Goal: Task Accomplishment & Management: Complete application form

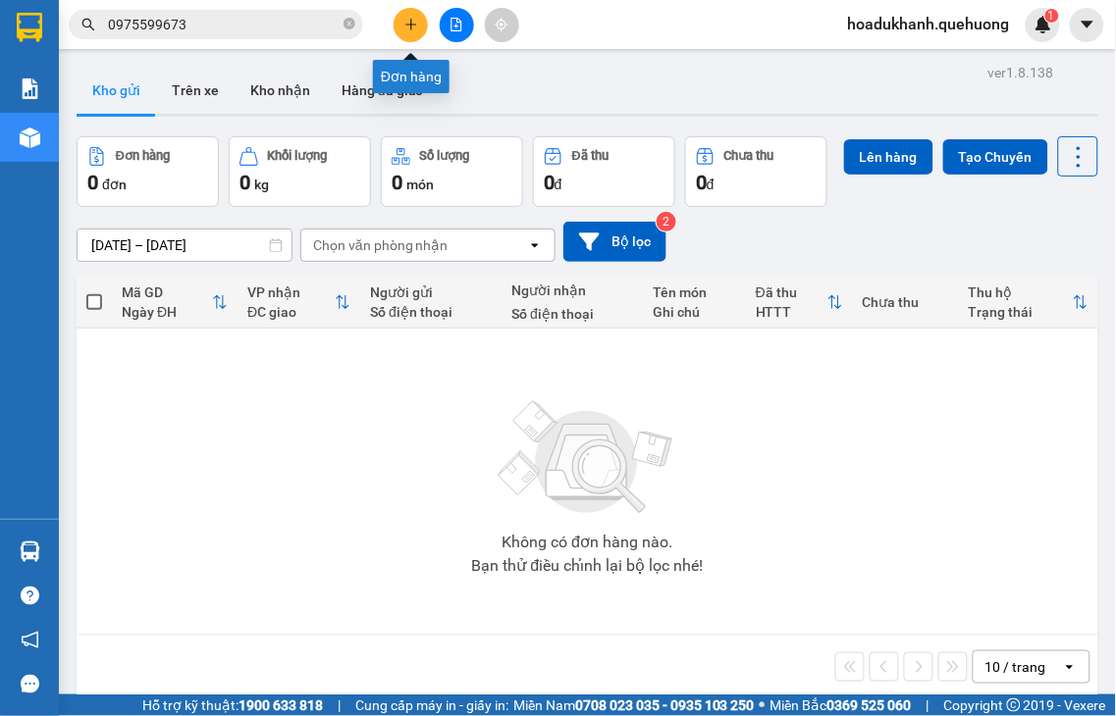
click at [409, 23] on icon "plus" at bounding box center [411, 25] width 14 height 14
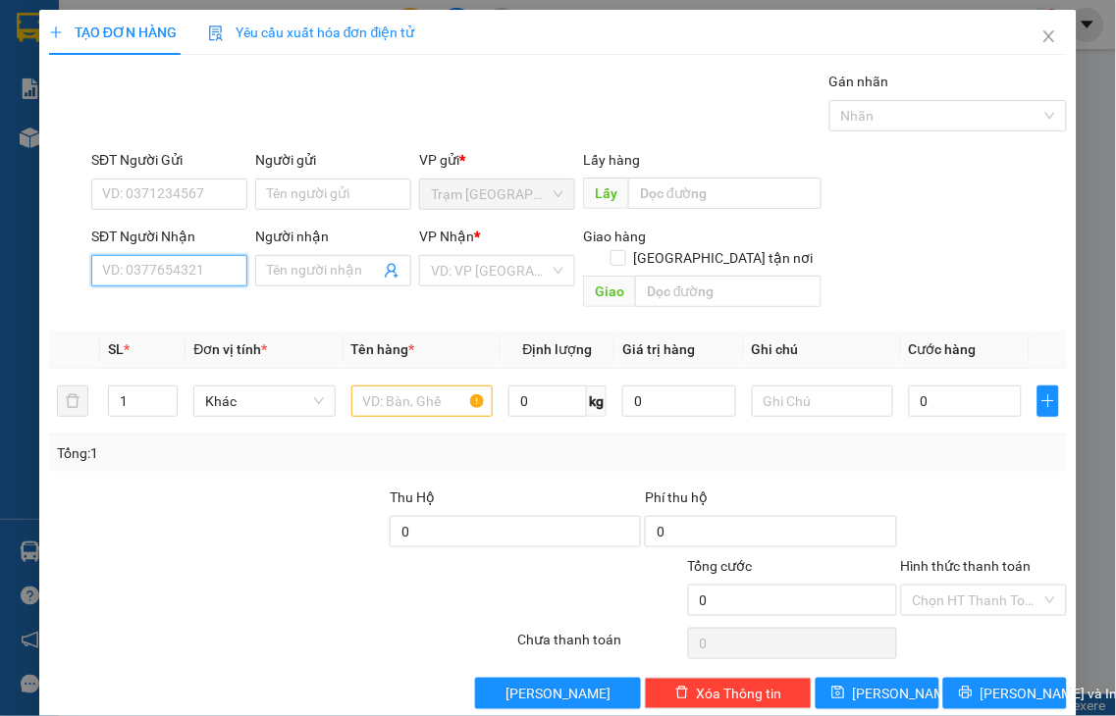
click at [153, 266] on input "SĐT Người Nhận" at bounding box center [169, 270] width 156 height 31
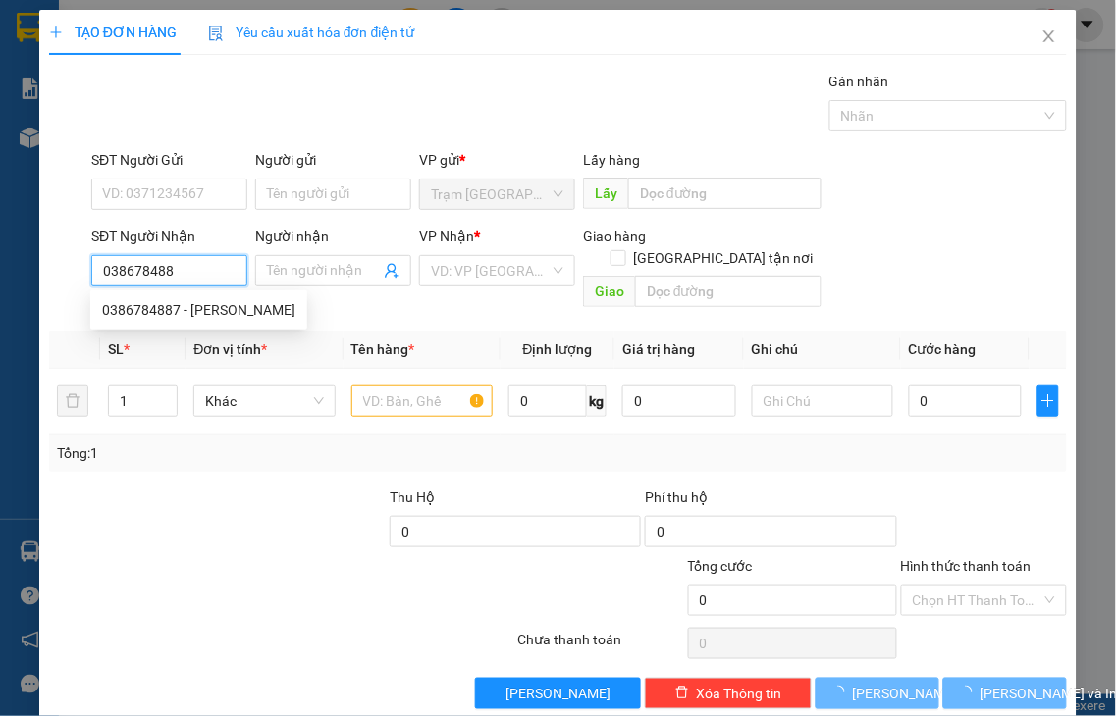
type input "0386784887"
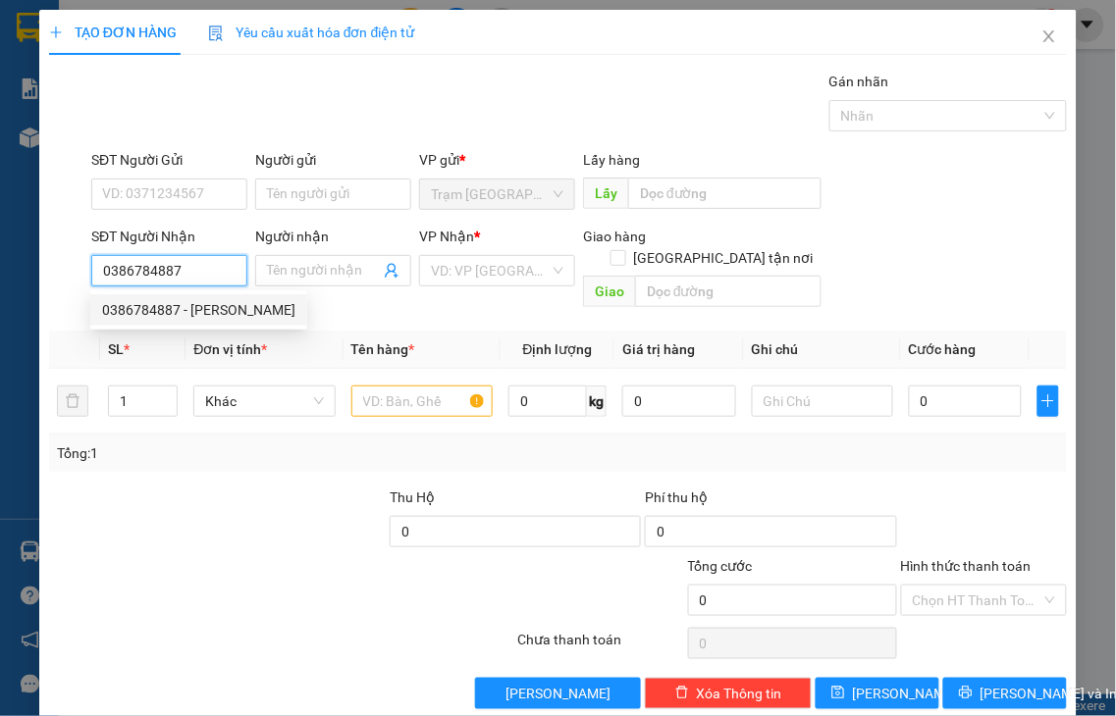
click at [149, 310] on div "0386784887 - [PERSON_NAME]" at bounding box center [198, 310] width 193 height 22
type input "VÂN"
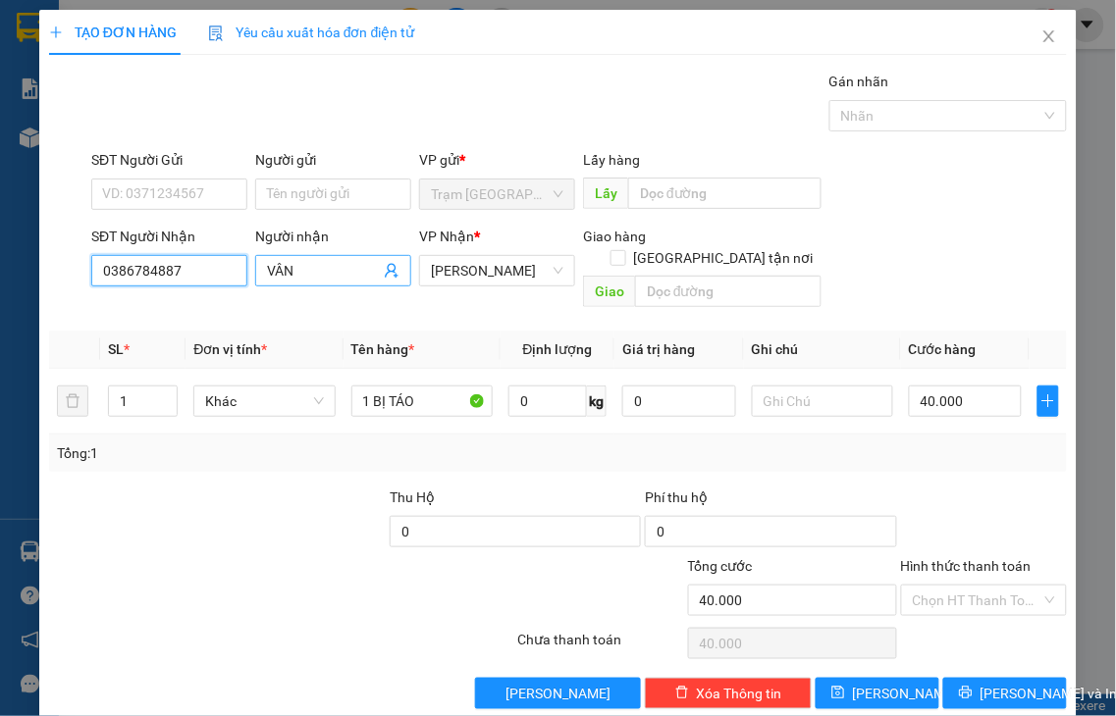
type input "40.000"
type input "0386784887"
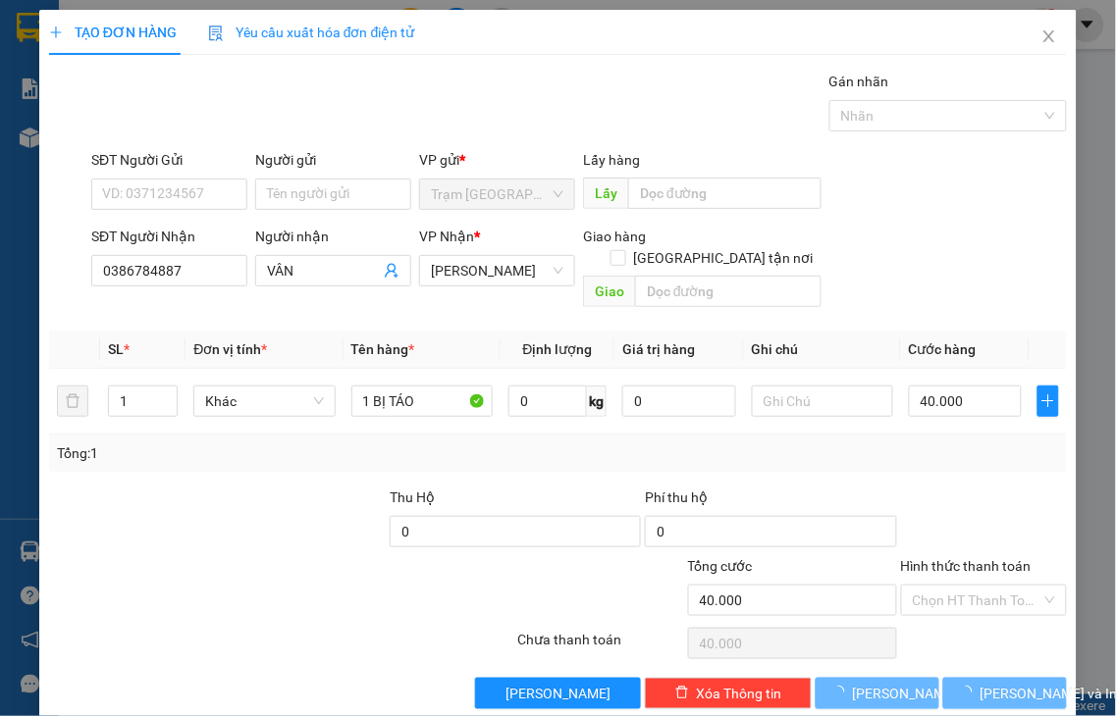
drag, startPoint x: 314, startPoint y: 267, endPoint x: 540, endPoint y: 172, distance: 245.0
click at [164, 285] on div "SĐT Người Nhận 0386784887 0386784887 Người nhận VÂN VP Nhận * [PERSON_NAME] hàn…" at bounding box center [578, 271] width 983 height 90
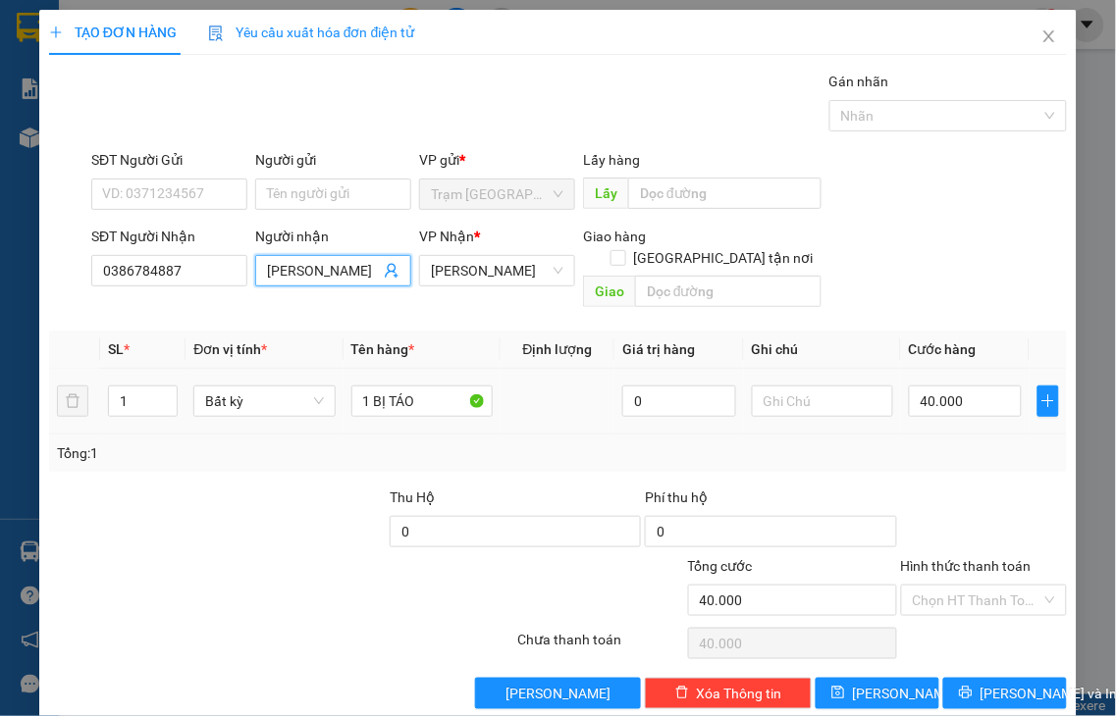
type input "[PERSON_NAME]"
click at [164, 392] on icon "up" at bounding box center [167, 395] width 7 height 7
type input "2"
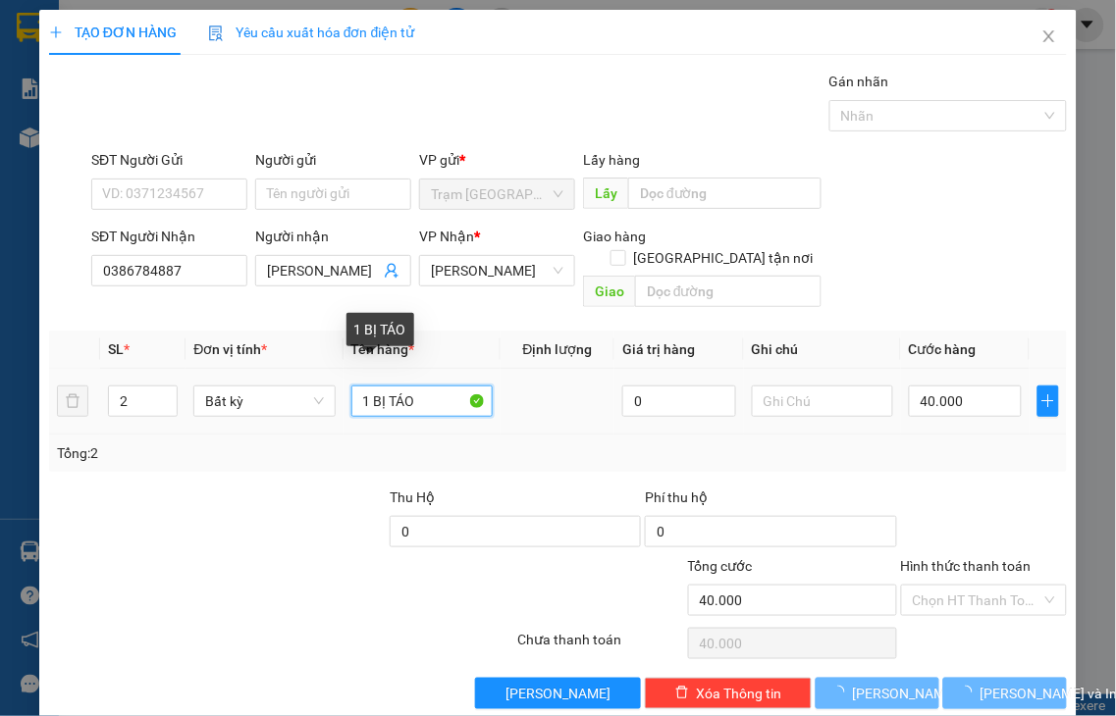
drag, startPoint x: 542, startPoint y: 360, endPoint x: 559, endPoint y: 356, distance: 18.1
click at [559, 369] on tr "2 Bất kỳ 1 BỊ TÁO 0 40.000" at bounding box center [558, 402] width 1018 height 66
type input "1 XI"
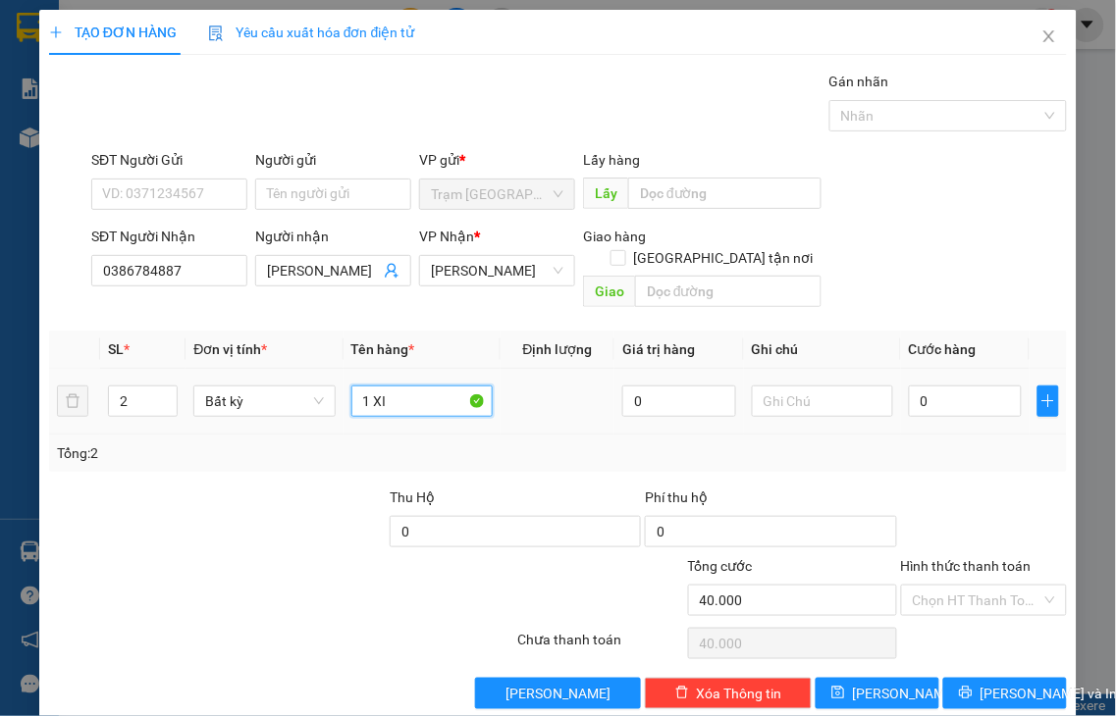
type input "0"
type input "1 XỐP + 1 GIẤY"
click at [964, 387] on input "0" at bounding box center [965, 401] width 113 height 31
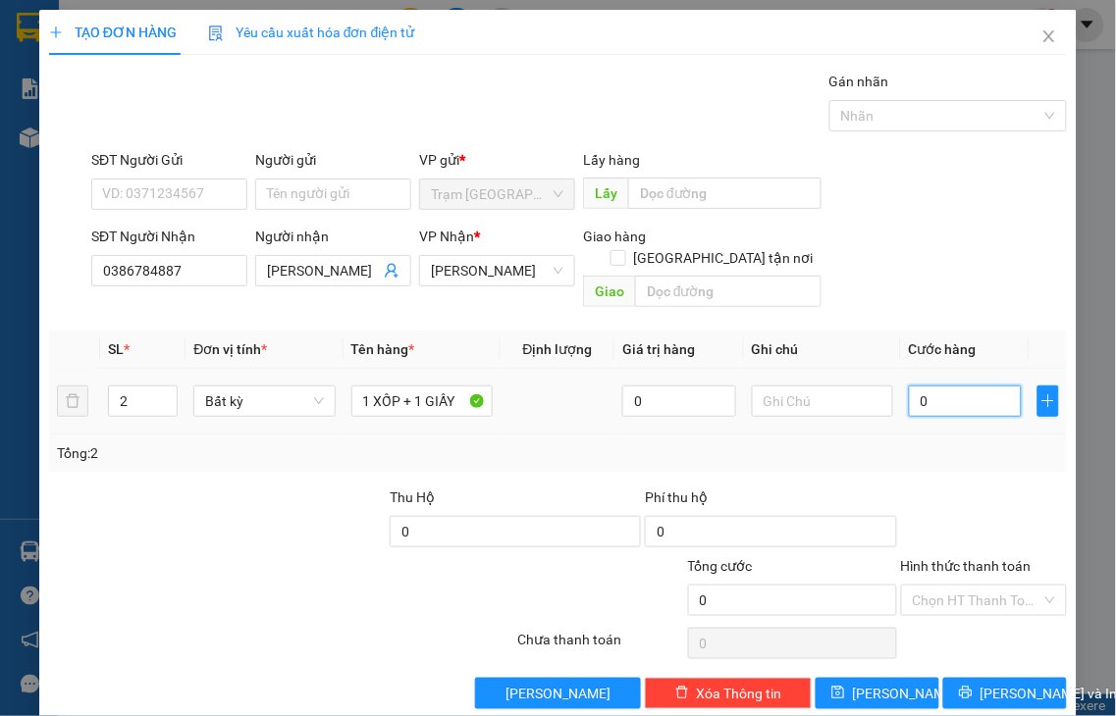
type input "8"
type input "80"
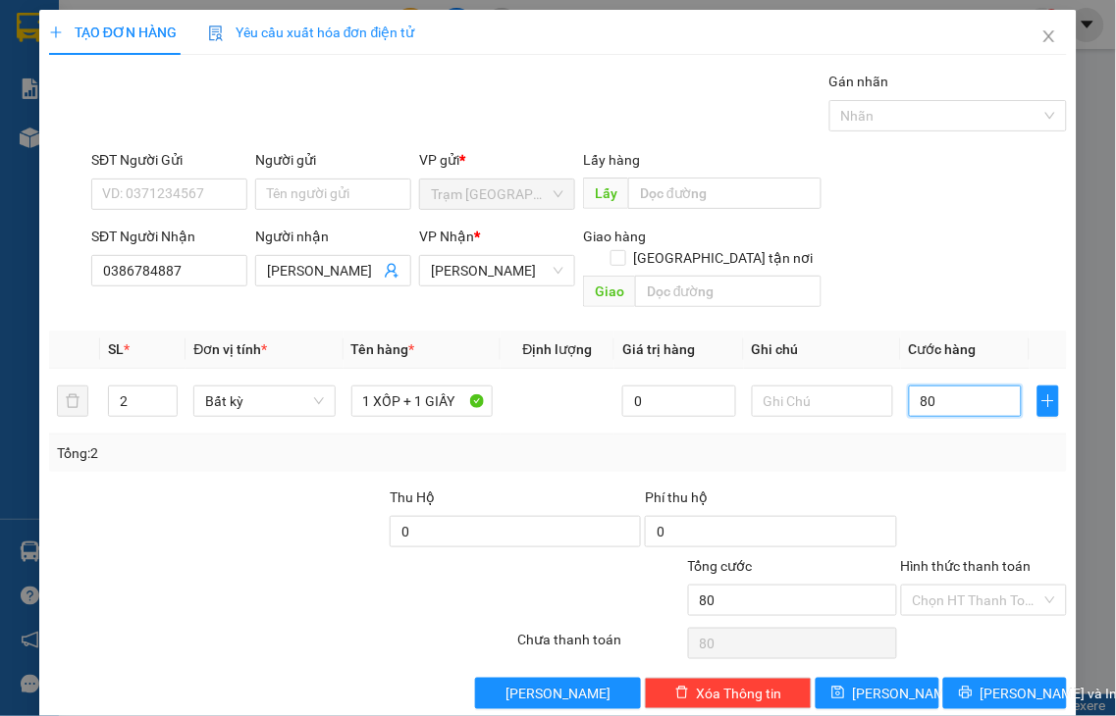
type input "80"
type input "80.000"
click at [970, 558] on label "Hình thức thanh toán" at bounding box center [966, 566] width 131 height 16
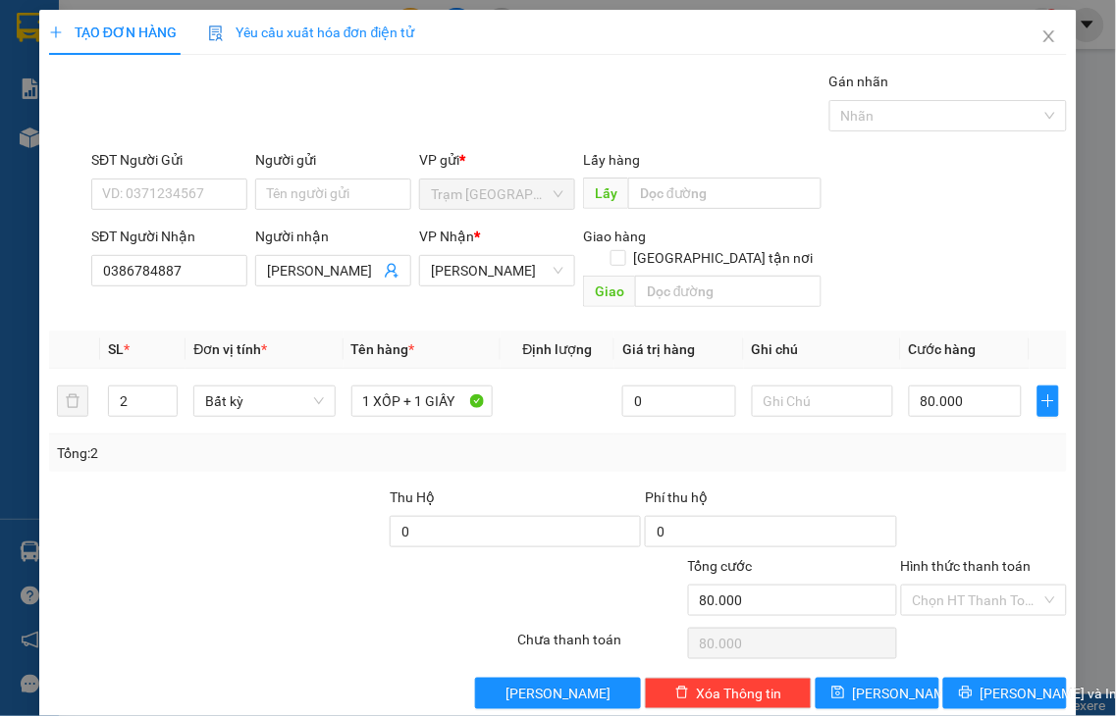
click at [970, 586] on input "Hình thức thanh toán" at bounding box center [978, 600] width 130 height 29
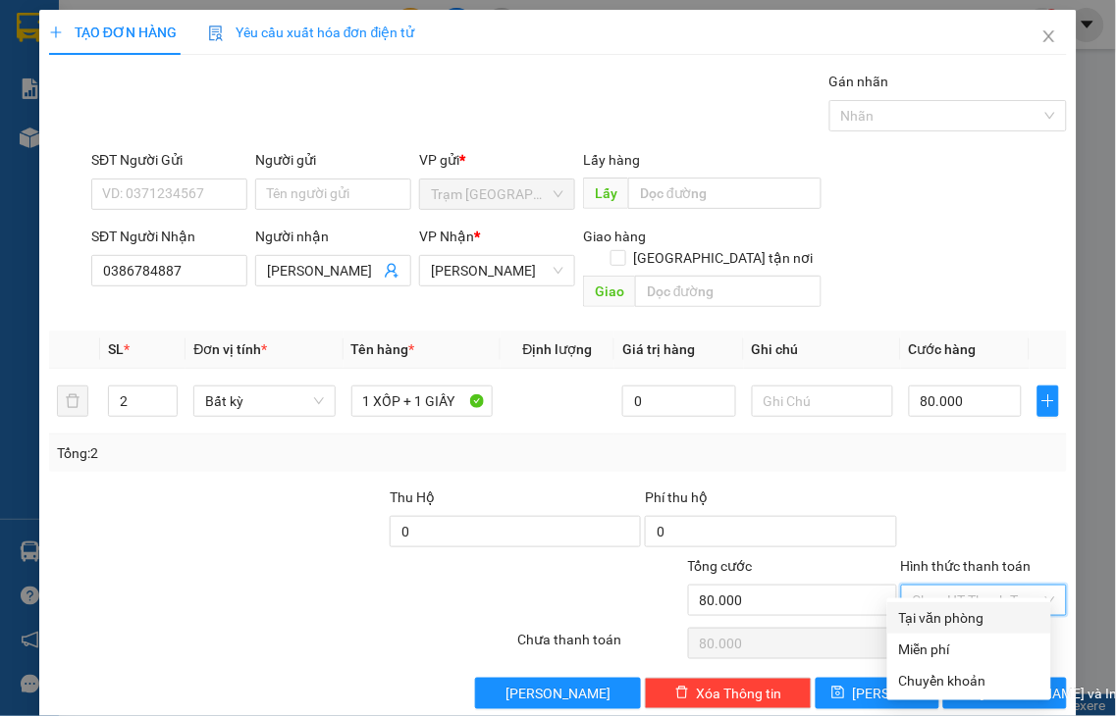
click at [943, 611] on div "Tại văn phòng" at bounding box center [969, 618] width 140 height 22
type input "0"
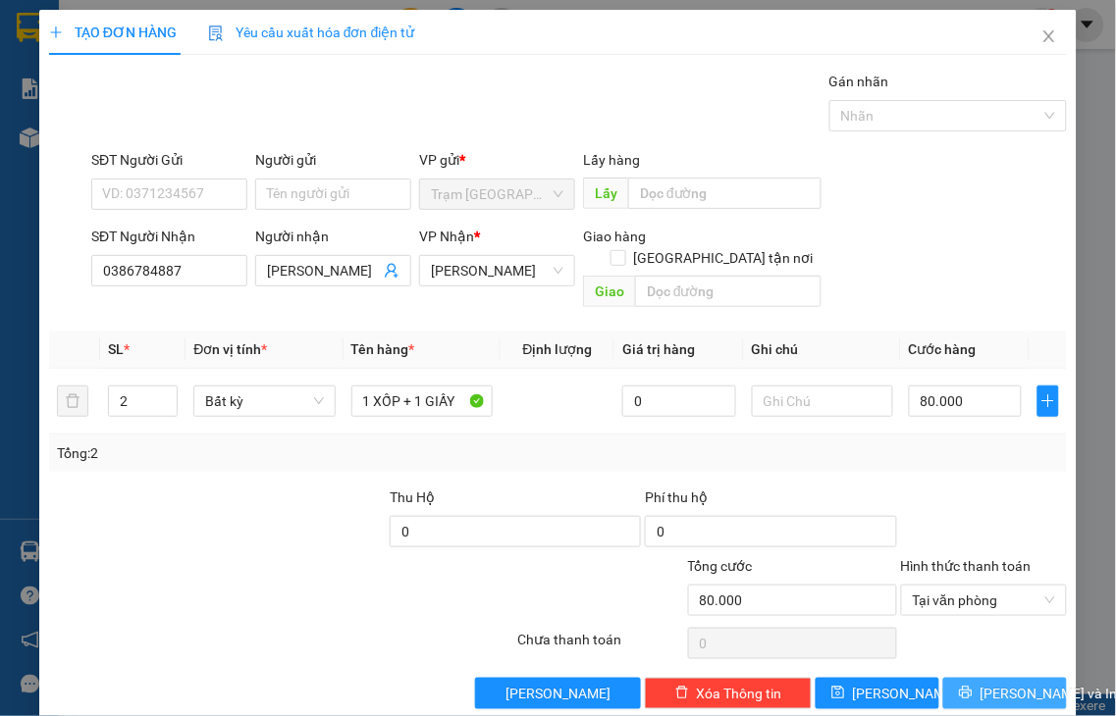
click at [980, 683] on span "[PERSON_NAME] và In" at bounding box center [1048, 694] width 137 height 22
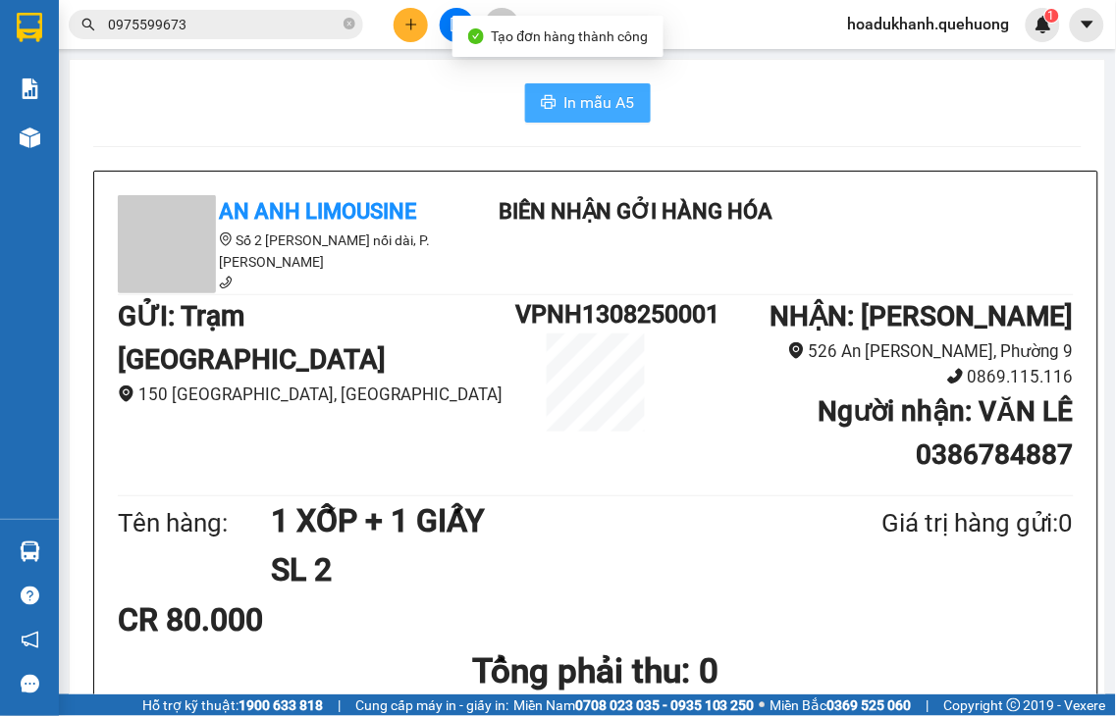
click at [583, 102] on span "In mẫu A5" at bounding box center [599, 102] width 71 height 25
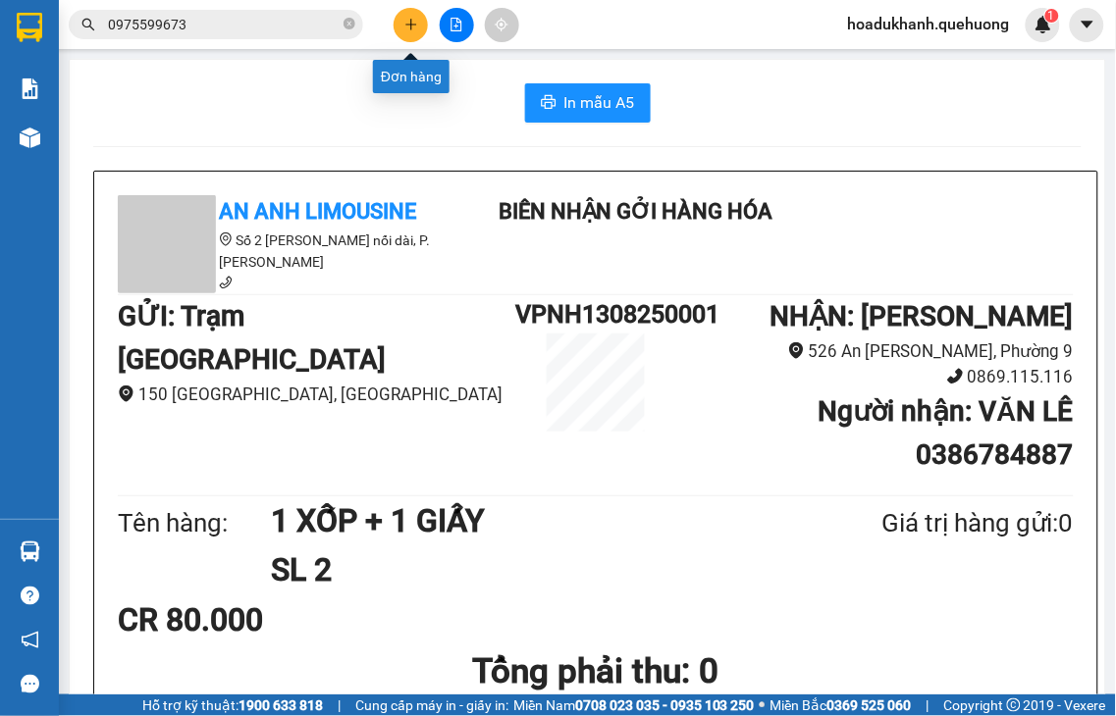
click at [414, 27] on icon "plus" at bounding box center [411, 25] width 14 height 14
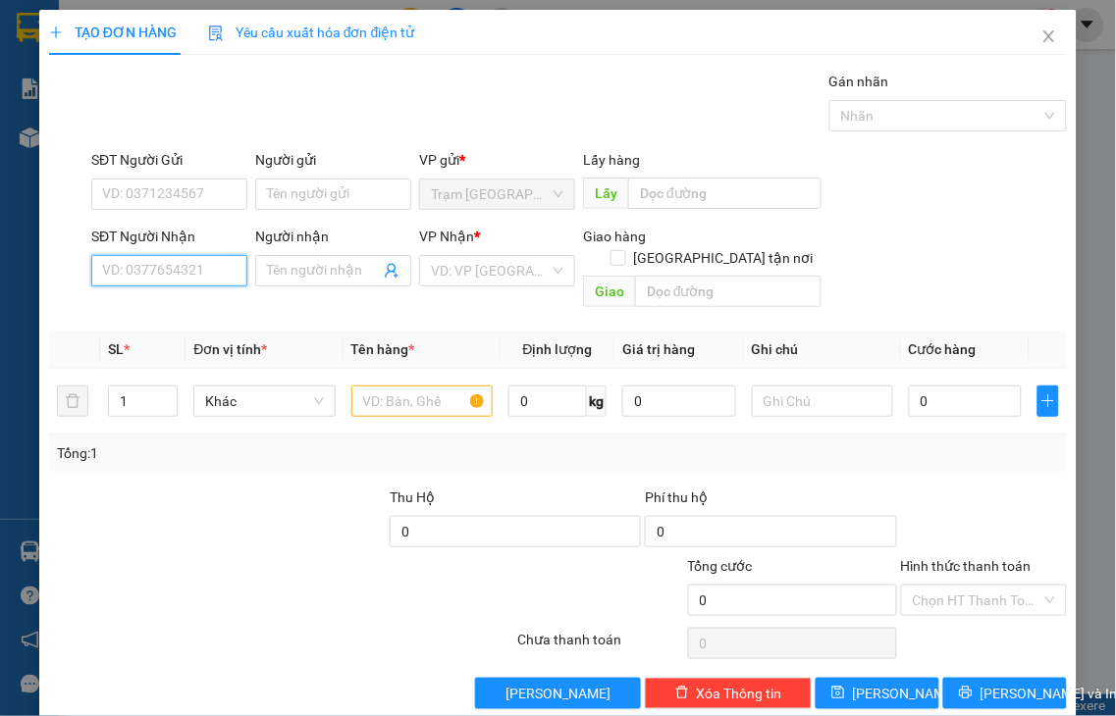
click at [221, 272] on input "SĐT Người Nhận" at bounding box center [169, 270] width 156 height 31
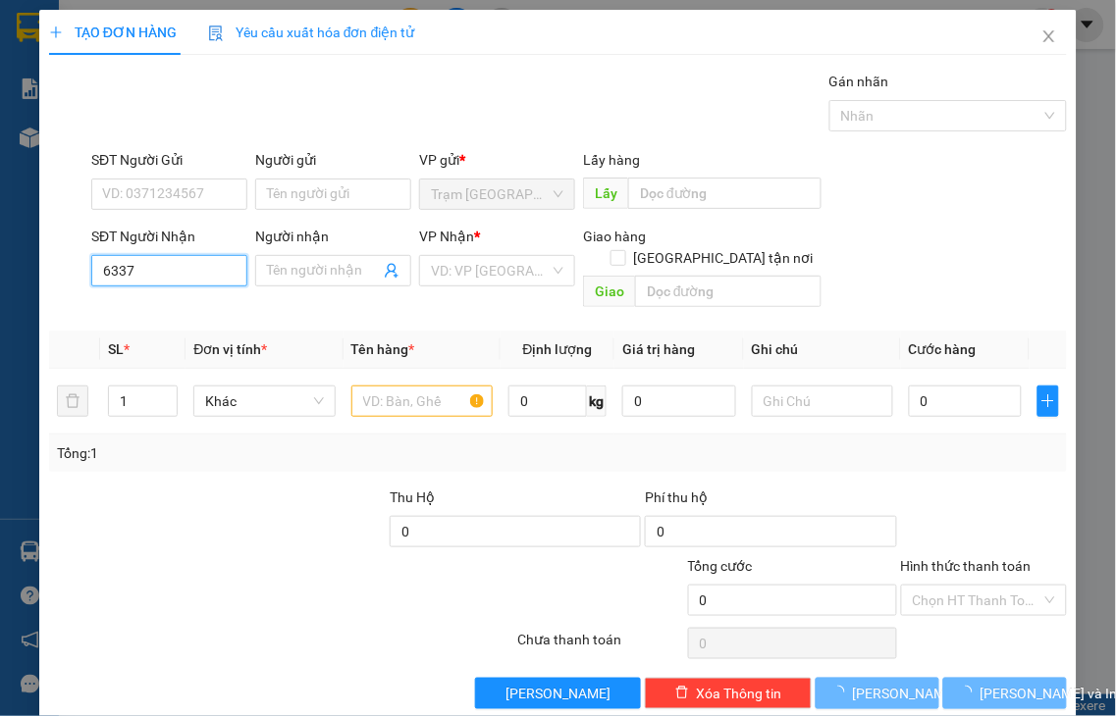
click at [221, 272] on input "6337" at bounding box center [169, 270] width 156 height 31
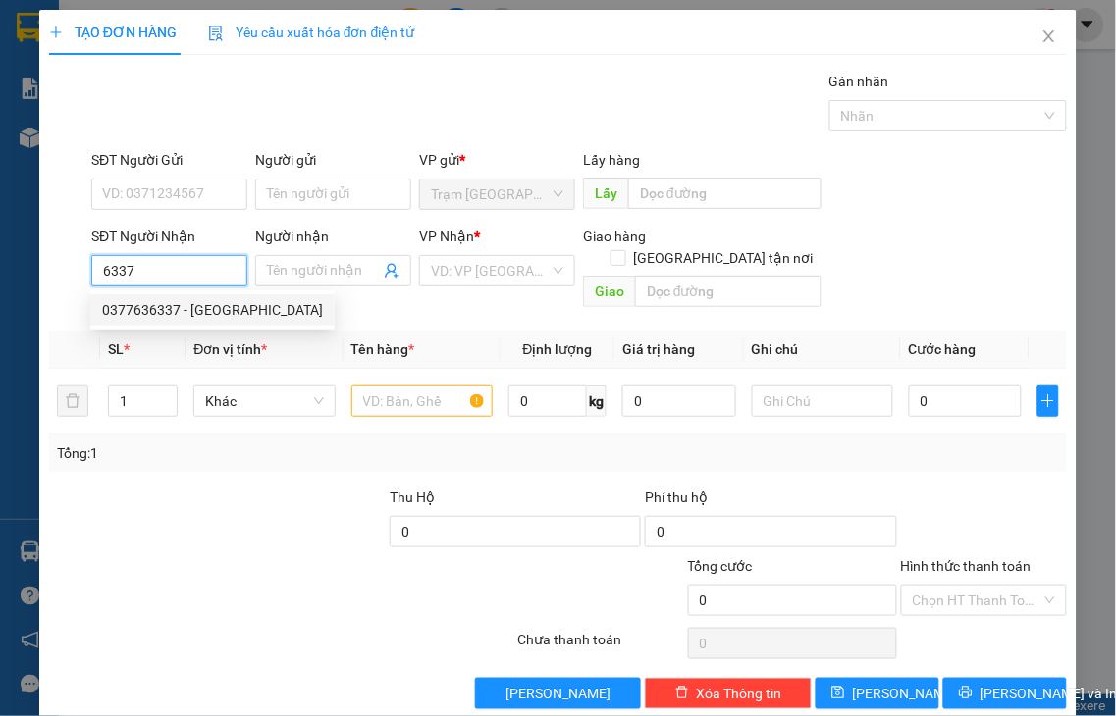
click at [190, 317] on div "0377636337 - [GEOGRAPHIC_DATA]" at bounding box center [212, 310] width 221 height 22
type input "0377636337"
type input "BÁC NGA"
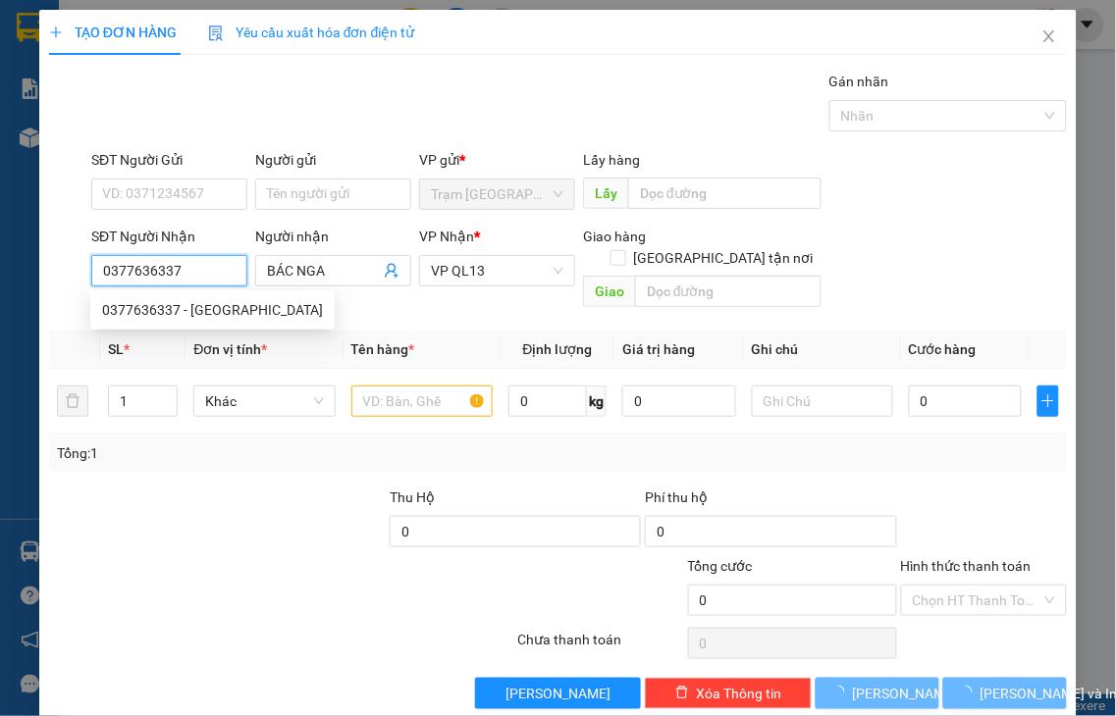
type input "40.000"
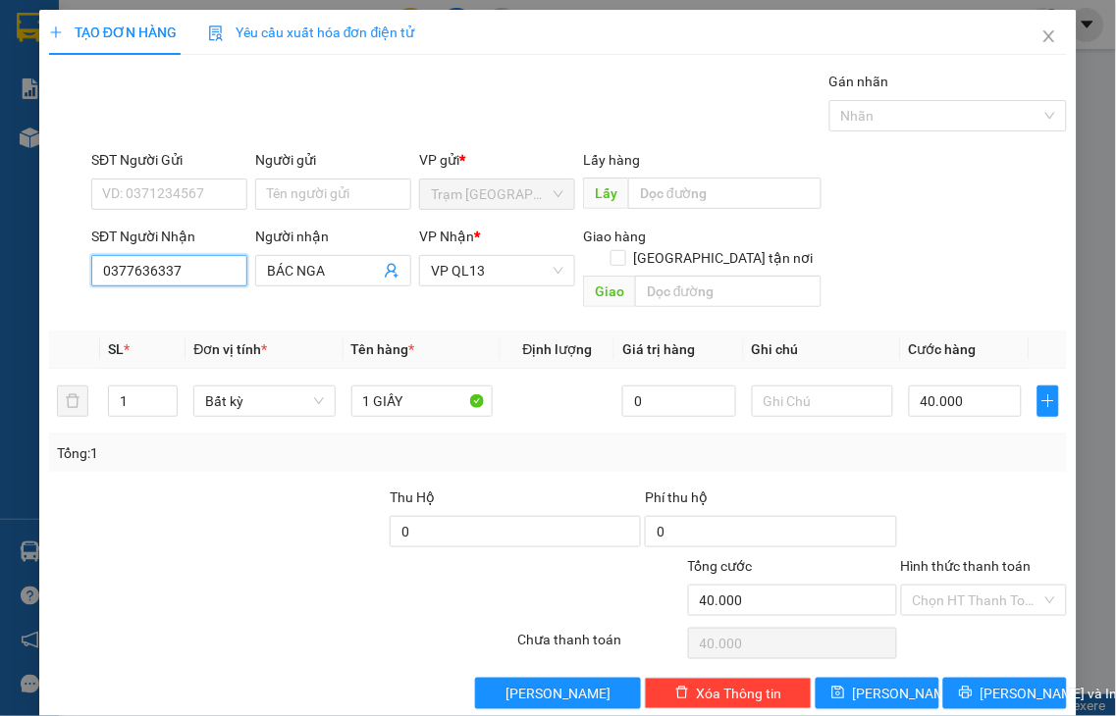
type input "0377636337"
click at [988, 558] on label "Hình thức thanh toán" at bounding box center [966, 566] width 131 height 16
click at [988, 586] on input "Hình thức thanh toán" at bounding box center [978, 600] width 130 height 29
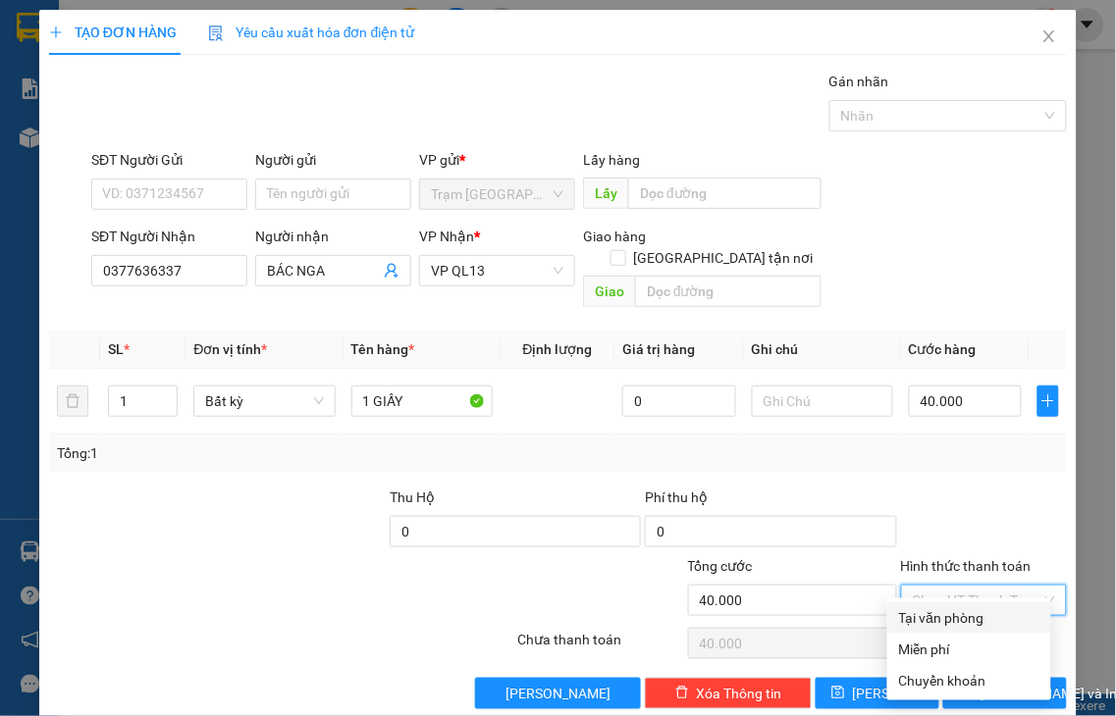
click at [965, 622] on div "Tại văn phòng" at bounding box center [969, 618] width 140 height 22
type input "0"
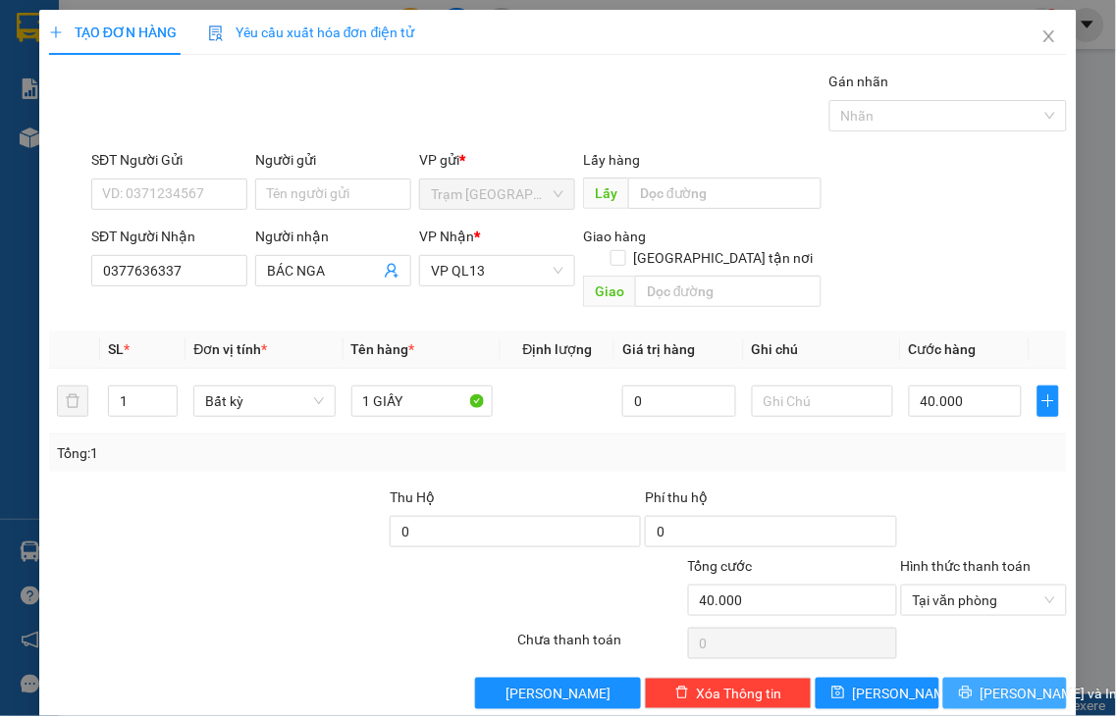
click at [983, 683] on span "[PERSON_NAME] và In" at bounding box center [1048, 694] width 137 height 22
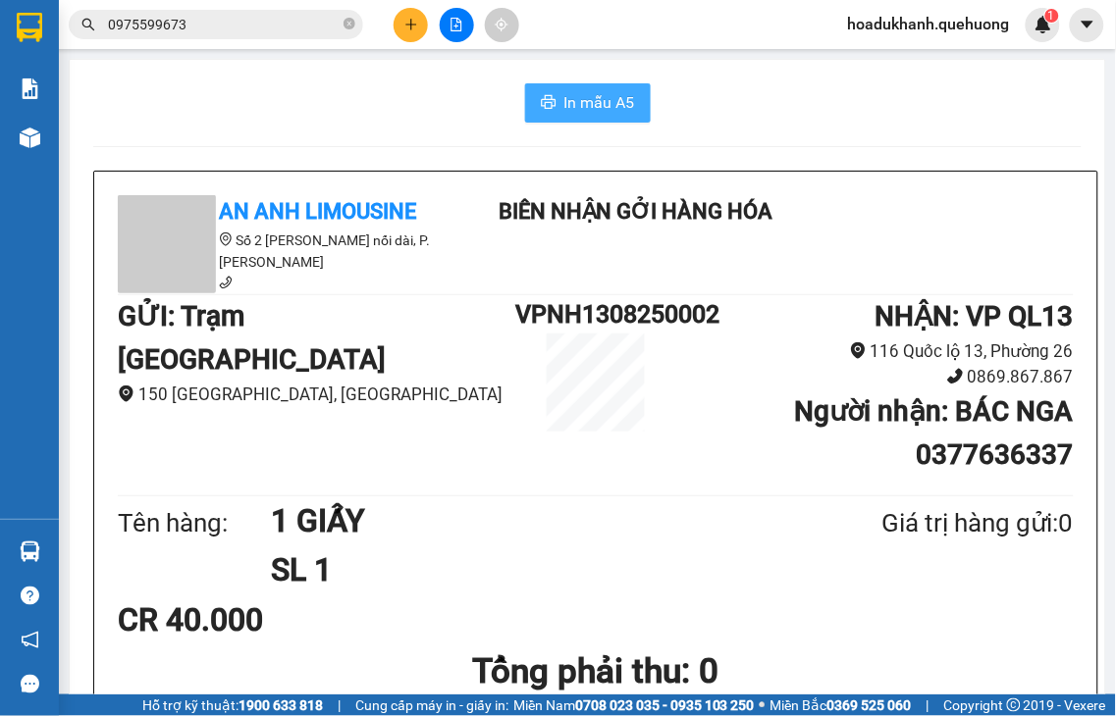
click at [628, 110] on button "In mẫu A5" at bounding box center [588, 102] width 126 height 39
click at [414, 26] on icon "plus" at bounding box center [411, 25] width 14 height 14
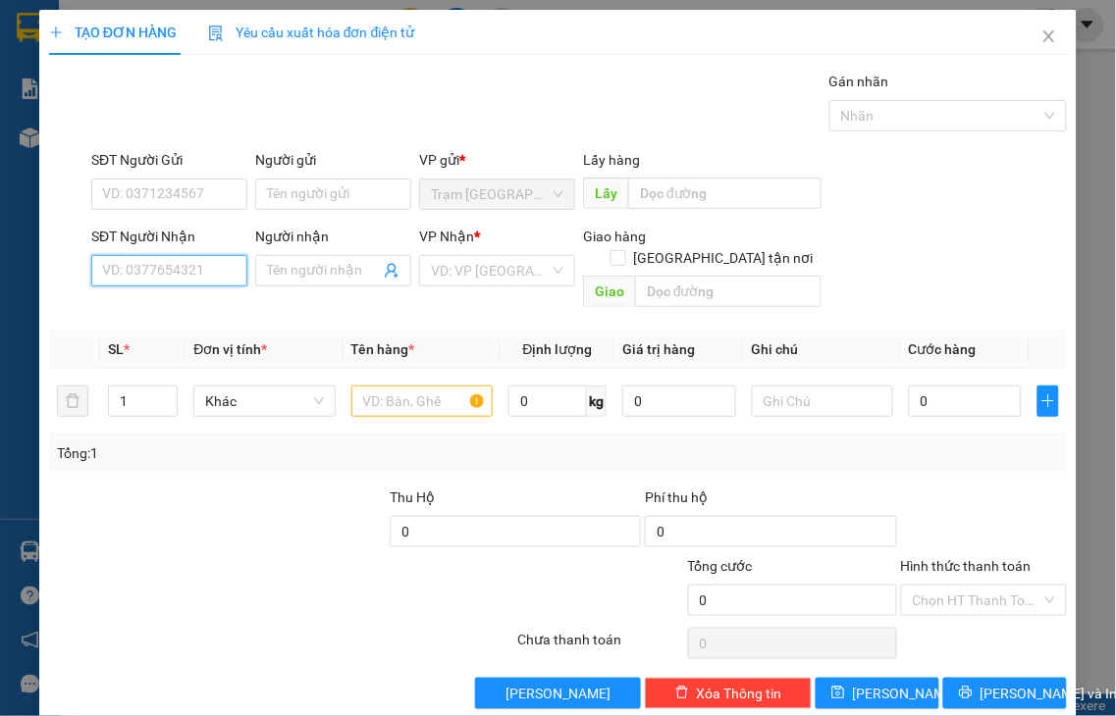
click at [197, 265] on input "SĐT Người Nhận" at bounding box center [169, 270] width 156 height 31
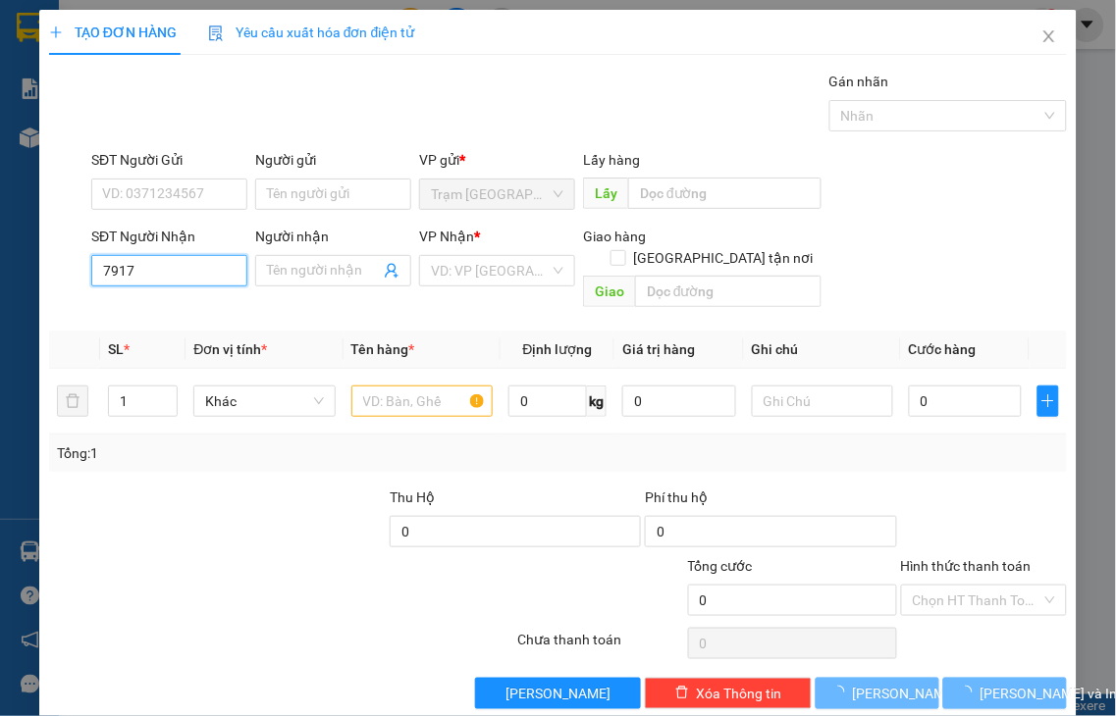
click at [194, 262] on input "7917" at bounding box center [169, 270] width 156 height 31
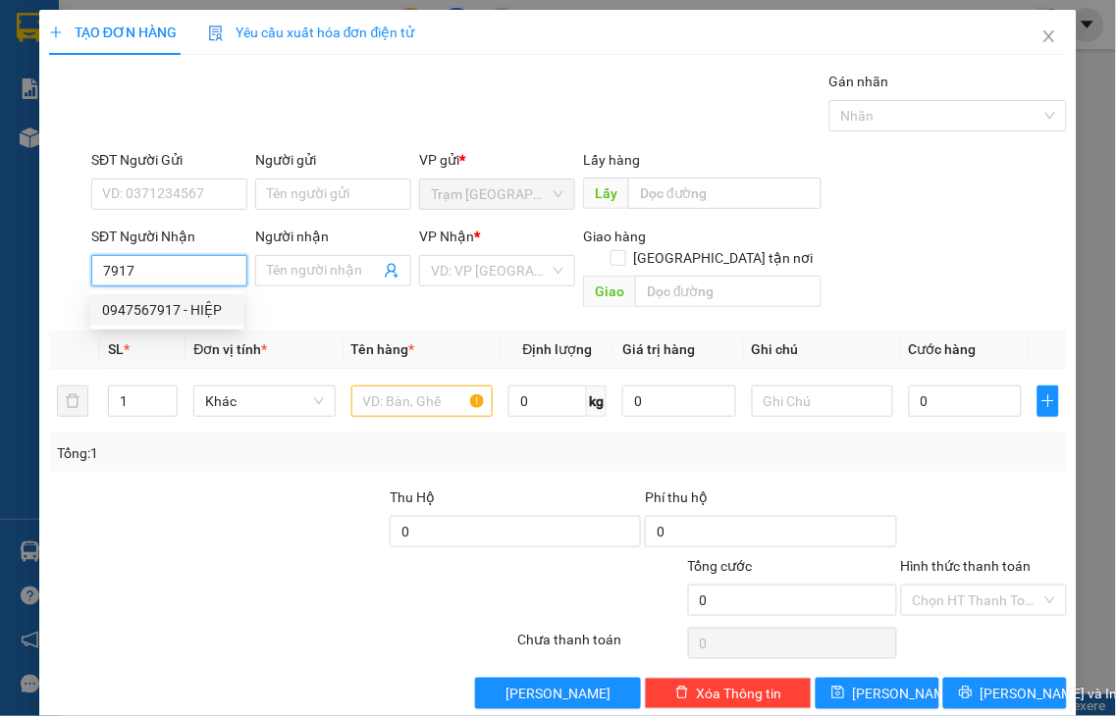
click at [186, 317] on div "0947567917 - HIỆP" at bounding box center [167, 310] width 130 height 22
type input "0947567917"
type input "HIỆP"
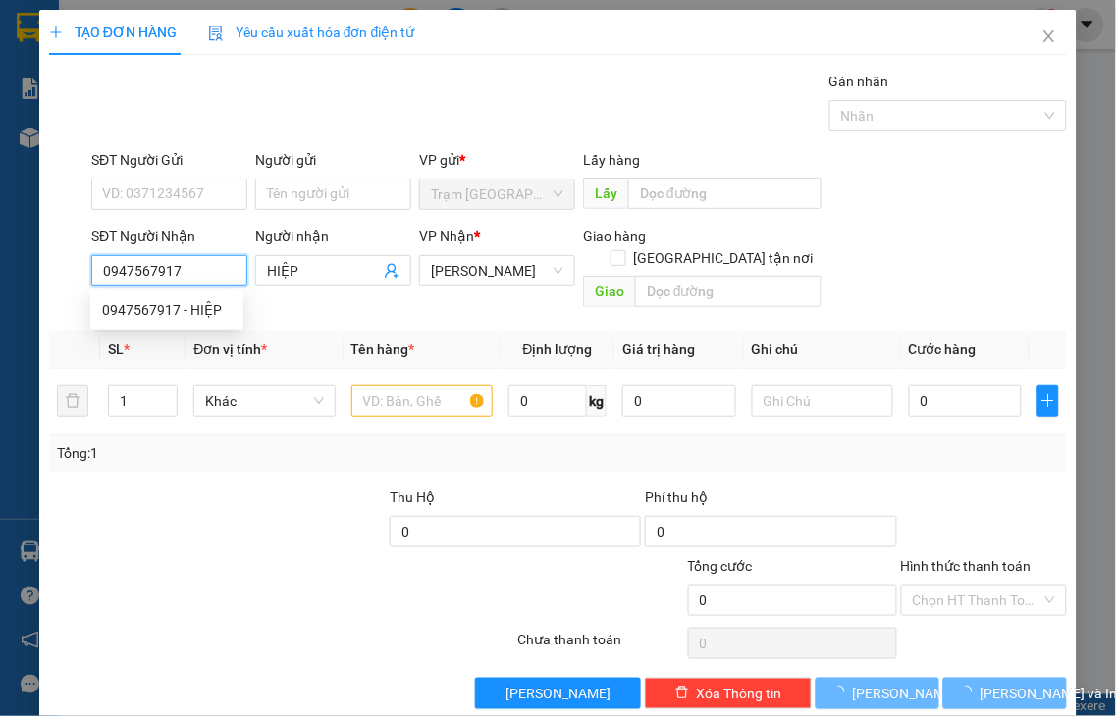
type input "40.000"
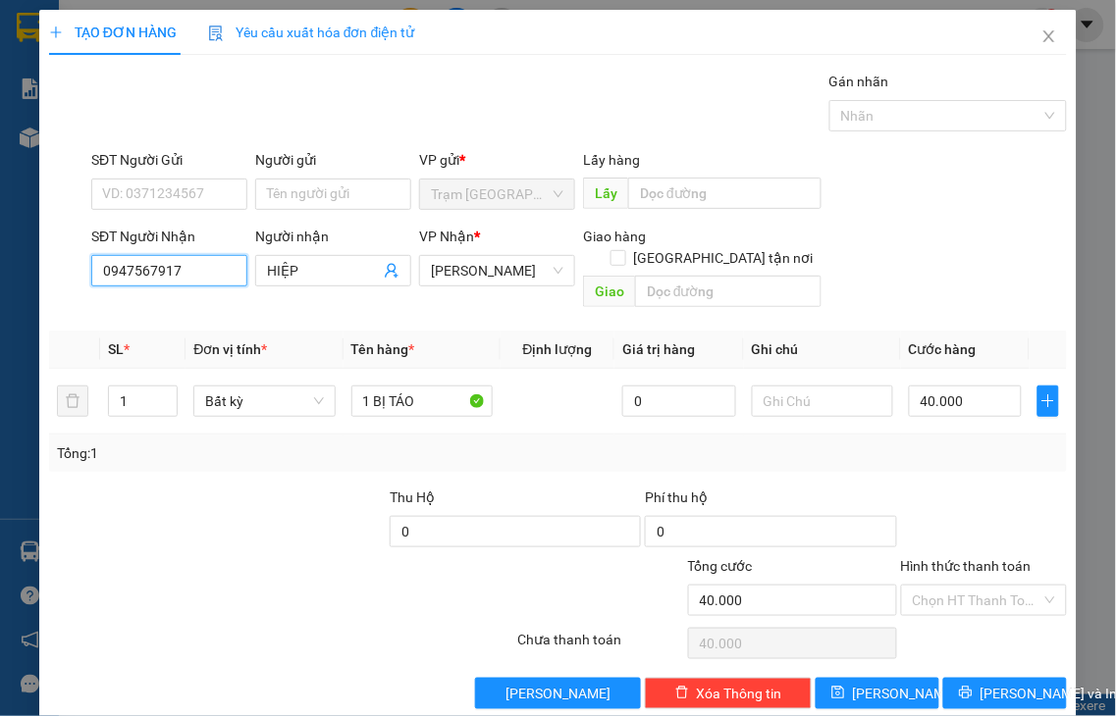
type input "0947567917"
click at [927, 558] on label "Hình thức thanh toán" at bounding box center [966, 566] width 131 height 16
click at [927, 586] on input "Hình thức thanh toán" at bounding box center [978, 600] width 130 height 29
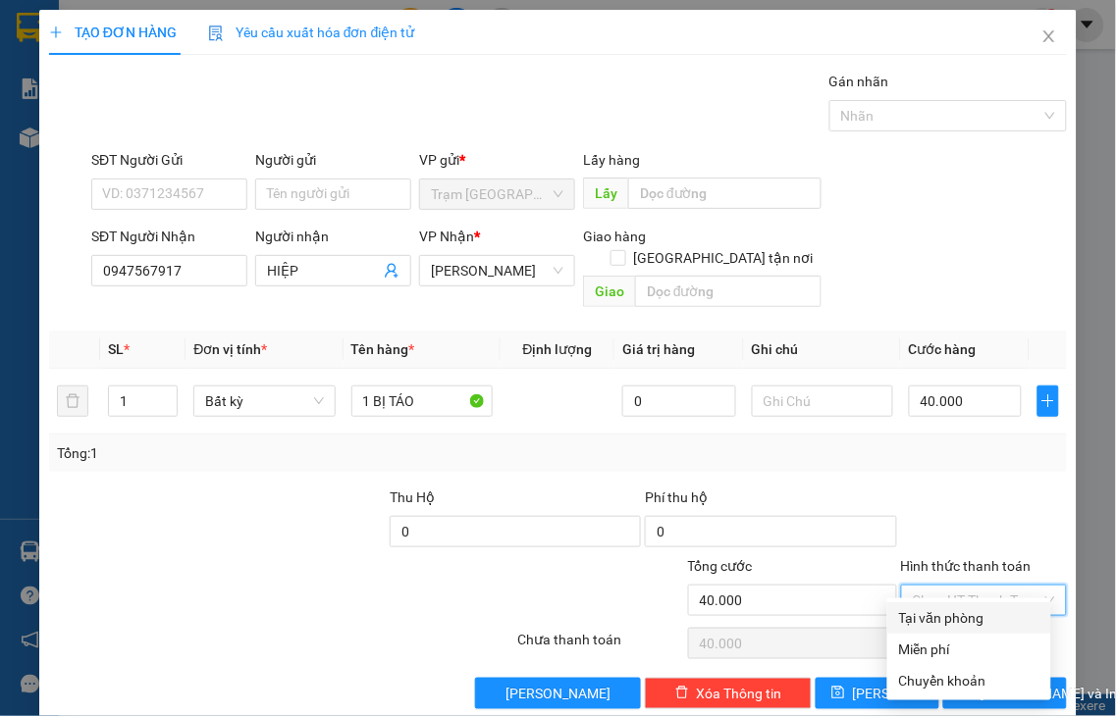
click at [950, 611] on div "Tại văn phòng" at bounding box center [969, 618] width 140 height 22
type input "0"
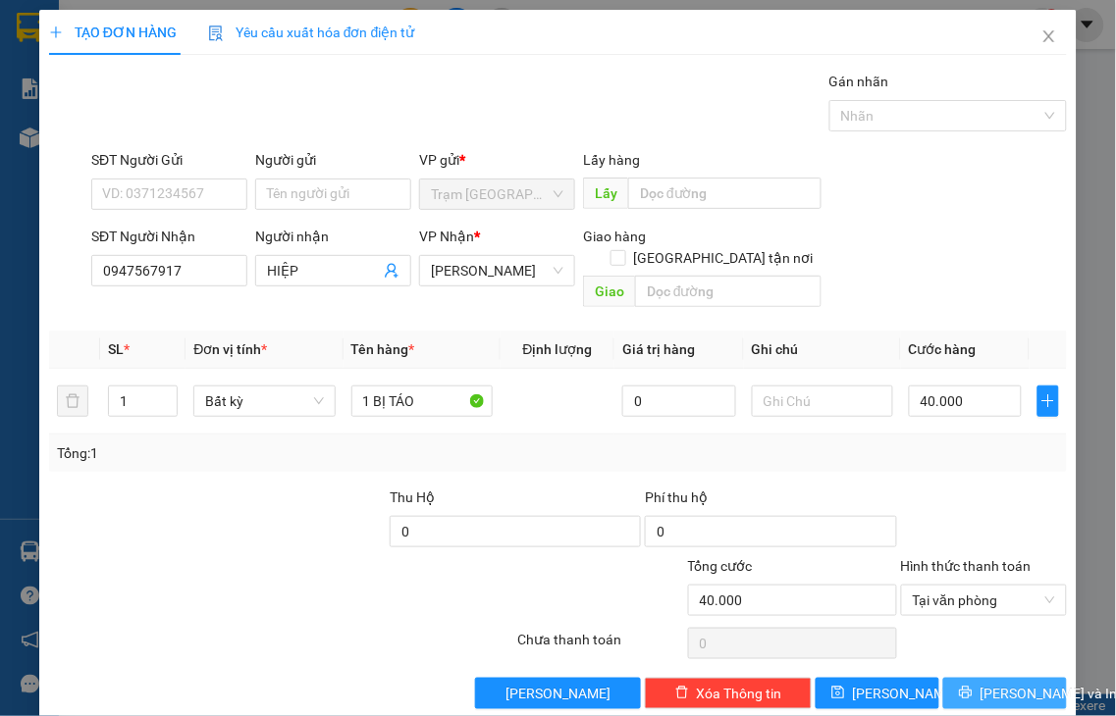
click at [982, 683] on span "[PERSON_NAME] và In" at bounding box center [1048, 694] width 137 height 22
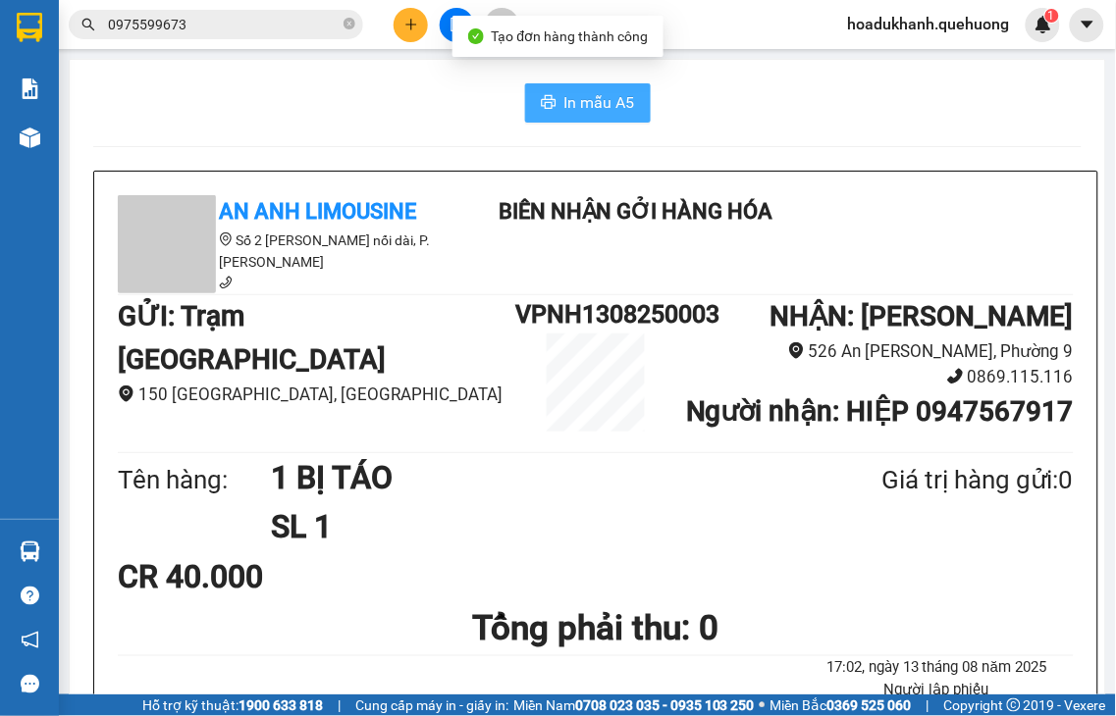
click at [571, 100] on span "In mẫu A5" at bounding box center [599, 102] width 71 height 25
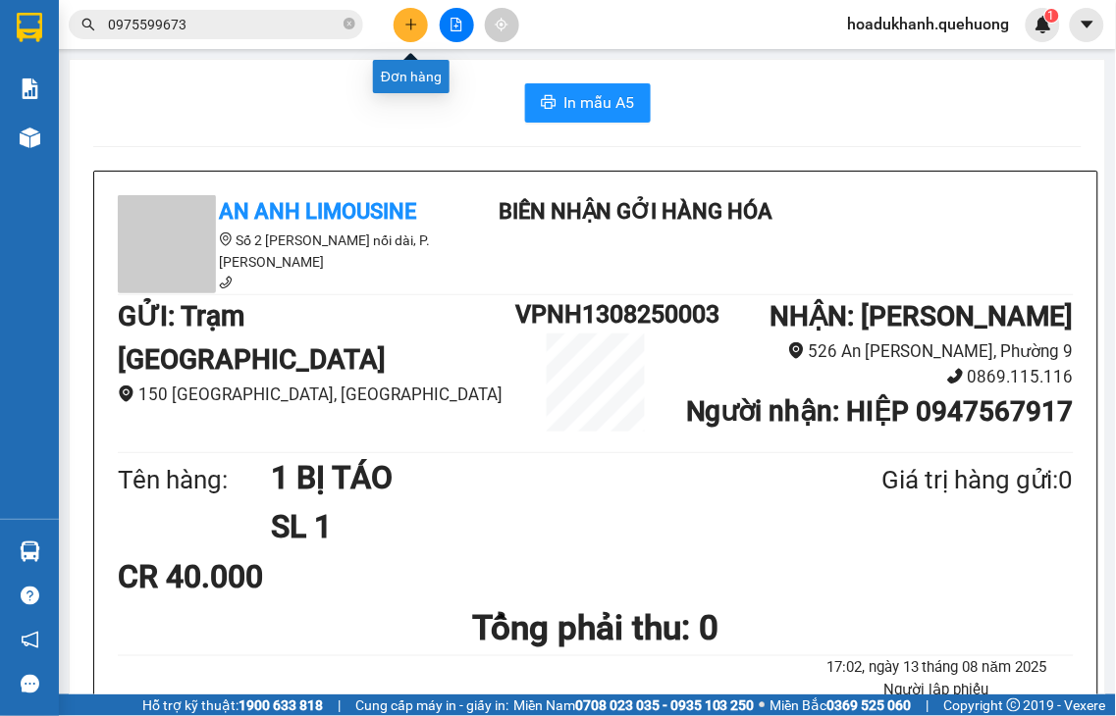
click at [412, 33] on button at bounding box center [411, 25] width 34 height 34
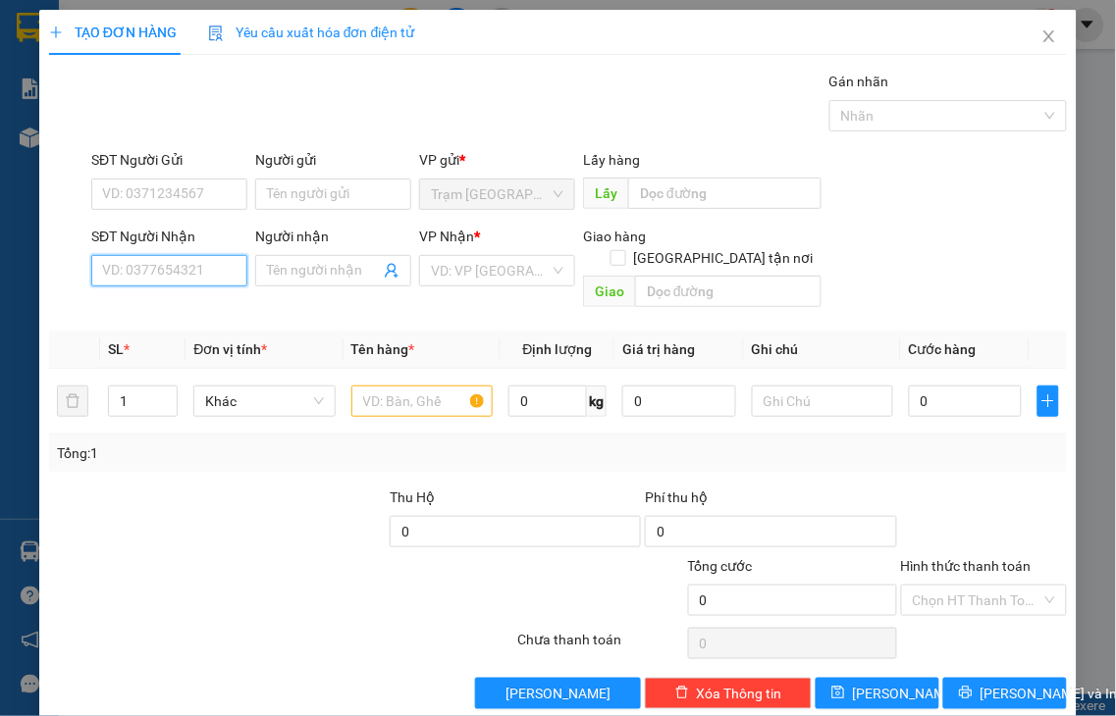
drag, startPoint x: 151, startPoint y: 277, endPoint x: 141, endPoint y: 272, distance: 11.0
click at [142, 273] on input "SĐT Người Nhận" at bounding box center [169, 270] width 156 height 31
click at [154, 269] on input "9230" at bounding box center [169, 270] width 156 height 31
click at [179, 308] on div "0338779230 - MINH" at bounding box center [167, 310] width 130 height 22
type input "0338779230"
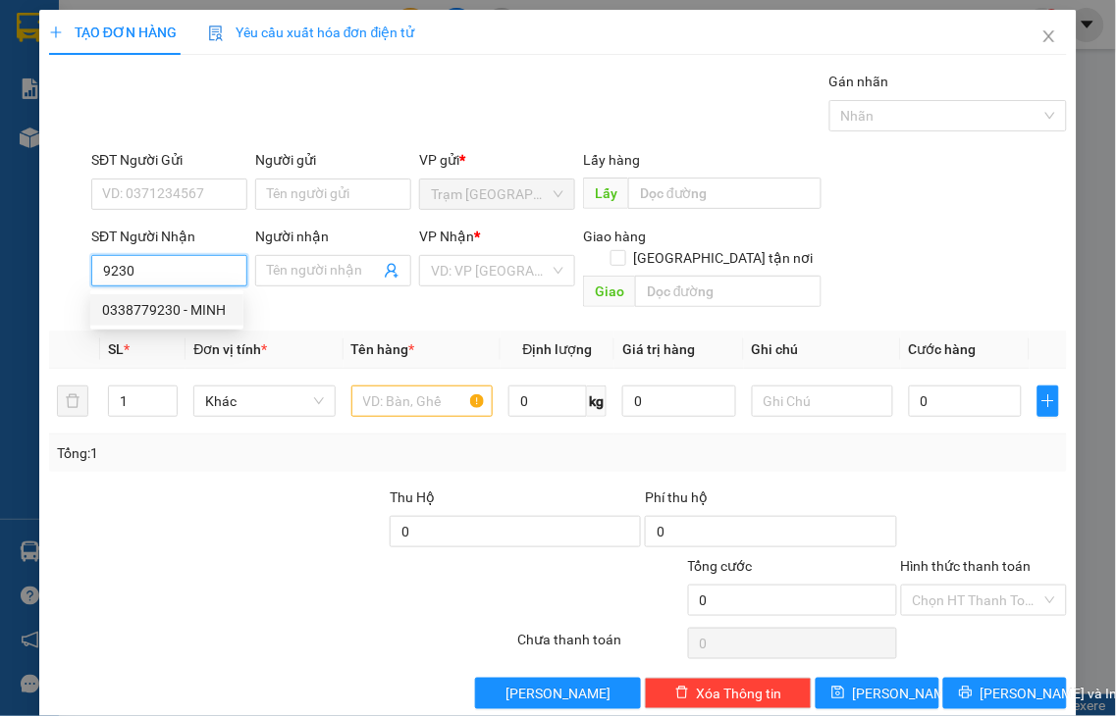
type input "MINH"
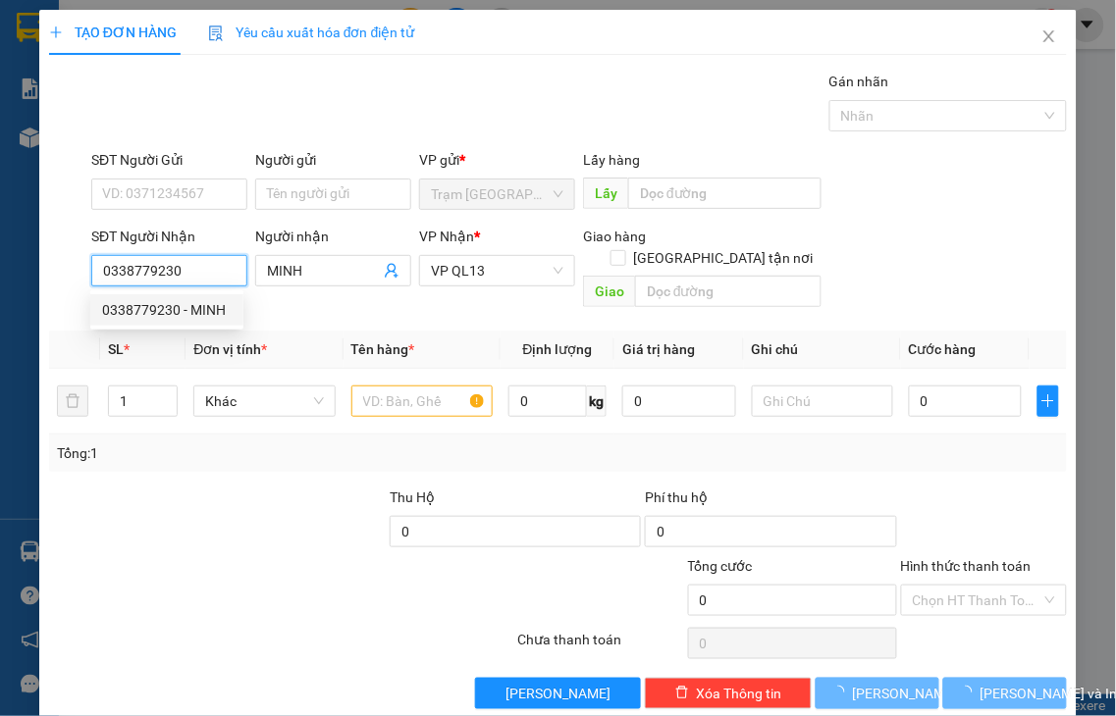
type input "50.000"
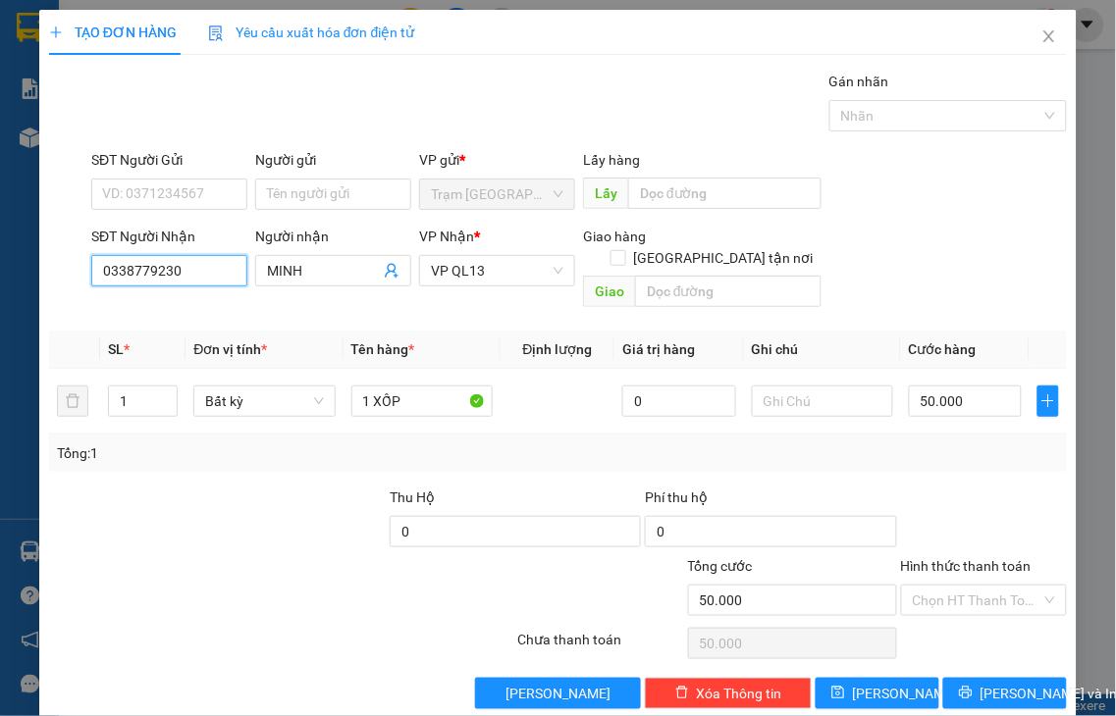
type input "0338779230"
click at [944, 558] on label "Hình thức thanh toán" at bounding box center [966, 566] width 131 height 16
click at [944, 586] on input "Hình thức thanh toán" at bounding box center [978, 600] width 130 height 29
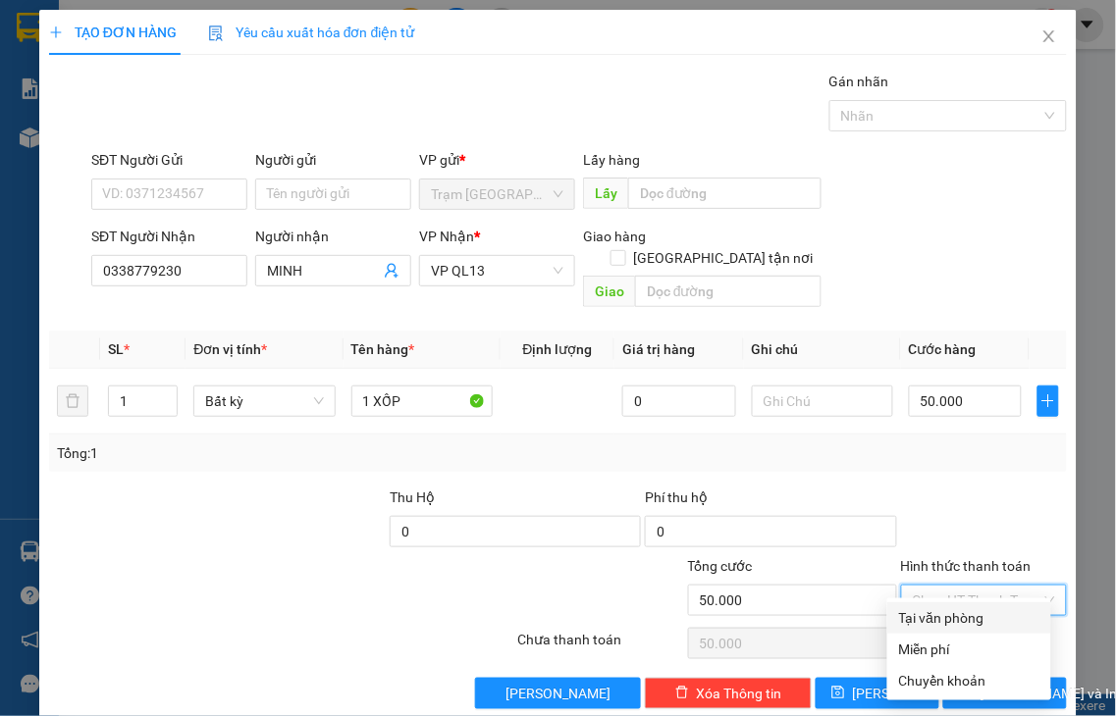
click at [992, 619] on div "Tại văn phòng" at bounding box center [969, 618] width 140 height 22
type input "0"
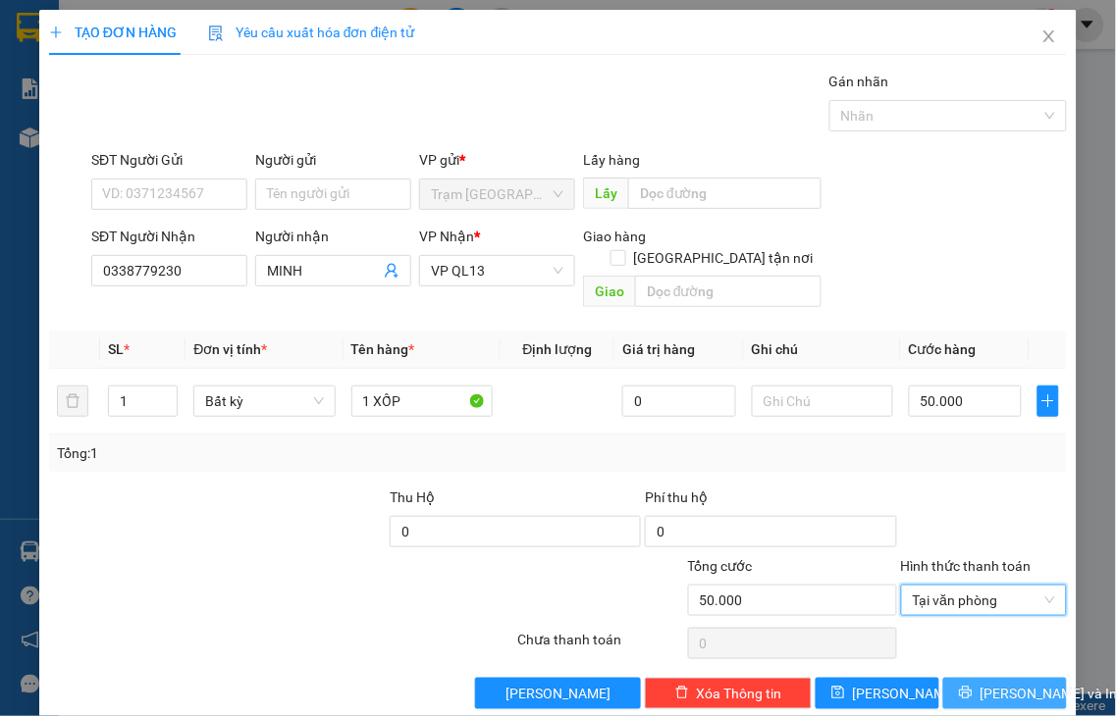
click at [980, 683] on span "[PERSON_NAME] và In" at bounding box center [1048, 694] width 137 height 22
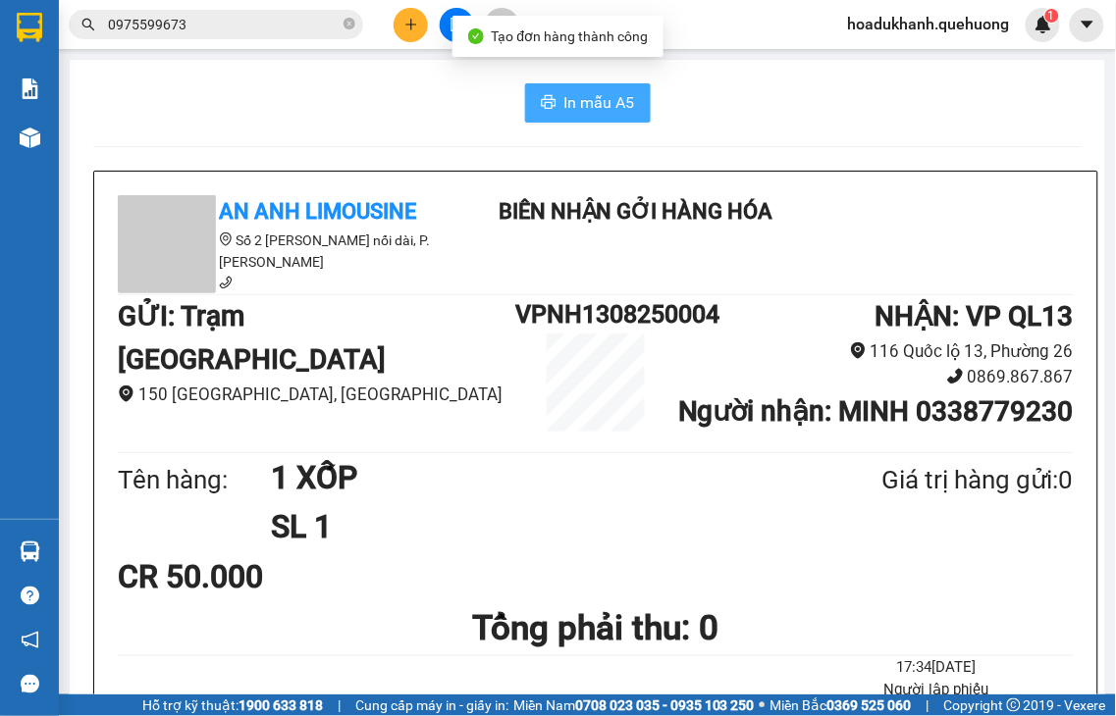
click at [599, 103] on span "In mẫu A5" at bounding box center [599, 102] width 71 height 25
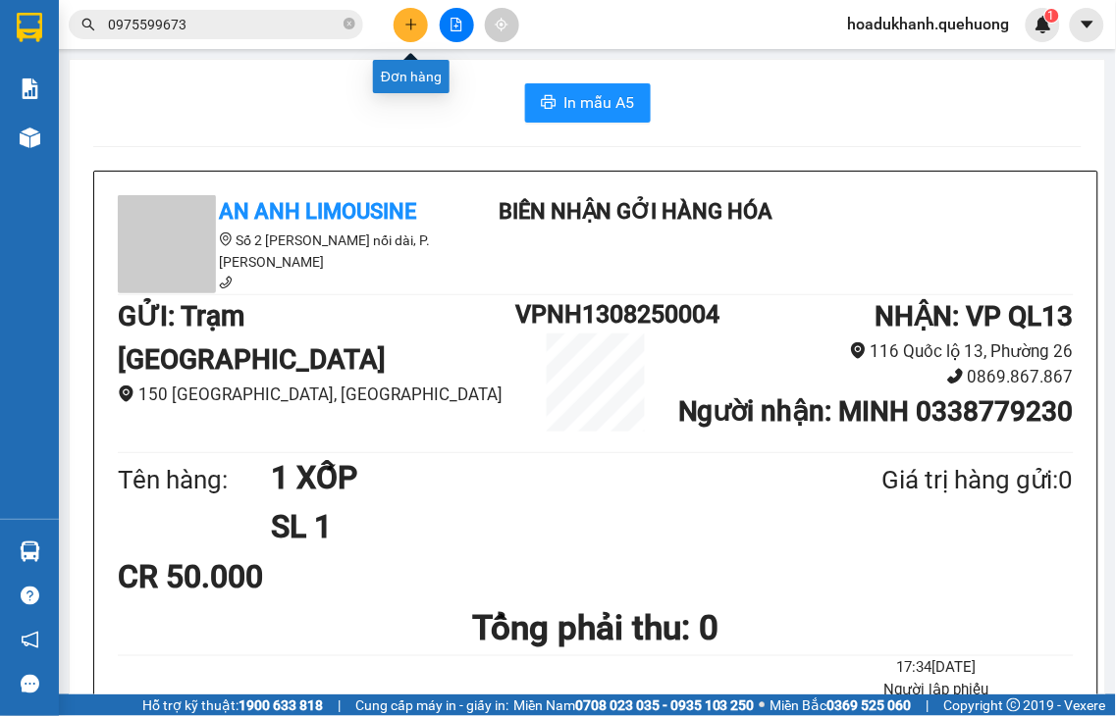
click at [413, 34] on button at bounding box center [411, 25] width 34 height 34
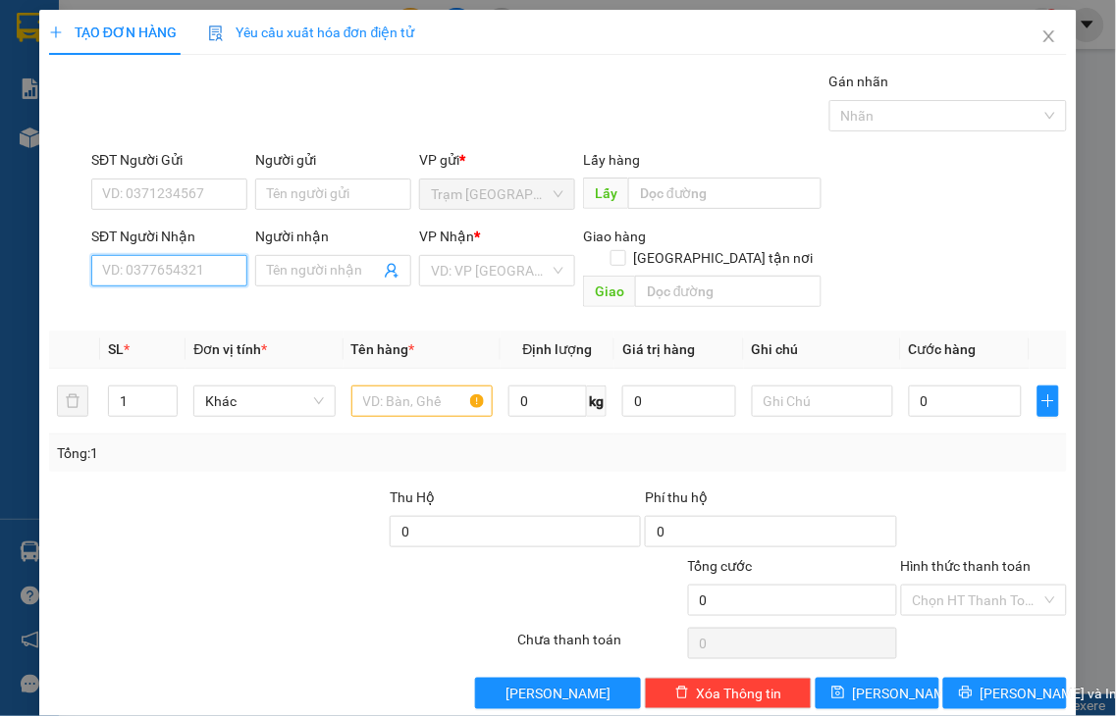
click at [220, 265] on input "SĐT Người Nhận" at bounding box center [169, 270] width 156 height 31
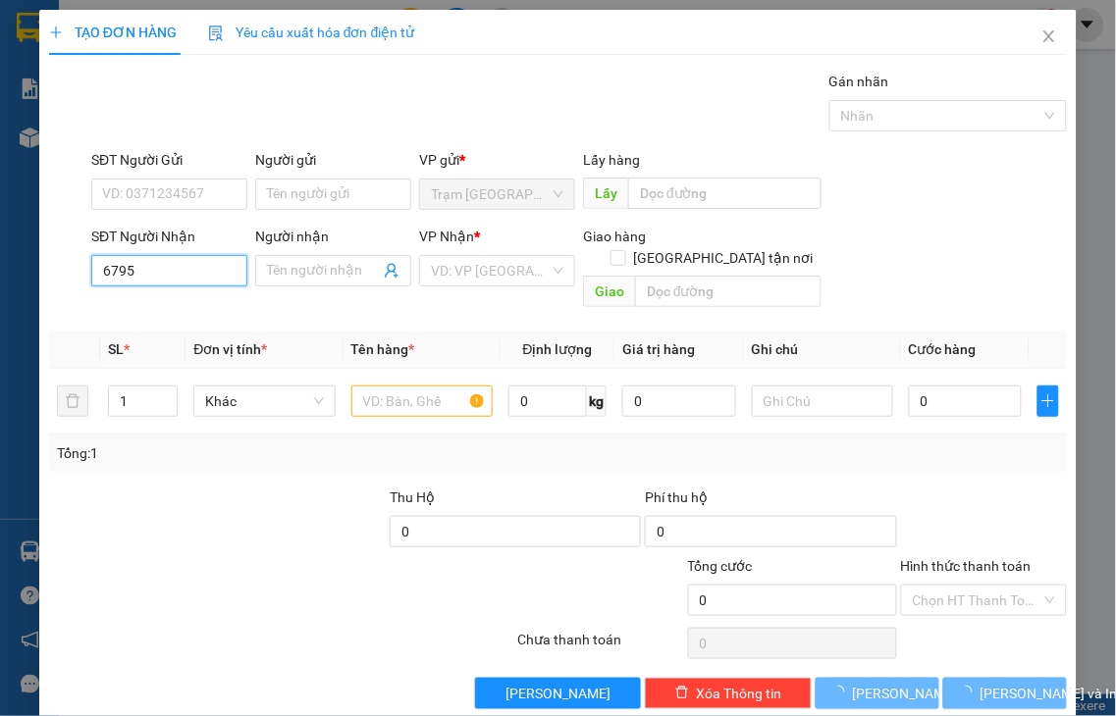
click at [220, 265] on input "6795" at bounding box center [169, 270] width 156 height 31
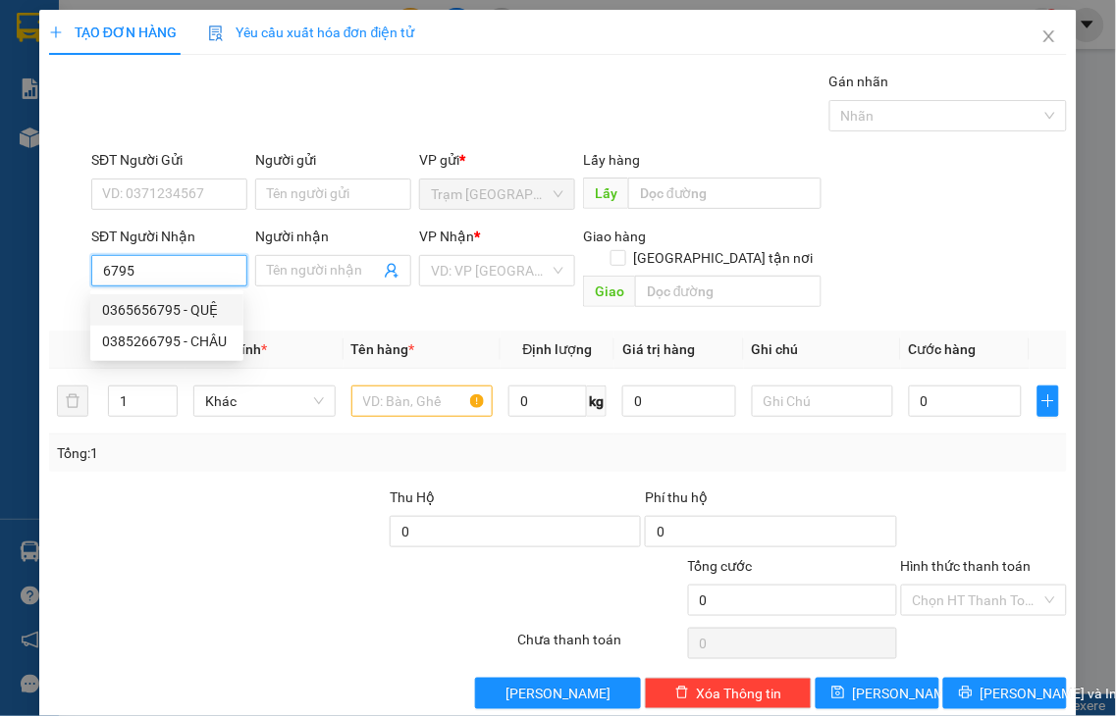
click at [190, 310] on div "0365656795 - QUỆ" at bounding box center [167, 310] width 130 height 22
type input "0365656795"
type input "QUỆ"
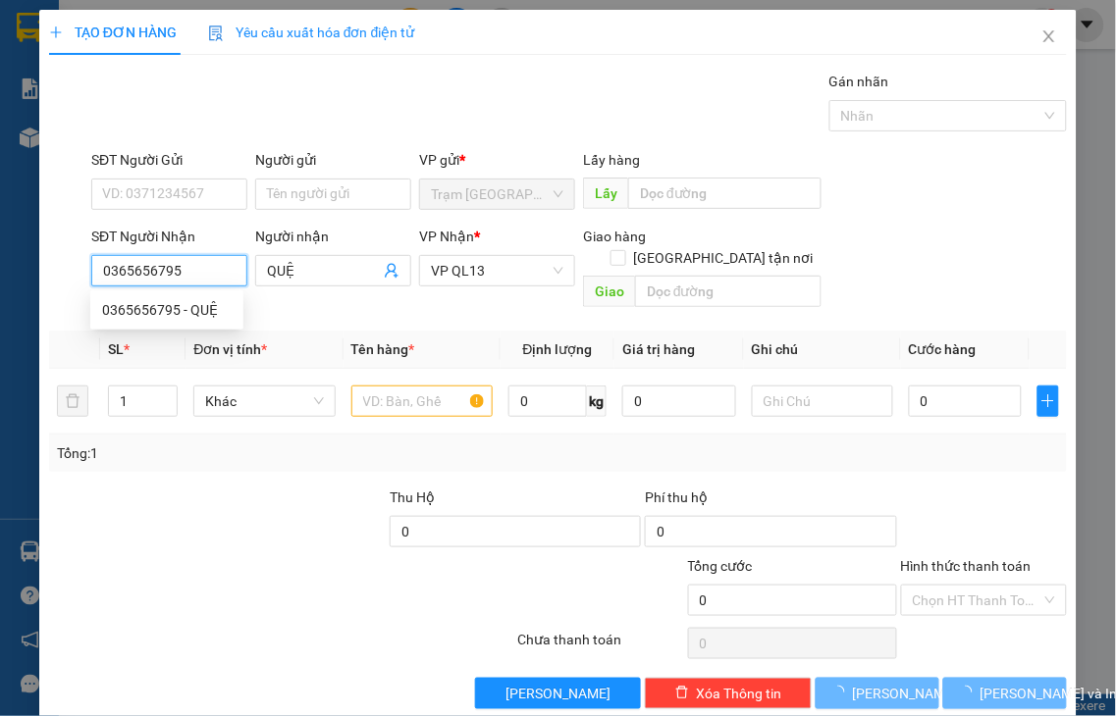
type input "40.000"
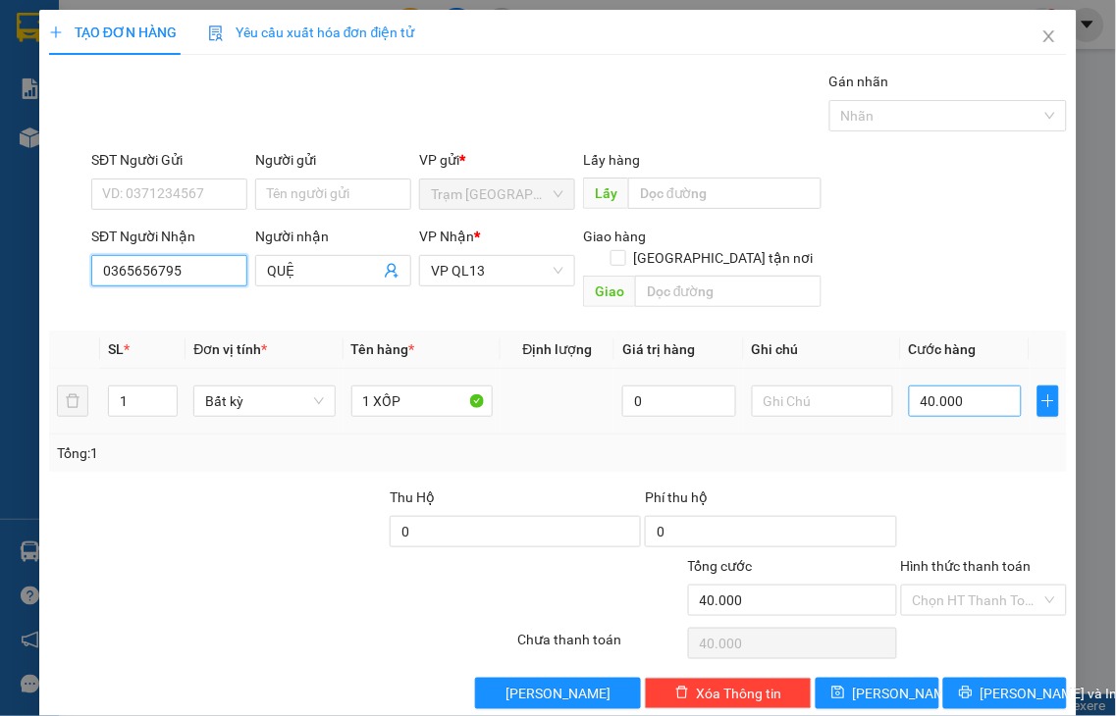
type input "0365656795"
click at [956, 386] on input "40.000" at bounding box center [965, 401] width 113 height 31
type input "5"
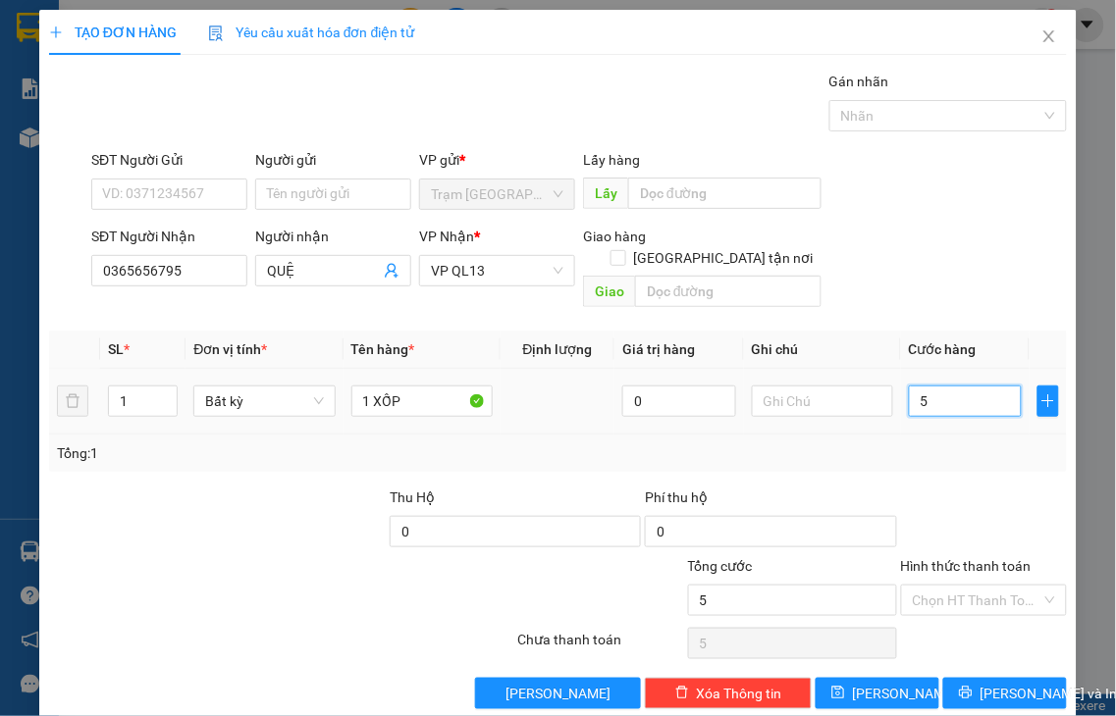
type input "50"
type input "50.000"
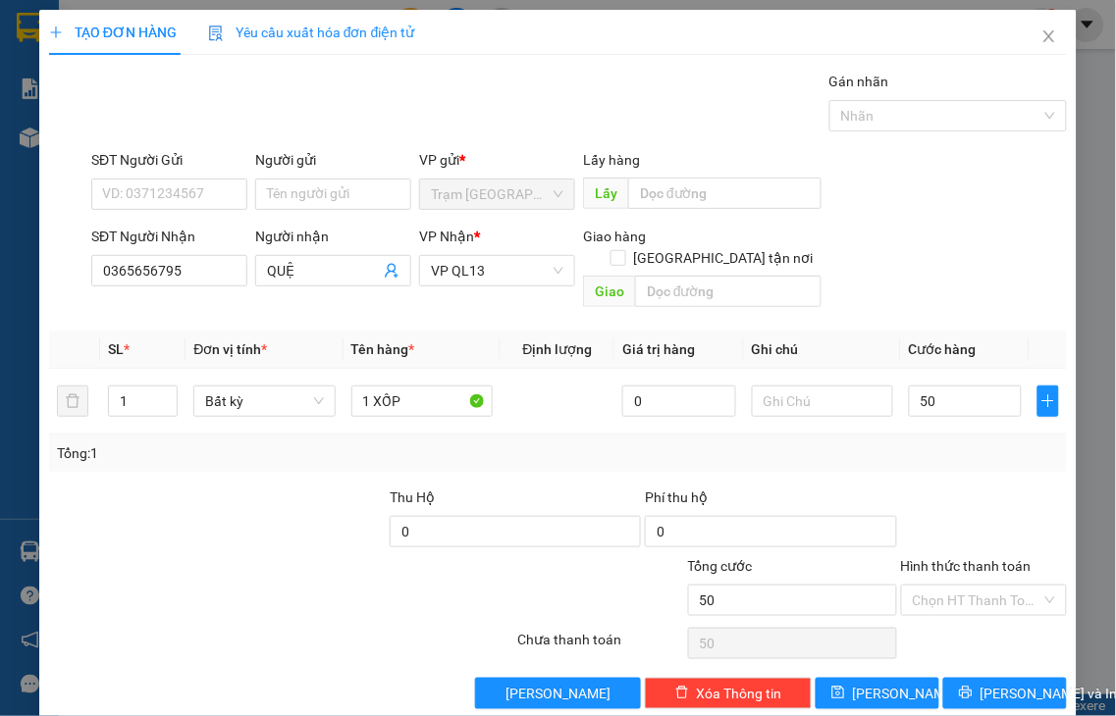
type input "50.000"
click at [954, 558] on label "Hình thức thanh toán" at bounding box center [966, 566] width 131 height 16
click at [954, 586] on input "Hình thức thanh toán" at bounding box center [978, 600] width 130 height 29
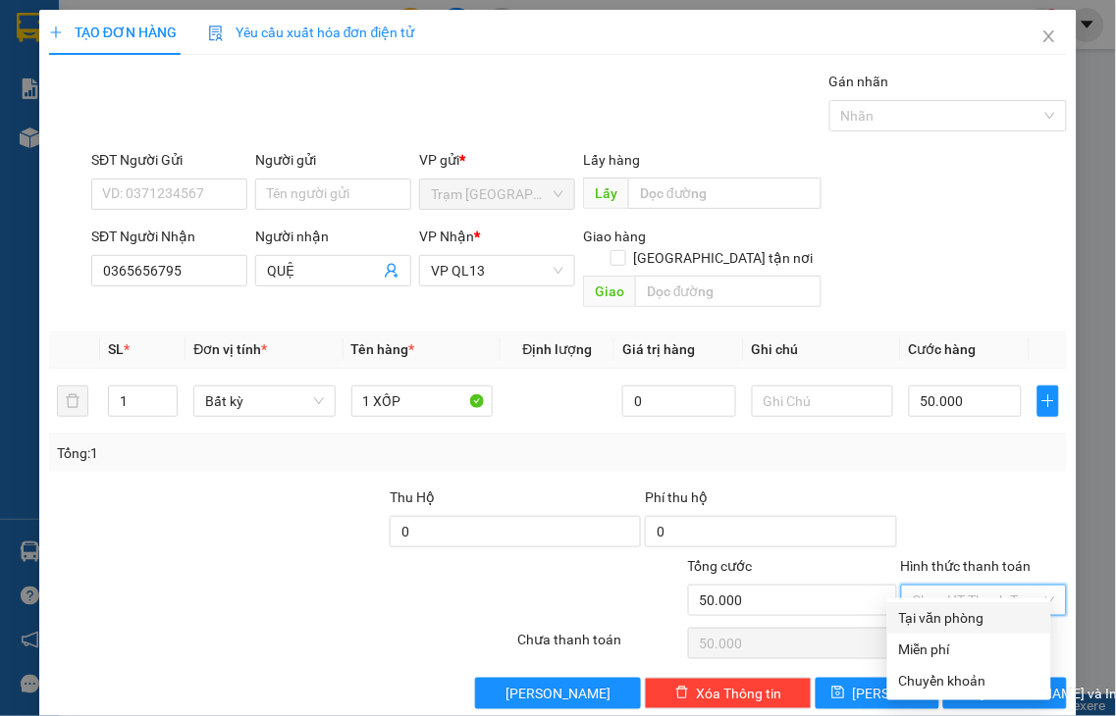
click at [966, 613] on div "Tại văn phòng" at bounding box center [969, 618] width 140 height 22
type input "0"
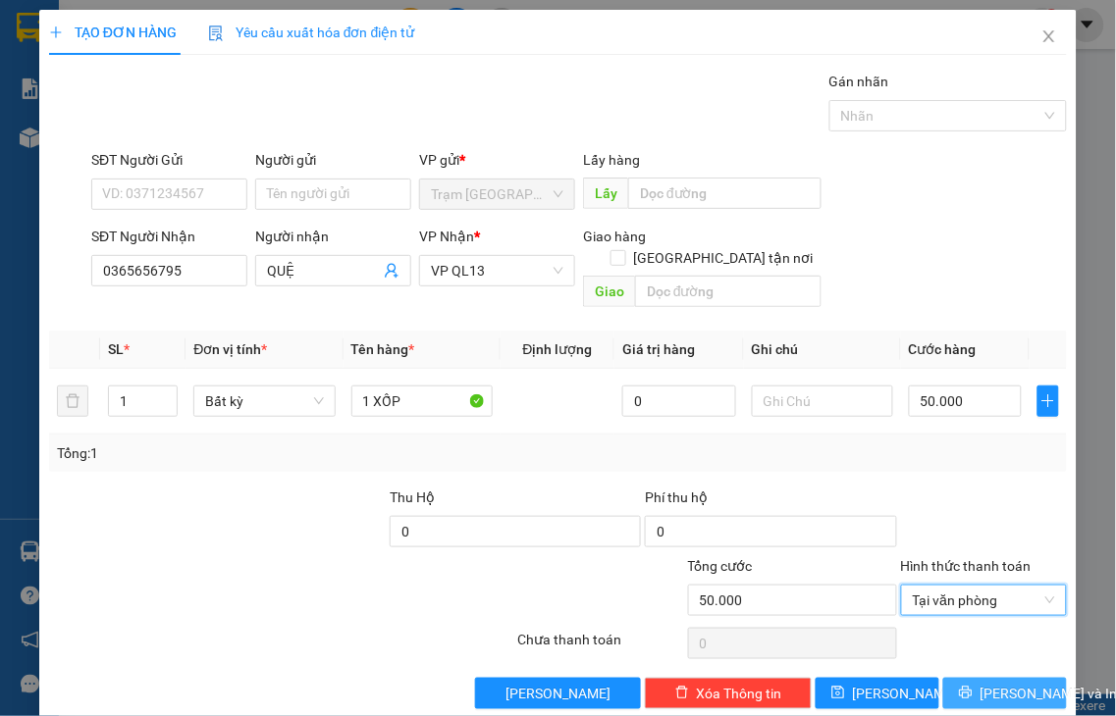
click at [968, 678] on button "[PERSON_NAME] và In" at bounding box center [1005, 693] width 124 height 31
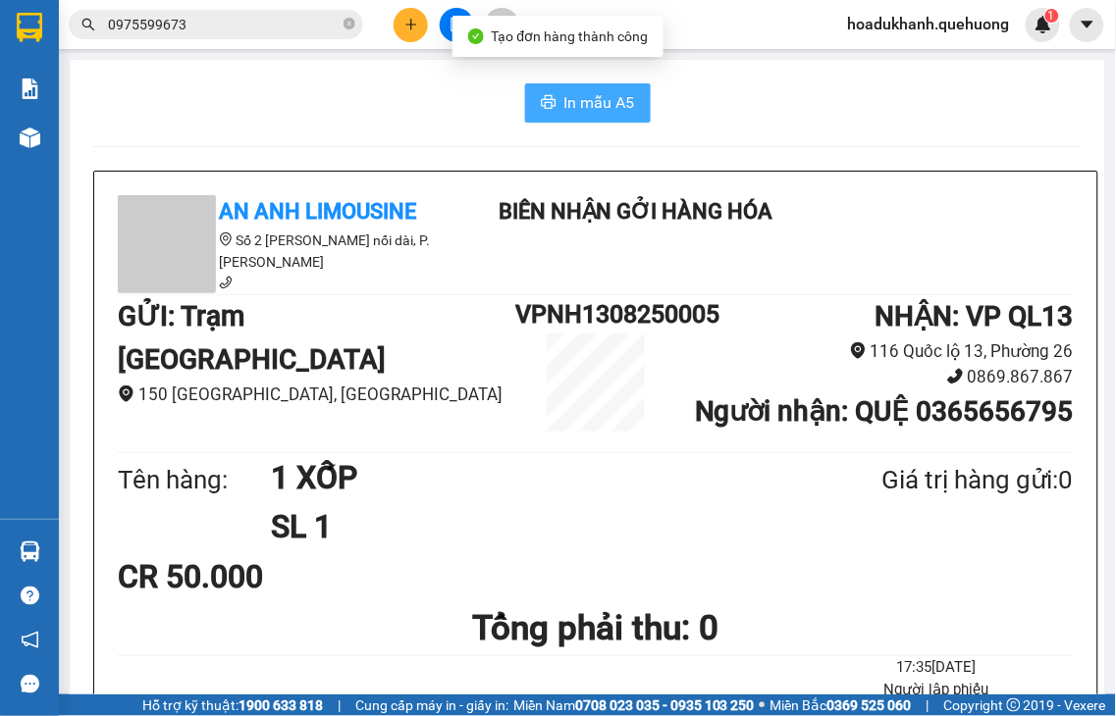
click at [597, 104] on span "In mẫu A5" at bounding box center [599, 102] width 71 height 25
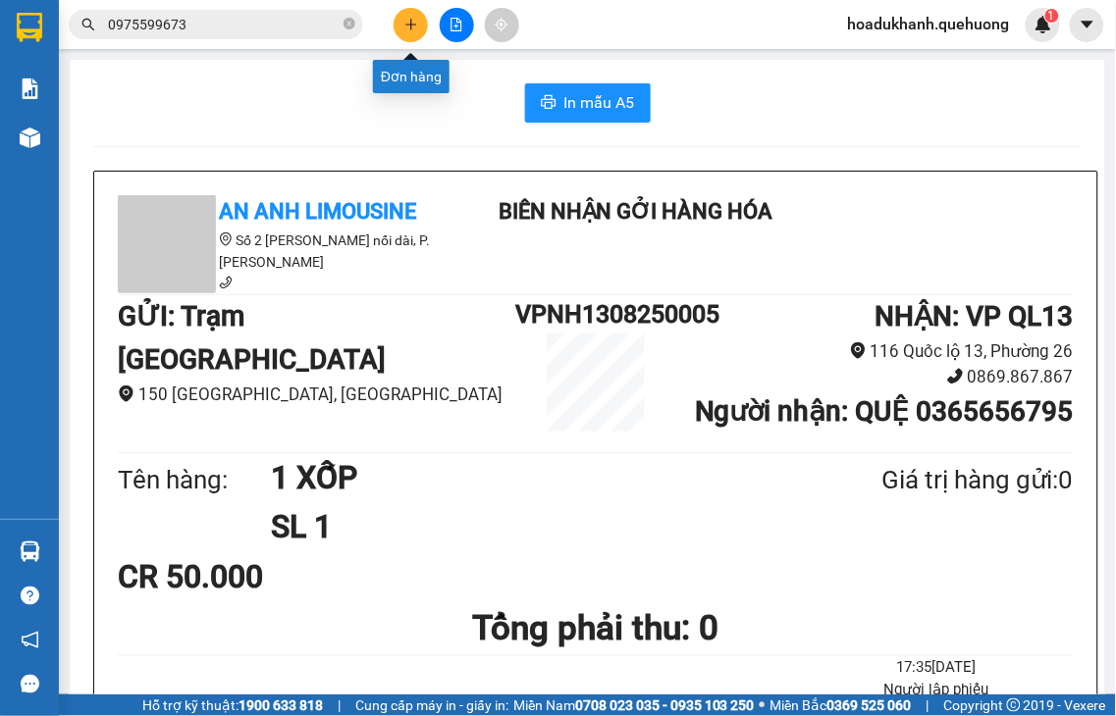
click at [407, 22] on icon "plus" at bounding box center [411, 25] width 14 height 14
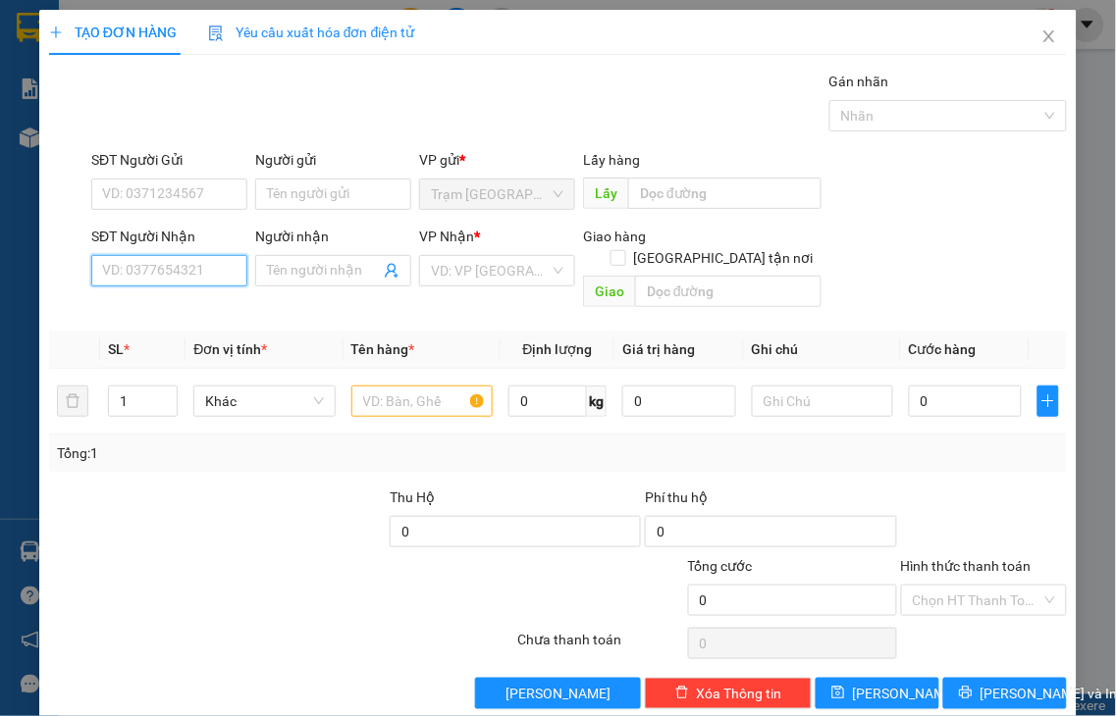
click at [192, 266] on input "SĐT Người Nhận" at bounding box center [169, 270] width 156 height 31
type input "0823565568"
click at [148, 190] on input "SĐT Người Gửi" at bounding box center [169, 194] width 156 height 31
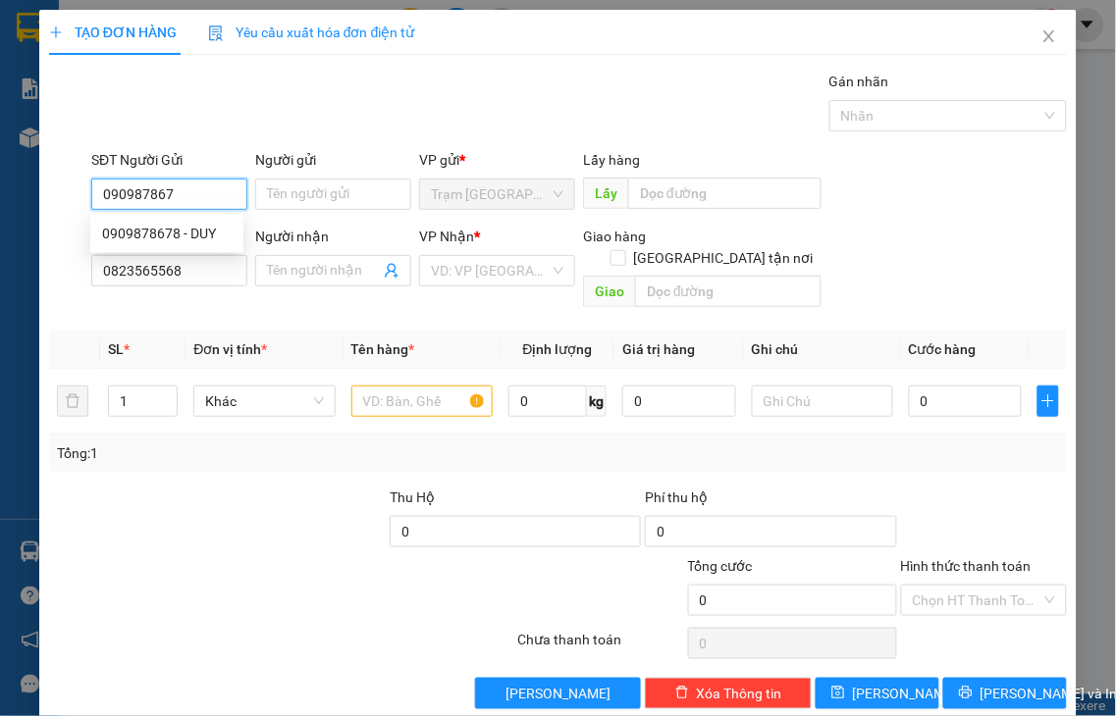
type input "0909878678"
click at [175, 233] on div "0909878678 - DUY" at bounding box center [167, 234] width 130 height 22
type input "DUY"
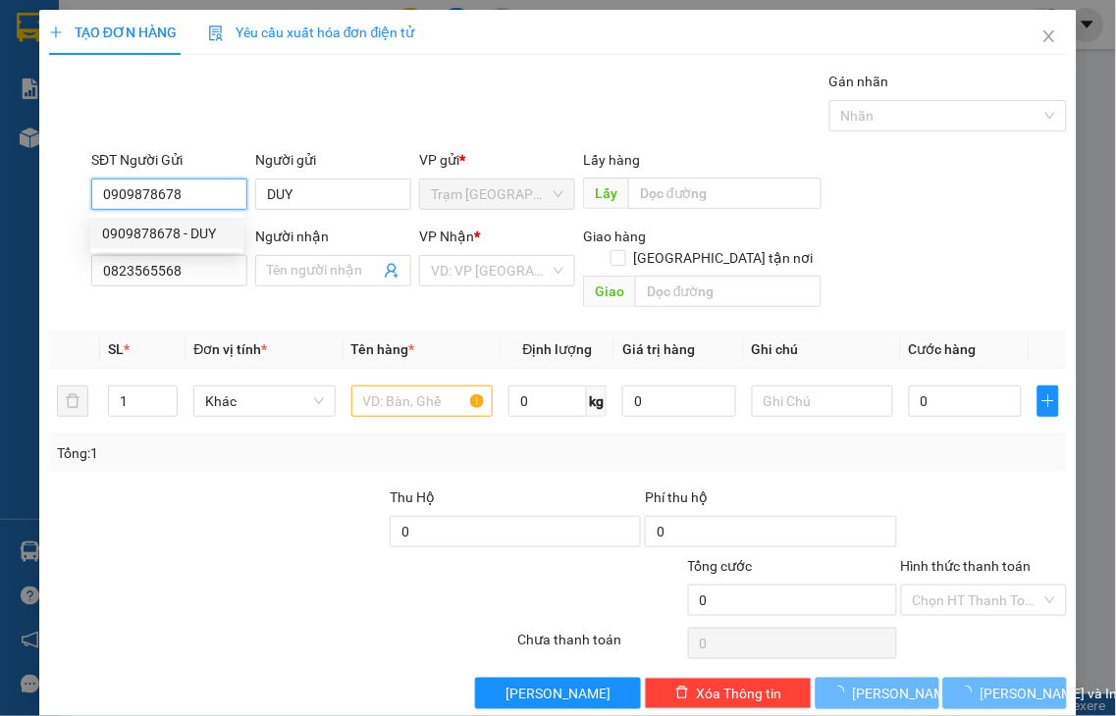
type input "200.000"
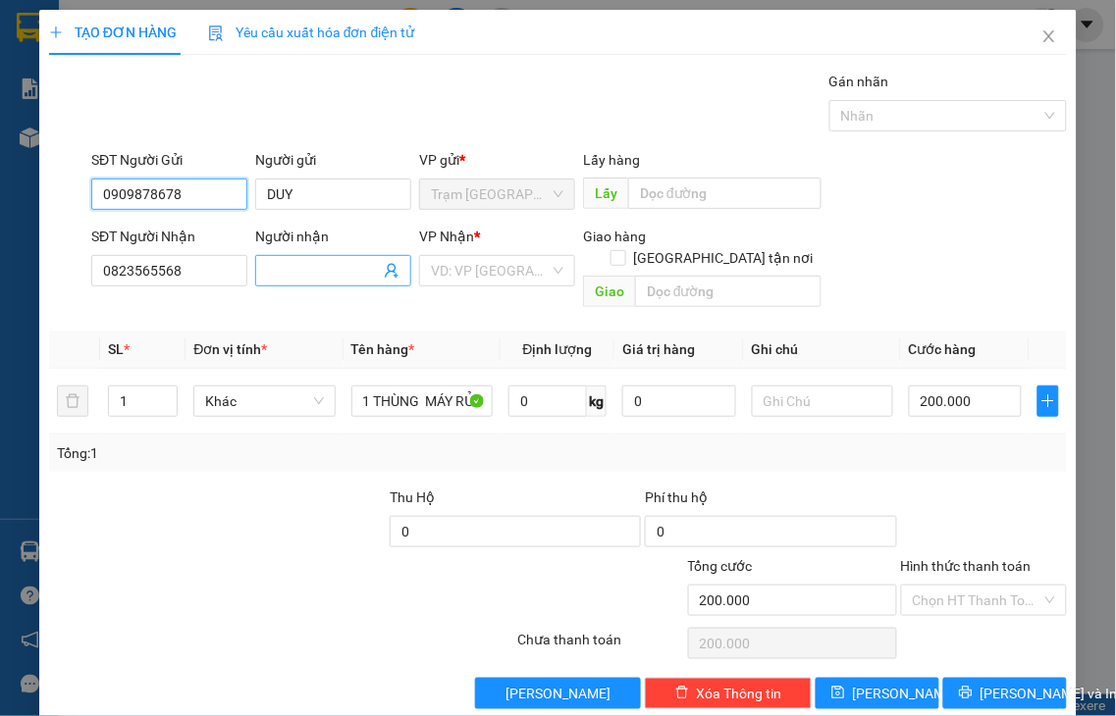
type input "0909878678"
click at [259, 265] on span at bounding box center [333, 270] width 156 height 31
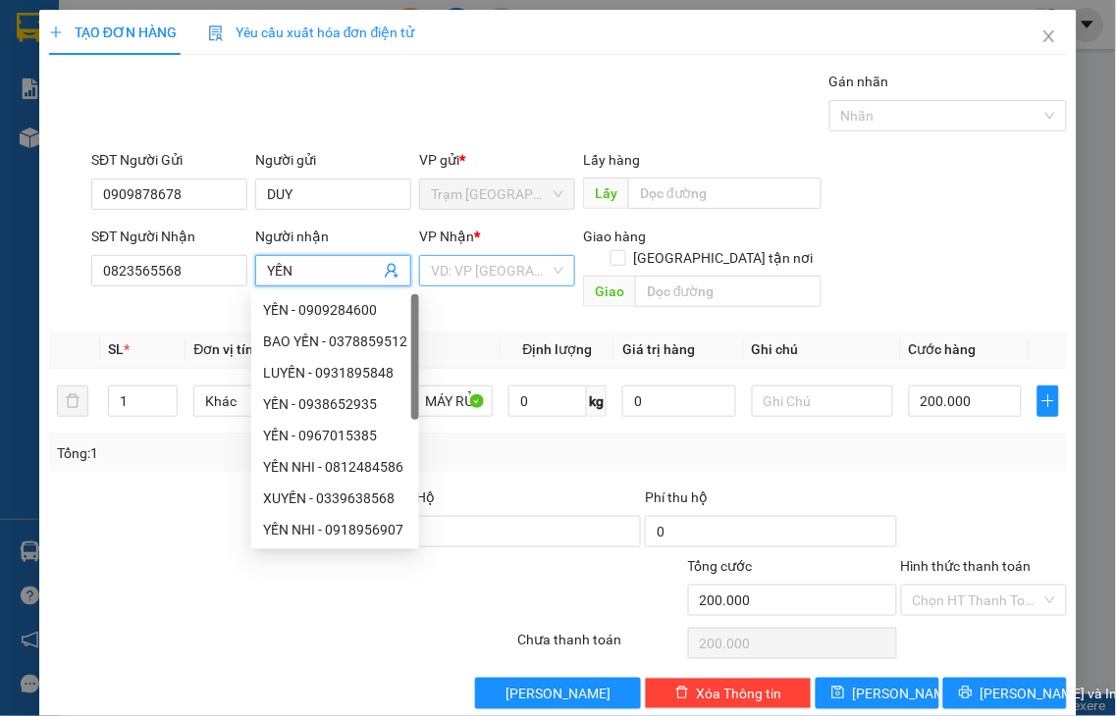
type input "YẾN"
click at [449, 269] on input "search" at bounding box center [490, 270] width 119 height 29
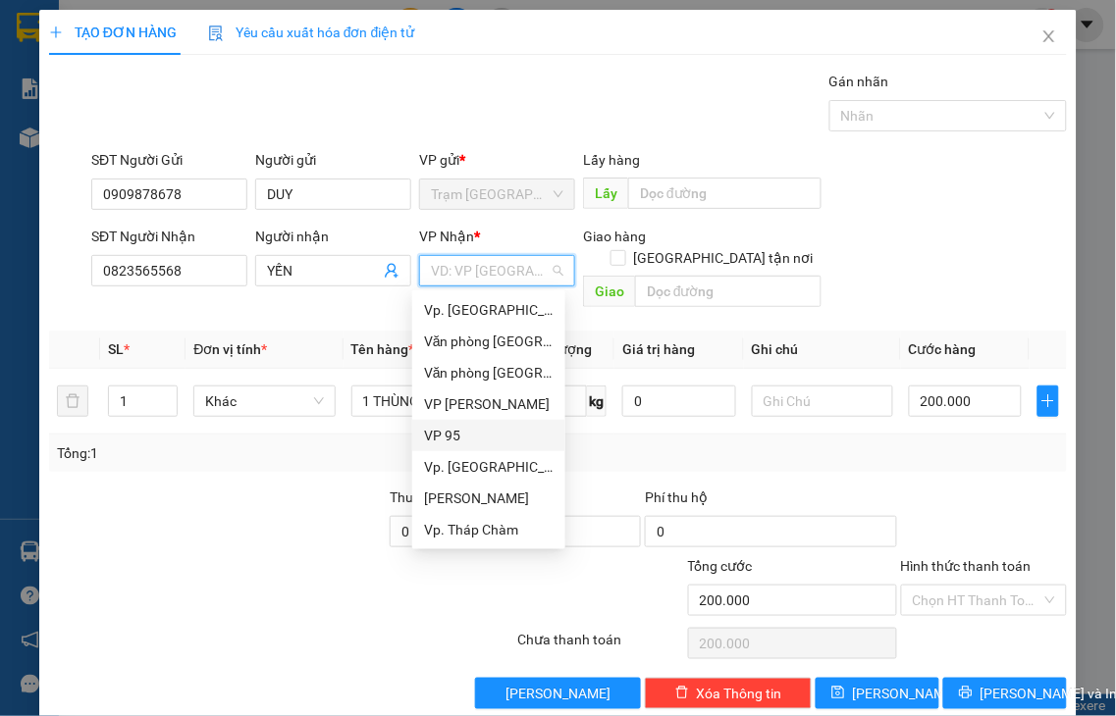
type input "Q"
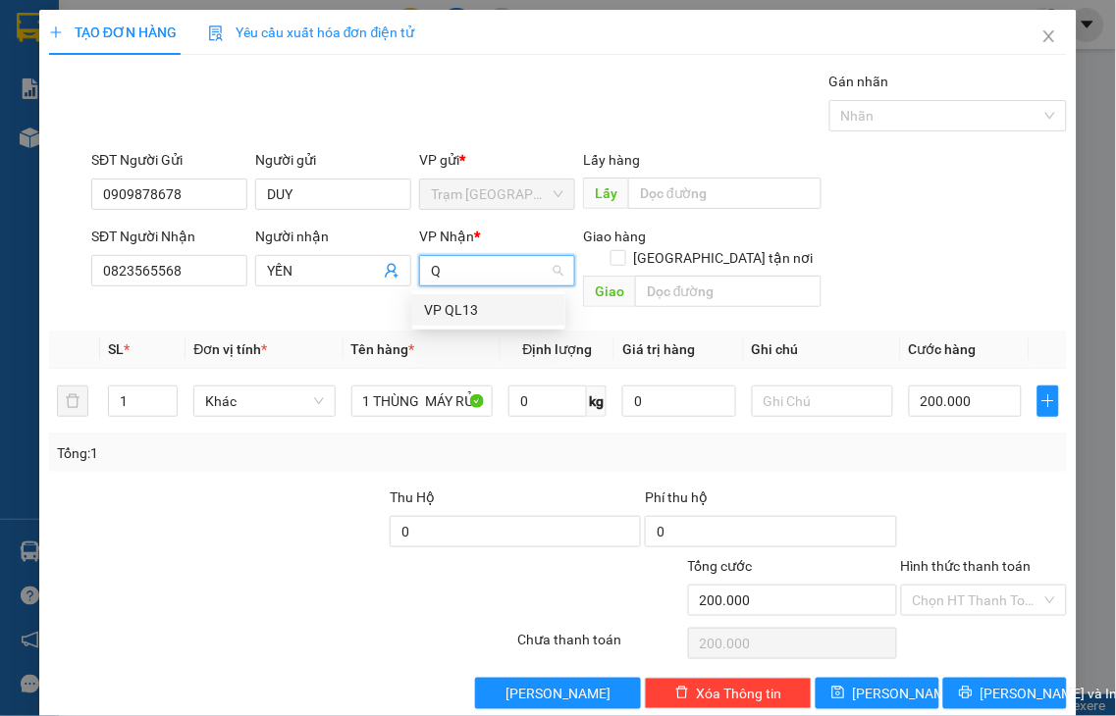
click at [448, 299] on div "VP QL13" at bounding box center [489, 310] width 130 height 22
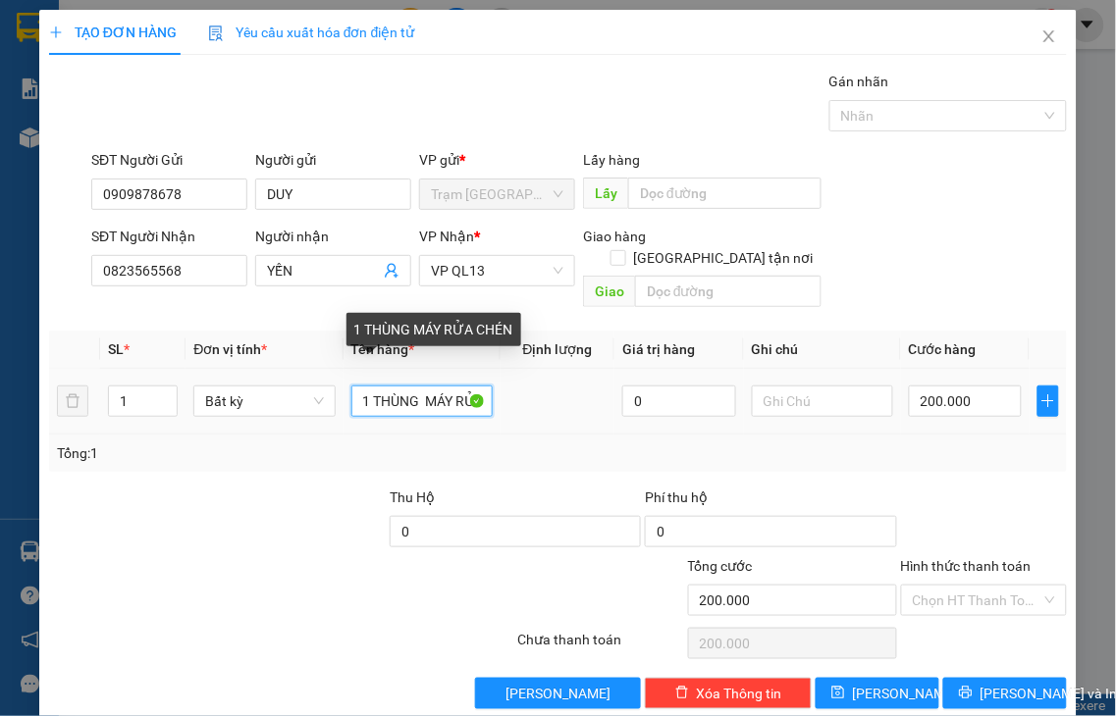
scroll to position [0, 51]
drag, startPoint x: 403, startPoint y: 377, endPoint x: 600, endPoint y: 364, distance: 196.7
click at [600, 369] on tr "1 Bất kỳ 1 THÙNG MÁY RỬA CHÉN 0 200.000" at bounding box center [558, 402] width 1018 height 66
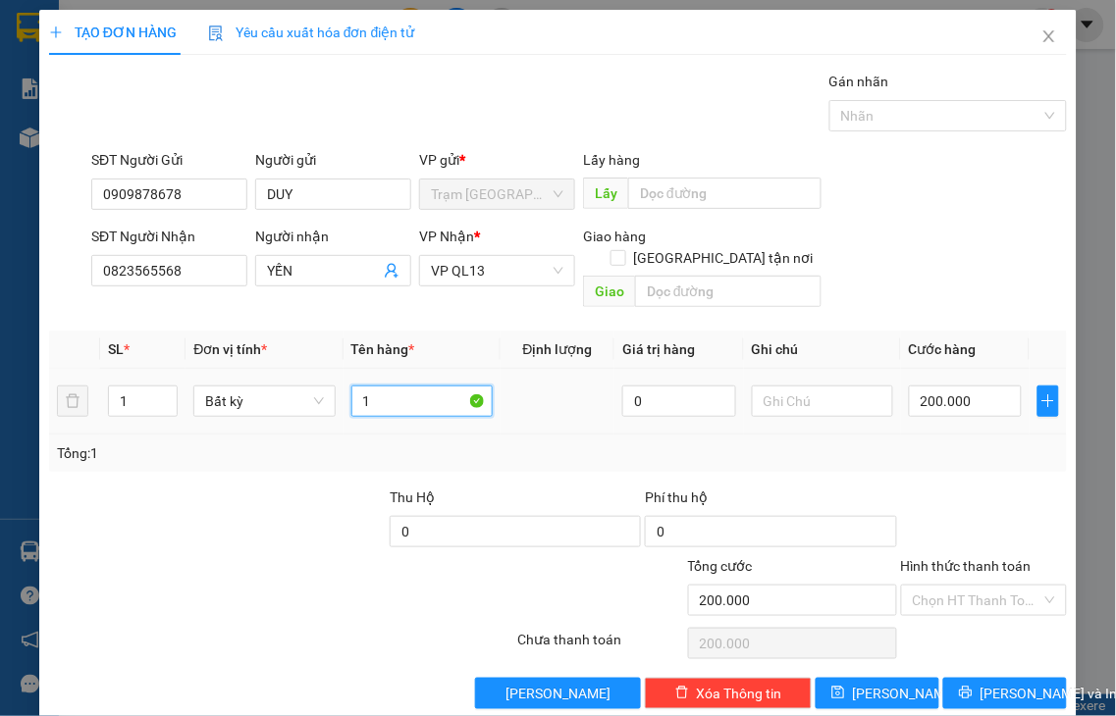
scroll to position [0, 0]
type input "1 XỐP"
click at [960, 386] on input "200.000" at bounding box center [965, 401] width 113 height 31
type input "3"
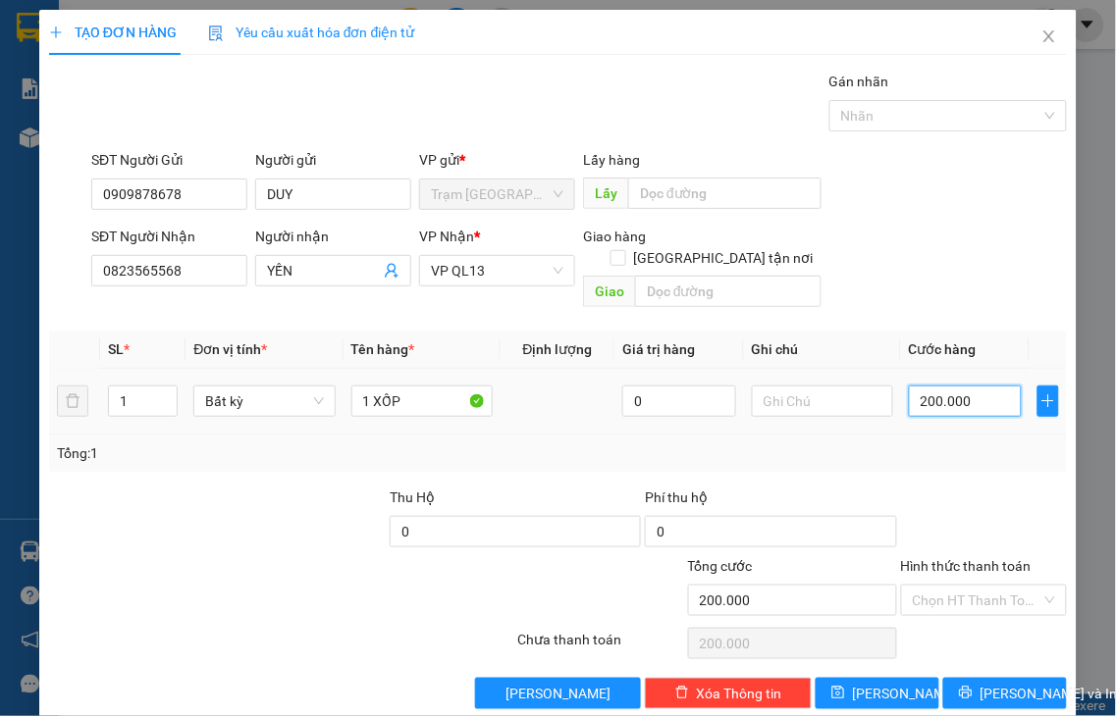
type input "3"
type input "30"
type input "30.000"
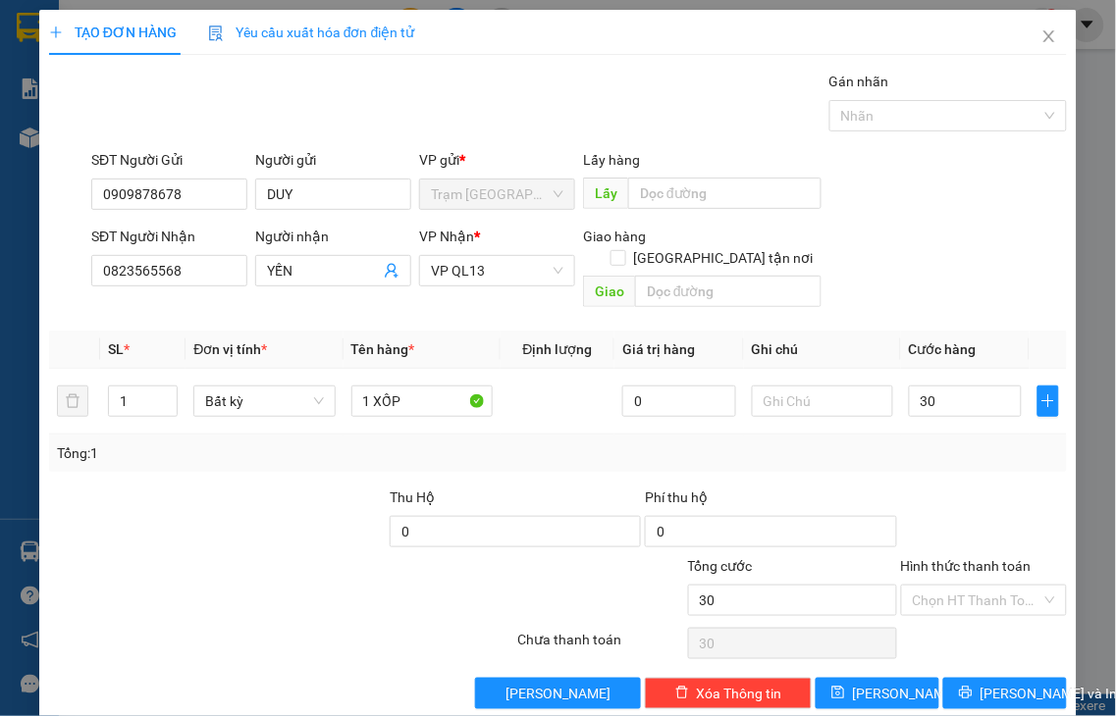
type input "30.000"
click at [953, 558] on label "Hình thức thanh toán" at bounding box center [966, 566] width 131 height 16
click at [953, 586] on input "Hình thức thanh toán" at bounding box center [978, 600] width 130 height 29
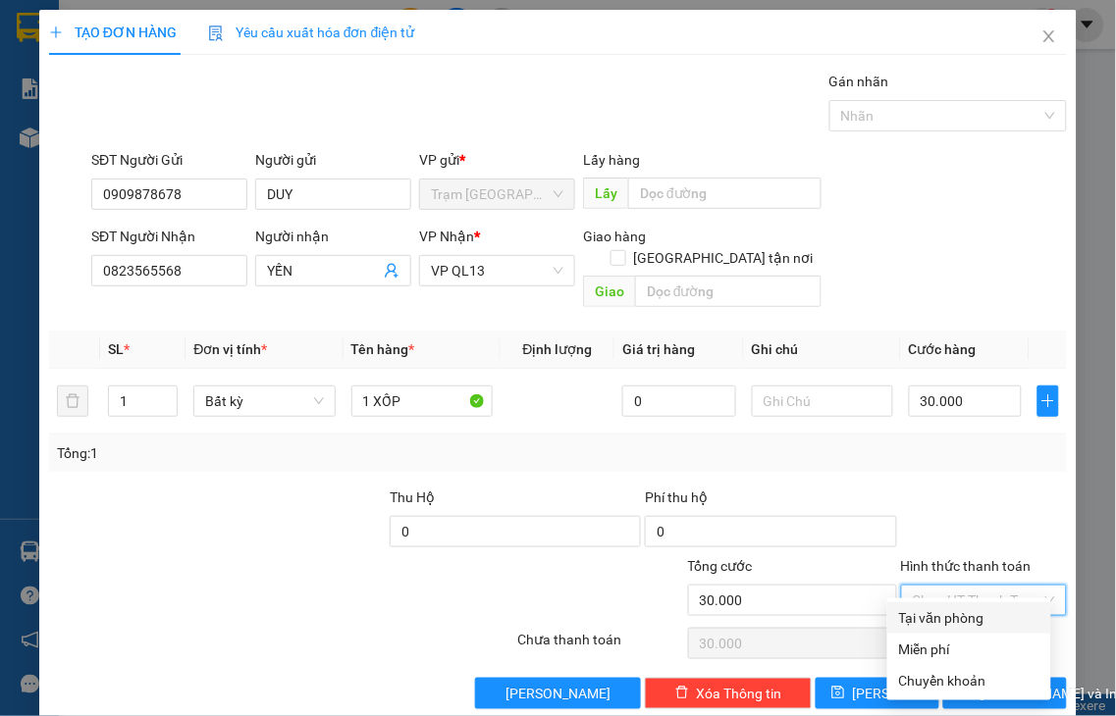
click at [973, 619] on div "Tại văn phòng" at bounding box center [969, 618] width 140 height 22
type input "0"
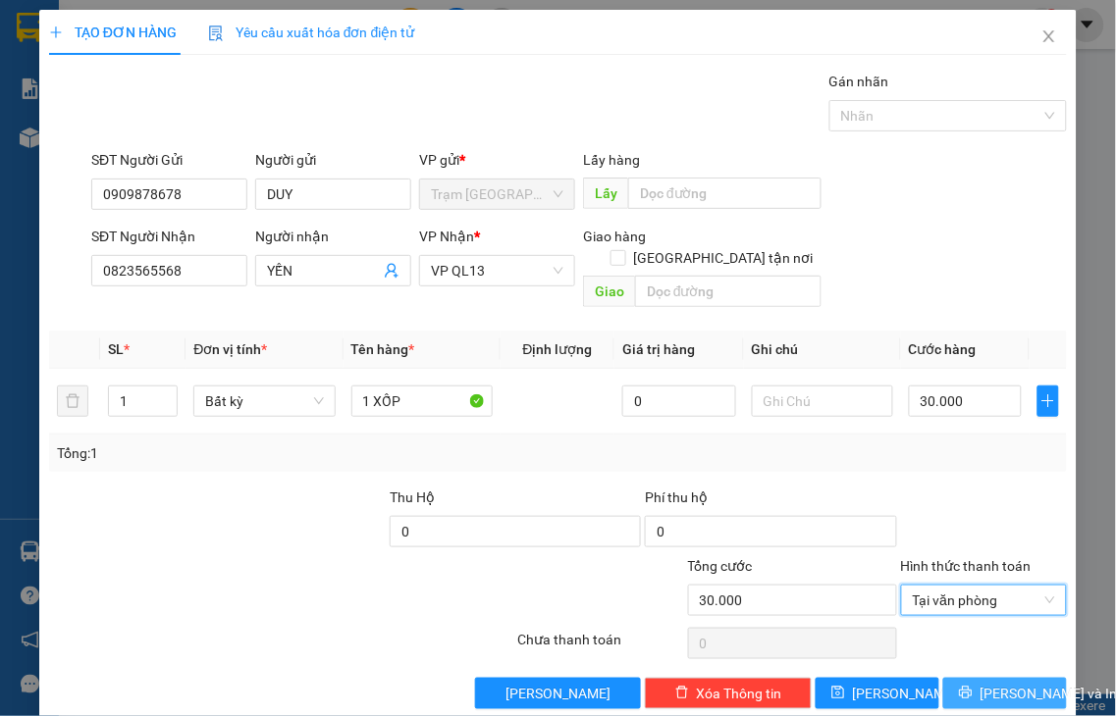
click at [966, 678] on button "[PERSON_NAME] và In" at bounding box center [1005, 693] width 124 height 31
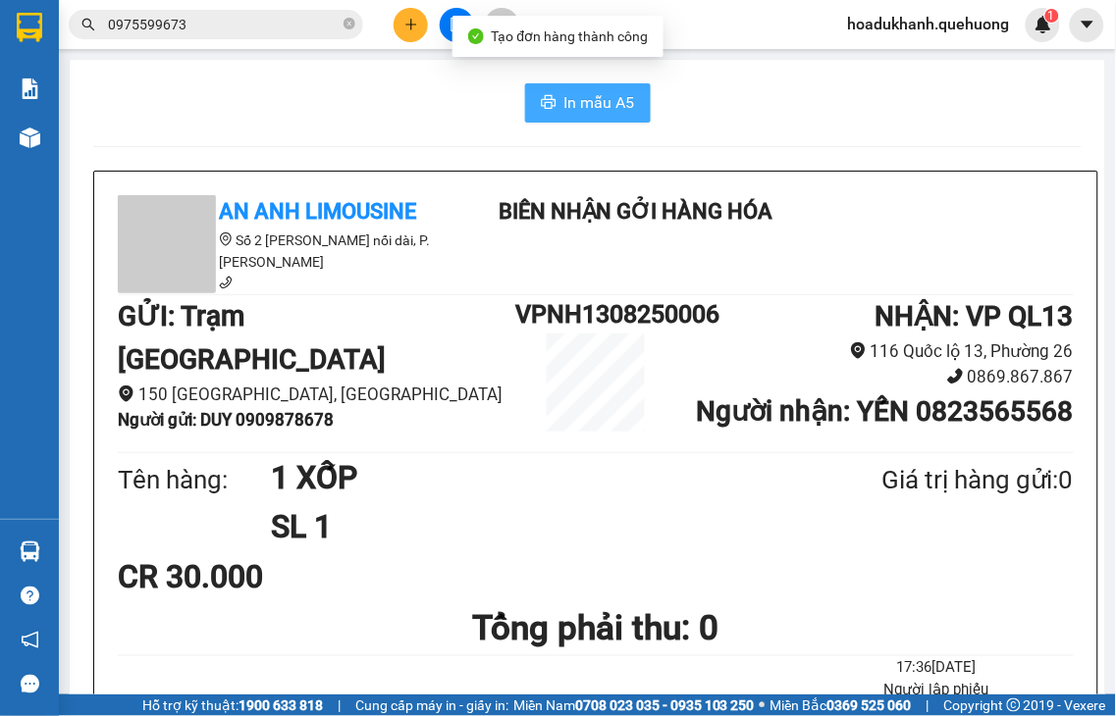
click at [587, 105] on span "In mẫu A5" at bounding box center [599, 102] width 71 height 25
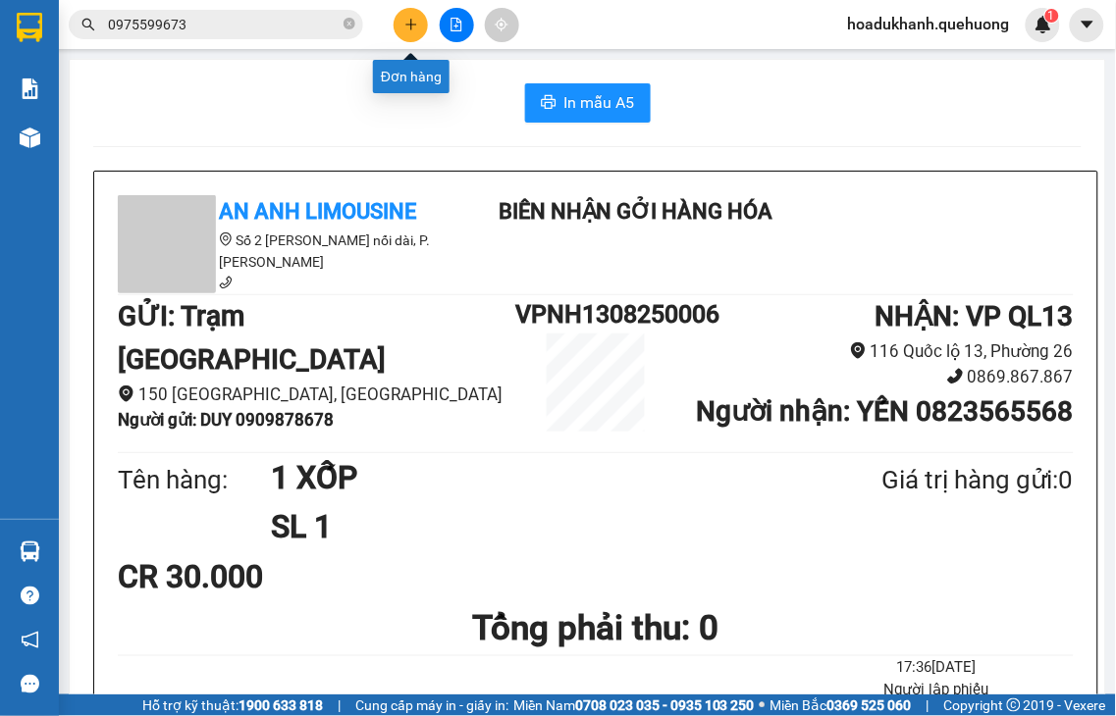
click at [418, 21] on button at bounding box center [411, 25] width 34 height 34
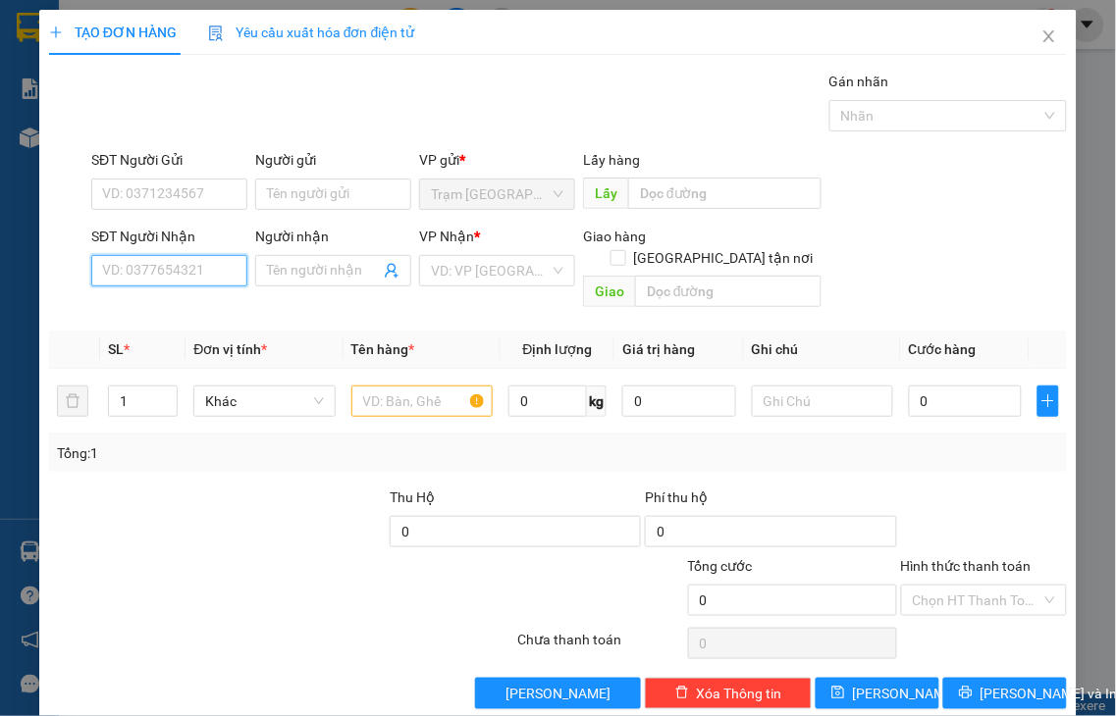
click at [226, 272] on input "SĐT Người Nhận" at bounding box center [169, 270] width 156 height 31
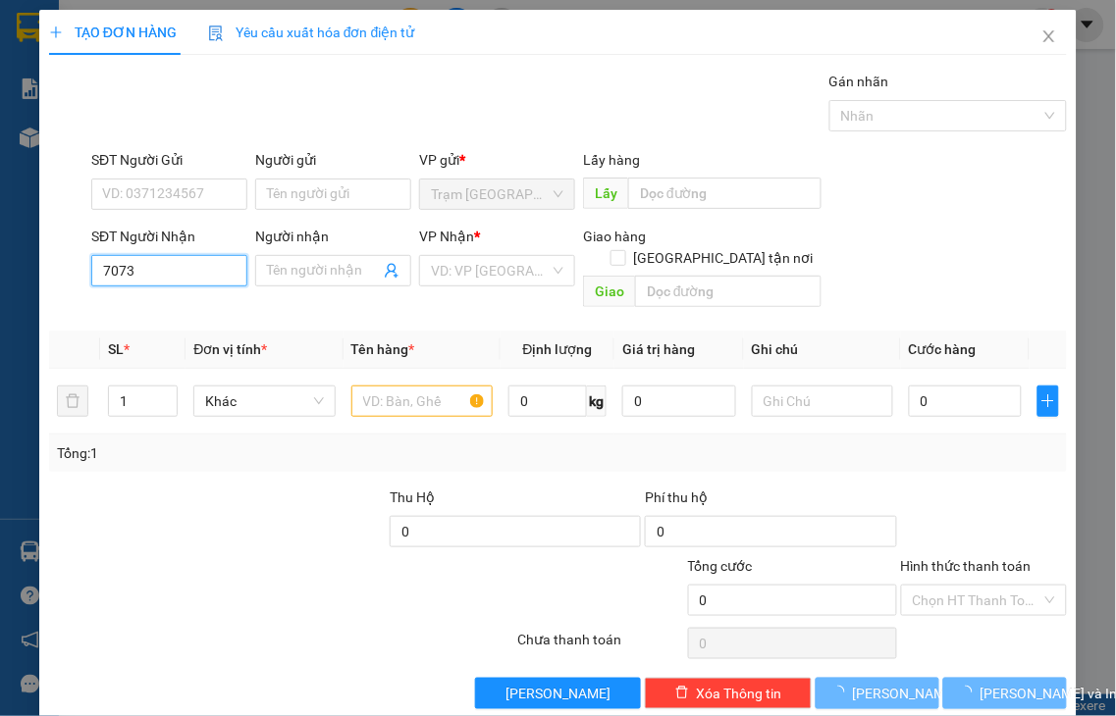
click at [226, 272] on input "7073" at bounding box center [169, 270] width 156 height 31
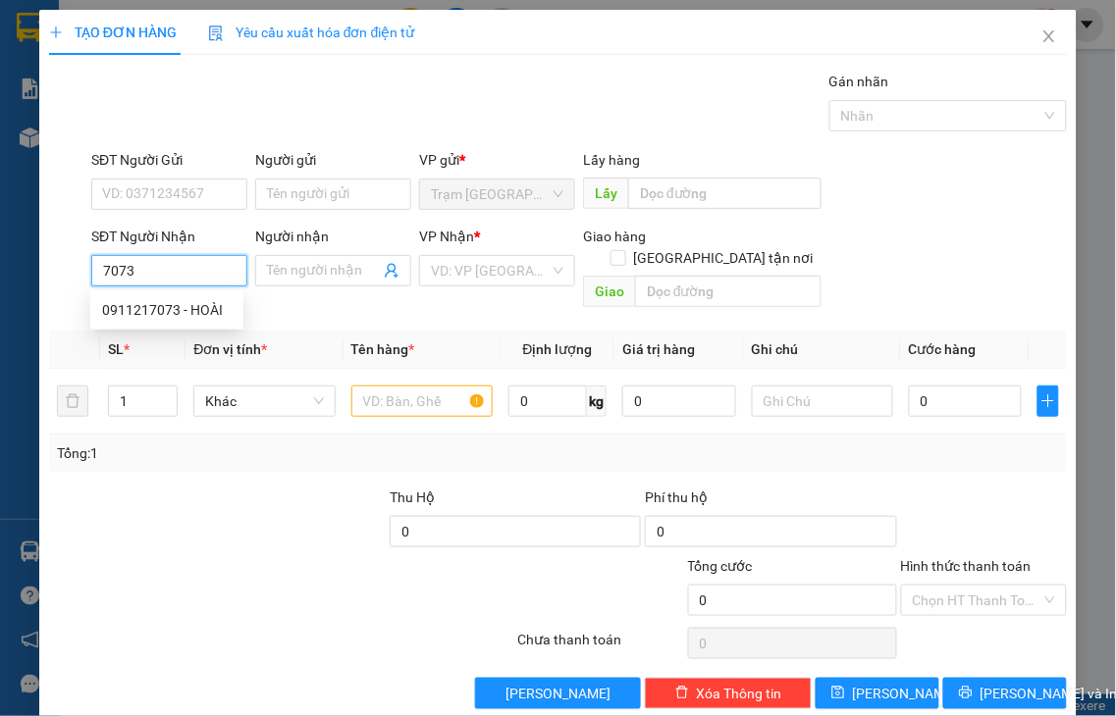
click at [184, 308] on div "0911217073 - HOÀI" at bounding box center [167, 310] width 130 height 22
type input "0911217073"
type input "HOÀI"
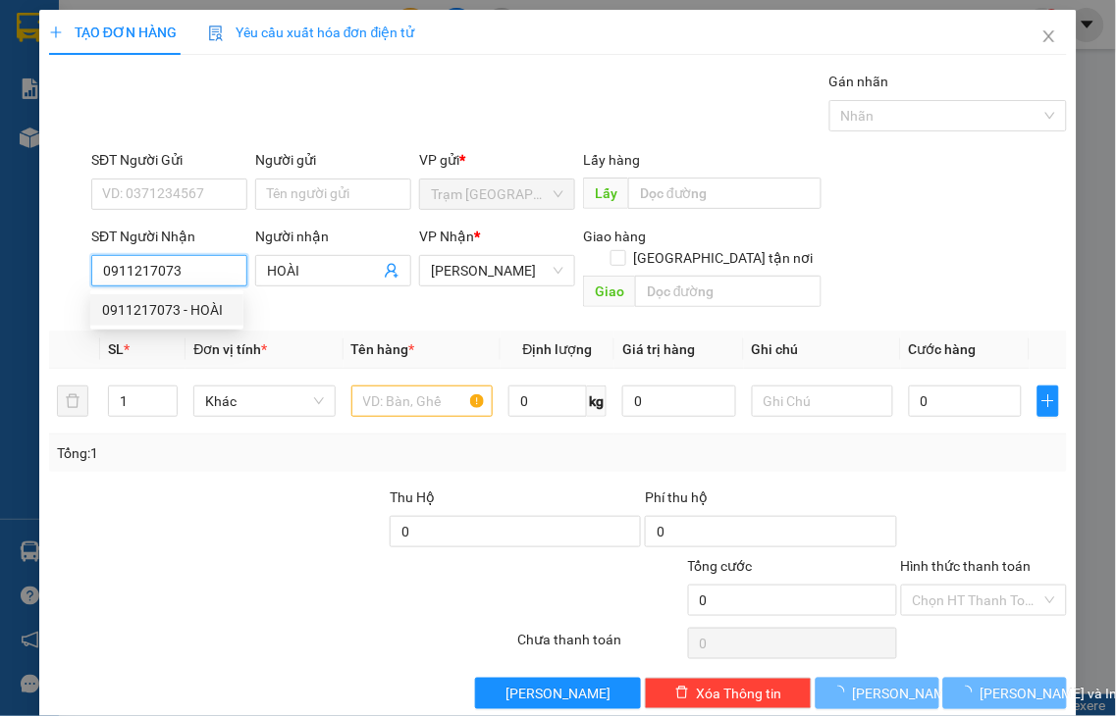
type input "30.000"
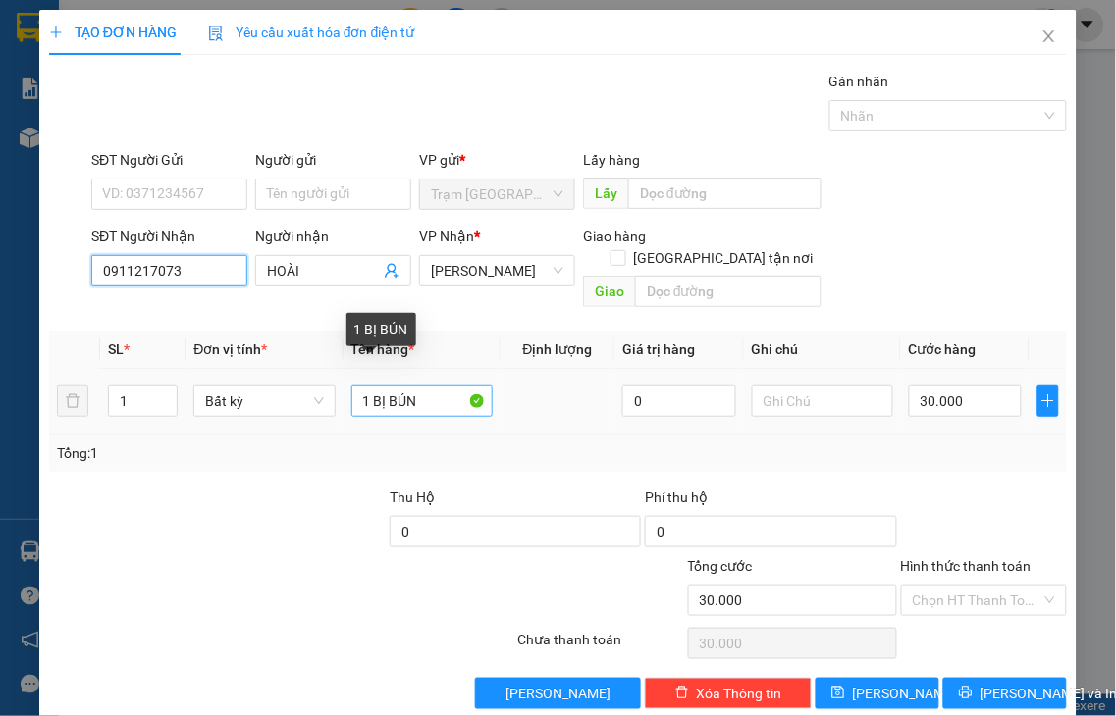
type input "0911217073"
drag, startPoint x: 371, startPoint y: 377, endPoint x: 507, endPoint y: 355, distance: 138.1
click at [507, 369] on tr "1 Bất kỳ 1 BỊ BÚN 0 30.000" at bounding box center [558, 402] width 1018 height 66
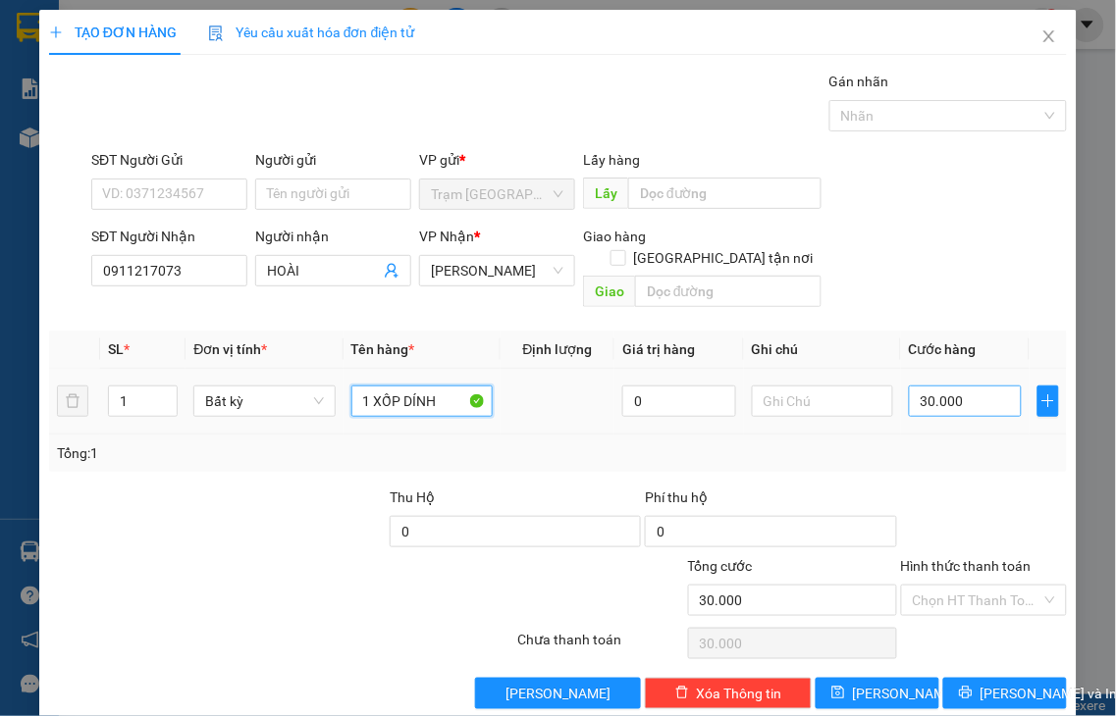
type input "1 XỐP DÍNH"
click at [974, 386] on input "30.000" at bounding box center [965, 401] width 113 height 31
type input "5"
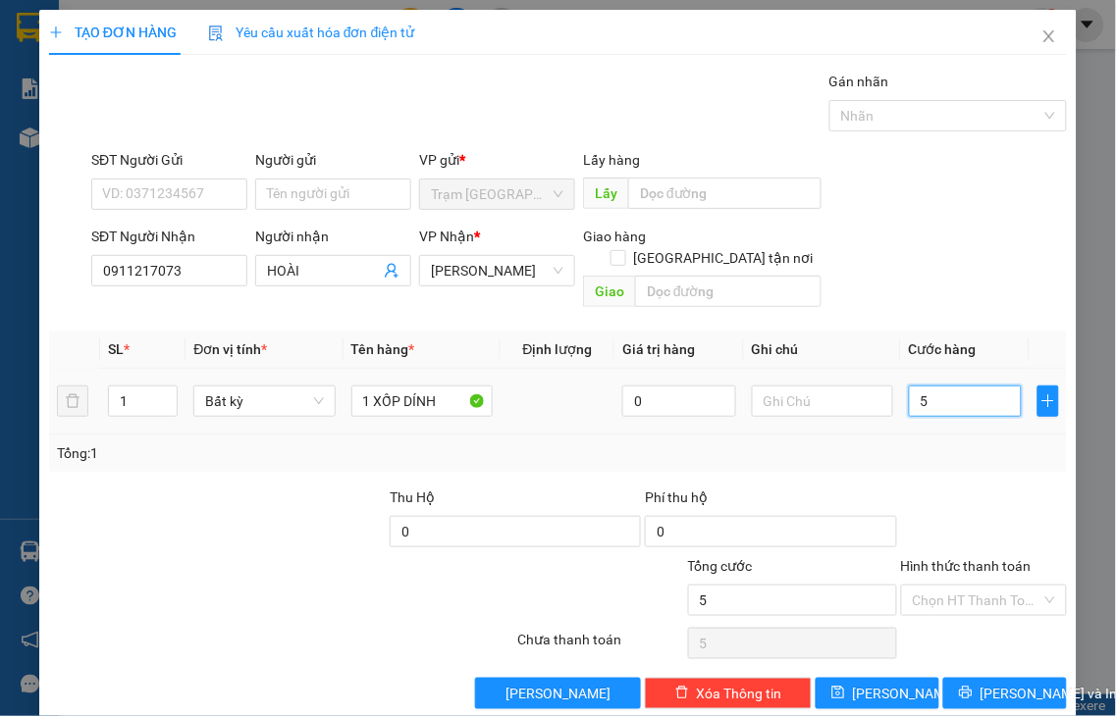
type input "50"
click at [975, 558] on label "Hình thức thanh toán" at bounding box center [966, 566] width 131 height 16
click at [975, 586] on input "Hình thức thanh toán" at bounding box center [978, 600] width 130 height 29
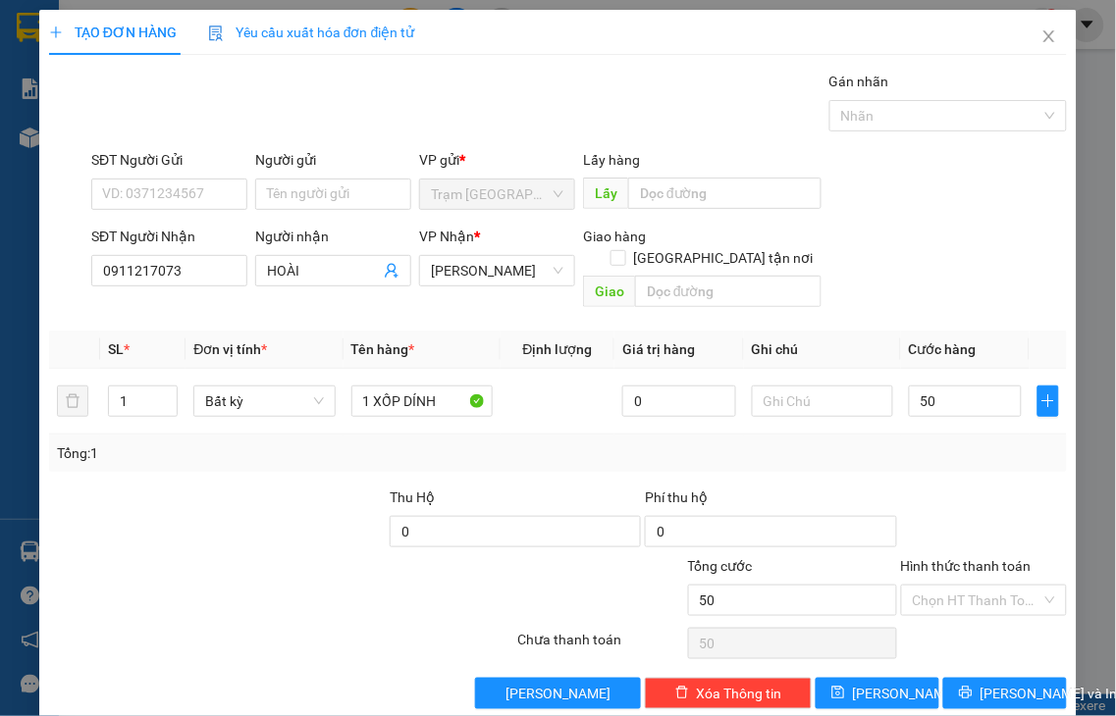
type input "50.000"
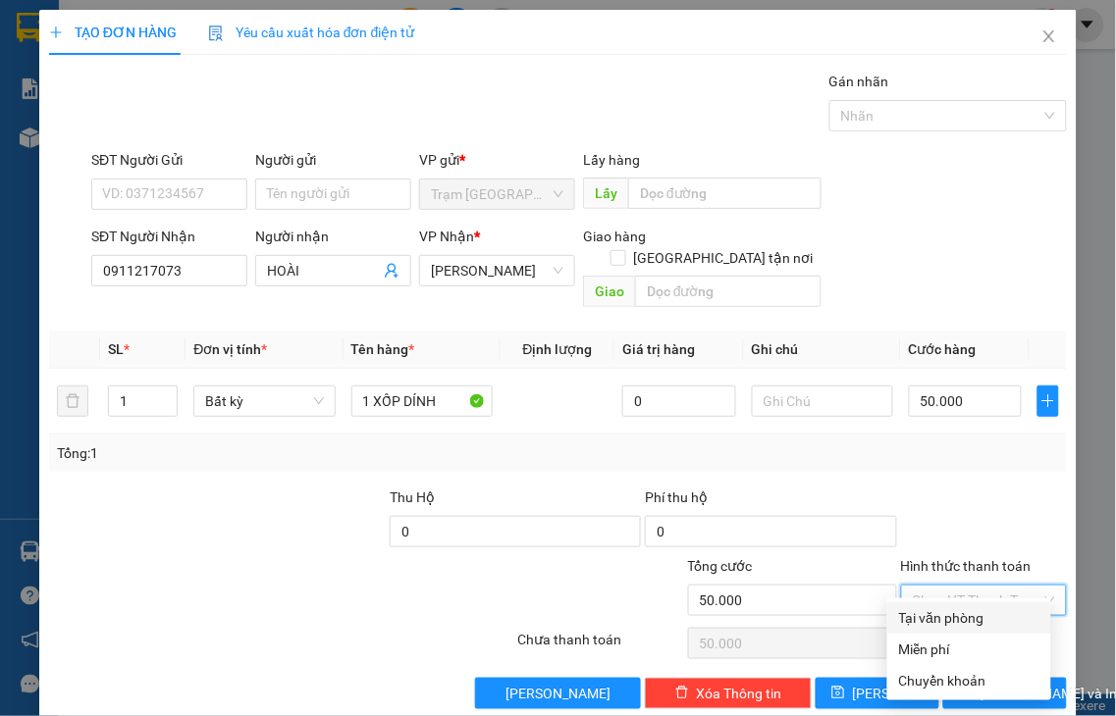
click at [968, 618] on div "Tại văn phòng" at bounding box center [969, 618] width 140 height 22
type input "0"
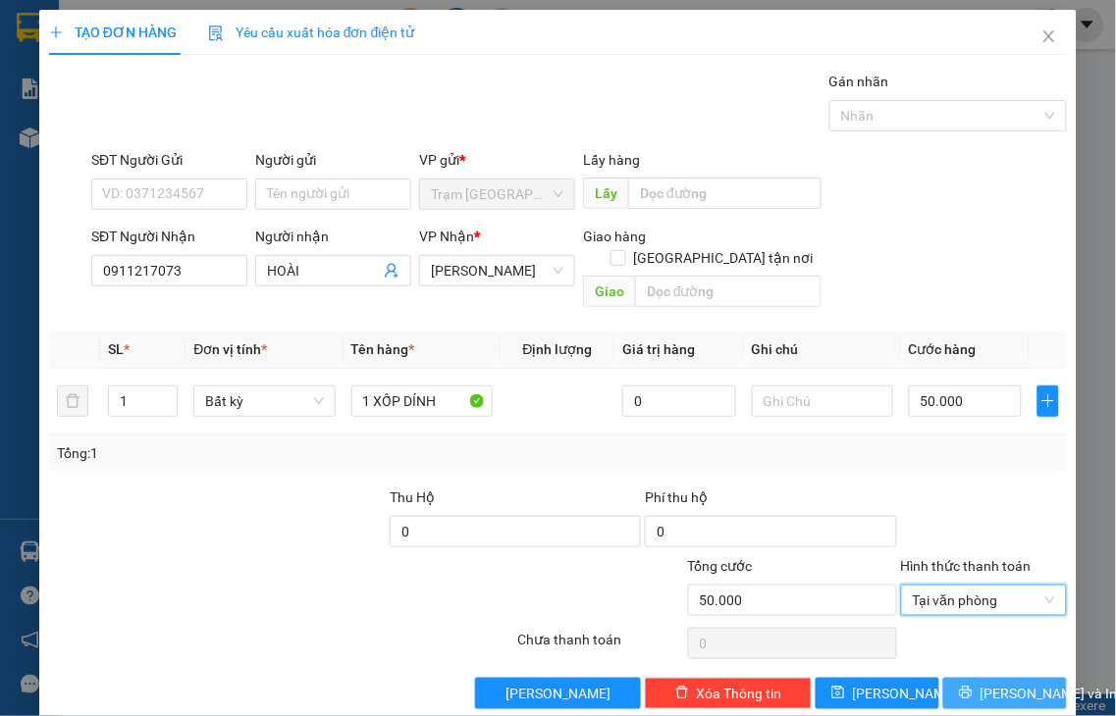
click at [986, 683] on span "[PERSON_NAME] và In" at bounding box center [1048, 694] width 137 height 22
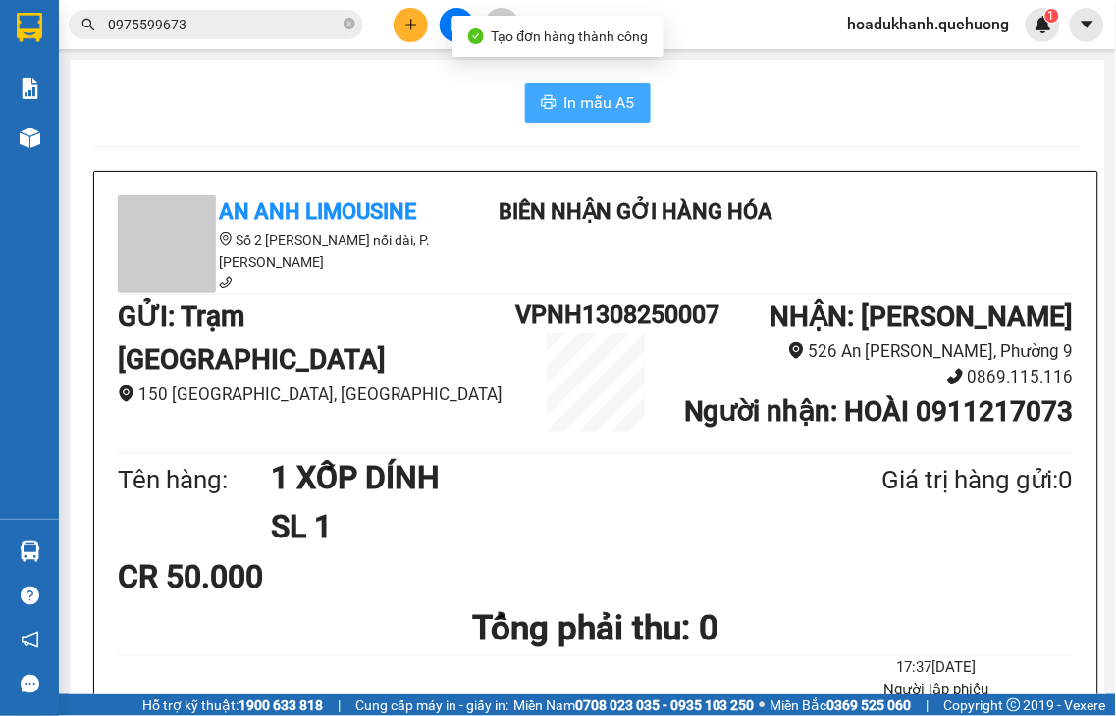
click at [593, 108] on span "In mẫu A5" at bounding box center [599, 102] width 71 height 25
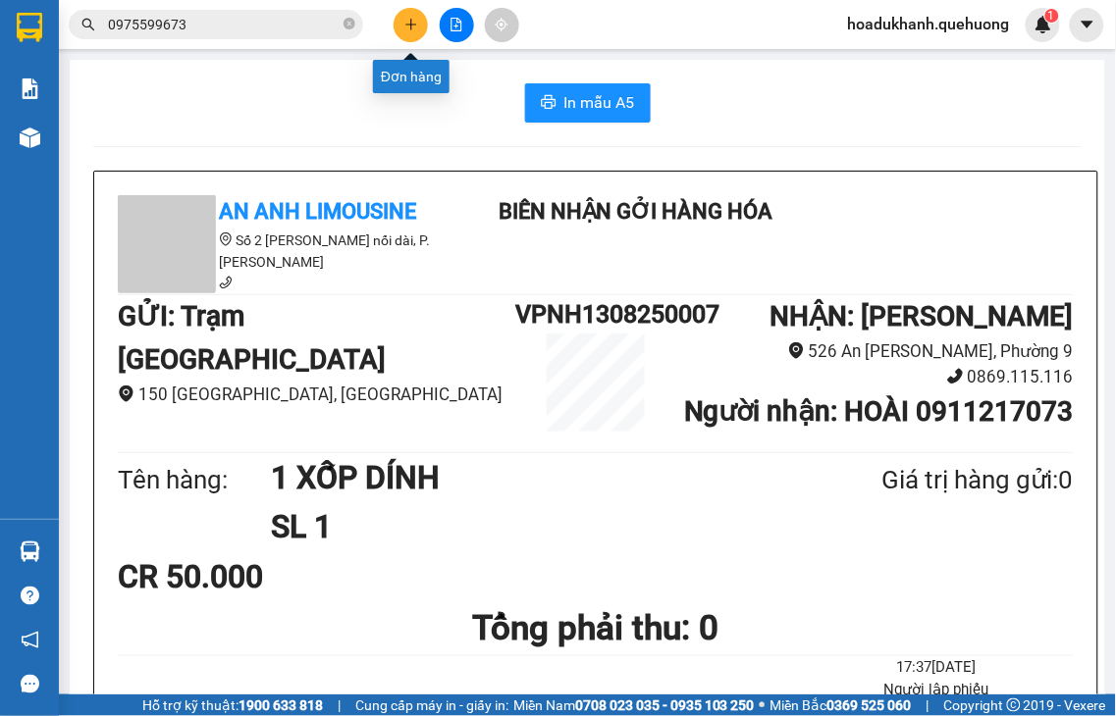
click at [410, 26] on icon "plus" at bounding box center [410, 24] width 1 height 11
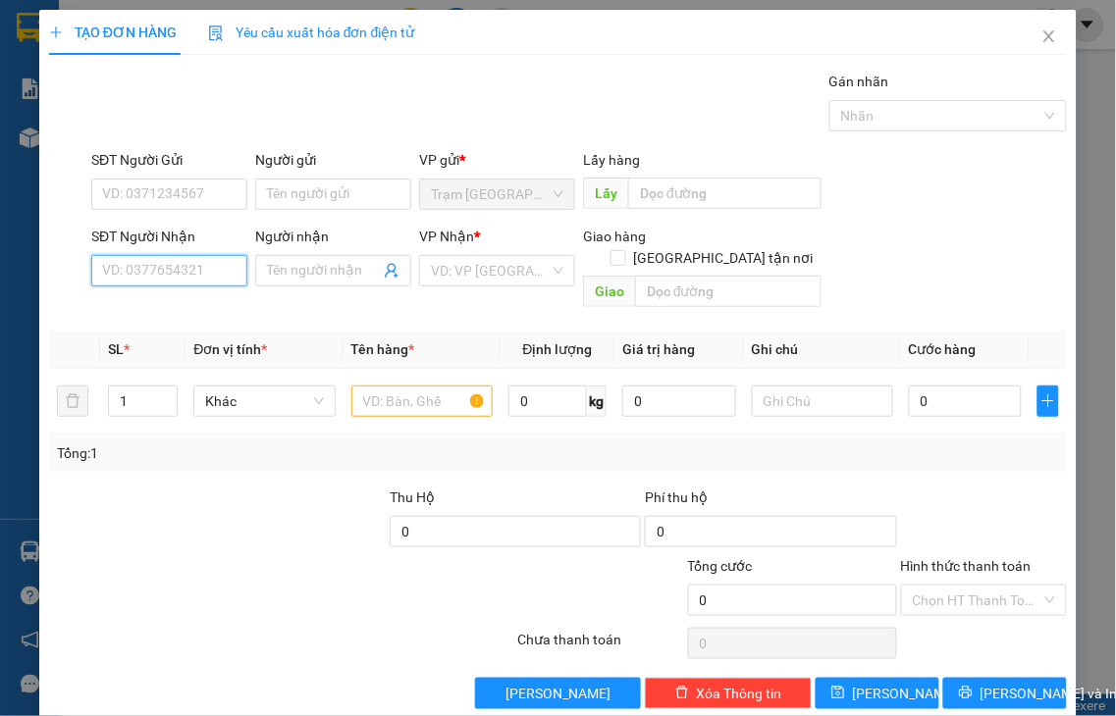
click at [217, 266] on input "SĐT Người Nhận" at bounding box center [169, 270] width 156 height 31
click at [216, 266] on input "SĐT Người Nhận" at bounding box center [169, 270] width 156 height 31
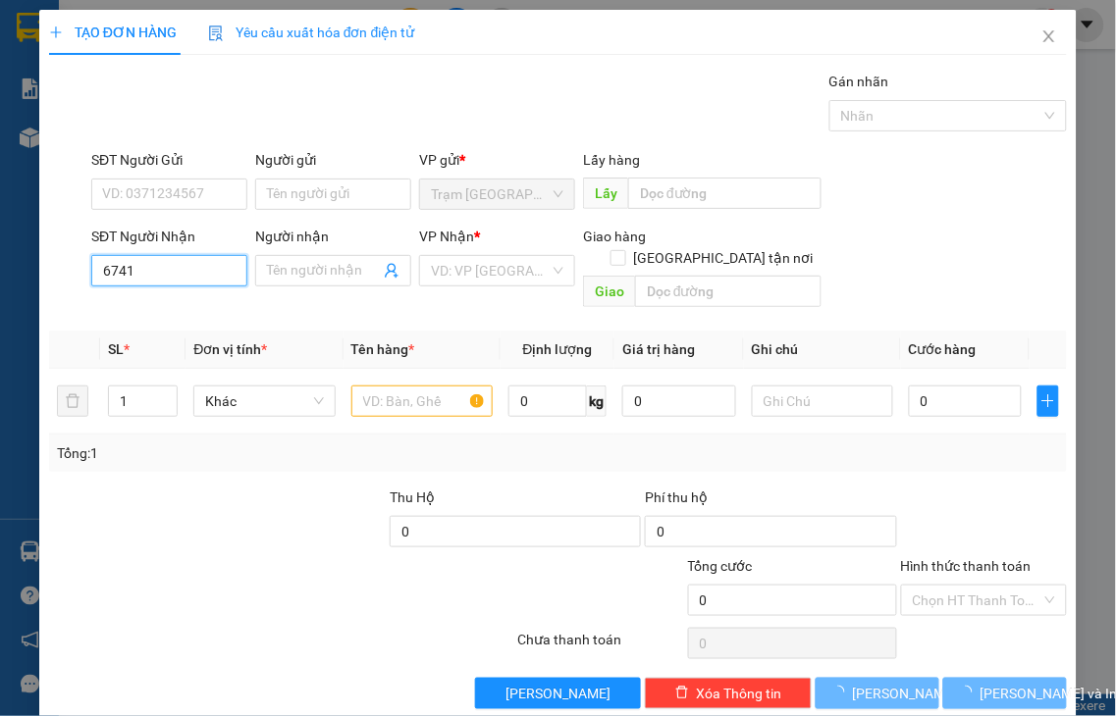
click at [212, 263] on input "6741" at bounding box center [169, 270] width 156 height 31
click at [210, 266] on input "6741" at bounding box center [169, 270] width 156 height 31
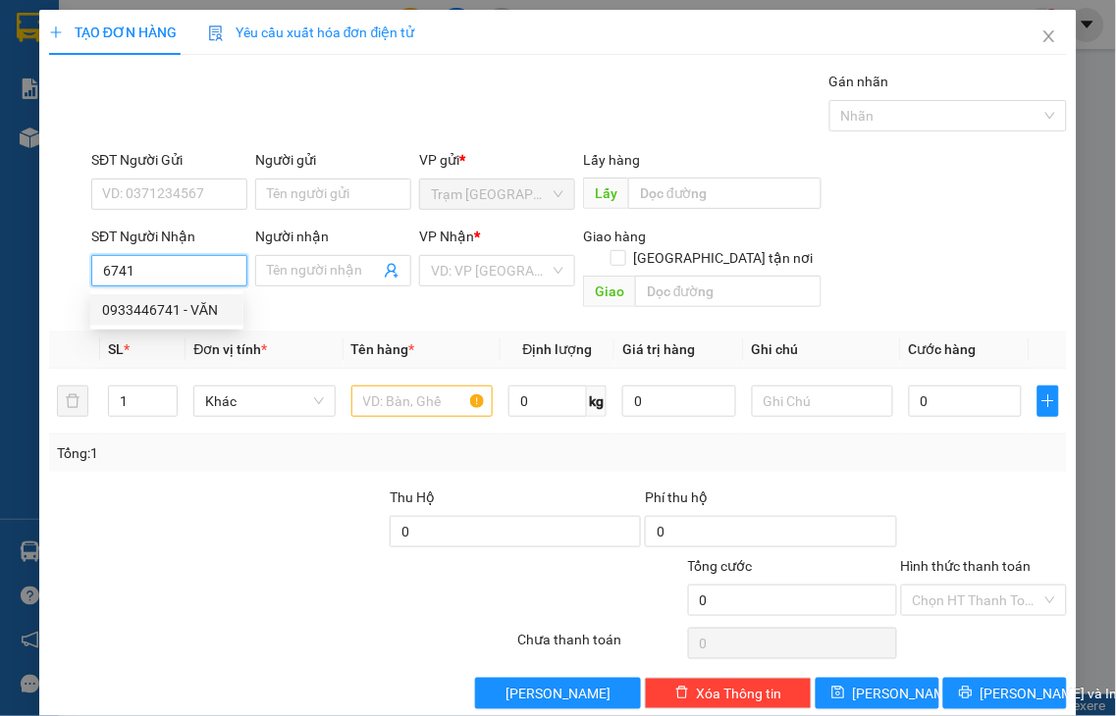
click at [211, 312] on div "0933446741 - VĂN" at bounding box center [167, 310] width 130 height 22
type input "0933446741"
type input "VĂN"
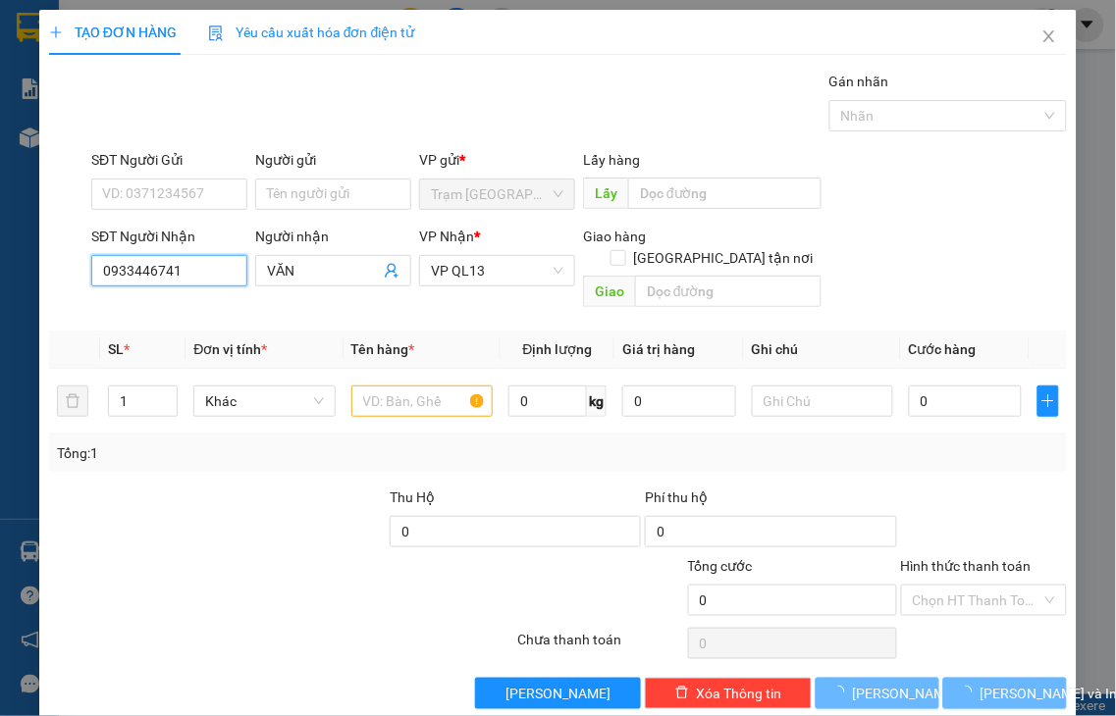
type input "30.000"
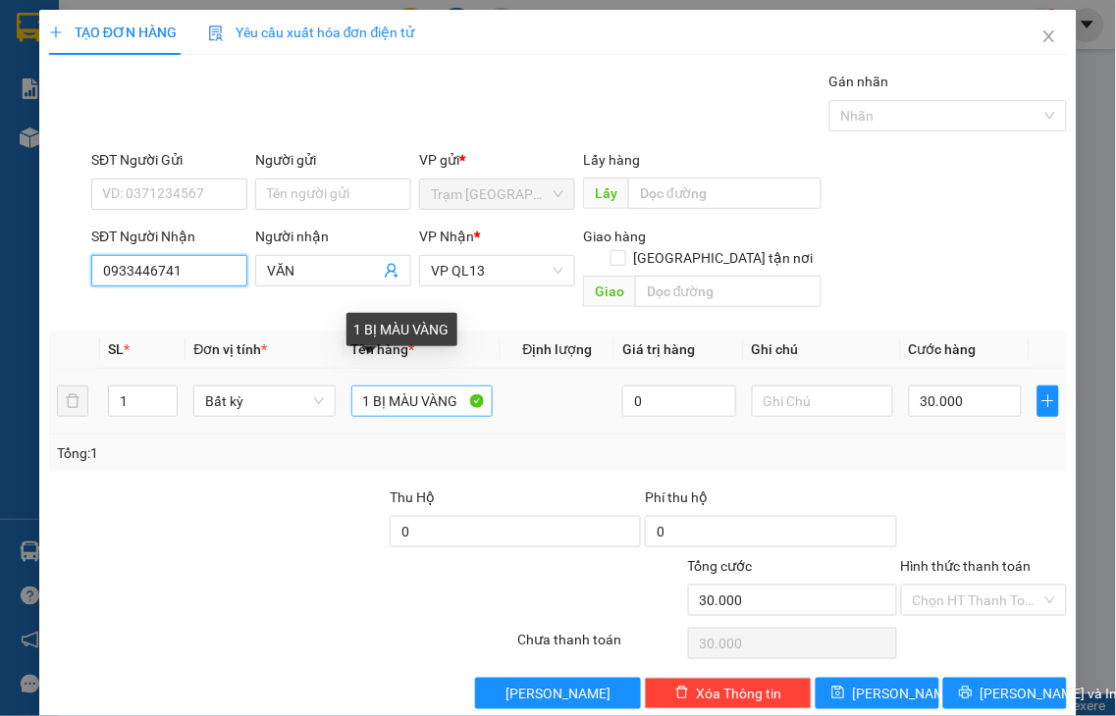
type input "0933446741"
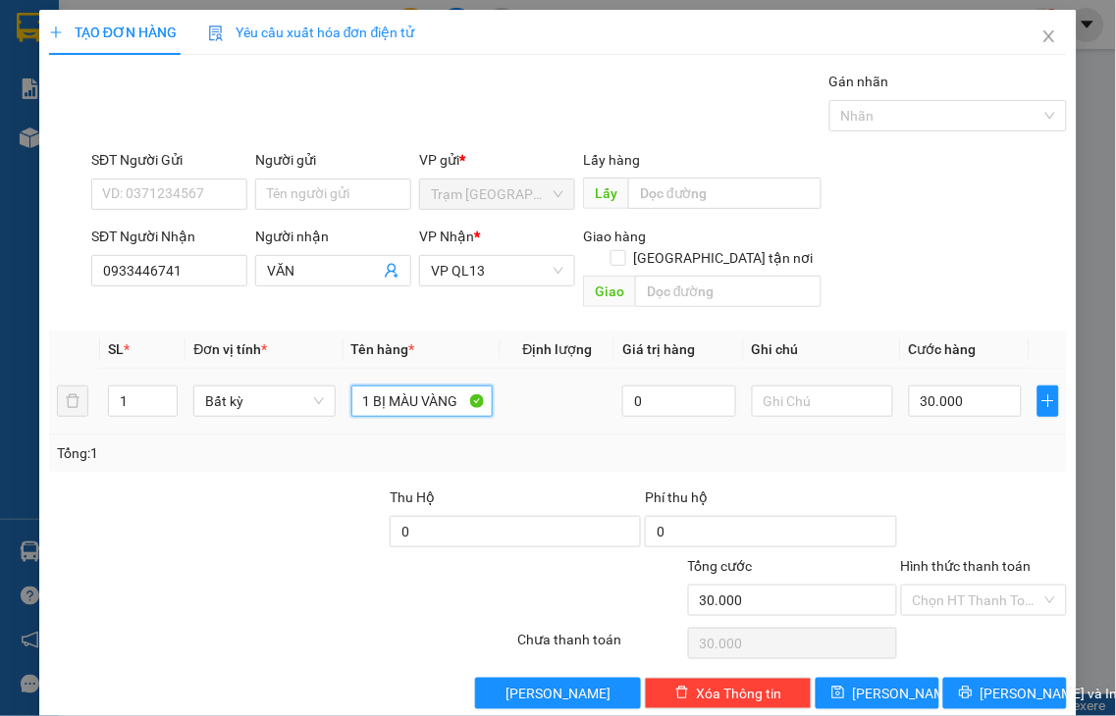
drag, startPoint x: 367, startPoint y: 374, endPoint x: 600, endPoint y: 366, distance: 232.7
click at [600, 369] on tr "1 Bất kỳ 1 BỊ MÀU VÀNG 0 30.000" at bounding box center [558, 402] width 1018 height 66
type input "1 XỐP"
click at [965, 390] on input "30.000" at bounding box center [965, 401] width 113 height 31
type input "5"
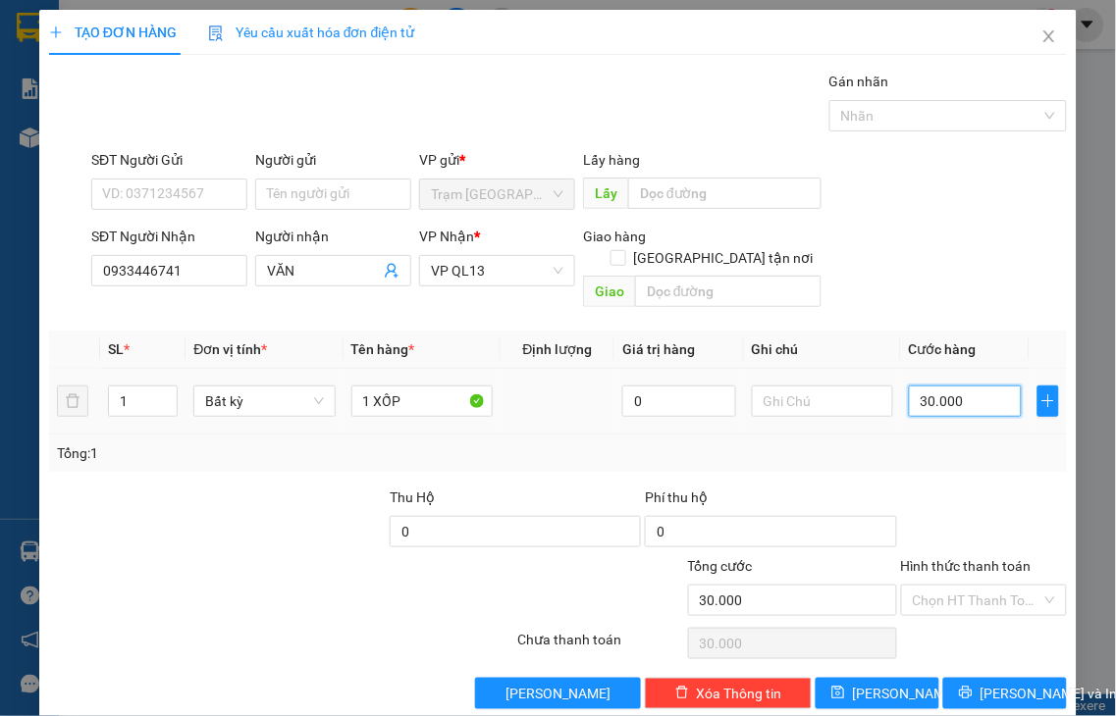
type input "5"
type input "50"
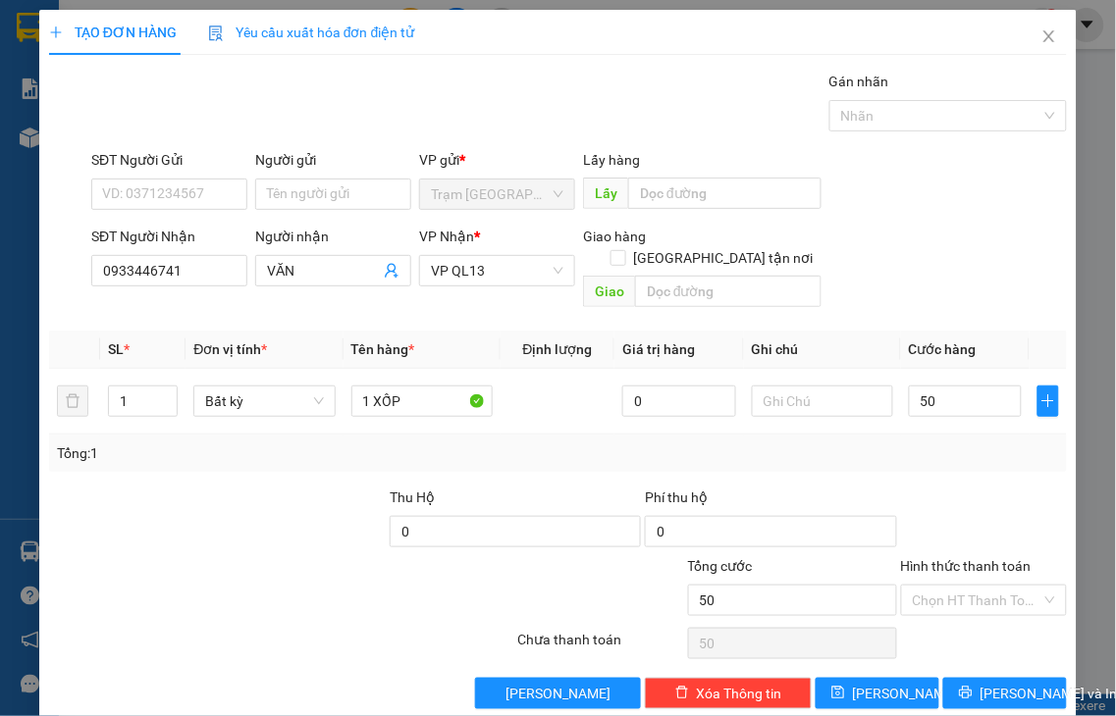
type input "50.000"
click at [966, 558] on label "Hình thức thanh toán" at bounding box center [966, 566] width 131 height 16
click at [966, 586] on input "Hình thức thanh toán" at bounding box center [978, 600] width 130 height 29
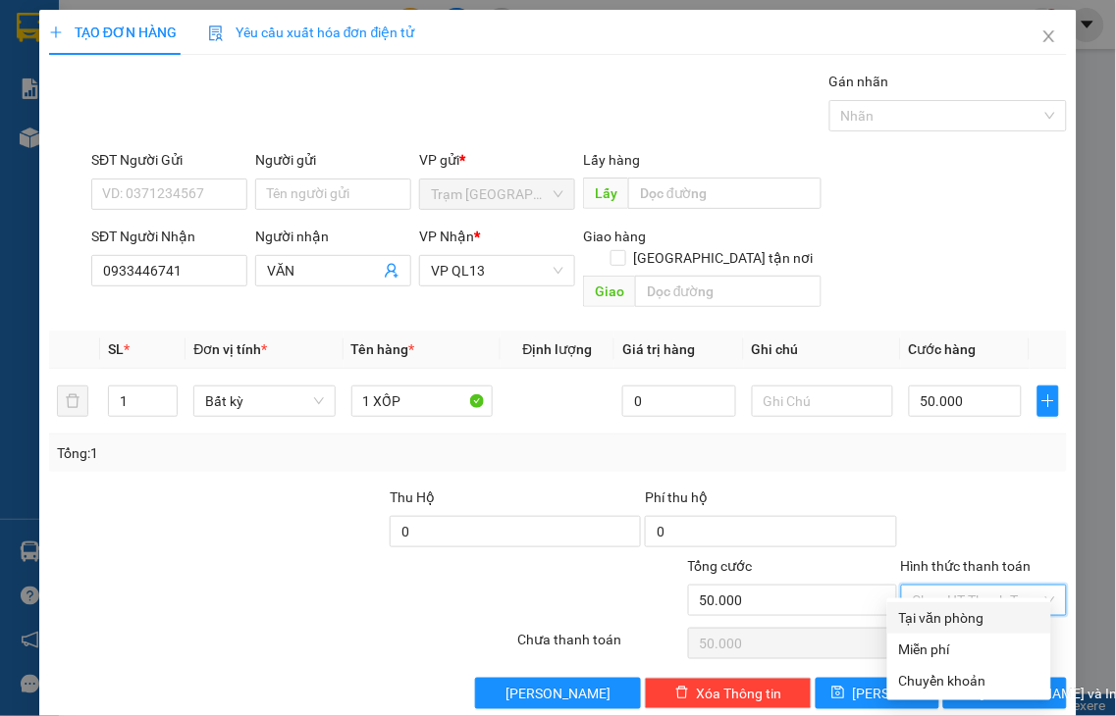
click at [985, 618] on div "Tại văn phòng" at bounding box center [969, 618] width 140 height 22
type input "0"
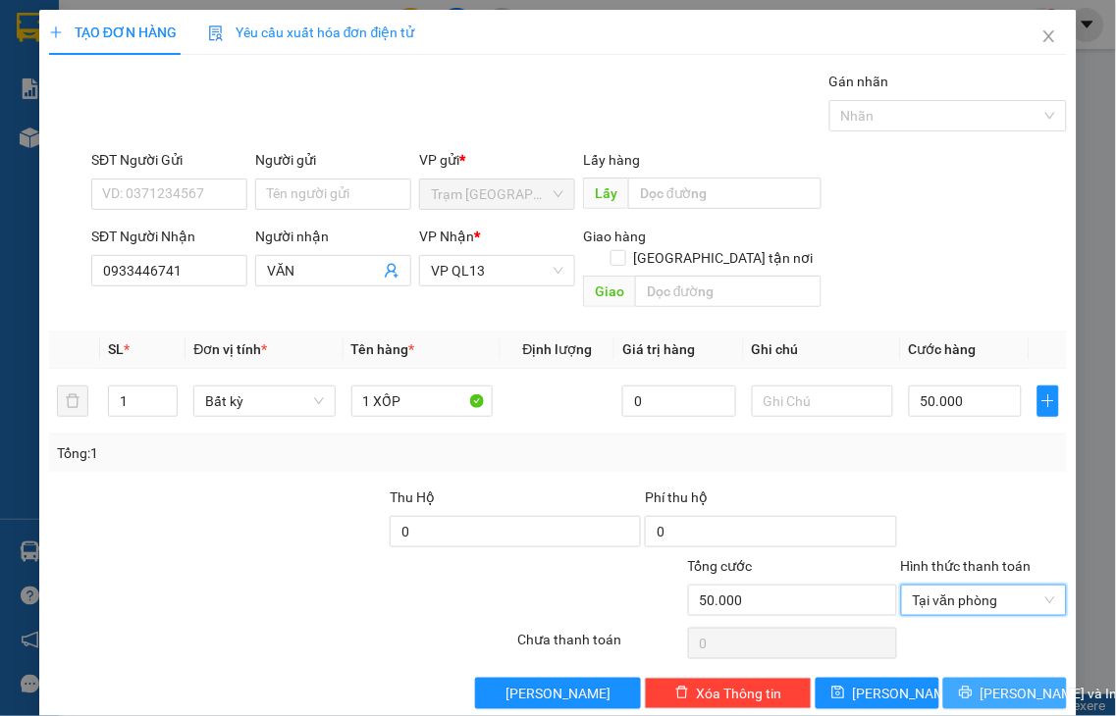
click at [987, 683] on span "[PERSON_NAME] và In" at bounding box center [1048, 694] width 137 height 22
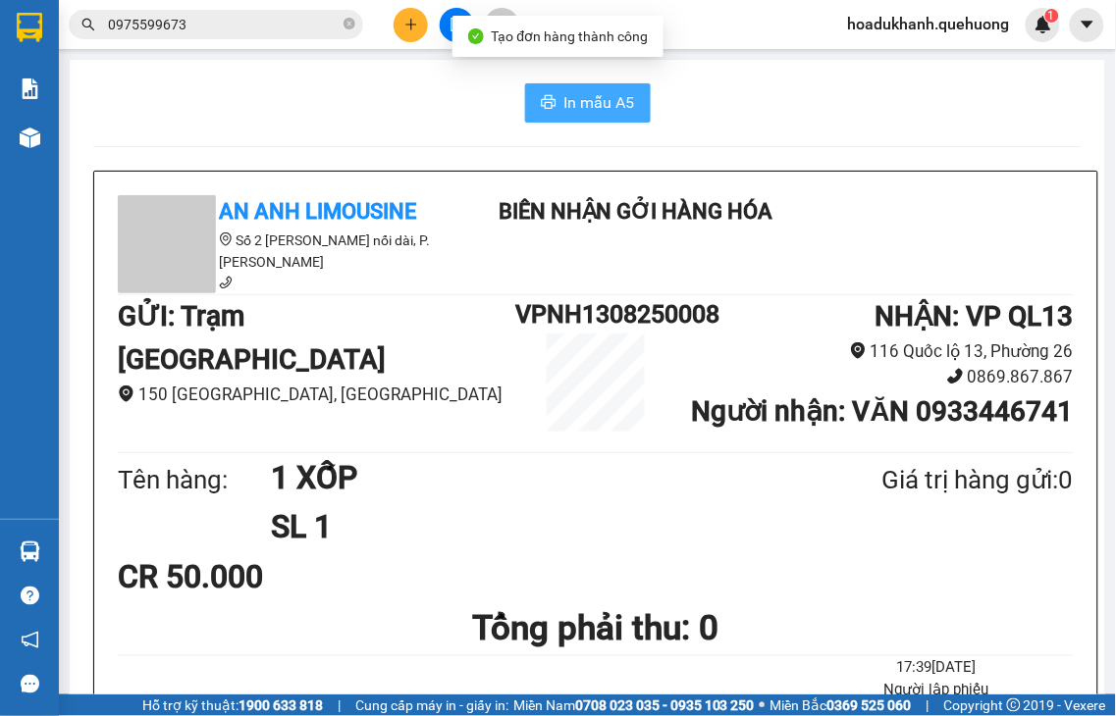
click at [550, 85] on button "In mẫu A5" at bounding box center [588, 102] width 126 height 39
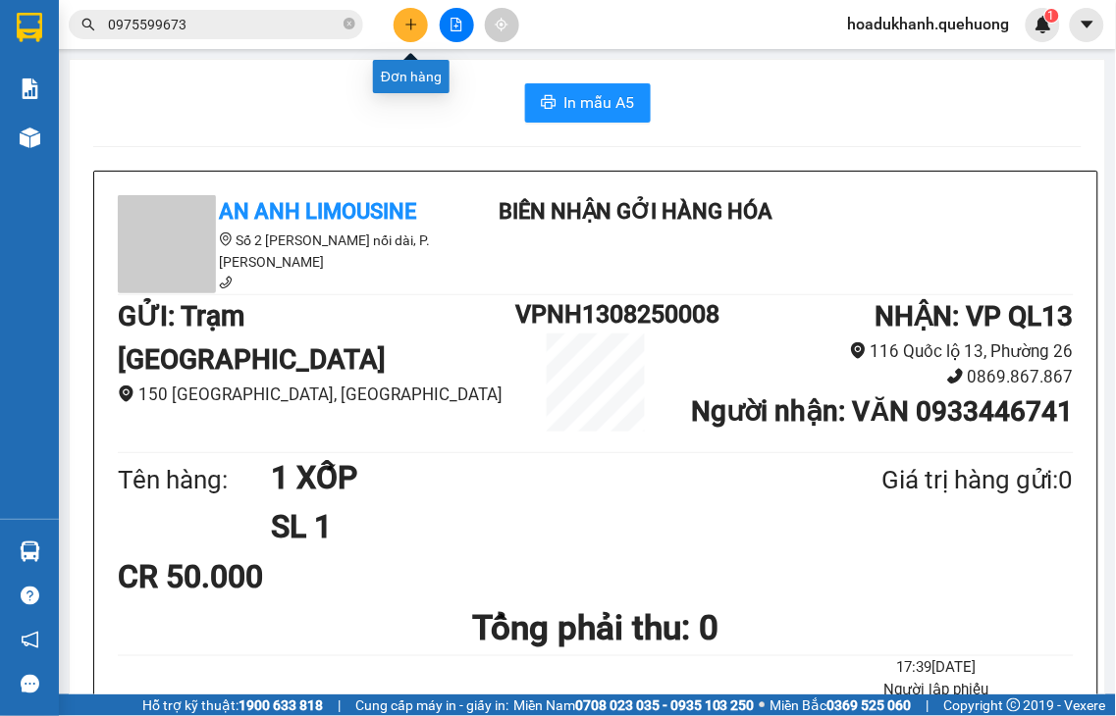
click at [423, 32] on button at bounding box center [411, 25] width 34 height 34
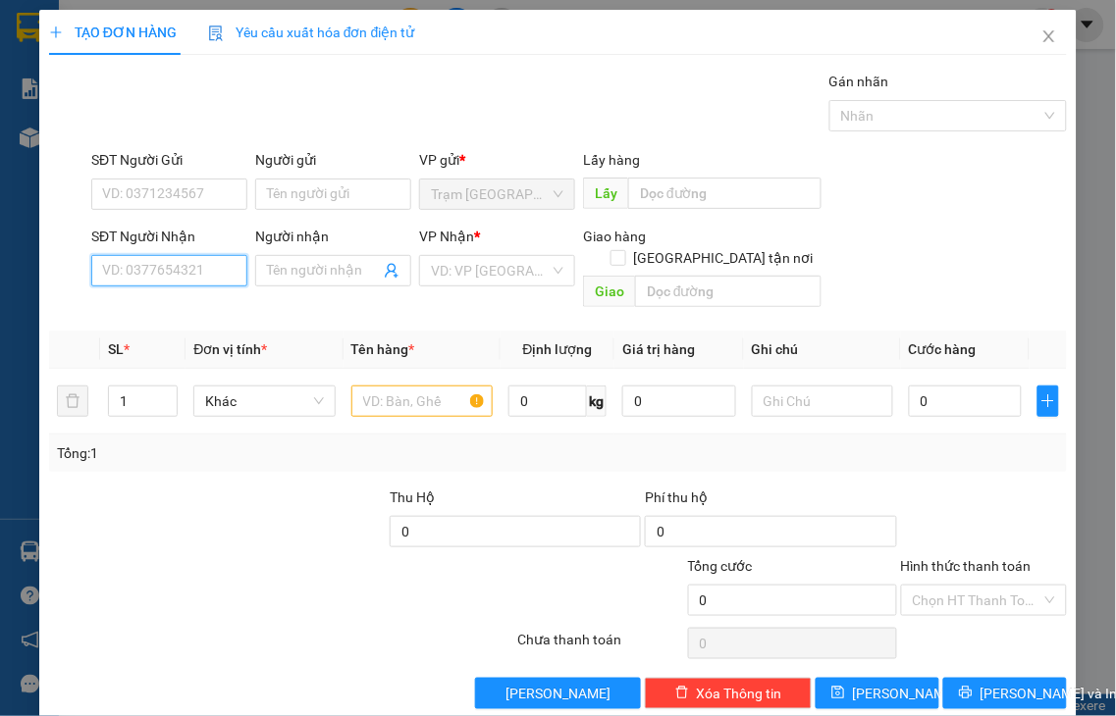
click at [157, 267] on input "SĐT Người Nhận" at bounding box center [169, 270] width 156 height 31
type input "0971929595"
click at [345, 273] on input "Người nhận" at bounding box center [323, 271] width 113 height 22
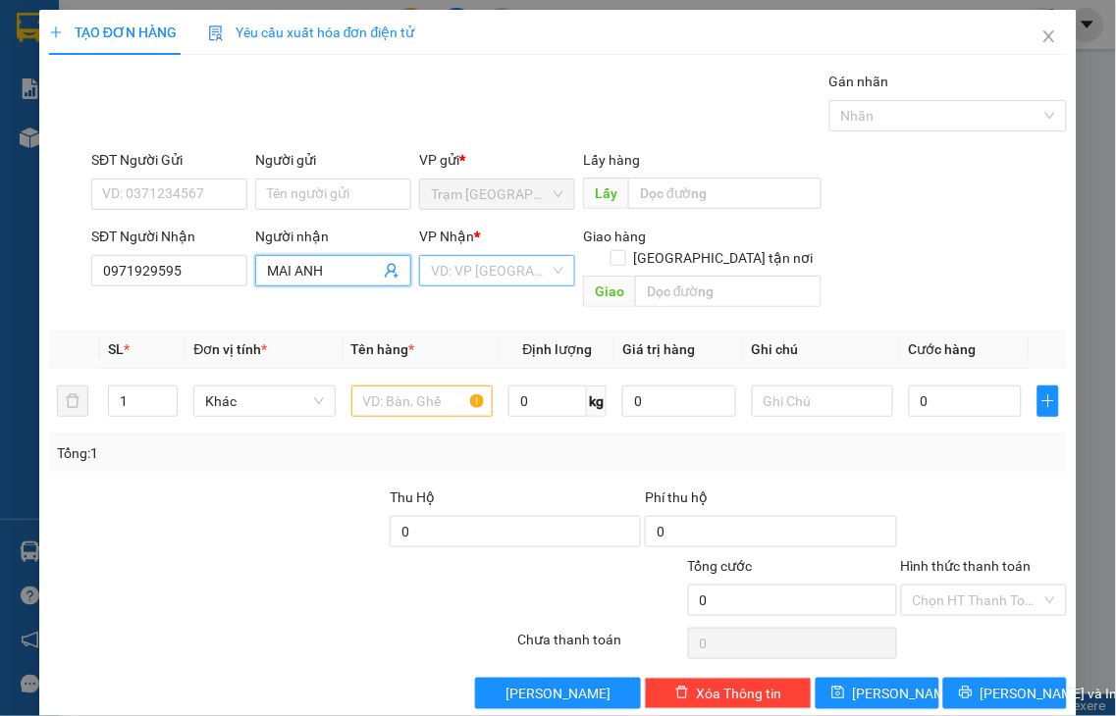
type input "MAI ANH"
click at [485, 277] on input "search" at bounding box center [490, 270] width 119 height 29
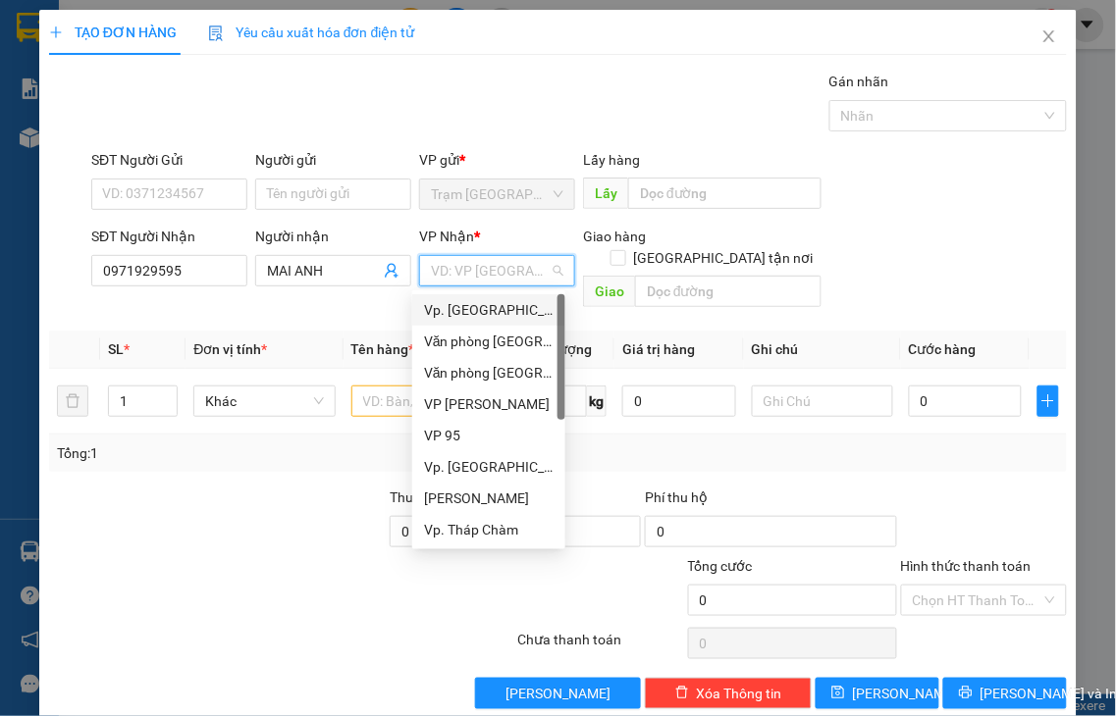
type input "Q"
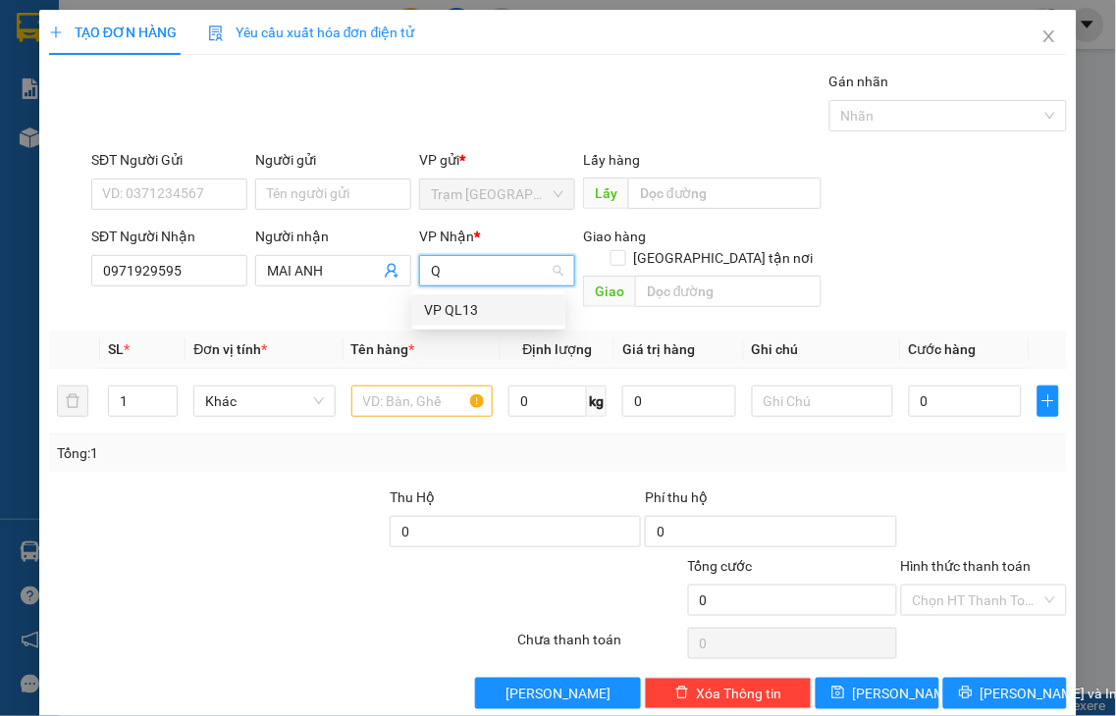
drag, startPoint x: 472, startPoint y: 312, endPoint x: 641, endPoint y: 300, distance: 169.2
click at [473, 312] on div "VP QL13" at bounding box center [489, 310] width 130 height 22
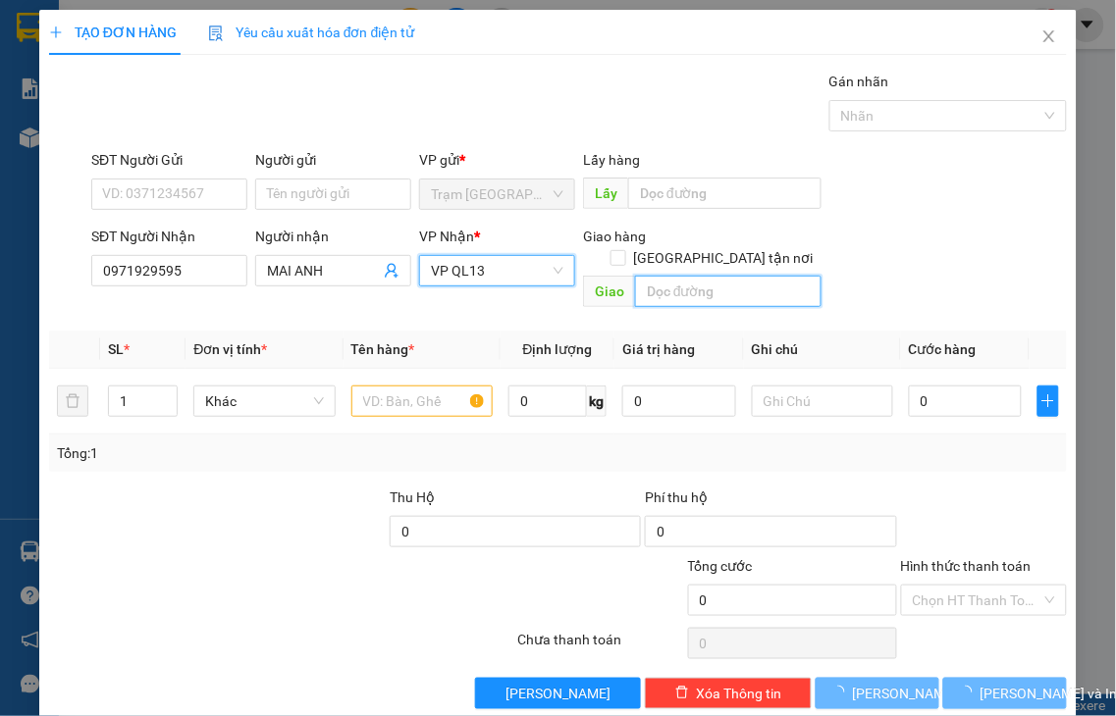
click at [662, 276] on input "text" at bounding box center [728, 291] width 186 height 31
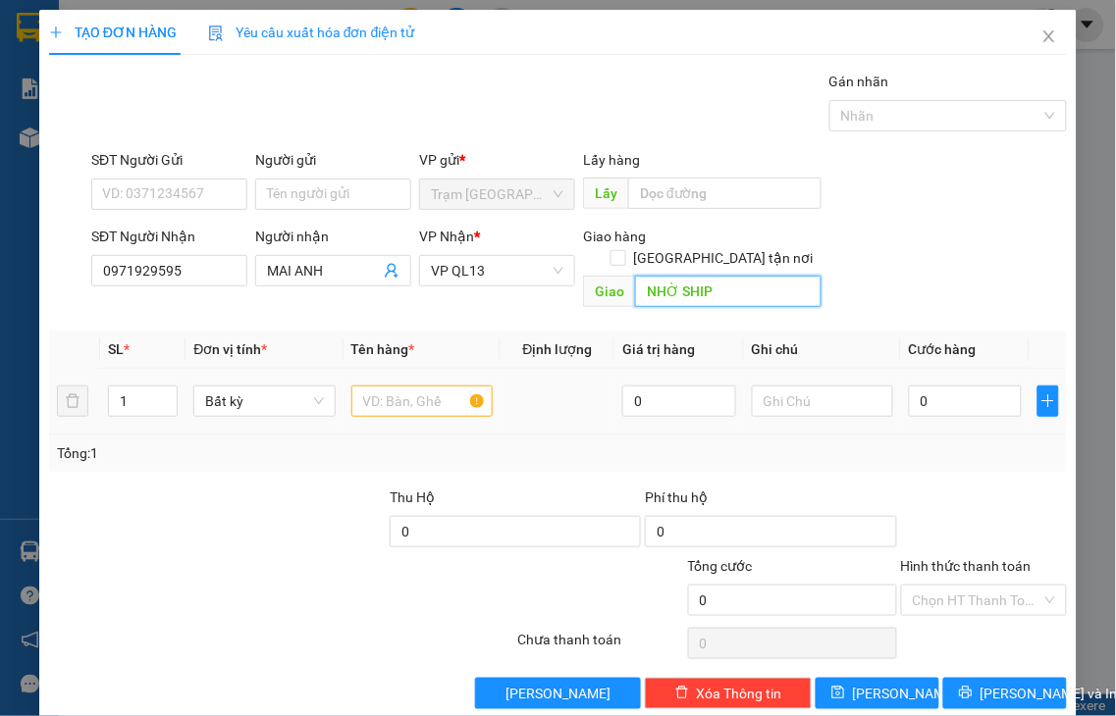
type input "NHỜ SHIP"
click at [429, 386] on input "text" at bounding box center [421, 401] width 141 height 31
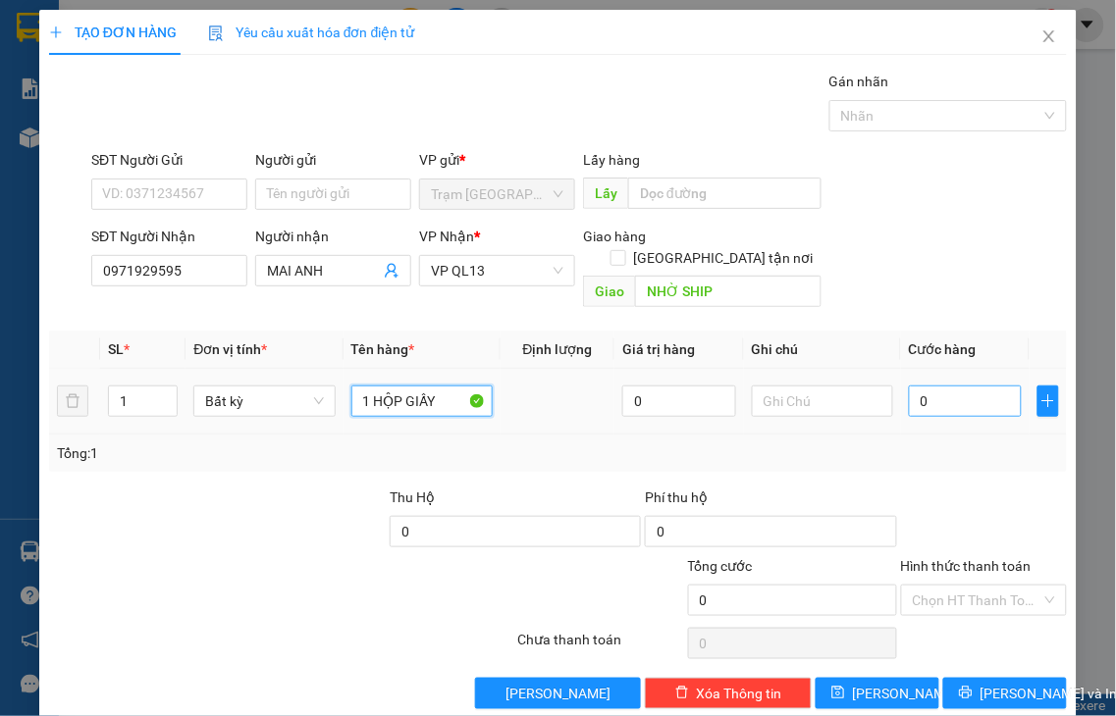
type input "1 HỘP GIẤY"
click at [921, 386] on input "0" at bounding box center [965, 401] width 113 height 31
type input "3"
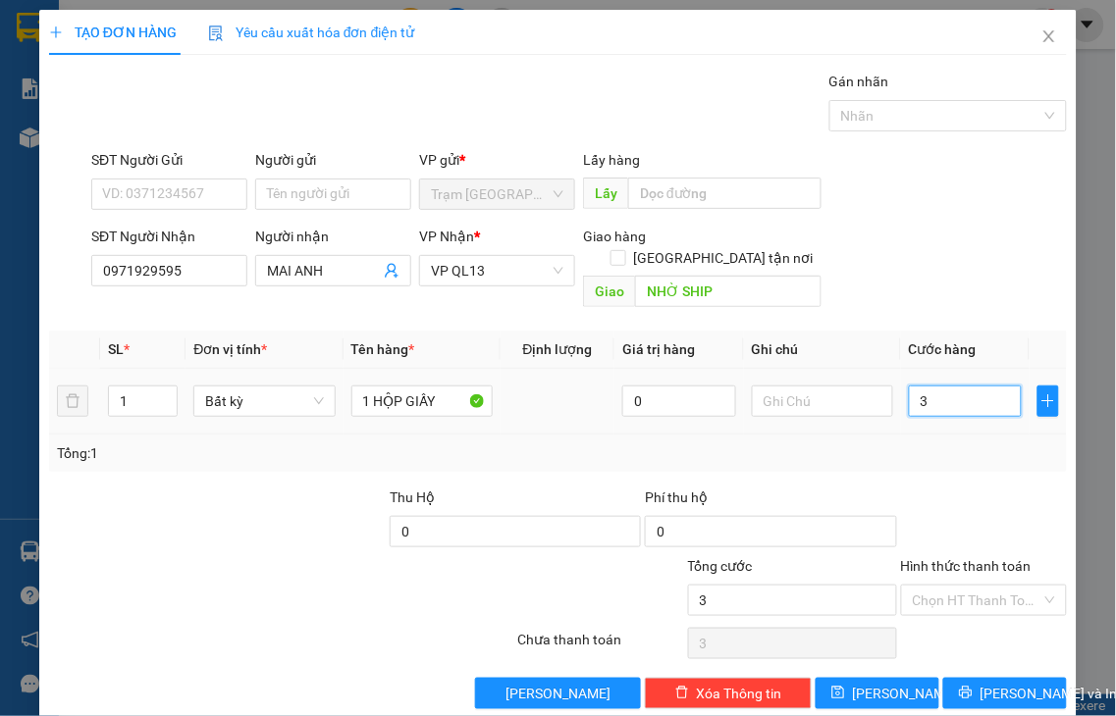
type input "30"
type input "30.000"
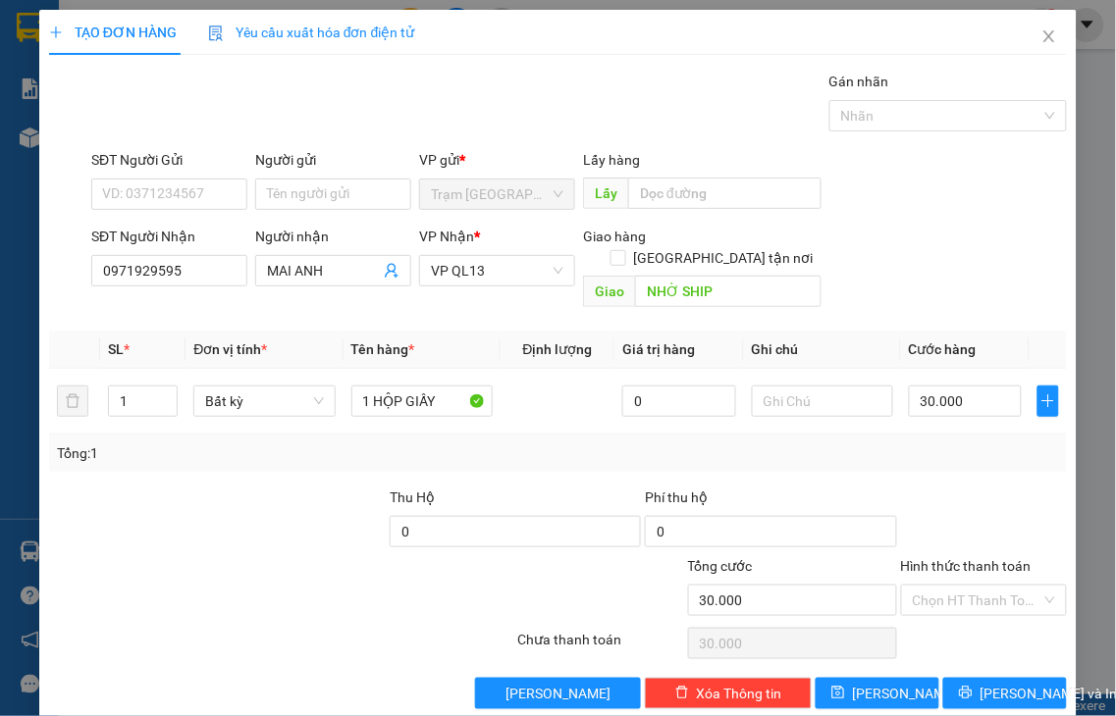
click at [979, 558] on label "Hình thức thanh toán" at bounding box center [966, 566] width 131 height 16
click at [979, 586] on input "Hình thức thanh toán" at bounding box center [978, 600] width 130 height 29
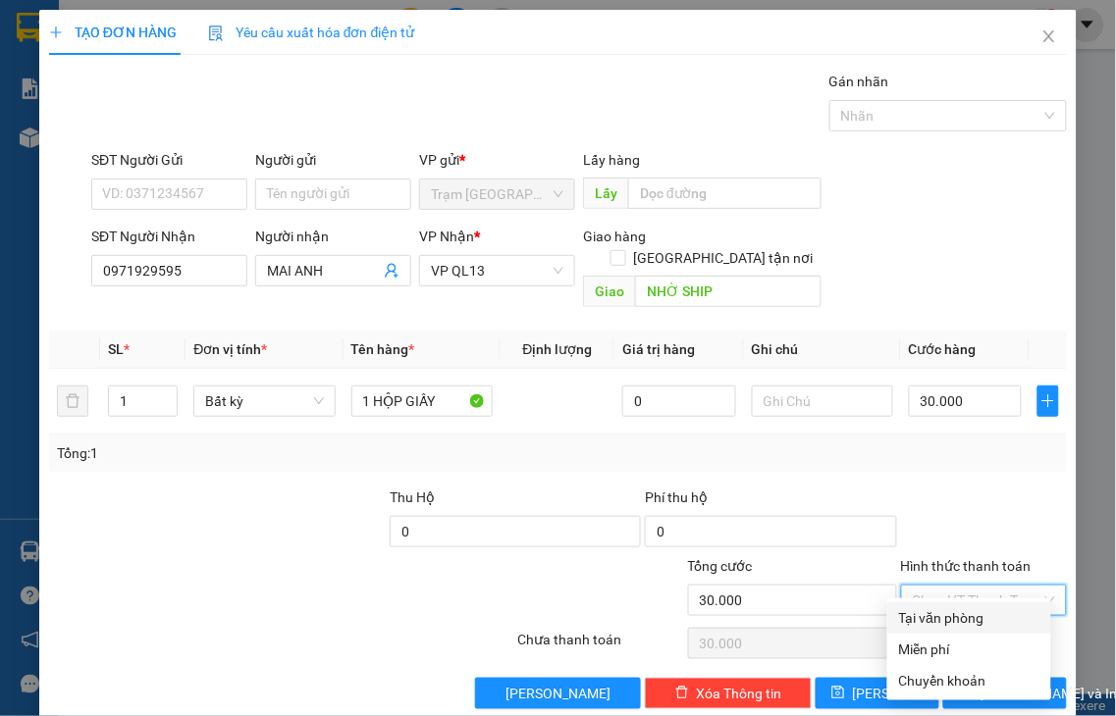
click at [974, 618] on div "Tại văn phòng" at bounding box center [969, 618] width 140 height 22
type input "0"
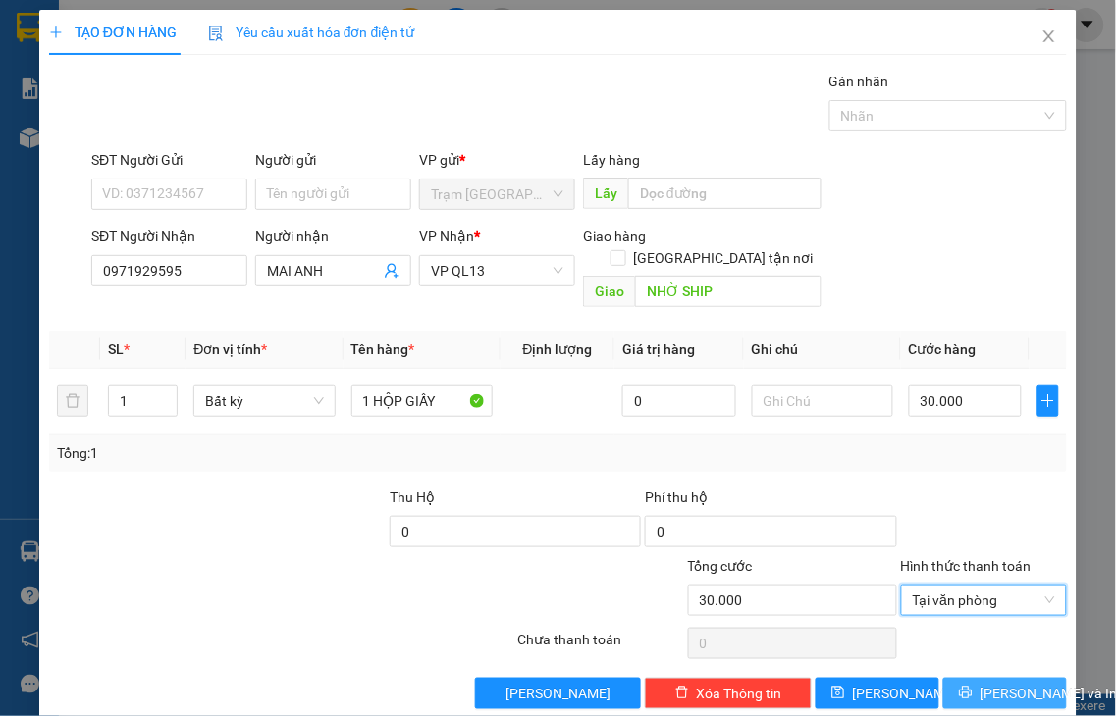
click at [970, 678] on button "[PERSON_NAME] và In" at bounding box center [1005, 693] width 124 height 31
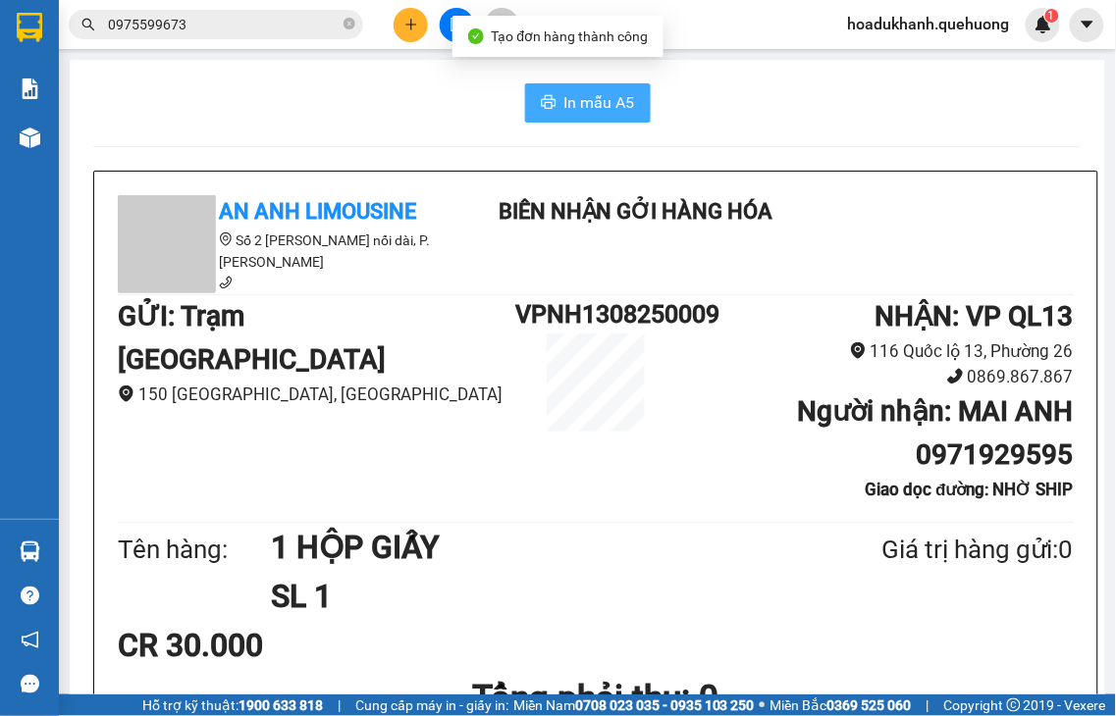
click at [542, 98] on icon "printer" at bounding box center [548, 102] width 15 height 14
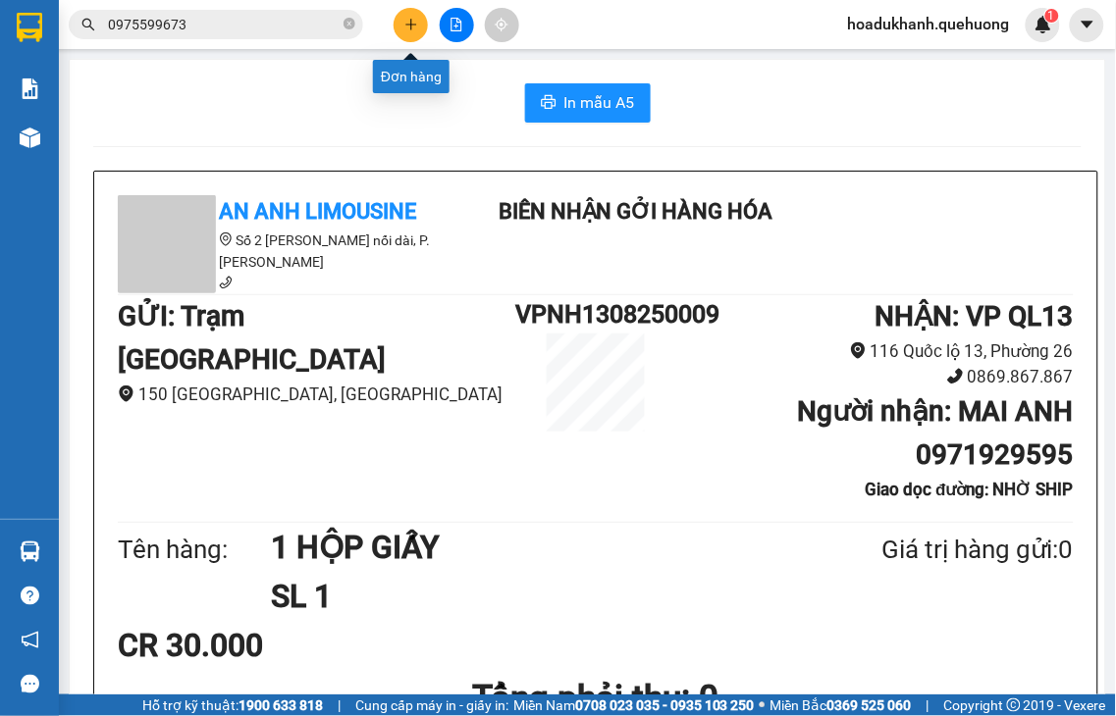
click at [412, 34] on button at bounding box center [411, 25] width 34 height 34
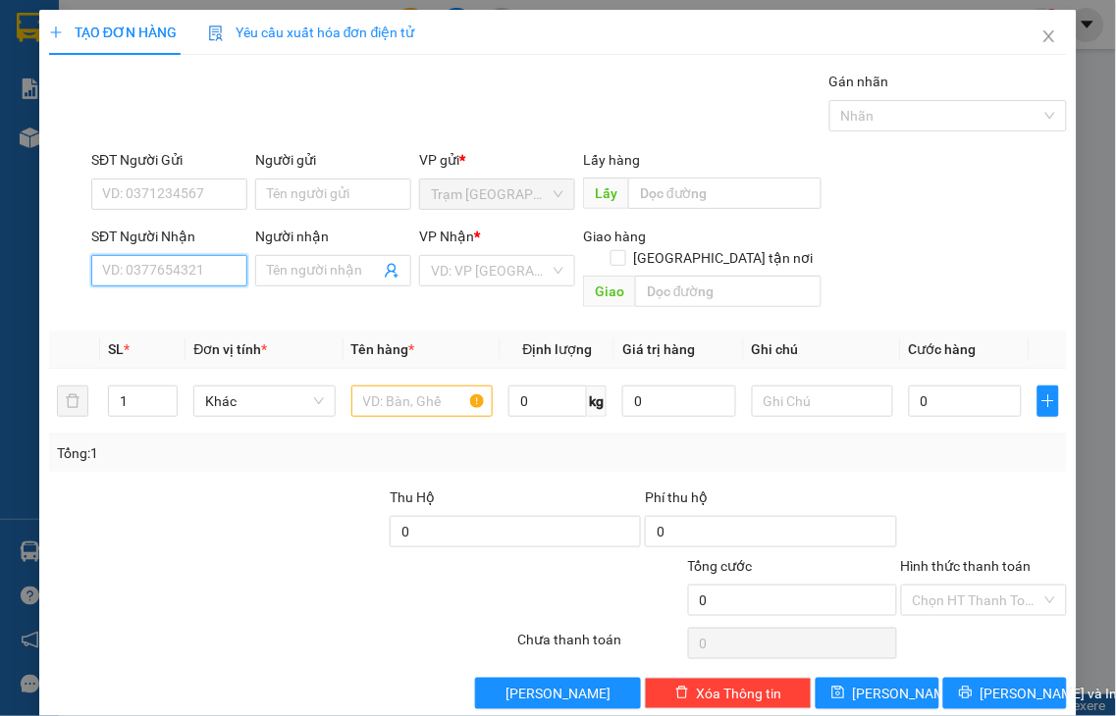
click at [188, 277] on input "SĐT Người Nhận" at bounding box center [169, 270] width 156 height 31
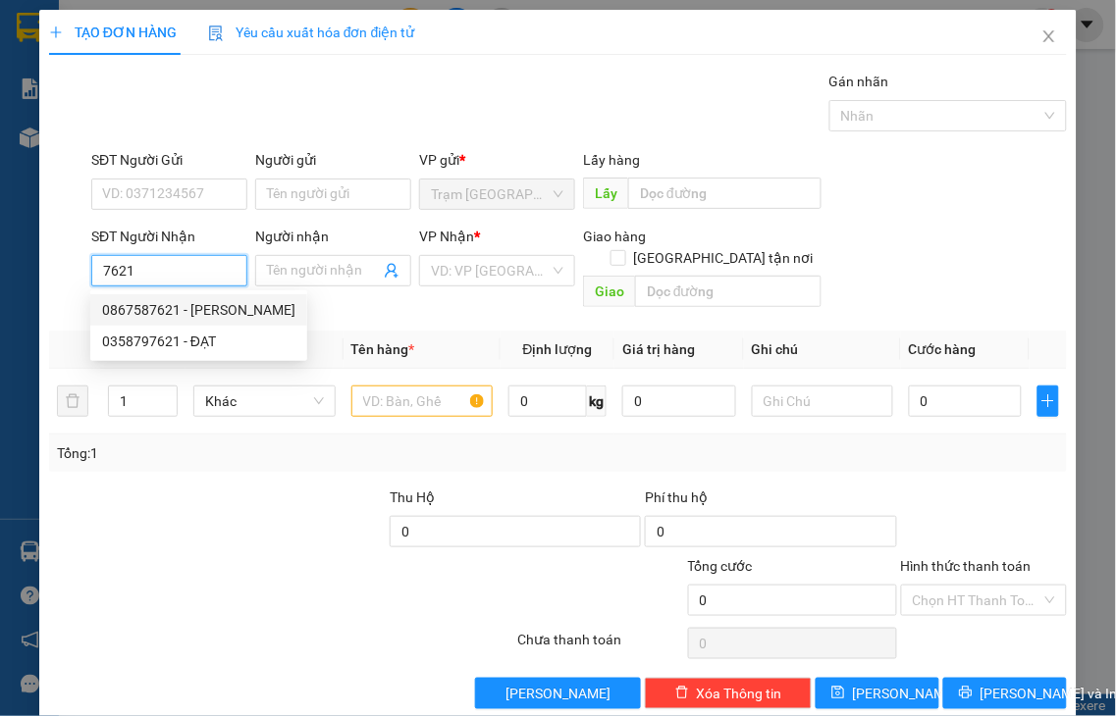
click at [173, 312] on div "0867587621 - [PERSON_NAME]" at bounding box center [198, 310] width 193 height 22
type input "0867587621"
type input "DUY"
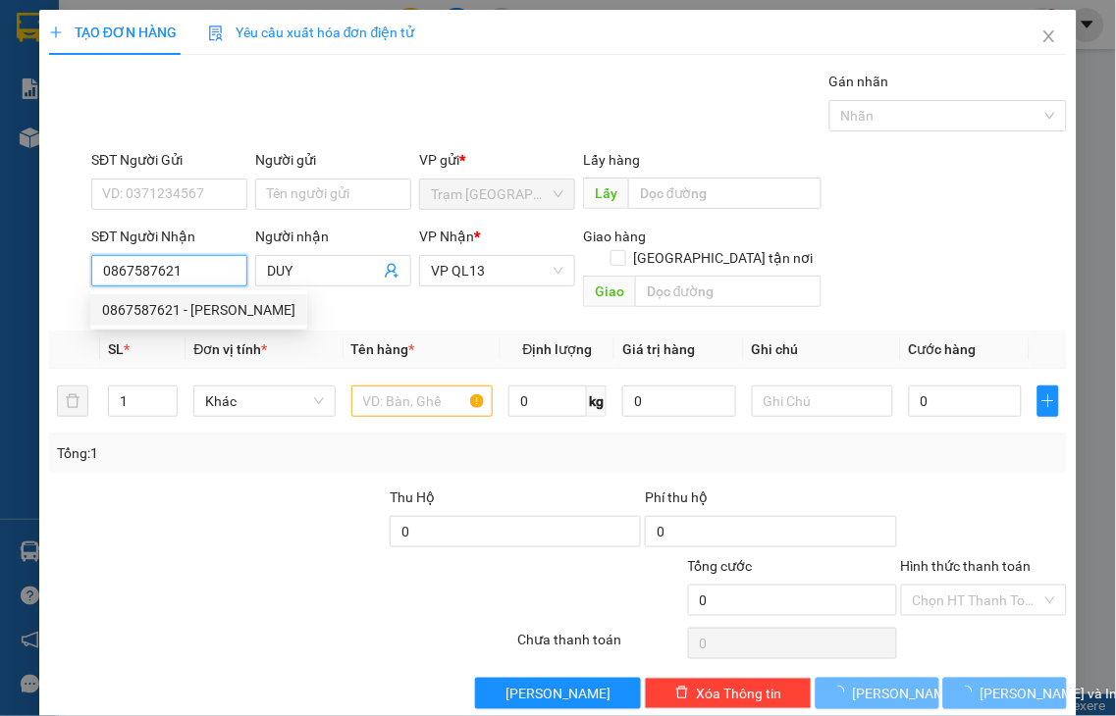
type input "90.000"
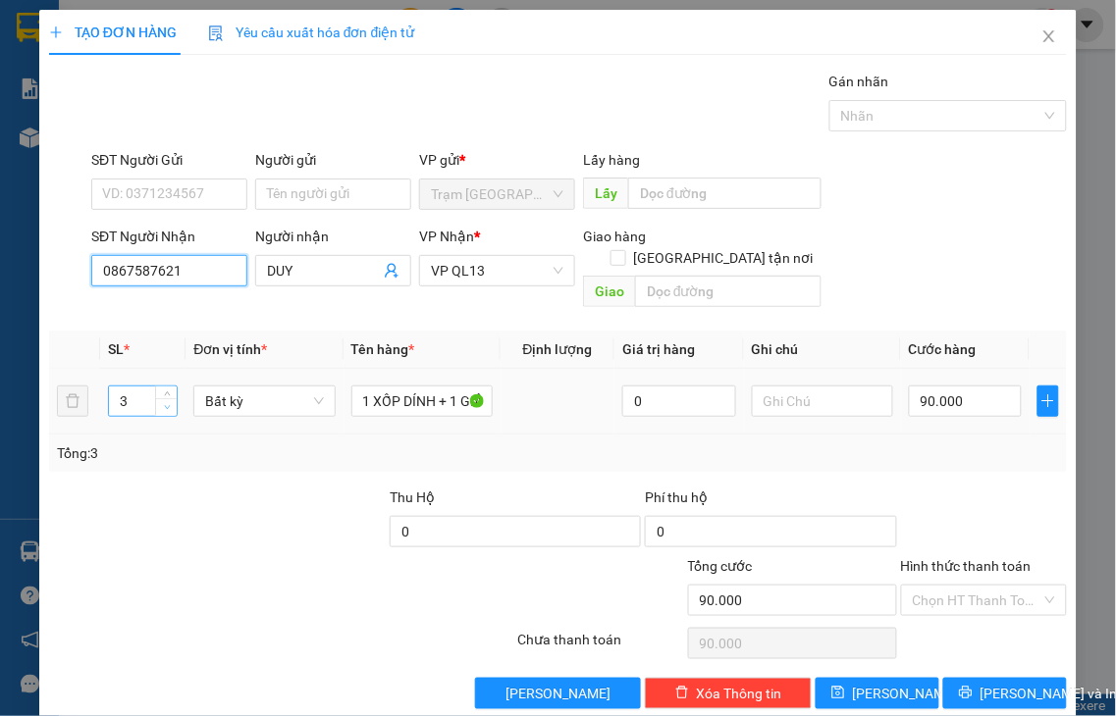
type input "0867587621"
click at [164, 404] on icon "down" at bounding box center [167, 407] width 7 height 7
type input "1"
click at [164, 404] on icon "down" at bounding box center [167, 407] width 7 height 7
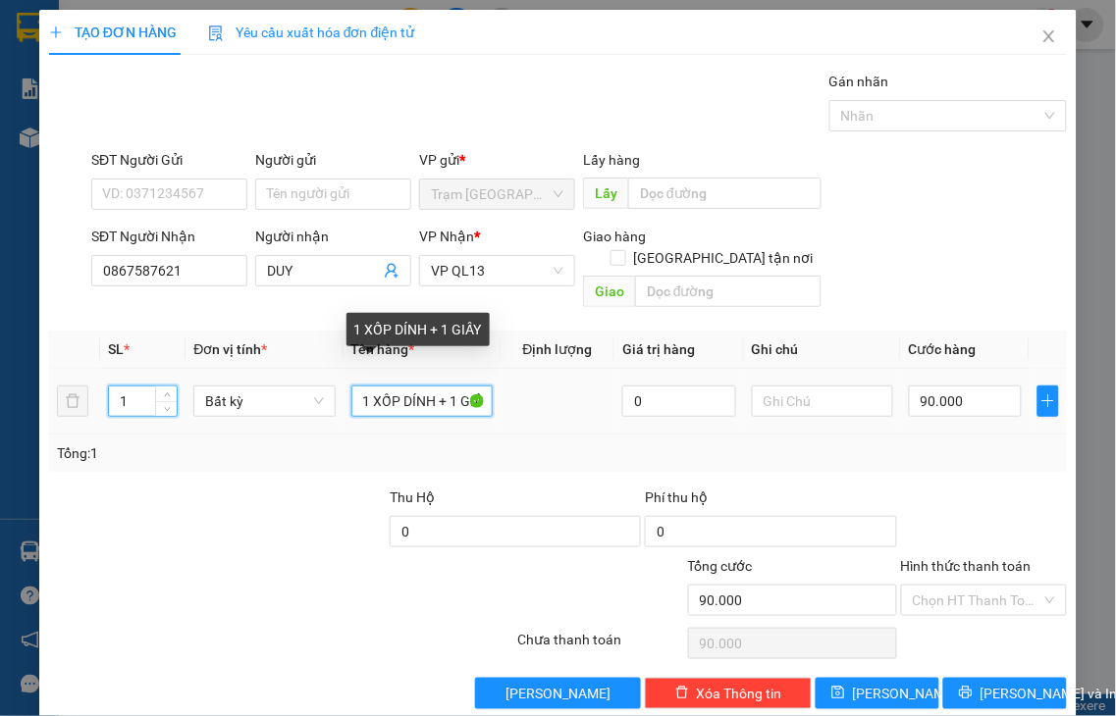
drag, startPoint x: 440, startPoint y: 374, endPoint x: 559, endPoint y: 374, distance: 119.7
click at [559, 374] on tr "1 Bất kỳ 1 XỐP DÍNH + 1 GIẤY 0 90.000" at bounding box center [558, 402] width 1018 height 66
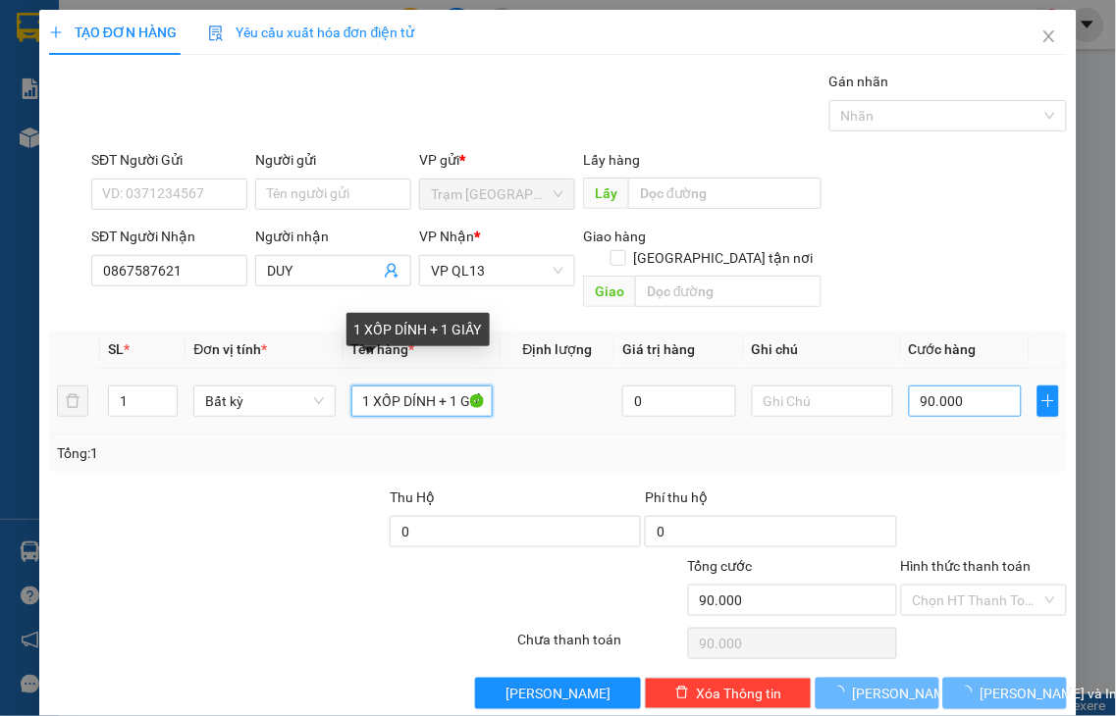
type input "1 XỐP DÍNH"
type input "0"
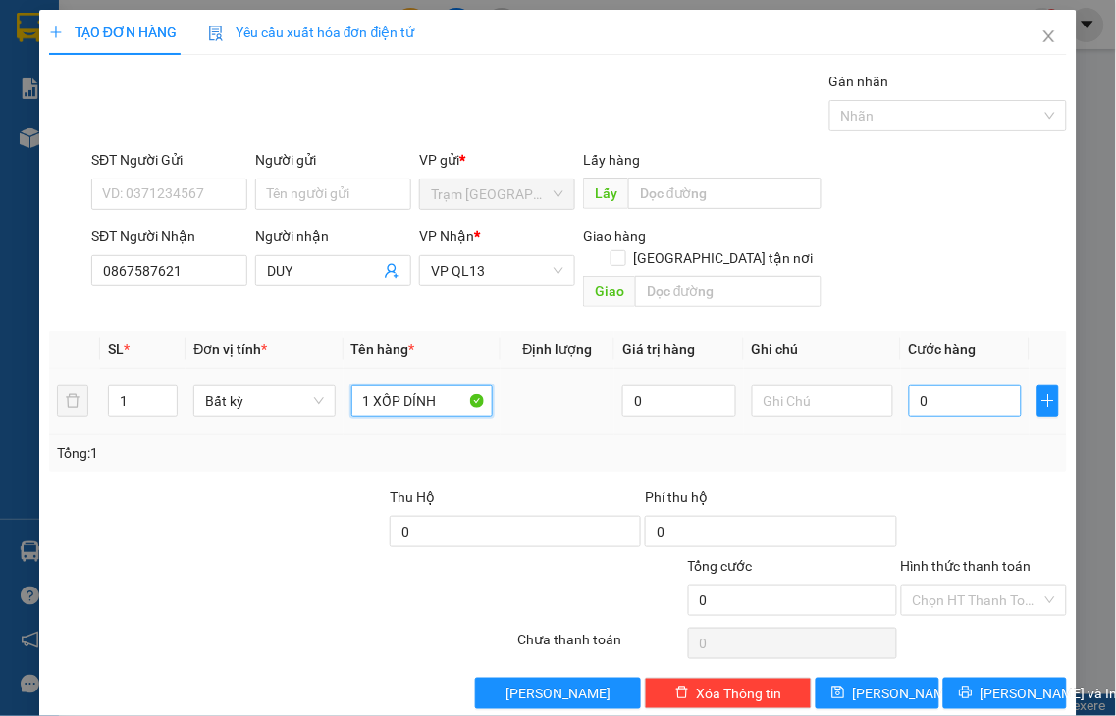
type input "1 XỐP DÍNH"
click at [959, 386] on input "0" at bounding box center [965, 401] width 113 height 31
type input "4"
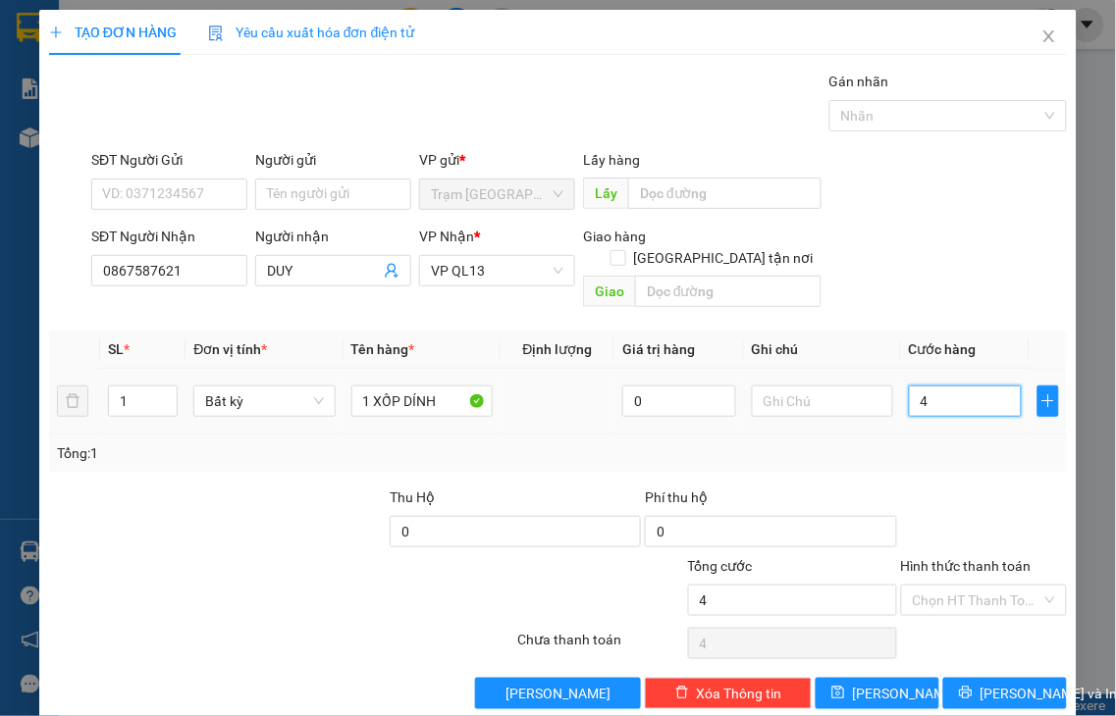
type input "40"
type input "40.000"
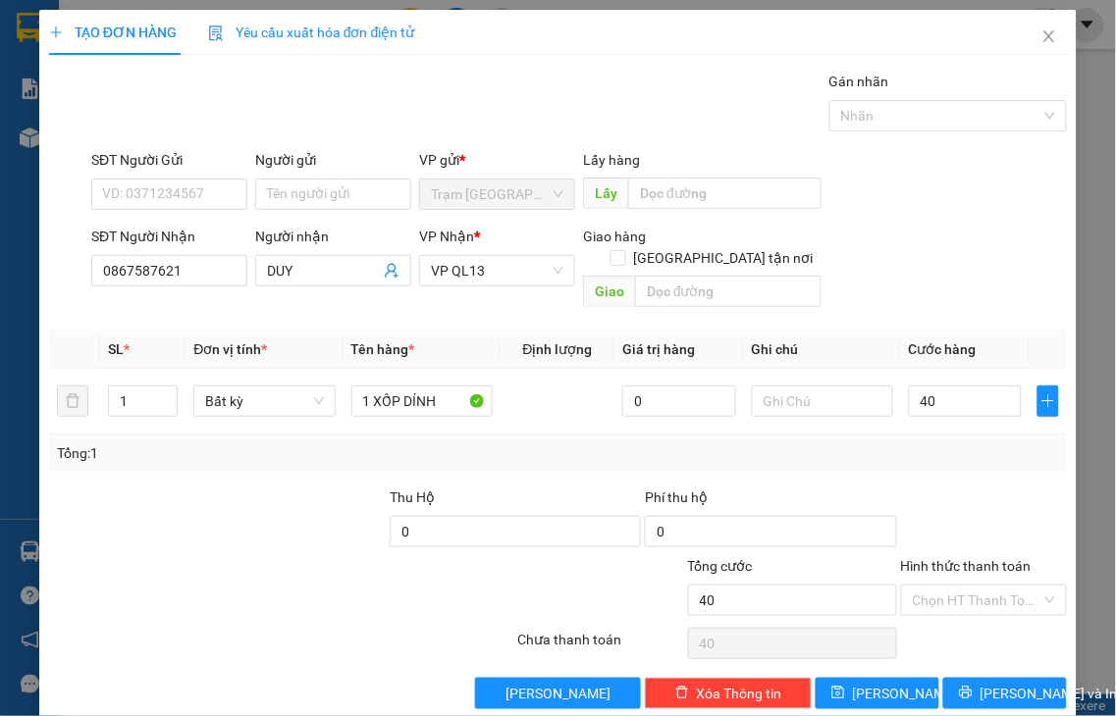
type input "40.000"
click at [965, 558] on label "Hình thức thanh toán" at bounding box center [966, 566] width 131 height 16
click at [965, 586] on input "Hình thức thanh toán" at bounding box center [978, 600] width 130 height 29
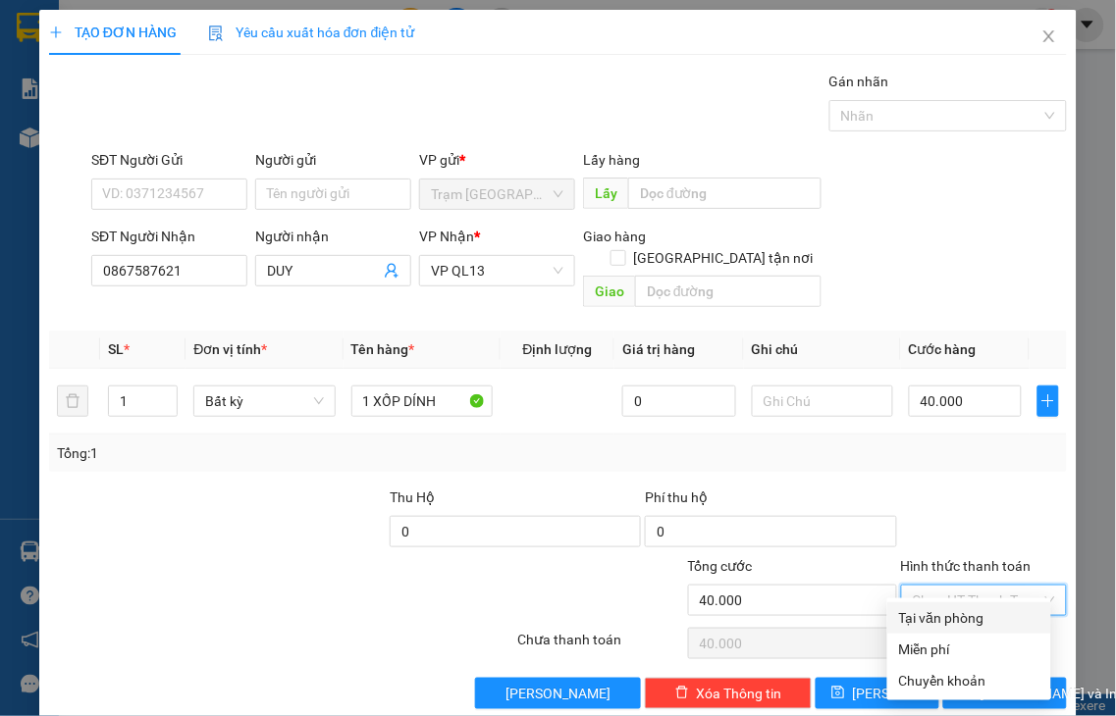
click at [973, 618] on div "Tại văn phòng" at bounding box center [969, 618] width 140 height 22
type input "0"
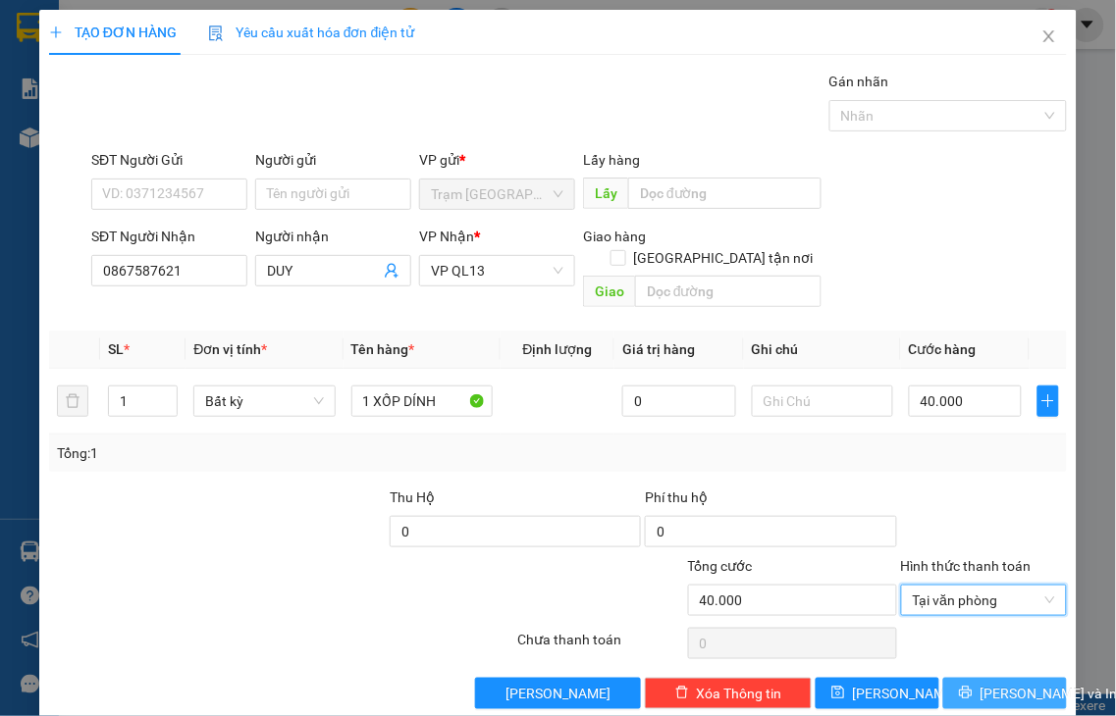
click at [980, 683] on span "[PERSON_NAME] và In" at bounding box center [1048, 694] width 137 height 22
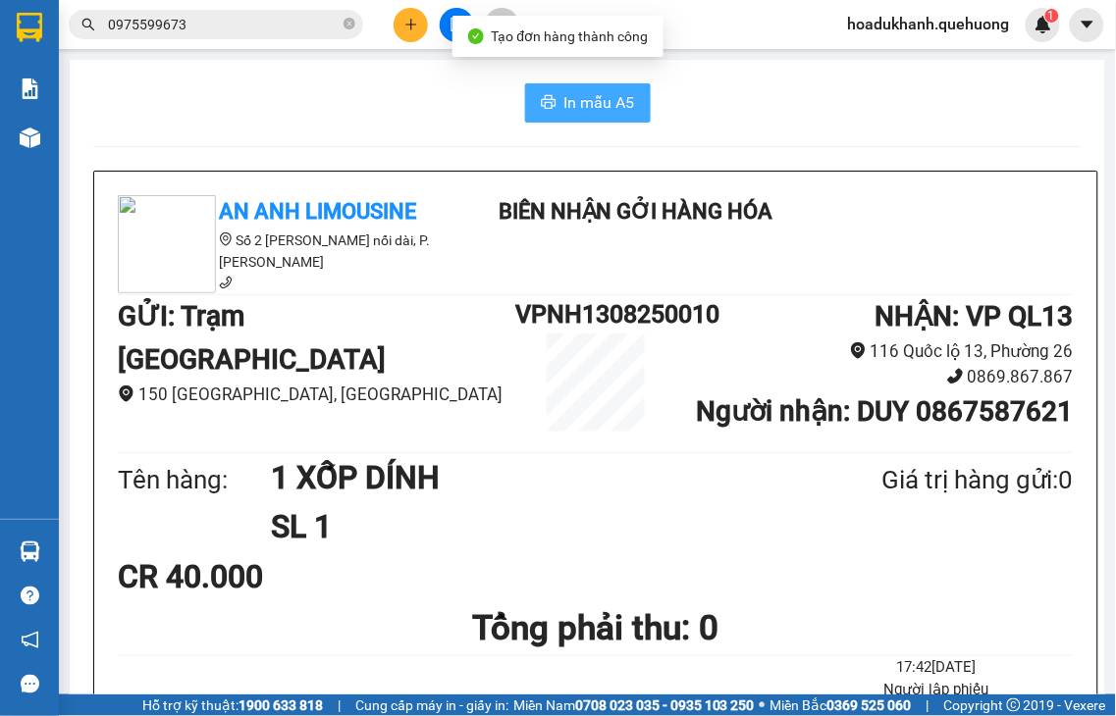
drag, startPoint x: 556, startPoint y: 96, endPoint x: 674, endPoint y: 113, distance: 118.9
click at [564, 98] on span "In mẫu A5" at bounding box center [599, 102] width 71 height 25
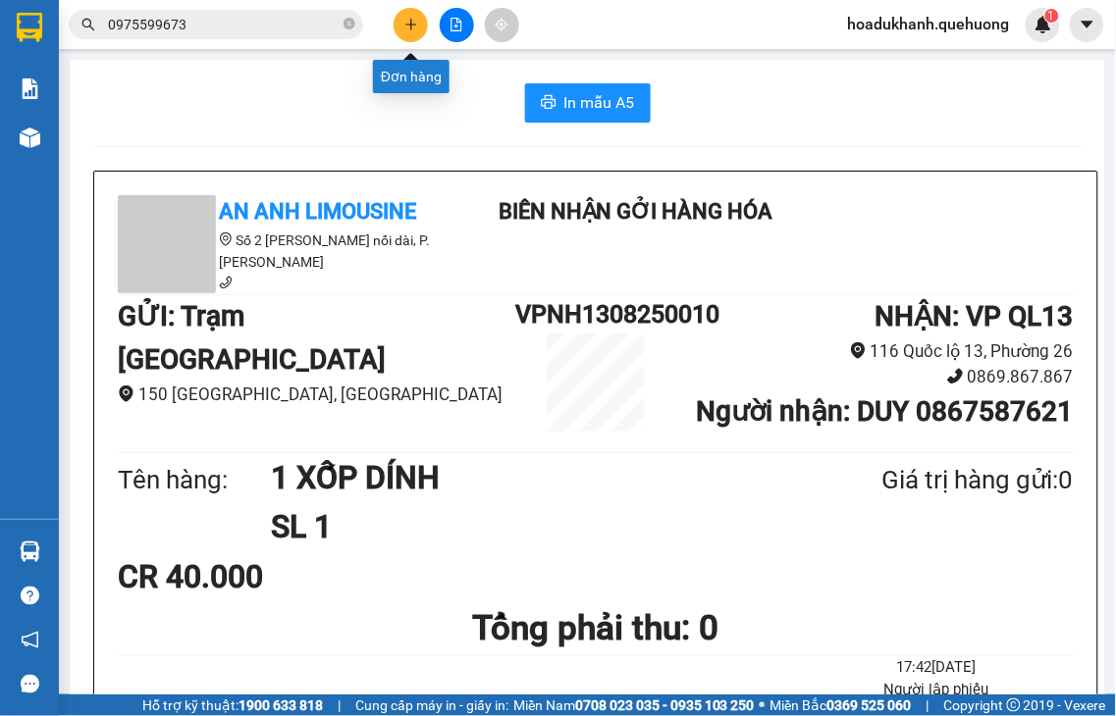
click at [413, 26] on icon "plus" at bounding box center [411, 25] width 14 height 14
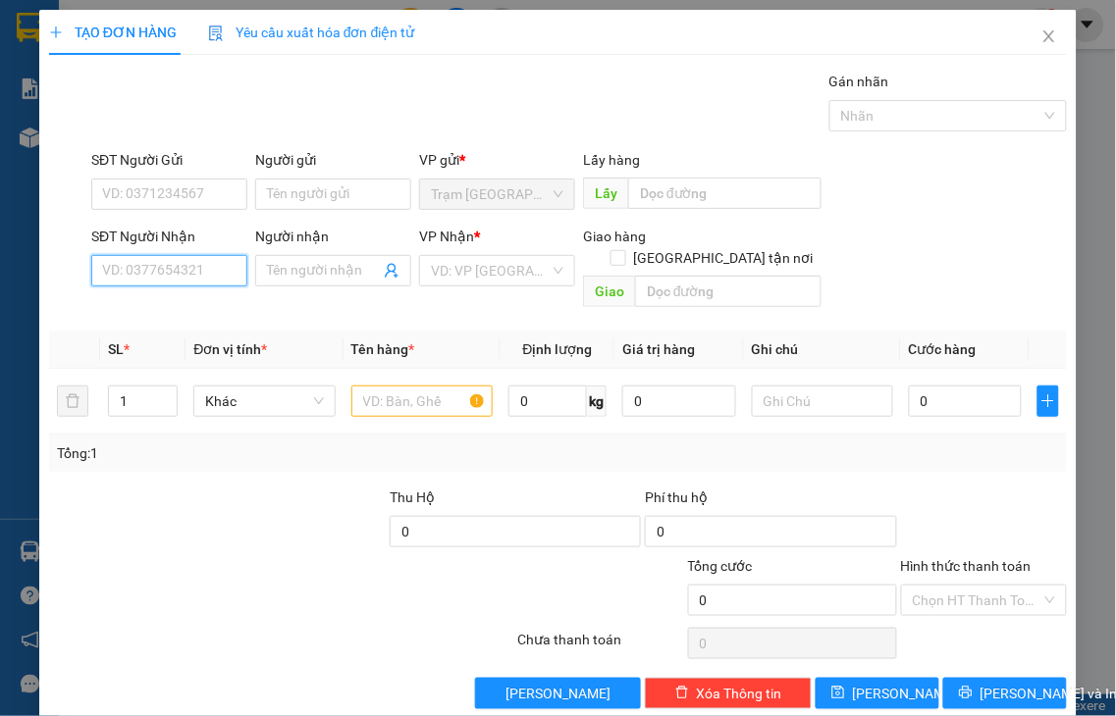
click at [189, 272] on input "SĐT Người Nhận" at bounding box center [169, 270] width 156 height 31
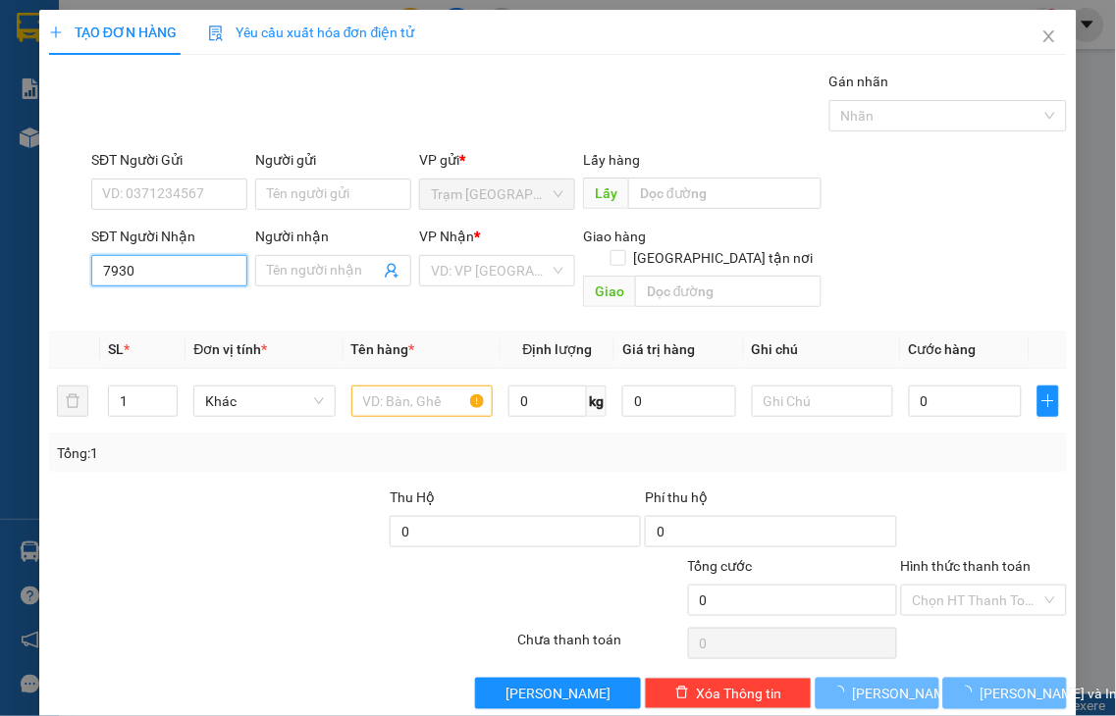
click at [189, 271] on input "7930" at bounding box center [169, 270] width 156 height 31
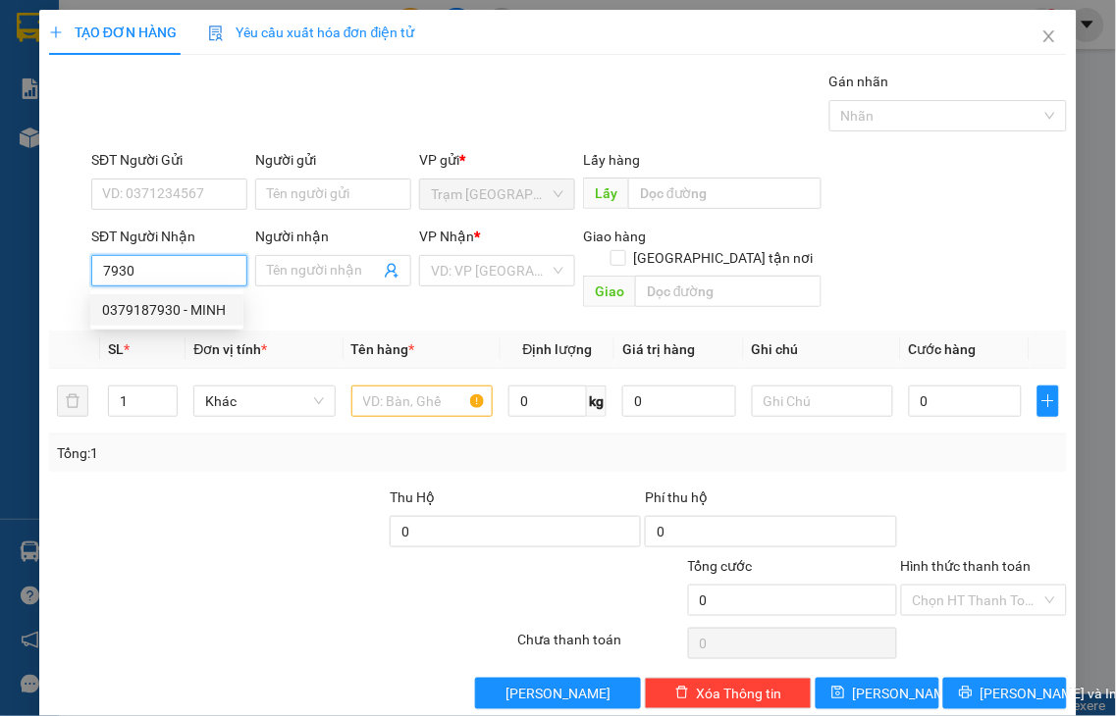
click at [173, 310] on div "0379187930 - MINH" at bounding box center [167, 310] width 130 height 22
type input "0379187930"
type input "MINH"
type input "TÂN PHÚ"
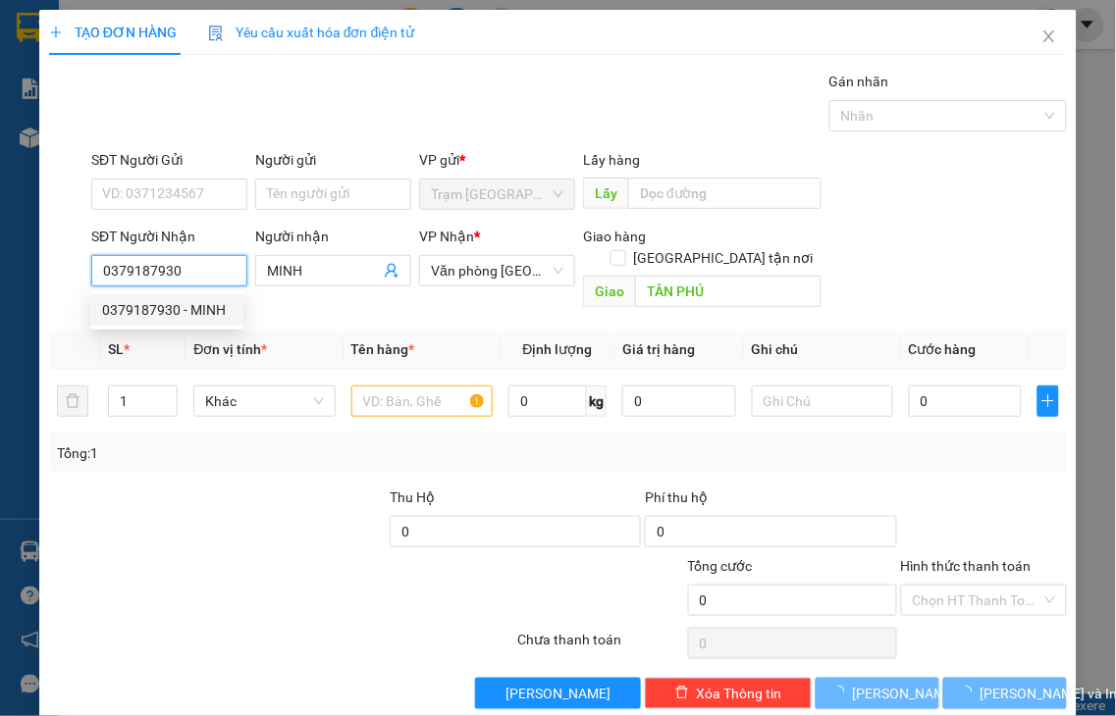
type input "50.000"
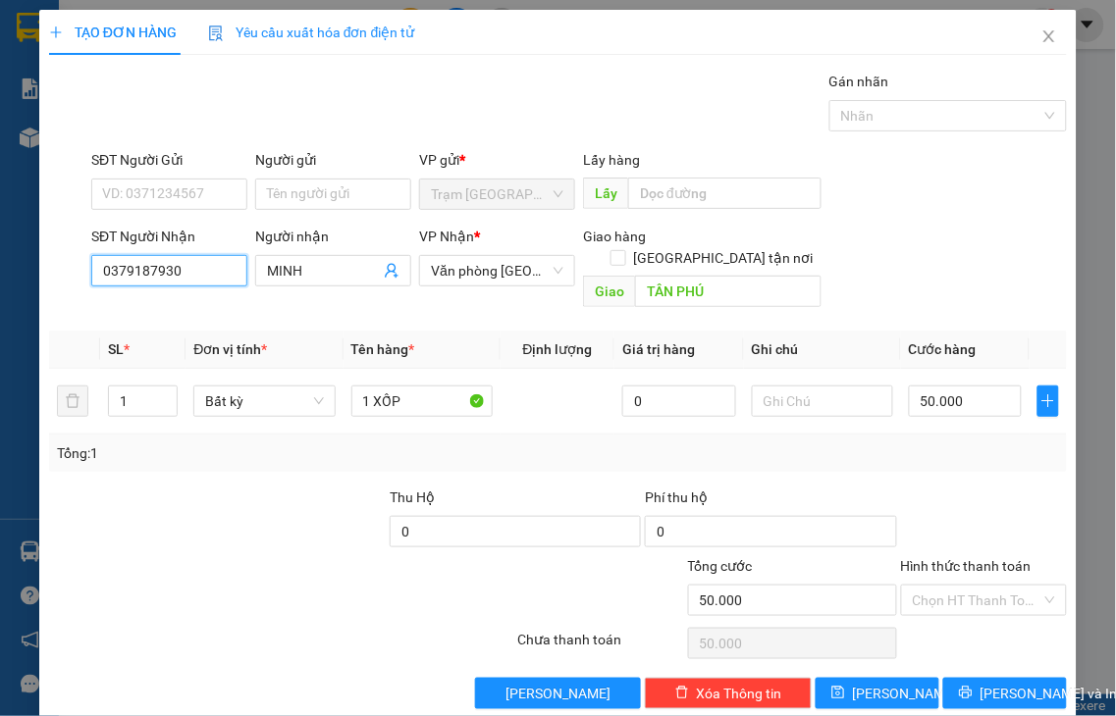
type input "0379187930"
click at [975, 558] on label "Hình thức thanh toán" at bounding box center [966, 566] width 131 height 16
click at [975, 586] on input "Hình thức thanh toán" at bounding box center [978, 600] width 130 height 29
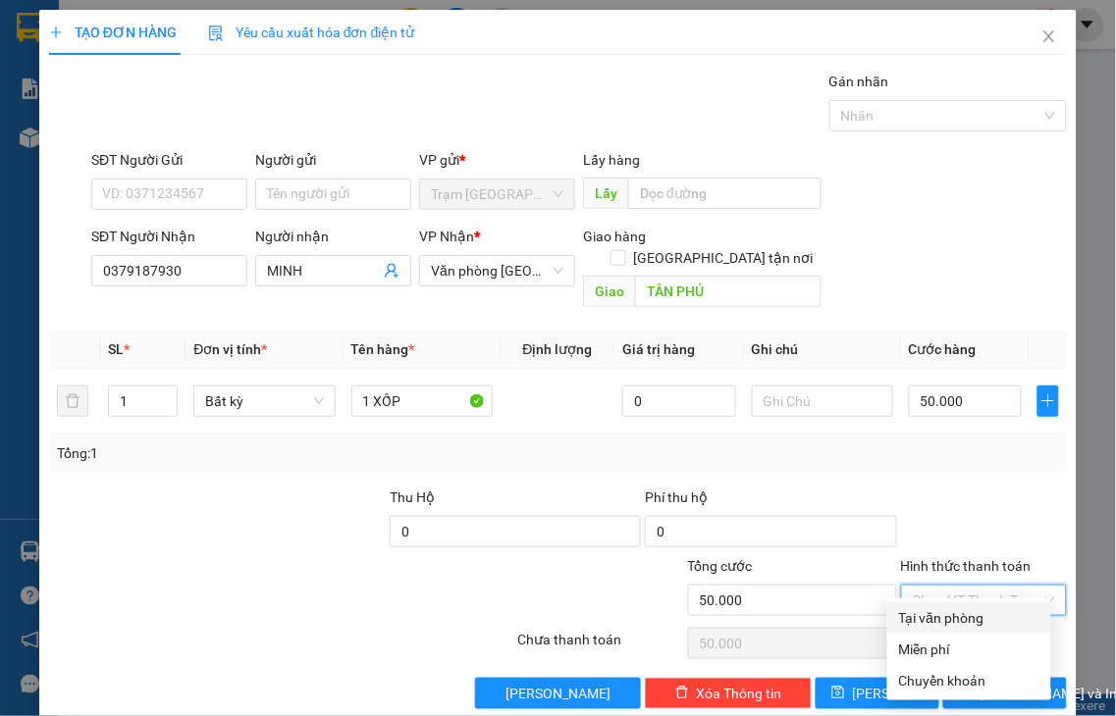
click at [958, 621] on div "Tại văn phòng" at bounding box center [969, 618] width 140 height 22
type input "0"
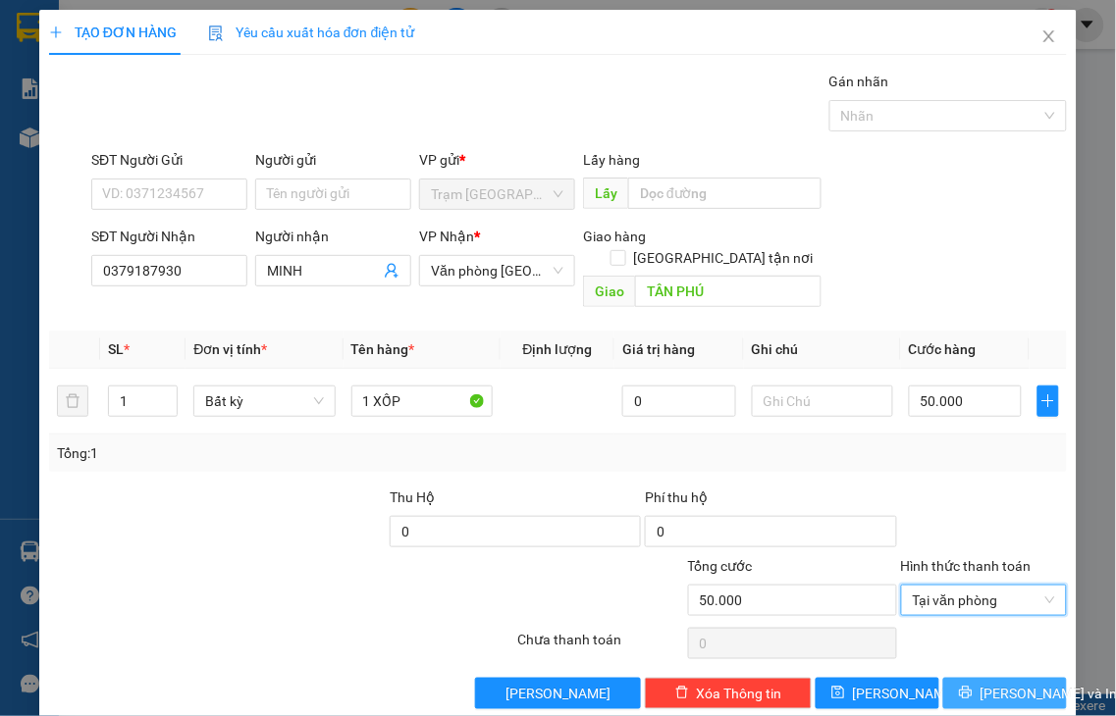
click at [948, 678] on button "[PERSON_NAME] và In" at bounding box center [1005, 693] width 124 height 31
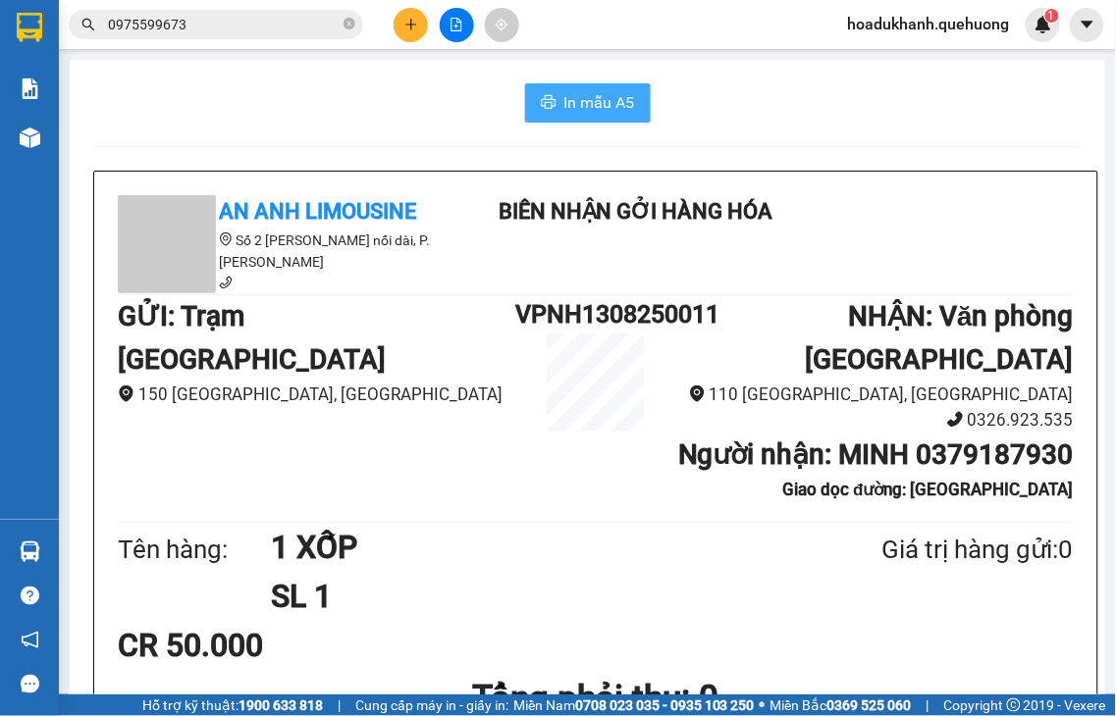
click at [611, 101] on span "In mẫu A5" at bounding box center [599, 102] width 71 height 25
click at [409, 23] on icon "plus" at bounding box center [411, 25] width 14 height 14
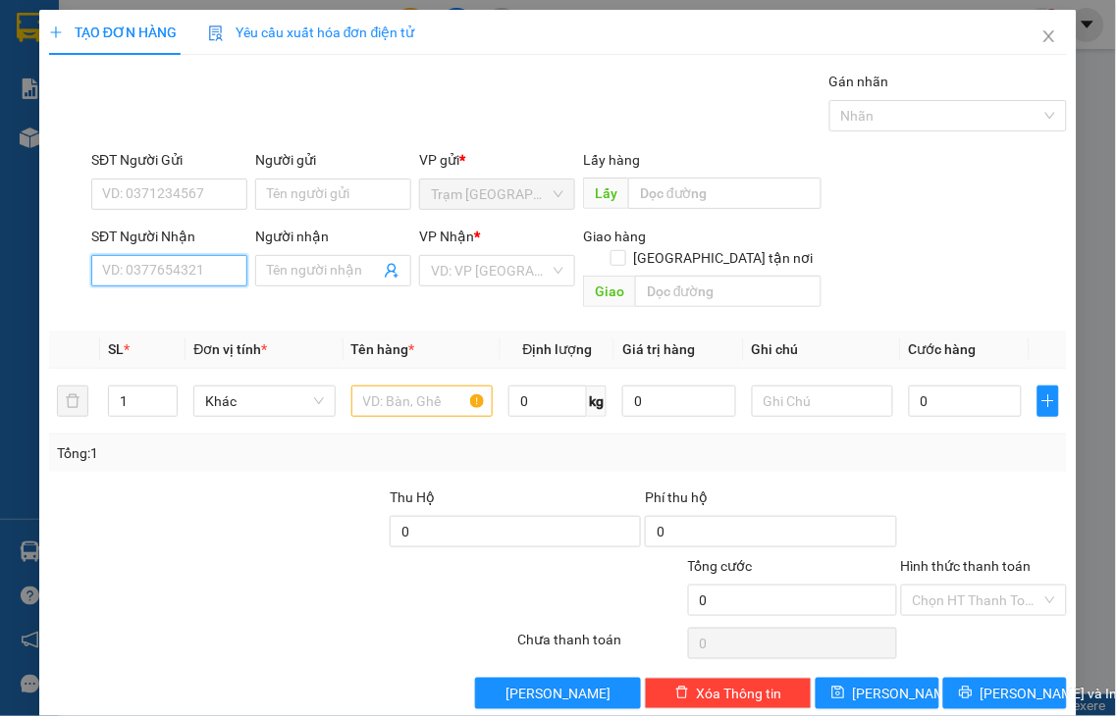
click at [210, 266] on input "SĐT Người Nhận" at bounding box center [169, 270] width 156 height 31
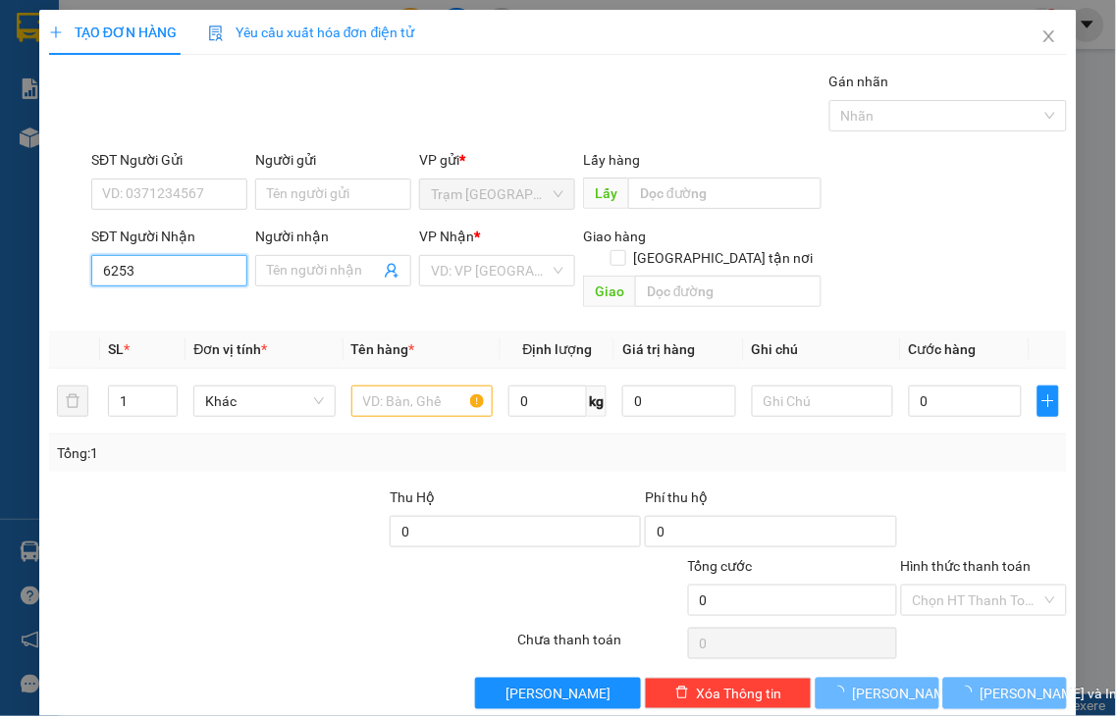
click at [210, 260] on input "6253" at bounding box center [169, 270] width 156 height 31
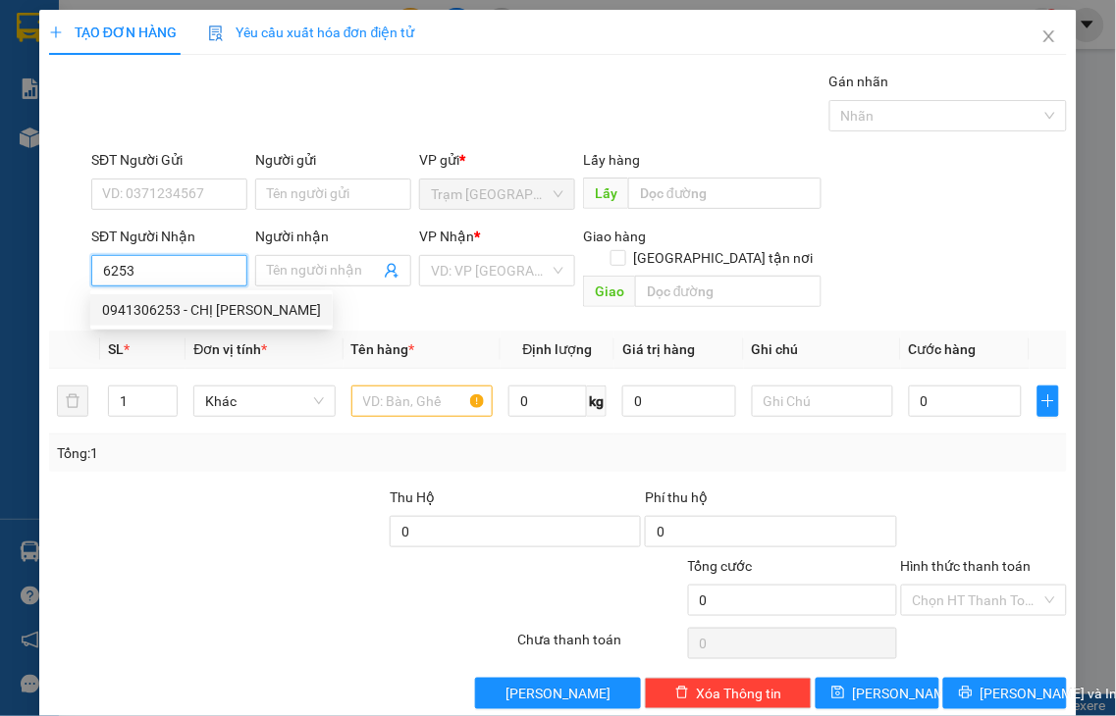
click at [201, 315] on div "0941306253 - CHỊ [PERSON_NAME]" at bounding box center [211, 310] width 219 height 22
type input "0941306253"
type input "CHỊ [PERSON_NAME]"
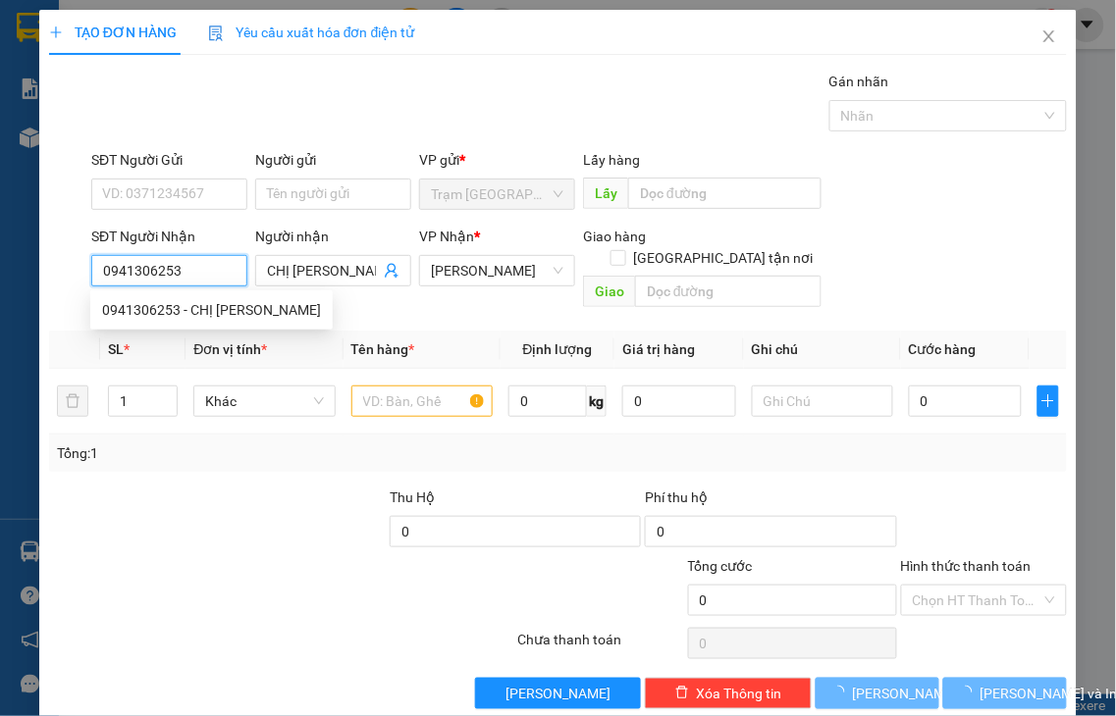
type input "120.000"
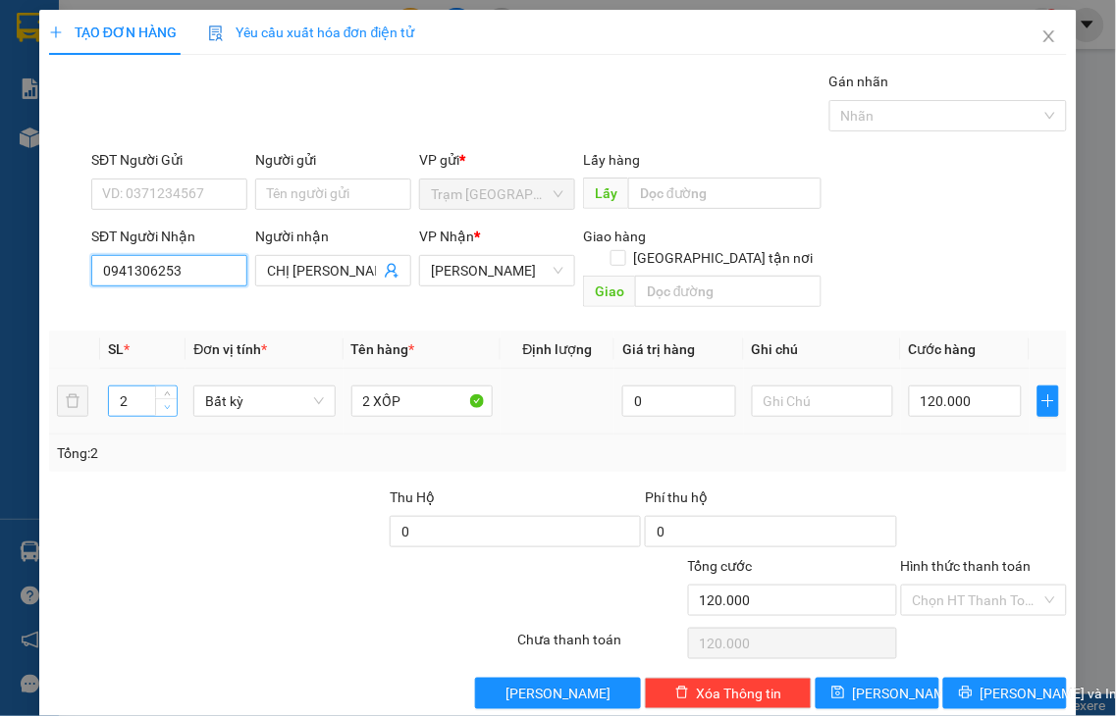
type input "0941306253"
click at [164, 404] on icon "down" at bounding box center [167, 407] width 7 height 7
type input "1"
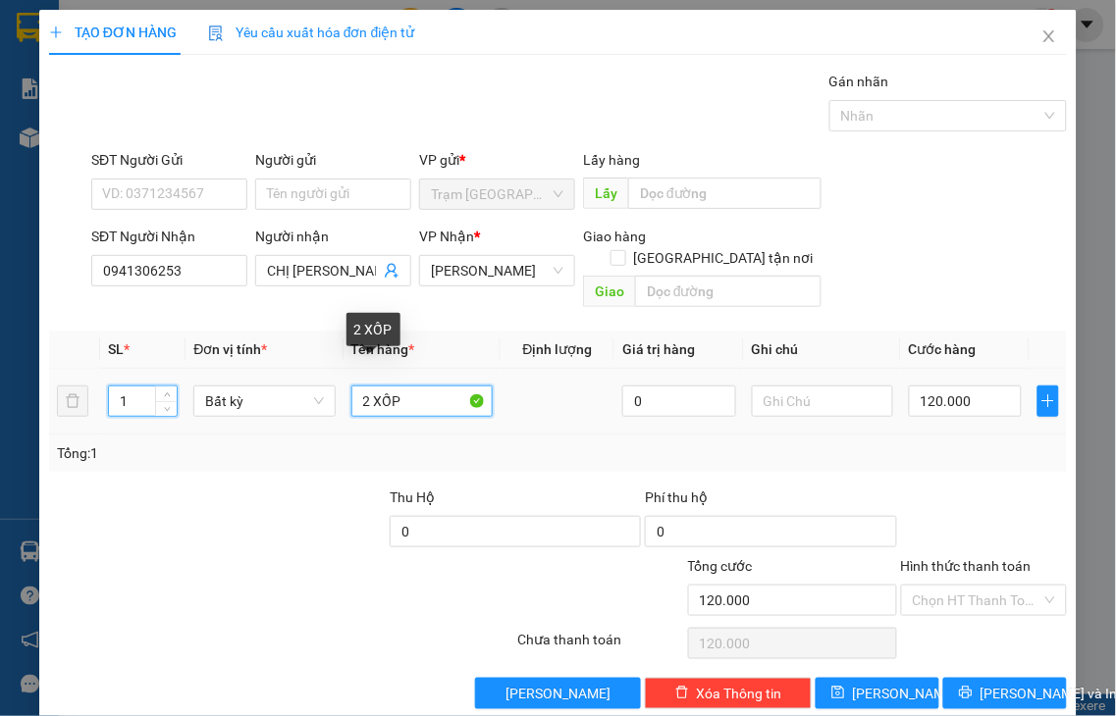
drag, startPoint x: 363, startPoint y: 374, endPoint x: 620, endPoint y: 426, distance: 262.3
click at [343, 390] on td "2 XỐP" at bounding box center [421, 402] width 157 height 66
type input "1 XỐP"
type input "0"
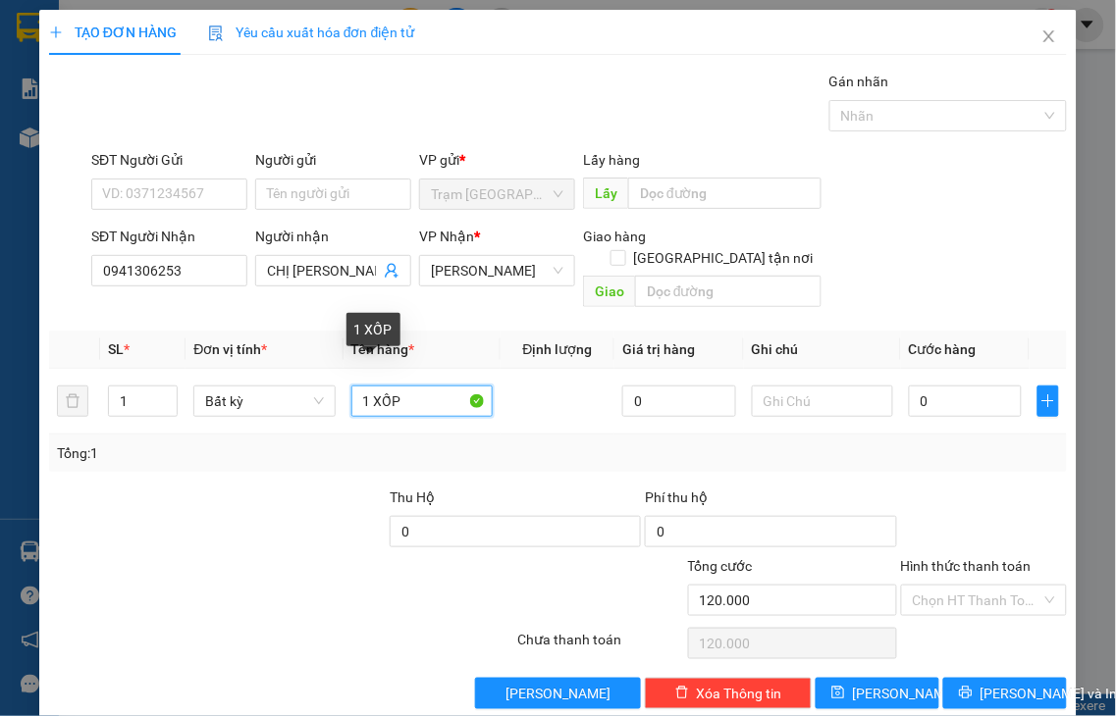
type input "0"
type input "1 XỐP"
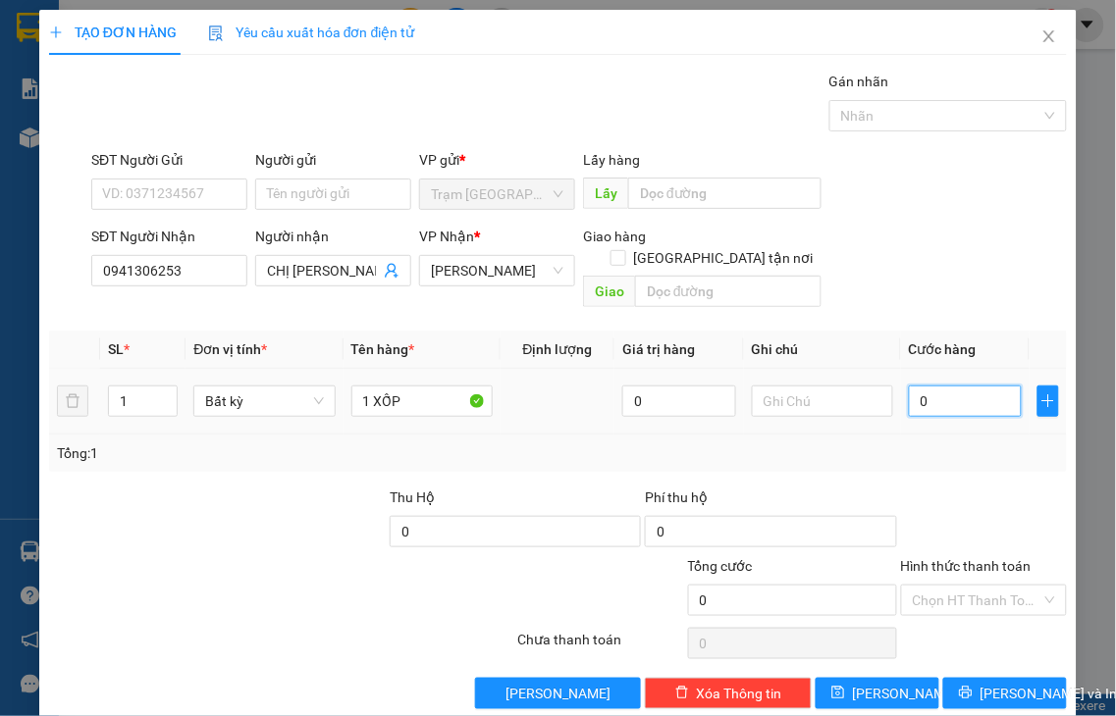
click at [925, 388] on input "0" at bounding box center [965, 401] width 113 height 31
type input "5"
type input "50"
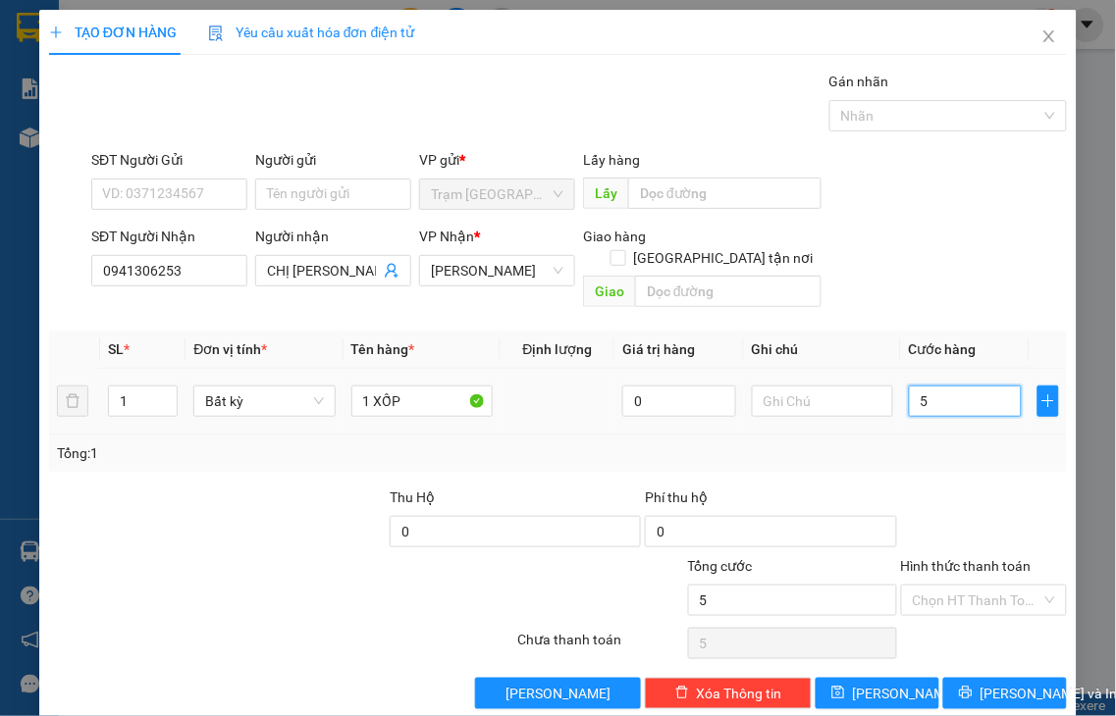
type input "50"
type input "50.000"
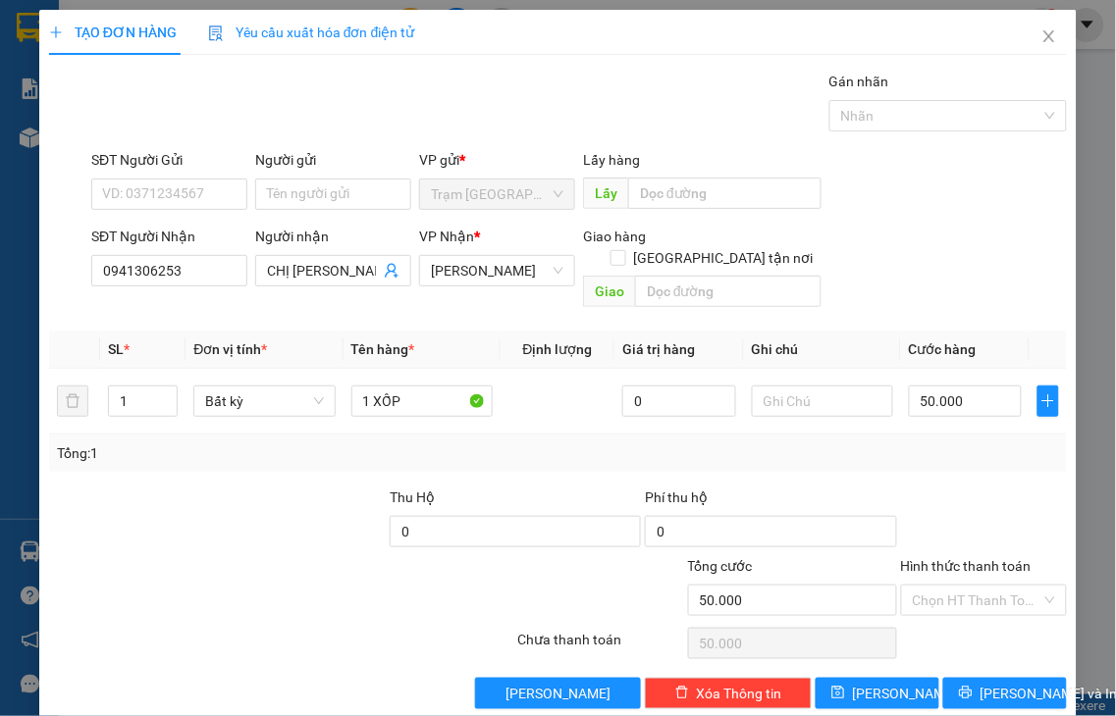
click at [938, 558] on label "Hình thức thanh toán" at bounding box center [966, 566] width 131 height 16
click at [938, 586] on input "Hình thức thanh toán" at bounding box center [978, 600] width 130 height 29
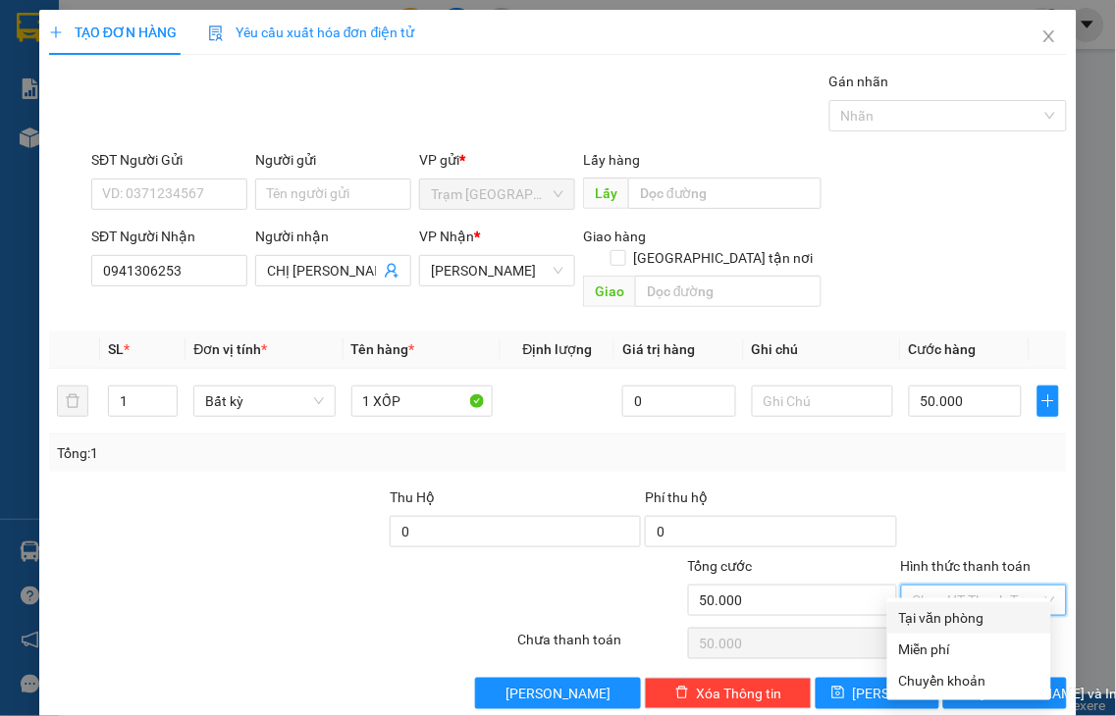
click at [974, 615] on div "Tại văn phòng" at bounding box center [969, 618] width 140 height 22
type input "0"
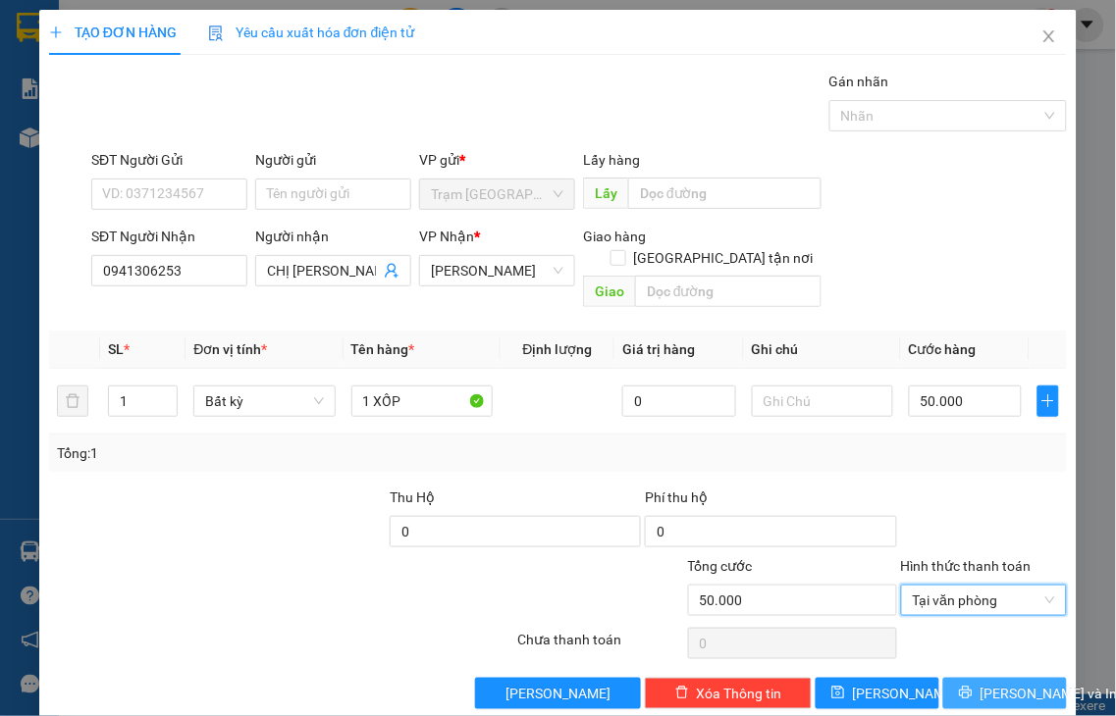
click at [984, 683] on span "[PERSON_NAME] và In" at bounding box center [1048, 694] width 137 height 22
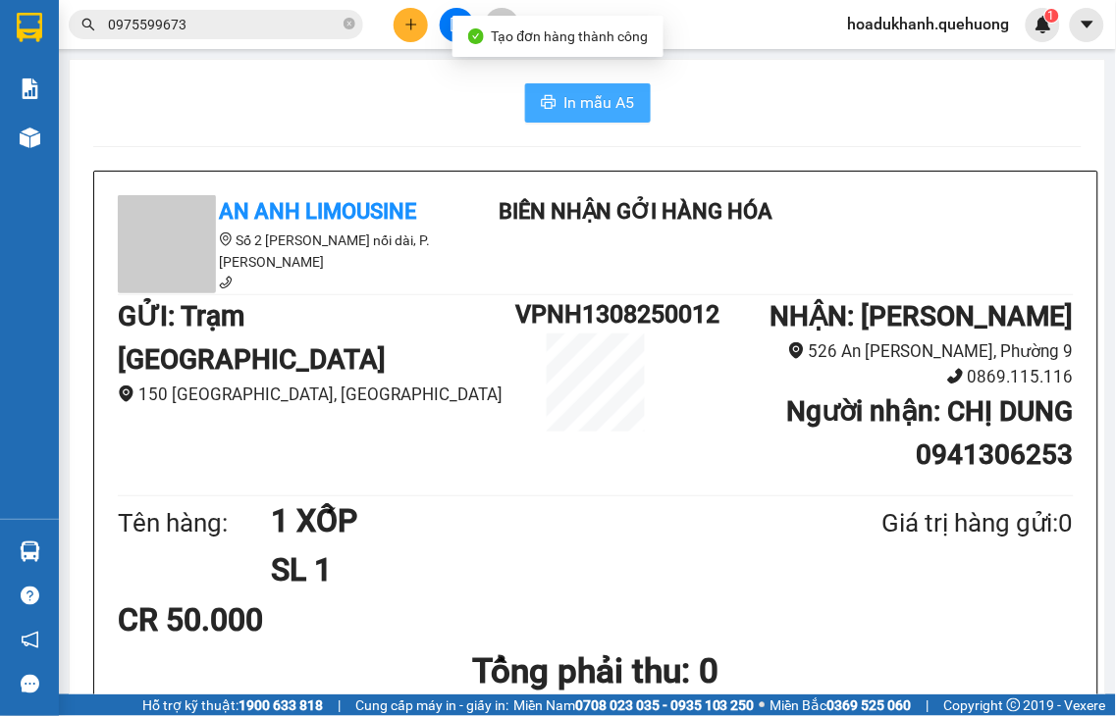
click at [570, 101] on span "In mẫu A5" at bounding box center [599, 102] width 71 height 25
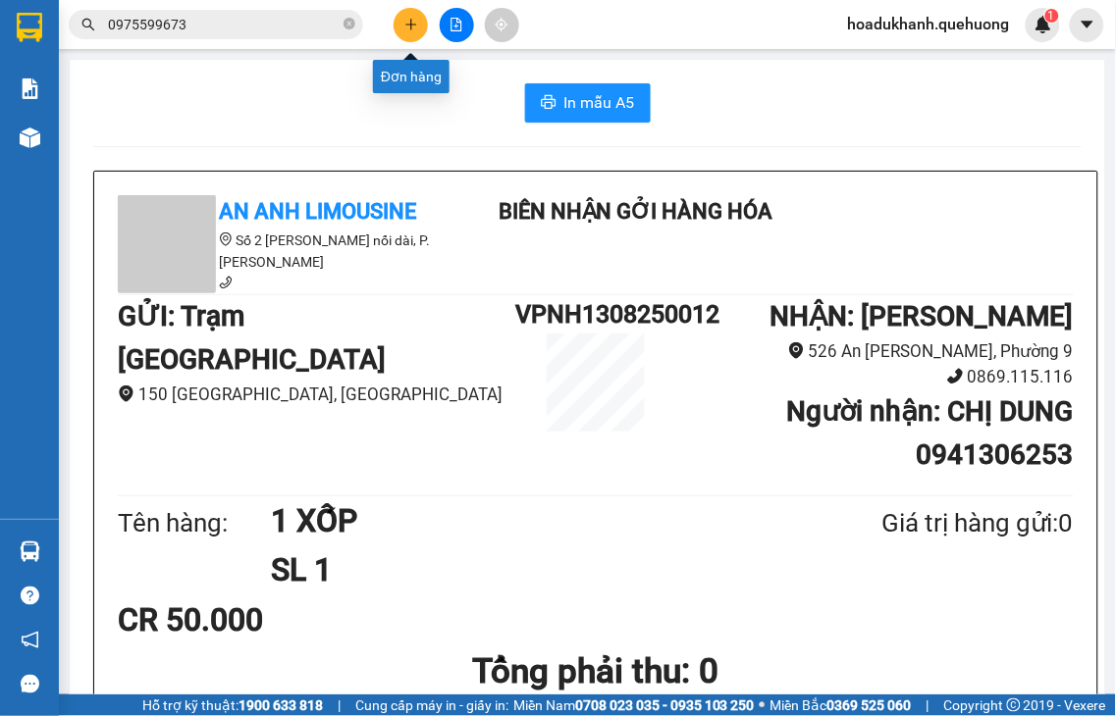
click at [407, 40] on button at bounding box center [411, 25] width 34 height 34
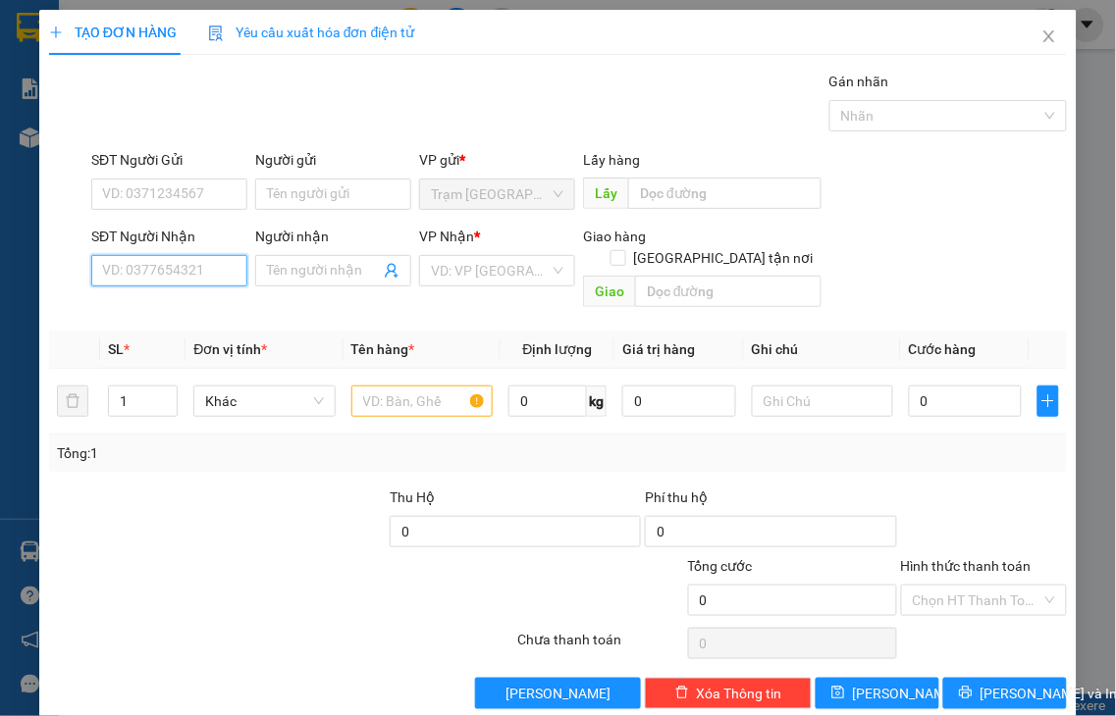
click at [210, 261] on input "SĐT Người Nhận" at bounding box center [169, 270] width 156 height 31
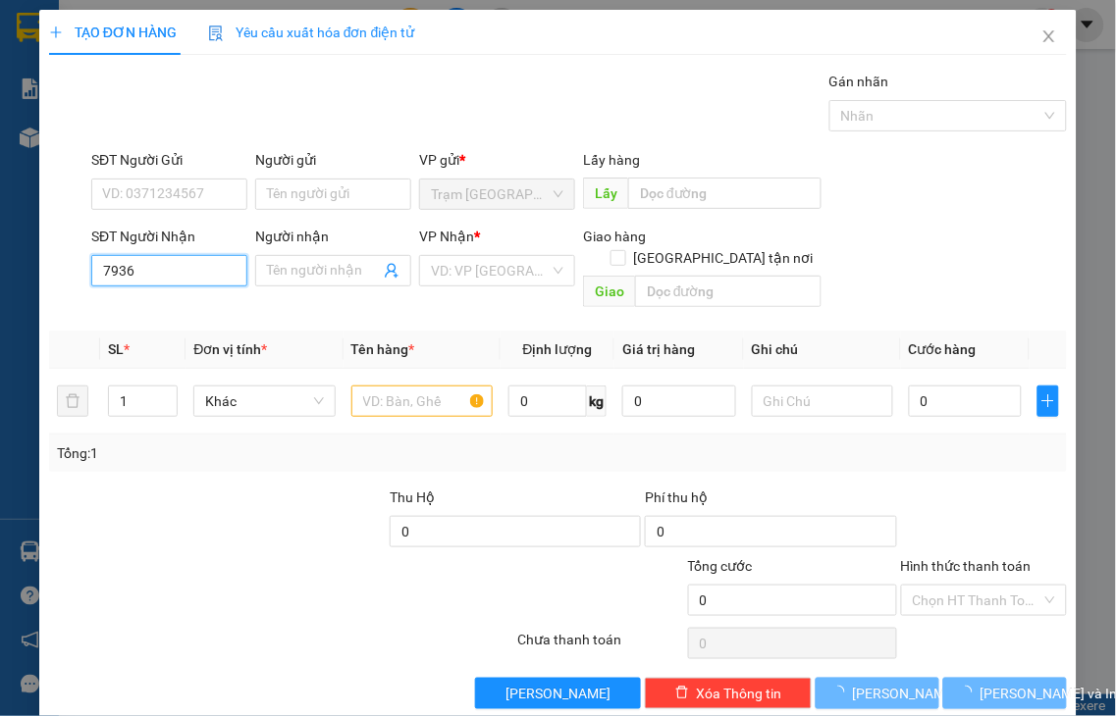
click at [210, 261] on input "7936" at bounding box center [169, 270] width 156 height 31
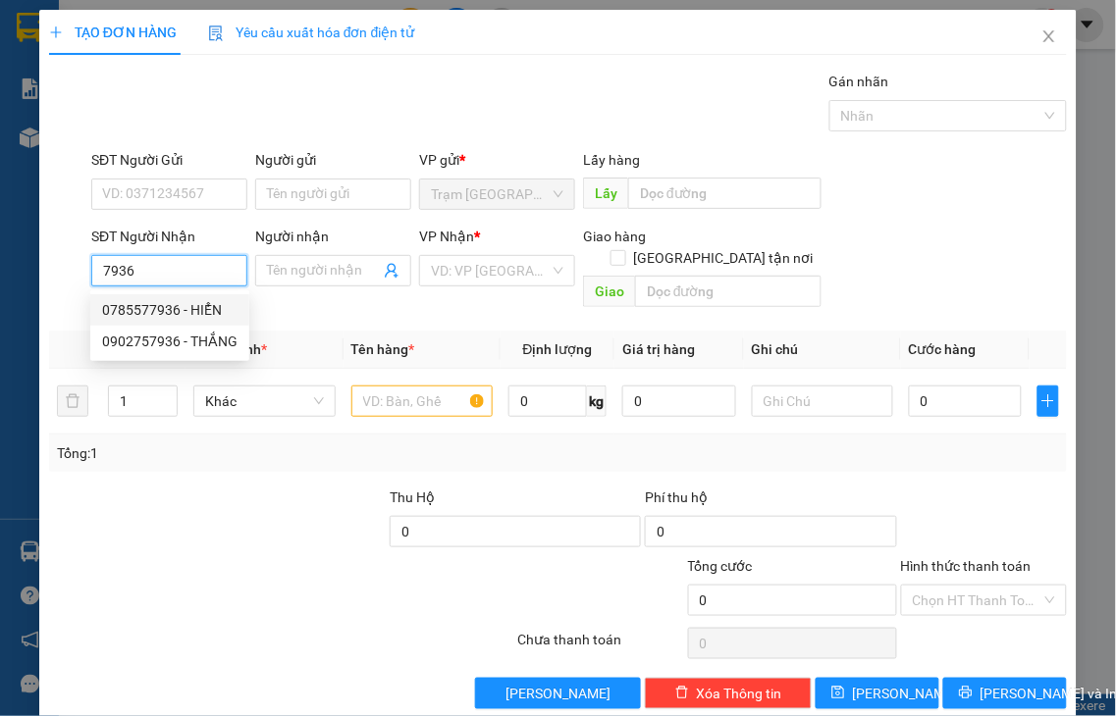
click at [190, 309] on div "0785577936 - HIỂN" at bounding box center [169, 310] width 135 height 22
type input "0785577936"
type input "HIỂN"
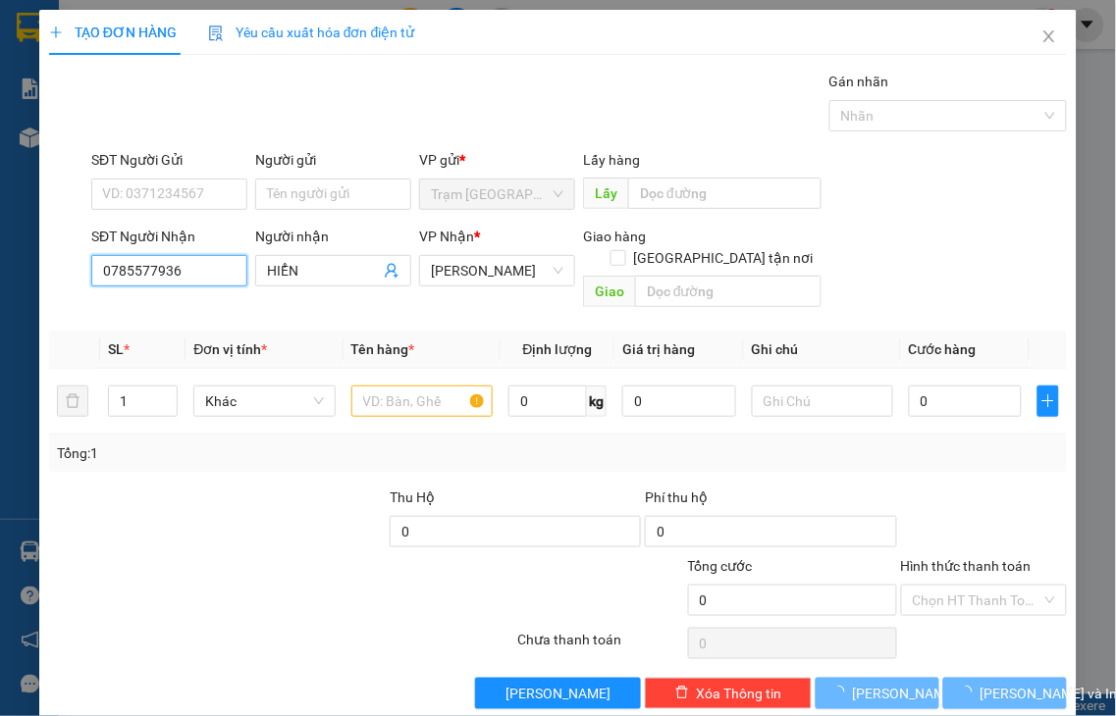
type input "70.000"
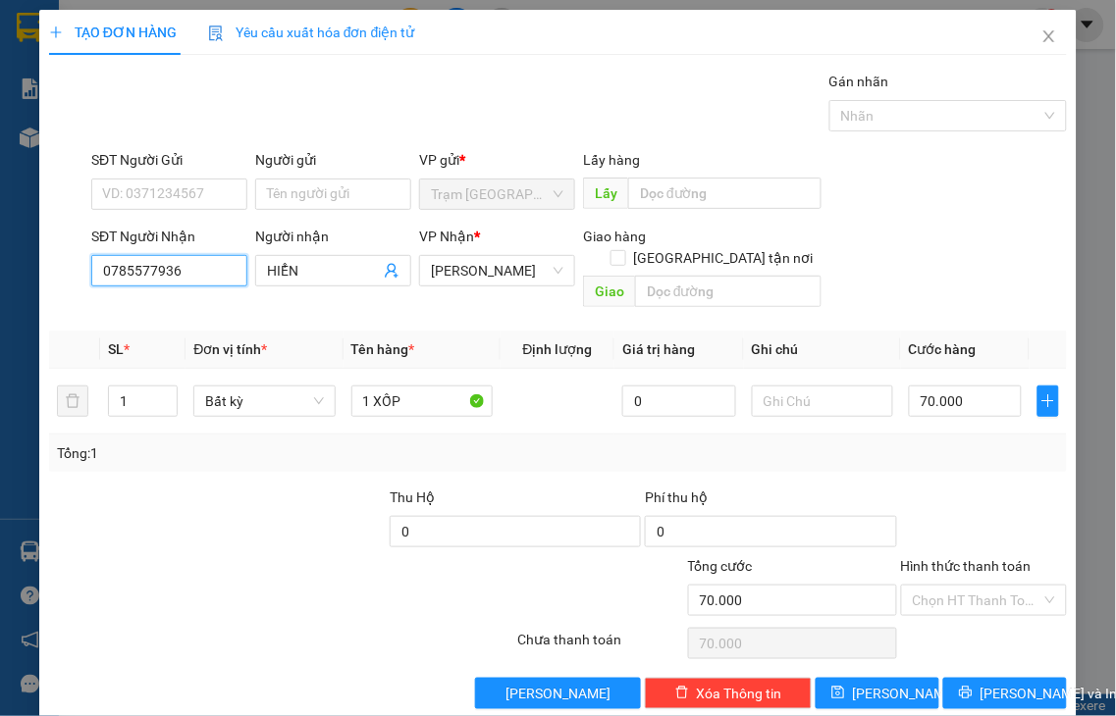
type input "0785577936"
click at [989, 558] on label "Hình thức thanh toán" at bounding box center [966, 566] width 131 height 16
click at [989, 586] on input "Hình thức thanh toán" at bounding box center [978, 600] width 130 height 29
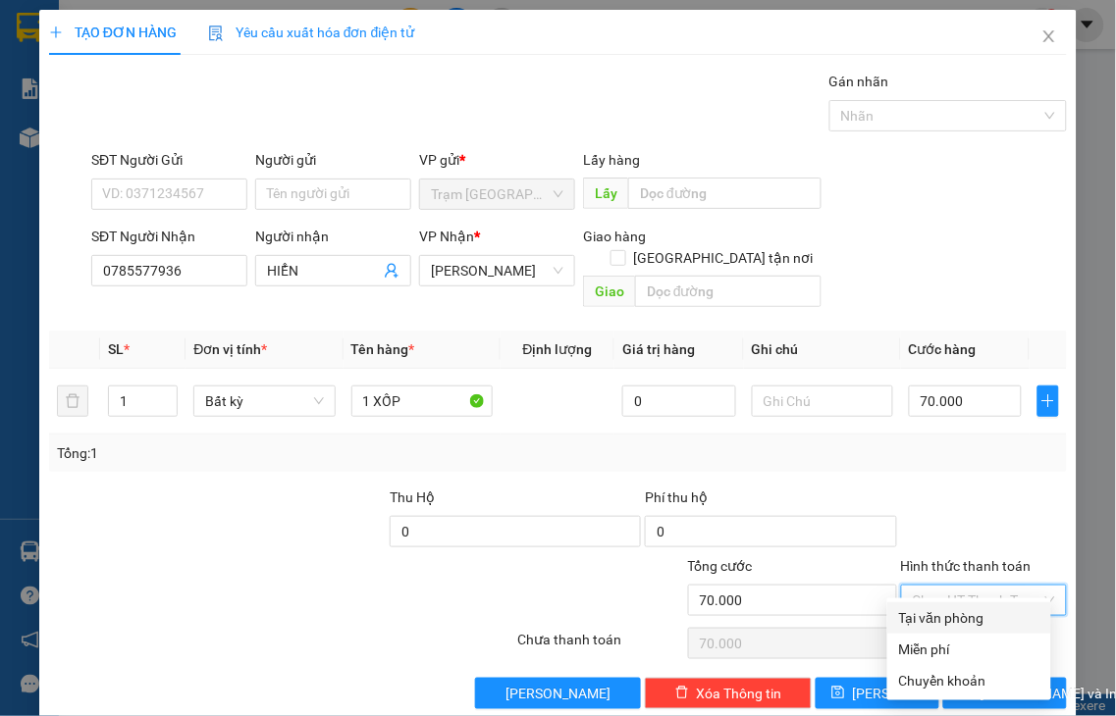
click at [969, 614] on div "Tại văn phòng" at bounding box center [969, 618] width 140 height 22
type input "0"
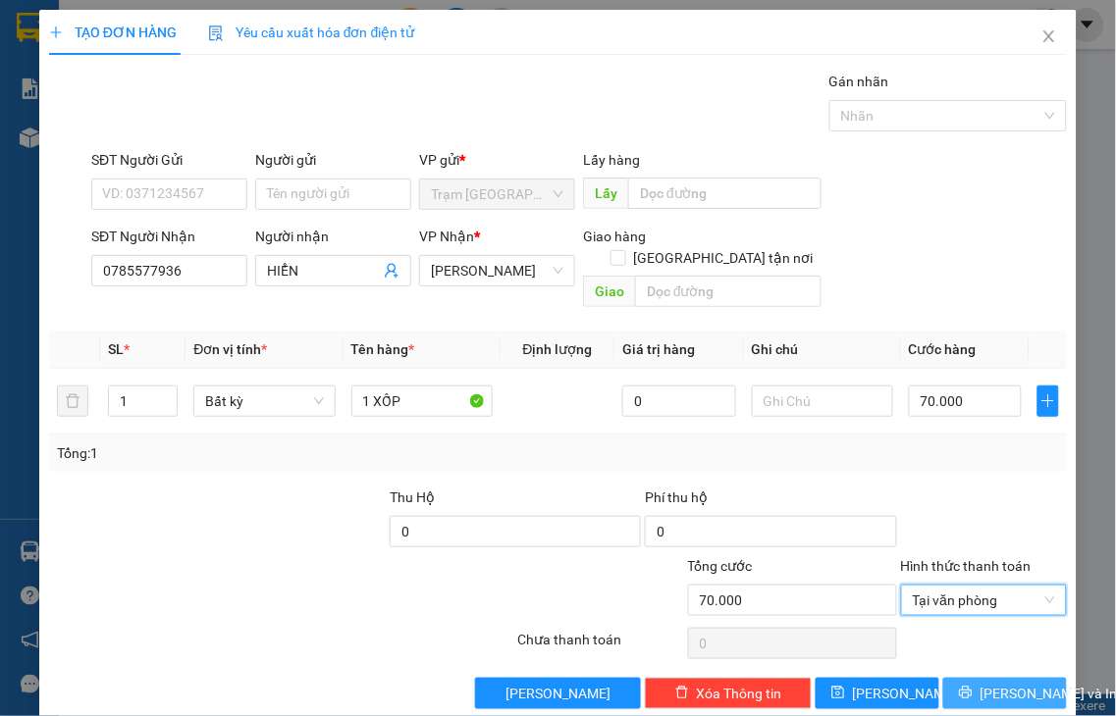
click at [980, 683] on span "[PERSON_NAME] và In" at bounding box center [1048, 694] width 137 height 22
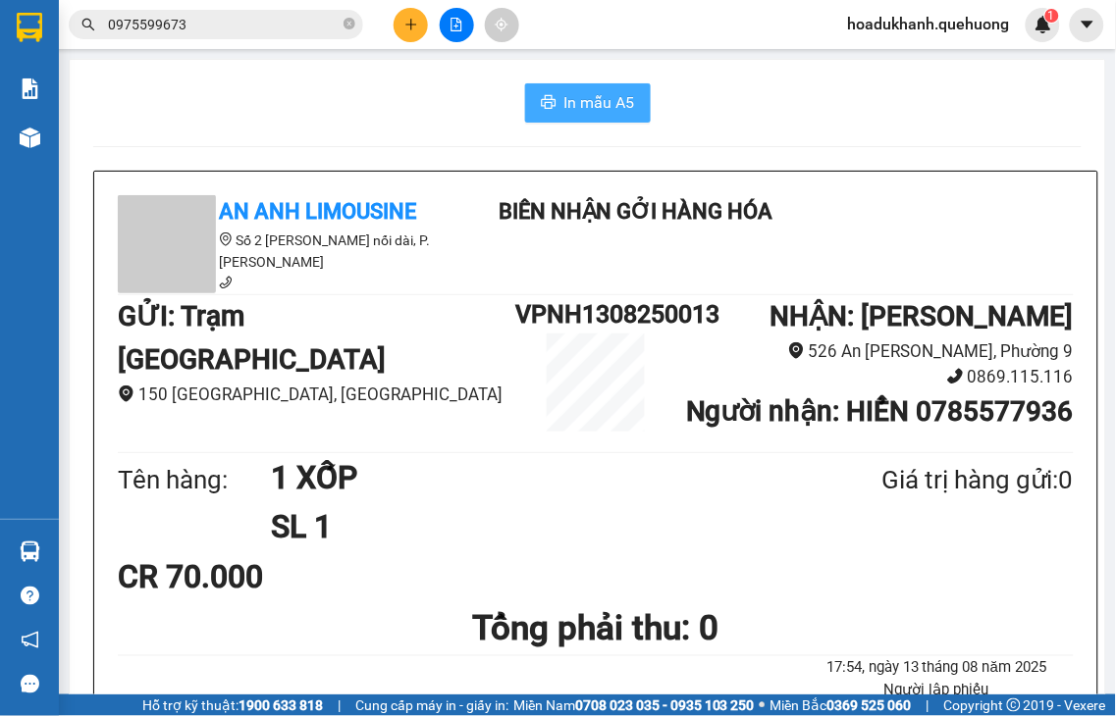
click at [592, 98] on span "In mẫu A5" at bounding box center [599, 102] width 71 height 25
click at [405, 23] on icon "plus" at bounding box center [411, 25] width 14 height 14
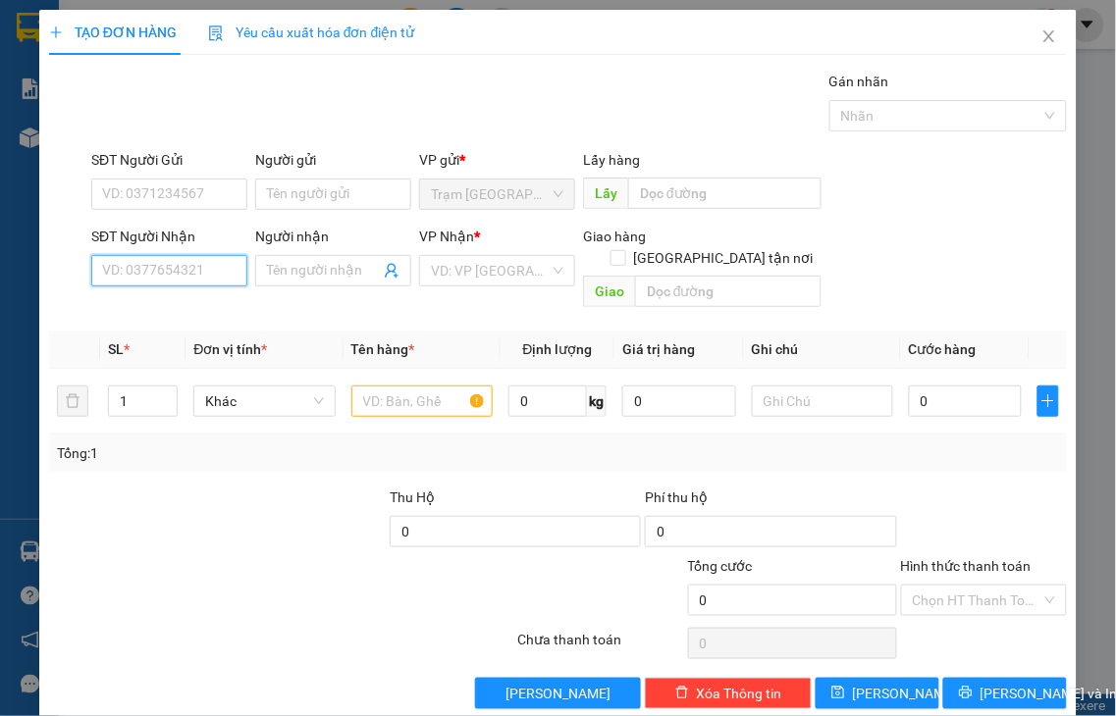
click at [221, 276] on input "SĐT Người Nhận" at bounding box center [169, 270] width 156 height 31
type input "0933187965"
click at [209, 311] on div "0933187965 - [PERSON_NAME]" at bounding box center [198, 310] width 193 height 22
type input "TRINH"
type input "NHỜ SHIP"
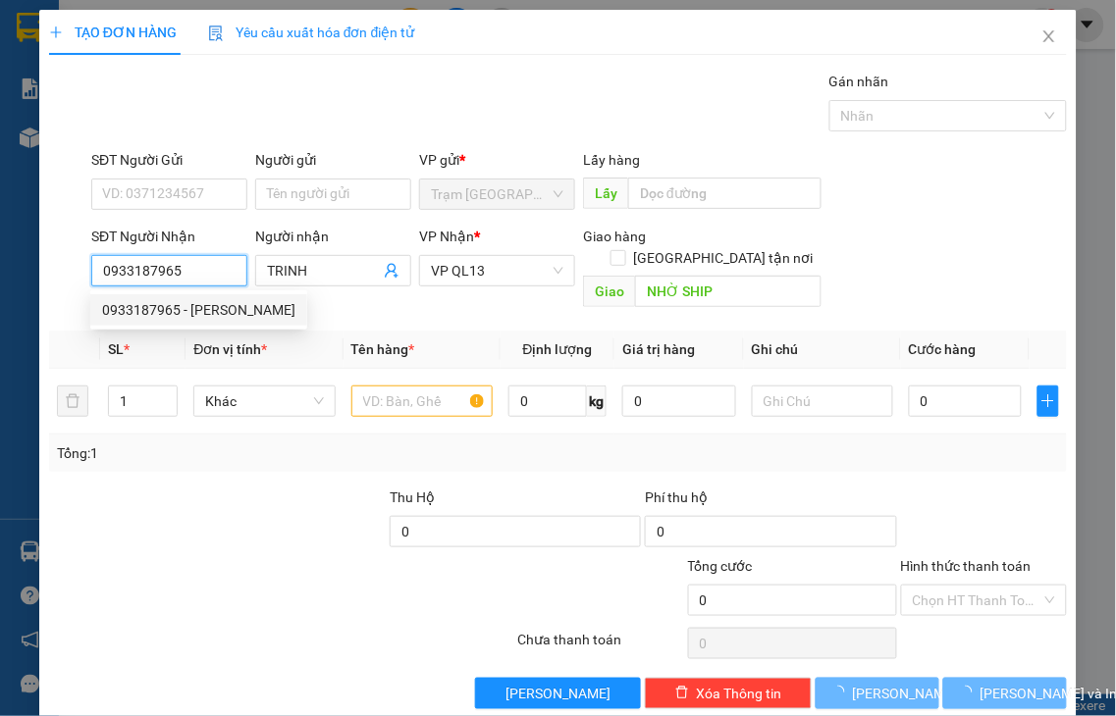
type input "60.000"
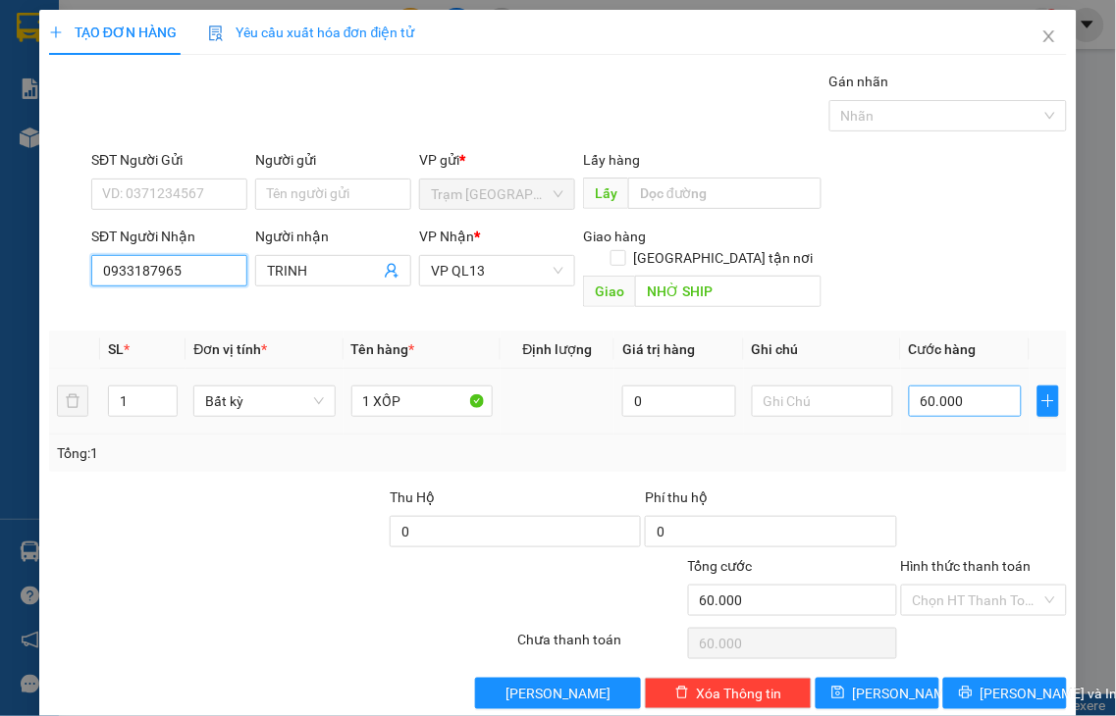
type input "0933187965"
click at [953, 386] on input "60.000" at bounding box center [965, 401] width 113 height 31
type input "5"
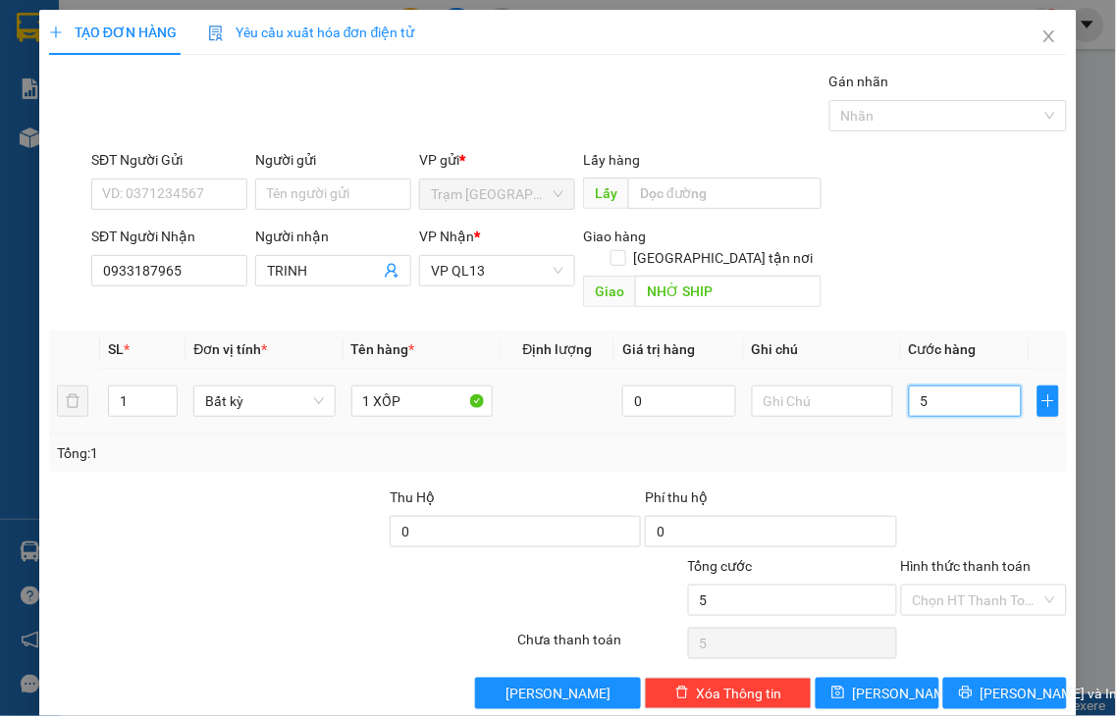
type input "50"
type input "50.000"
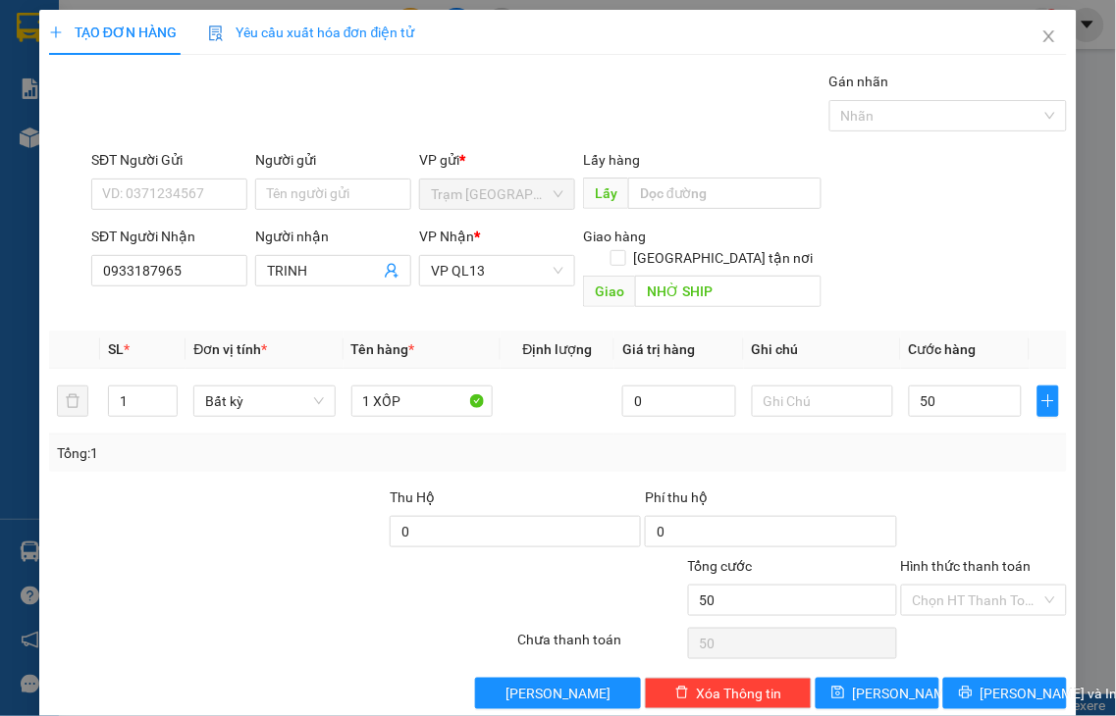
type input "50.000"
click at [949, 558] on label "Hình thức thanh toán" at bounding box center [966, 566] width 131 height 16
click at [949, 586] on input "Hình thức thanh toán" at bounding box center [978, 600] width 130 height 29
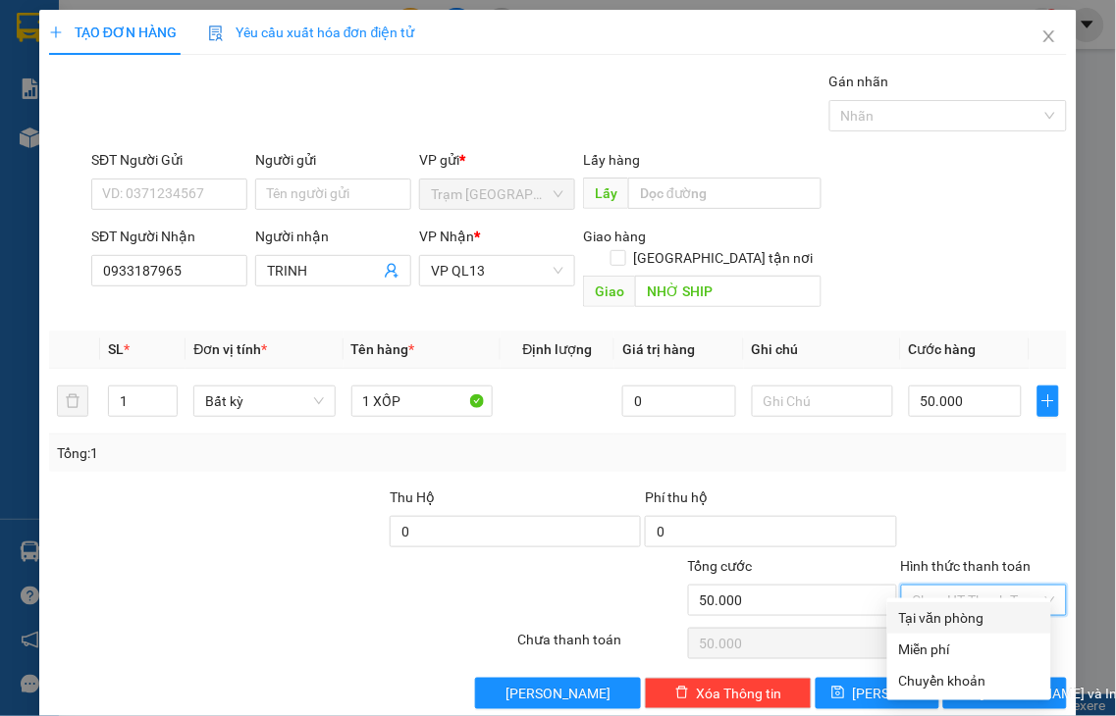
click at [967, 619] on div "Tại văn phòng" at bounding box center [969, 618] width 140 height 22
type input "0"
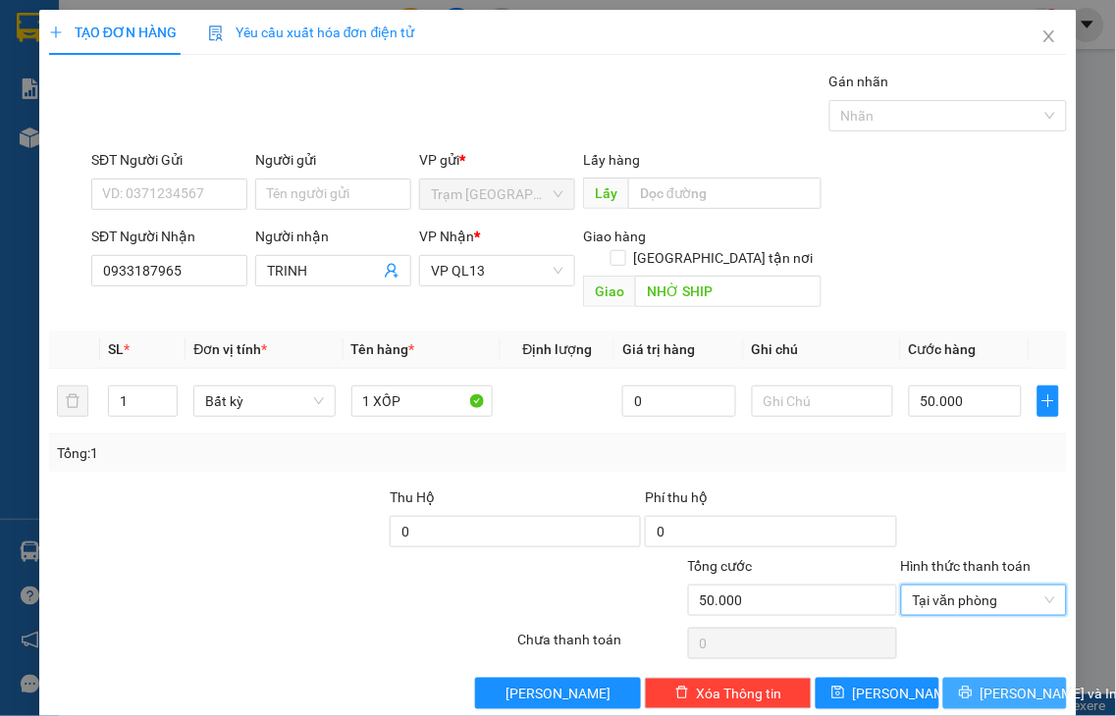
click at [980, 683] on span "[PERSON_NAME] và In" at bounding box center [1048, 694] width 137 height 22
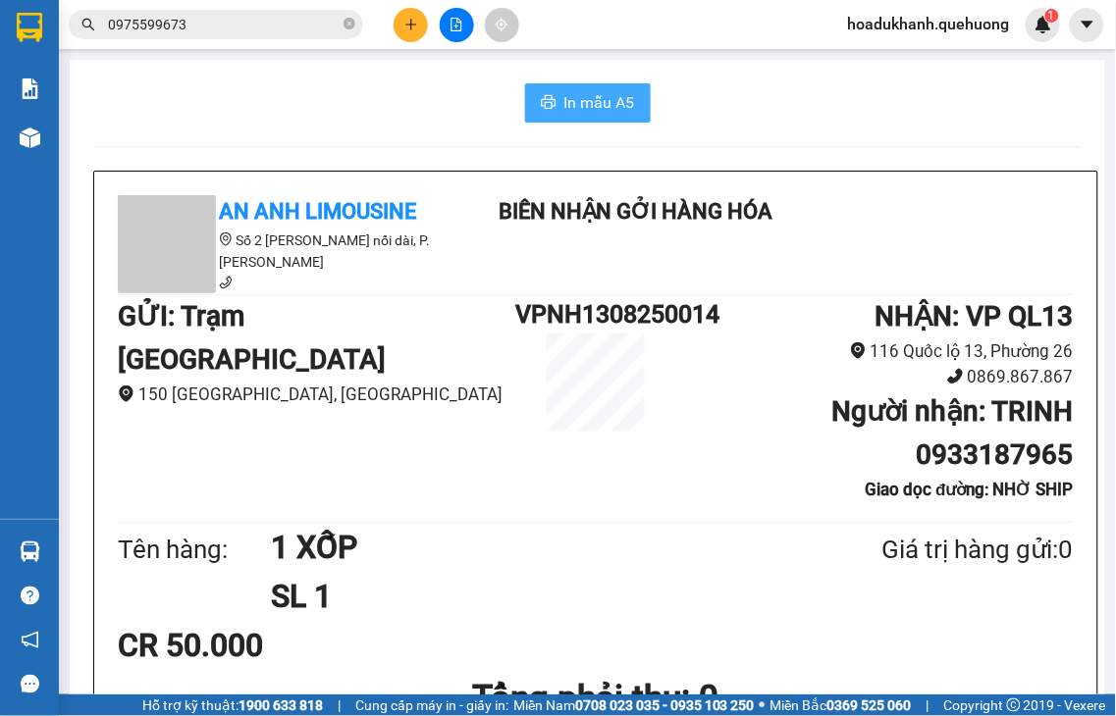
click at [582, 106] on span "In mẫu A5" at bounding box center [599, 102] width 71 height 25
click at [407, 26] on icon "plus" at bounding box center [411, 25] width 14 height 14
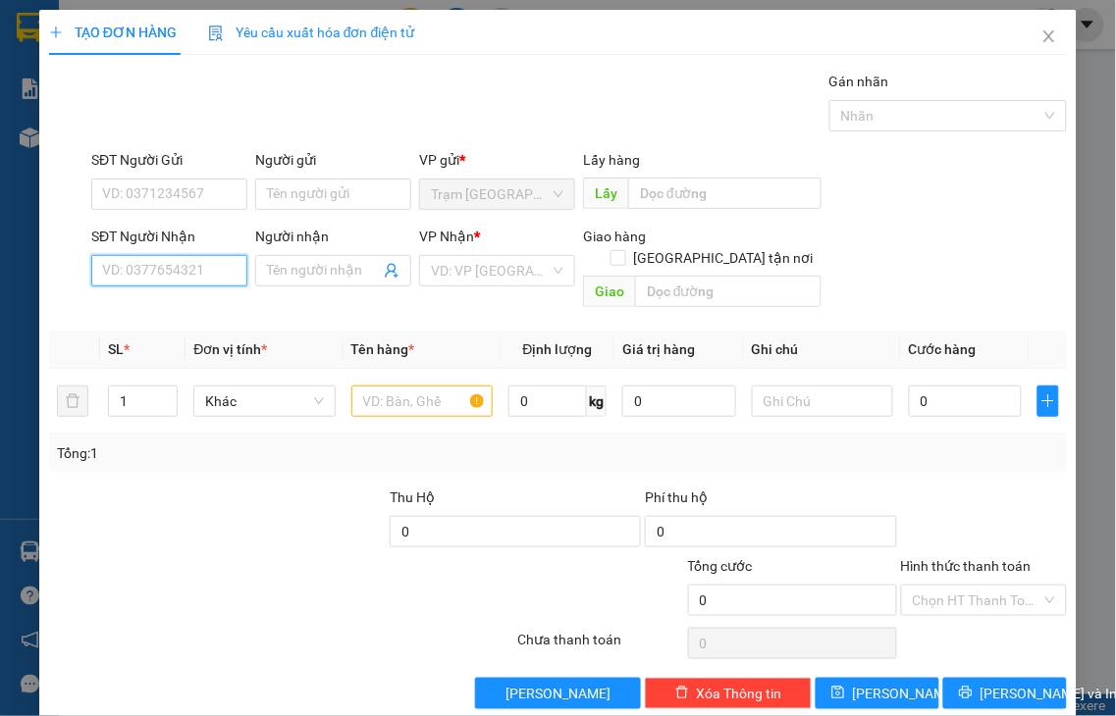
click at [219, 270] on input "SĐT Người Nhận" at bounding box center [169, 270] width 156 height 31
type input "0907728728"
click at [324, 270] on input "Người nhận" at bounding box center [323, 271] width 113 height 22
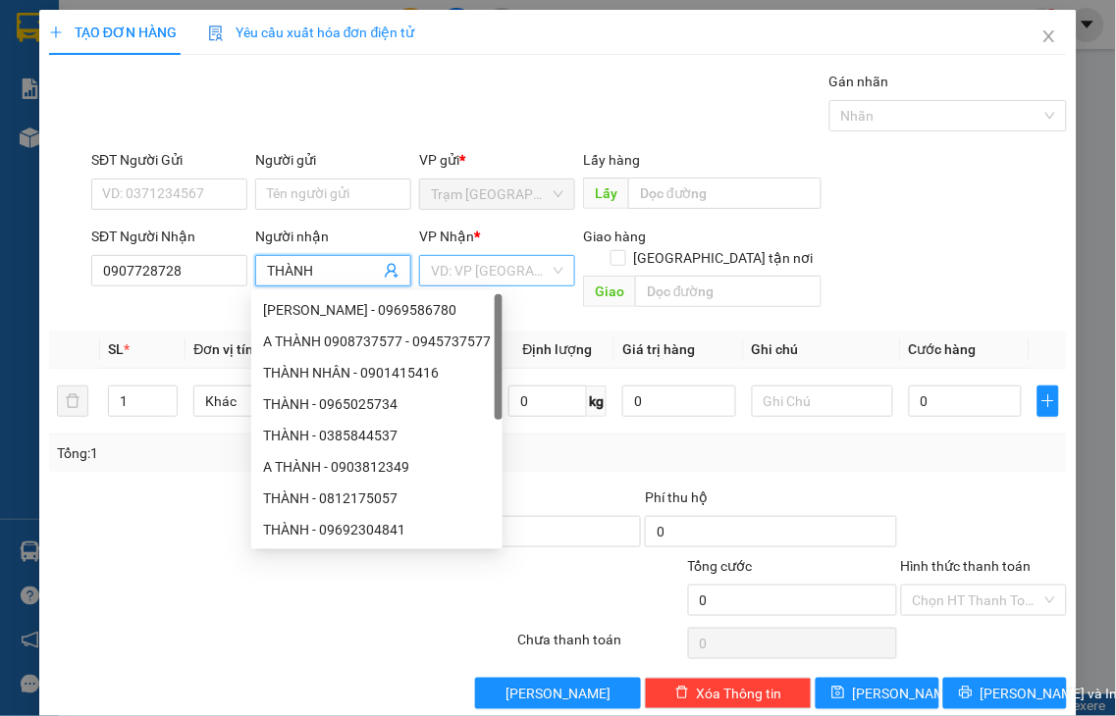
type input "THÀNH"
click at [499, 266] on input "search" at bounding box center [490, 270] width 119 height 29
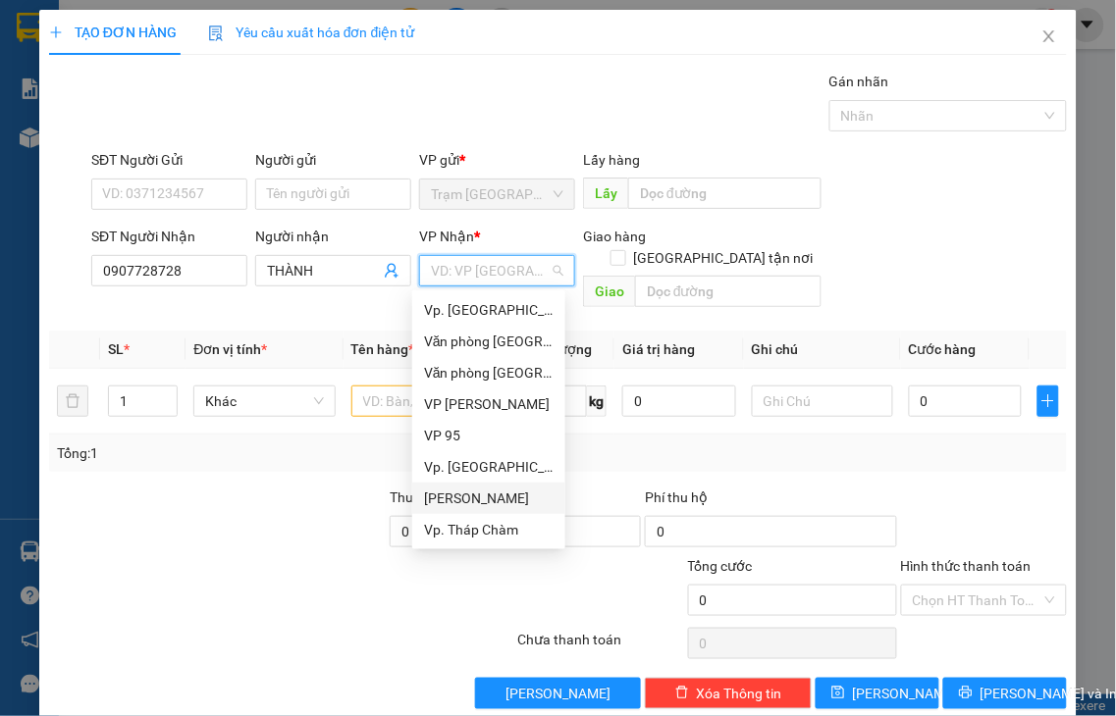
click at [483, 501] on div "[PERSON_NAME]" at bounding box center [489, 499] width 130 height 22
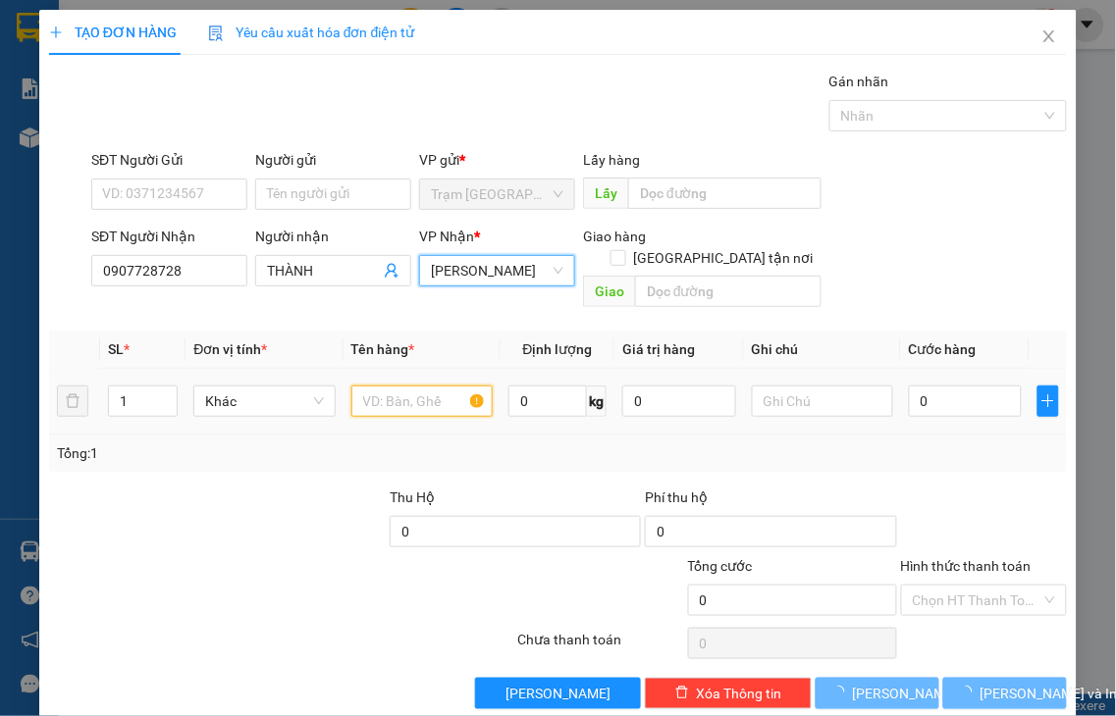
click at [389, 386] on input "text" at bounding box center [421, 401] width 141 height 31
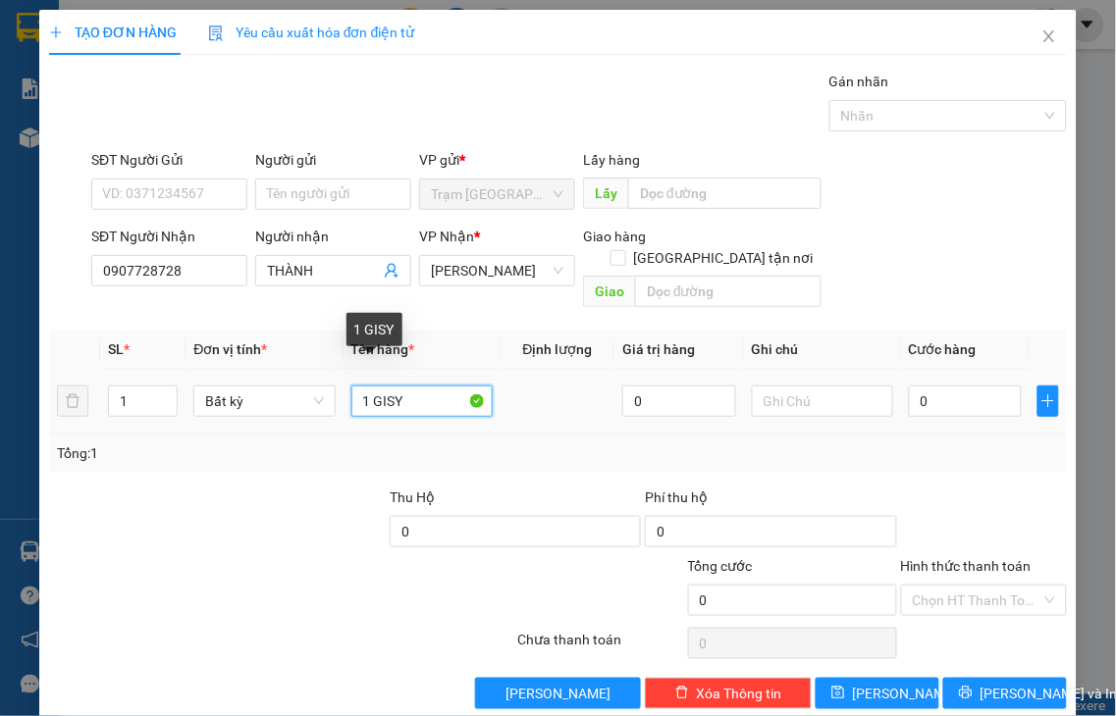
drag, startPoint x: 369, startPoint y: 379, endPoint x: 463, endPoint y: 378, distance: 94.2
click at [463, 386] on input "1 GISY" at bounding box center [421, 401] width 141 height 31
type input "1 GIẤY"
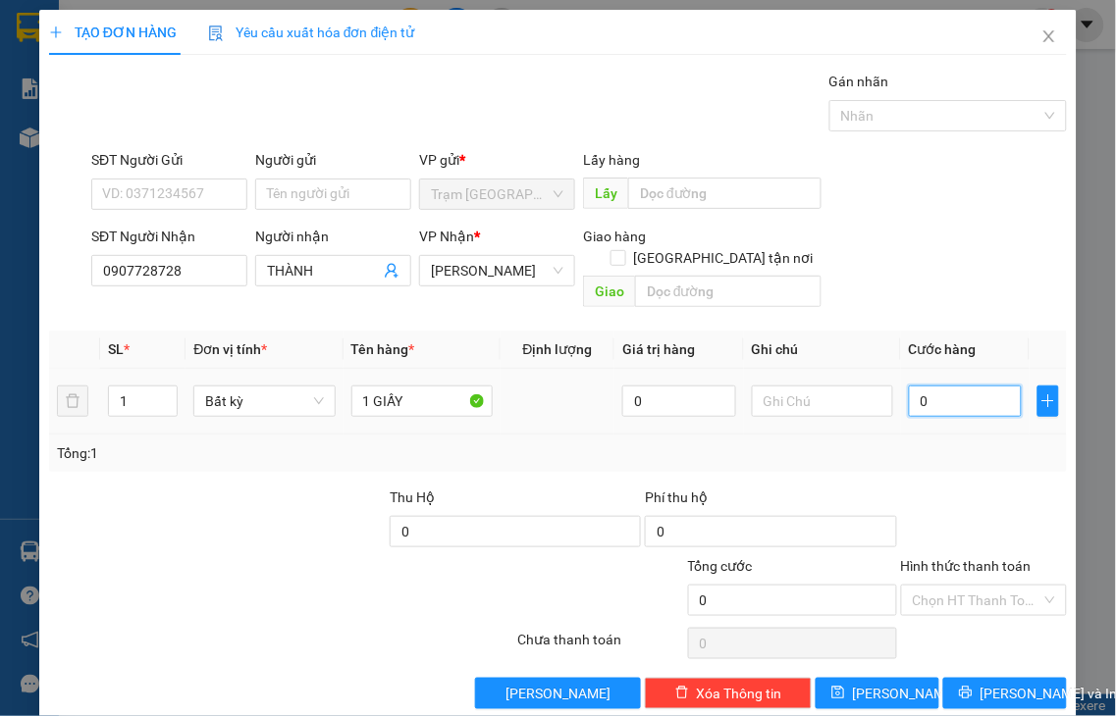
click at [955, 386] on input "0" at bounding box center [965, 401] width 113 height 31
type input "2"
type input "20"
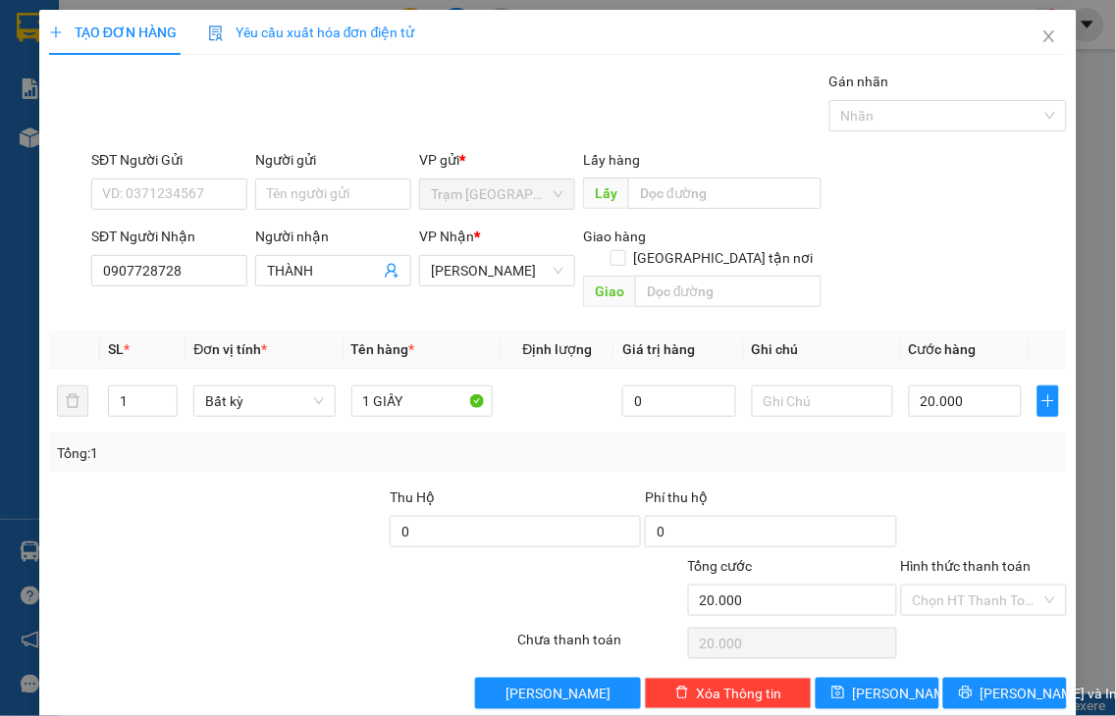
click at [955, 558] on label "Hình thức thanh toán" at bounding box center [966, 566] width 131 height 16
click at [955, 586] on input "Hình thức thanh toán" at bounding box center [978, 600] width 130 height 29
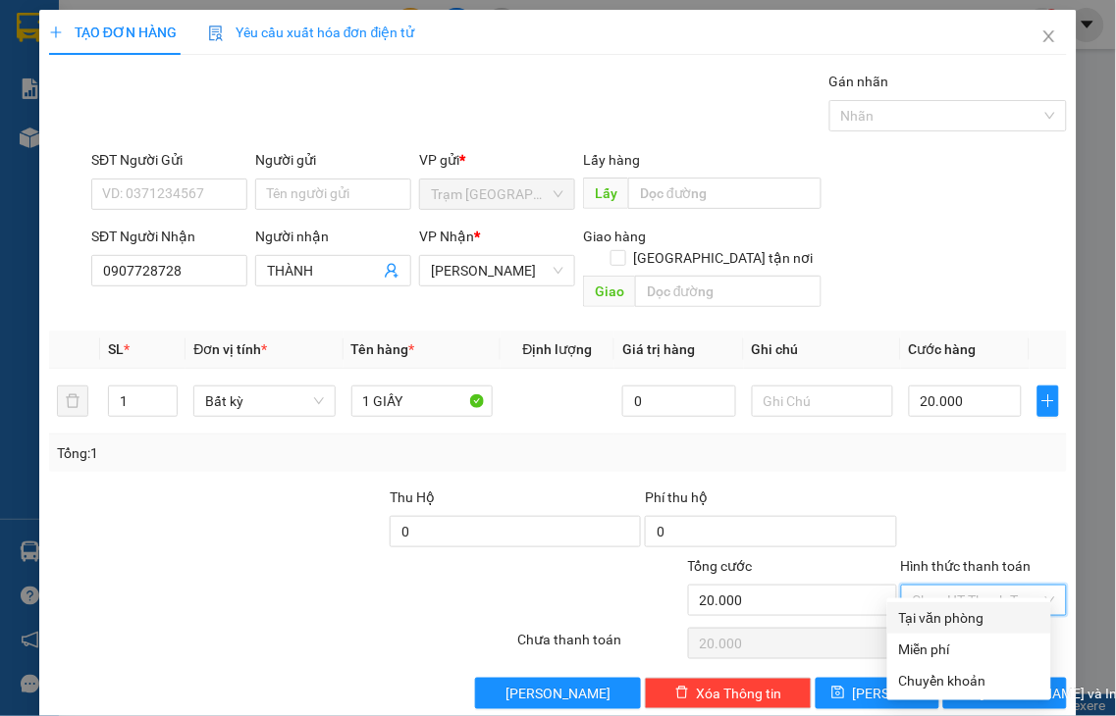
drag, startPoint x: 983, startPoint y: 615, endPoint x: 983, endPoint y: 638, distance: 22.6
click at [982, 615] on div "Tại văn phòng" at bounding box center [969, 618] width 140 height 22
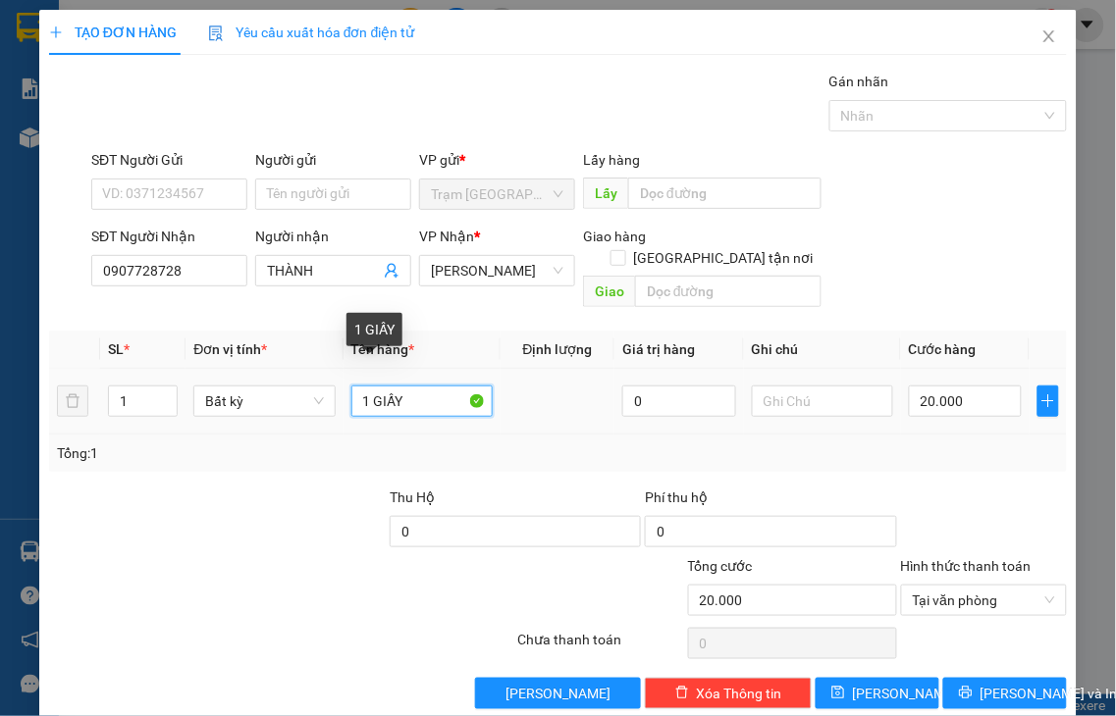
click at [429, 386] on input "1 GIẤY" at bounding box center [421, 401] width 141 height 31
click at [969, 558] on label "Hình thức thanh toán" at bounding box center [966, 566] width 131 height 16
click at [969, 586] on input "Hình thức thanh toán" at bounding box center [978, 600] width 130 height 29
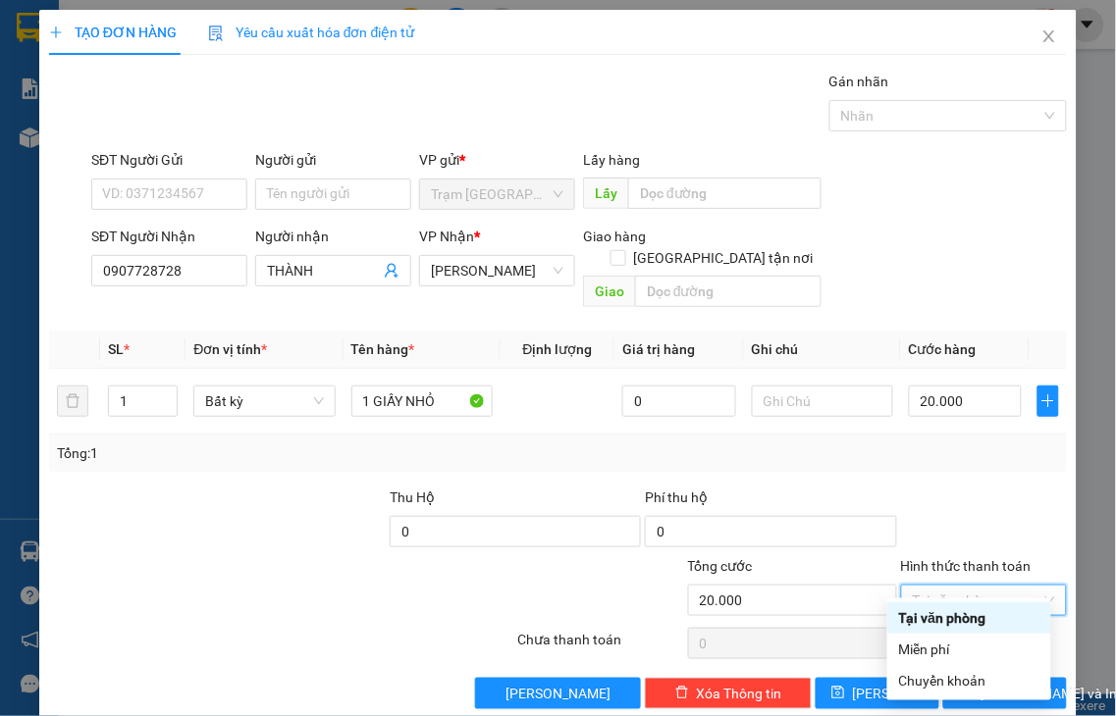
click at [975, 623] on div "Tại văn phòng" at bounding box center [969, 618] width 140 height 22
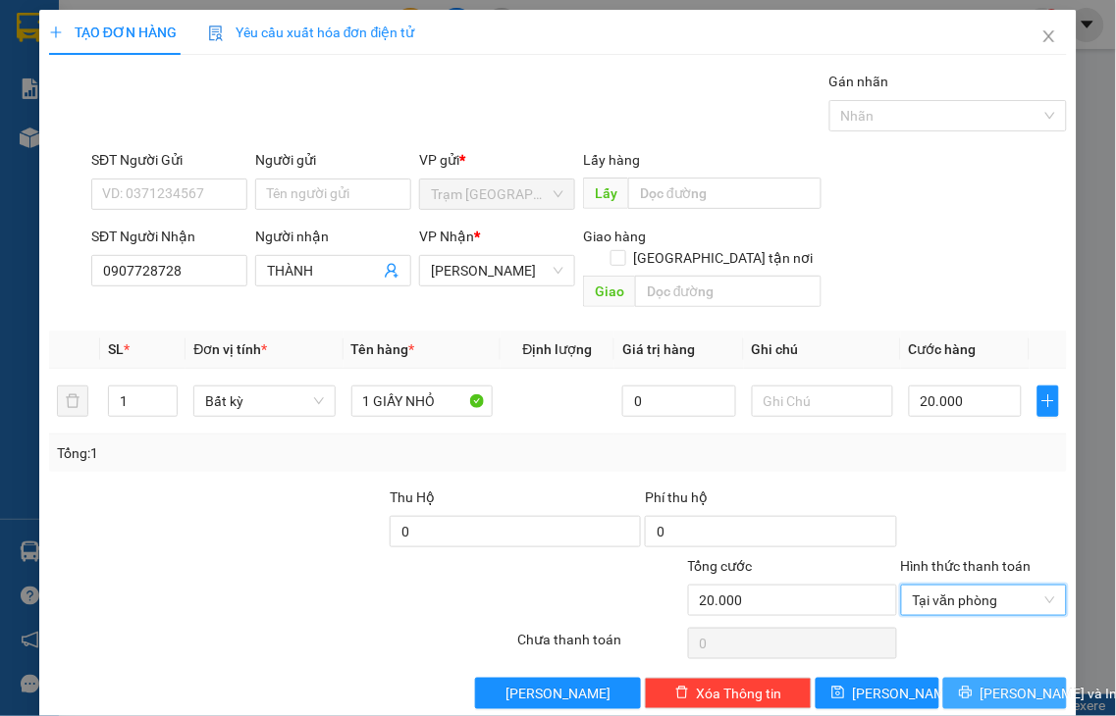
click at [980, 683] on span "[PERSON_NAME] và In" at bounding box center [1048, 694] width 137 height 22
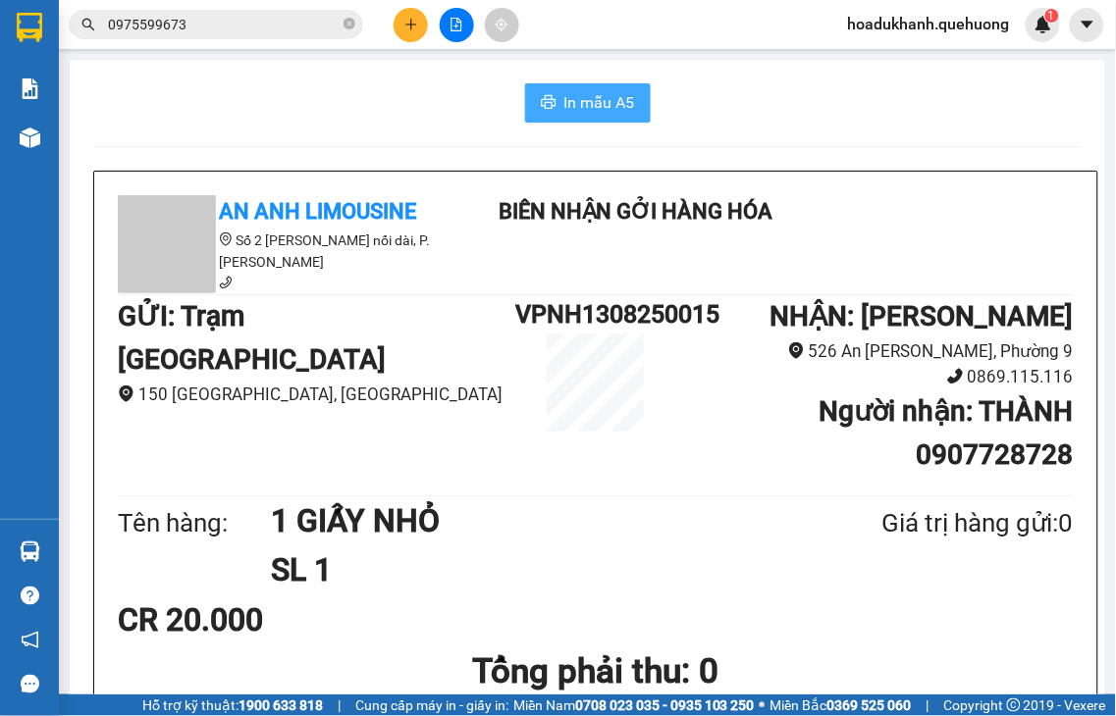
click at [585, 103] on span "In mẫu A5" at bounding box center [599, 102] width 71 height 25
click at [407, 20] on icon "plus" at bounding box center [411, 25] width 14 height 14
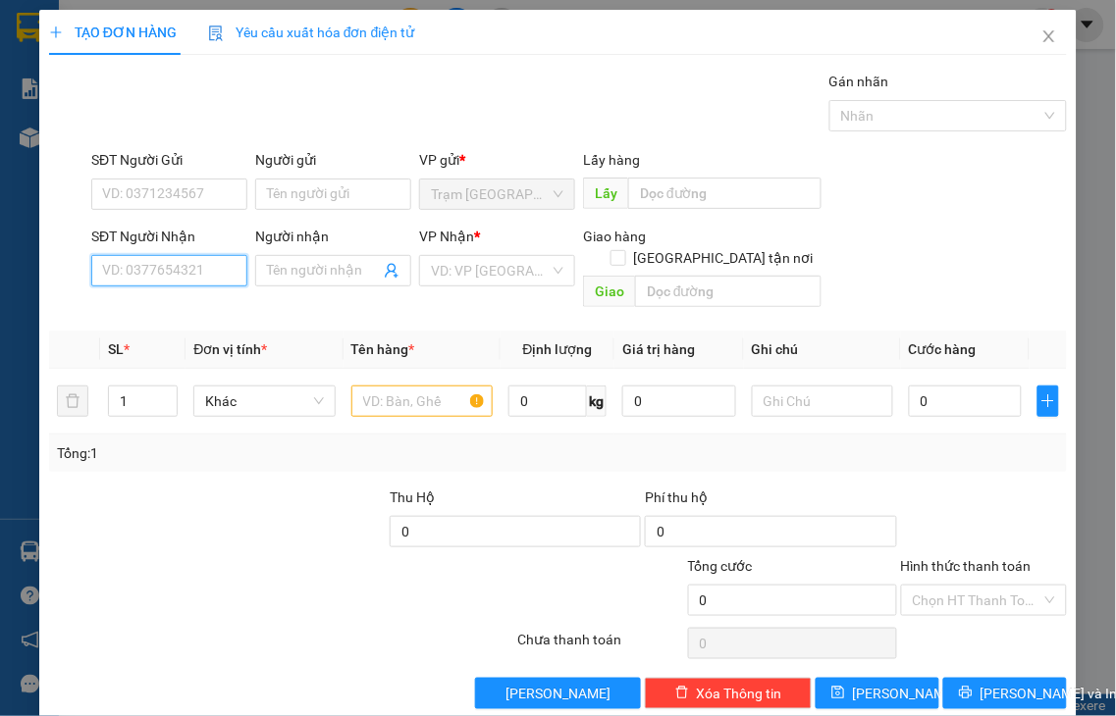
click at [159, 265] on input "SĐT Người Nhận" at bounding box center [169, 270] width 156 height 31
click at [159, 265] on input "6680" at bounding box center [169, 270] width 156 height 31
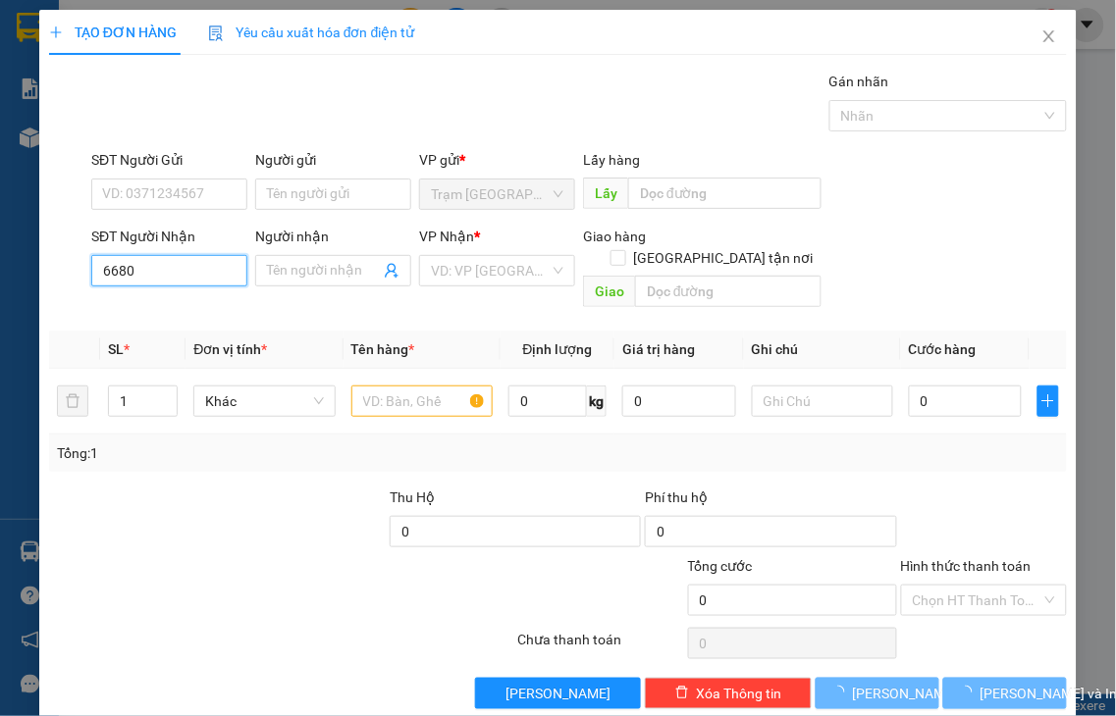
click at [159, 268] on input "6680" at bounding box center [169, 270] width 156 height 31
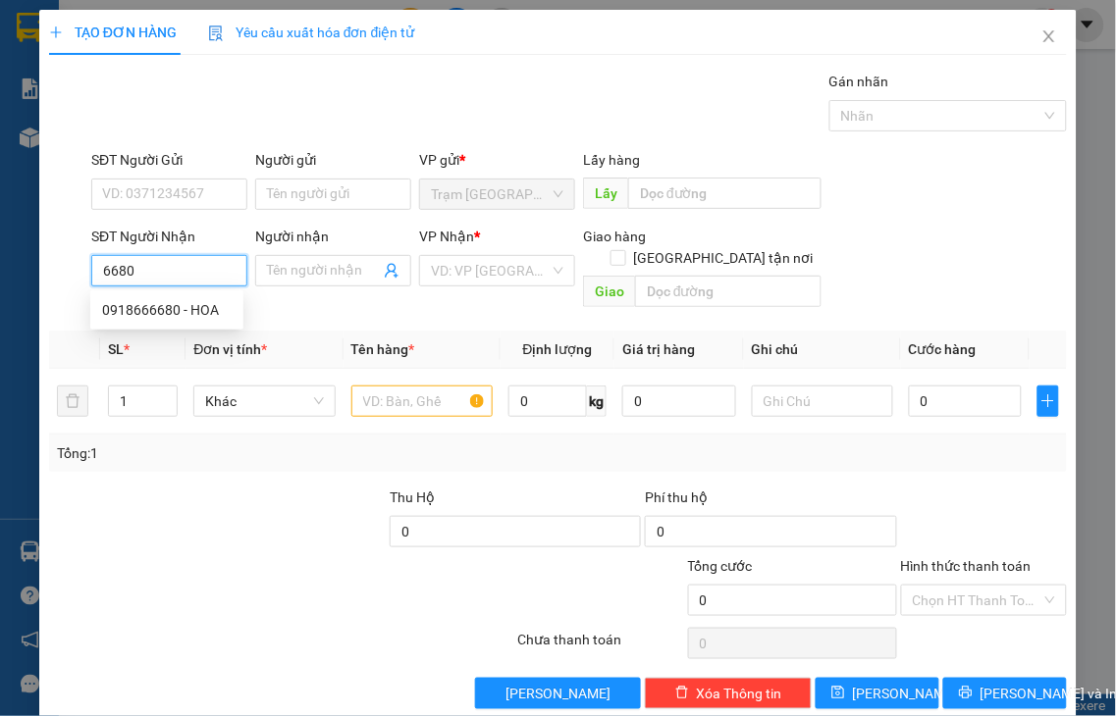
click at [159, 268] on input "6680" at bounding box center [169, 270] width 156 height 31
drag, startPoint x: 159, startPoint y: 268, endPoint x: 67, endPoint y: 269, distance: 92.3
click at [67, 269] on div "SĐT Người Nhận 6680 Người nhận Tên người nhận VP Nhận * VD: VP Sài Gòn Giao hàn…" at bounding box center [558, 271] width 1022 height 90
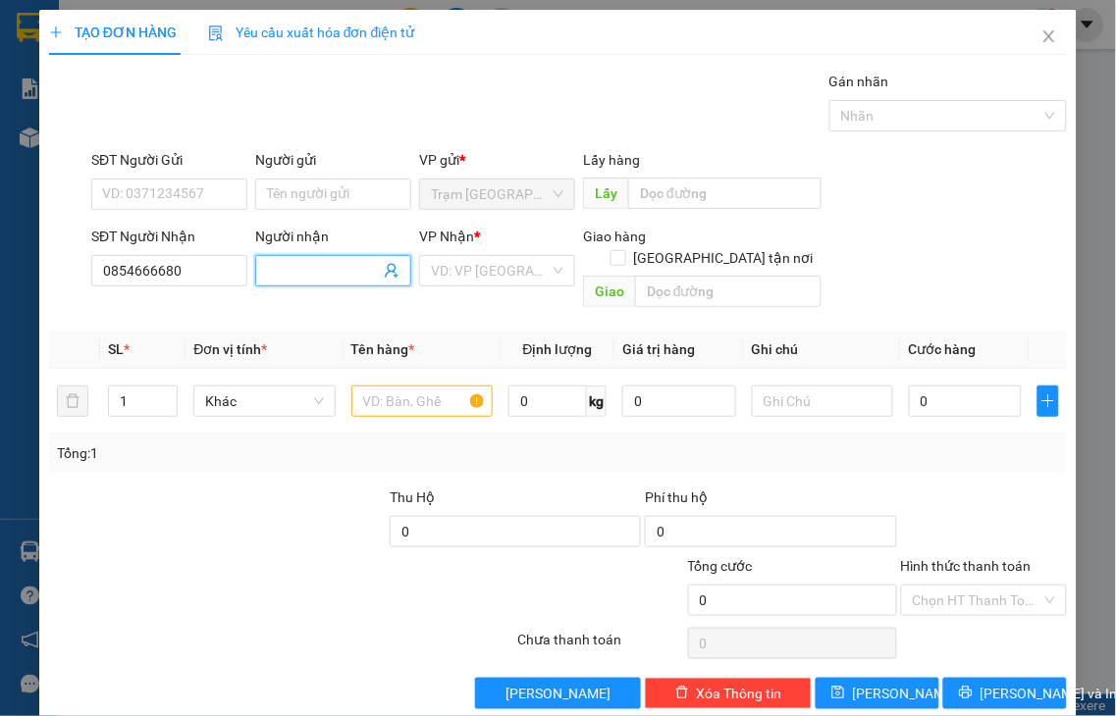
click at [275, 261] on input "Người nhận" at bounding box center [323, 271] width 113 height 22
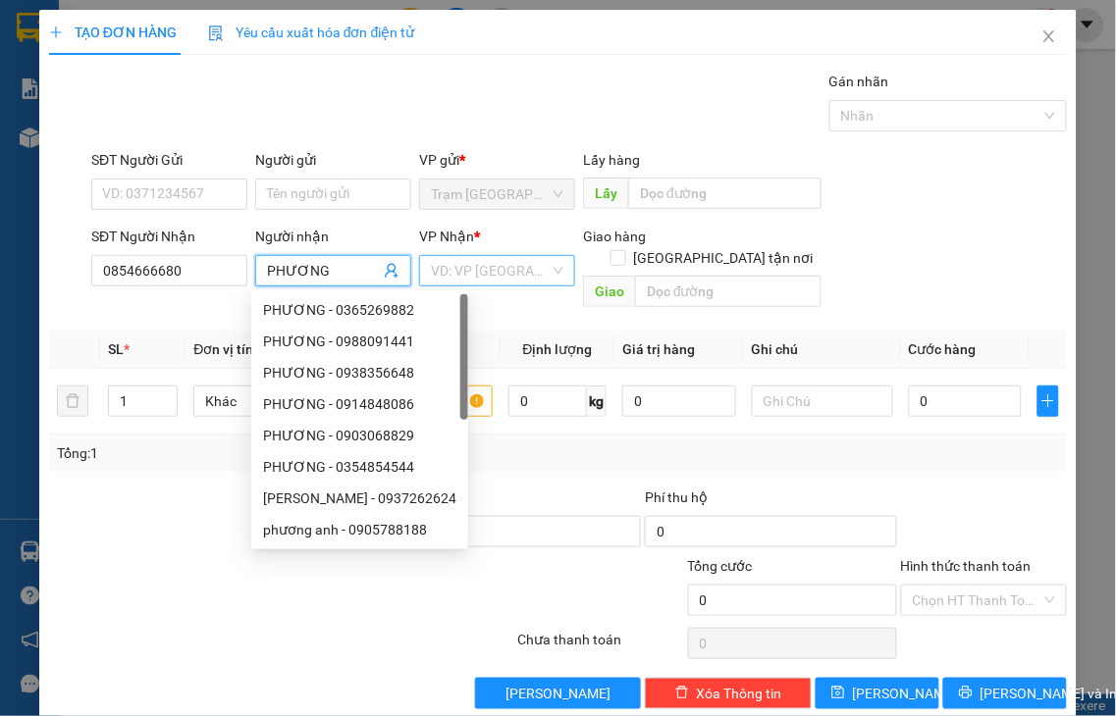
click at [508, 263] on input "search" at bounding box center [490, 270] width 119 height 29
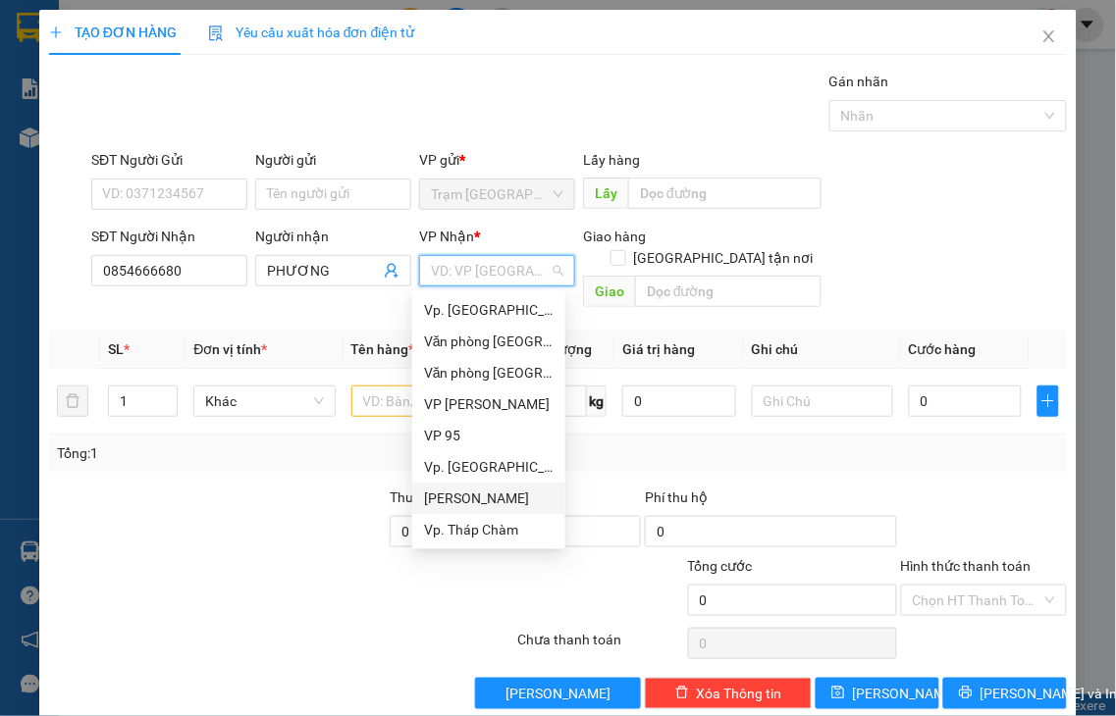
click at [491, 501] on div "[PERSON_NAME]" at bounding box center [489, 499] width 130 height 22
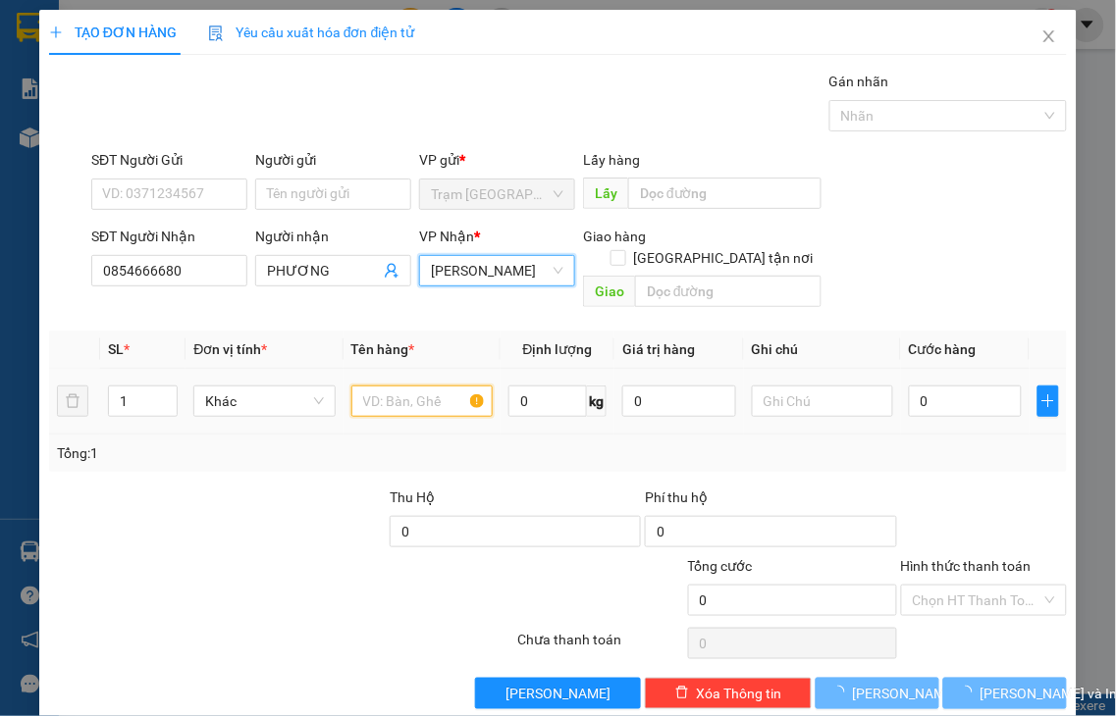
click at [389, 386] on input "text" at bounding box center [421, 401] width 141 height 31
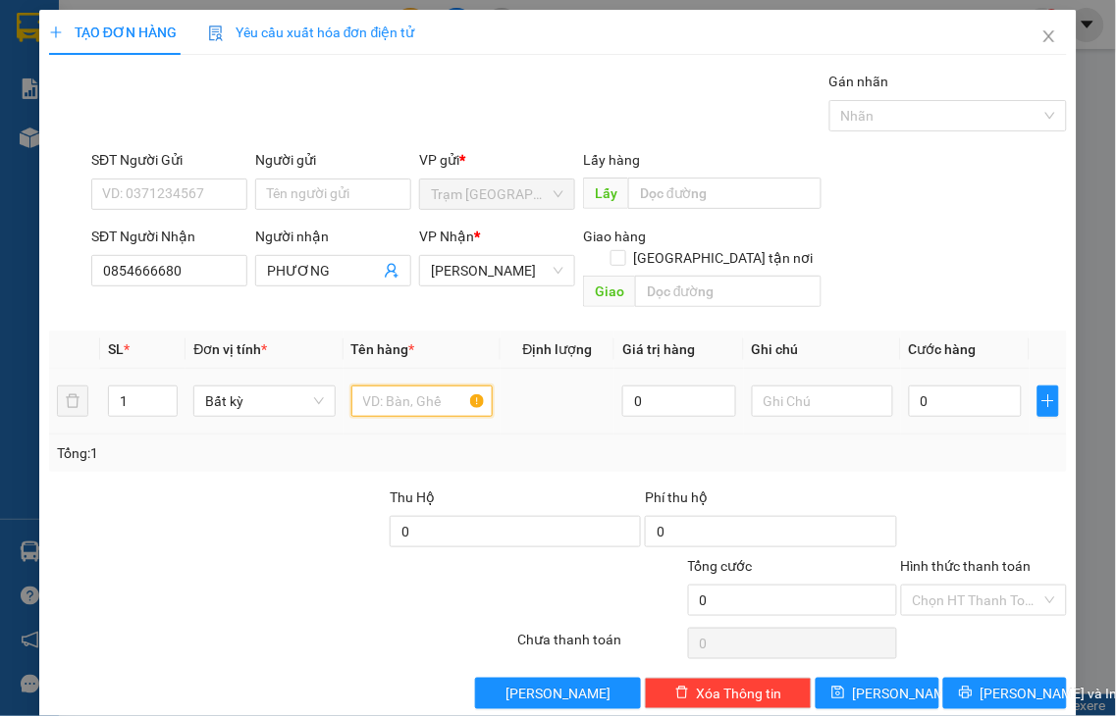
click at [407, 386] on input "text" at bounding box center [421, 401] width 141 height 31
click at [976, 386] on input "0" at bounding box center [965, 401] width 113 height 31
click at [947, 558] on label "Hình thức thanh toán" at bounding box center [966, 566] width 131 height 16
click at [947, 586] on input "Hình thức thanh toán" at bounding box center [978, 600] width 130 height 29
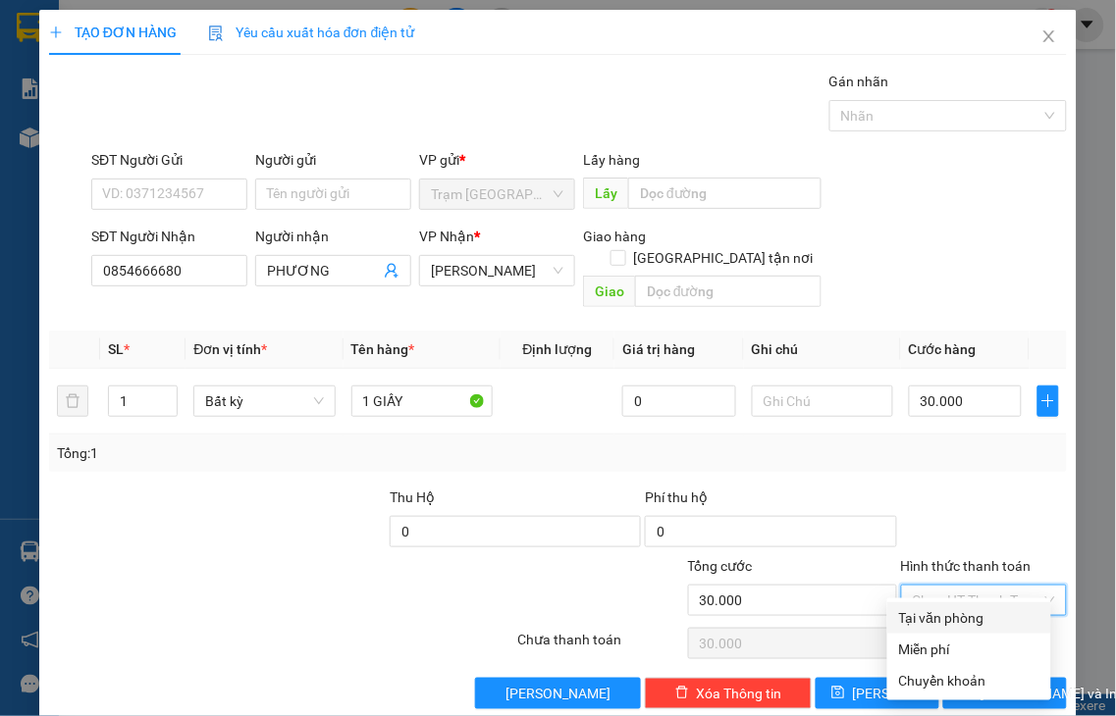
click at [975, 612] on div "Tại văn phòng" at bounding box center [969, 618] width 140 height 22
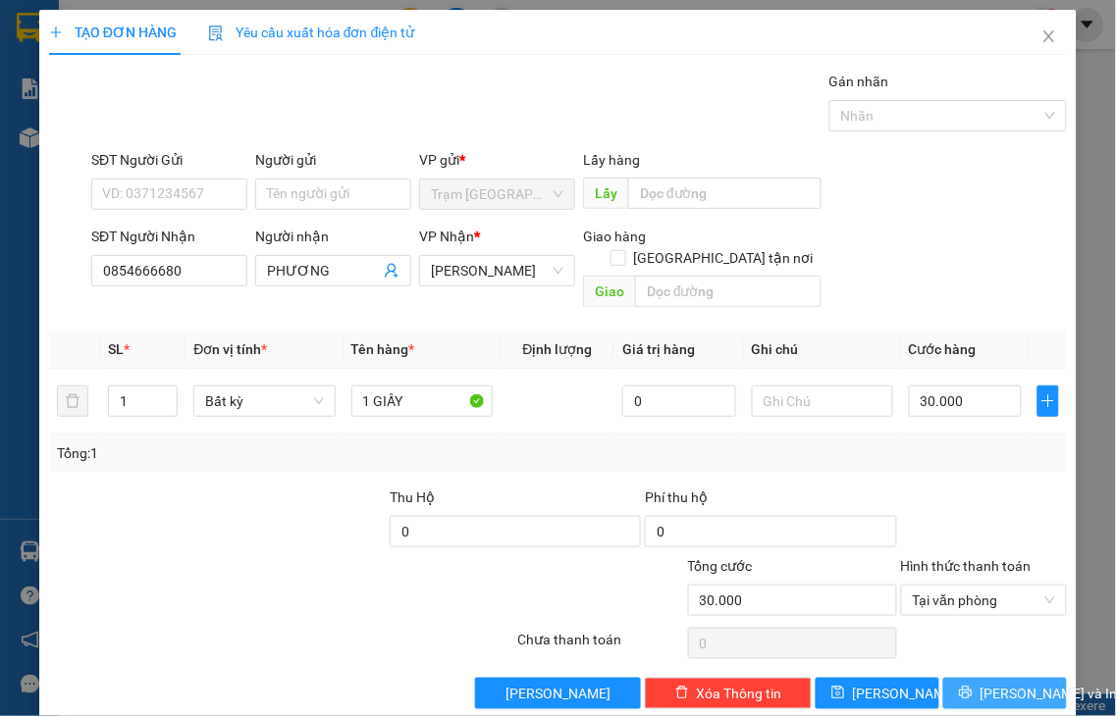
click at [980, 683] on span "[PERSON_NAME] và In" at bounding box center [1048, 694] width 137 height 22
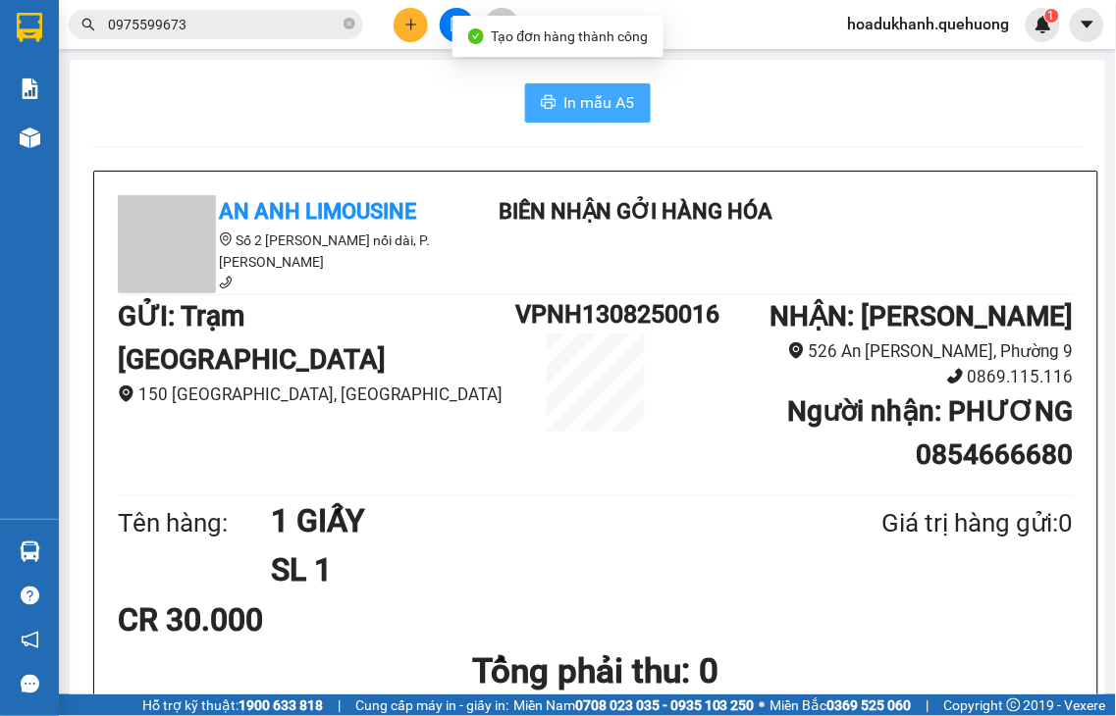
click at [570, 99] on span "In mẫu A5" at bounding box center [599, 102] width 71 height 25
click at [405, 27] on icon "plus" at bounding box center [411, 25] width 14 height 14
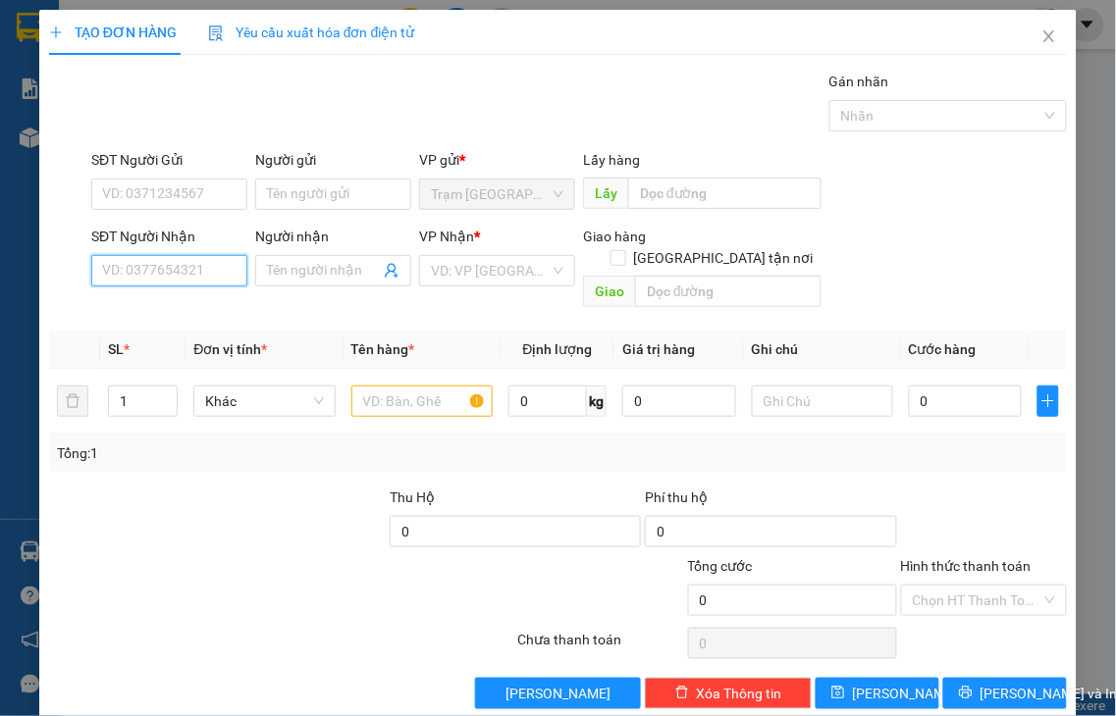
click at [179, 275] on input "SĐT Người Nhận" at bounding box center [169, 270] width 156 height 31
click at [179, 275] on input "3209" at bounding box center [169, 270] width 156 height 31
click at [175, 307] on div "0366803209 - [PERSON_NAME]" at bounding box center [198, 310] width 193 height 22
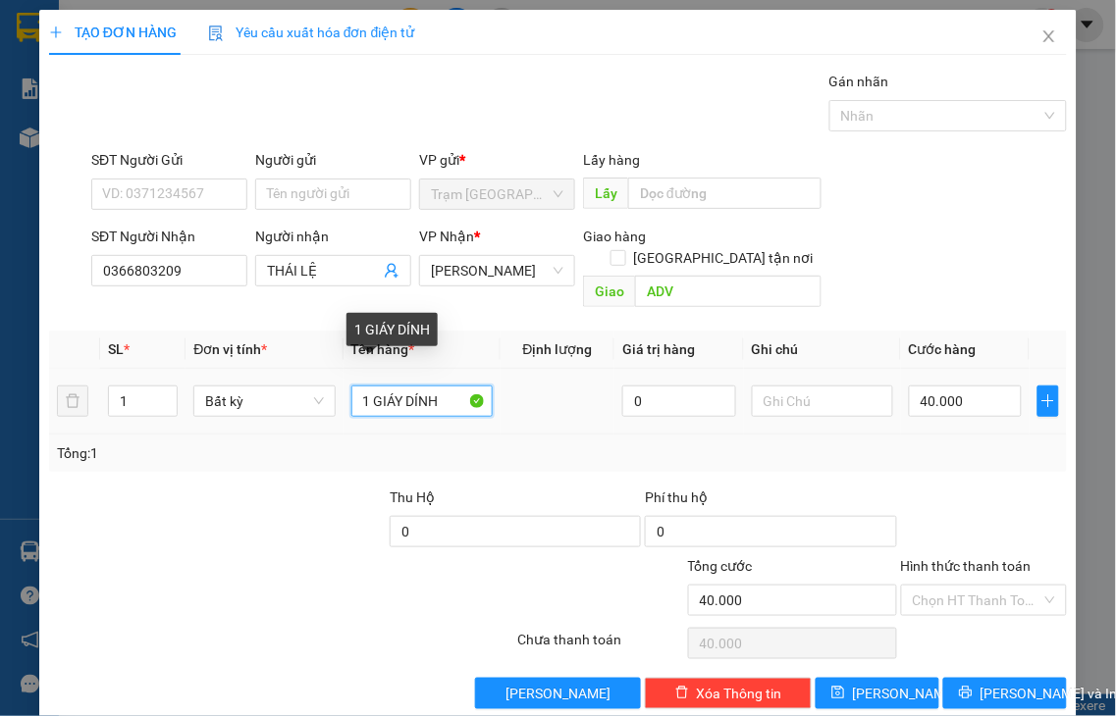
drag, startPoint x: 399, startPoint y: 377, endPoint x: 439, endPoint y: 374, distance: 39.4
click at [439, 386] on input "1 GIÁY DÍNH" at bounding box center [421, 401] width 141 height 31
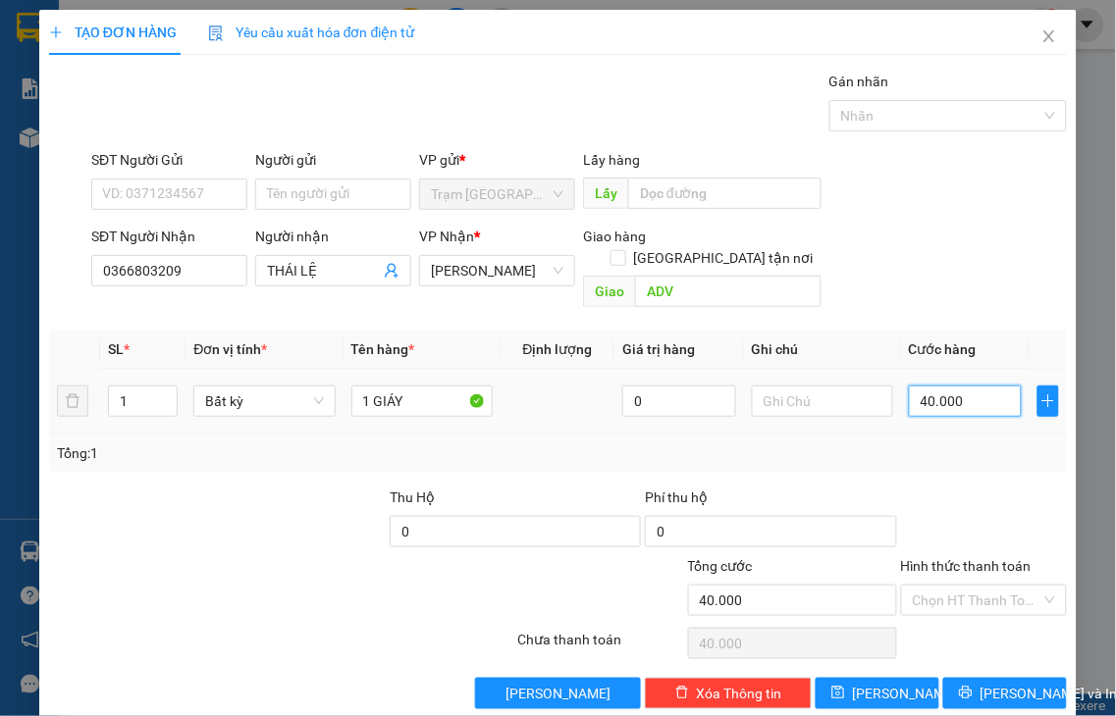
click at [958, 386] on input "40.000" at bounding box center [965, 401] width 113 height 31
click at [969, 532] on div at bounding box center [984, 521] width 171 height 69
click at [960, 558] on label "Hình thức thanh toán" at bounding box center [966, 566] width 131 height 16
click at [960, 586] on input "Hình thức thanh toán" at bounding box center [978, 600] width 130 height 29
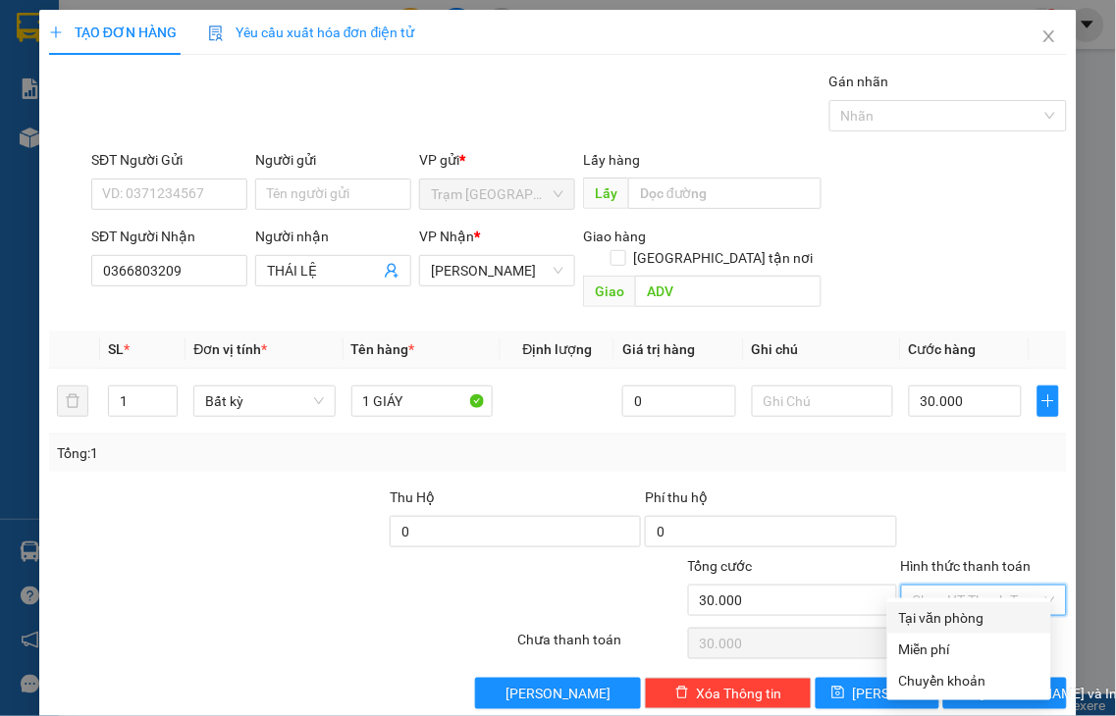
click at [959, 622] on div "Tại văn phòng" at bounding box center [969, 618] width 140 height 22
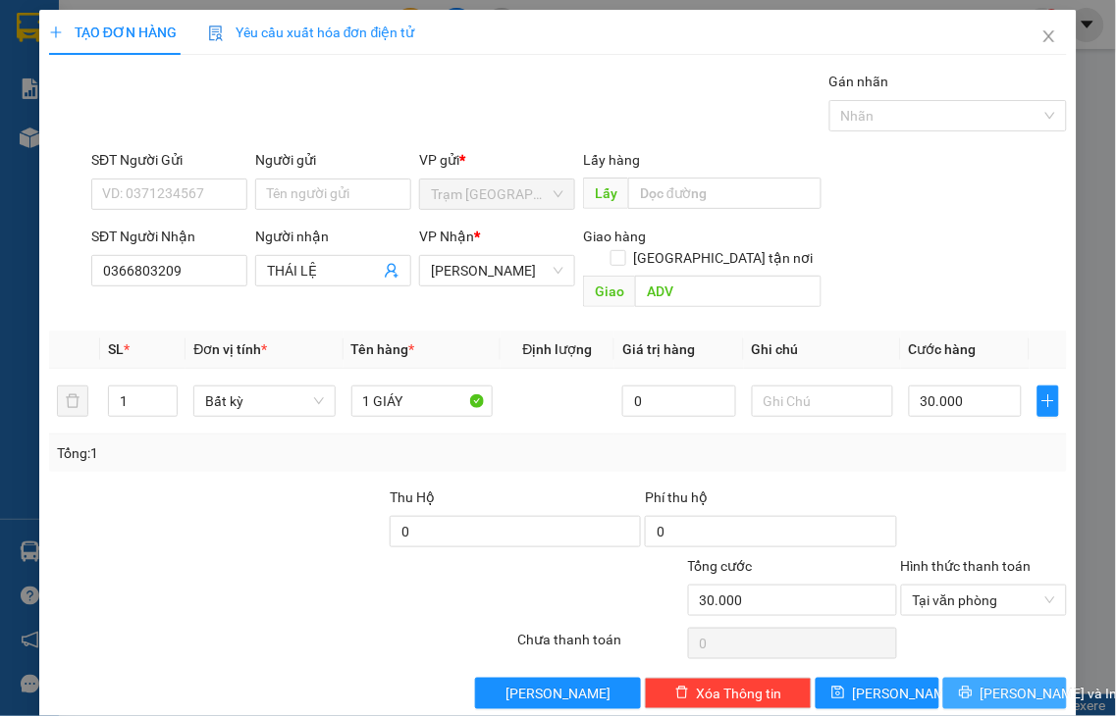
click at [985, 683] on span "[PERSON_NAME] và In" at bounding box center [1048, 694] width 137 height 22
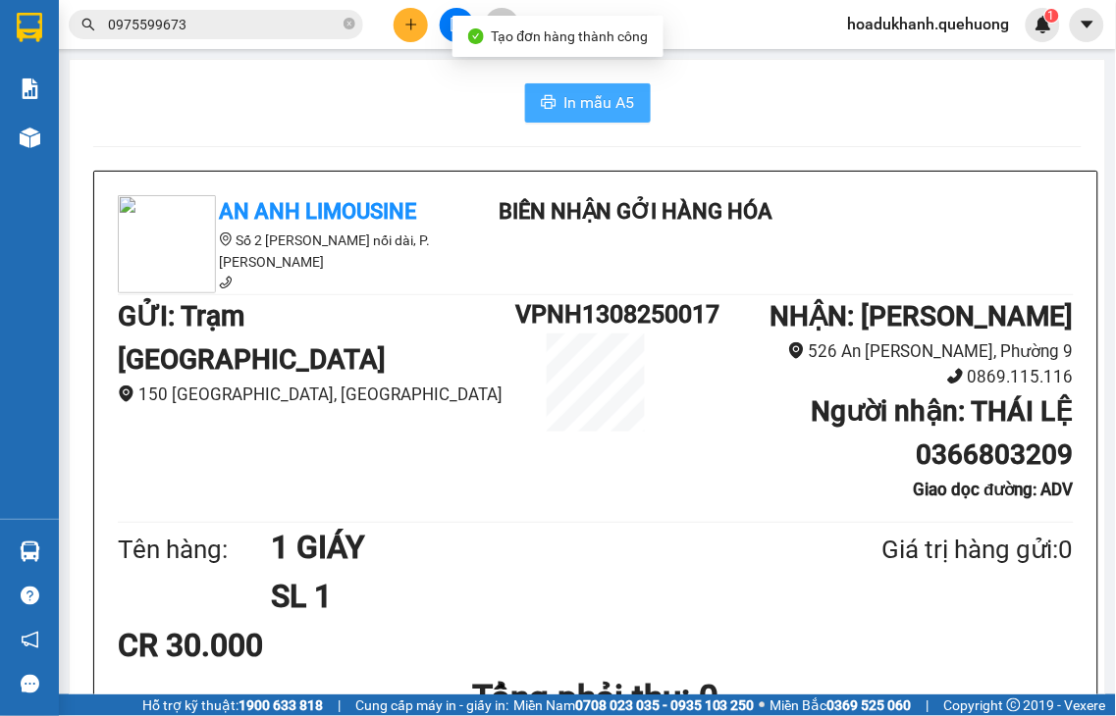
click at [595, 94] on span "In mẫu A5" at bounding box center [599, 102] width 71 height 25
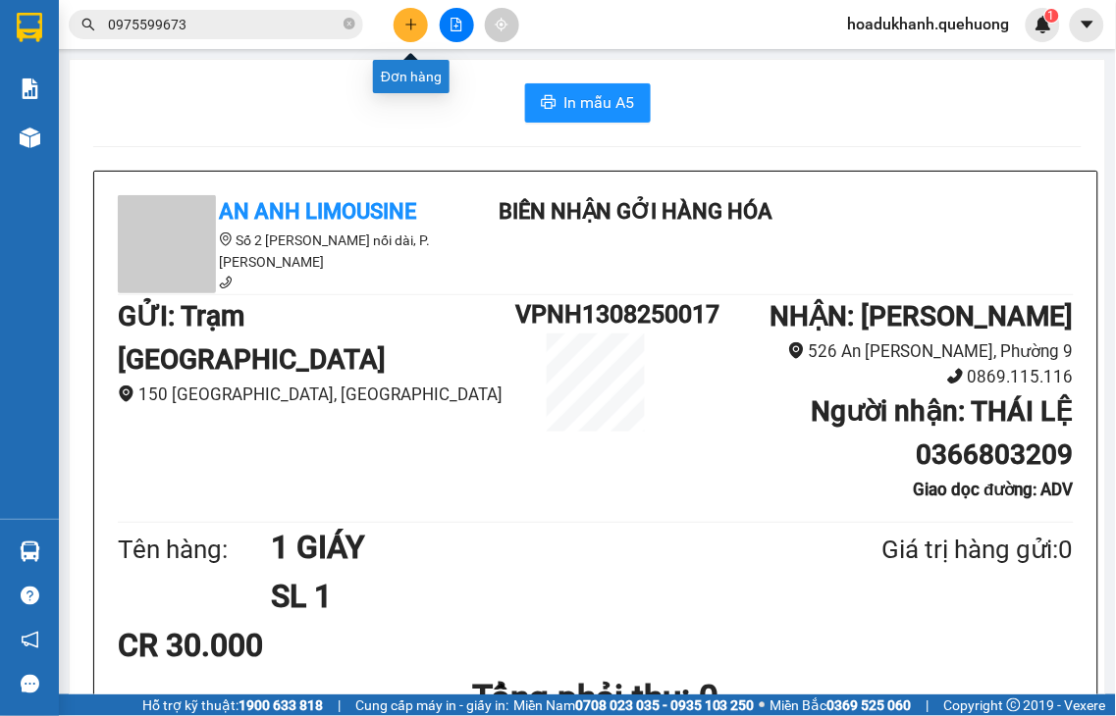
click at [416, 31] on button at bounding box center [411, 25] width 34 height 34
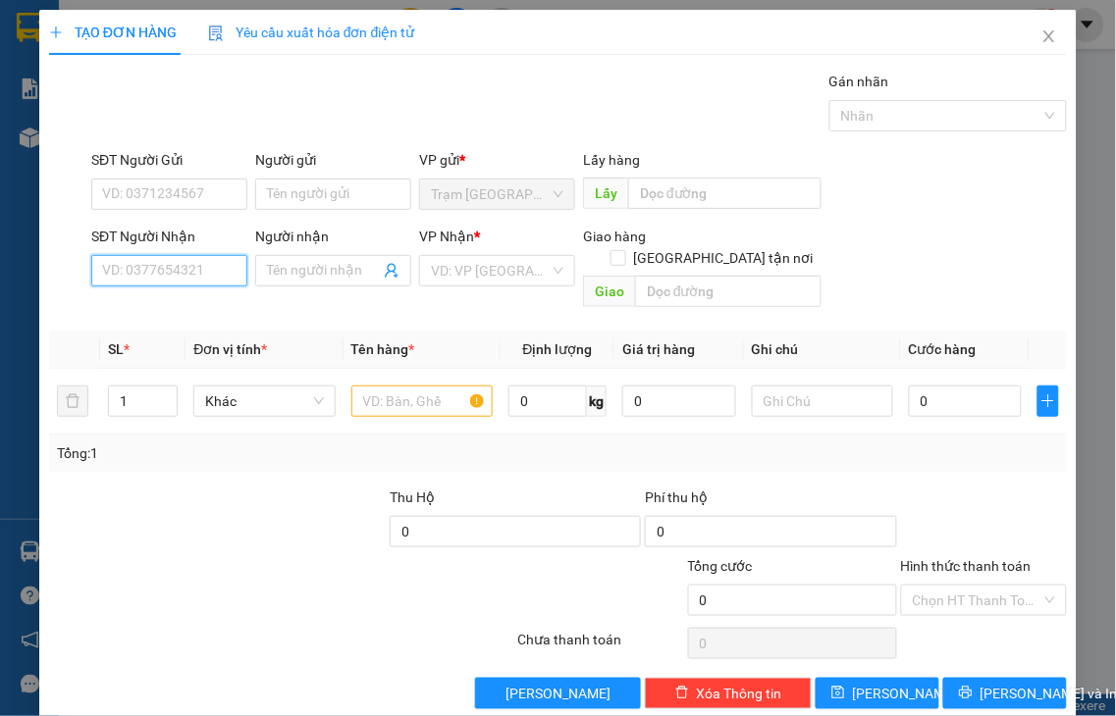
click at [213, 267] on input "SĐT Người Nhận" at bounding box center [169, 270] width 156 height 31
click at [210, 265] on input "6307" at bounding box center [169, 270] width 156 height 31
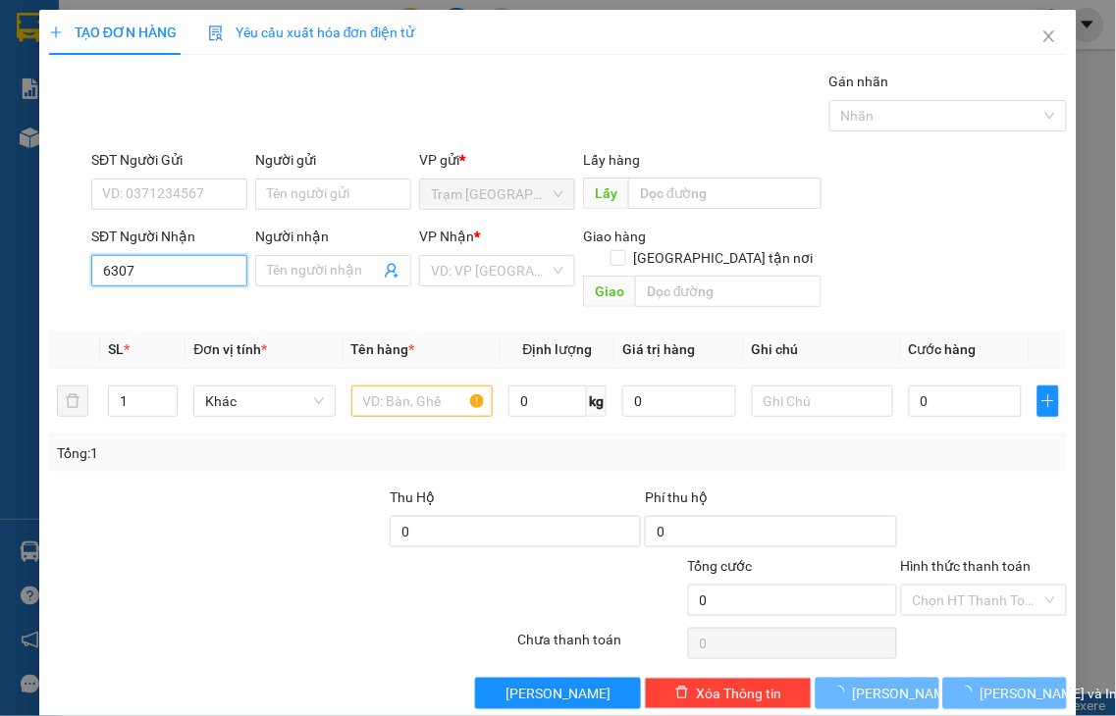
click at [210, 265] on input "6307" at bounding box center [169, 270] width 156 height 31
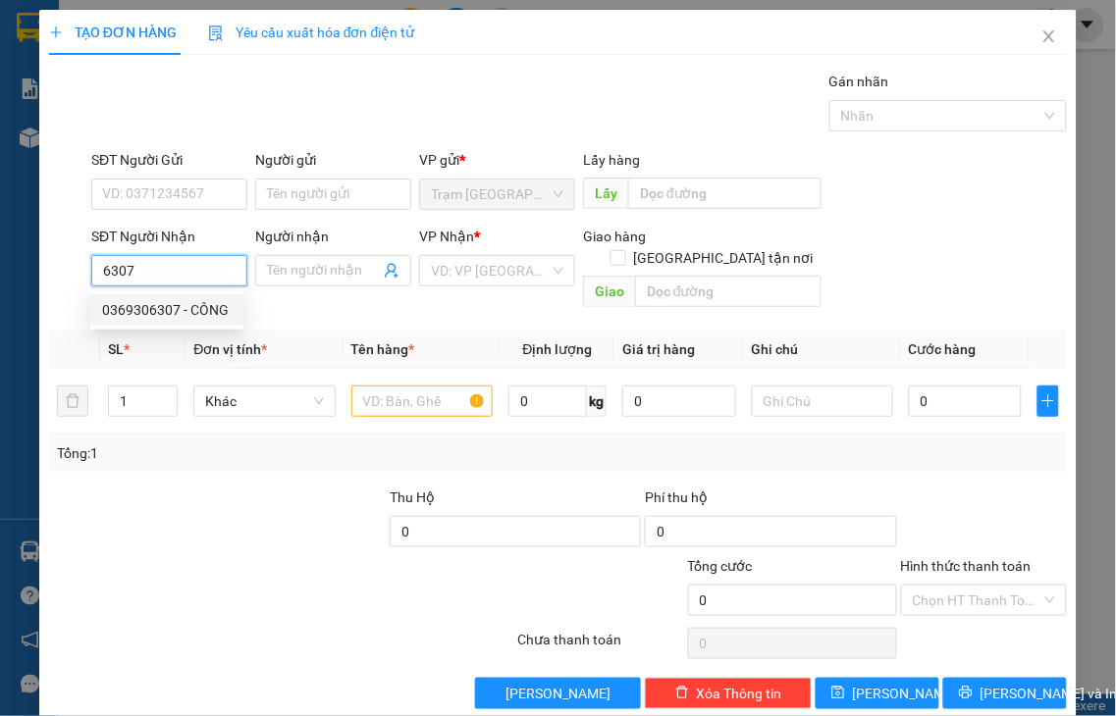
click at [190, 302] on div "0369306307 - CÔNG" at bounding box center [167, 310] width 130 height 22
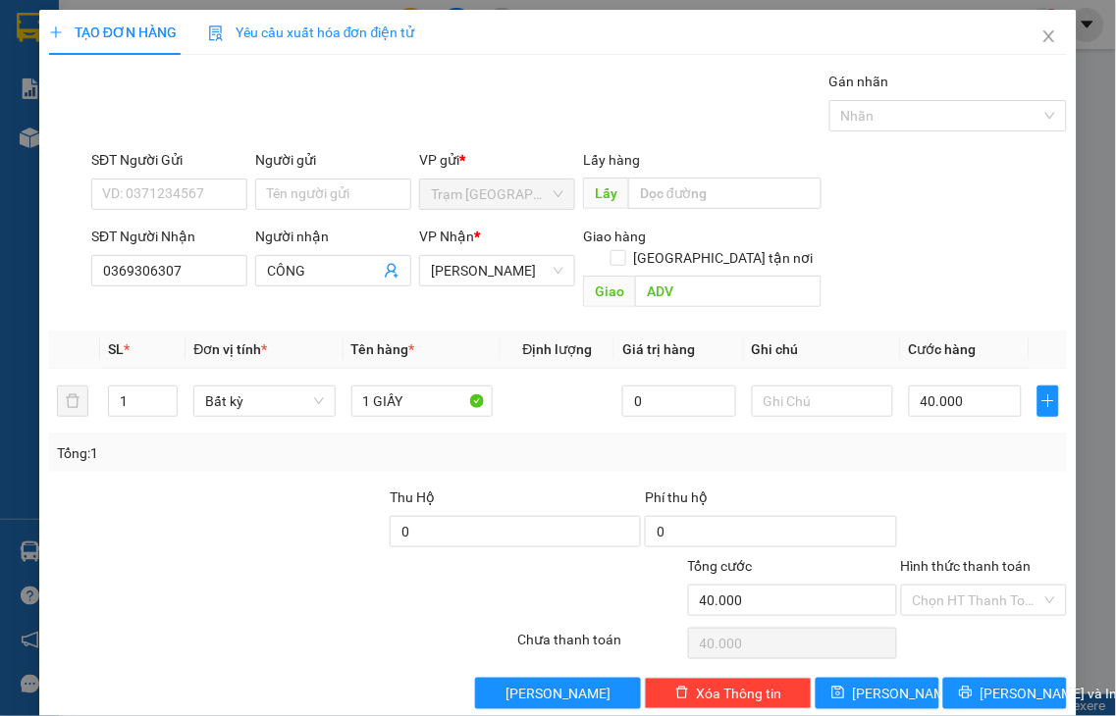
click at [939, 558] on label "Hình thức thanh toán" at bounding box center [966, 566] width 131 height 16
click at [939, 586] on input "Hình thức thanh toán" at bounding box center [978, 600] width 130 height 29
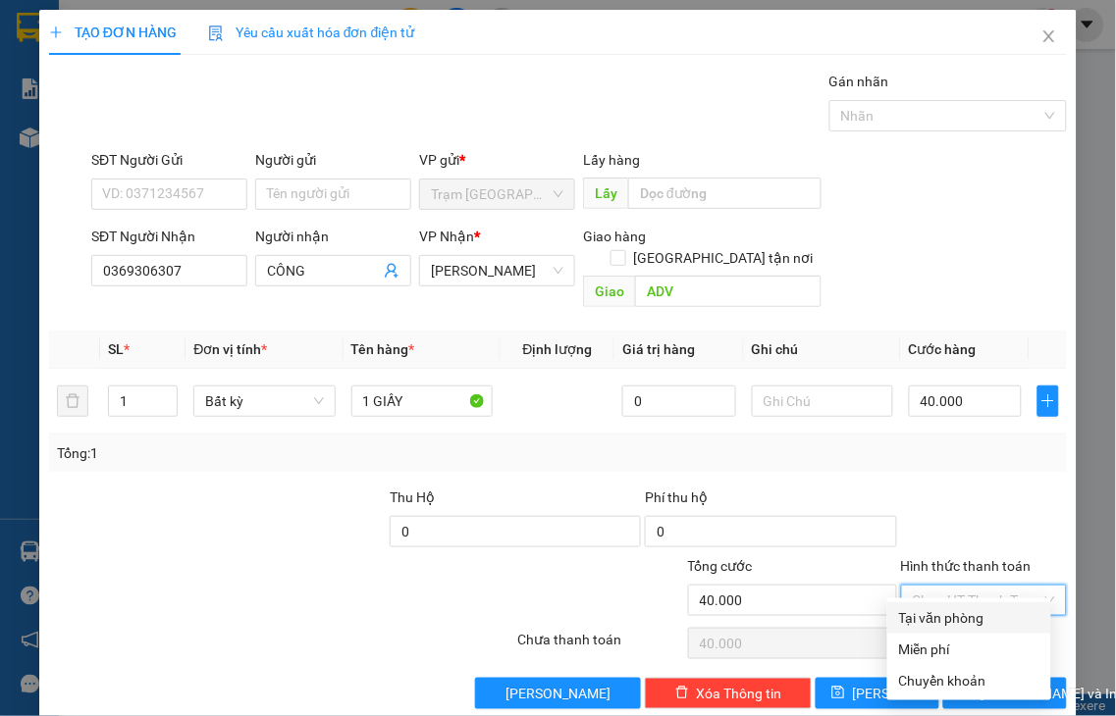
click at [966, 618] on div "Tại văn phòng" at bounding box center [969, 618] width 140 height 22
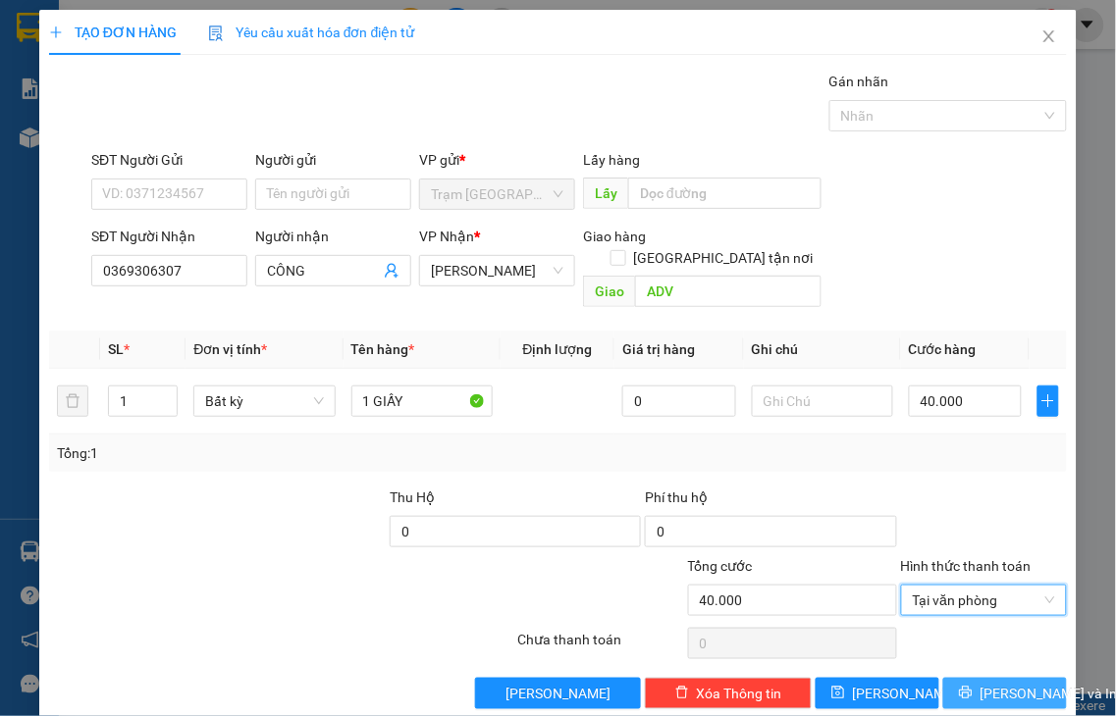
click at [980, 683] on span "[PERSON_NAME] và In" at bounding box center [1048, 694] width 137 height 22
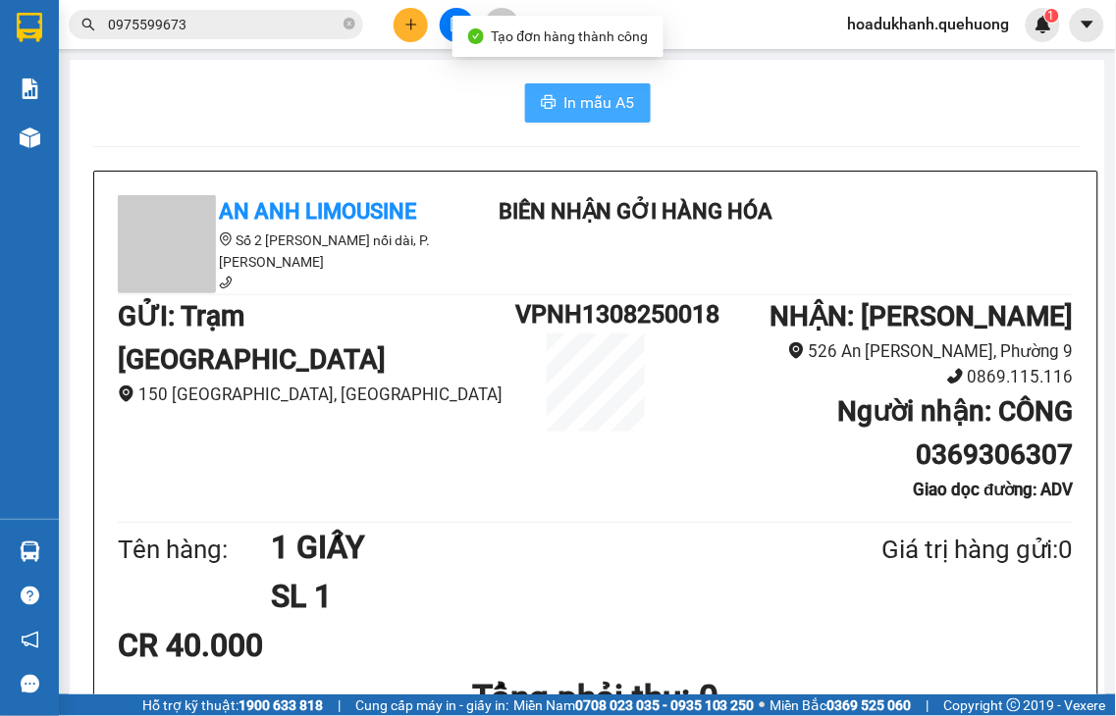
click at [605, 99] on span "In mẫu A5" at bounding box center [599, 102] width 71 height 25
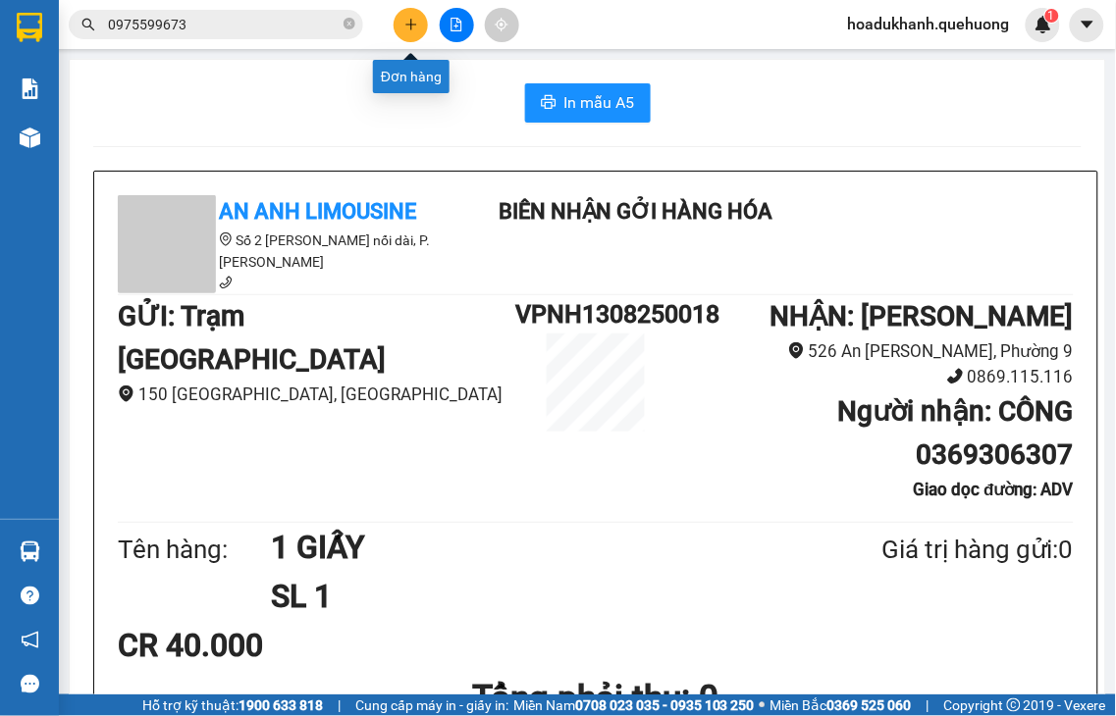
click at [410, 25] on icon "plus" at bounding box center [410, 24] width 11 height 1
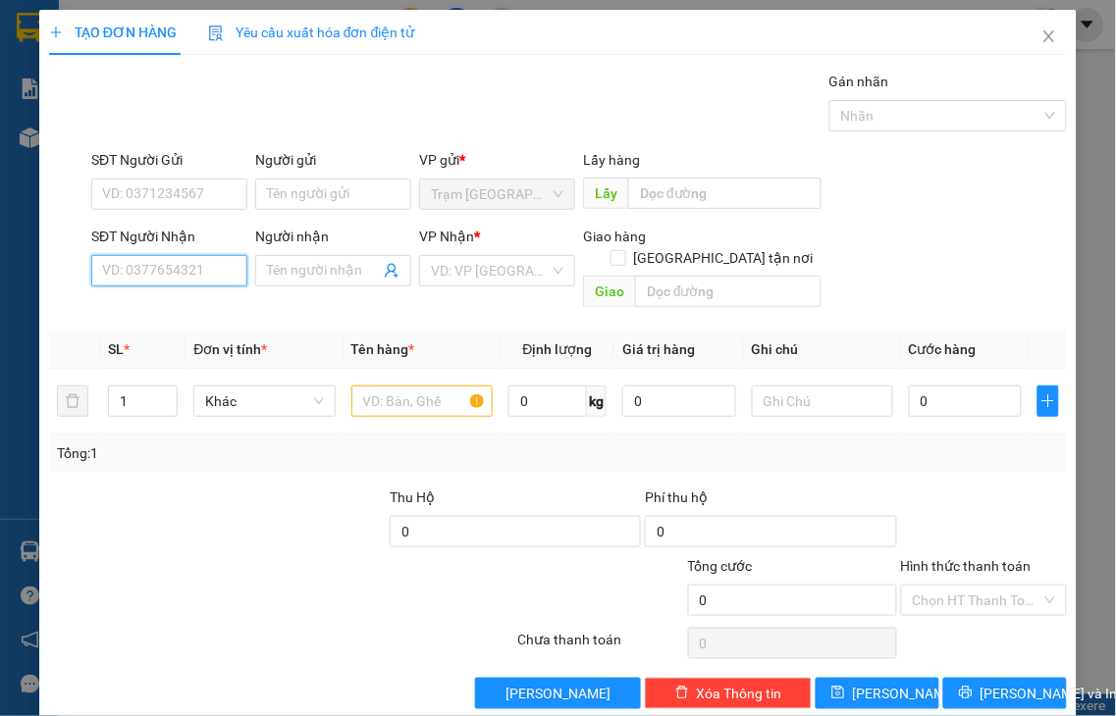
click at [202, 270] on input "SĐT Người Nhận" at bounding box center [169, 270] width 156 height 31
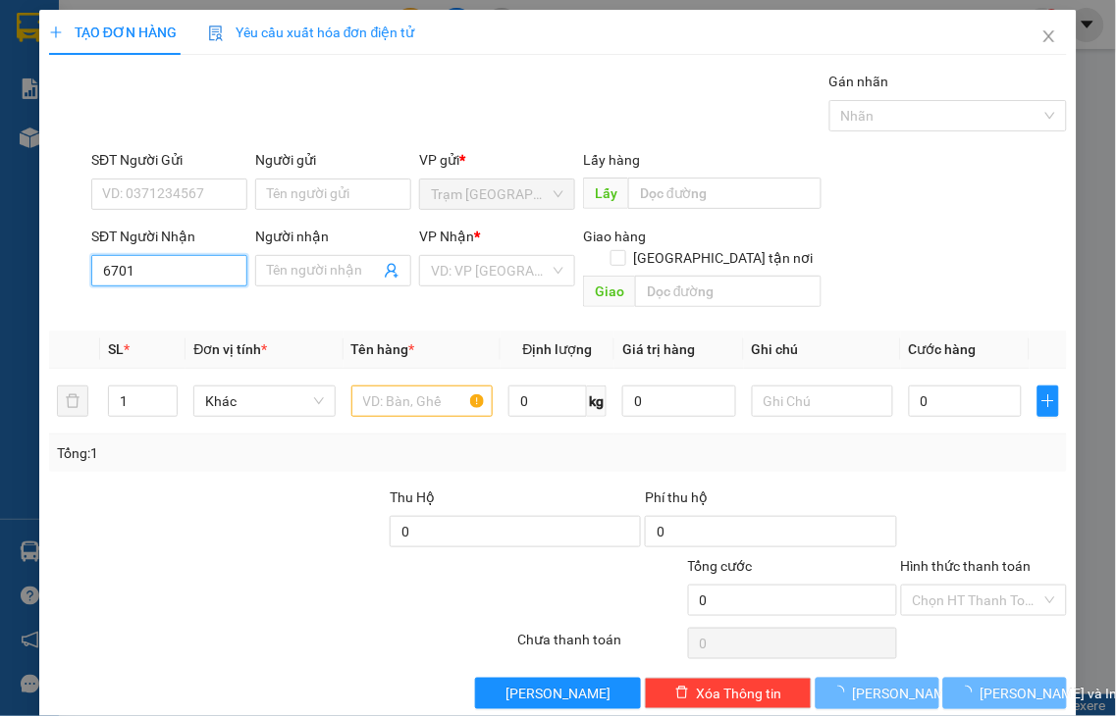
click at [202, 270] on input "6701" at bounding box center [169, 270] width 156 height 31
drag, startPoint x: 202, startPoint y: 270, endPoint x: 0, endPoint y: 276, distance: 202.3
click at [0, 276] on div "TẠO ĐƠN HÀNG Yêu cầu xuất hóa đơn điện tử Transit Pickup Surcharge Ids Transit …" at bounding box center [558, 358] width 1116 height 716
click at [154, 266] on input "6107" at bounding box center [169, 270] width 156 height 31
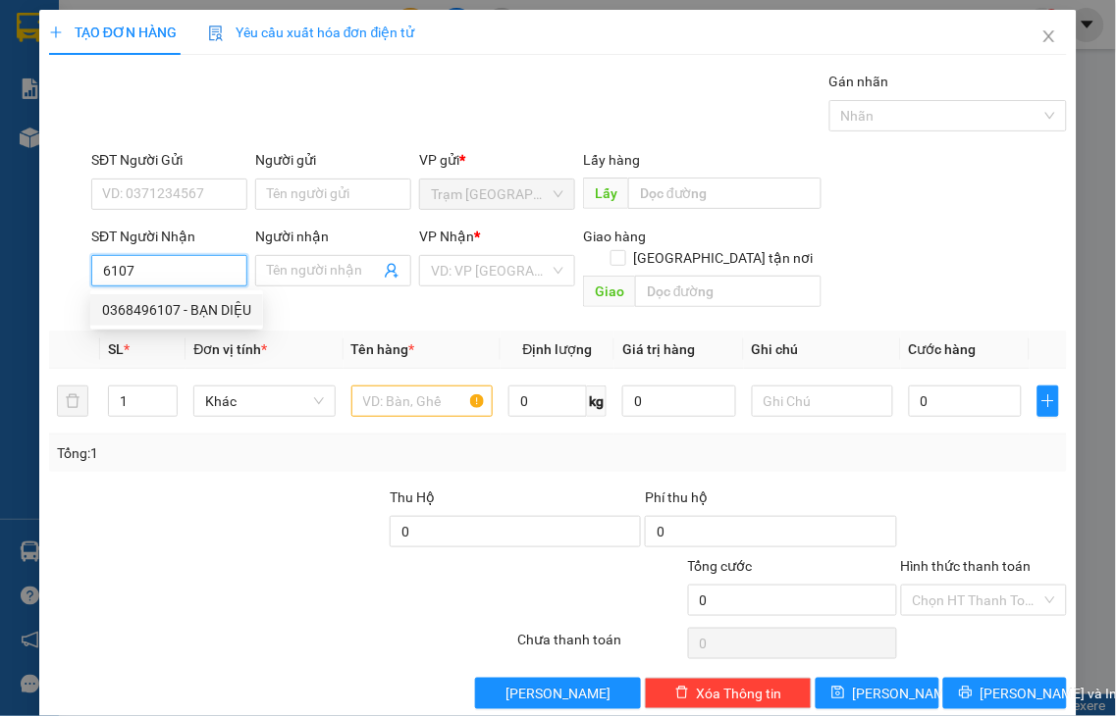
click at [189, 306] on div "0368496107 - BẠN DIỆU" at bounding box center [176, 310] width 149 height 22
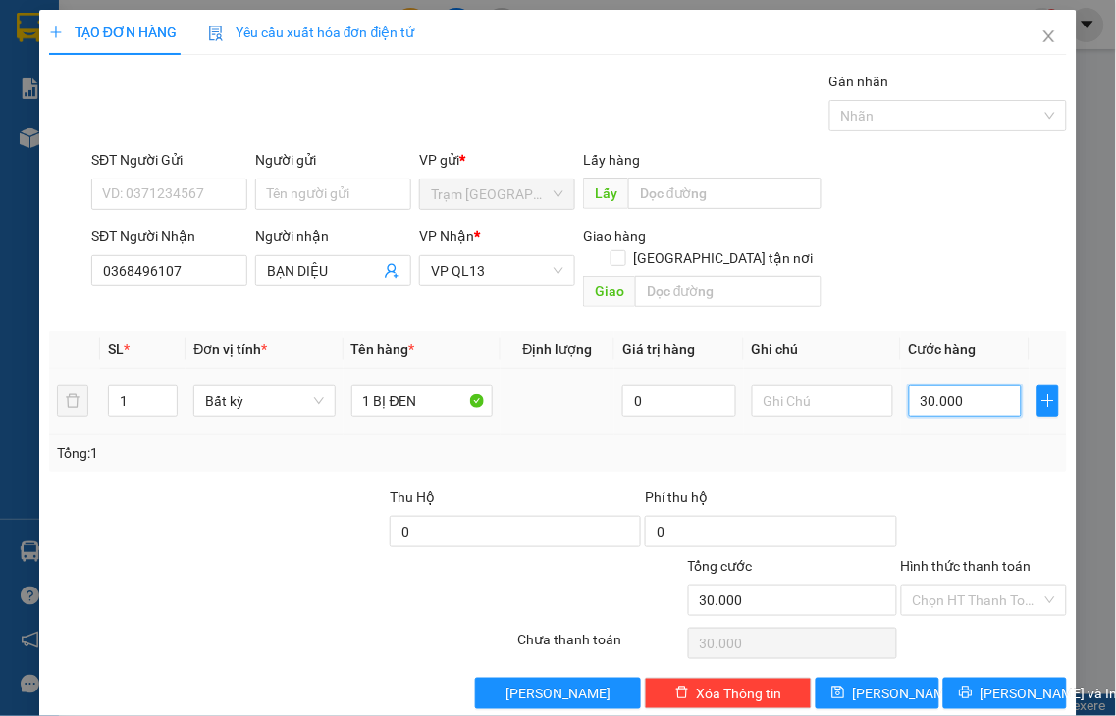
click at [952, 386] on input "30.000" at bounding box center [965, 401] width 113 height 31
drag, startPoint x: 940, startPoint y: 384, endPoint x: 828, endPoint y: 396, distance: 112.6
click at [828, 396] on tr "1 Bất kỳ 1 BỊ ĐEN 0 0" at bounding box center [558, 402] width 1018 height 66
click at [973, 558] on label "Hình thức thanh toán" at bounding box center [966, 566] width 131 height 16
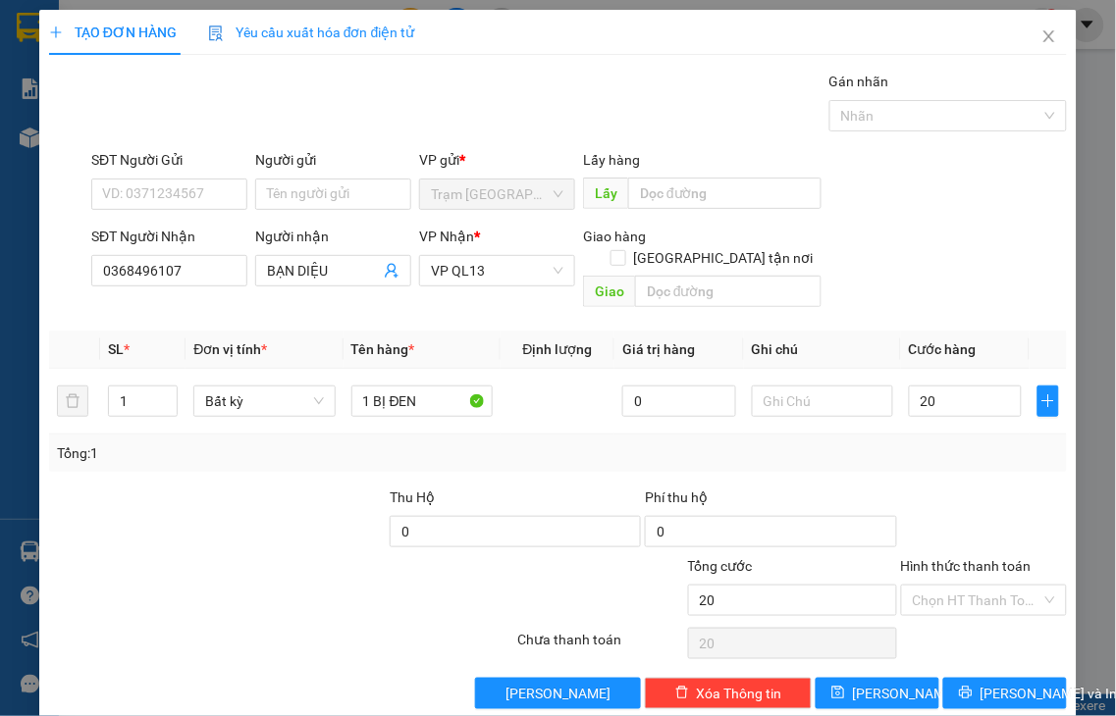
click at [973, 586] on input "Hình thức thanh toán" at bounding box center [978, 600] width 130 height 29
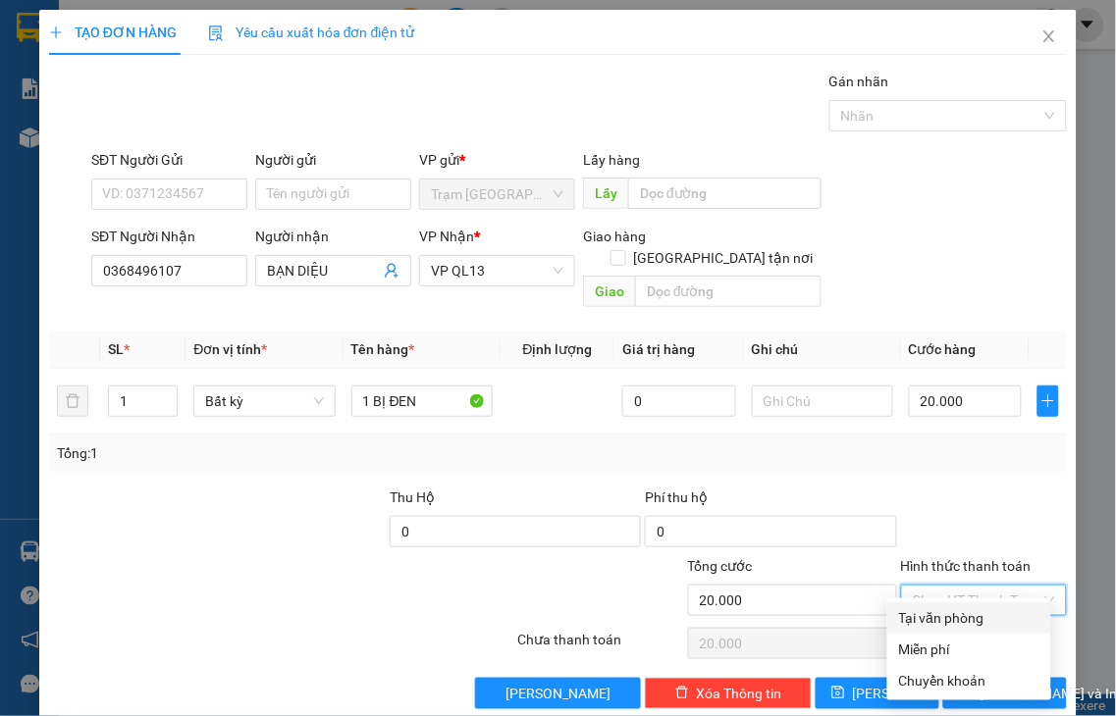
click at [972, 618] on div "Tại văn phòng" at bounding box center [969, 618] width 140 height 22
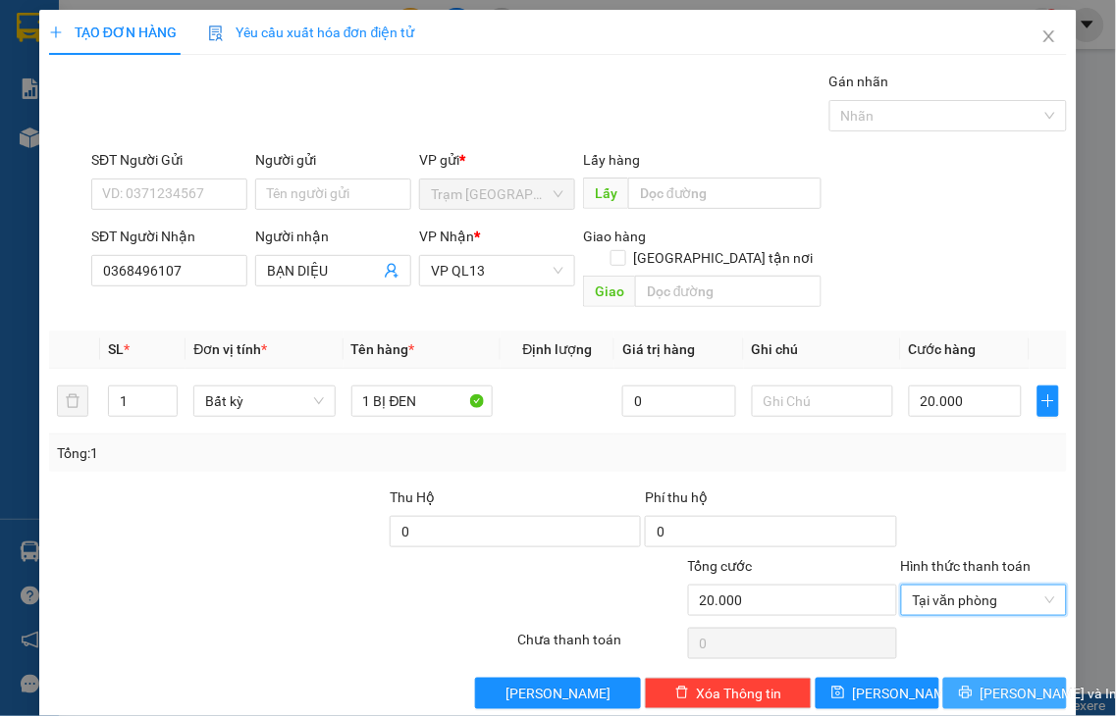
click at [994, 683] on span "[PERSON_NAME] và In" at bounding box center [1048, 694] width 137 height 22
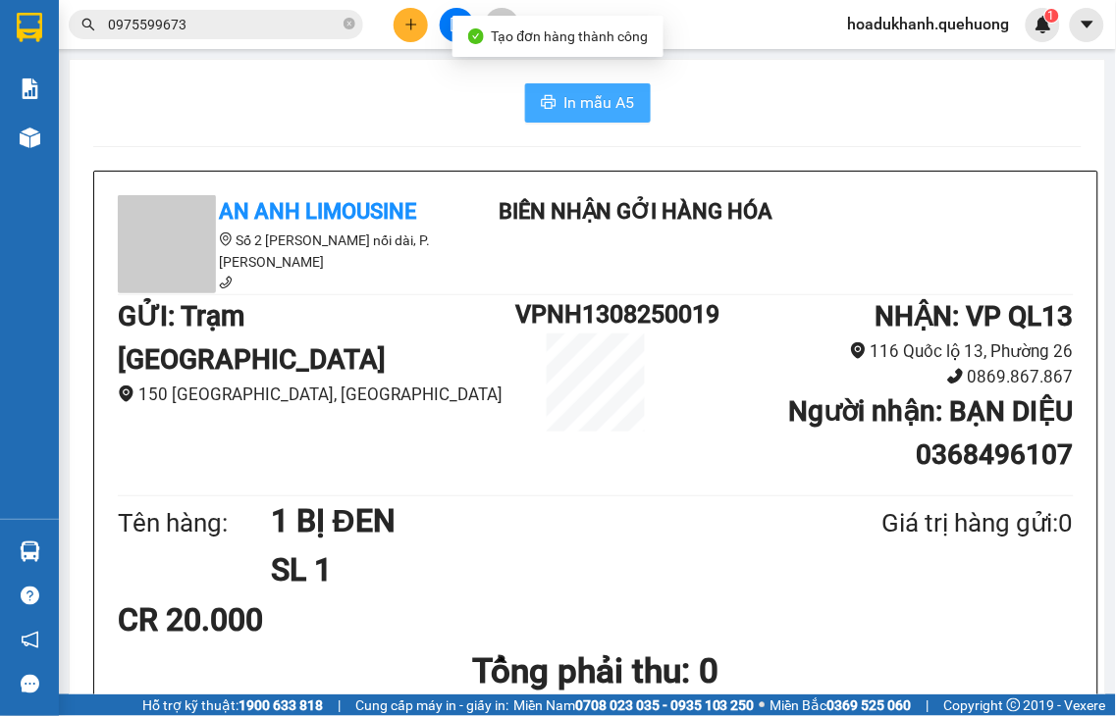
click at [604, 99] on span "In mẫu A5" at bounding box center [599, 102] width 71 height 25
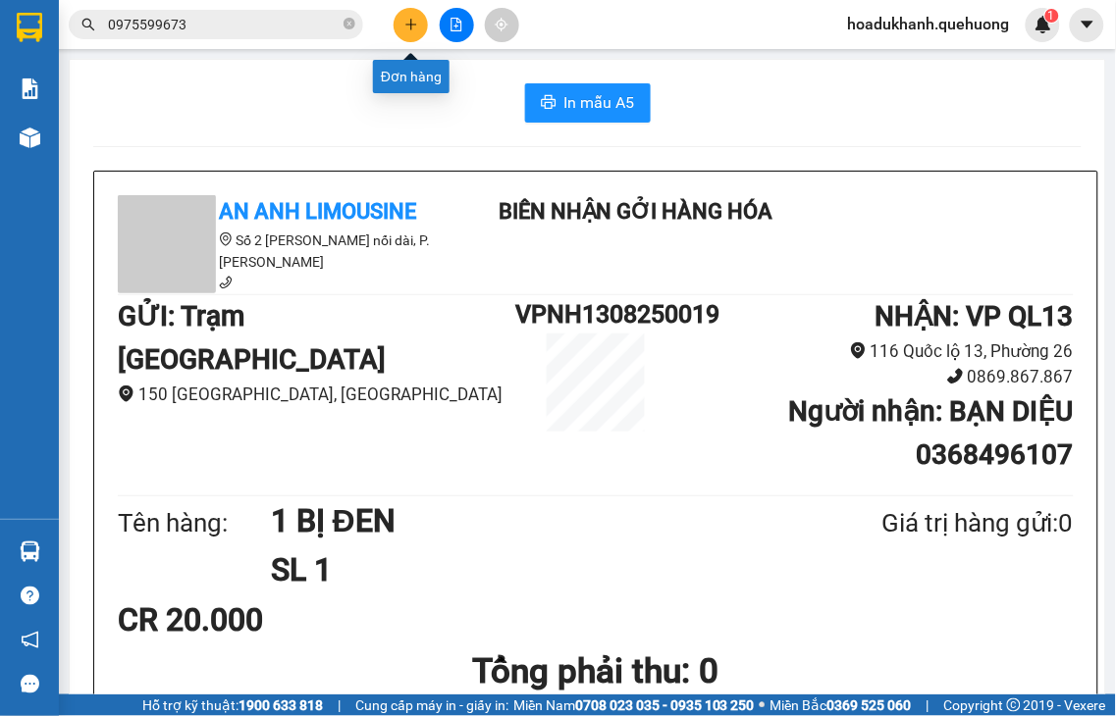
click at [418, 26] on button at bounding box center [411, 25] width 34 height 34
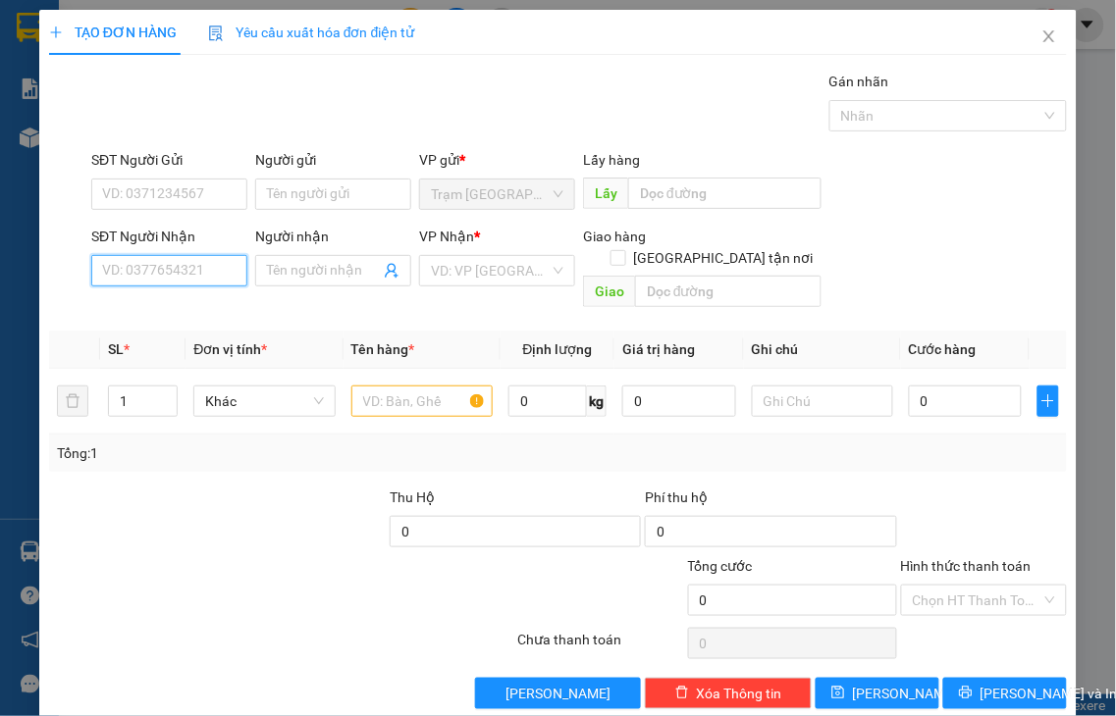
click at [164, 268] on input "SĐT Người Nhận" at bounding box center [169, 270] width 156 height 31
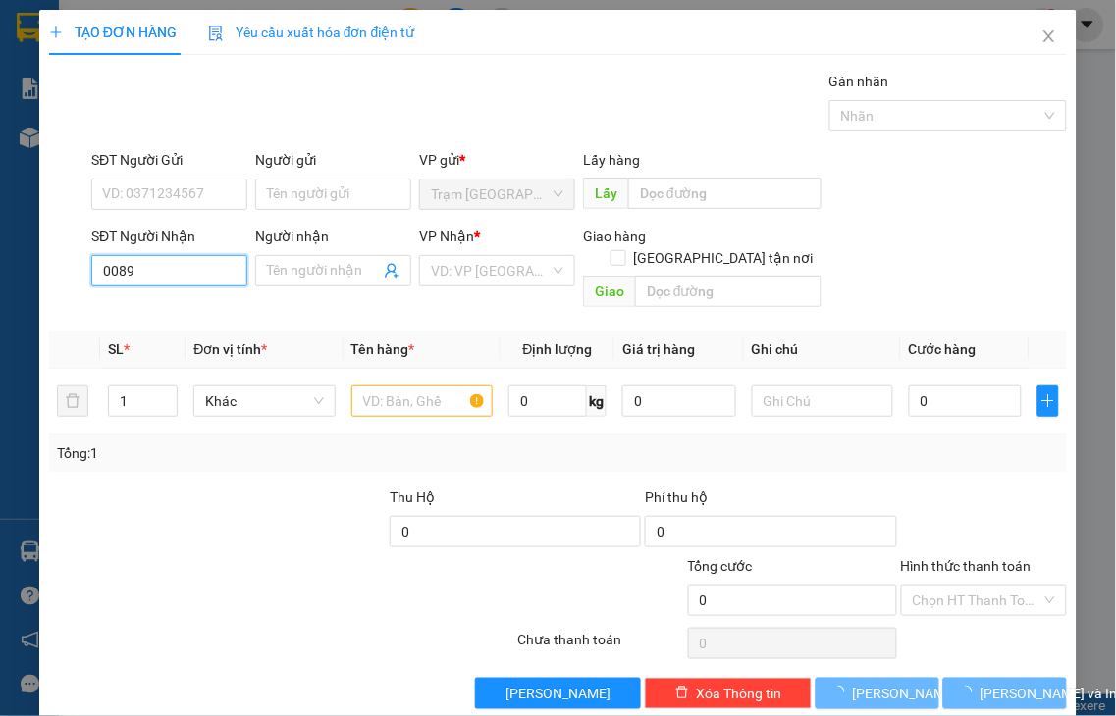
click at [183, 275] on input "0089" at bounding box center [169, 270] width 156 height 31
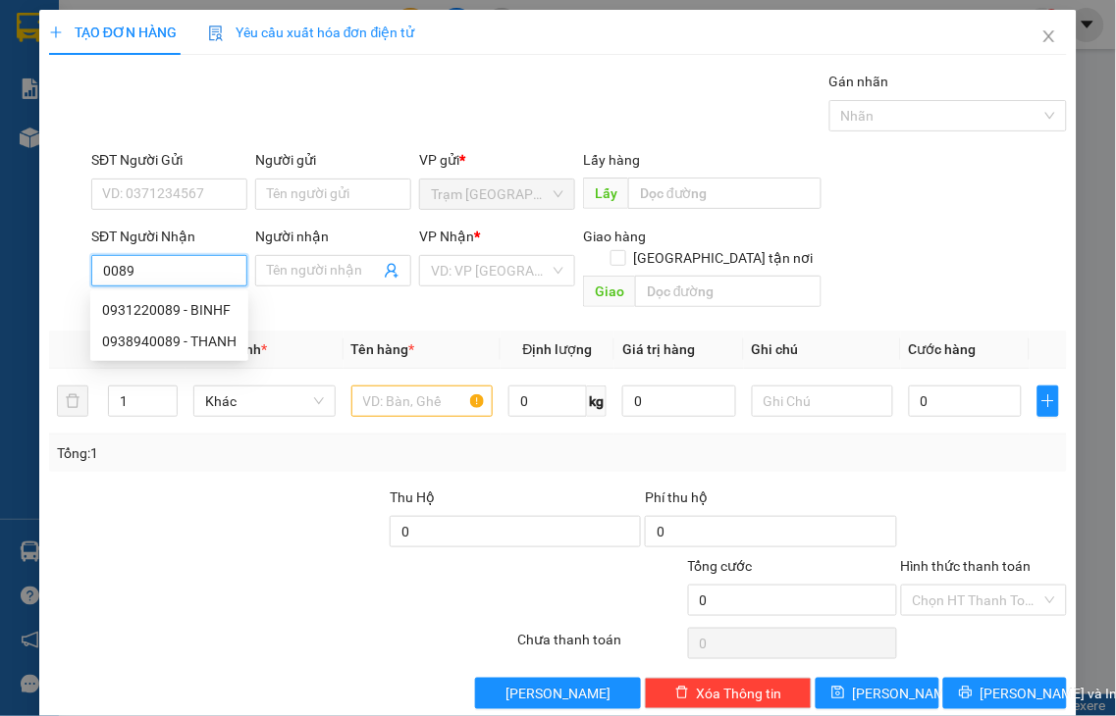
click at [183, 275] on input "0089" at bounding box center [169, 270] width 156 height 31
click at [184, 312] on div "0931220089 - BINHF" at bounding box center [169, 310] width 134 height 22
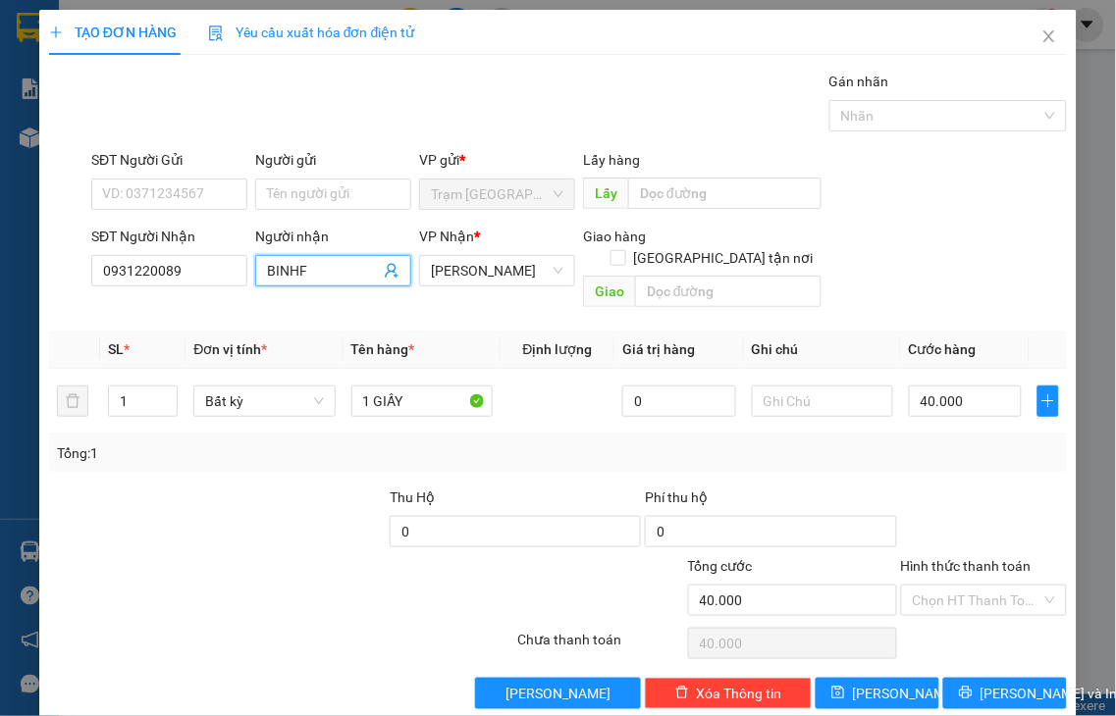
drag, startPoint x: 307, startPoint y: 270, endPoint x: 241, endPoint y: 290, distance: 68.9
click at [232, 277] on div "SĐT Người Nhận 0931220089 Người nhận BINHF BINHF VP Nhận * [PERSON_NAME] hàng G…" at bounding box center [578, 271] width 983 height 90
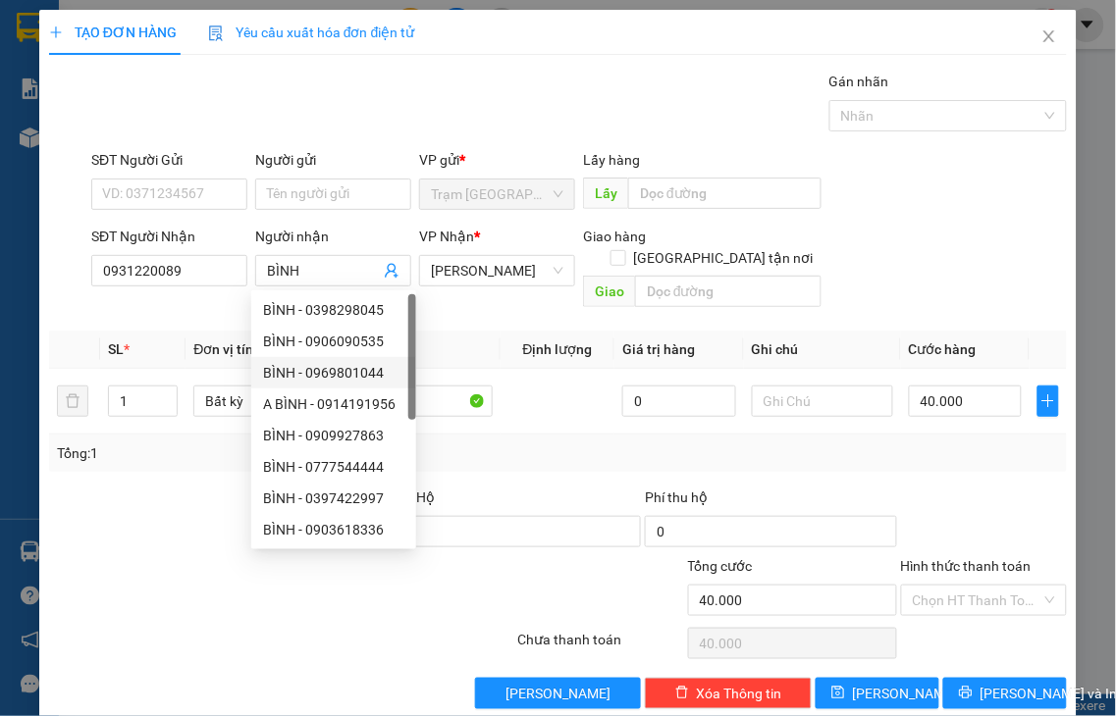
click at [497, 459] on div "Transit Pickup Surcharge Ids Transit Deliver Surcharge Ids Transit Deliver Surc…" at bounding box center [558, 390] width 1018 height 639
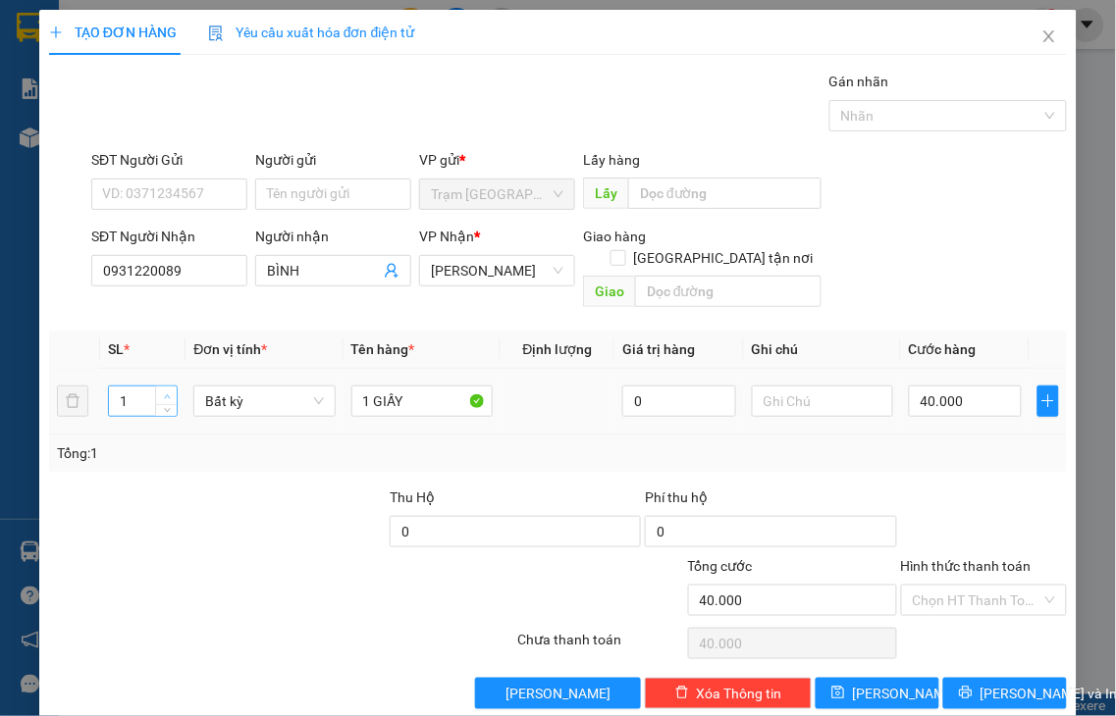
click at [167, 391] on span "up" at bounding box center [167, 397] width 12 height 12
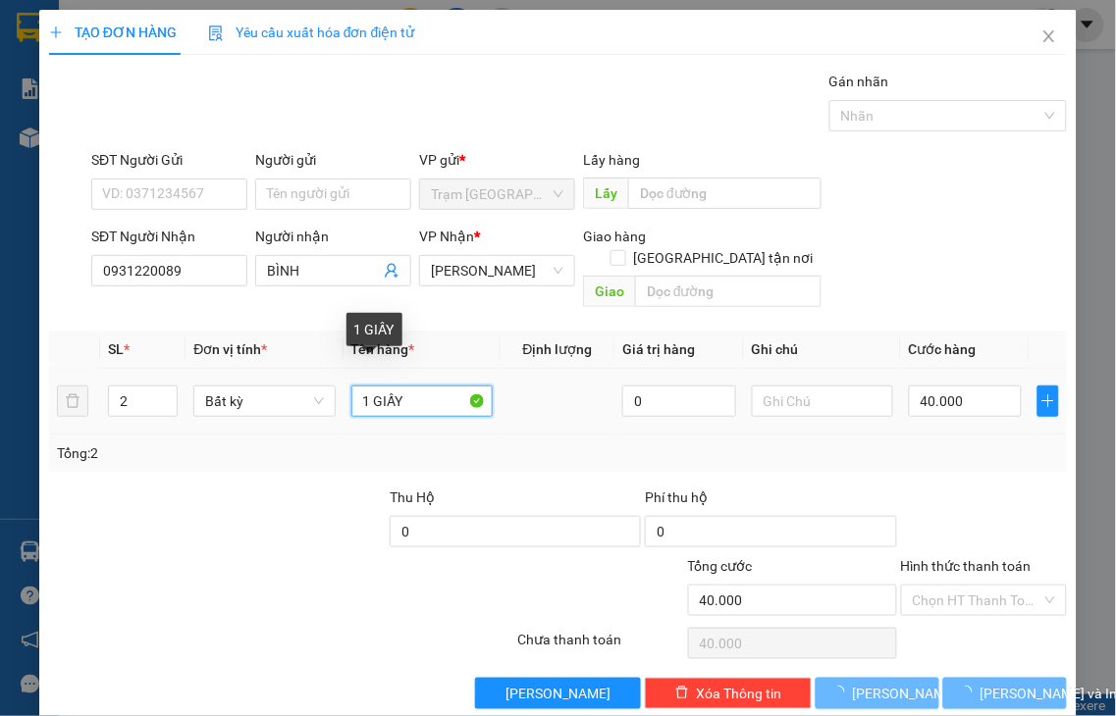
drag, startPoint x: 363, startPoint y: 376, endPoint x: 349, endPoint y: 381, distance: 14.6
click at [351, 386] on input "1 GIẤY" at bounding box center [421, 401] width 141 height 31
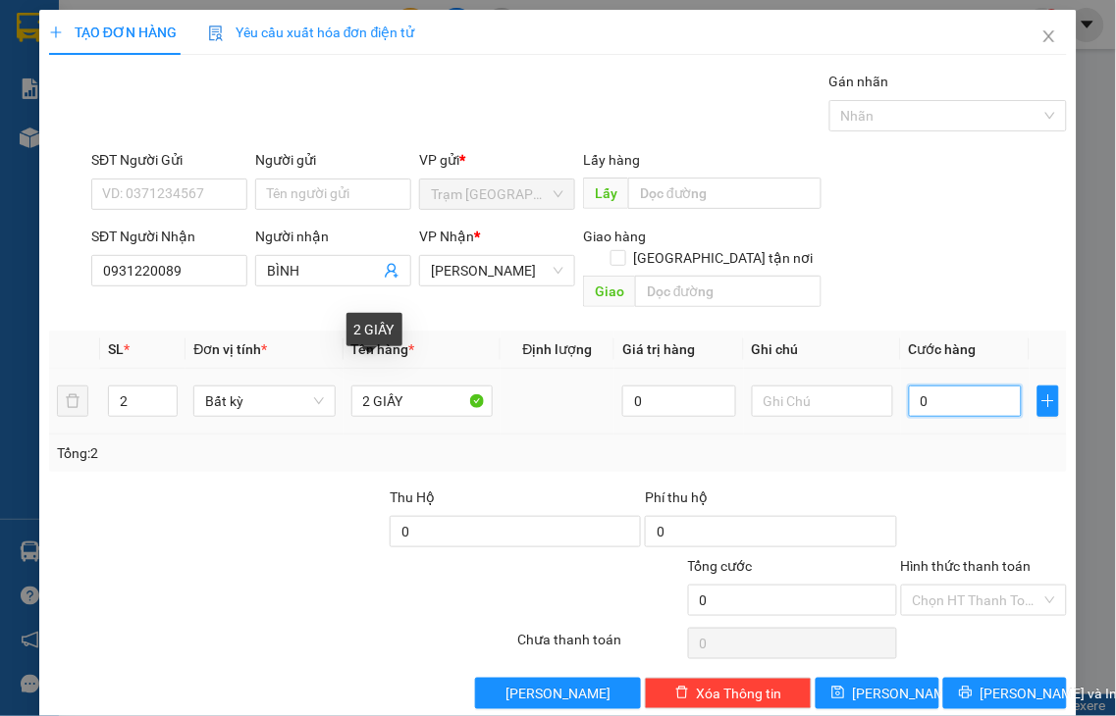
click at [966, 386] on input "0" at bounding box center [965, 401] width 113 height 31
click at [976, 558] on label "Hình thức thanh toán" at bounding box center [966, 566] width 131 height 16
click at [976, 586] on input "Hình thức thanh toán" at bounding box center [978, 600] width 130 height 29
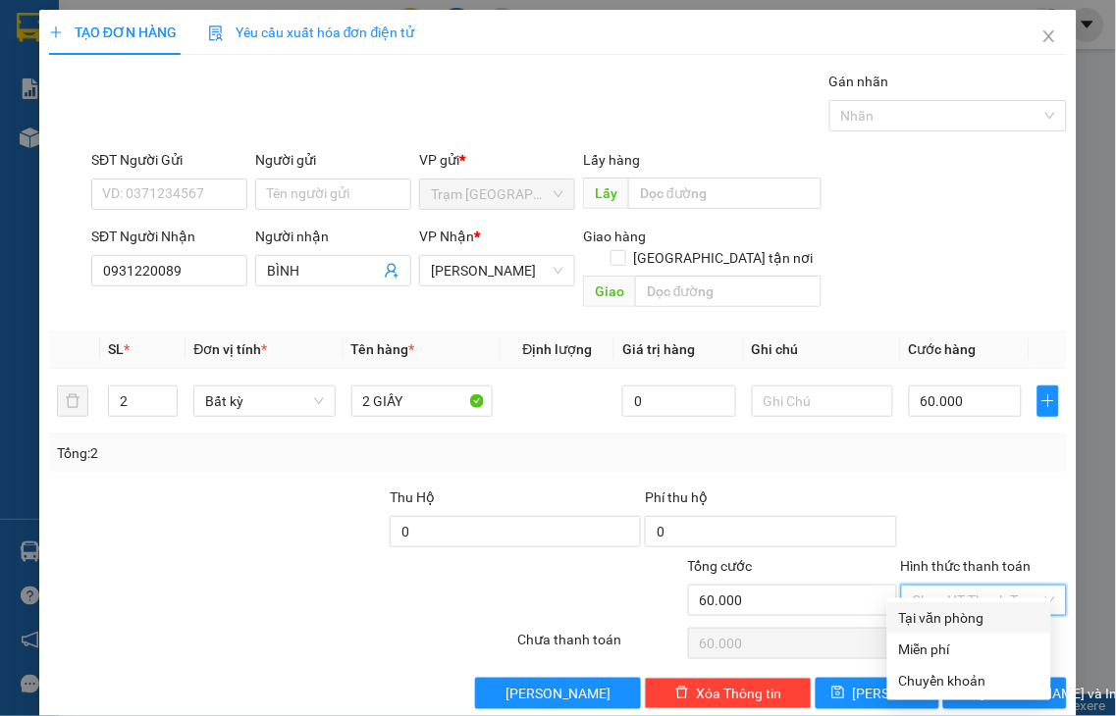
click at [963, 623] on div "Tại văn phòng" at bounding box center [969, 618] width 140 height 22
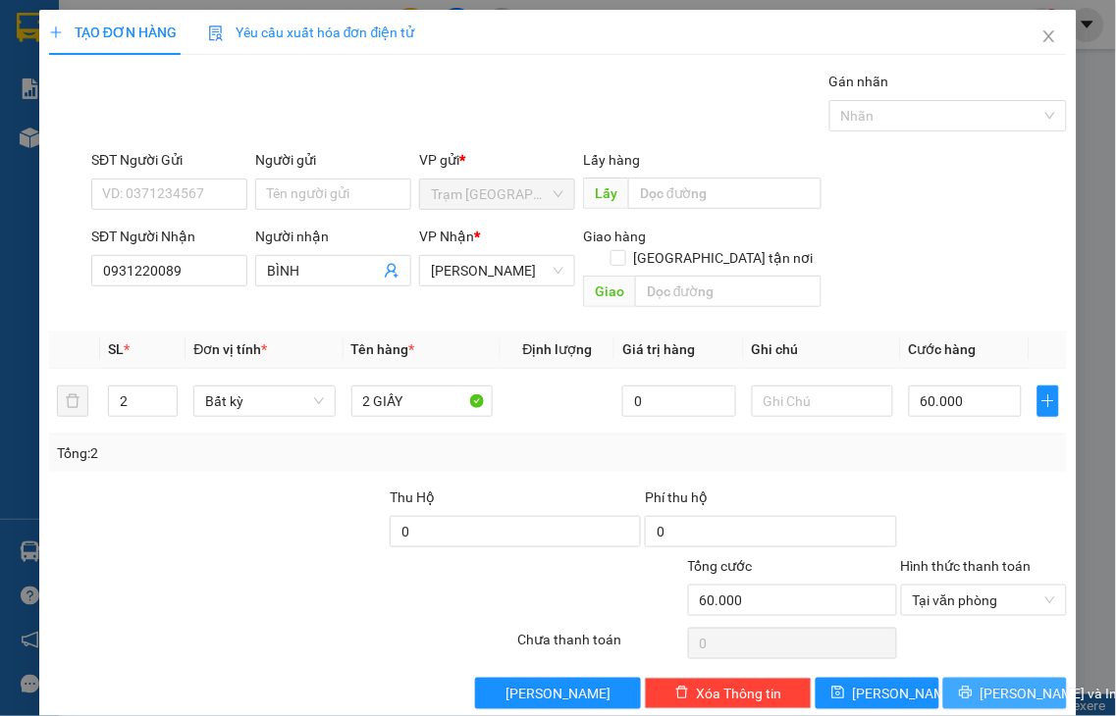
click at [980, 683] on span "[PERSON_NAME] và In" at bounding box center [1048, 694] width 137 height 22
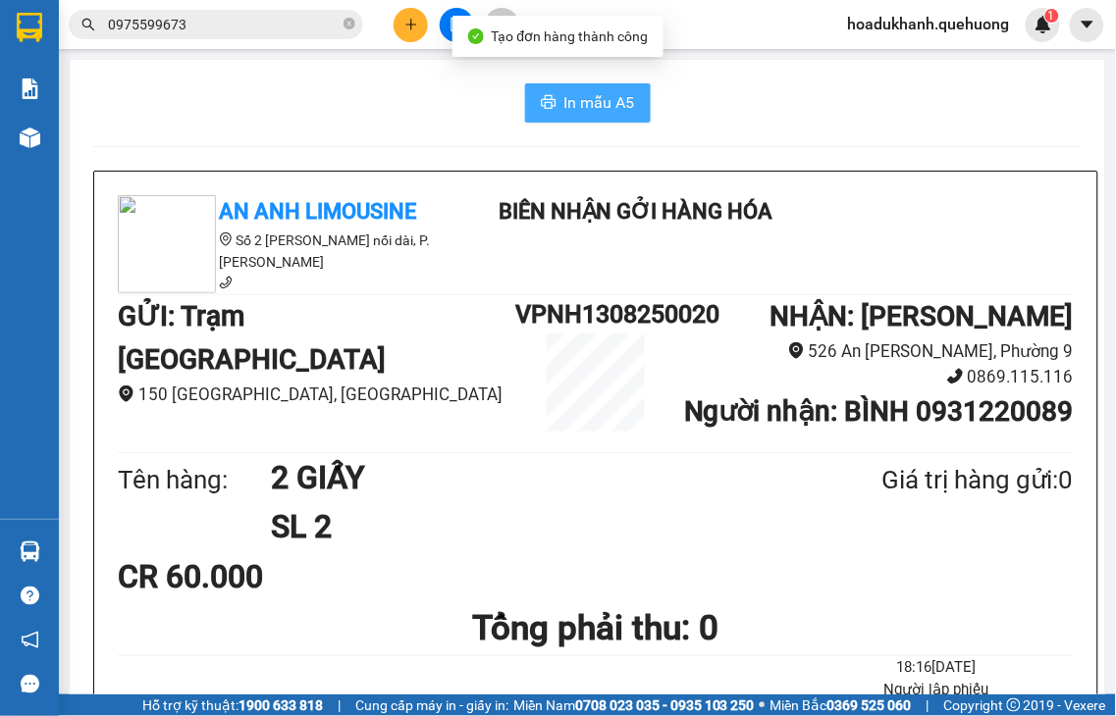
click at [591, 111] on span "In mẫu A5" at bounding box center [599, 102] width 71 height 25
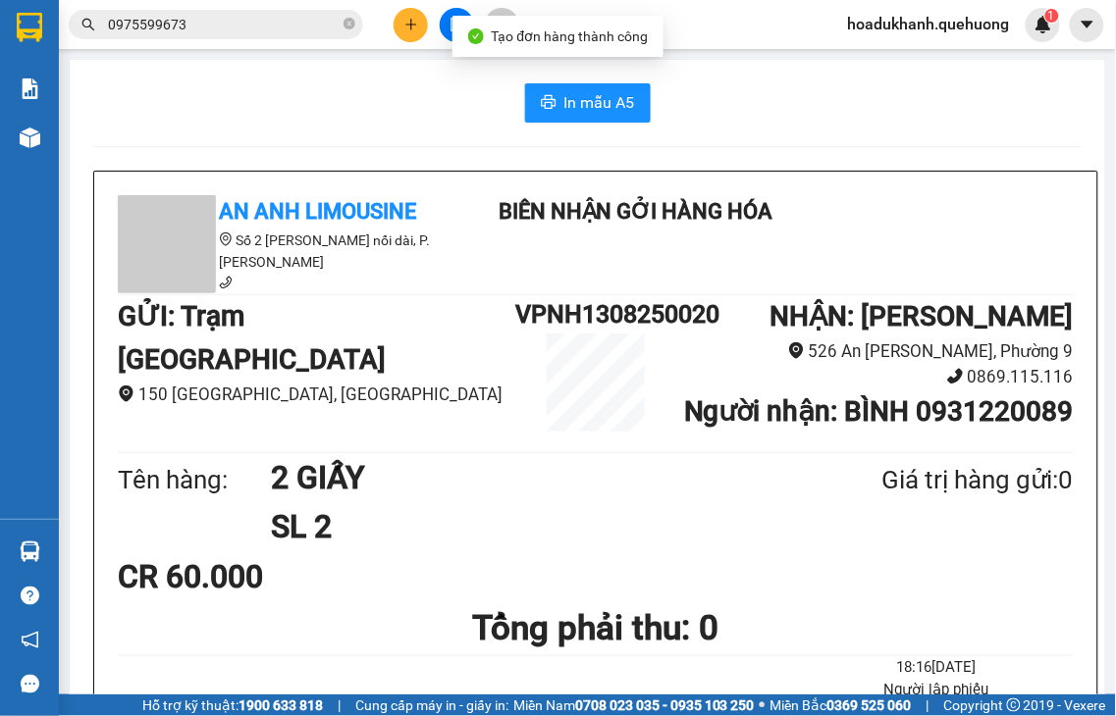
click at [409, 24] on icon "plus" at bounding box center [410, 24] width 11 height 1
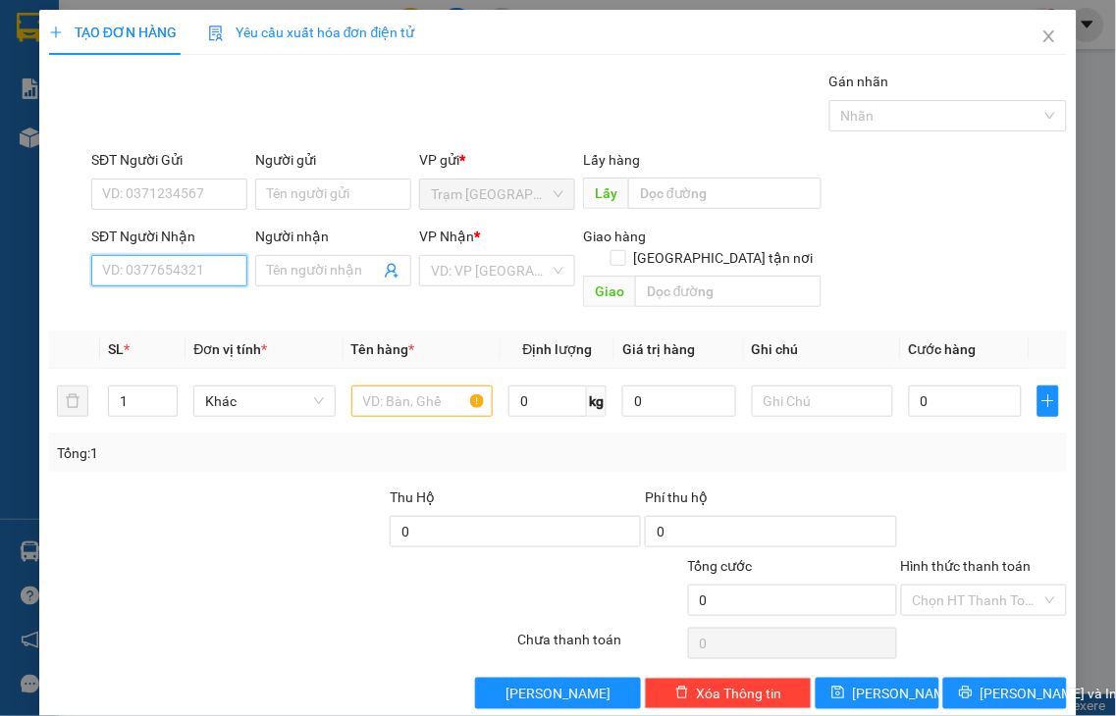
click at [210, 269] on input "SĐT Người Nhận" at bounding box center [169, 270] width 156 height 31
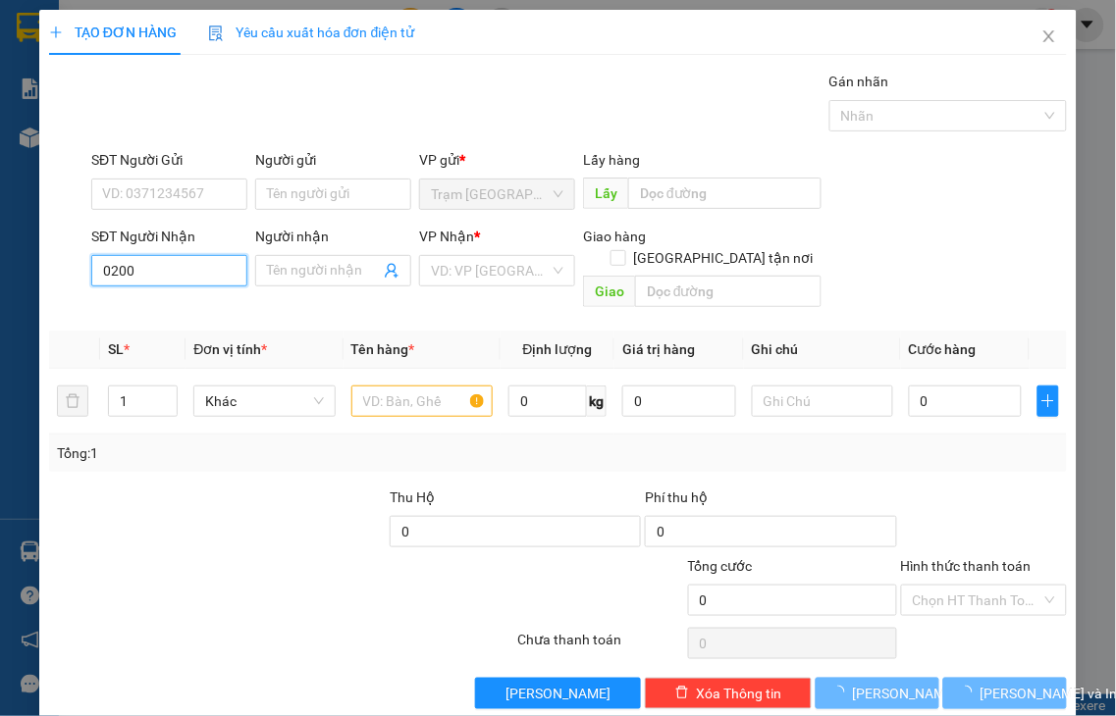
click at [186, 270] on input "0200" at bounding box center [169, 270] width 156 height 31
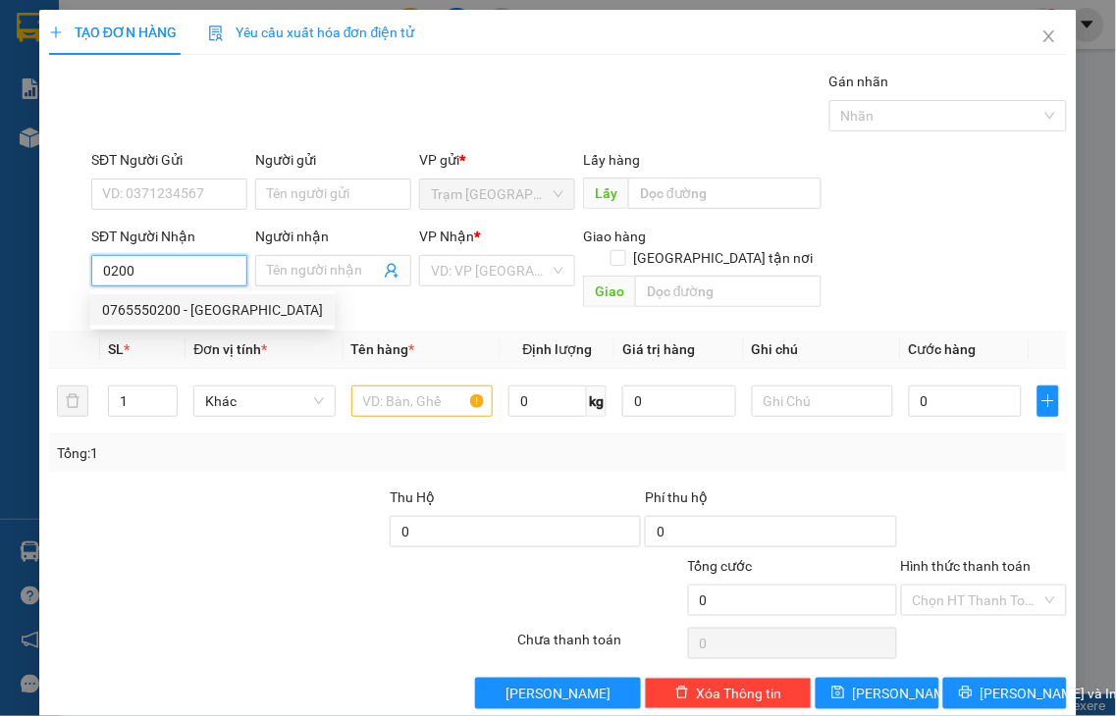
click at [188, 309] on div "0765550200 - [GEOGRAPHIC_DATA]" at bounding box center [212, 310] width 221 height 22
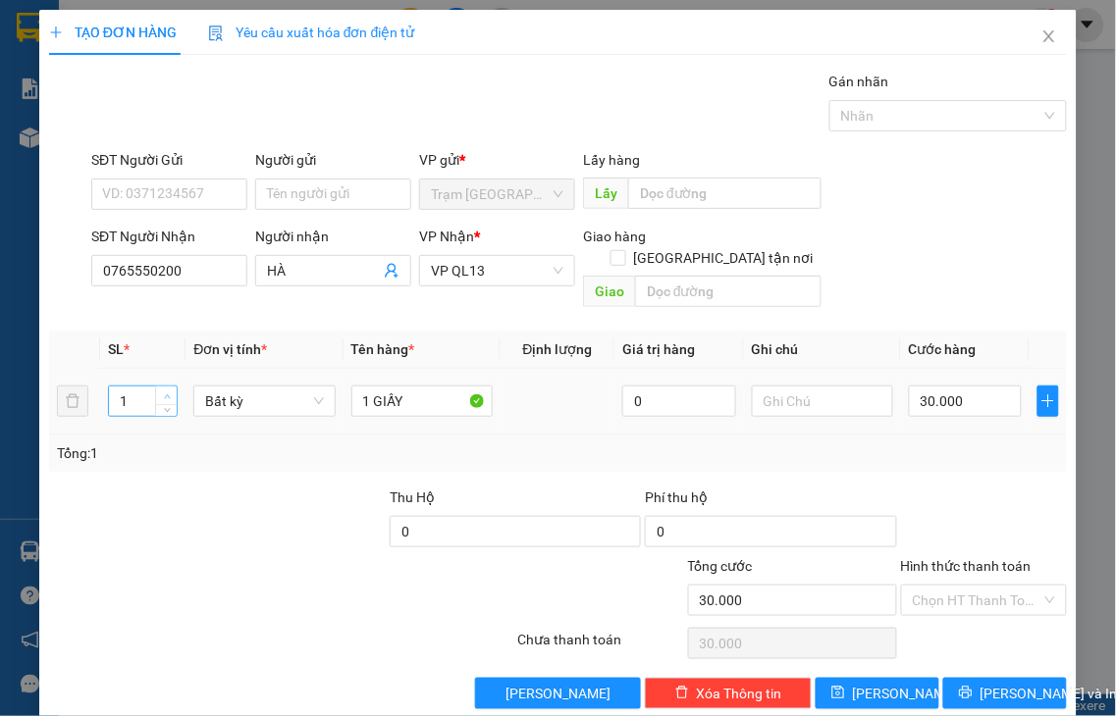
click at [171, 387] on span "Increase Value" at bounding box center [166, 396] width 22 height 18
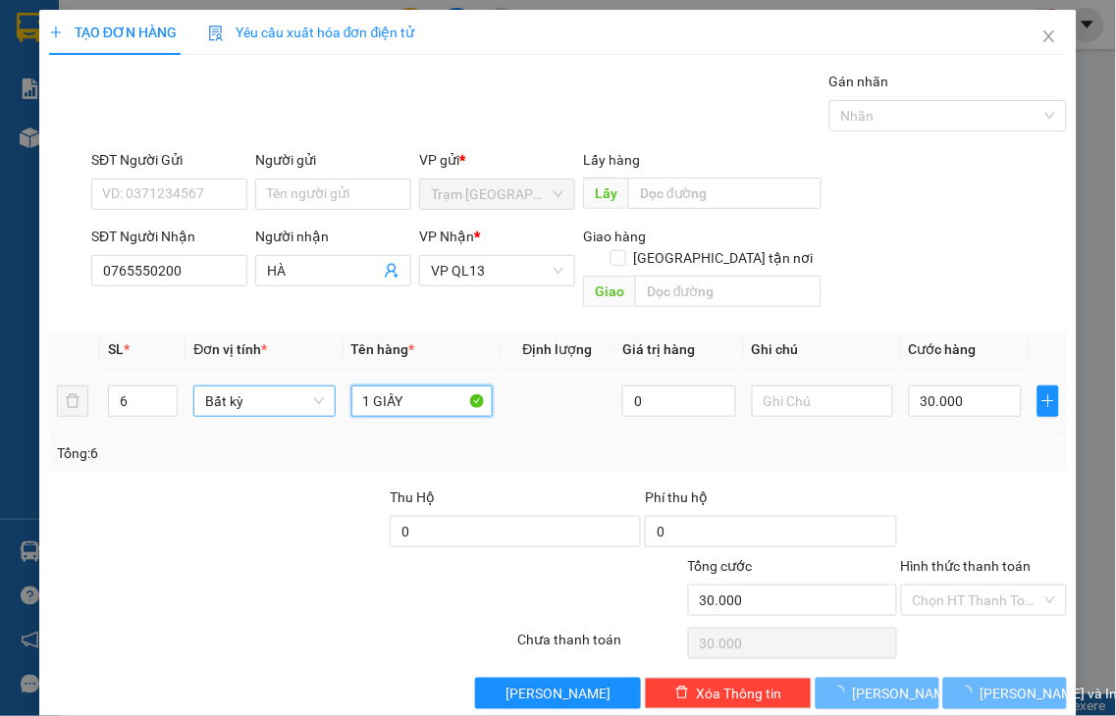
drag, startPoint x: 369, startPoint y: 378, endPoint x: 326, endPoint y: 386, distance: 43.9
click at [326, 386] on tr "6 Bất kỳ 1 GIẤY 0 30.000" at bounding box center [558, 402] width 1018 height 66
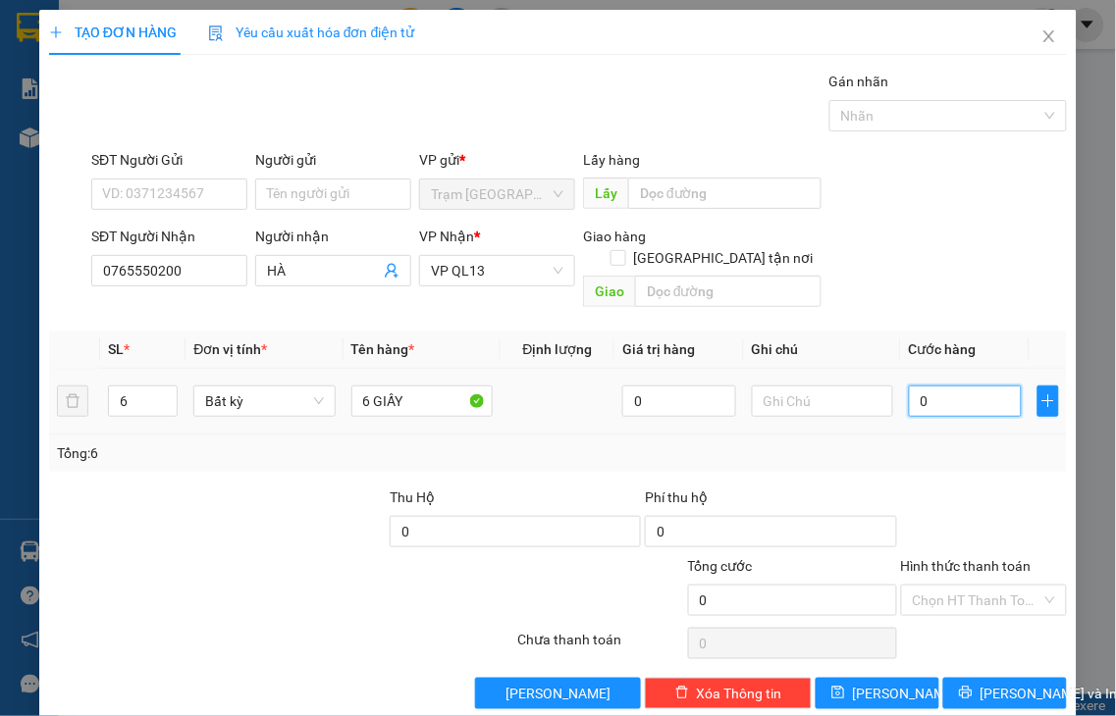
click at [932, 386] on input "0" at bounding box center [965, 401] width 113 height 31
click at [979, 558] on label "Hình thức thanh toán" at bounding box center [966, 566] width 131 height 16
click at [979, 586] on input "Hình thức thanh toán" at bounding box center [978, 600] width 130 height 29
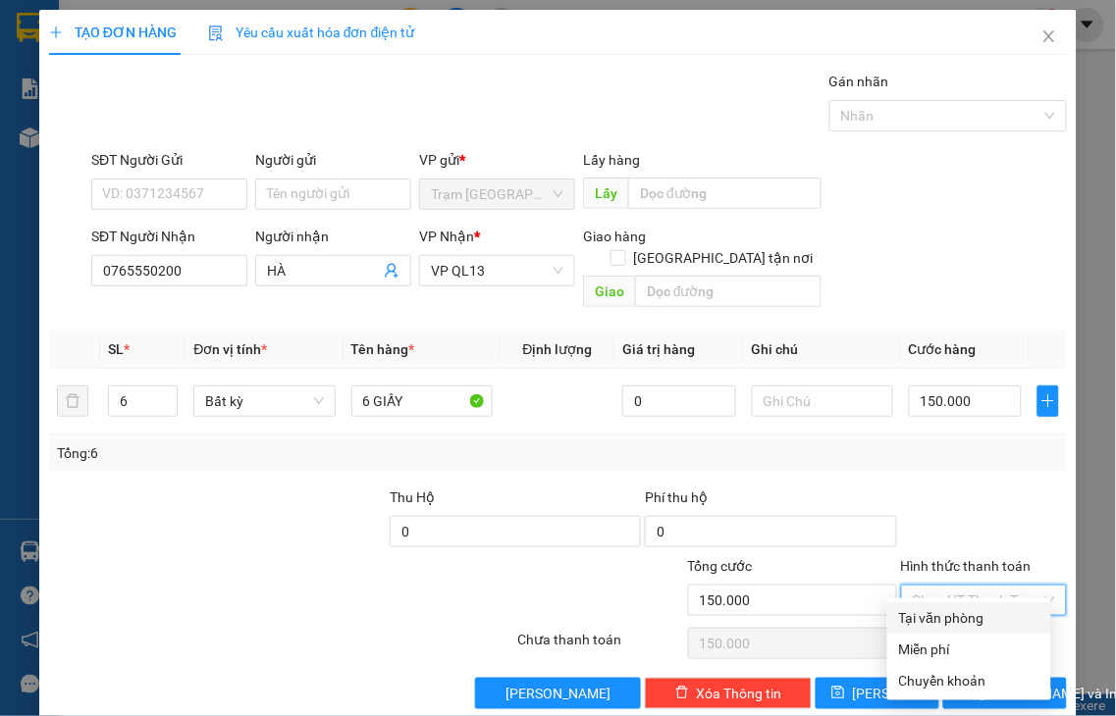
click at [970, 613] on div "Tại văn phòng" at bounding box center [969, 618] width 140 height 22
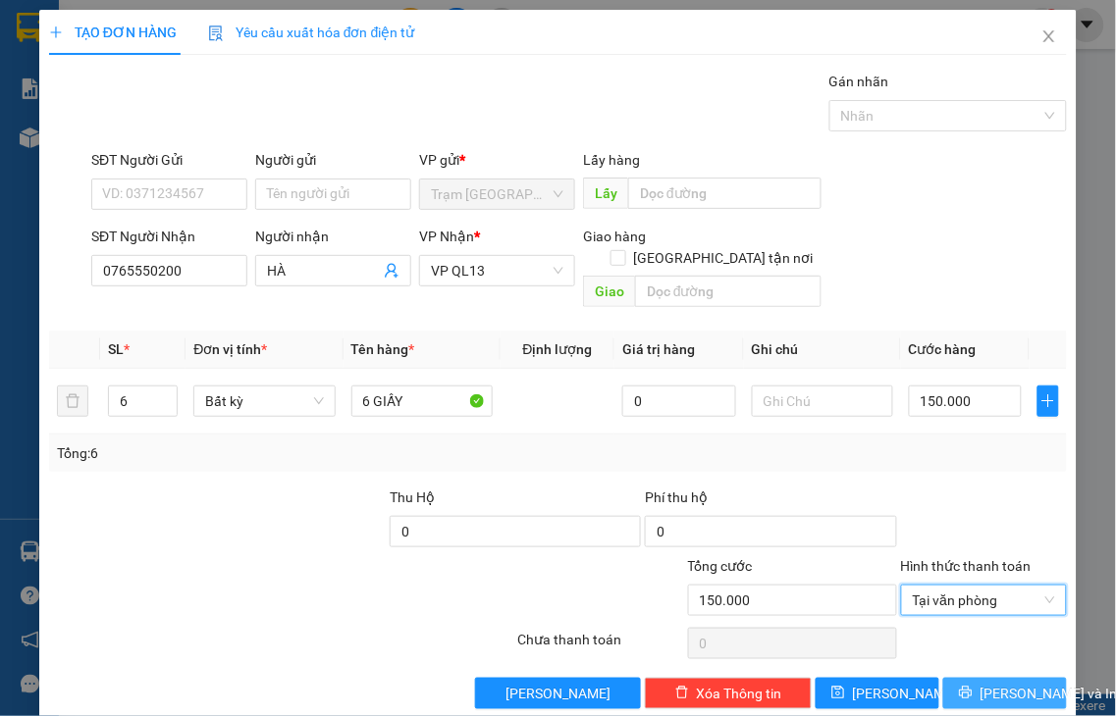
click at [980, 683] on span "[PERSON_NAME] và In" at bounding box center [1048, 694] width 137 height 22
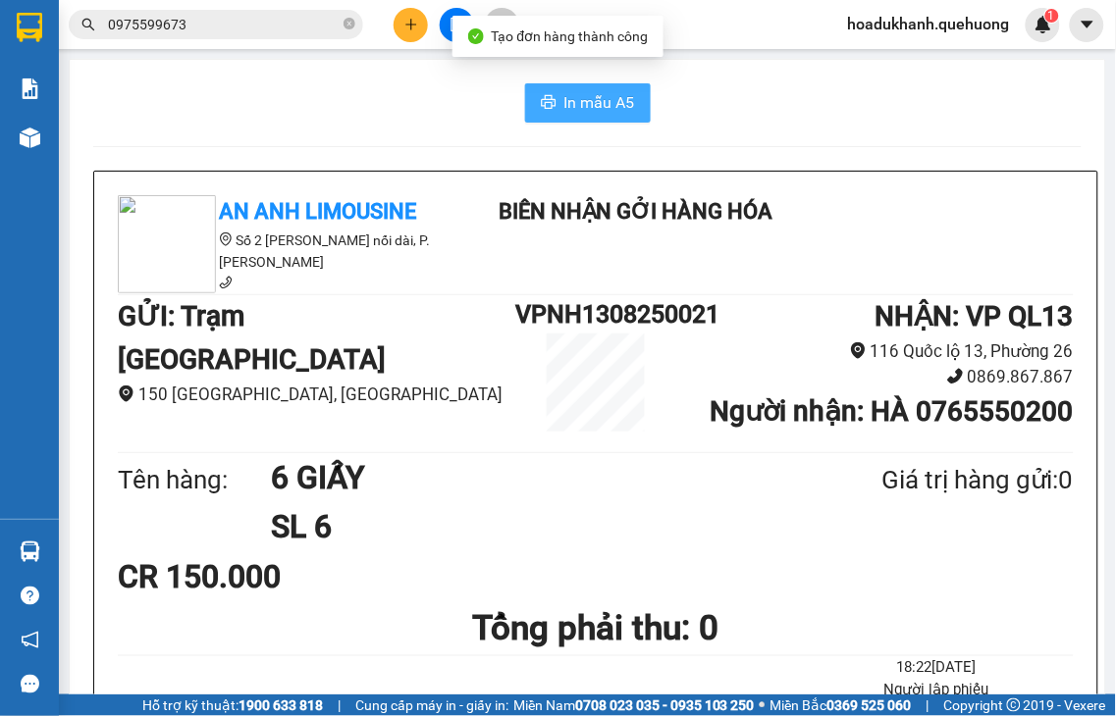
click at [581, 112] on span "In mẫu A5" at bounding box center [599, 102] width 71 height 25
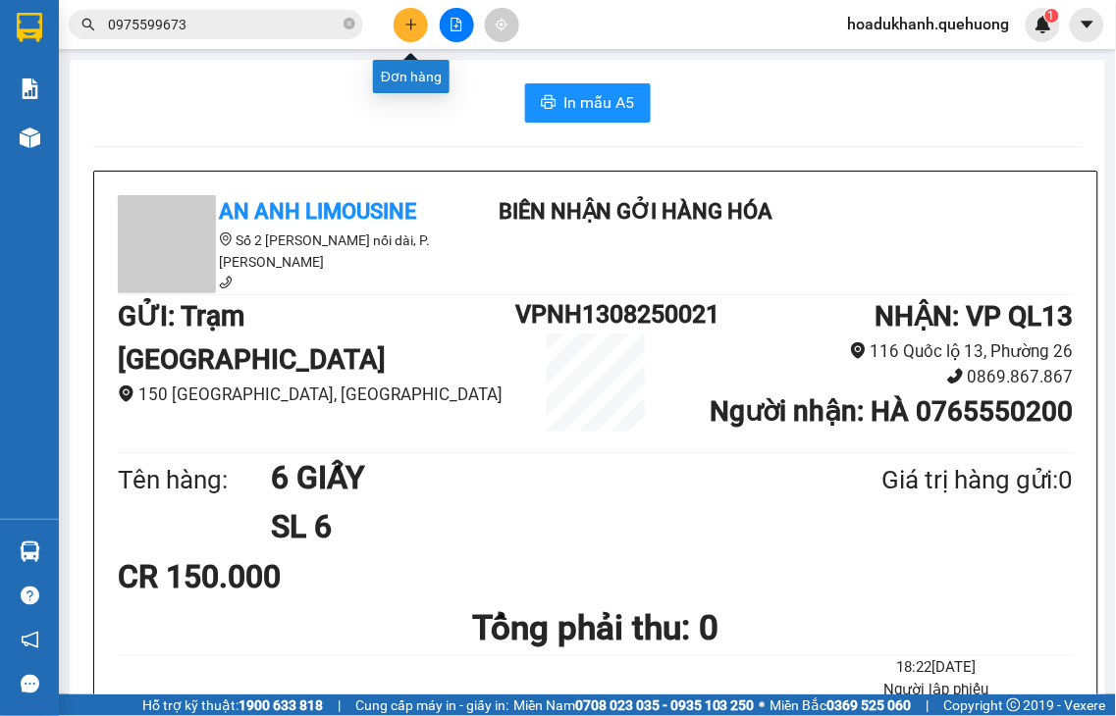
click at [402, 26] on button at bounding box center [411, 25] width 34 height 34
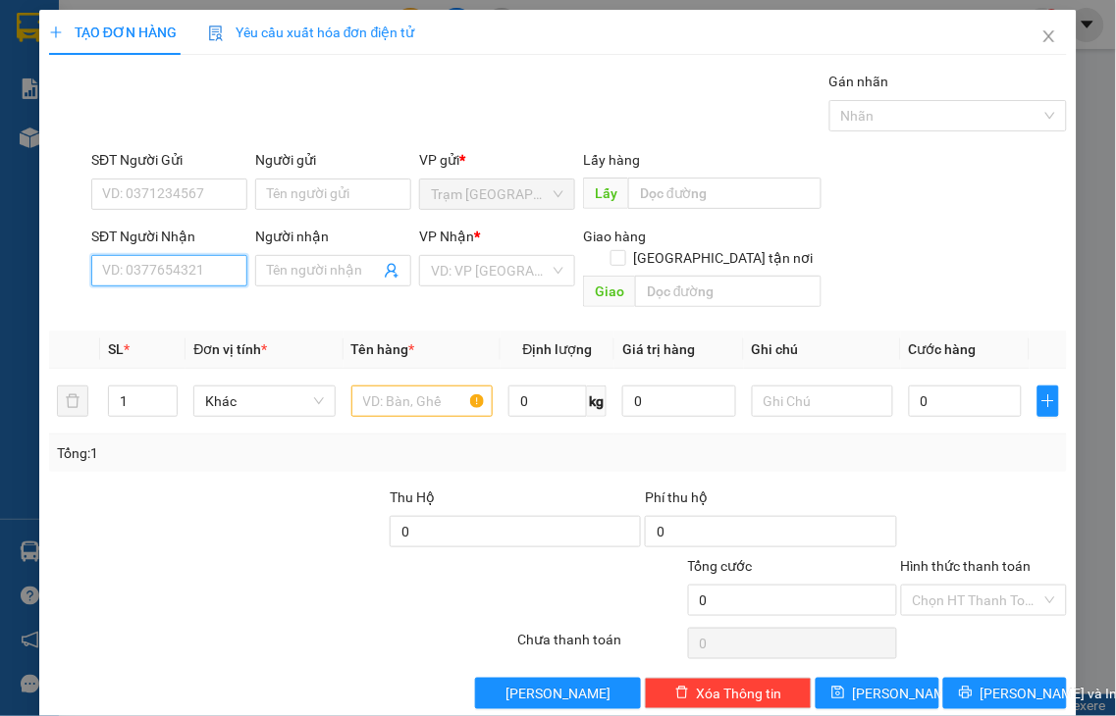
click at [196, 268] on input "SĐT Người Nhận" at bounding box center [169, 270] width 156 height 31
click at [199, 312] on div "0961473766 - PHÚ" at bounding box center [167, 310] width 130 height 22
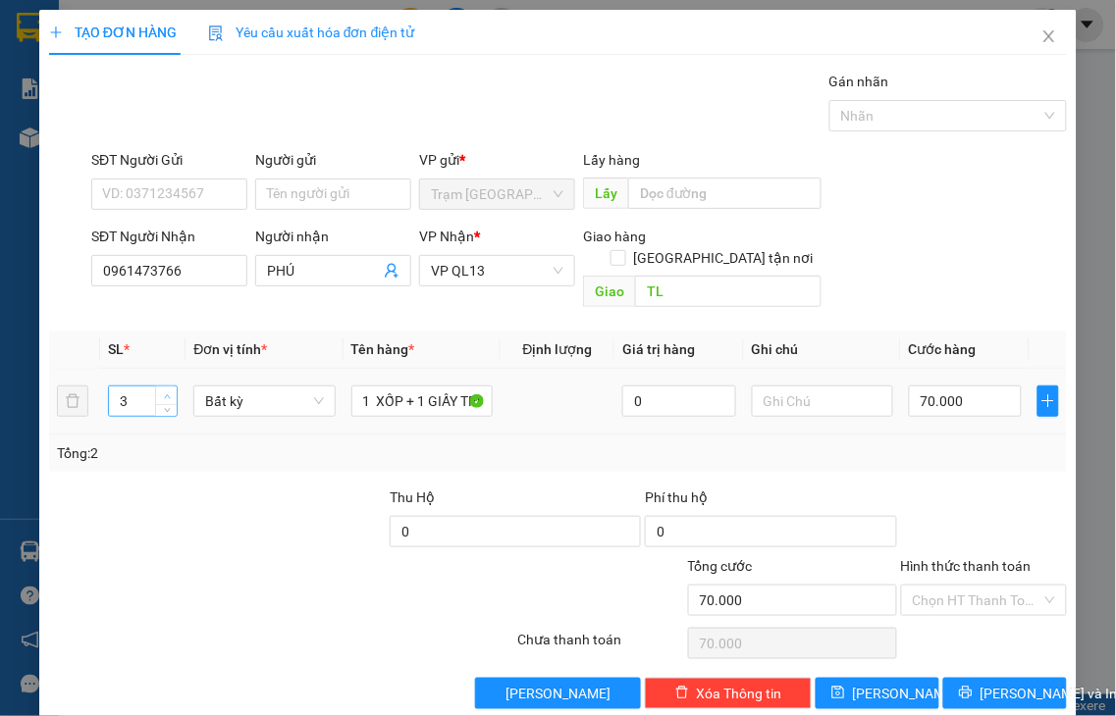
click at [167, 394] on icon "up" at bounding box center [167, 397] width 7 height 7
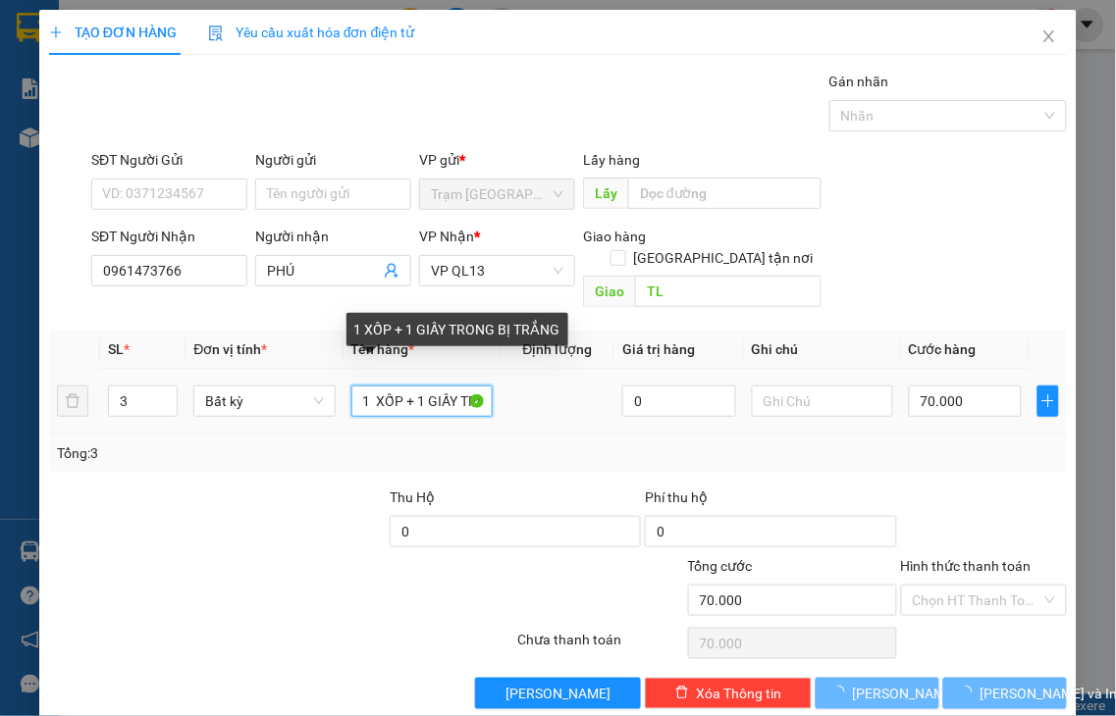
drag, startPoint x: 419, startPoint y: 383, endPoint x: 174, endPoint y: 412, distance: 247.1
click at [174, 412] on tr "3 Bất kỳ 1 XỐP + 1 GIẤY TRONG BỊ TRẮNG 0 70.000" at bounding box center [558, 402] width 1018 height 66
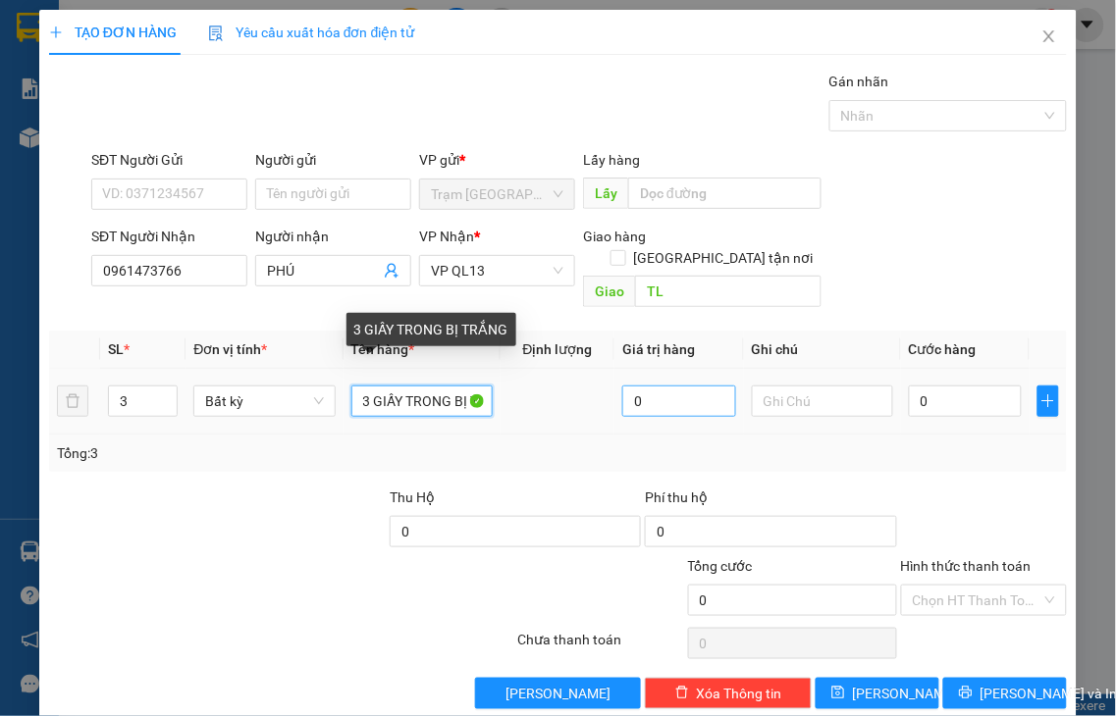
drag, startPoint x: 404, startPoint y: 378, endPoint x: 643, endPoint y: 385, distance: 238.6
click at [643, 385] on tr "3 Bất kỳ 3 GIẤY TRONG BỊ TRẮNG 0 0" at bounding box center [558, 402] width 1018 height 66
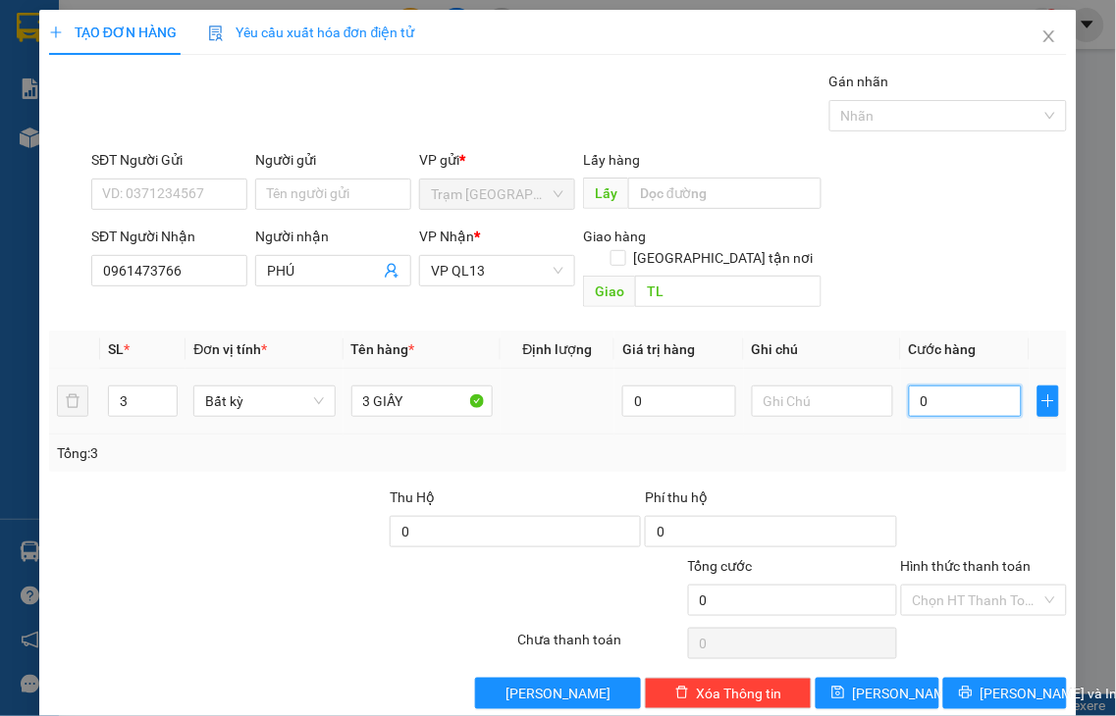
click at [938, 386] on input "0" at bounding box center [965, 401] width 113 height 31
click at [948, 558] on label "Hình thức thanh toán" at bounding box center [966, 566] width 131 height 16
click at [948, 586] on input "Hình thức thanh toán" at bounding box center [978, 600] width 130 height 29
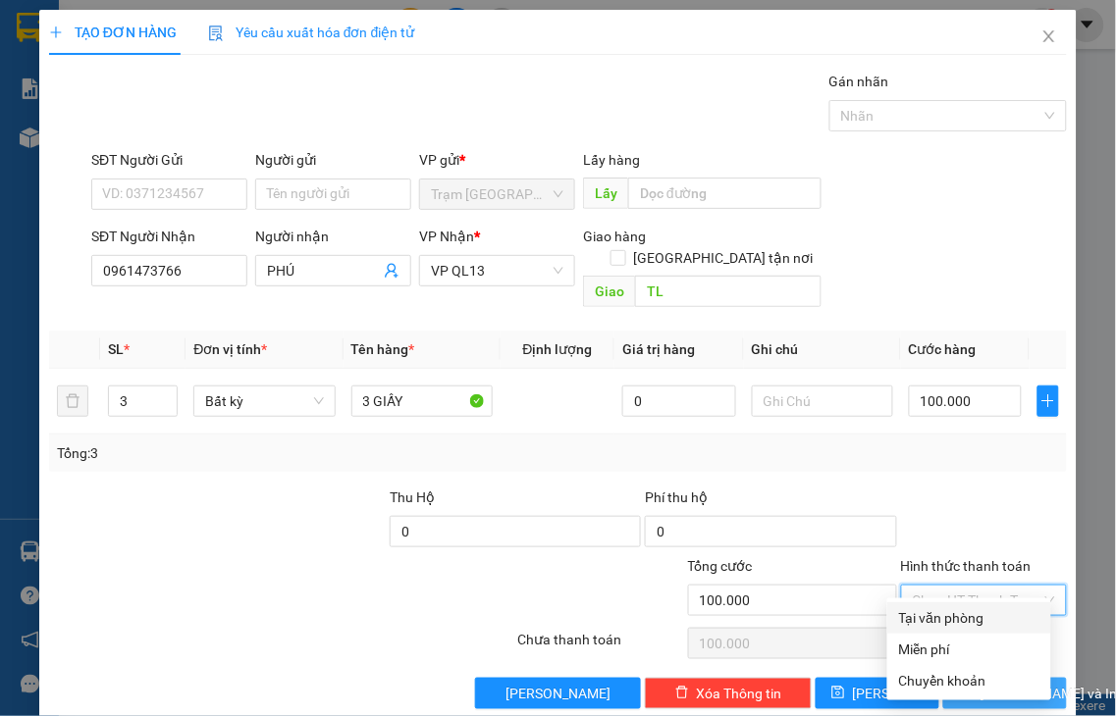
drag, startPoint x: 963, startPoint y: 615, endPoint x: 987, endPoint y: 673, distance: 62.9
click at [964, 618] on div "Tại văn phòng" at bounding box center [969, 618] width 140 height 22
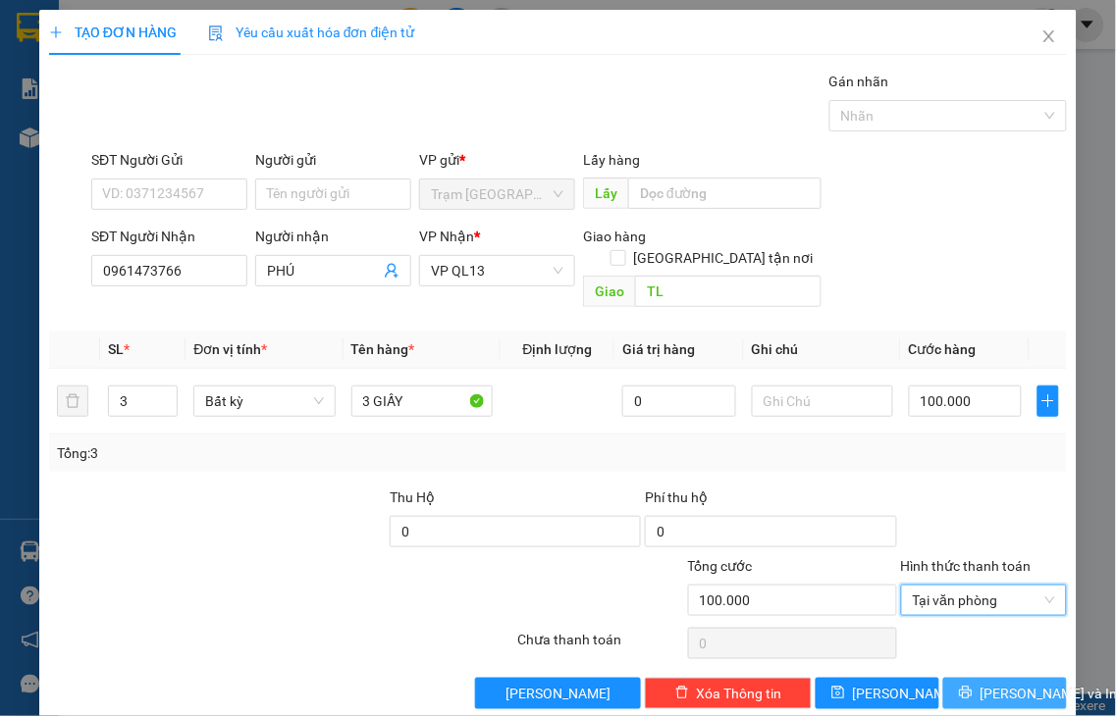
click at [986, 683] on span "[PERSON_NAME] và In" at bounding box center [1048, 694] width 137 height 22
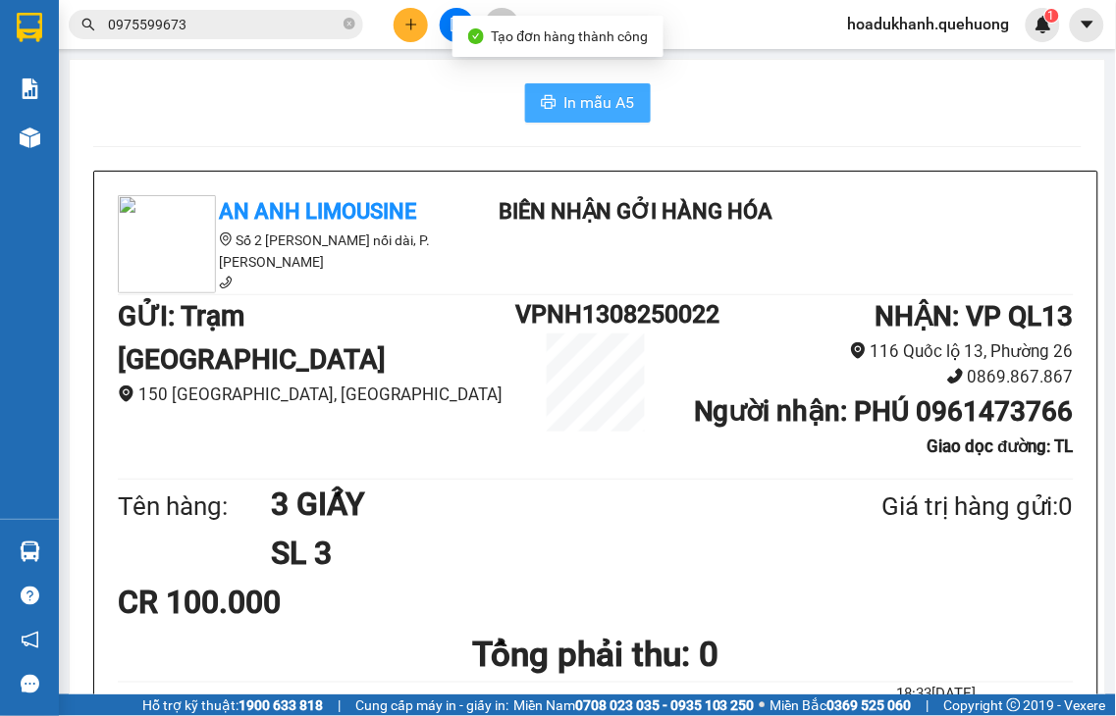
click at [574, 110] on span "In mẫu A5" at bounding box center [599, 102] width 71 height 25
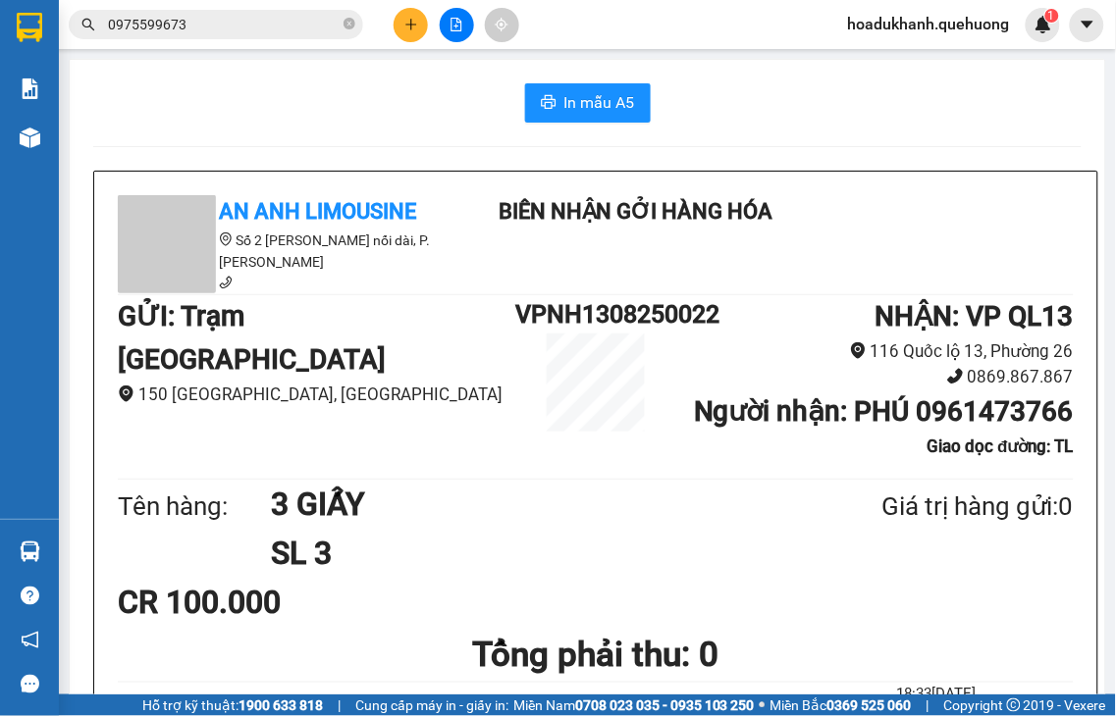
click at [407, 26] on icon "plus" at bounding box center [411, 25] width 14 height 14
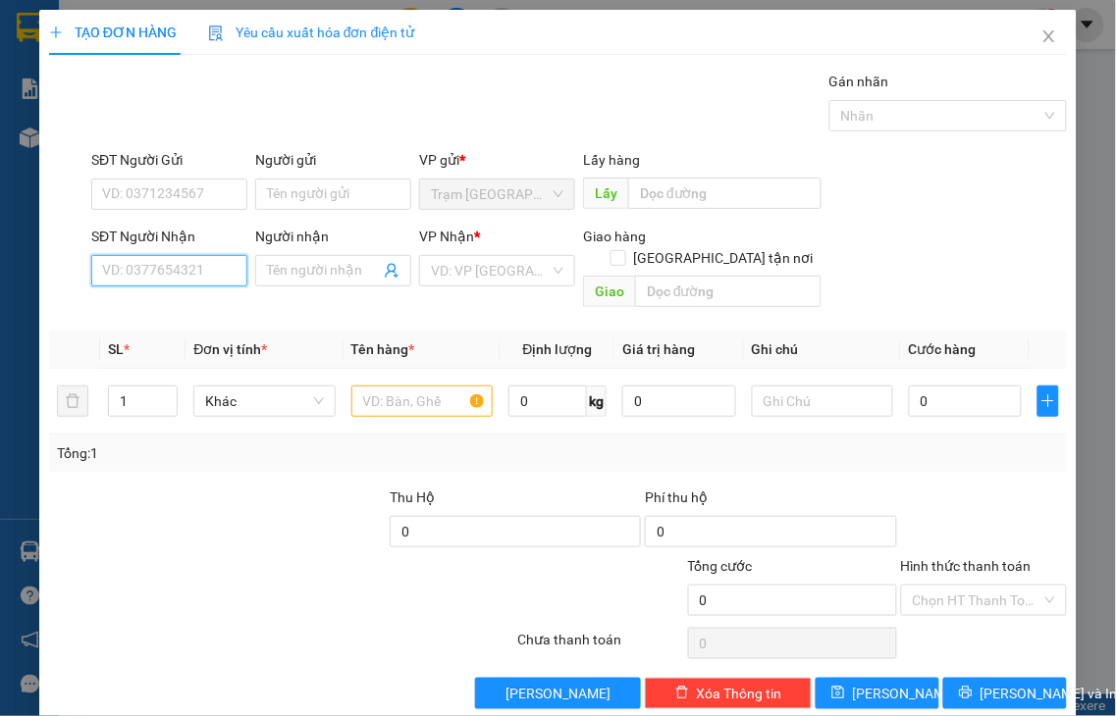
click at [194, 269] on input "SĐT Người Nhận" at bounding box center [169, 270] width 156 height 31
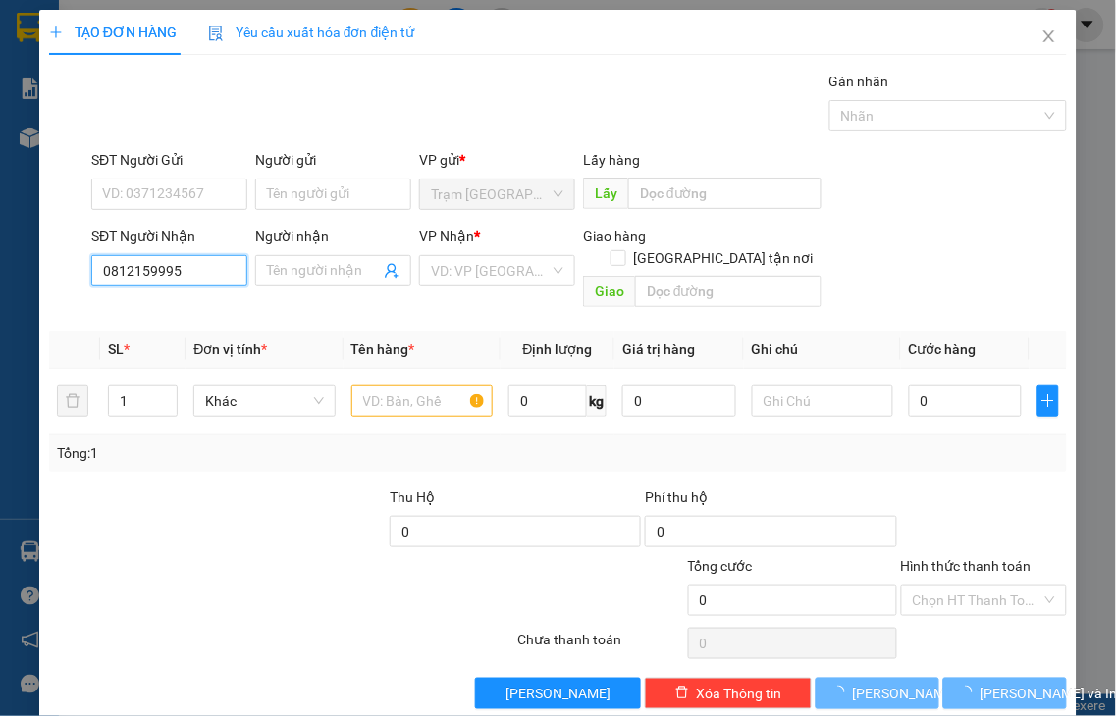
click at [201, 270] on input "0812159995" at bounding box center [169, 270] width 156 height 31
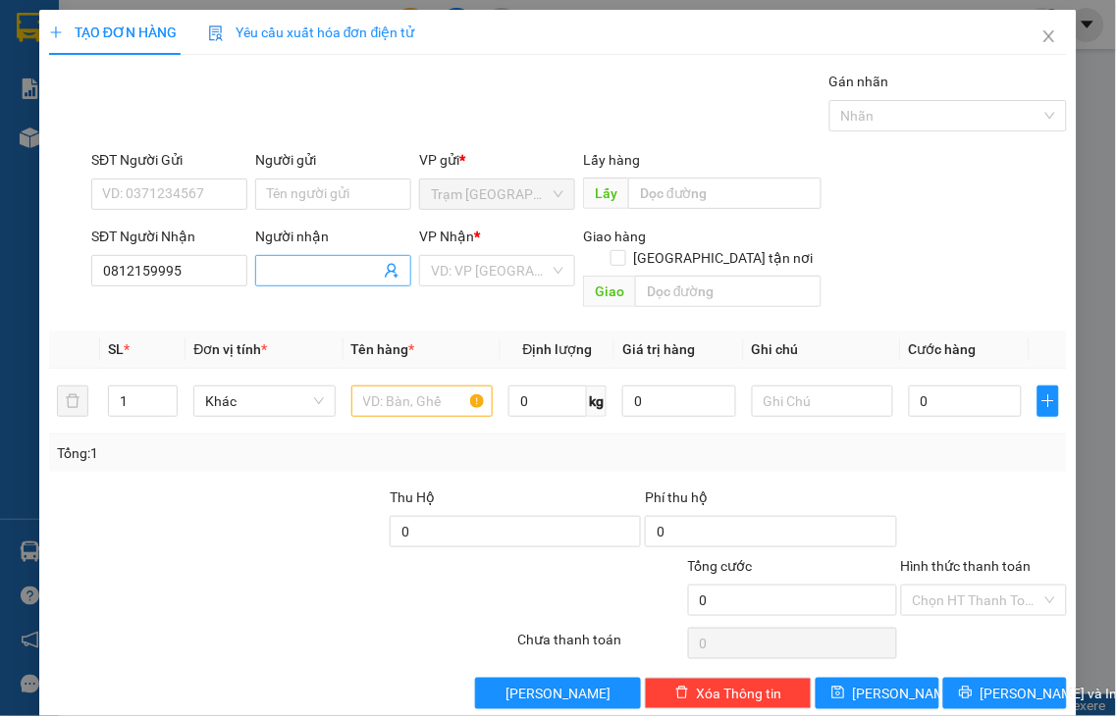
click at [283, 280] on input "Người nhận" at bounding box center [323, 271] width 113 height 22
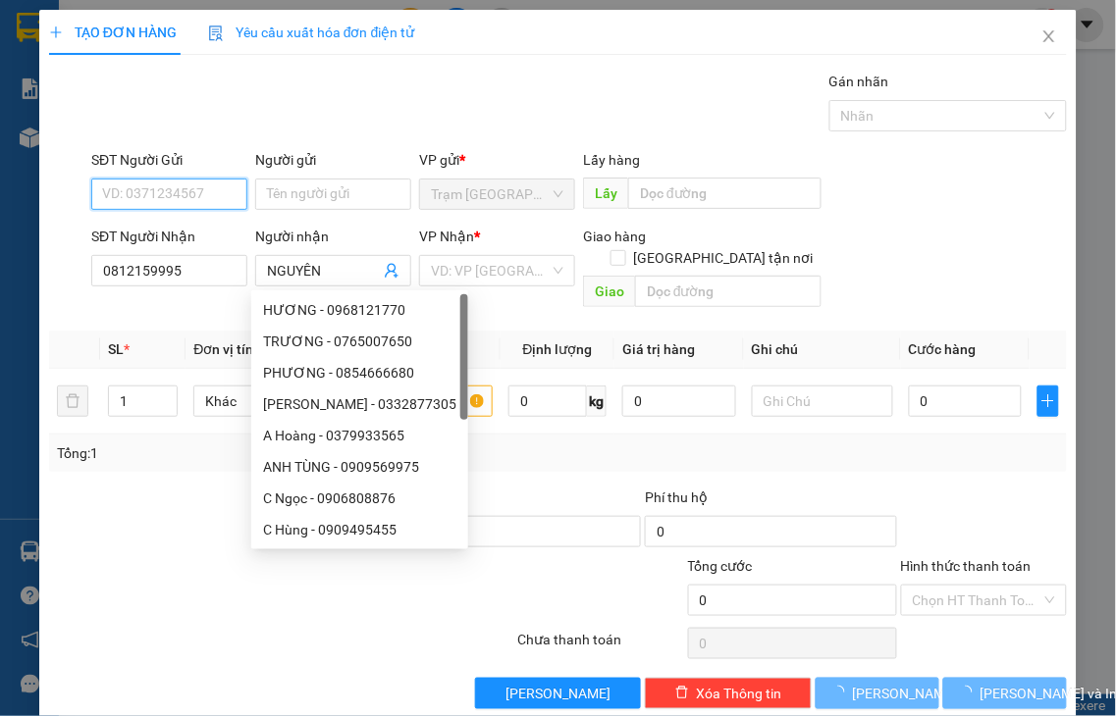
click at [138, 186] on input "SĐT Người Gửi" at bounding box center [169, 194] width 156 height 31
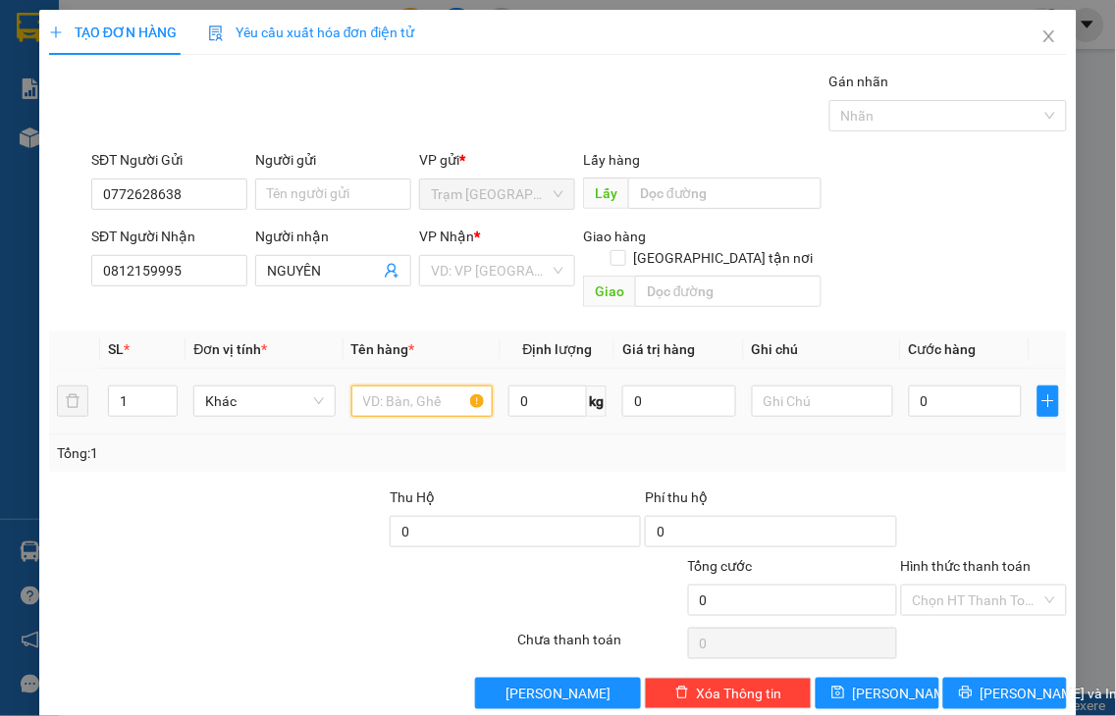
click at [377, 386] on input "text" at bounding box center [421, 401] width 141 height 31
click at [475, 262] on input "search" at bounding box center [490, 270] width 119 height 29
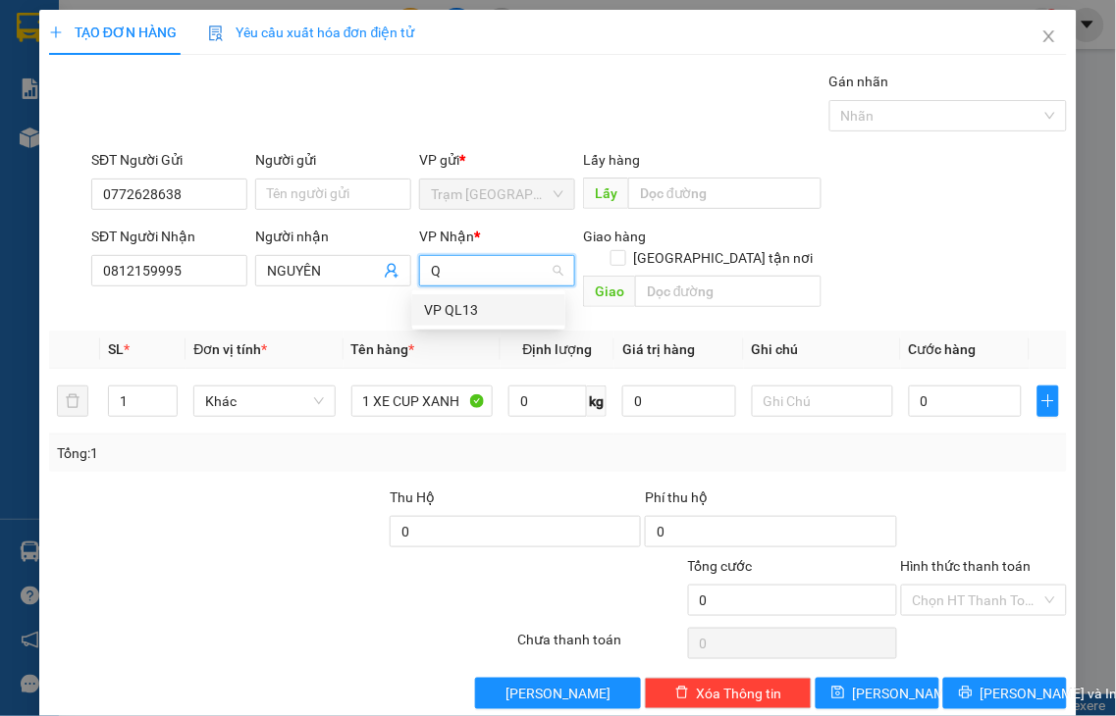
click at [469, 310] on div "VP QL13" at bounding box center [489, 310] width 130 height 22
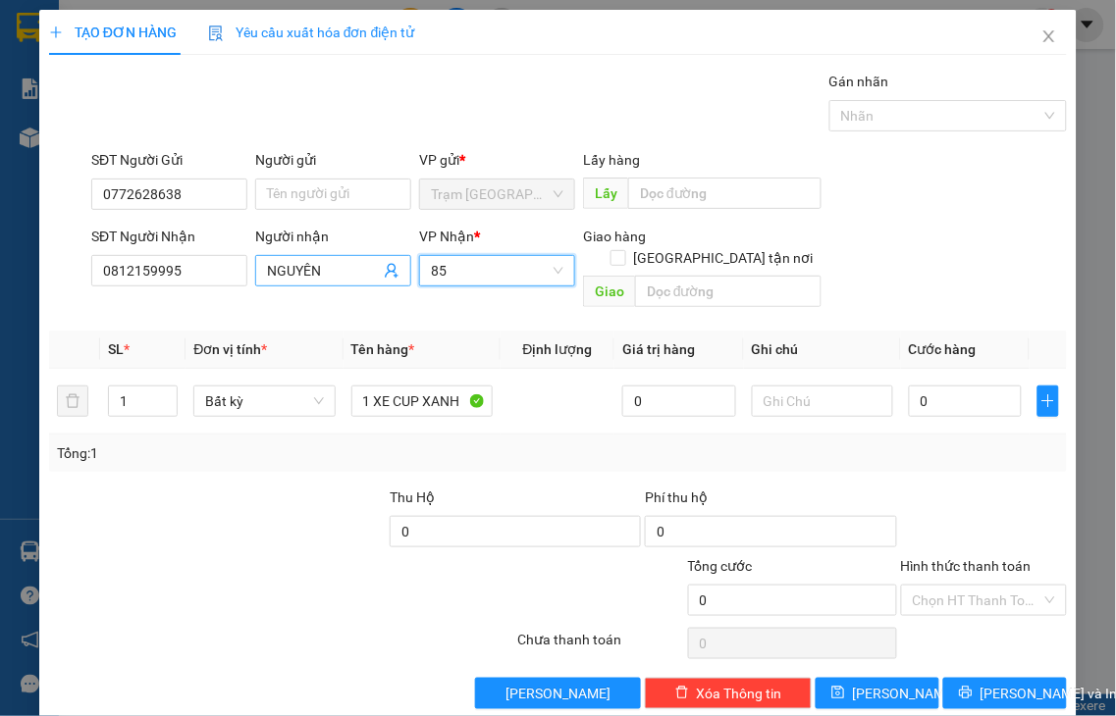
drag, startPoint x: 365, startPoint y: 273, endPoint x: 350, endPoint y: 273, distance: 14.7
click at [350, 273] on div "SĐT Người Nhận 0812159995 Người nhận NGUYÊN VP Nhận * VP QL13 85 Giao hàng Giao…" at bounding box center [578, 271] width 983 height 90
drag, startPoint x: 451, startPoint y: 272, endPoint x: 383, endPoint y: 279, distance: 69.0
click at [383, 279] on div "SĐT Người Nhận 0812159995 Người nhận NGUYÊN VP Nhận * VP QL13 Q Giao hàng Giao …" at bounding box center [578, 271] width 983 height 90
click at [548, 272] on div "Q" at bounding box center [497, 270] width 156 height 31
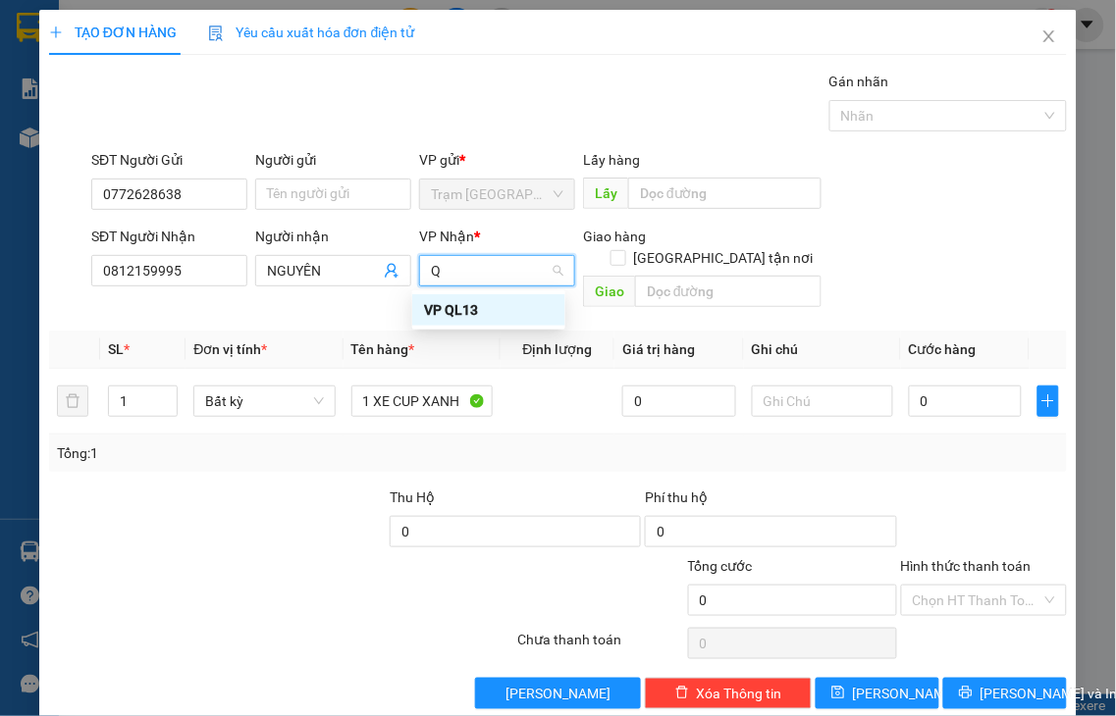
click at [459, 312] on div "VP QL13" at bounding box center [489, 310] width 130 height 22
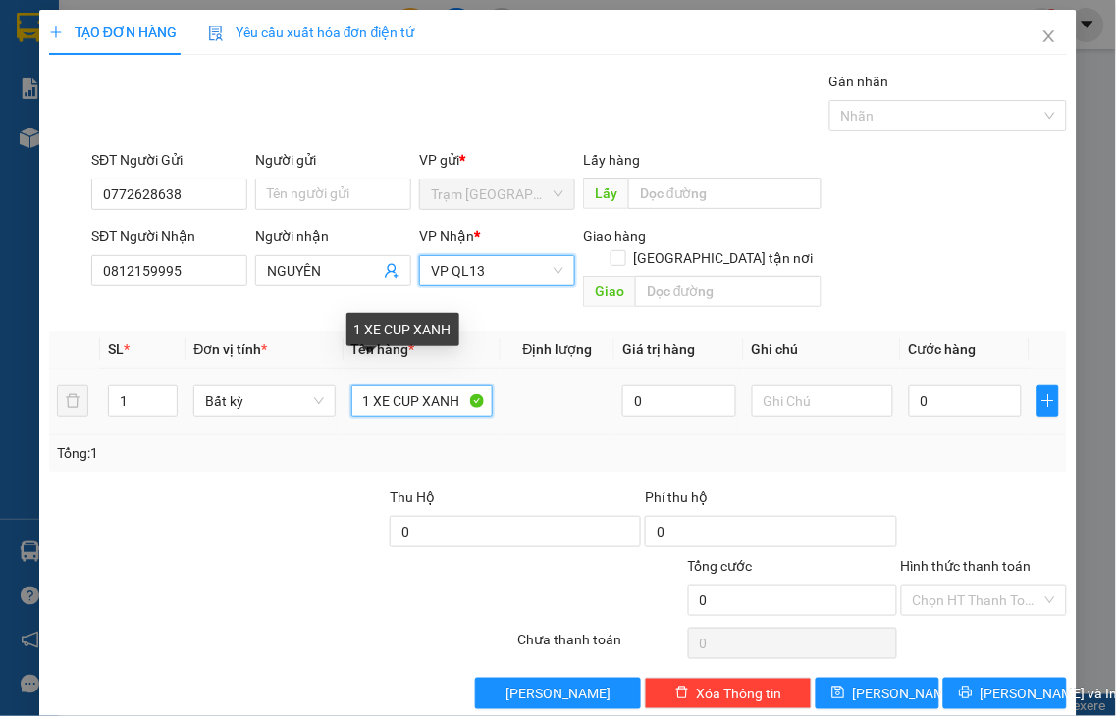
click at [465, 386] on input "1 XE CUP XANH" at bounding box center [421, 401] width 141 height 31
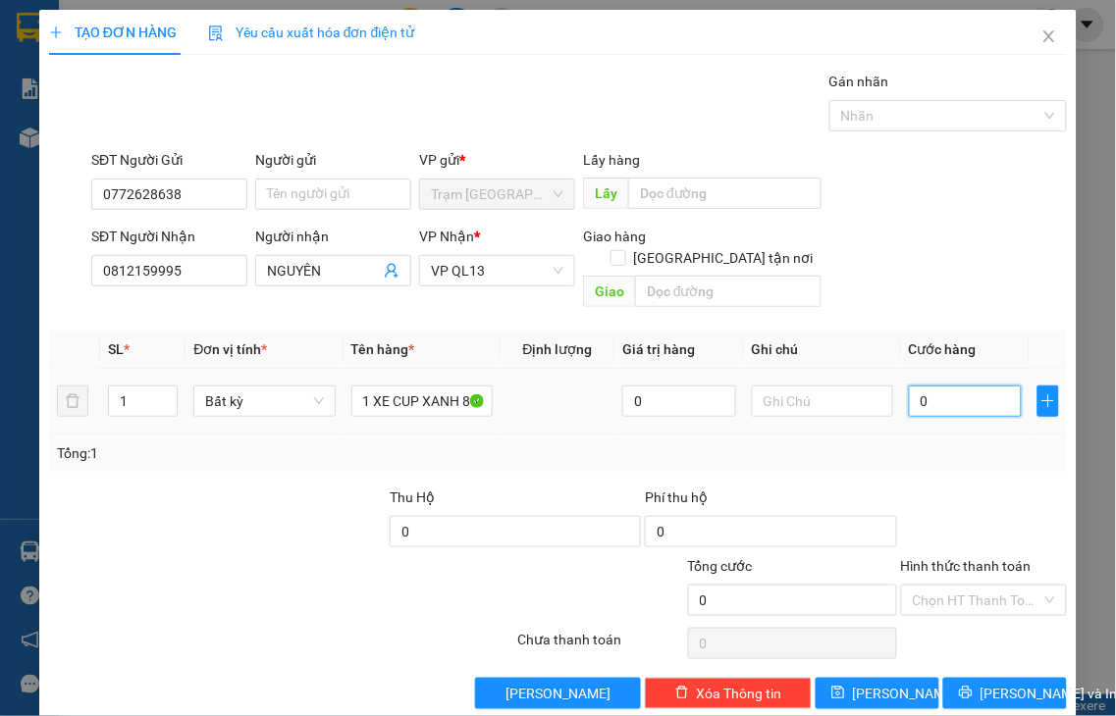
click at [952, 386] on input "0" at bounding box center [965, 401] width 113 height 31
click at [964, 558] on label "Hình thức thanh toán" at bounding box center [966, 566] width 131 height 16
click at [964, 586] on input "Hình thức thanh toán" at bounding box center [978, 600] width 130 height 29
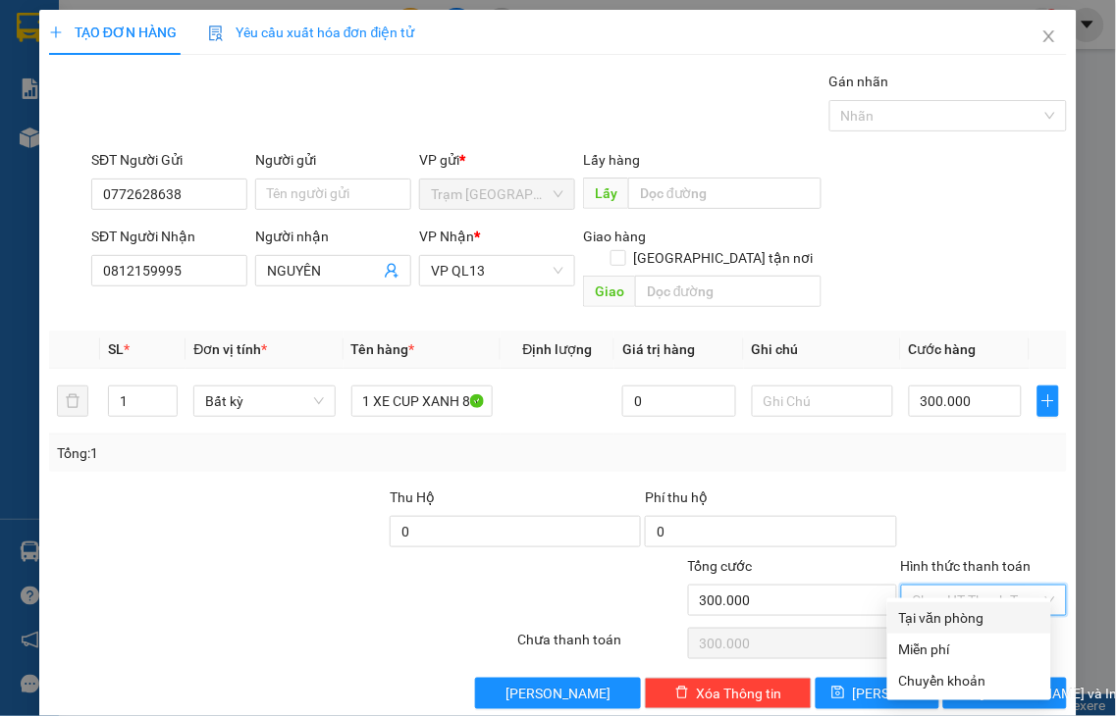
click at [954, 618] on div "Tại văn phòng" at bounding box center [969, 618] width 140 height 22
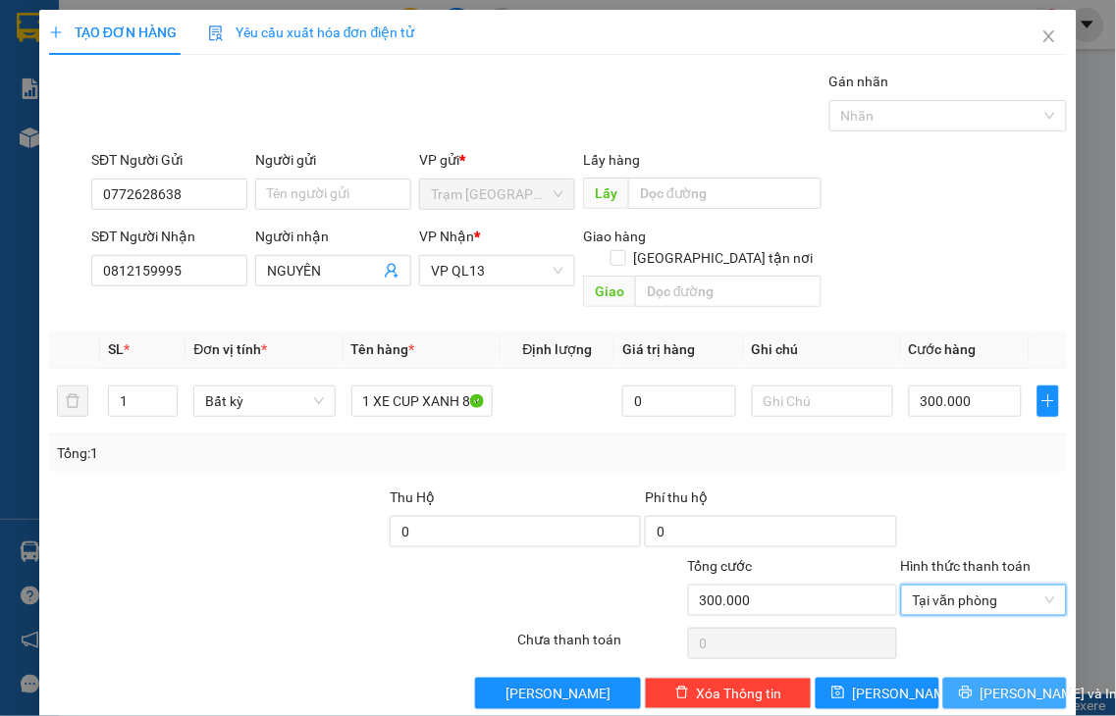
click at [991, 683] on span "[PERSON_NAME] và In" at bounding box center [1048, 694] width 137 height 22
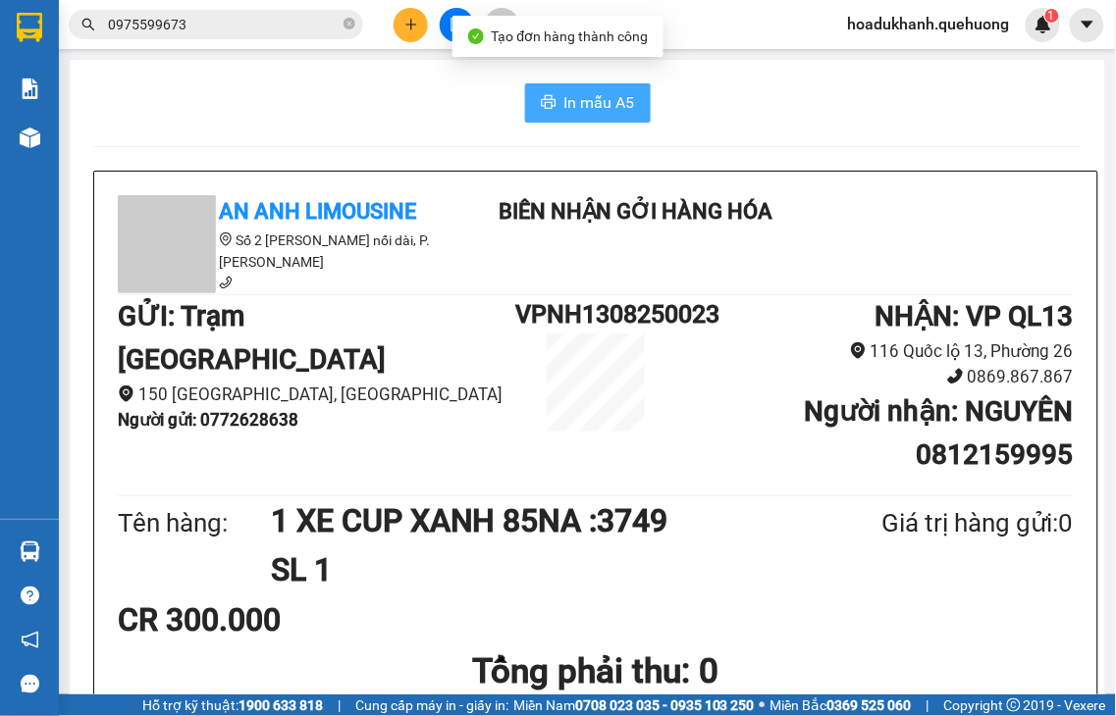
click at [609, 118] on button "In mẫu A5" at bounding box center [588, 102] width 126 height 39
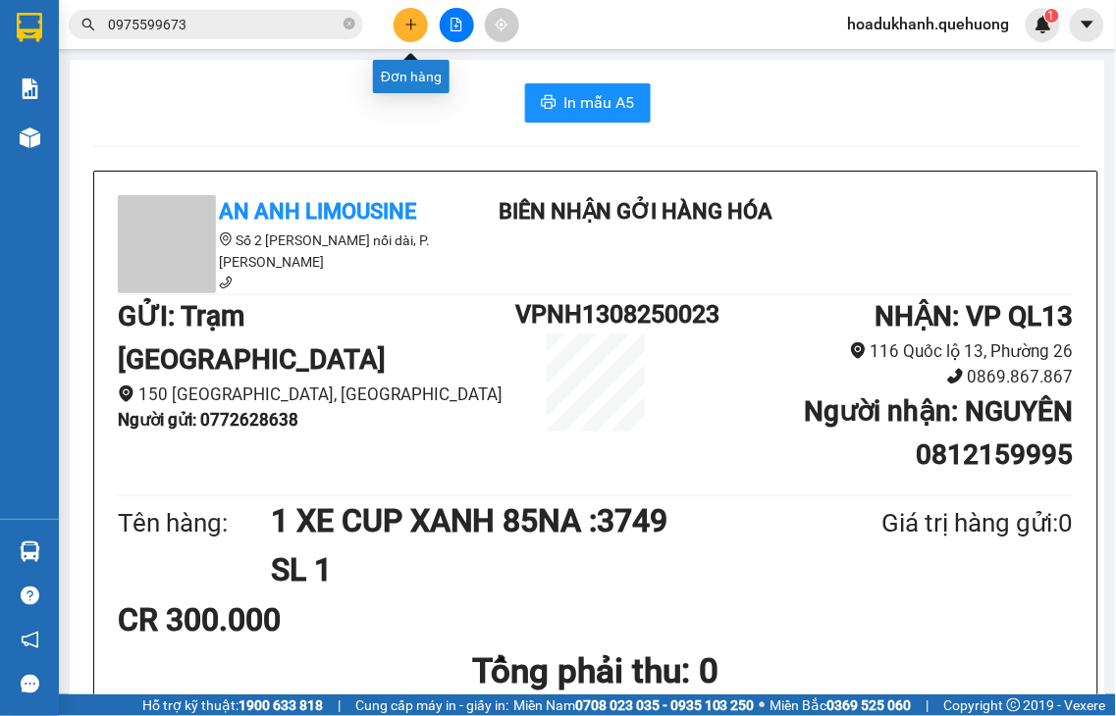
click at [410, 24] on icon "plus" at bounding box center [410, 24] width 11 height 1
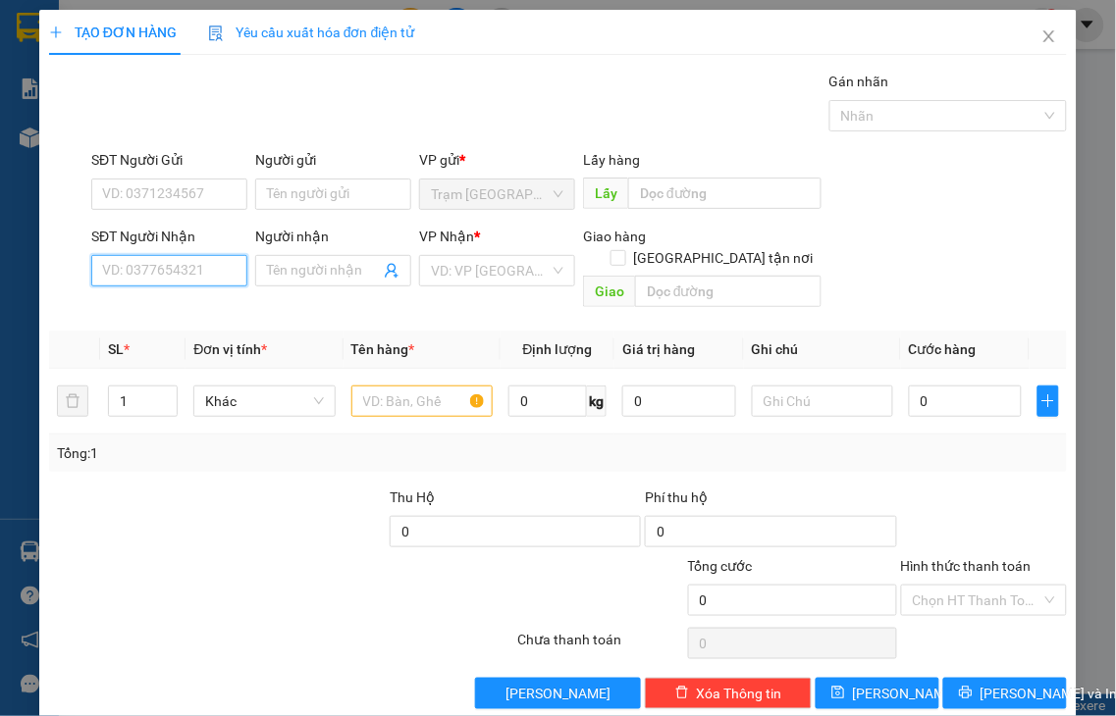
click at [213, 269] on input "SĐT Người Nhận" at bounding box center [169, 270] width 156 height 31
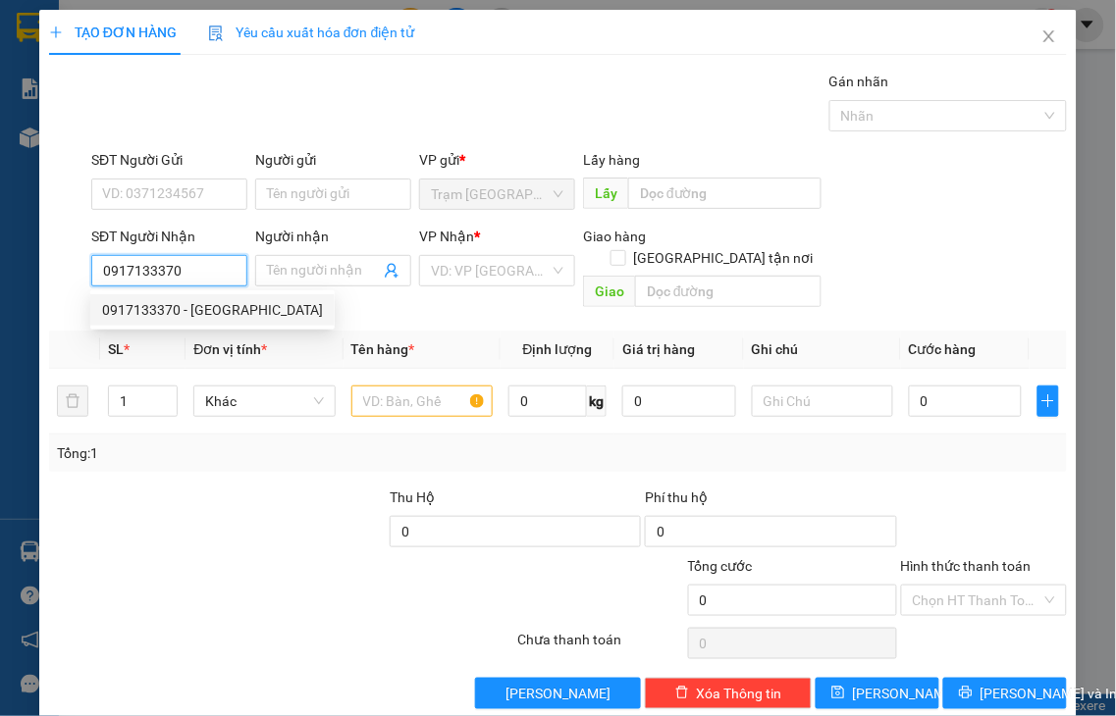
click at [188, 271] on input "0917133370" at bounding box center [169, 270] width 156 height 31
click at [181, 315] on div "0917133370 - [GEOGRAPHIC_DATA]" at bounding box center [212, 310] width 221 height 22
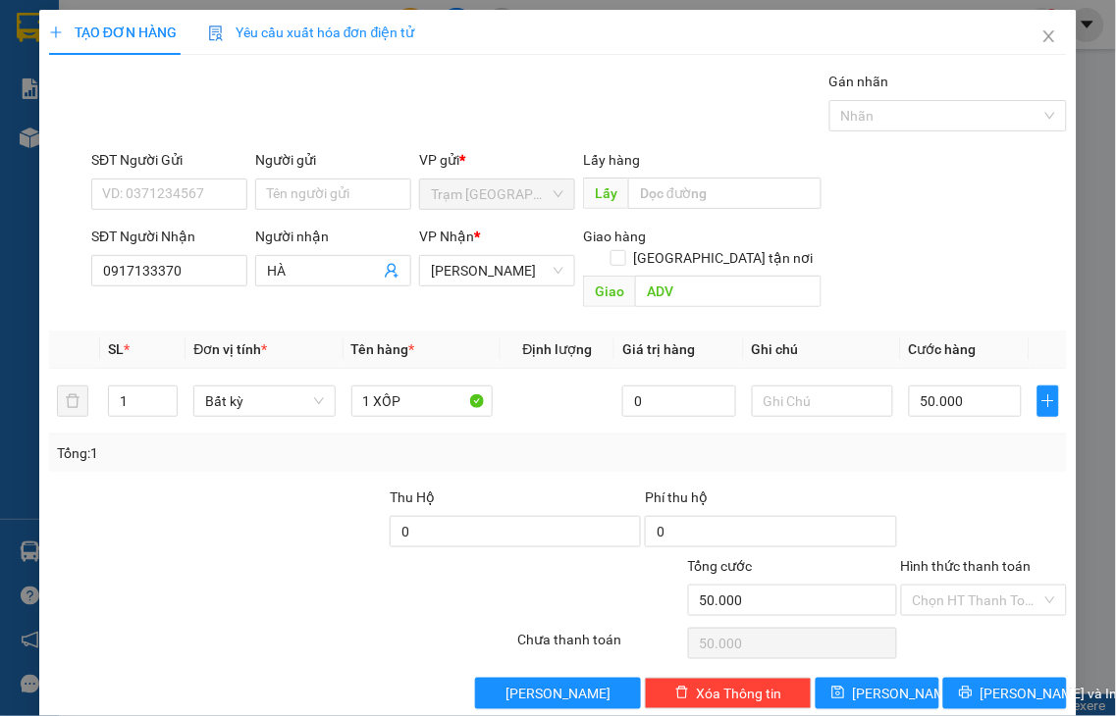
click at [966, 558] on label "Hình thức thanh toán" at bounding box center [966, 566] width 131 height 16
click at [966, 586] on input "Hình thức thanh toán" at bounding box center [978, 600] width 130 height 29
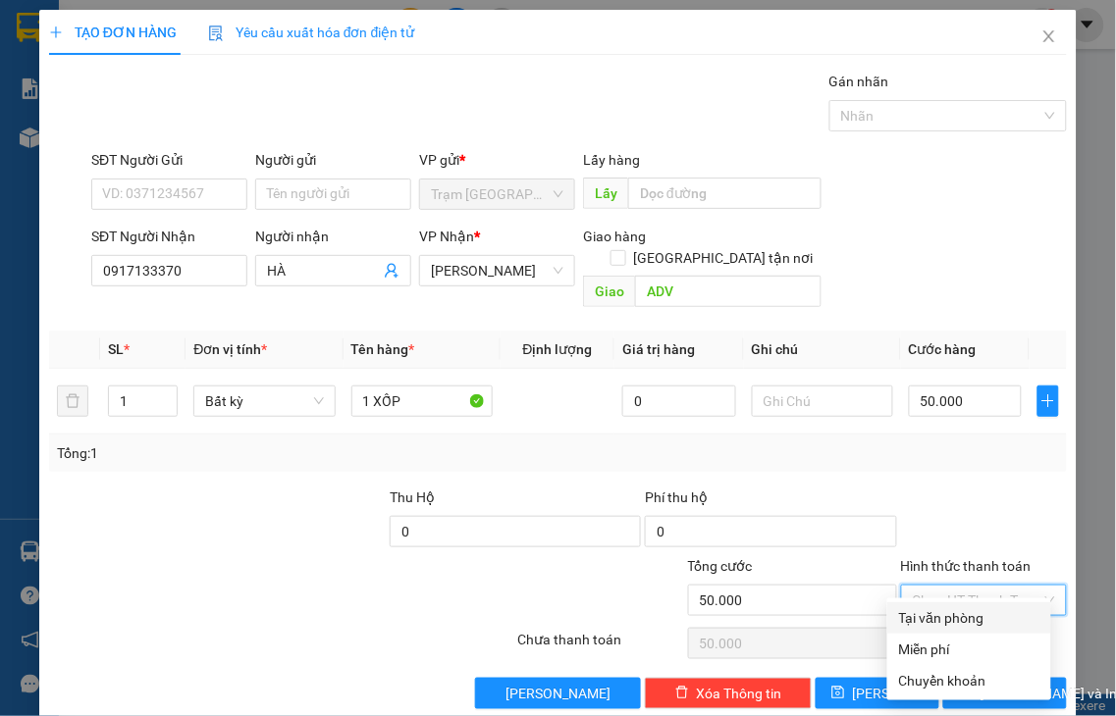
click at [974, 612] on div "Tại văn phòng" at bounding box center [969, 618] width 140 height 22
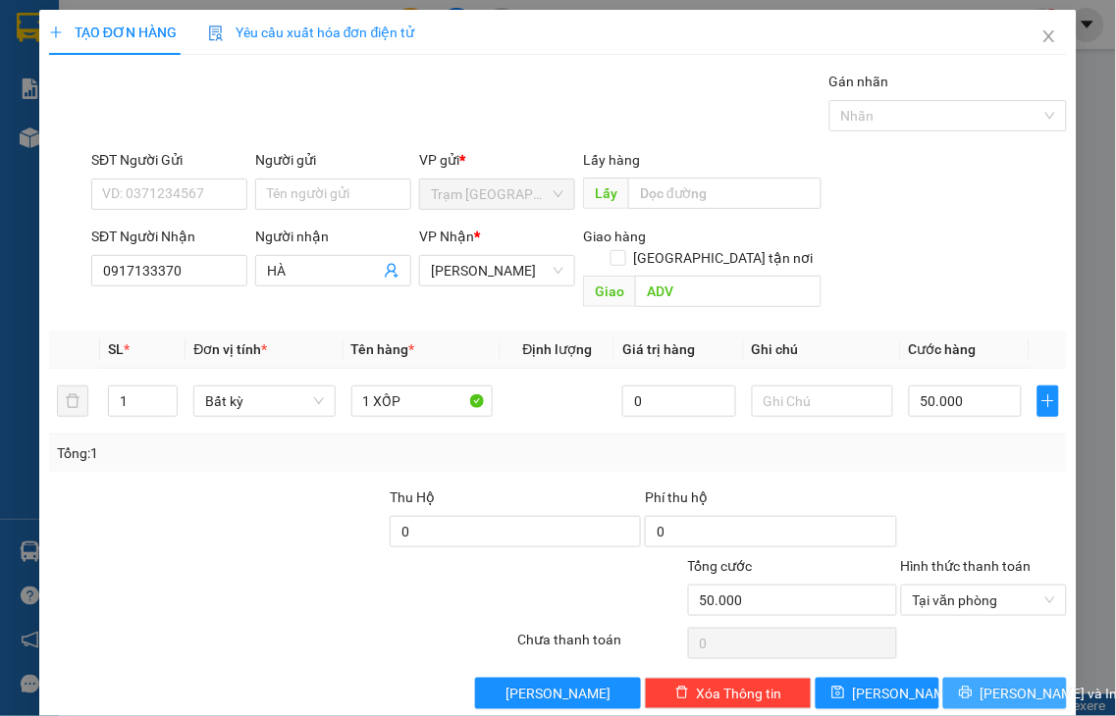
click at [985, 683] on span "[PERSON_NAME] và In" at bounding box center [1048, 694] width 137 height 22
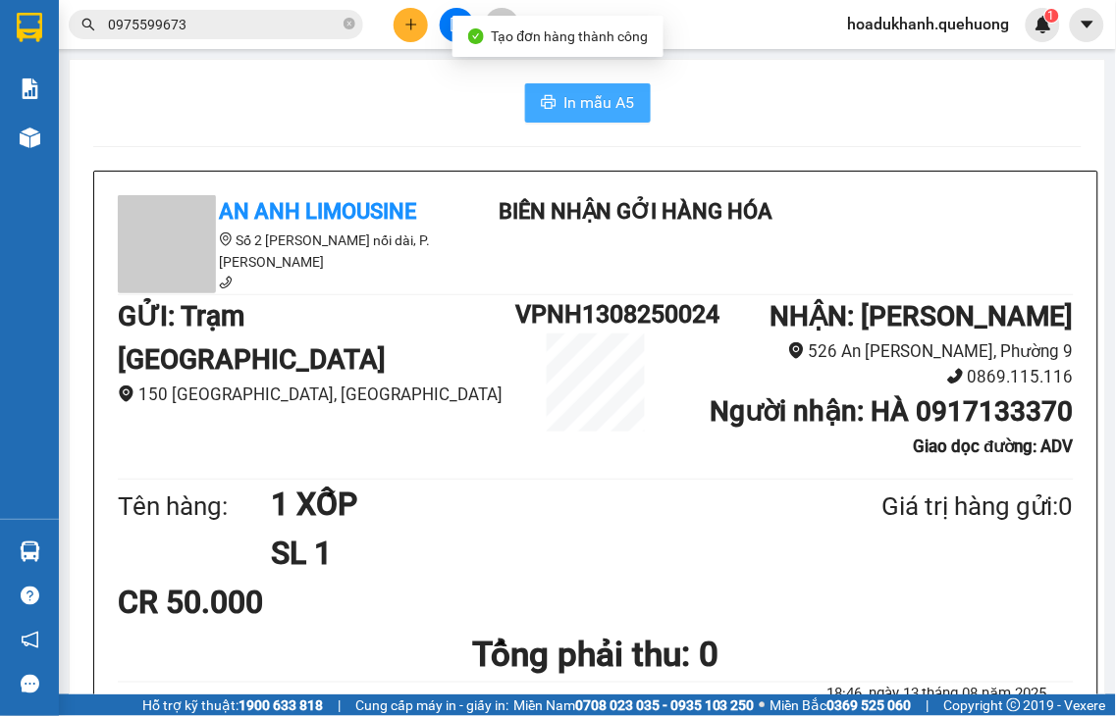
click at [597, 103] on span "In mẫu A5" at bounding box center [599, 102] width 71 height 25
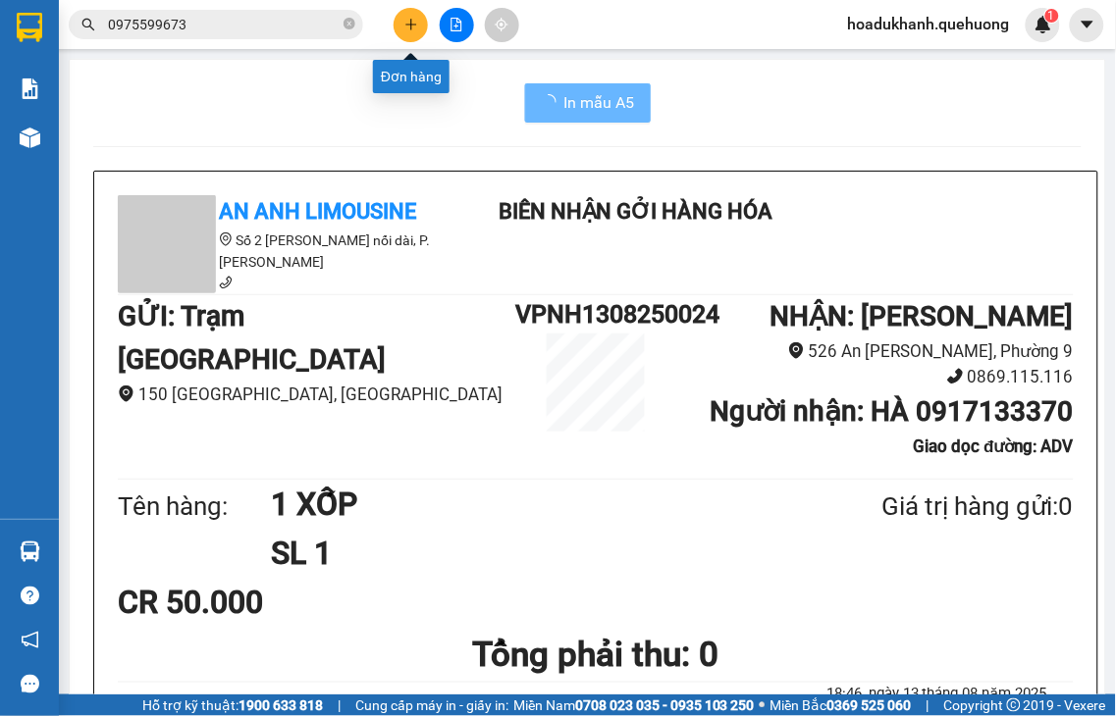
click at [416, 24] on icon "plus" at bounding box center [411, 25] width 14 height 14
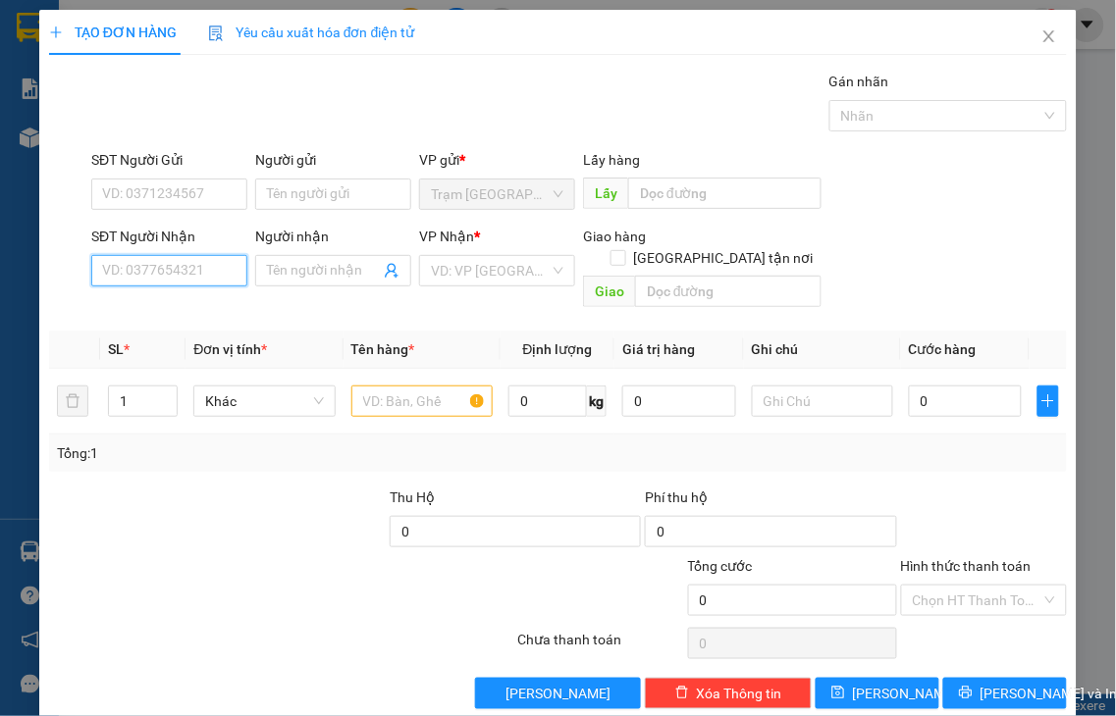
click at [219, 273] on input "SĐT Người Nhận" at bounding box center [169, 270] width 156 height 31
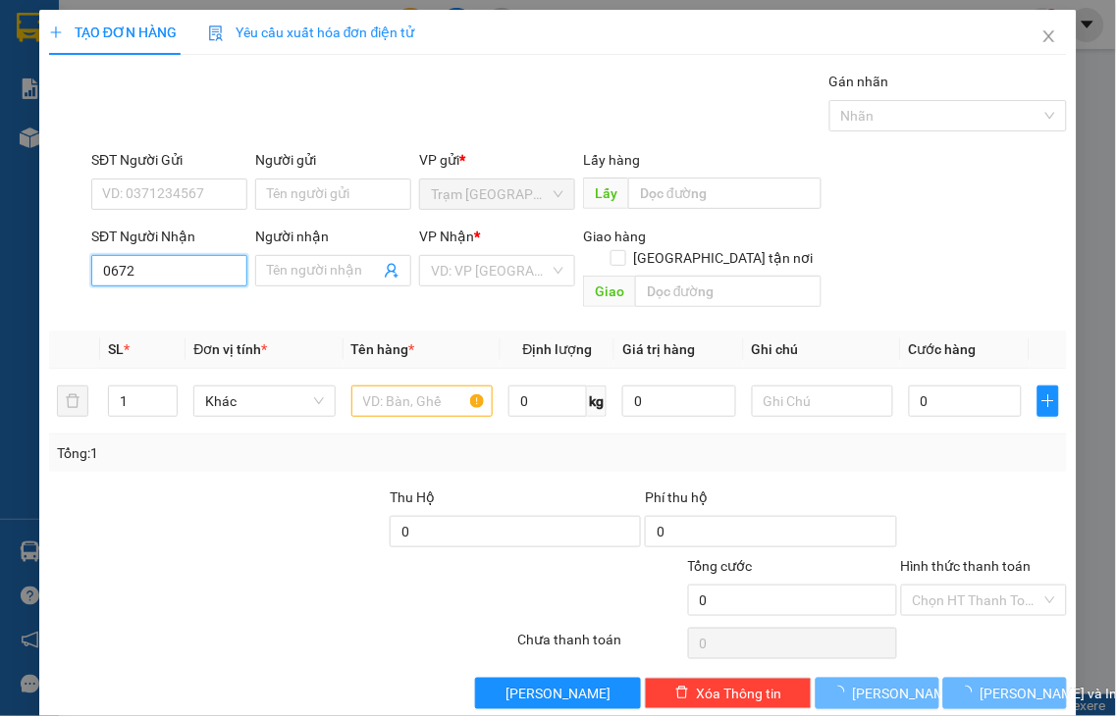
click at [197, 270] on input "0672" at bounding box center [169, 270] width 156 height 31
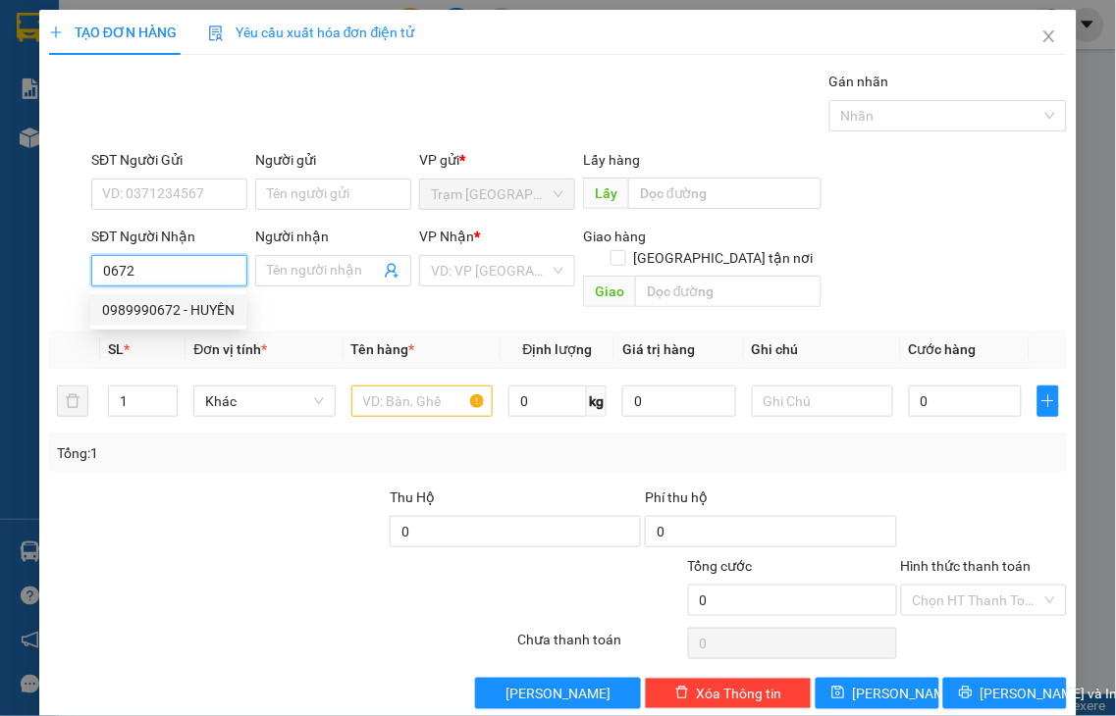
click at [197, 315] on div "0989990672 - HUYỀN" at bounding box center [168, 310] width 132 height 22
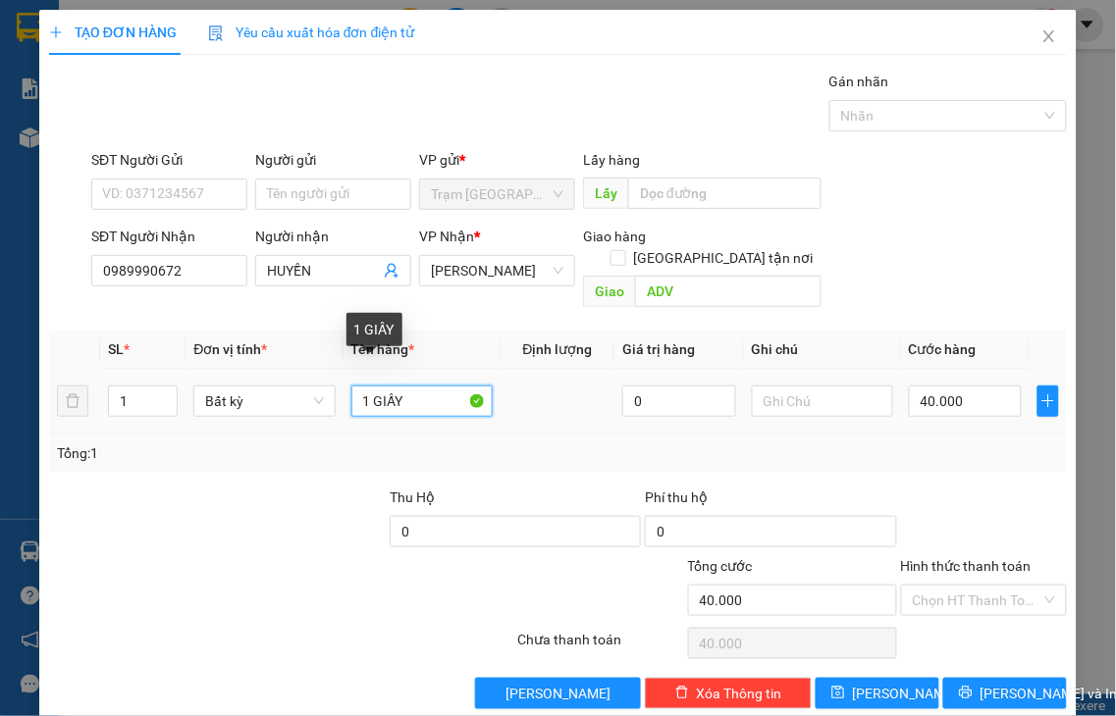
drag, startPoint x: 370, startPoint y: 374, endPoint x: 445, endPoint y: 371, distance: 74.6
click at [445, 386] on input "1 GIẤY" at bounding box center [421, 401] width 141 height 31
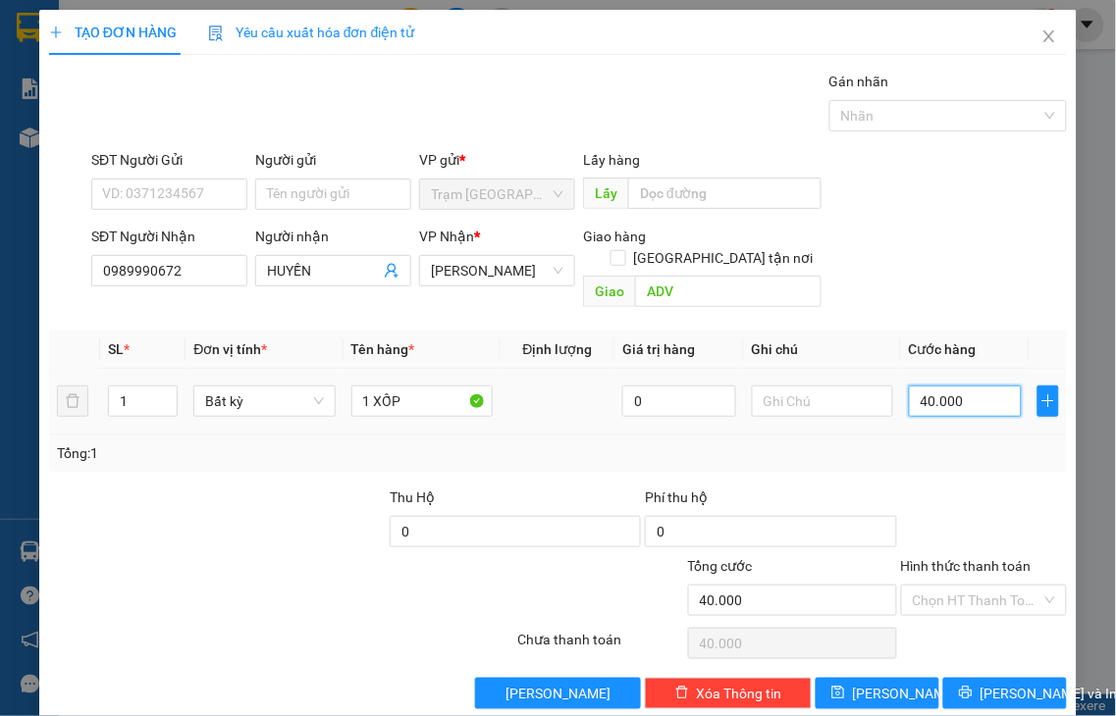
click at [976, 386] on input "40.000" at bounding box center [965, 401] width 113 height 31
click at [968, 558] on label "Hình thức thanh toán" at bounding box center [966, 566] width 131 height 16
click at [968, 586] on input "Hình thức thanh toán" at bounding box center [978, 600] width 130 height 29
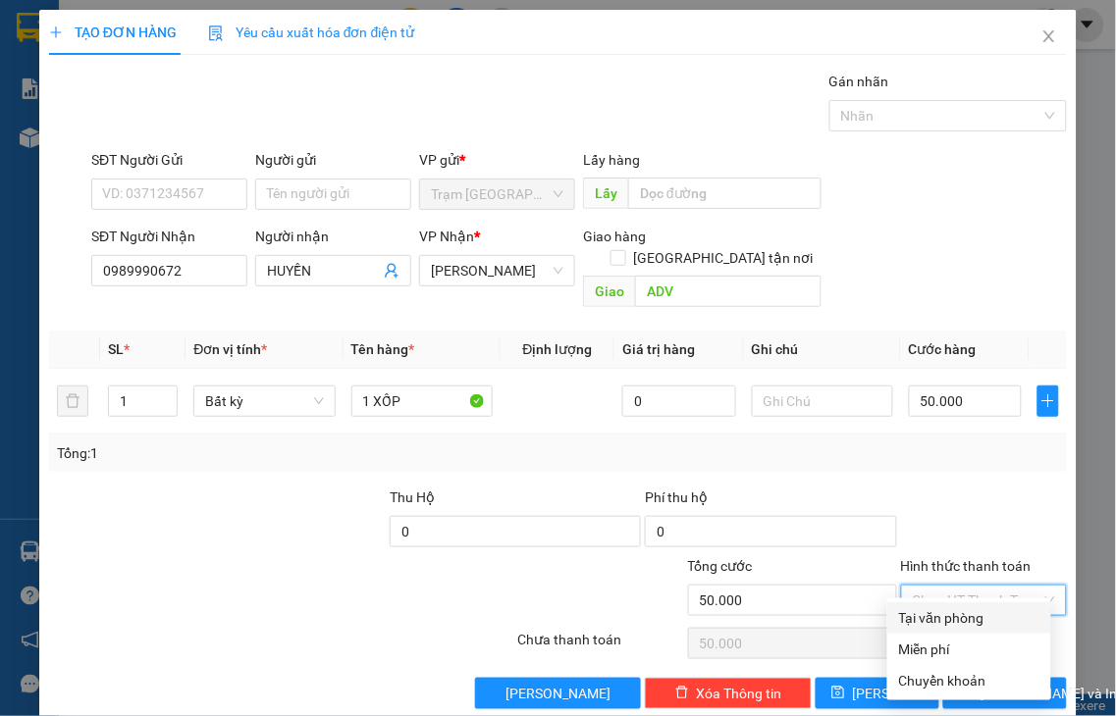
click at [960, 622] on div "Tại văn phòng" at bounding box center [969, 618] width 140 height 22
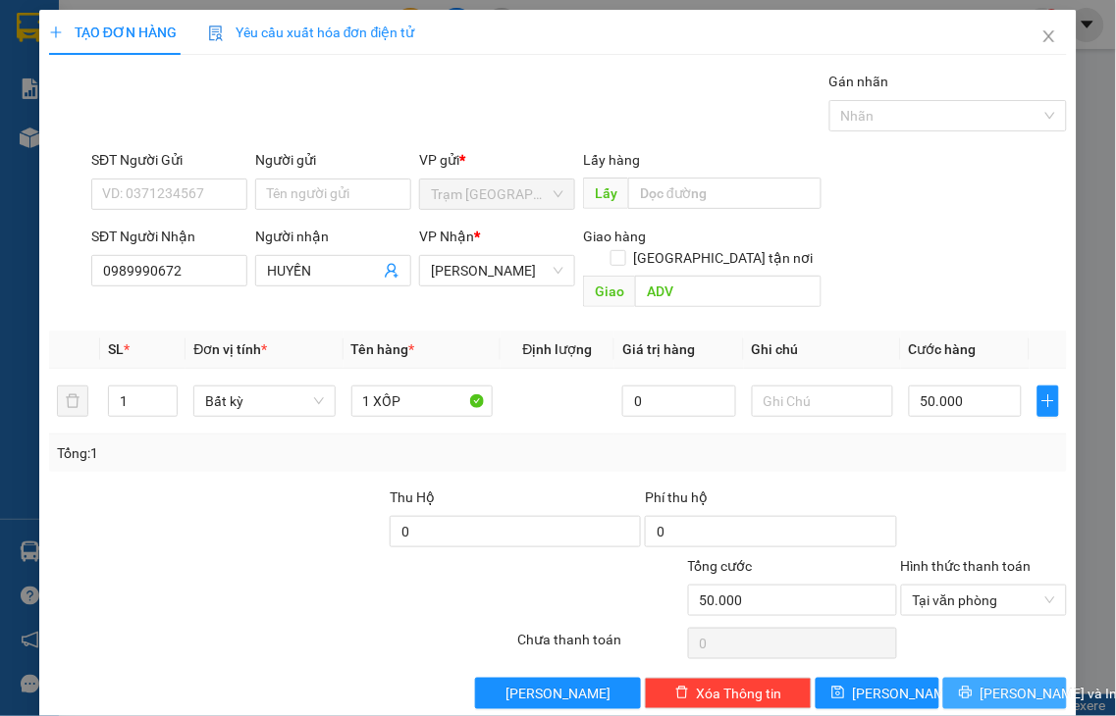
click at [980, 683] on span "[PERSON_NAME] và In" at bounding box center [1048, 694] width 137 height 22
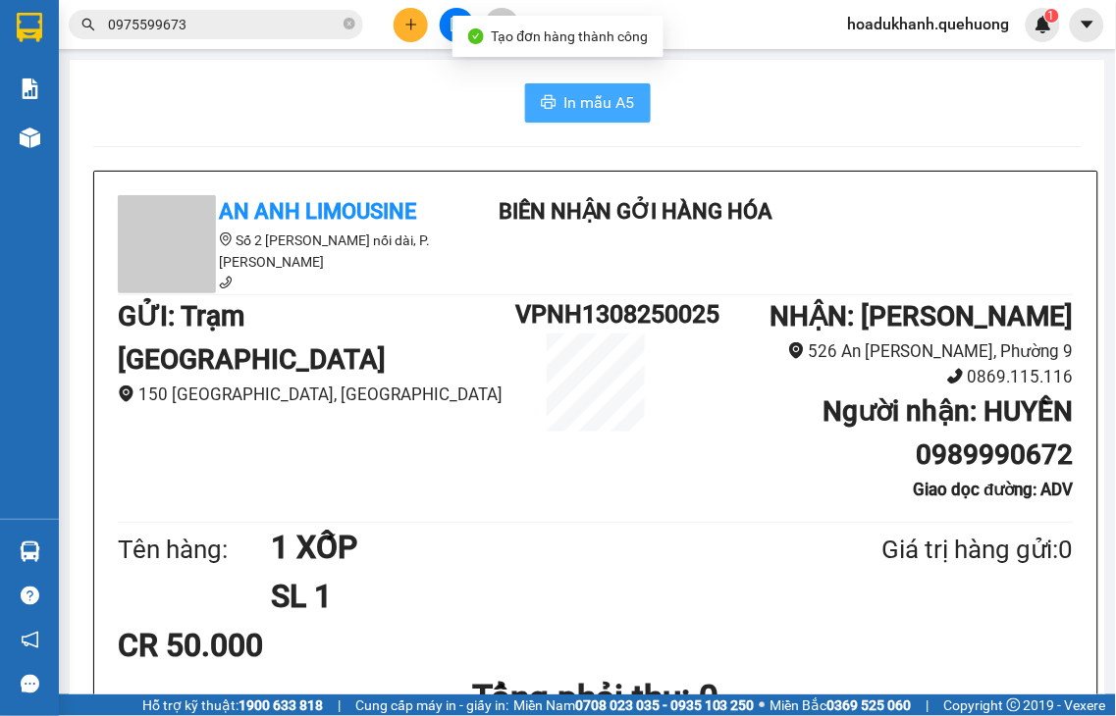
click at [580, 105] on span "In mẫu A5" at bounding box center [599, 102] width 71 height 25
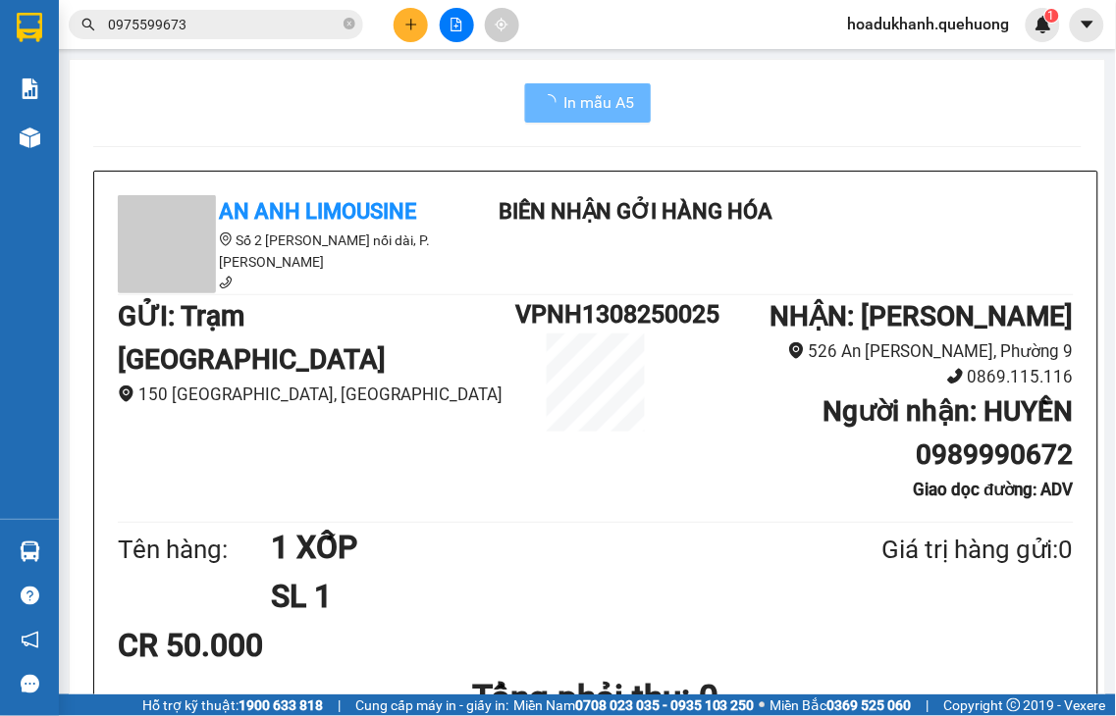
click at [406, 23] on icon "plus" at bounding box center [411, 25] width 14 height 14
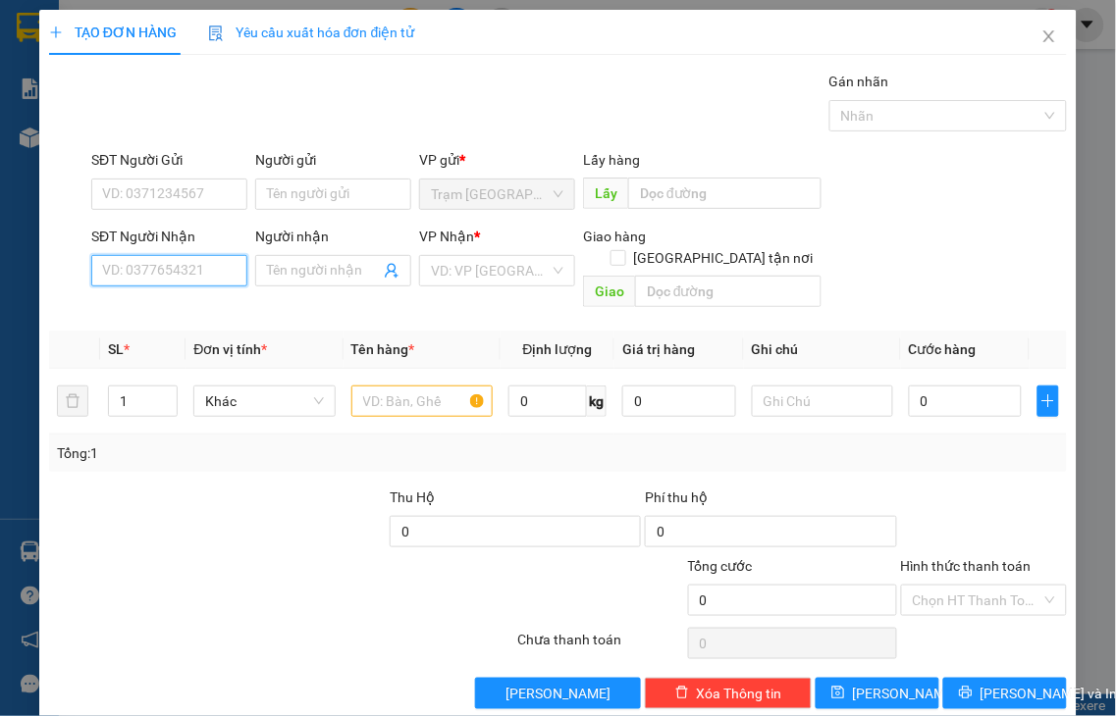
click at [200, 262] on input "SĐT Người Nhận" at bounding box center [169, 270] width 156 height 31
click at [206, 276] on input "1136" at bounding box center [169, 270] width 156 height 31
drag, startPoint x: 201, startPoint y: 266, endPoint x: 23, endPoint y: 288, distance: 179.9
click at [23, 288] on div "TẠO ĐƠN HÀNG Yêu cầu xuất hóa đơn điện tử Transit Pickup Surcharge Ids Transit …" at bounding box center [558, 358] width 1116 height 716
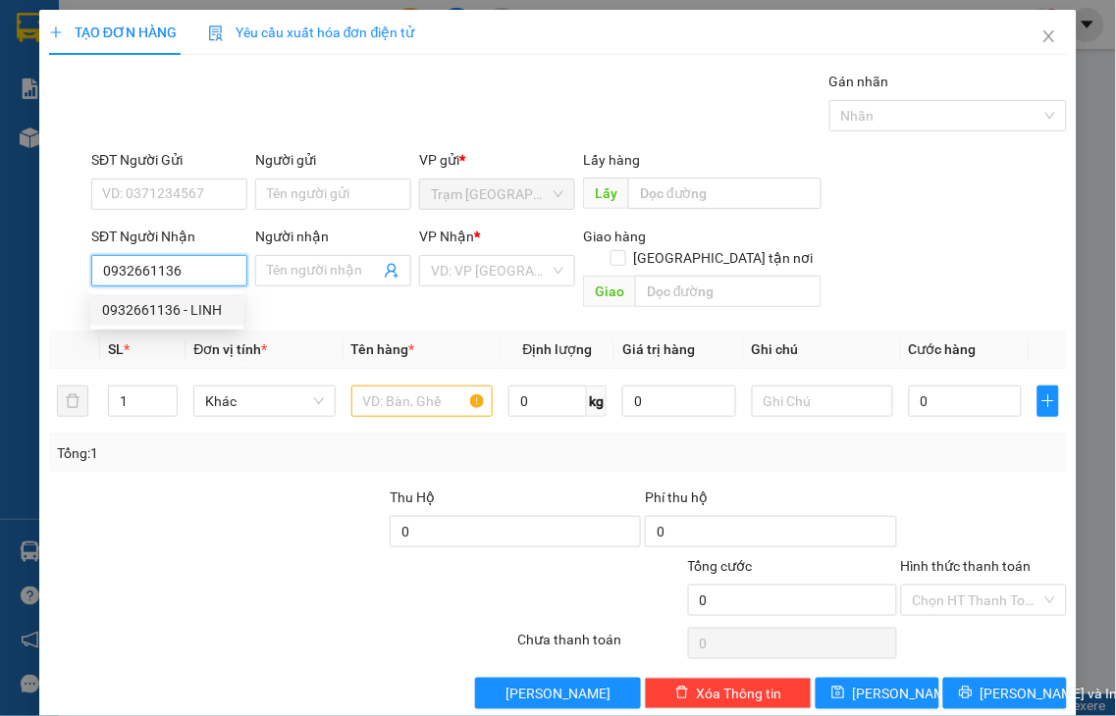
click at [170, 308] on div "0932661136 - LINH" at bounding box center [167, 310] width 130 height 22
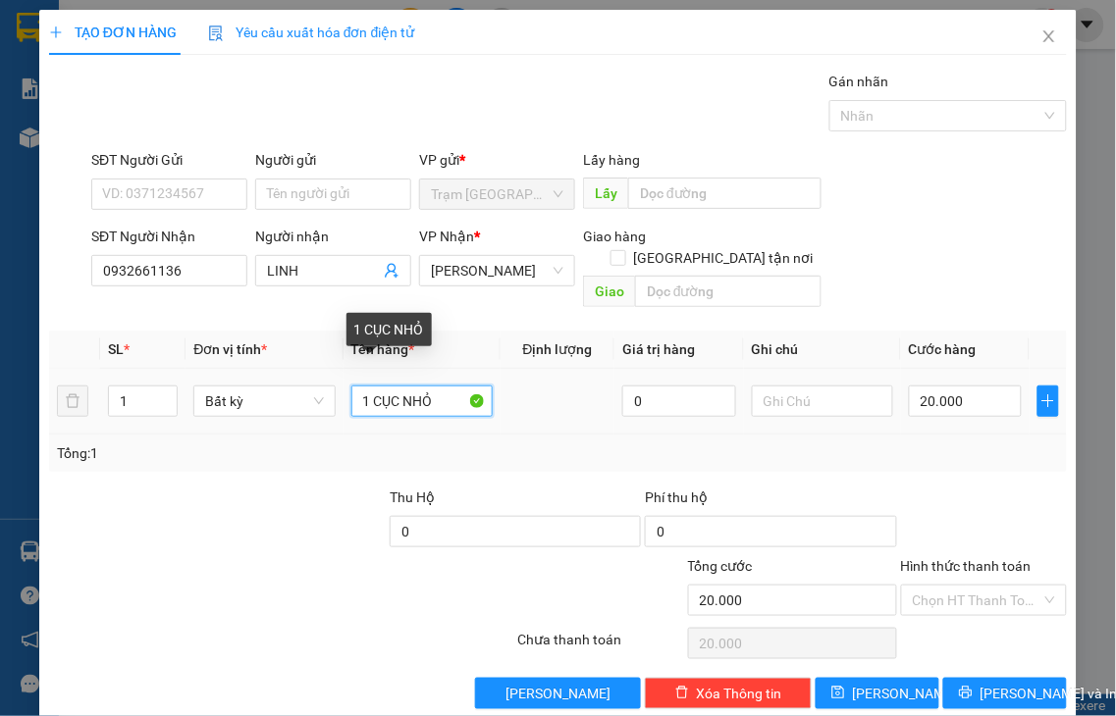
drag, startPoint x: 370, startPoint y: 371, endPoint x: 547, endPoint y: 369, distance: 176.7
click at [545, 371] on tr "1 Bất kỳ 1 CỤC NHỎ 0 20.000" at bounding box center [558, 402] width 1018 height 66
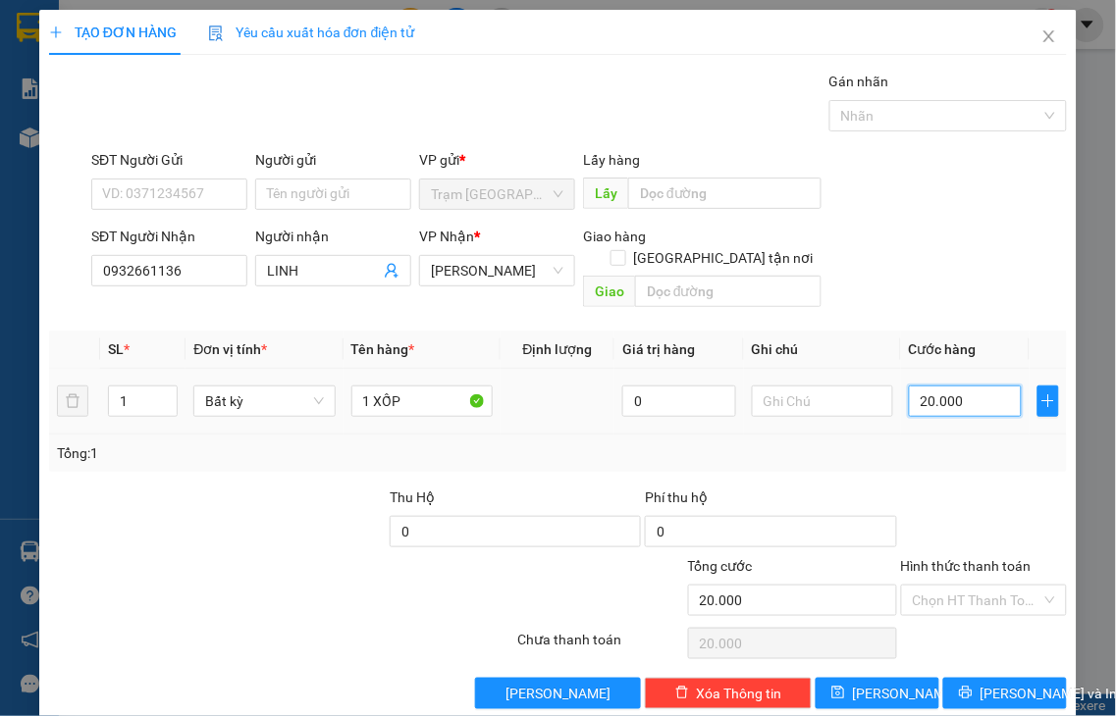
click at [981, 389] on input "20.000" at bounding box center [965, 401] width 113 height 31
click at [909, 386] on input "30" at bounding box center [965, 401] width 113 height 31
click at [858, 387] on td at bounding box center [822, 402] width 157 height 66
click at [956, 558] on label "Hình thức thanh toán" at bounding box center [966, 566] width 131 height 16
click at [956, 586] on input "Hình thức thanh toán" at bounding box center [978, 600] width 130 height 29
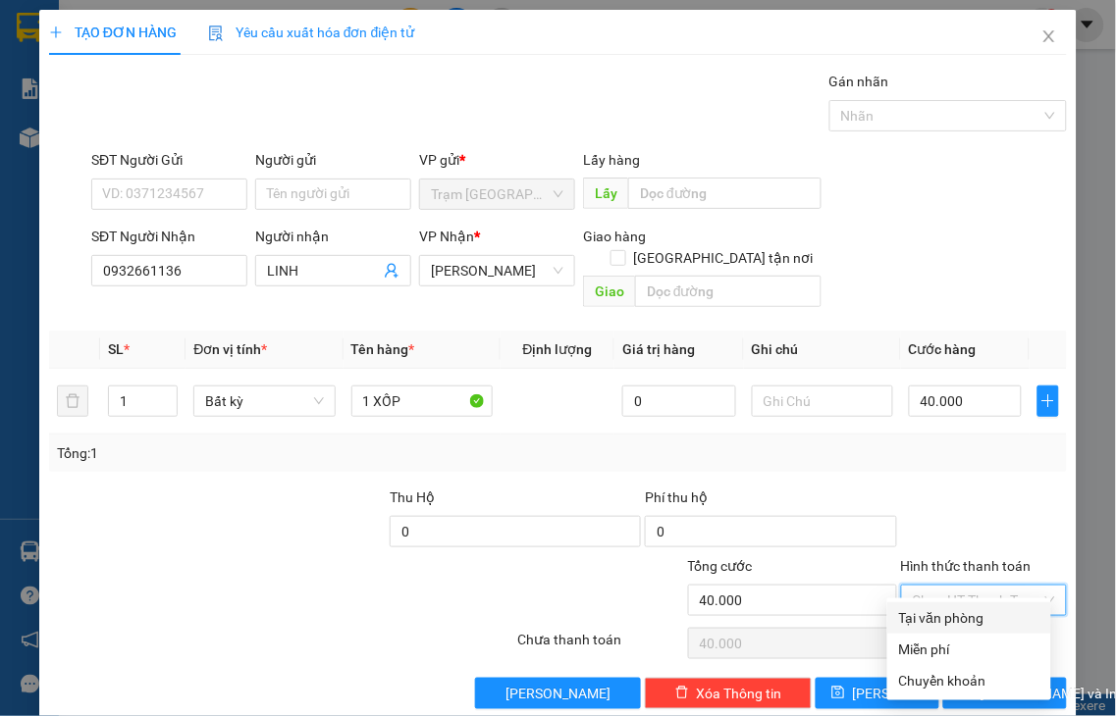
click at [962, 613] on div "Tại văn phòng" at bounding box center [969, 618] width 140 height 22
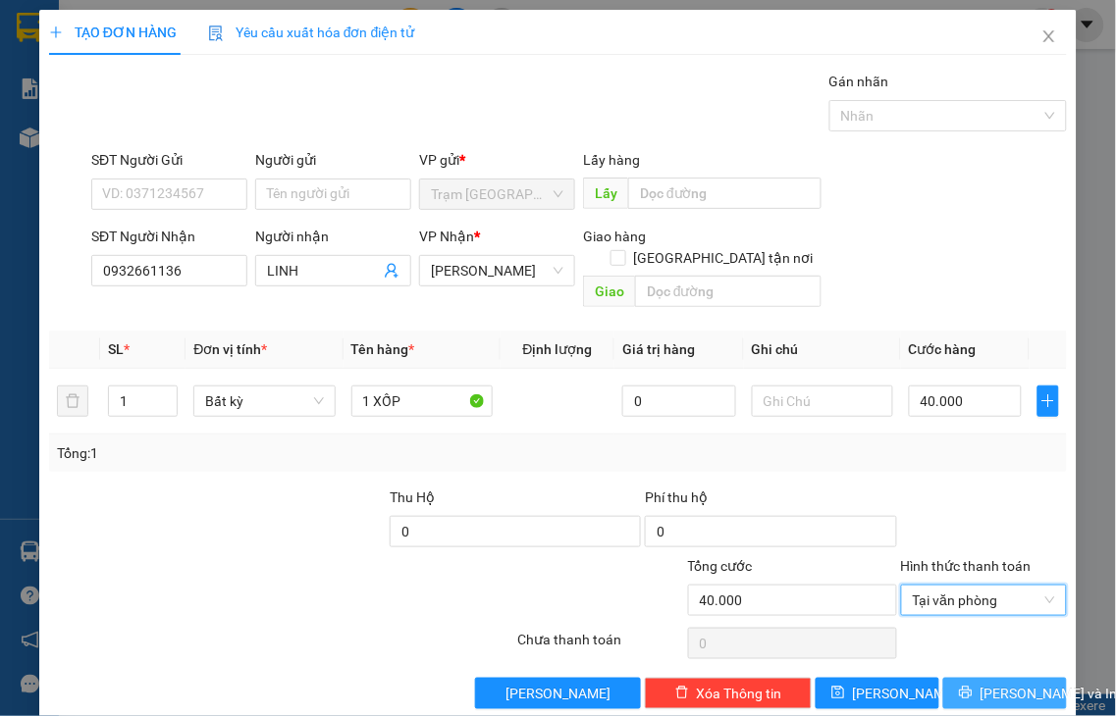
click at [989, 683] on span "[PERSON_NAME] và In" at bounding box center [1048, 694] width 137 height 22
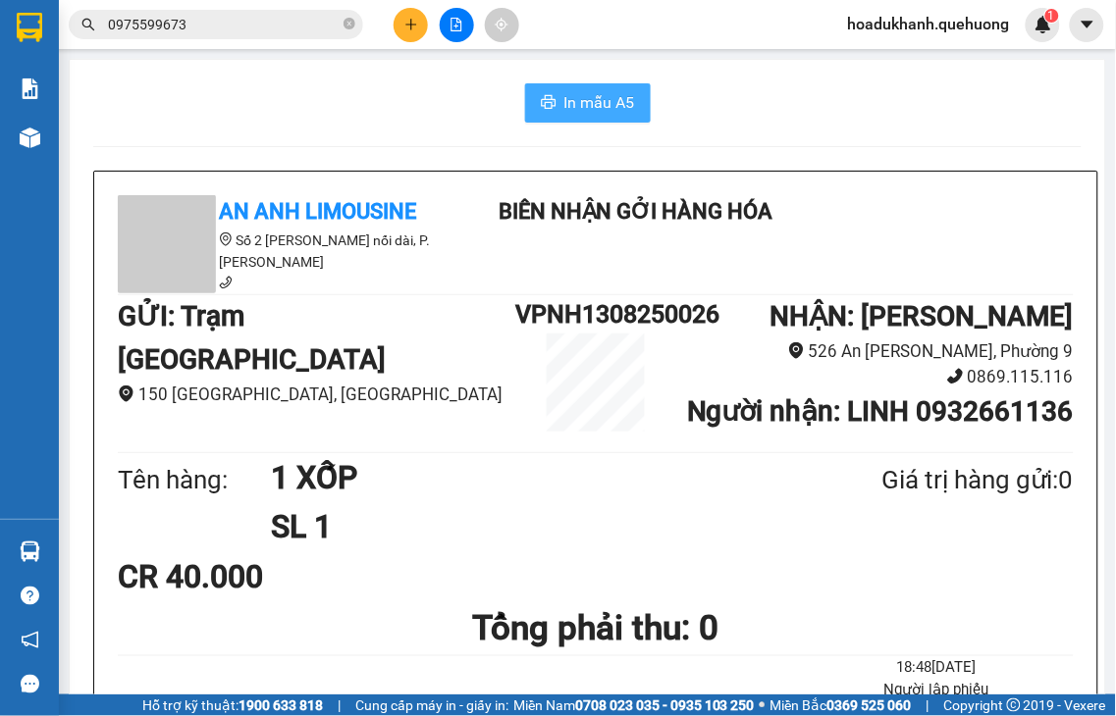
click at [625, 102] on button "In mẫu A5" at bounding box center [588, 102] width 126 height 39
click at [402, 22] on button at bounding box center [411, 25] width 34 height 34
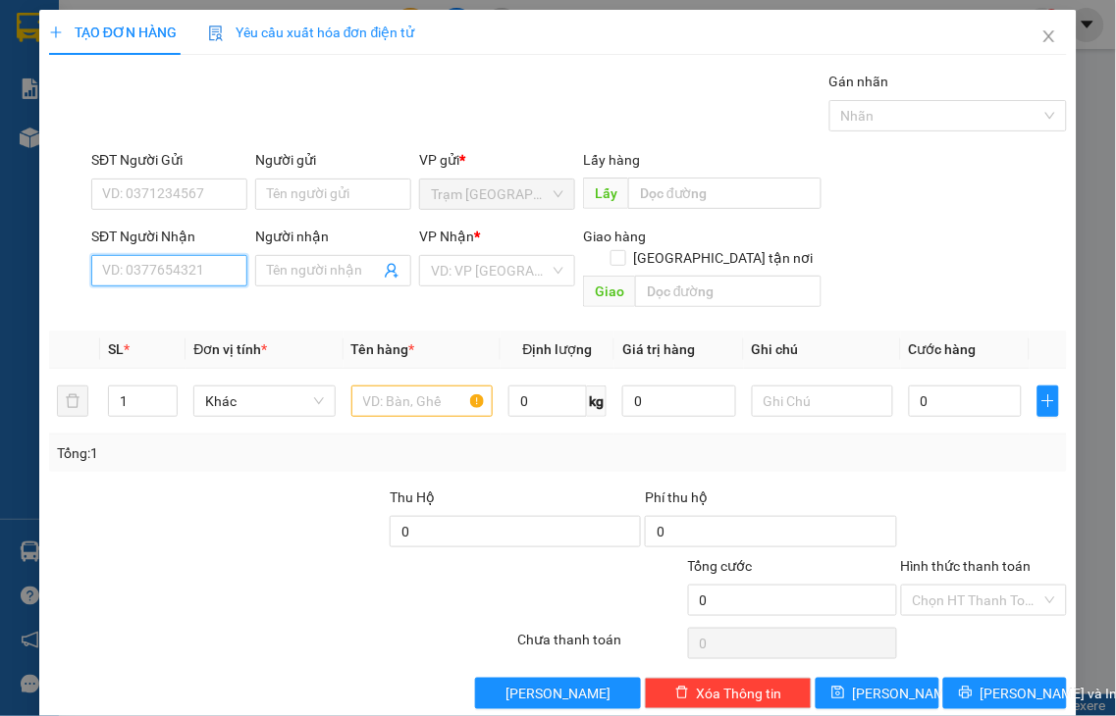
click at [200, 265] on input "SĐT Người Nhận" at bounding box center [169, 270] width 156 height 31
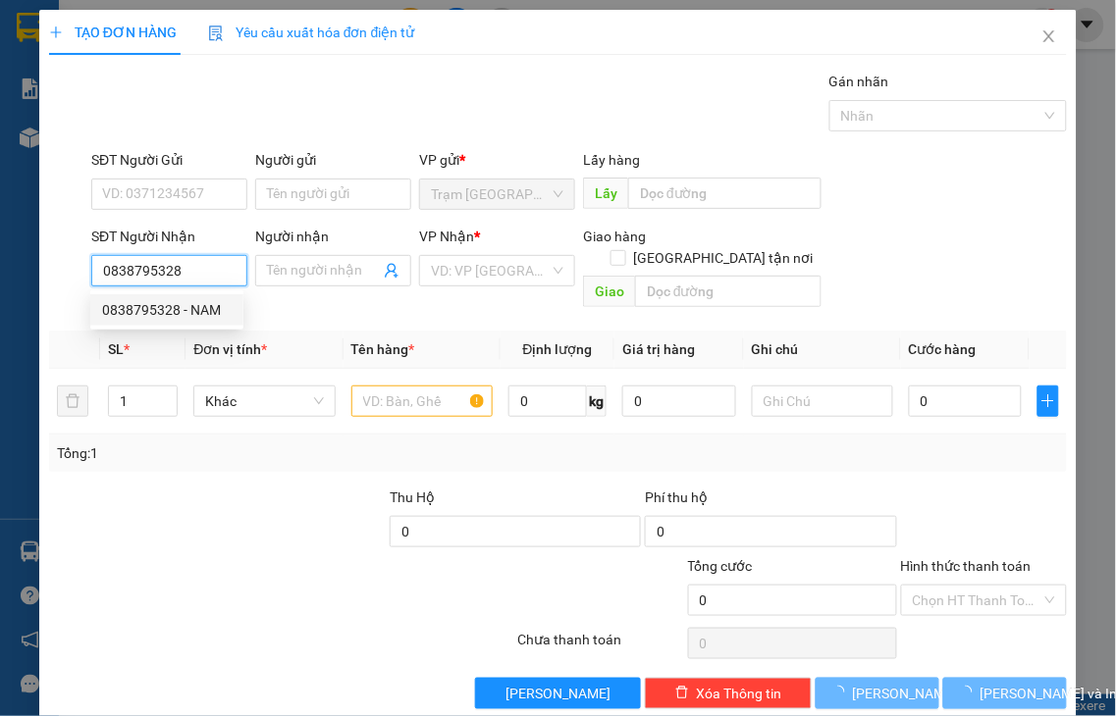
click at [162, 309] on div "0838795328 - NAM" at bounding box center [167, 310] width 130 height 22
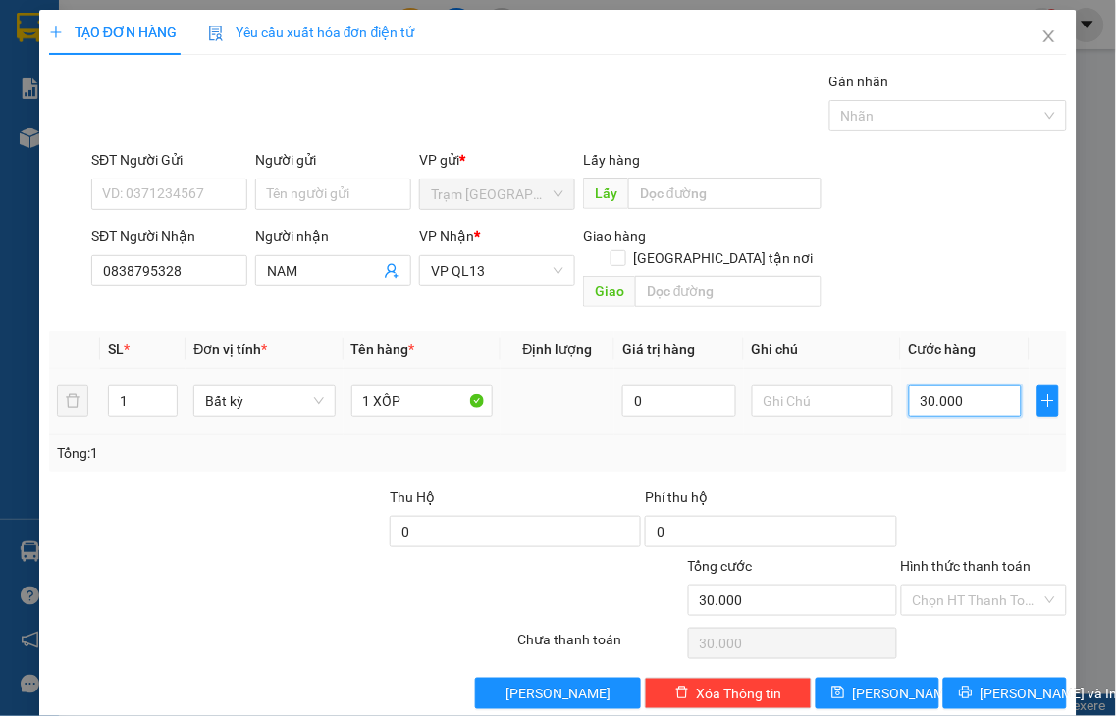
click at [964, 386] on input "30.000" at bounding box center [965, 401] width 113 height 31
click at [976, 558] on label "Hình thức thanh toán" at bounding box center [966, 566] width 131 height 16
click at [976, 586] on input "Hình thức thanh toán" at bounding box center [978, 600] width 130 height 29
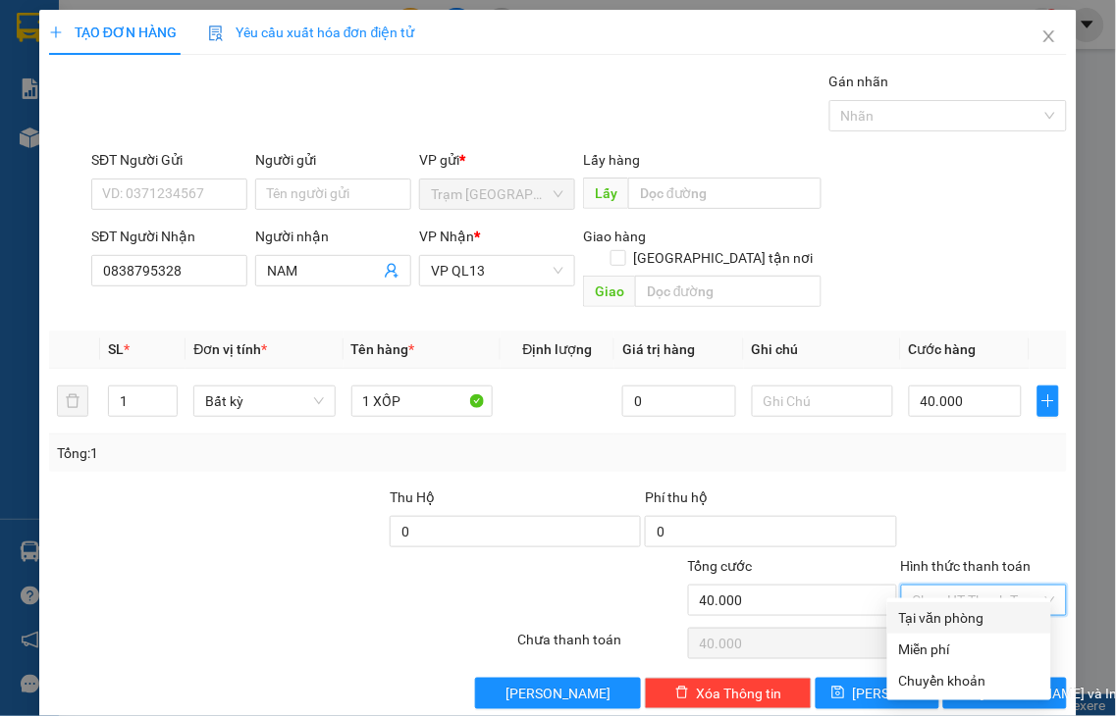
click at [960, 613] on div "Tại văn phòng" at bounding box center [969, 618] width 140 height 22
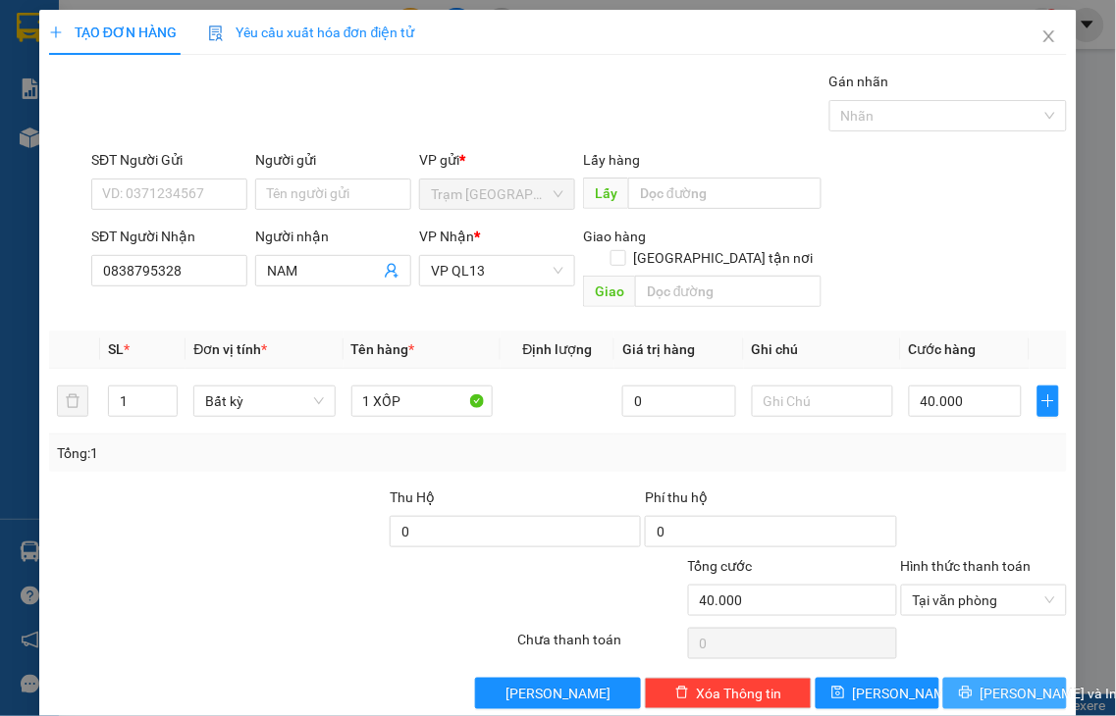
click at [981, 683] on span "[PERSON_NAME] và In" at bounding box center [1048, 694] width 137 height 22
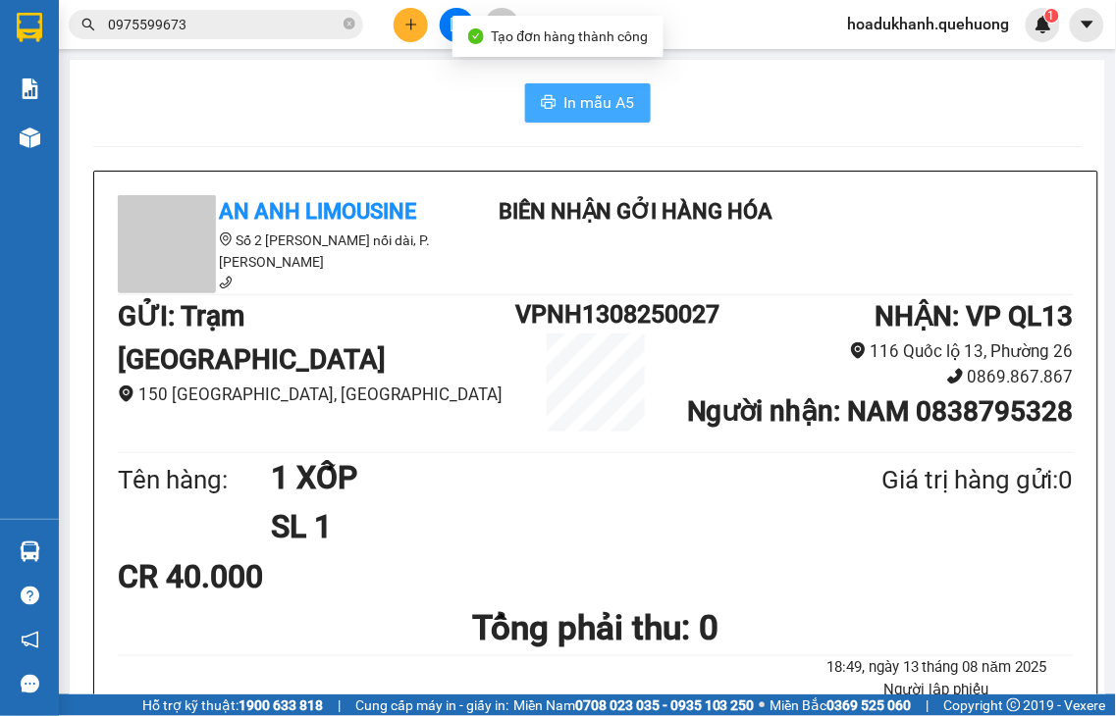
click at [600, 91] on span "In mẫu A5" at bounding box center [599, 102] width 71 height 25
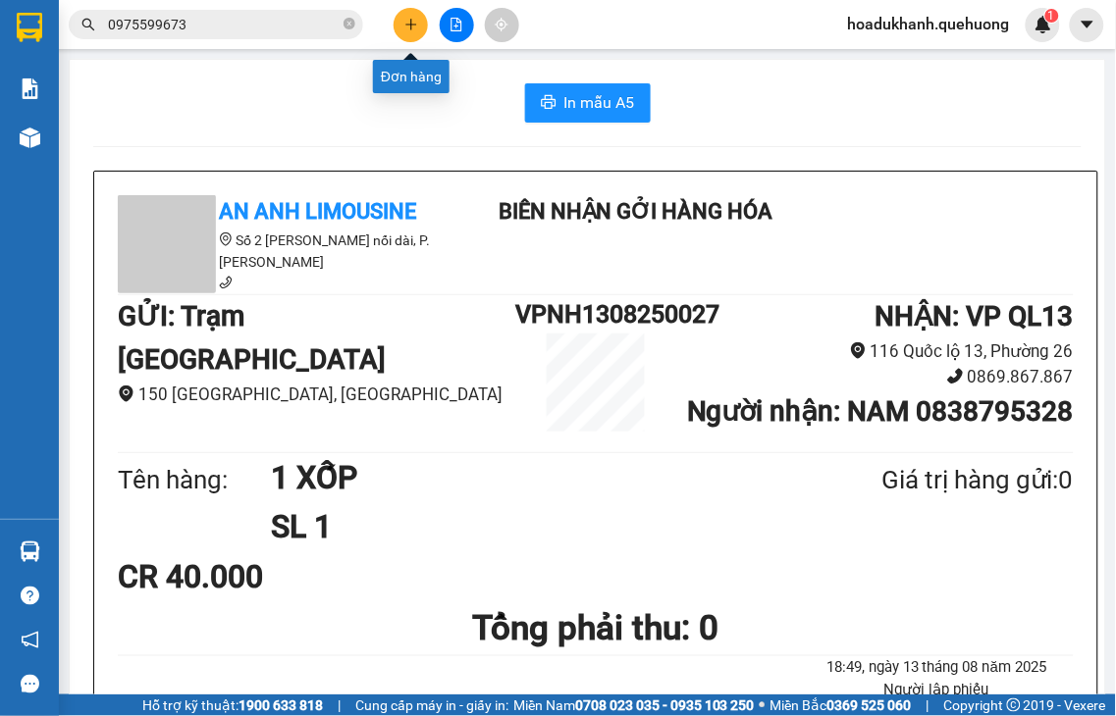
click at [410, 23] on icon "plus" at bounding box center [410, 24] width 1 height 11
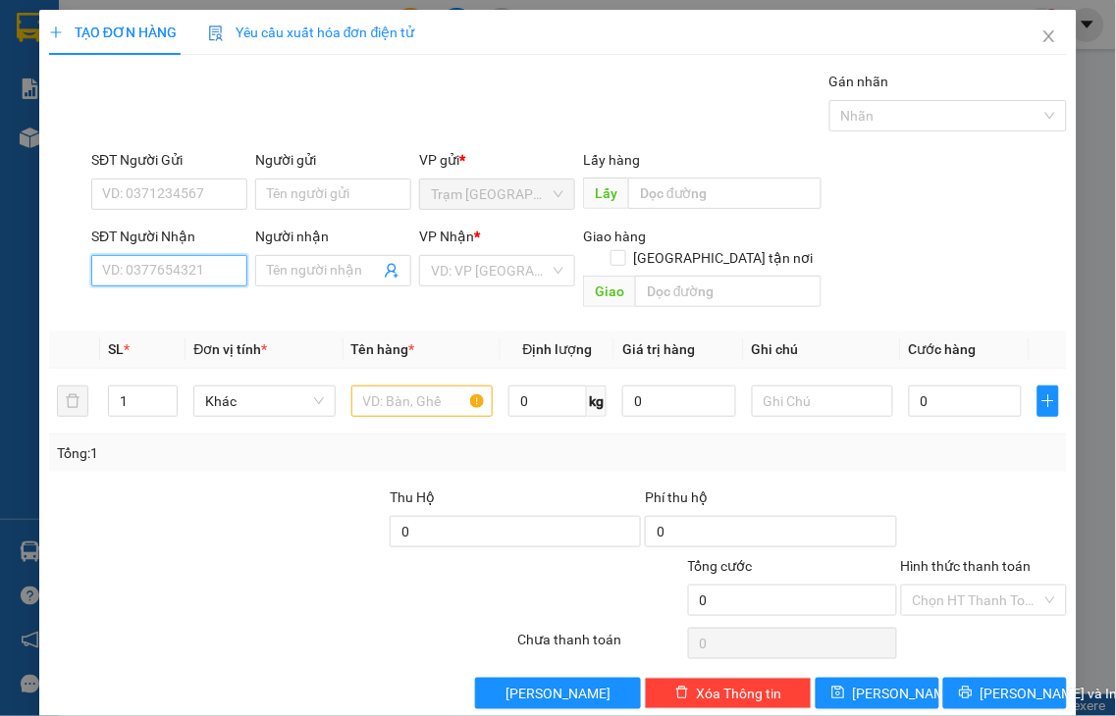
click at [192, 271] on input "SĐT Người Nhận" at bounding box center [169, 270] width 156 height 31
click at [160, 325] on div "0913400756" at bounding box center [166, 309] width 153 height 31
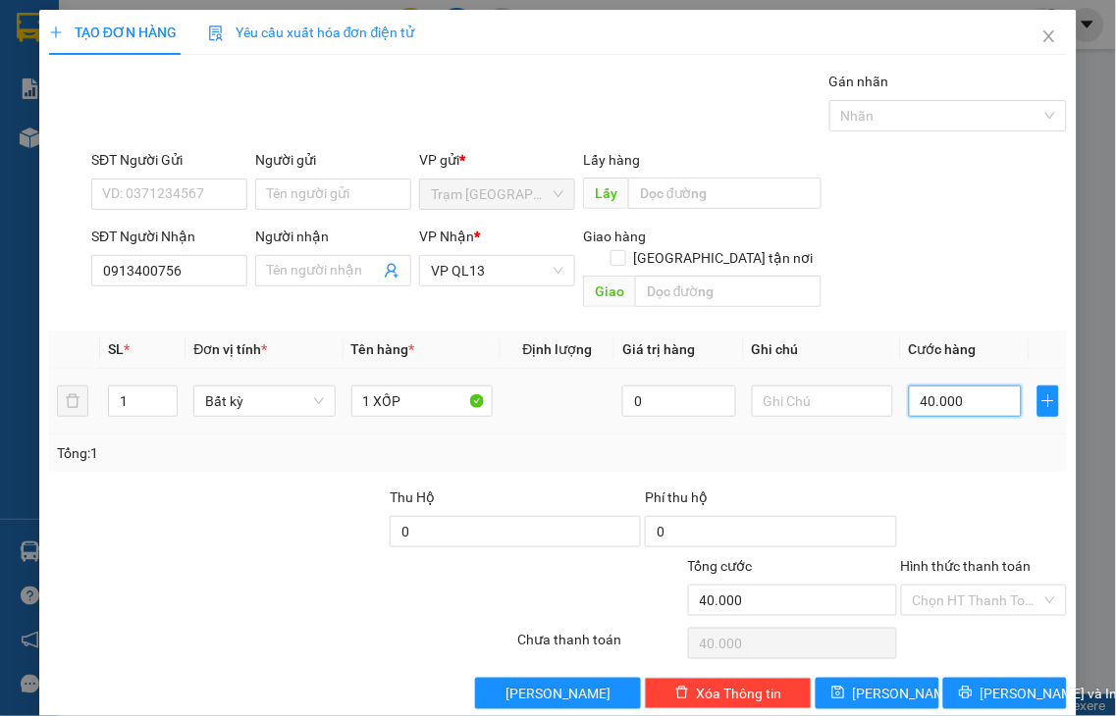
click at [957, 386] on input "40.000" at bounding box center [965, 401] width 113 height 31
click at [962, 558] on label "Hình thức thanh toán" at bounding box center [966, 566] width 131 height 16
click at [962, 586] on input "Hình thức thanh toán" at bounding box center [978, 600] width 130 height 29
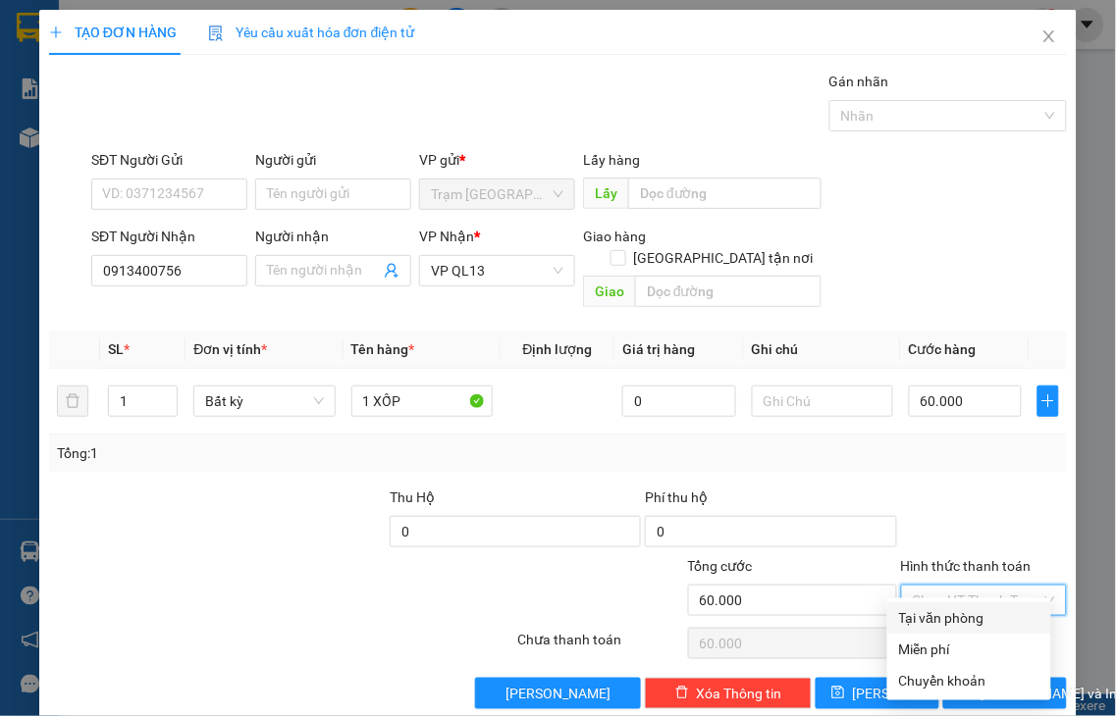
drag, startPoint x: 962, startPoint y: 628, endPoint x: 974, endPoint y: 630, distance: 11.9
click at [964, 628] on div "Tại văn phòng" at bounding box center [969, 618] width 140 height 22
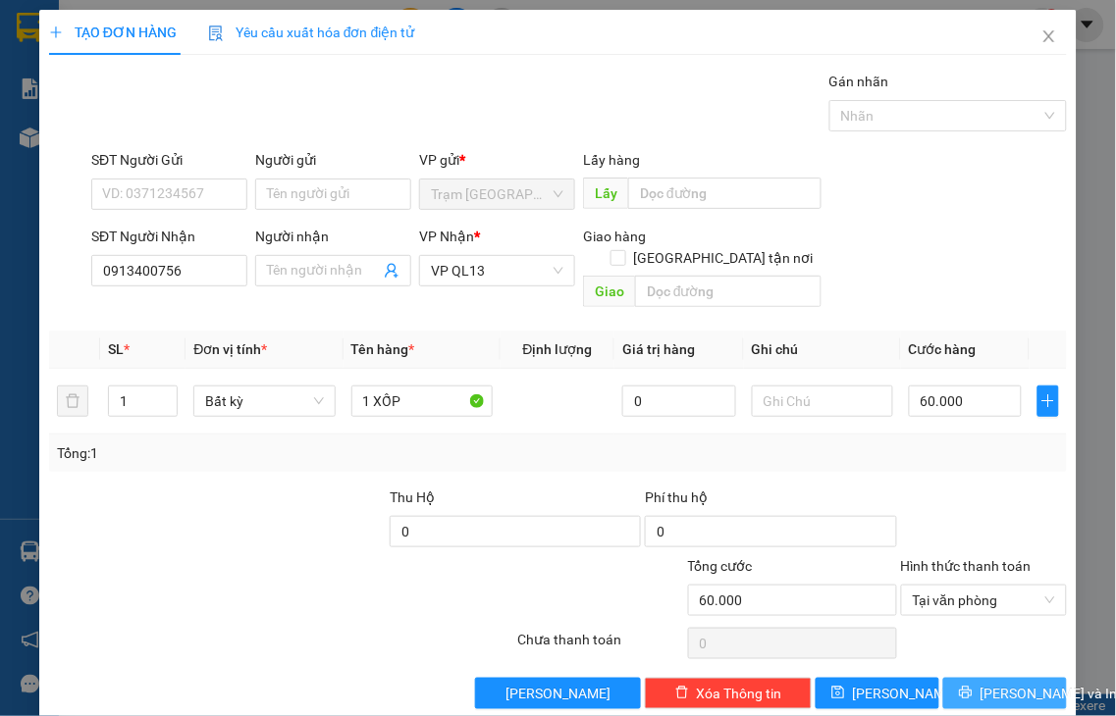
click at [980, 683] on span "[PERSON_NAME] và In" at bounding box center [1048, 694] width 137 height 22
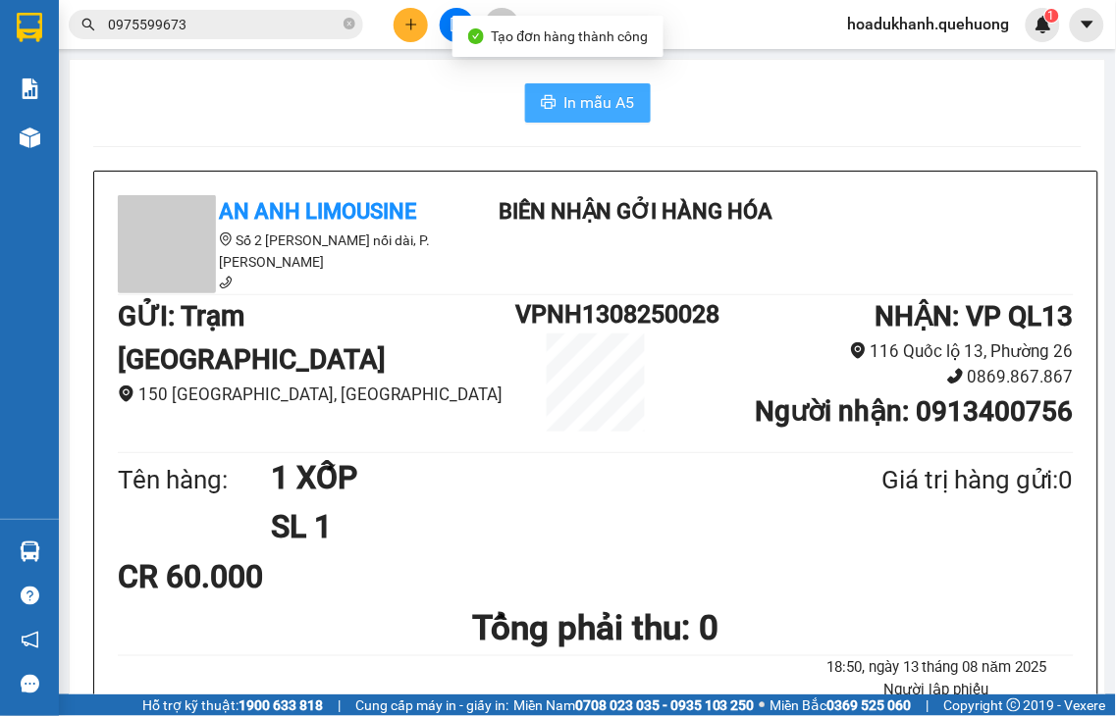
click at [564, 104] on span "In mẫu A5" at bounding box center [599, 102] width 71 height 25
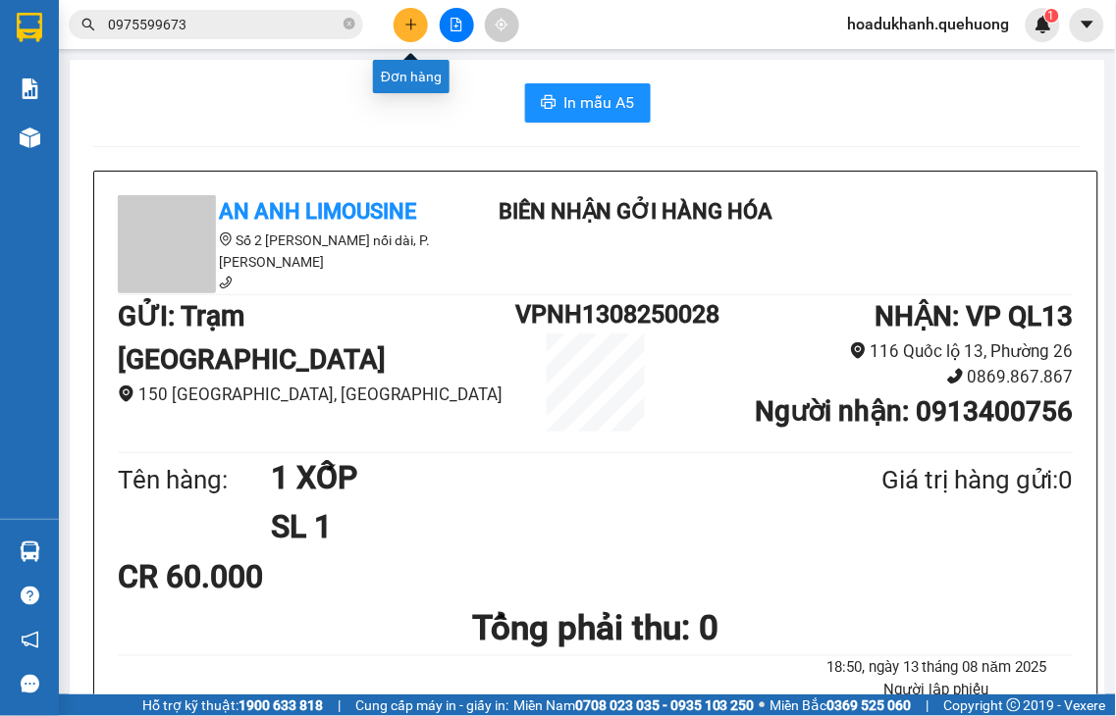
click at [412, 26] on icon "plus" at bounding box center [411, 25] width 14 height 14
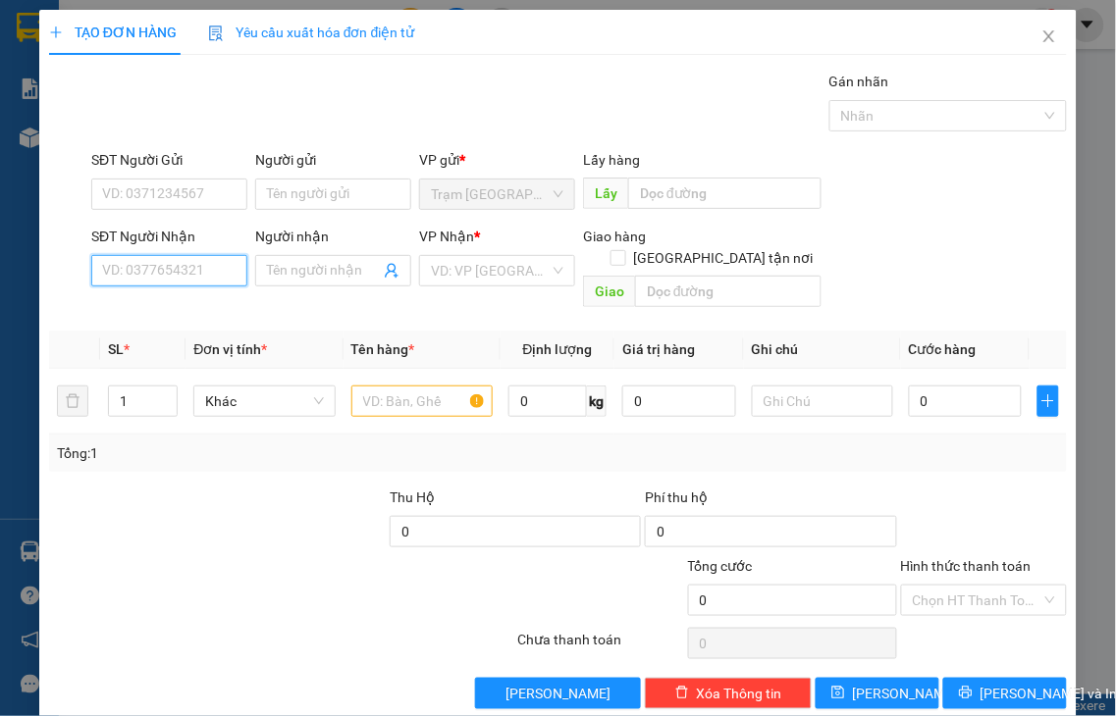
click at [204, 270] on input "SĐT Người Nhận" at bounding box center [169, 270] width 156 height 31
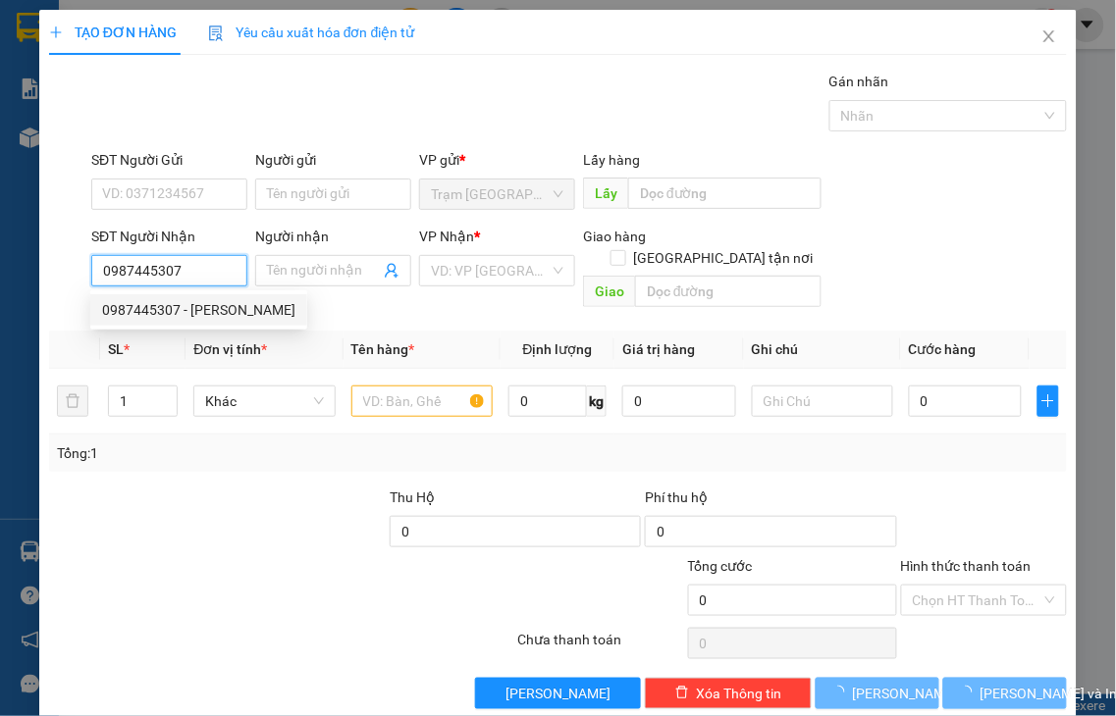
click at [168, 320] on div "0987445307 - [PERSON_NAME]" at bounding box center [198, 310] width 193 height 22
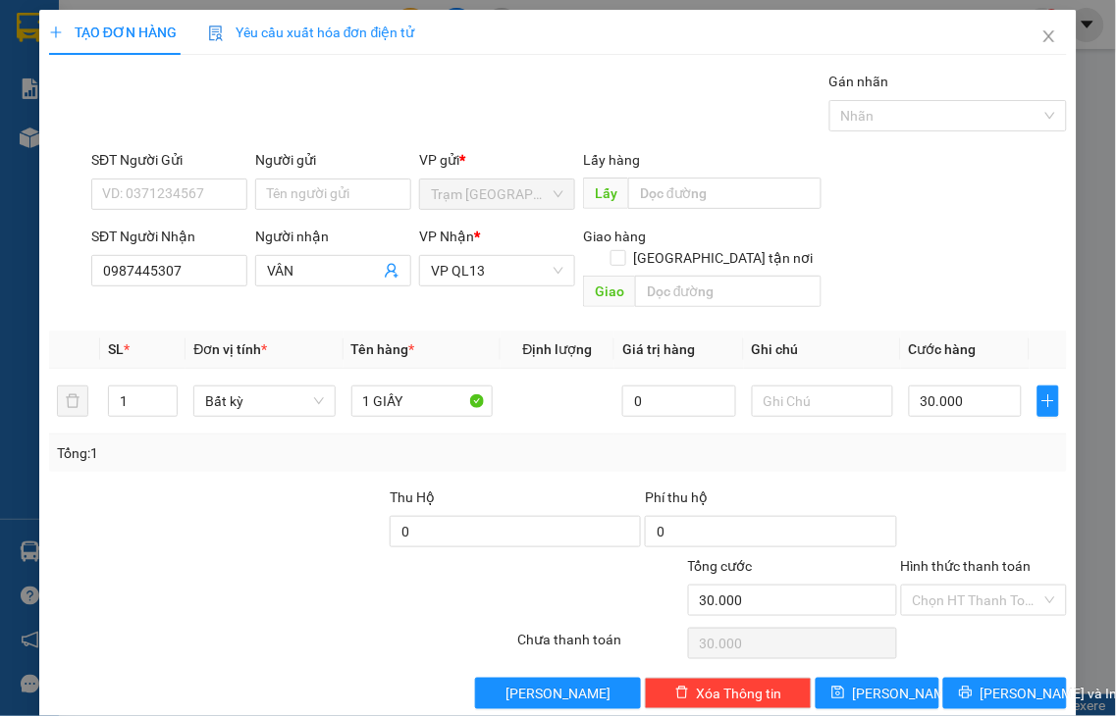
click at [965, 558] on label "Hình thức thanh toán" at bounding box center [966, 566] width 131 height 16
click at [965, 586] on input "Hình thức thanh toán" at bounding box center [978, 600] width 130 height 29
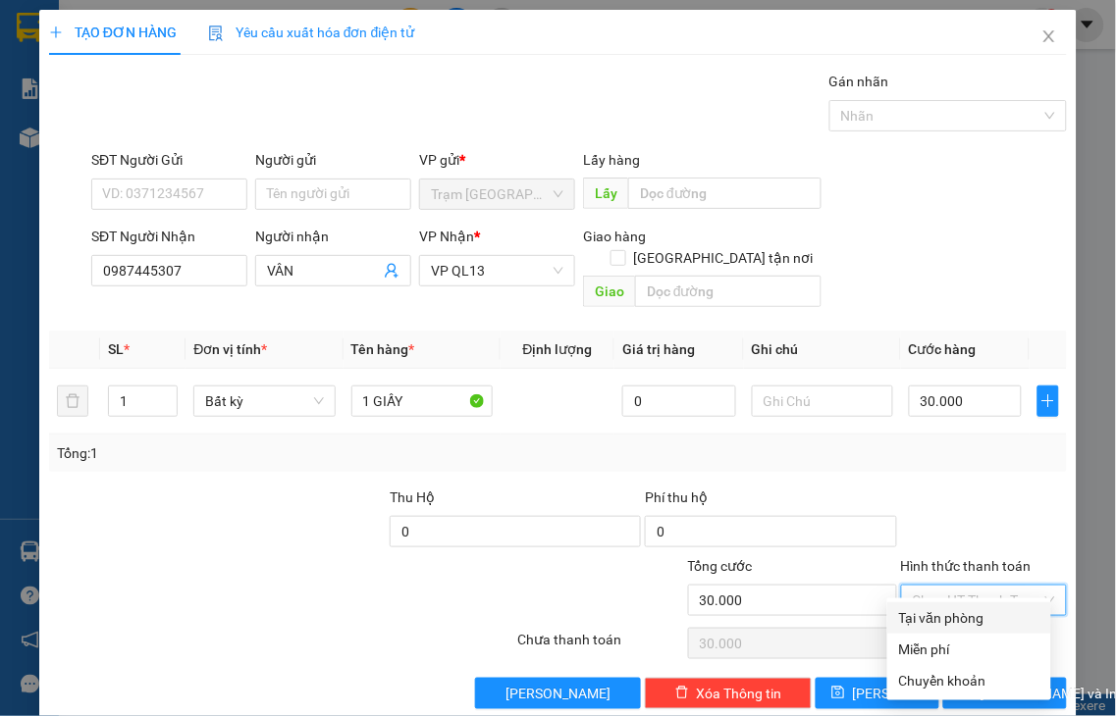
click at [964, 613] on div "Tại văn phòng" at bounding box center [969, 618] width 140 height 22
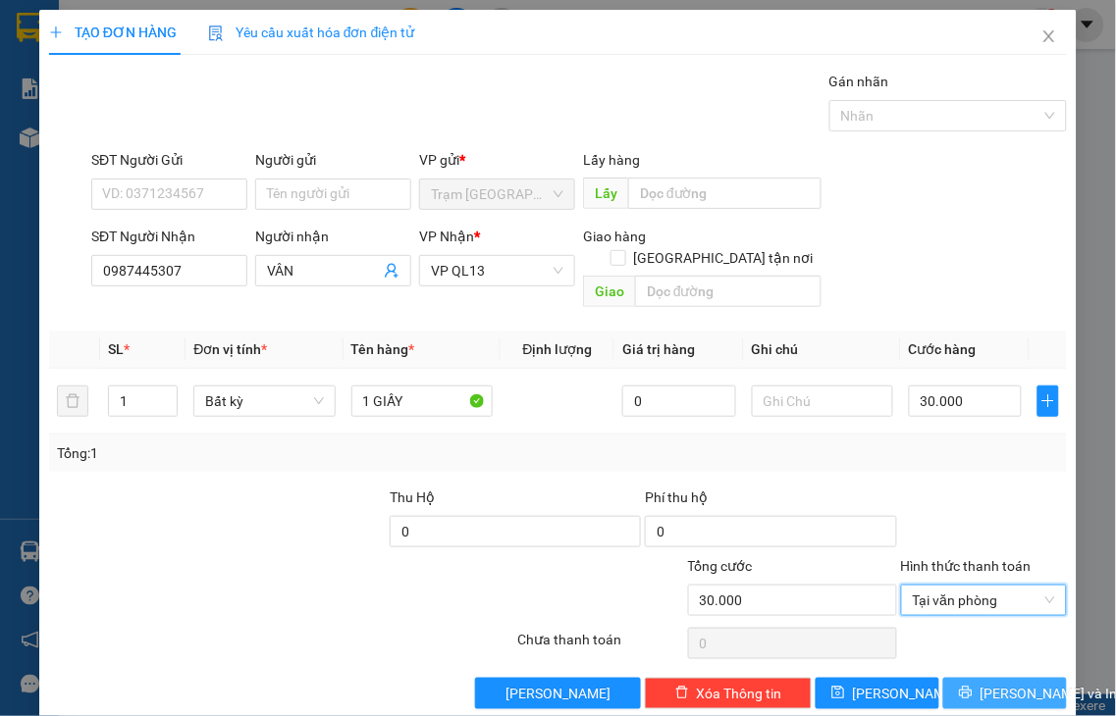
click at [980, 683] on span "[PERSON_NAME] và In" at bounding box center [1048, 694] width 137 height 22
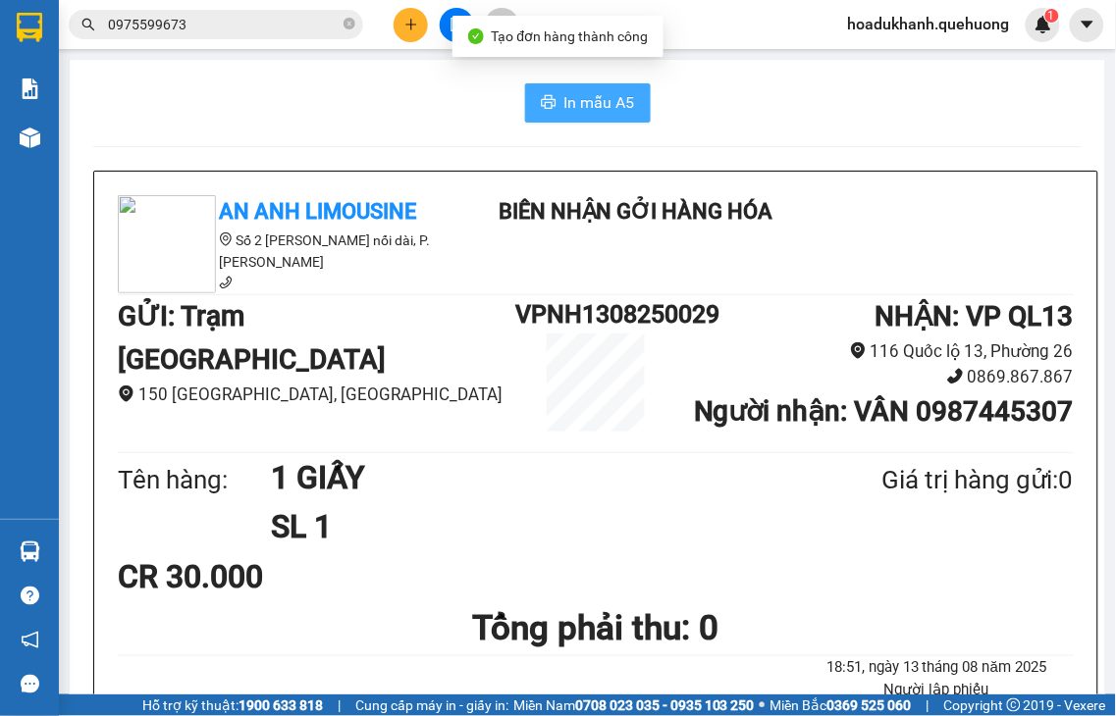
click at [564, 105] on span "In mẫu A5" at bounding box center [599, 102] width 71 height 25
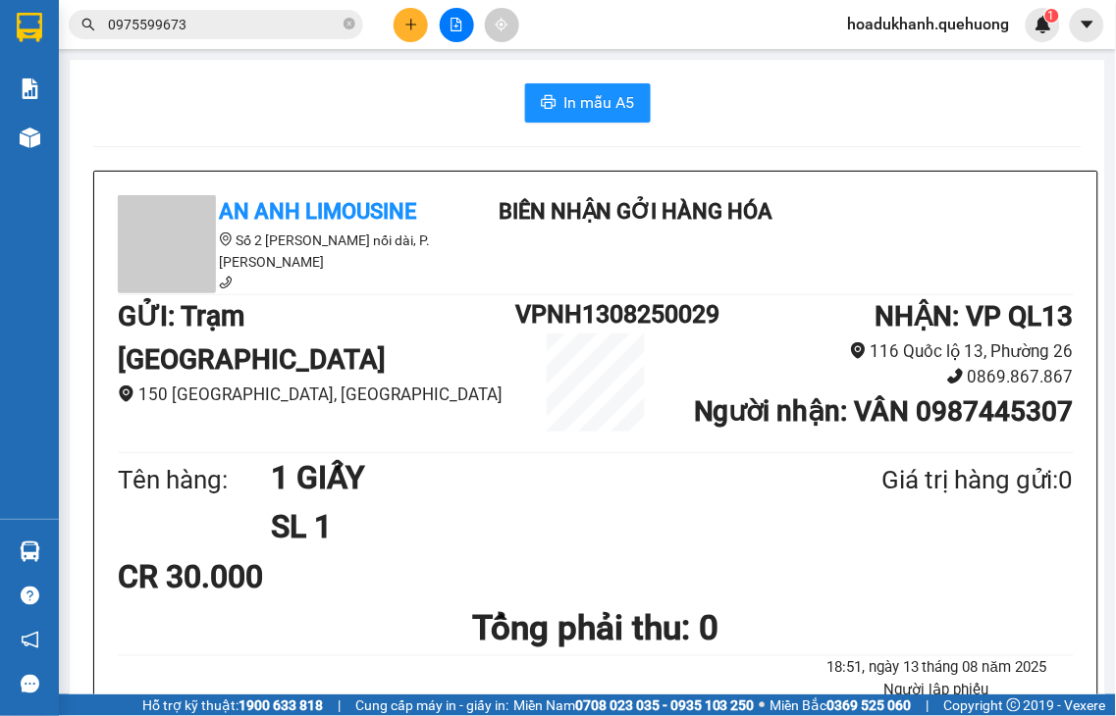
click at [406, 31] on button at bounding box center [411, 25] width 34 height 34
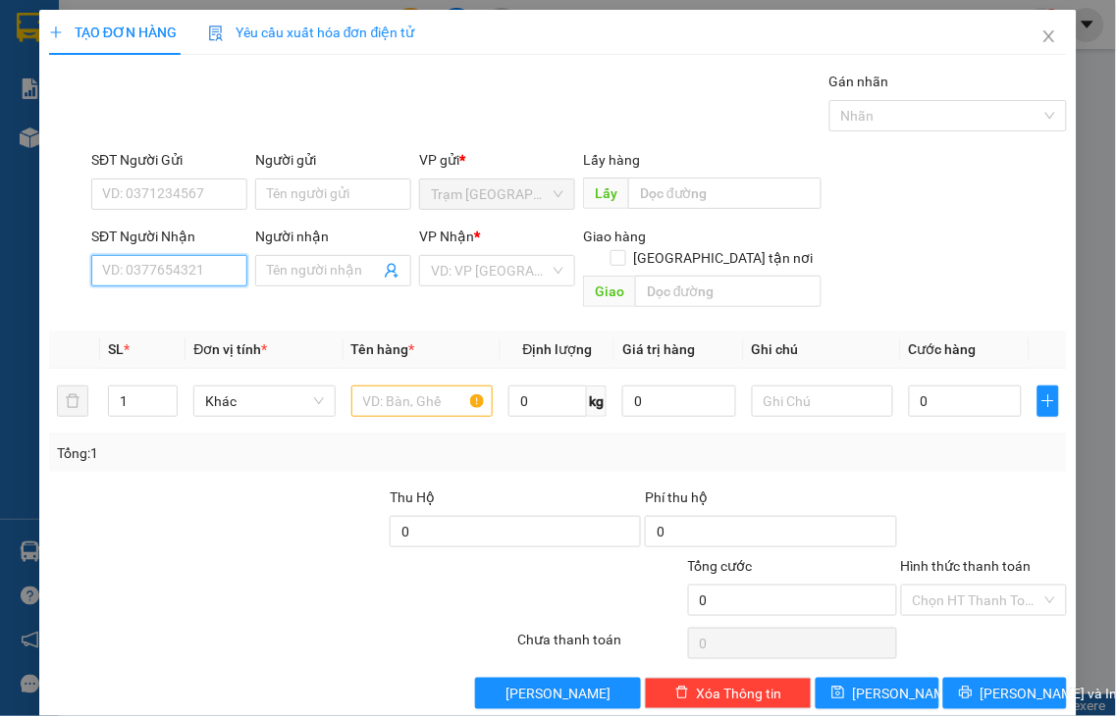
drag, startPoint x: 182, startPoint y: 273, endPoint x: 191, endPoint y: 262, distance: 14.6
click at [190, 265] on input "SĐT Người Nhận" at bounding box center [169, 270] width 156 height 31
click at [191, 262] on input "3963" at bounding box center [169, 270] width 156 height 31
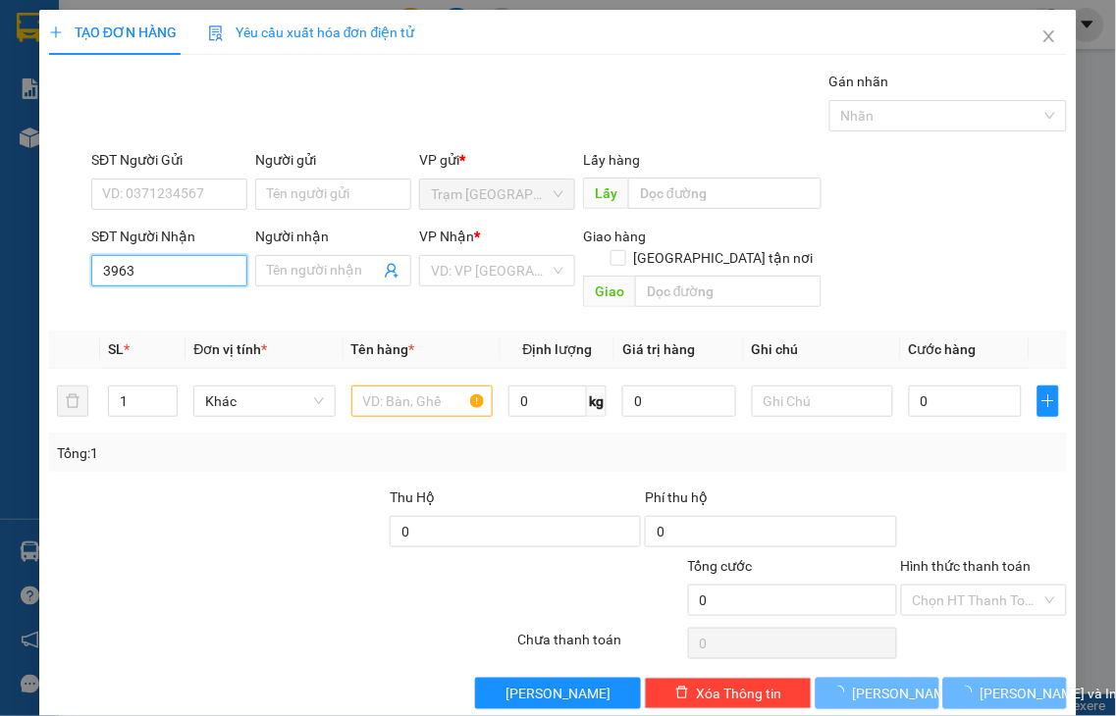
click at [191, 262] on input "3963" at bounding box center [169, 270] width 156 height 31
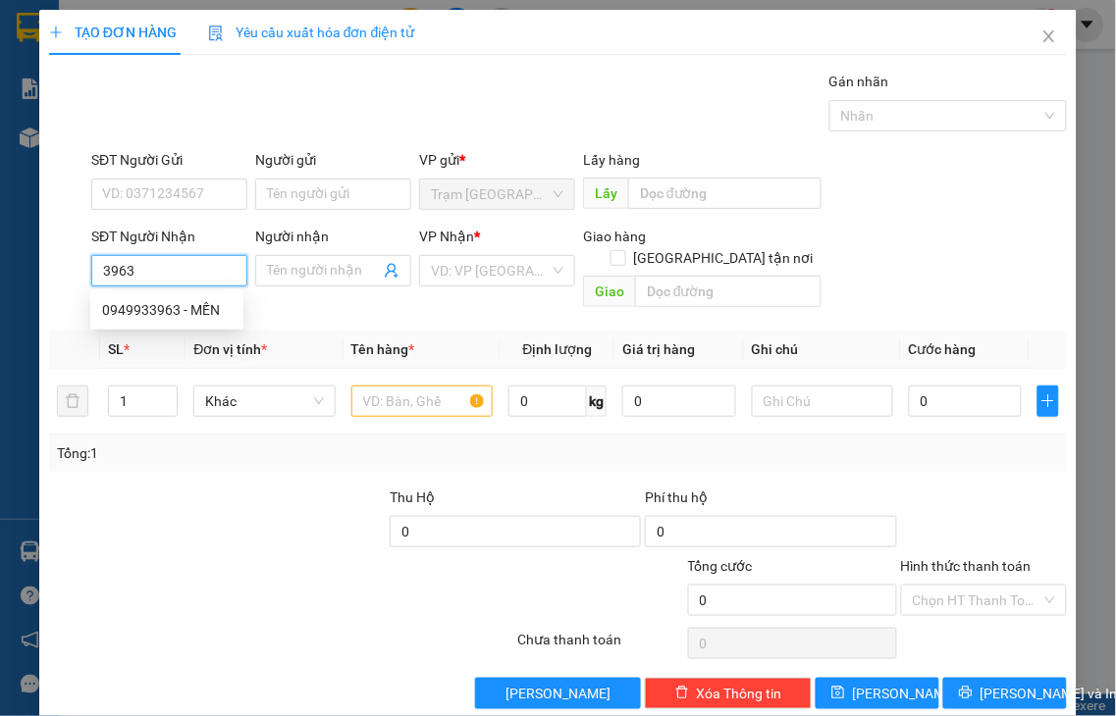
click at [191, 262] on input "3963" at bounding box center [169, 270] width 156 height 31
click at [178, 312] on div "0949933963 - MẾN" at bounding box center [167, 310] width 130 height 22
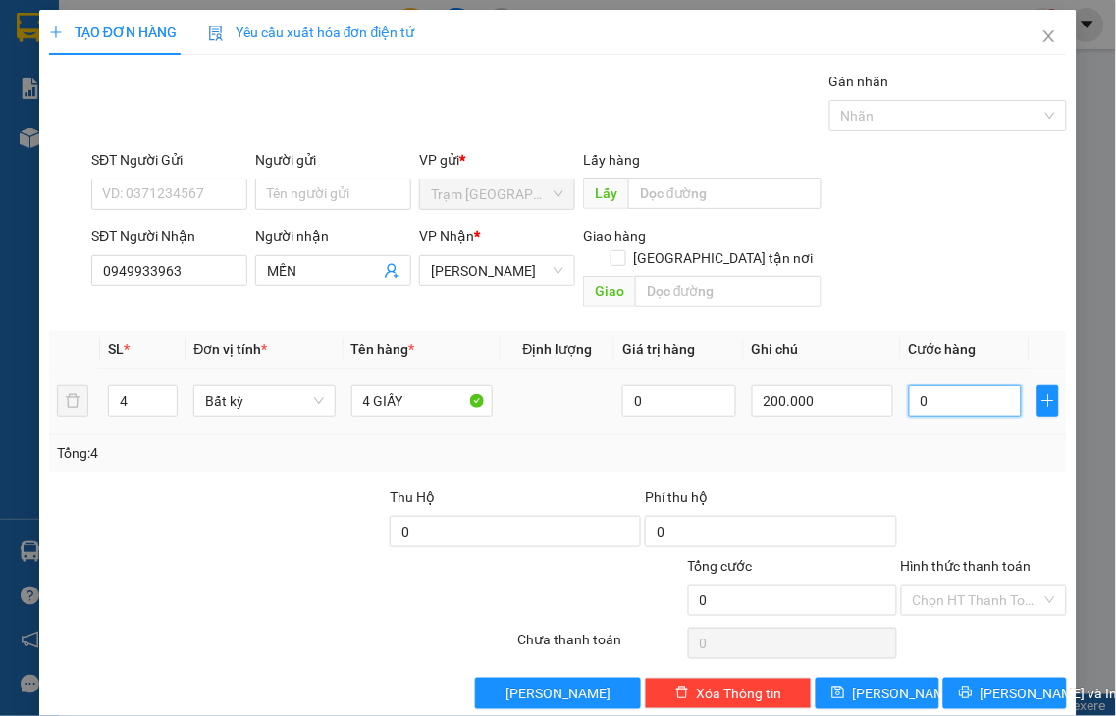
click at [929, 386] on input "0" at bounding box center [965, 401] width 113 height 31
drag, startPoint x: 818, startPoint y: 389, endPoint x: 702, endPoint y: 399, distance: 117.3
click at [702, 399] on tr "4 Bất kỳ 4 GIẤY 0 200.000 0" at bounding box center [558, 402] width 1018 height 66
click at [934, 386] on input "0" at bounding box center [965, 401] width 113 height 31
click at [949, 558] on label "Hình thức thanh toán" at bounding box center [966, 566] width 131 height 16
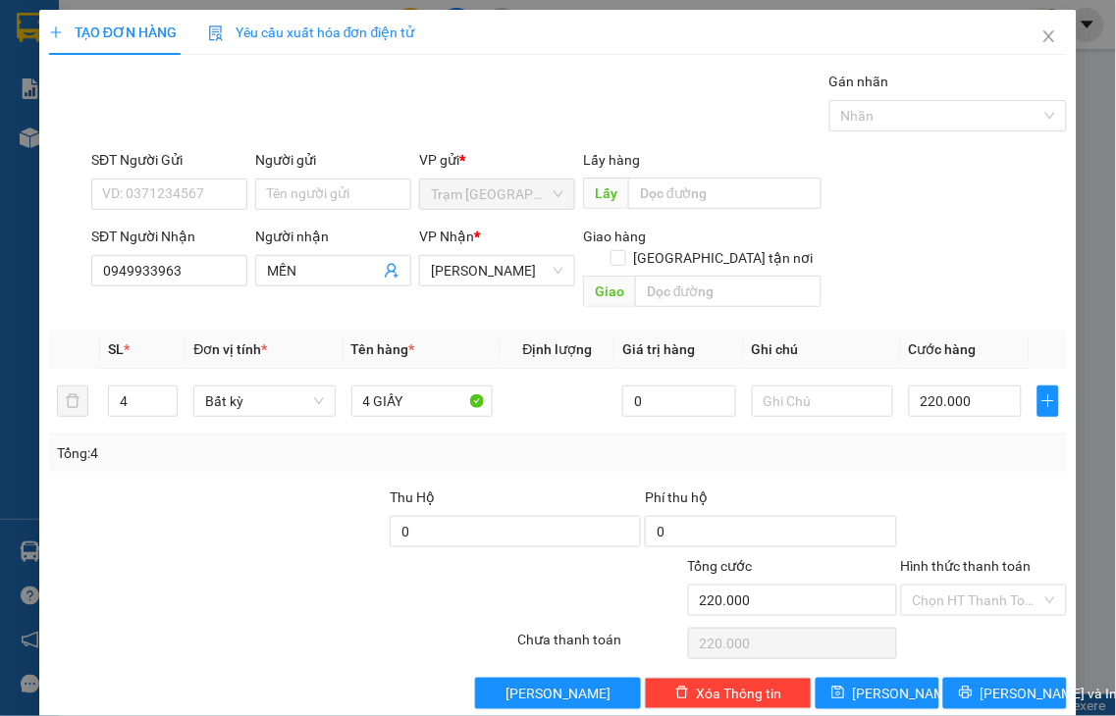
click at [949, 586] on input "Hình thức thanh toán" at bounding box center [978, 600] width 130 height 29
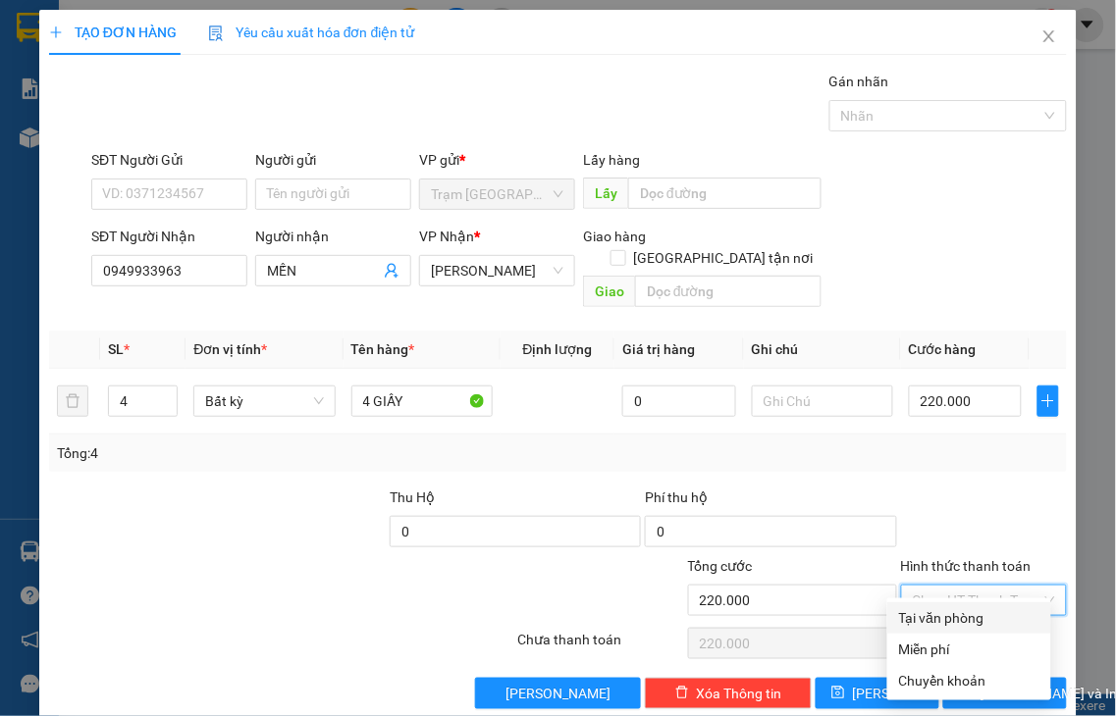
drag, startPoint x: 948, startPoint y: 615, endPoint x: 956, endPoint y: 622, distance: 10.4
click at [948, 616] on div "Tại văn phòng" at bounding box center [969, 618] width 140 height 22
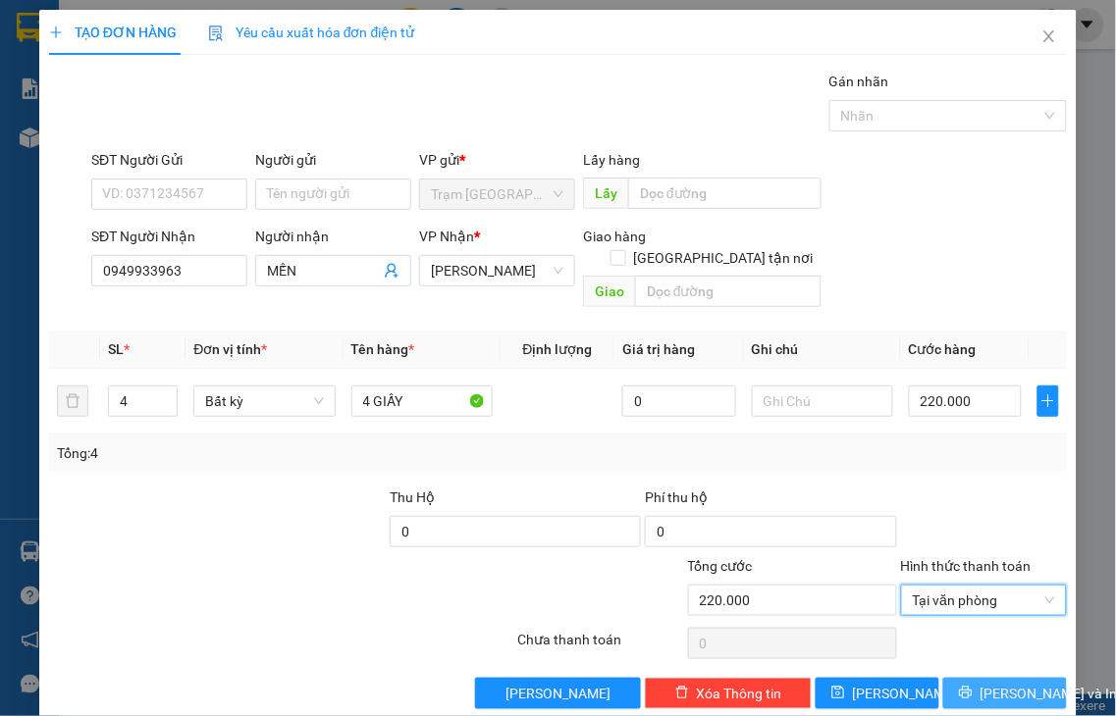
drag, startPoint x: 966, startPoint y: 673, endPoint x: 773, endPoint y: 467, distance: 281.9
click at [966, 678] on button "[PERSON_NAME] và In" at bounding box center [1005, 693] width 124 height 31
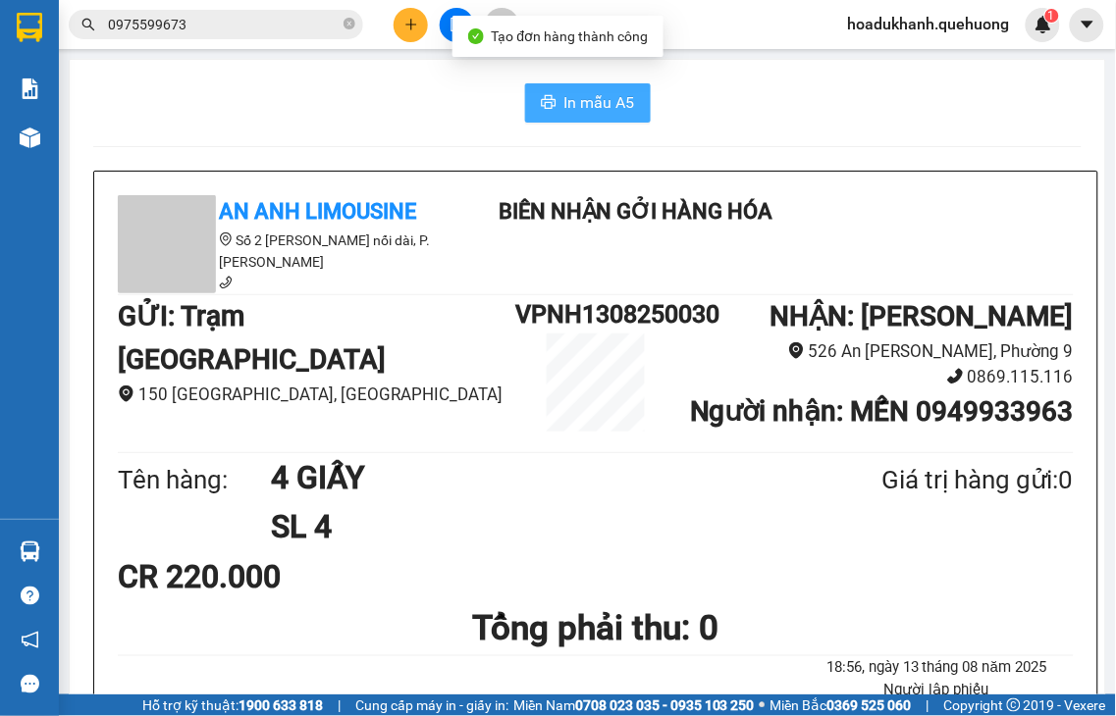
click at [564, 109] on span "In mẫu A5" at bounding box center [599, 102] width 71 height 25
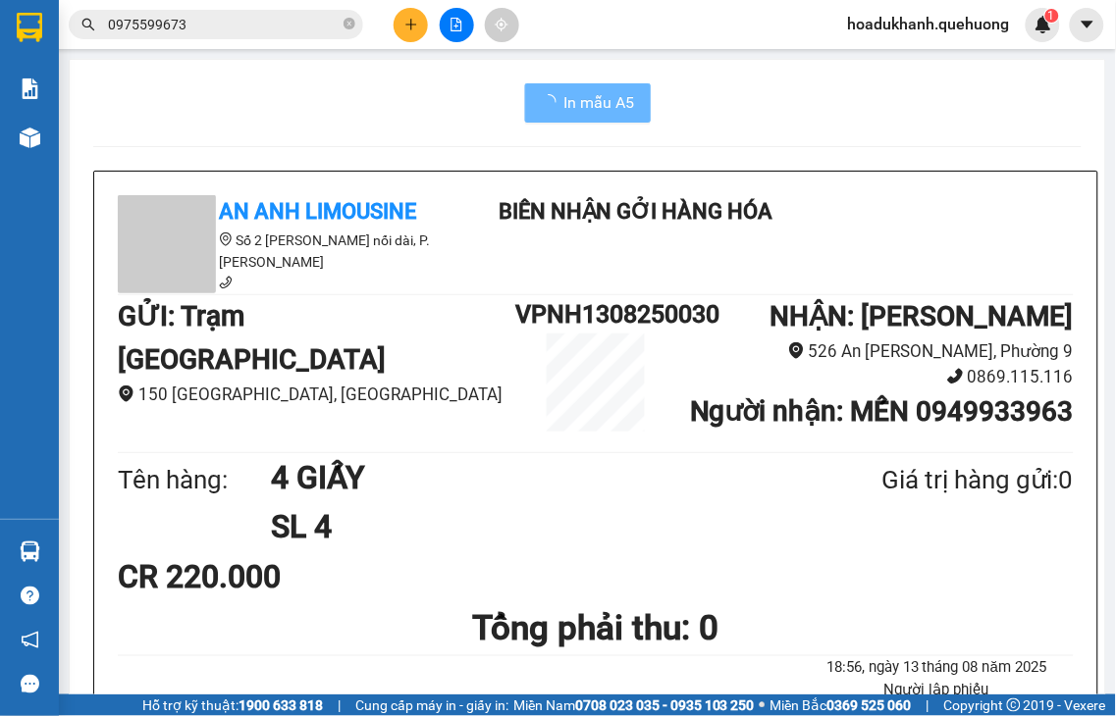
click at [414, 20] on icon "plus" at bounding box center [411, 25] width 14 height 14
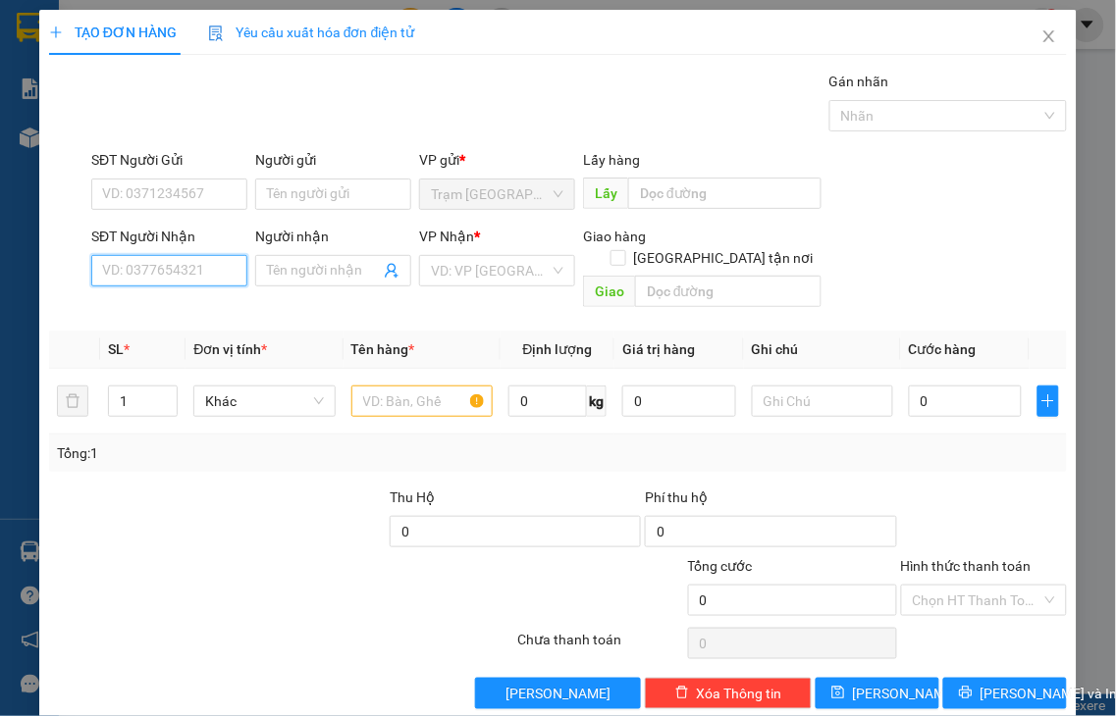
click at [203, 269] on input "SĐT Người Nhận" at bounding box center [169, 270] width 156 height 31
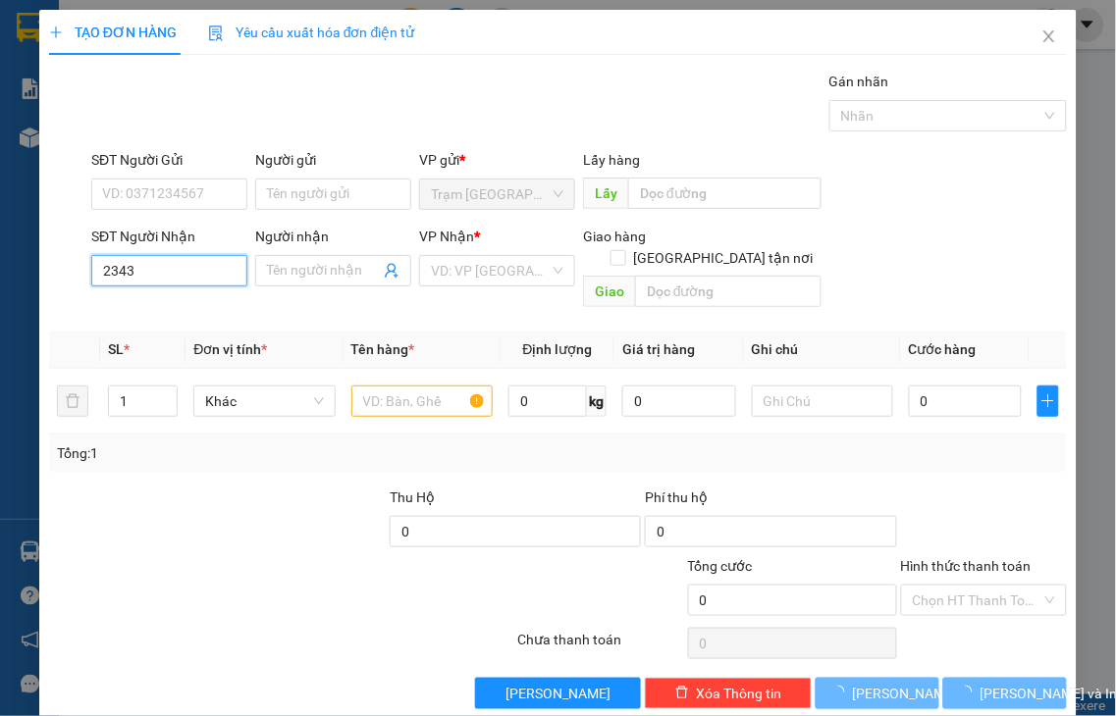
click at [207, 263] on input "2343" at bounding box center [169, 270] width 156 height 31
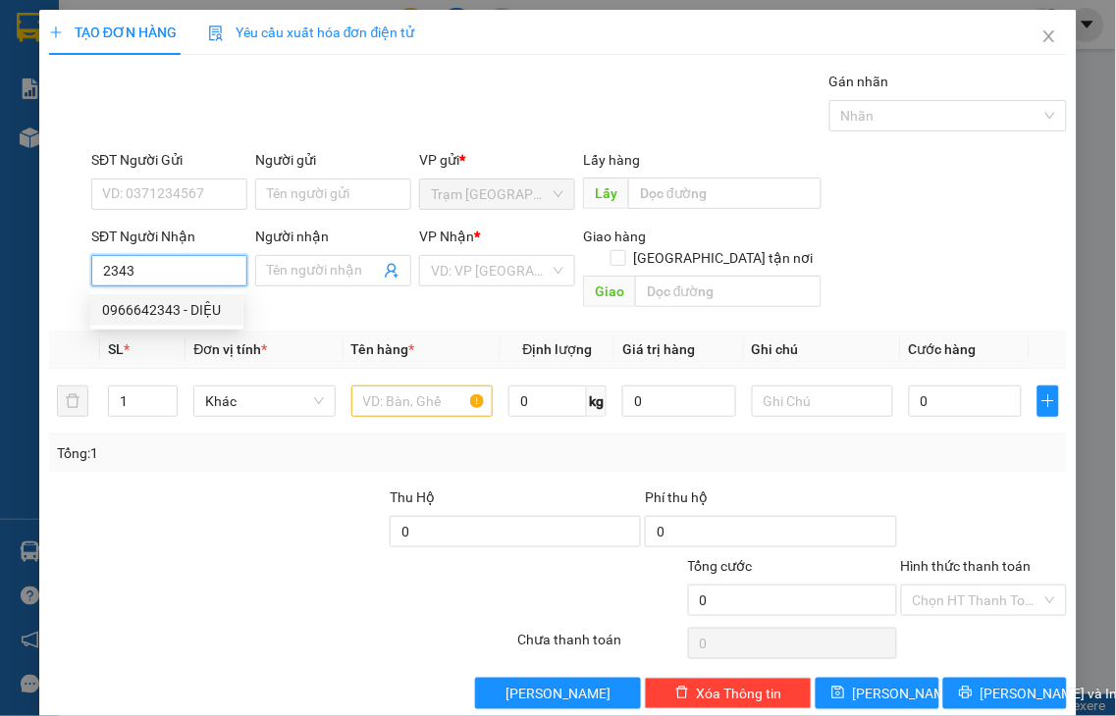
click at [189, 311] on div "0966642343 - DIỆU" at bounding box center [167, 310] width 130 height 22
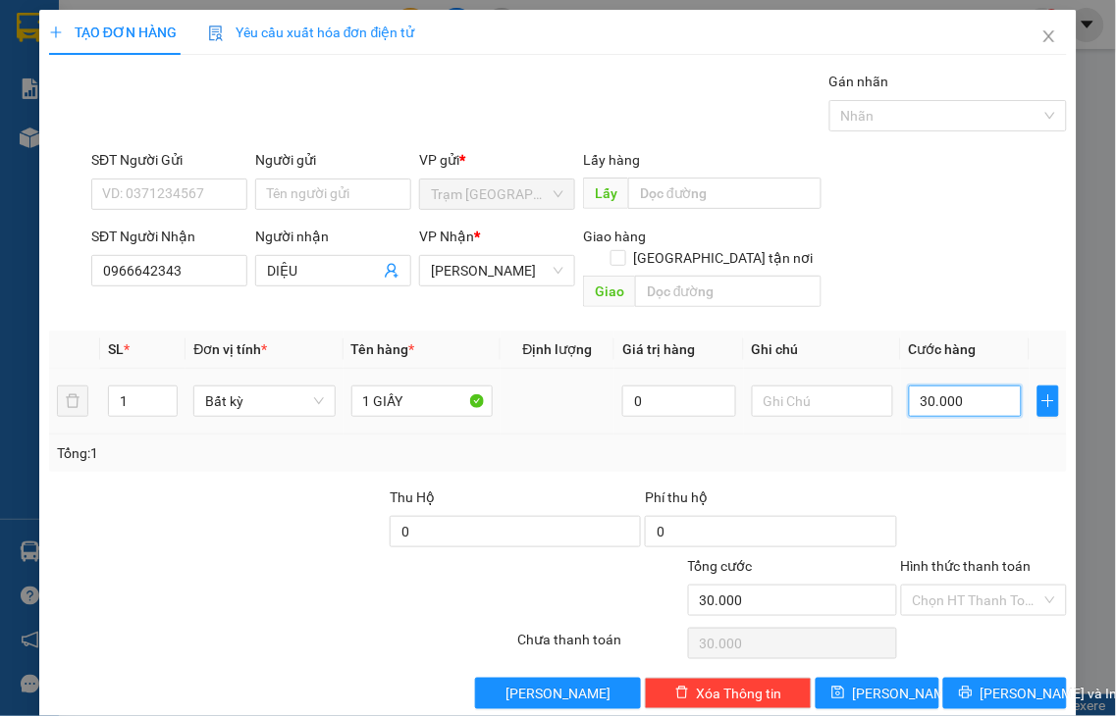
click at [953, 386] on input "30.000" at bounding box center [965, 401] width 113 height 31
click at [985, 558] on label "Hình thức thanh toán" at bounding box center [966, 566] width 131 height 16
click at [985, 586] on input "Hình thức thanh toán" at bounding box center [978, 600] width 130 height 29
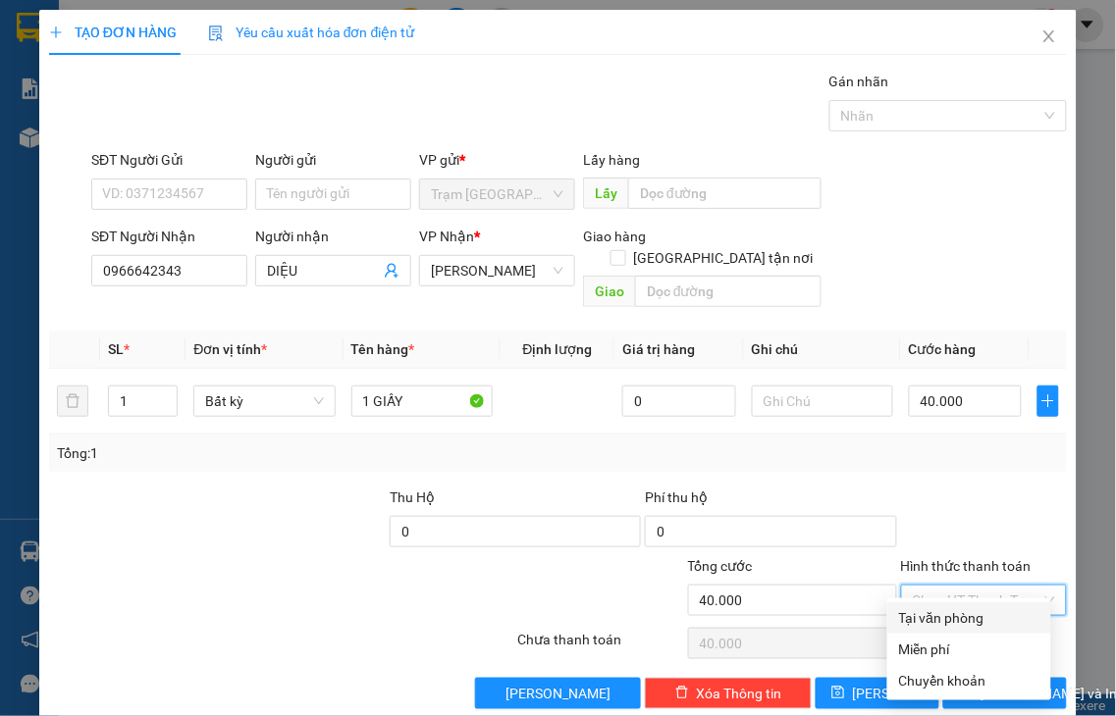
click at [983, 618] on div "Tại văn phòng" at bounding box center [969, 618] width 140 height 22
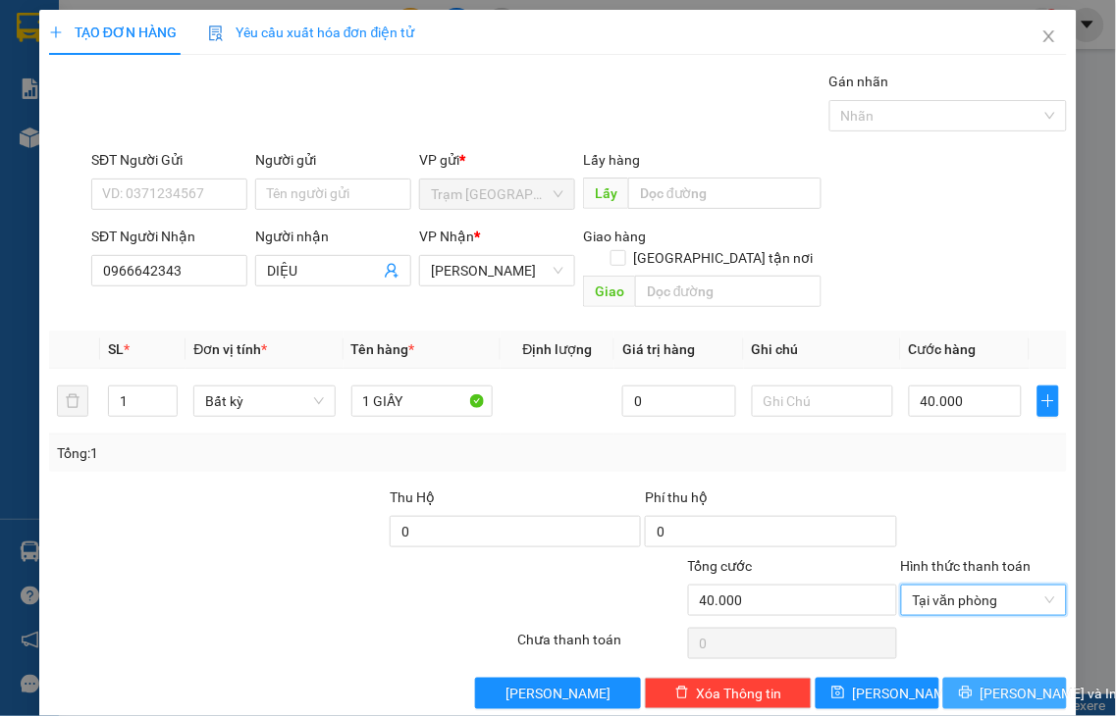
click at [982, 683] on span "[PERSON_NAME] và In" at bounding box center [1048, 694] width 137 height 22
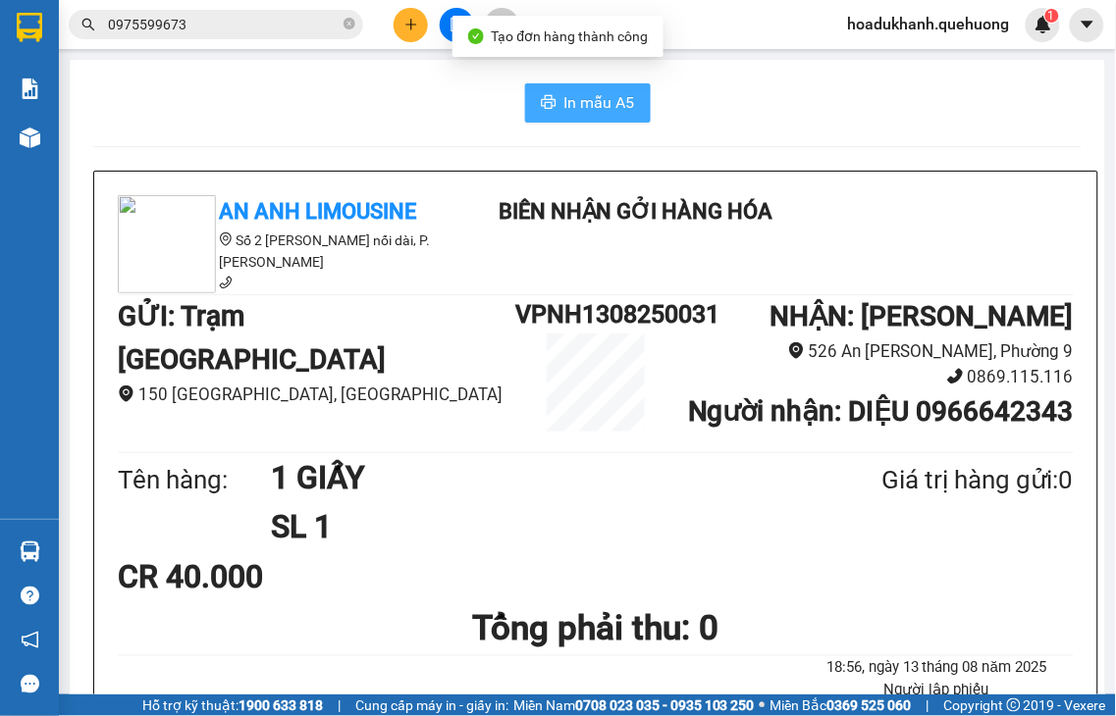
click at [577, 104] on span "In mẫu A5" at bounding box center [599, 102] width 71 height 25
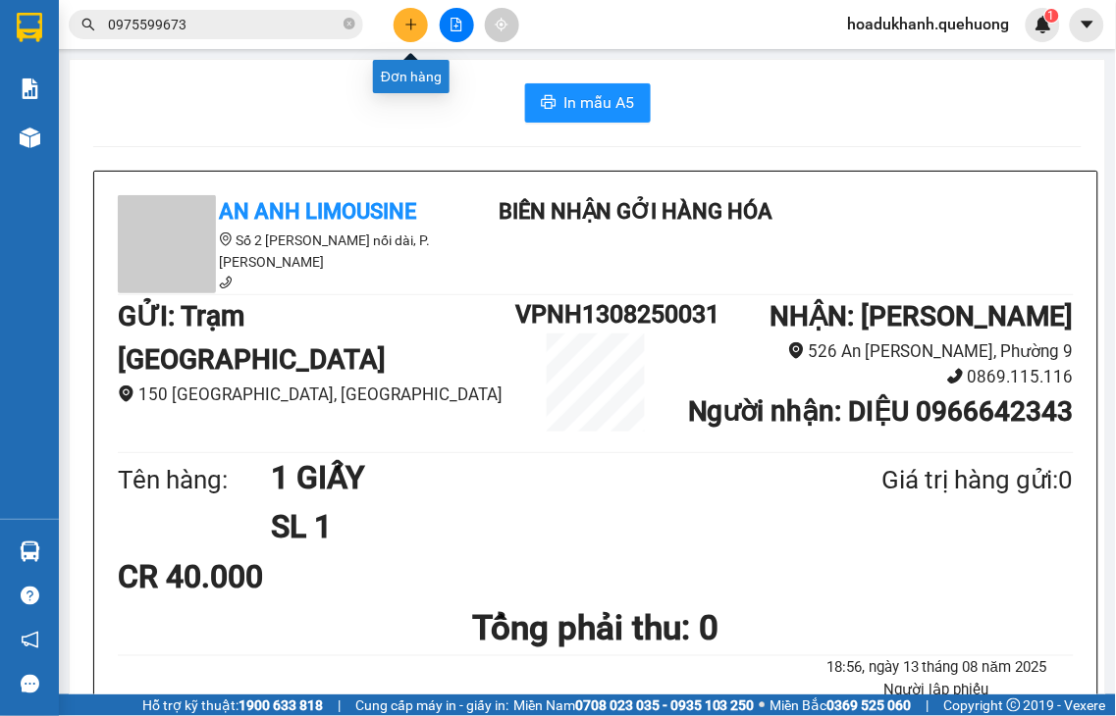
click at [405, 23] on icon "plus" at bounding box center [411, 25] width 14 height 14
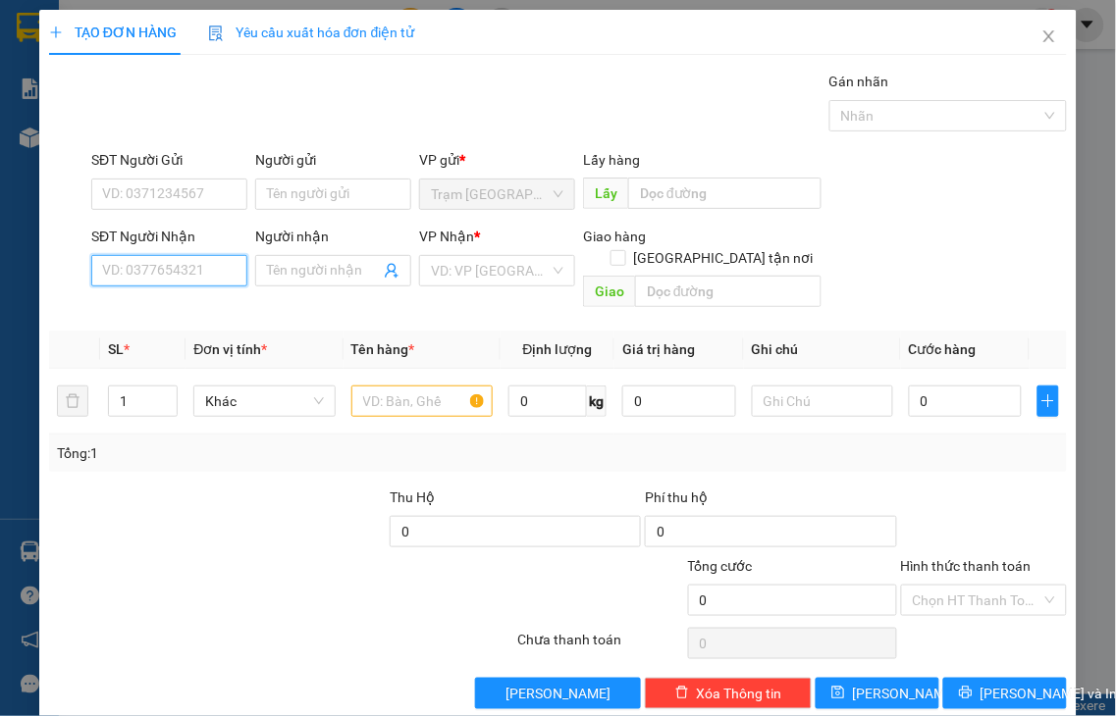
click at [171, 269] on input "SĐT Người Nhận" at bounding box center [169, 270] width 156 height 31
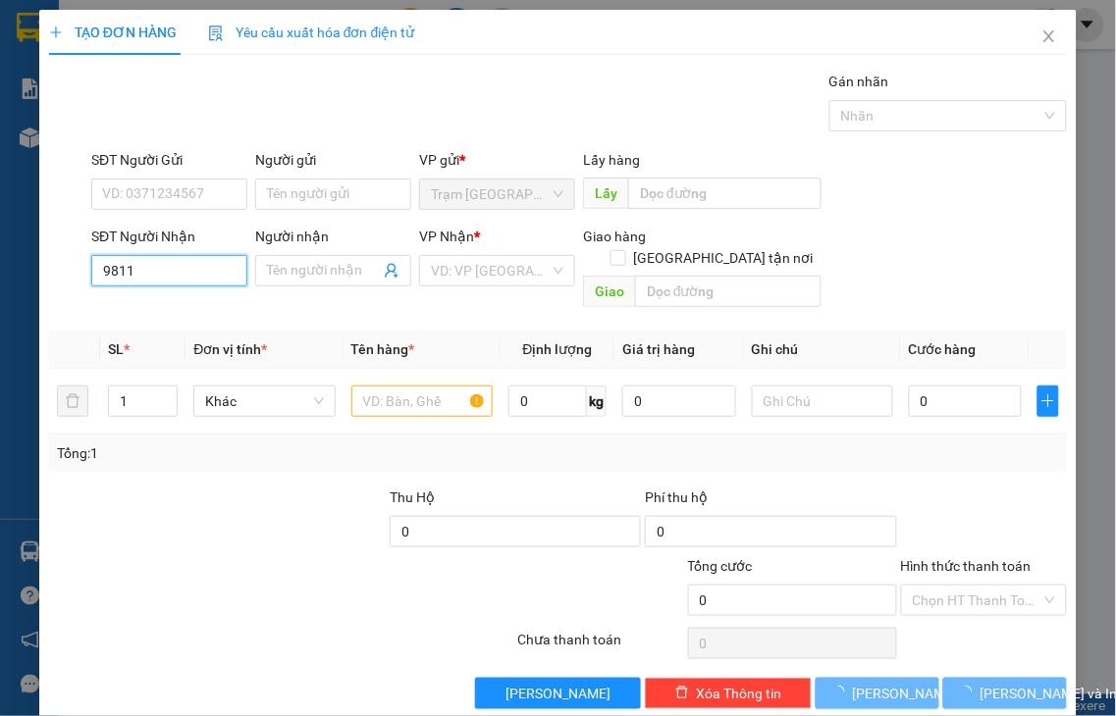
click at [171, 268] on input "9811" at bounding box center [169, 270] width 156 height 31
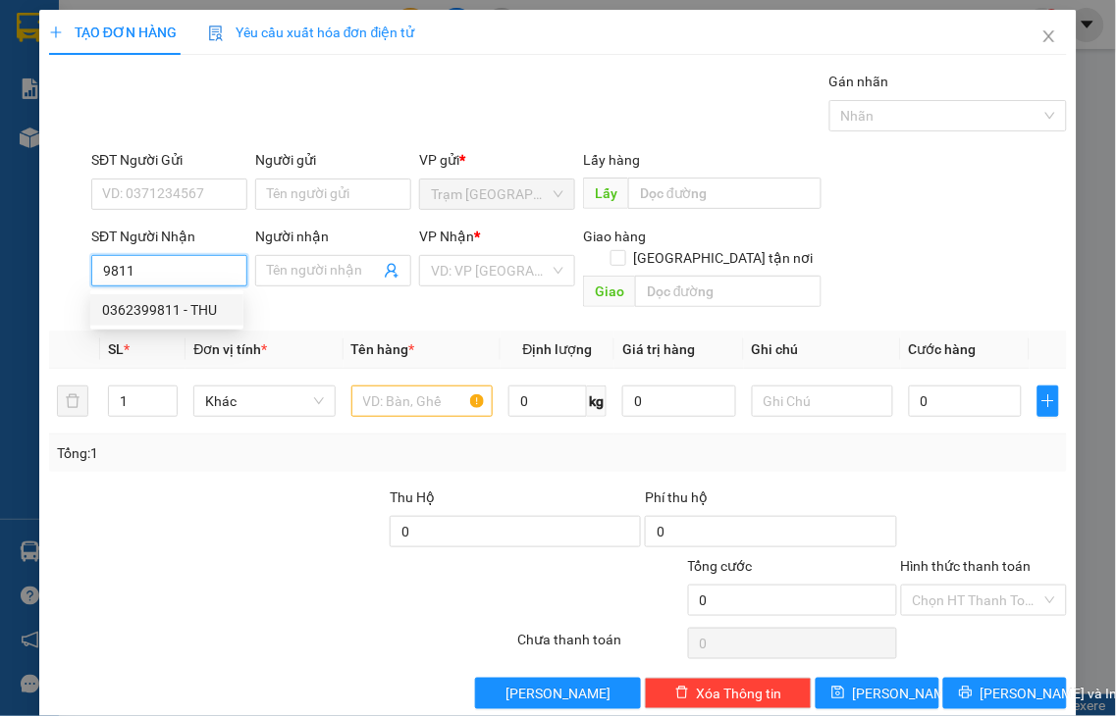
drag, startPoint x: 184, startPoint y: 260, endPoint x: 36, endPoint y: 273, distance: 148.7
click at [36, 273] on div "TẠO ĐƠN HÀNG Yêu cầu xuất hóa đơn điện tử Transit Pickup Surcharge Ids Transit …" at bounding box center [558, 358] width 1116 height 716
click at [181, 255] on input "9188" at bounding box center [169, 270] width 156 height 31
click at [172, 309] on div "0375809188 - CHỊ HẠNH" at bounding box center [178, 310] width 152 height 22
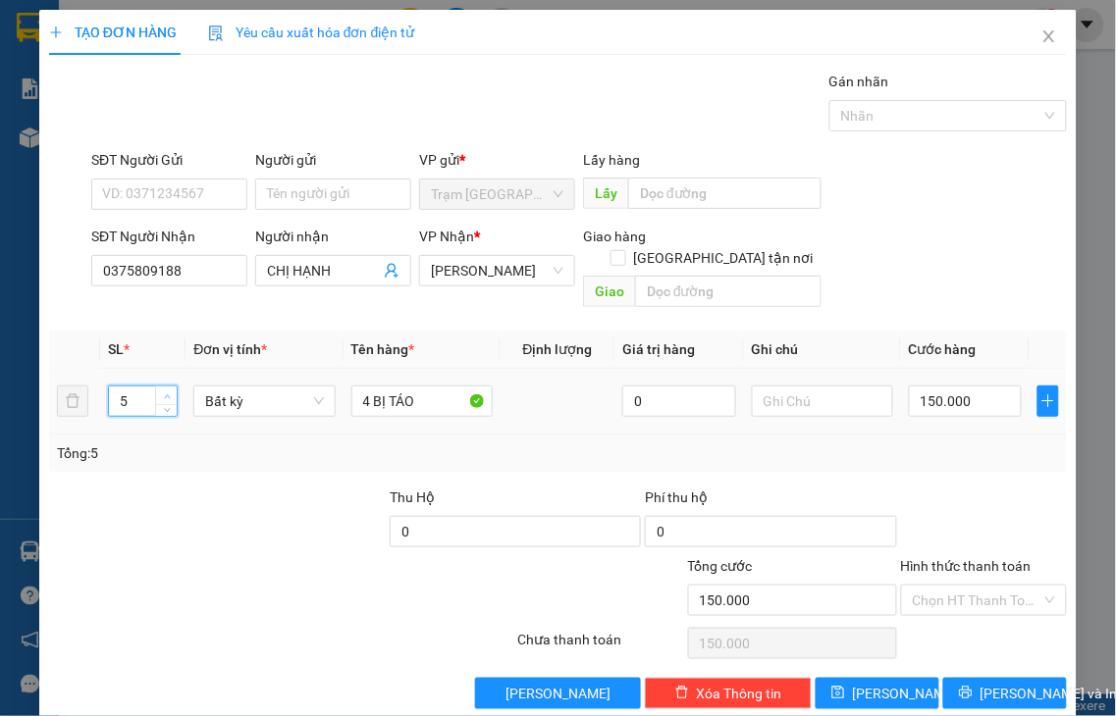
click at [164, 394] on icon "up" at bounding box center [167, 397] width 7 height 7
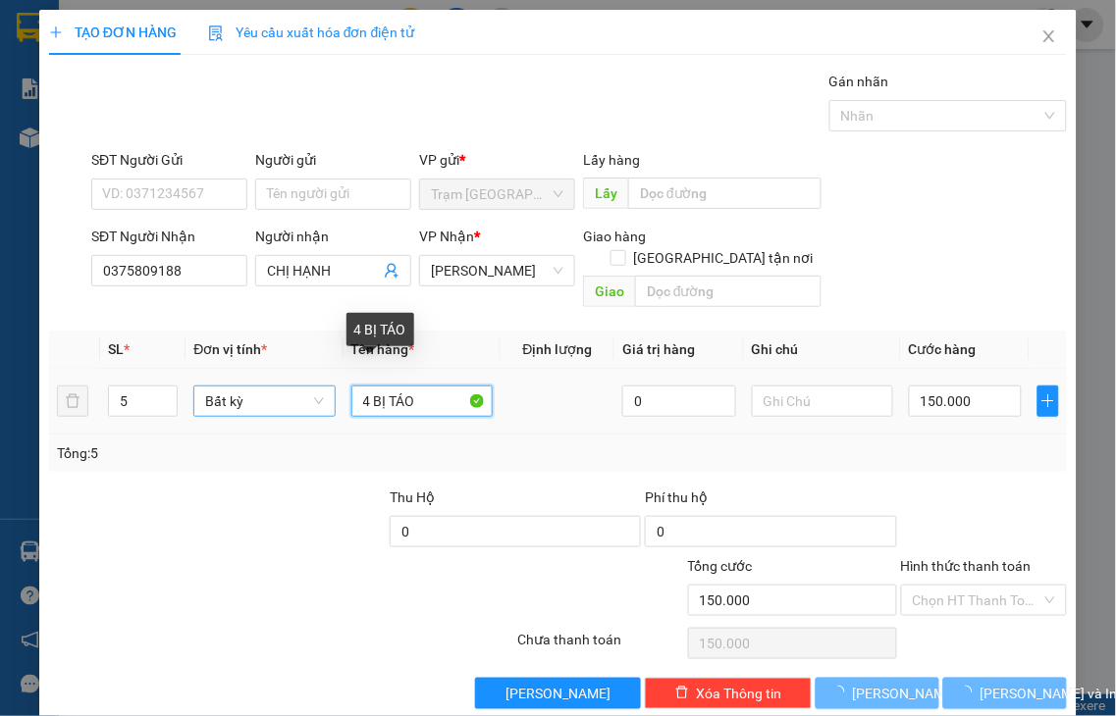
drag, startPoint x: 364, startPoint y: 376, endPoint x: 322, endPoint y: 391, distance: 44.7
click at [322, 391] on tr "5 Bất kỳ 4 BỊ TÁO 0 150.000" at bounding box center [558, 402] width 1018 height 66
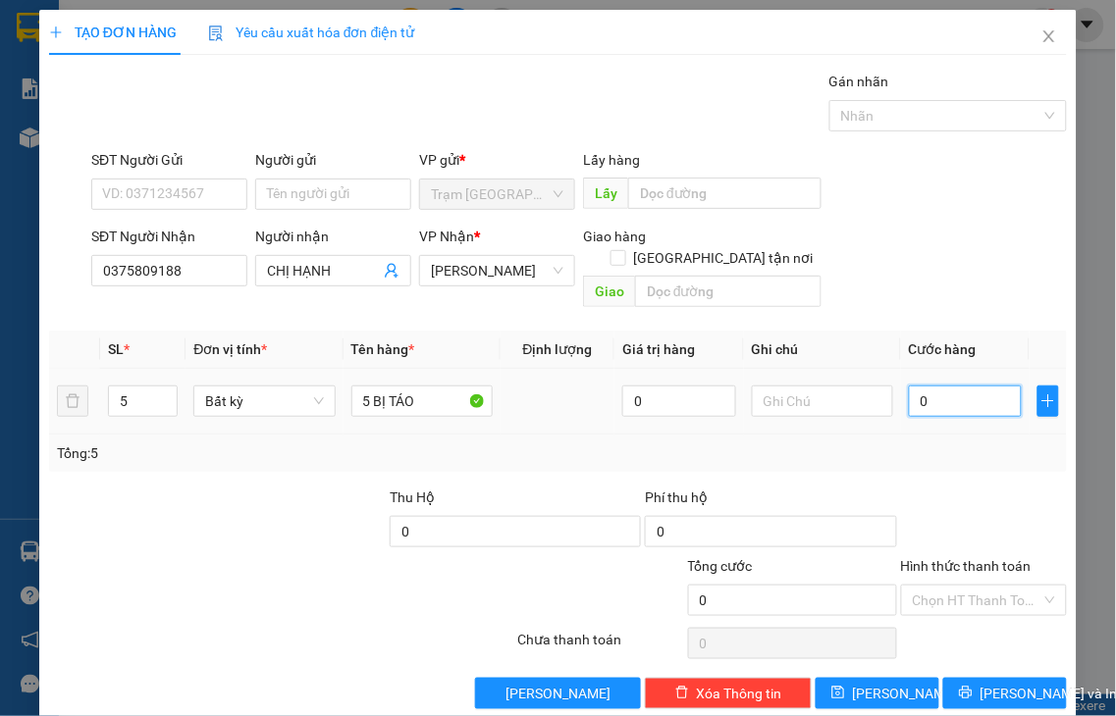
click at [934, 388] on input "0" at bounding box center [965, 401] width 113 height 31
click at [947, 558] on label "Hình thức thanh toán" at bounding box center [966, 566] width 131 height 16
click at [947, 586] on input "Hình thức thanh toán" at bounding box center [978, 600] width 130 height 29
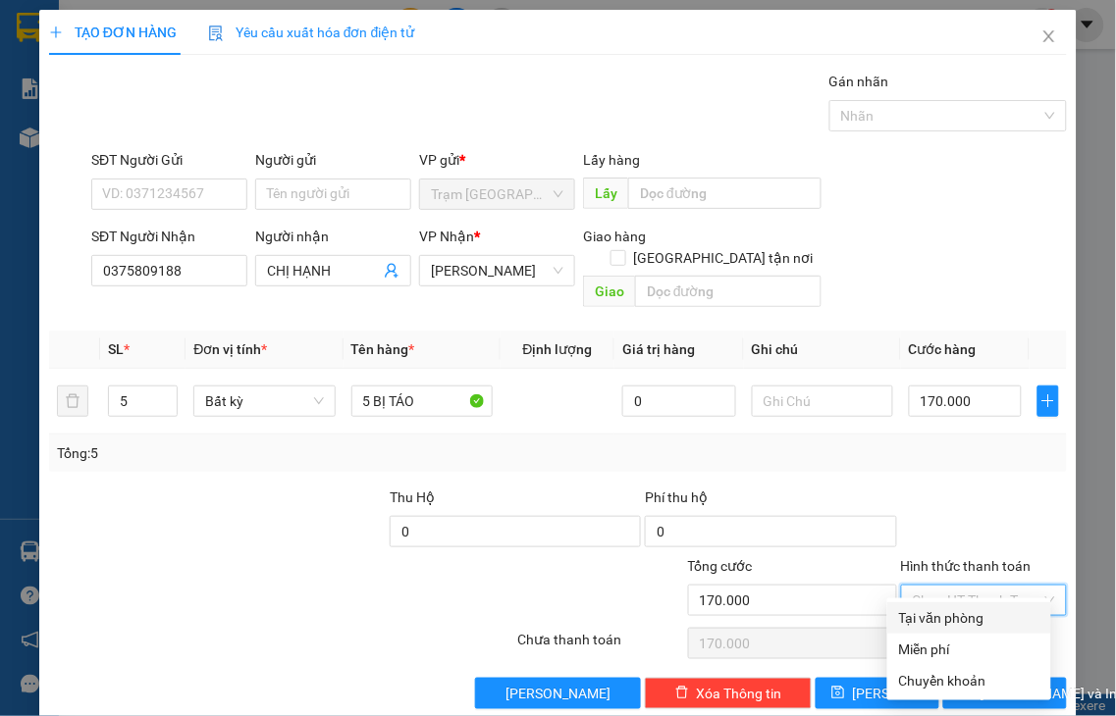
click at [965, 619] on div "Tại văn phòng" at bounding box center [969, 618] width 140 height 22
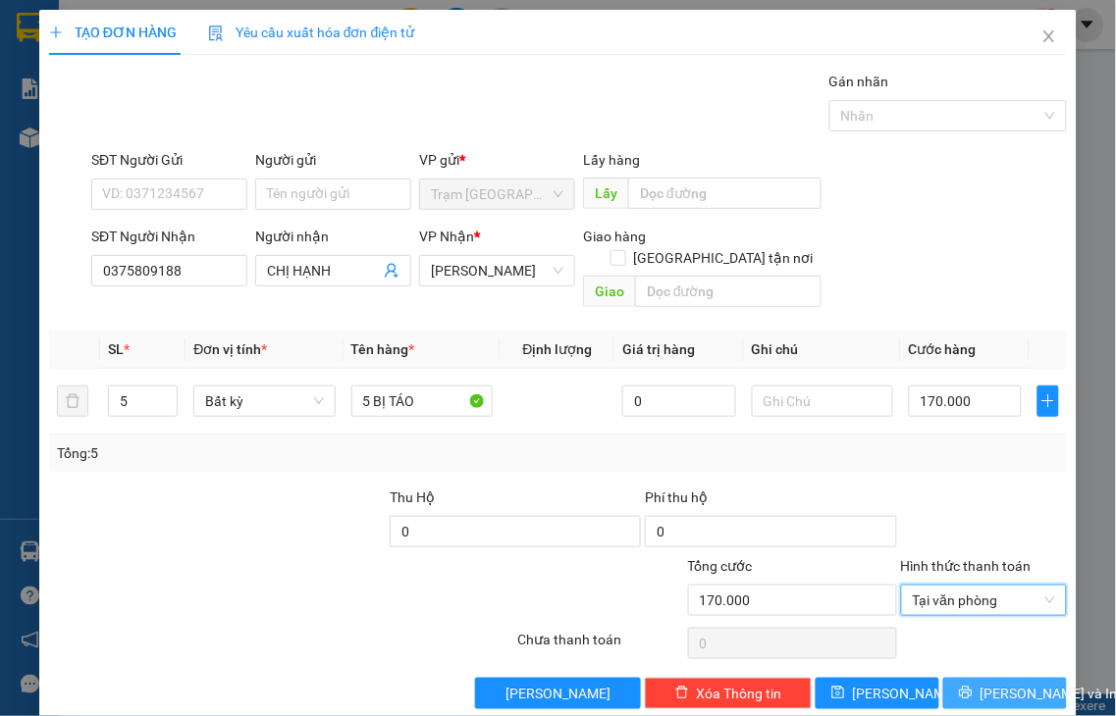
click at [980, 683] on span "[PERSON_NAME] và In" at bounding box center [1048, 694] width 137 height 22
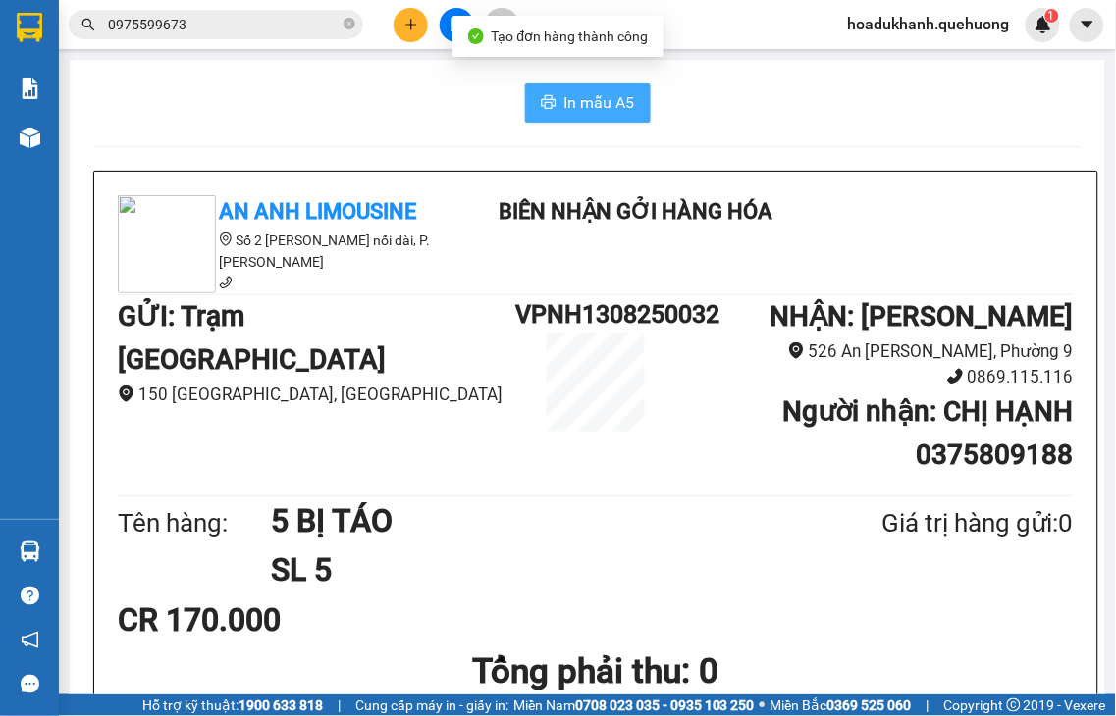
click at [600, 108] on span "In mẫu A5" at bounding box center [599, 102] width 71 height 25
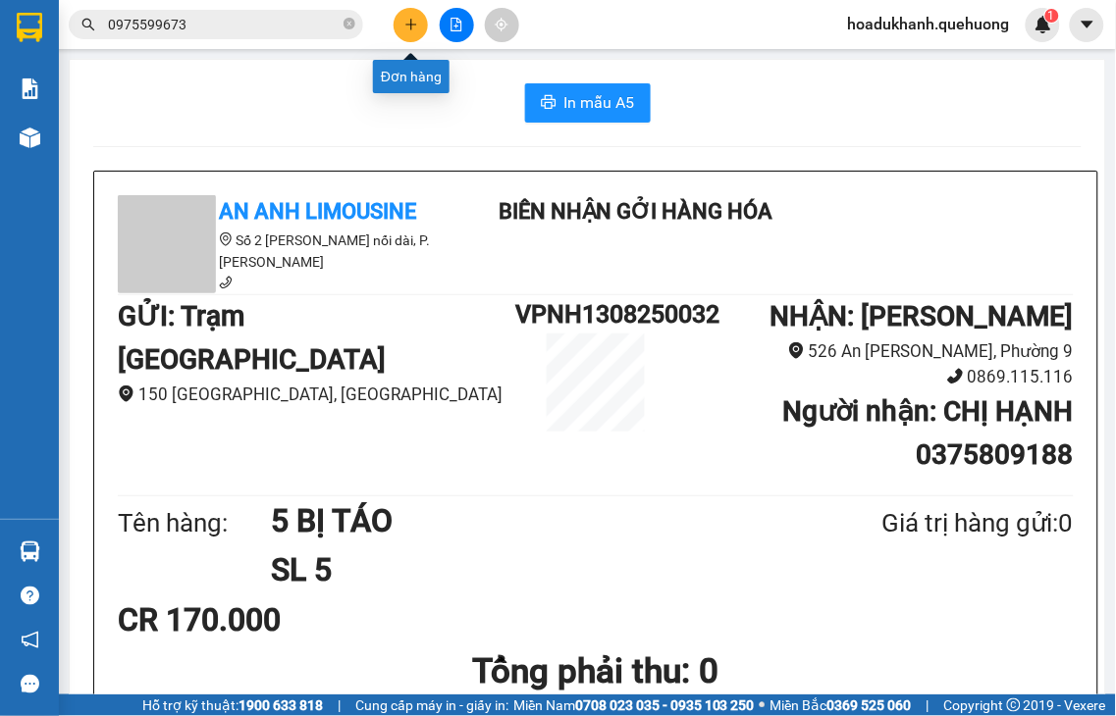
click at [414, 21] on icon "plus" at bounding box center [411, 25] width 14 height 14
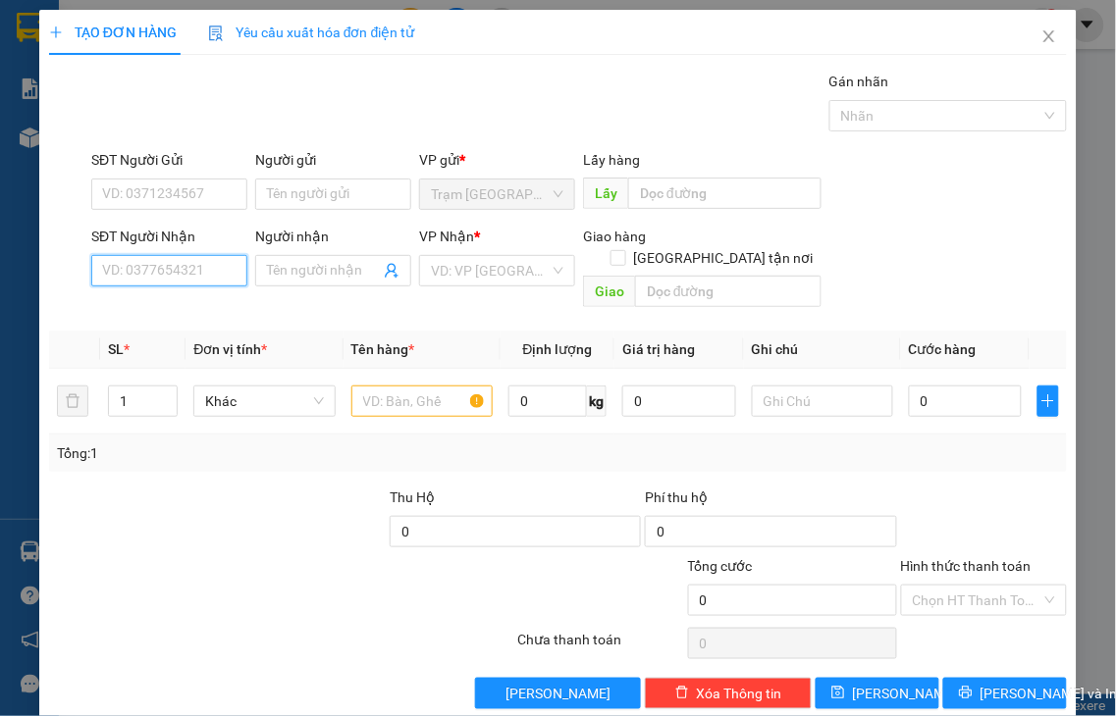
click at [204, 271] on input "SĐT Người Nhận" at bounding box center [169, 270] width 156 height 31
click at [150, 312] on div "0938655504 - HOÀ" at bounding box center [167, 310] width 130 height 22
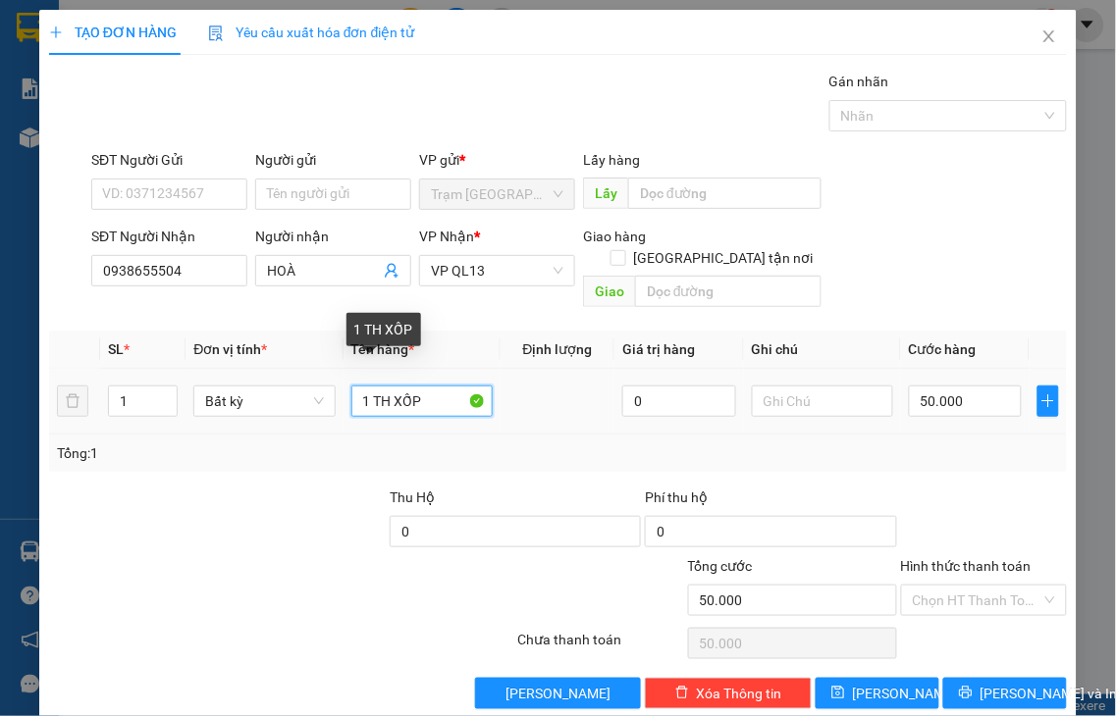
click at [386, 386] on input "1 TH XỐP" at bounding box center [421, 401] width 141 height 31
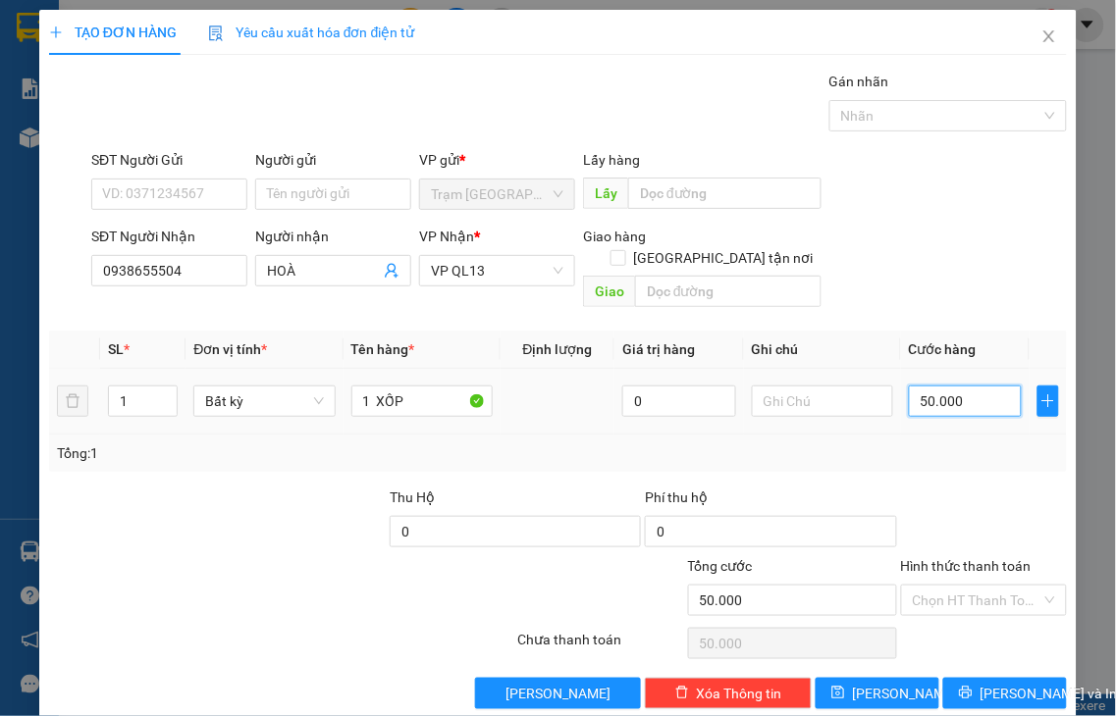
click at [969, 386] on input "50.000" at bounding box center [965, 401] width 113 height 31
click at [972, 558] on label "Hình thức thanh toán" at bounding box center [966, 566] width 131 height 16
click at [972, 586] on input "Hình thức thanh toán" at bounding box center [978, 600] width 130 height 29
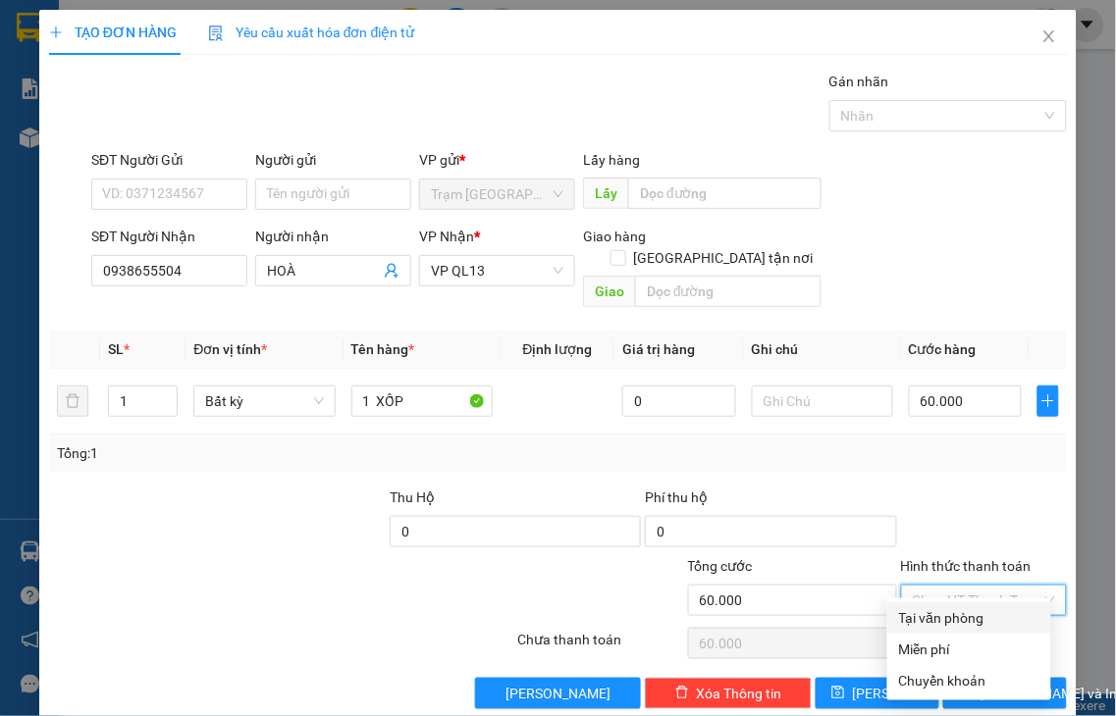
click at [962, 613] on div "Tại văn phòng" at bounding box center [969, 618] width 140 height 22
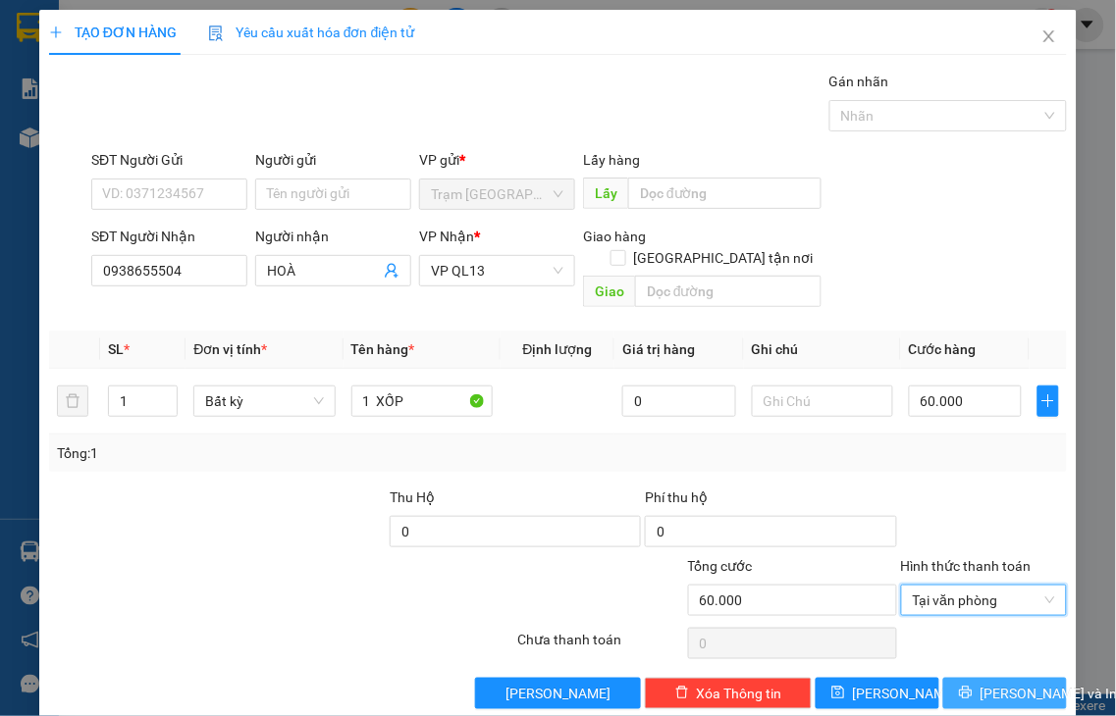
click at [982, 683] on span "[PERSON_NAME] và In" at bounding box center [1048, 694] width 137 height 22
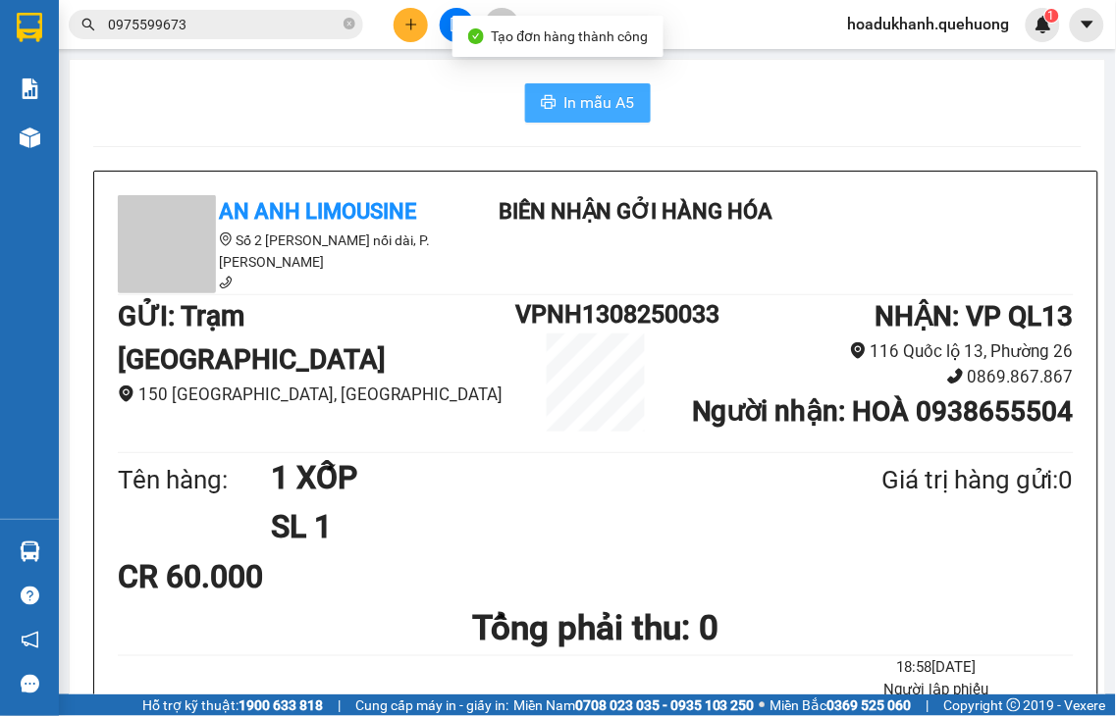
click at [594, 104] on span "In mẫu A5" at bounding box center [599, 102] width 71 height 25
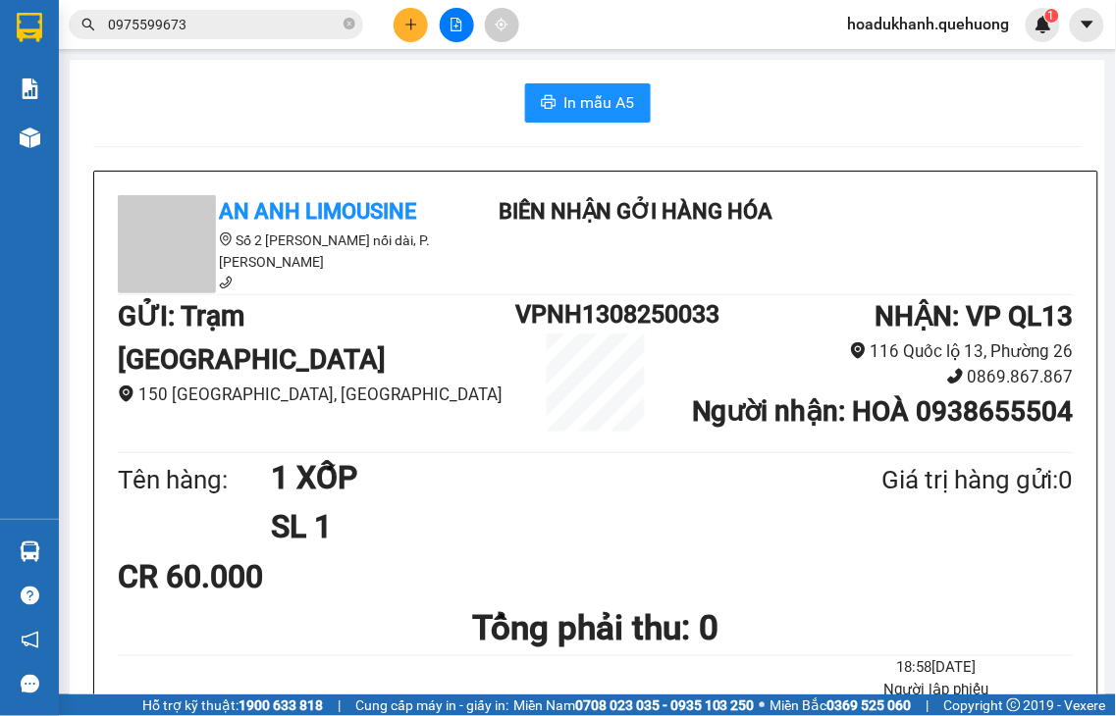
click at [412, 24] on icon "plus" at bounding box center [410, 24] width 11 height 1
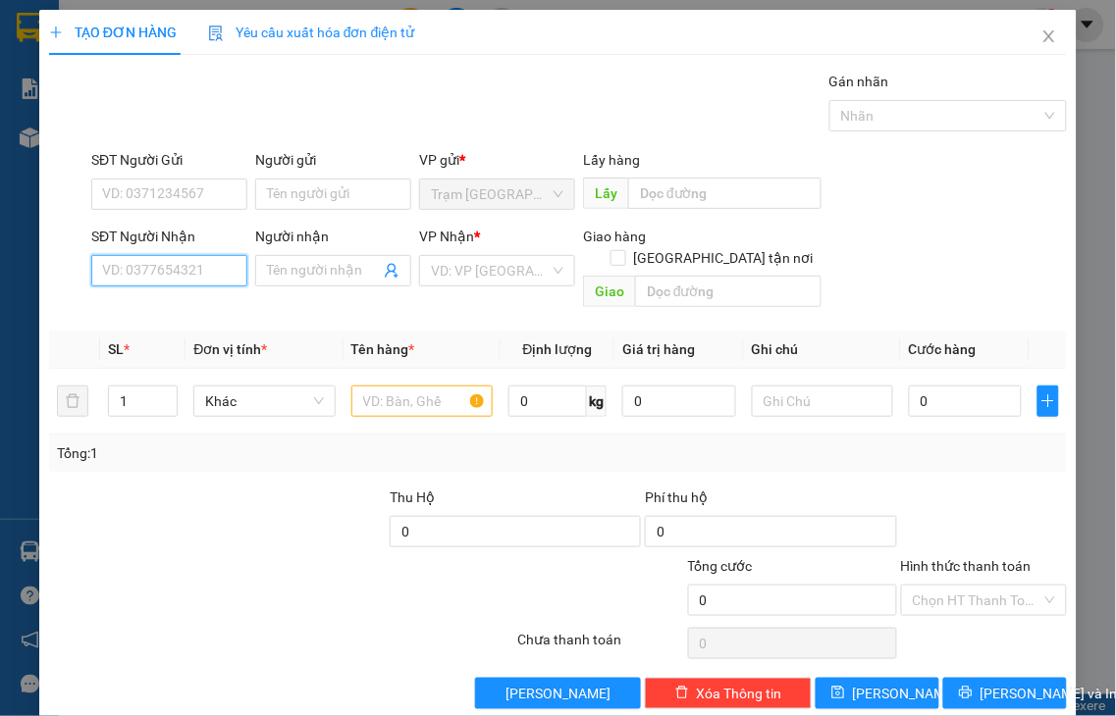
drag, startPoint x: 190, startPoint y: 267, endPoint x: 191, endPoint y: 249, distance: 17.7
click at [190, 266] on input "SĐT Người Nhận" at bounding box center [169, 270] width 156 height 31
click at [192, 259] on input "3358" at bounding box center [169, 270] width 156 height 31
click at [188, 309] on div "0988623358 - HẠNH" at bounding box center [167, 310] width 130 height 22
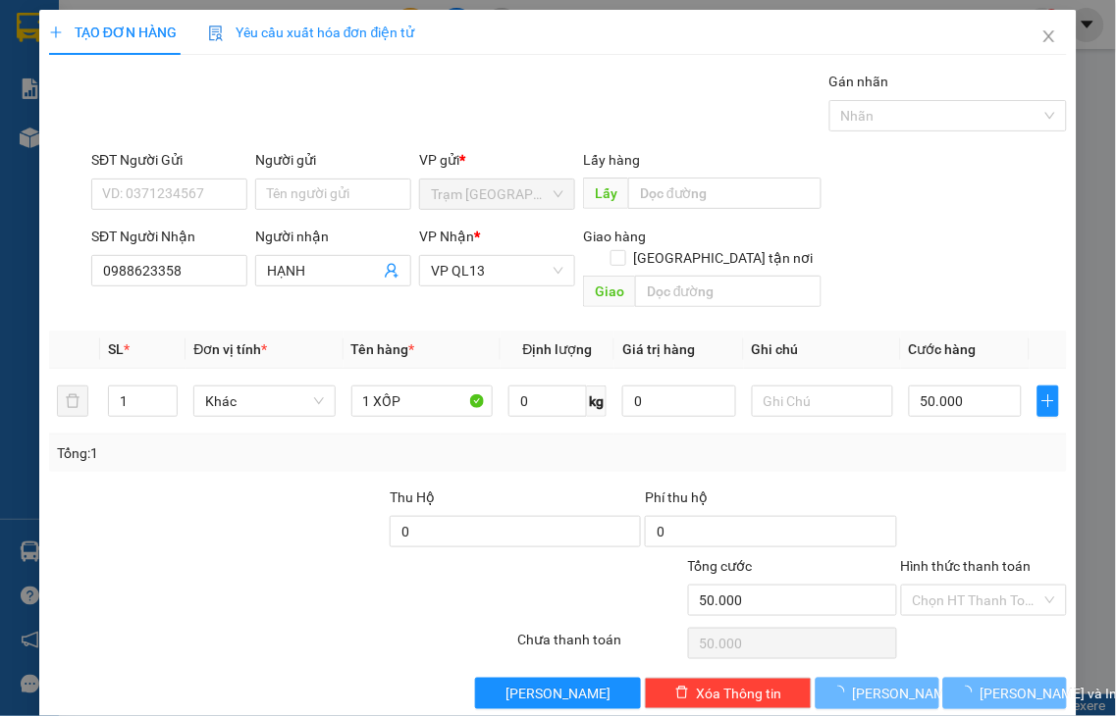
click at [958, 558] on label "Hình thức thanh toán" at bounding box center [966, 566] width 131 height 16
click at [958, 586] on input "Hình thức thanh toán" at bounding box center [978, 600] width 130 height 29
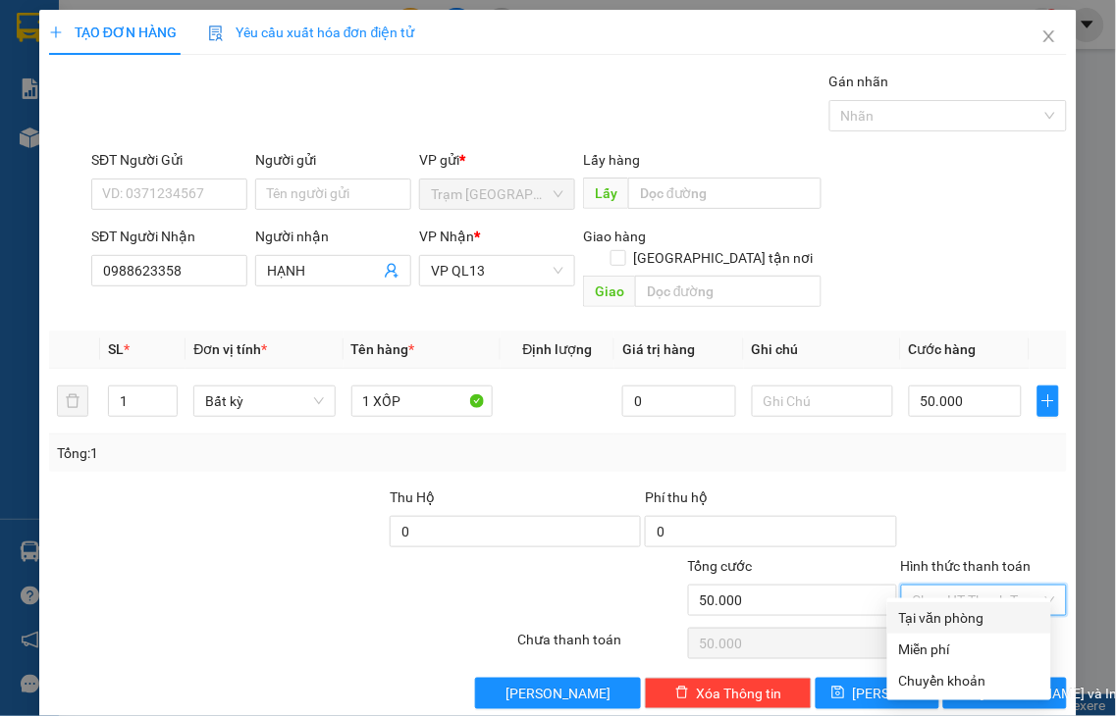
click at [968, 619] on div "Tại văn phòng" at bounding box center [969, 618] width 140 height 22
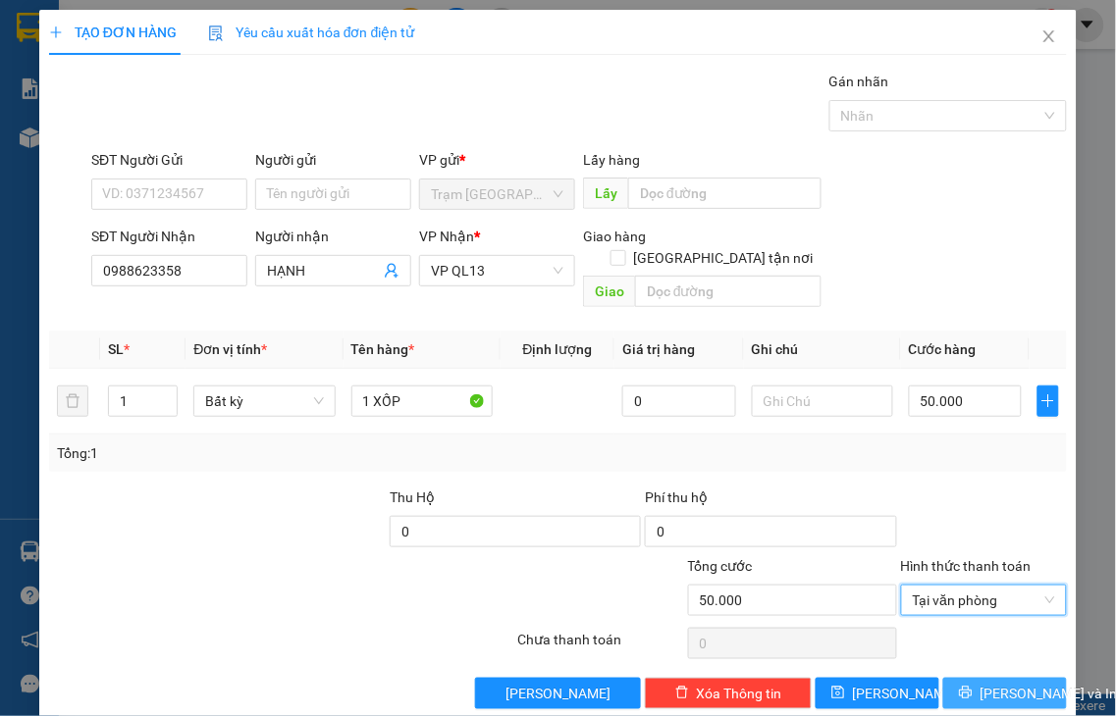
click at [982, 683] on span "[PERSON_NAME] và In" at bounding box center [1048, 694] width 137 height 22
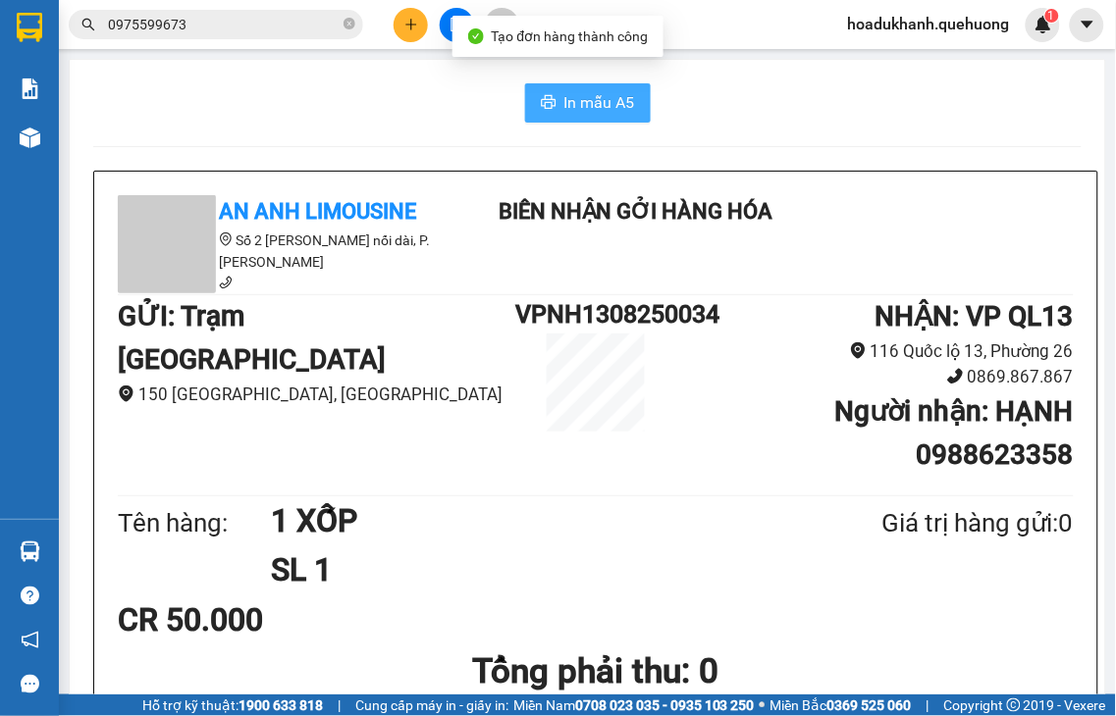
click at [583, 103] on span "In mẫu A5" at bounding box center [599, 102] width 71 height 25
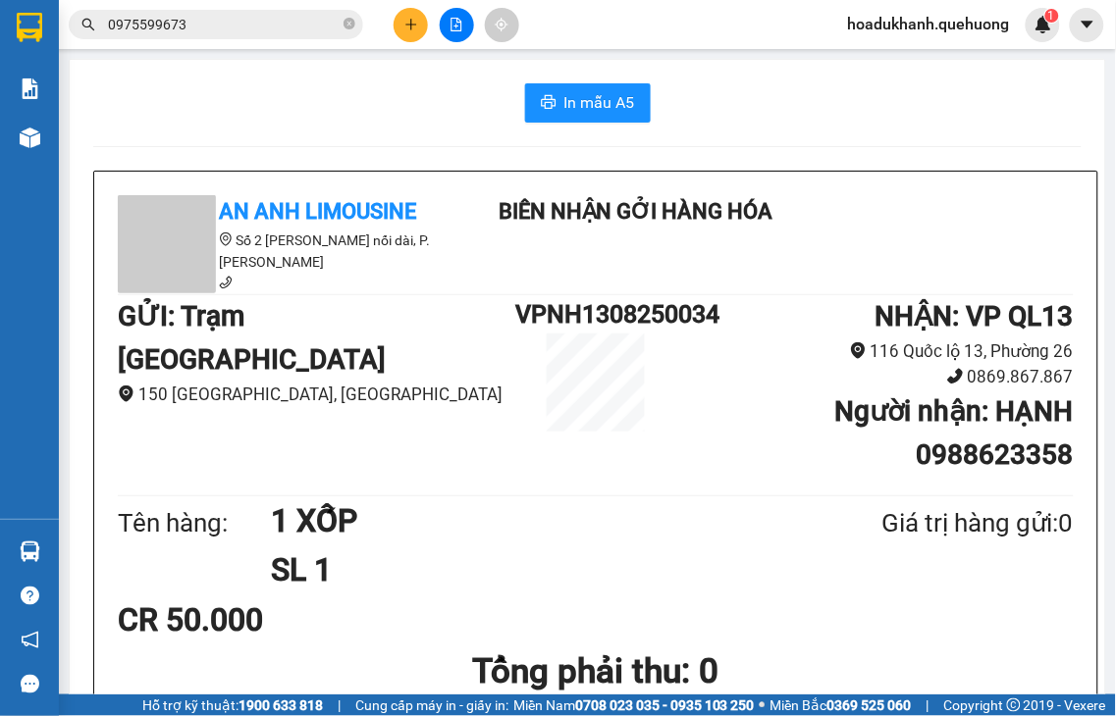
click at [413, 25] on icon "plus" at bounding box center [410, 24] width 11 height 1
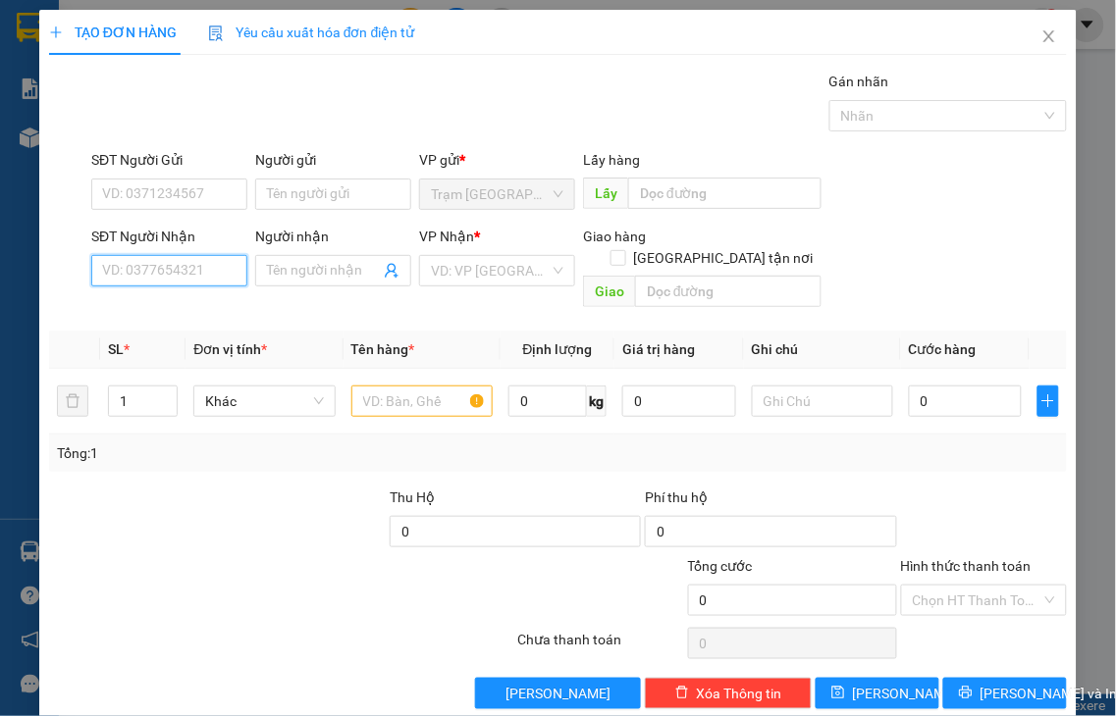
click at [155, 259] on input "SĐT Người Nhận" at bounding box center [169, 270] width 156 height 31
click at [183, 309] on div "0906337787 - TIÊN" at bounding box center [167, 310] width 130 height 22
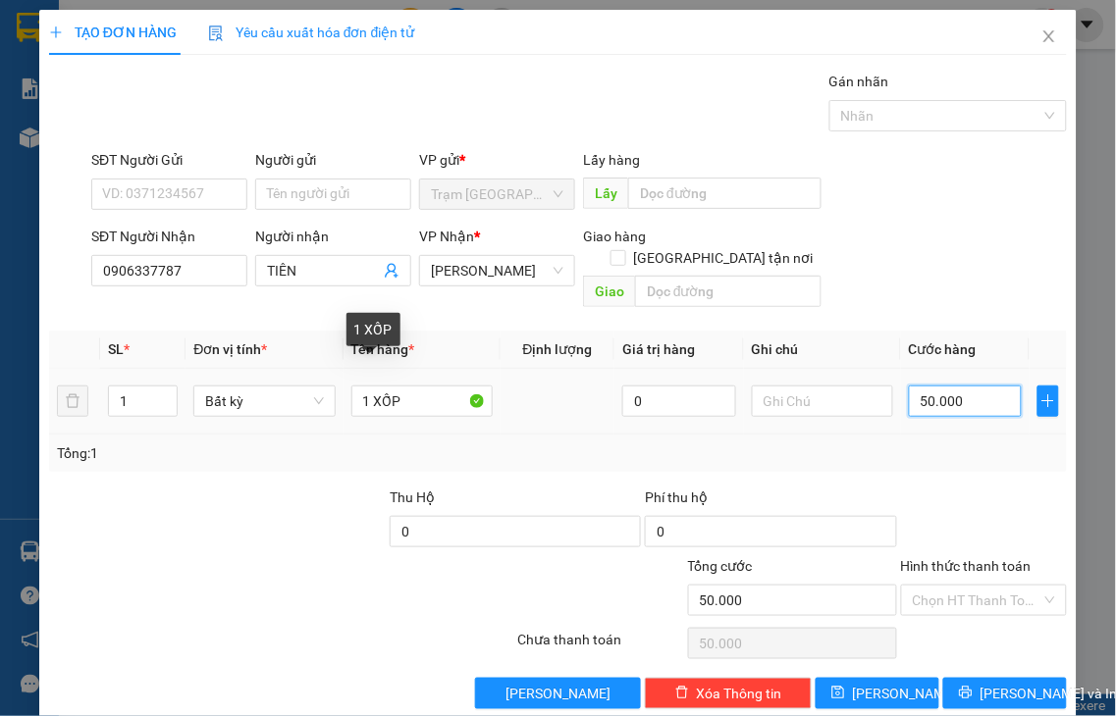
click at [976, 386] on input "50.000" at bounding box center [965, 401] width 113 height 31
click at [935, 558] on label "Hình thức thanh toán" at bounding box center [966, 566] width 131 height 16
click at [935, 586] on input "Hình thức thanh toán" at bounding box center [978, 600] width 130 height 29
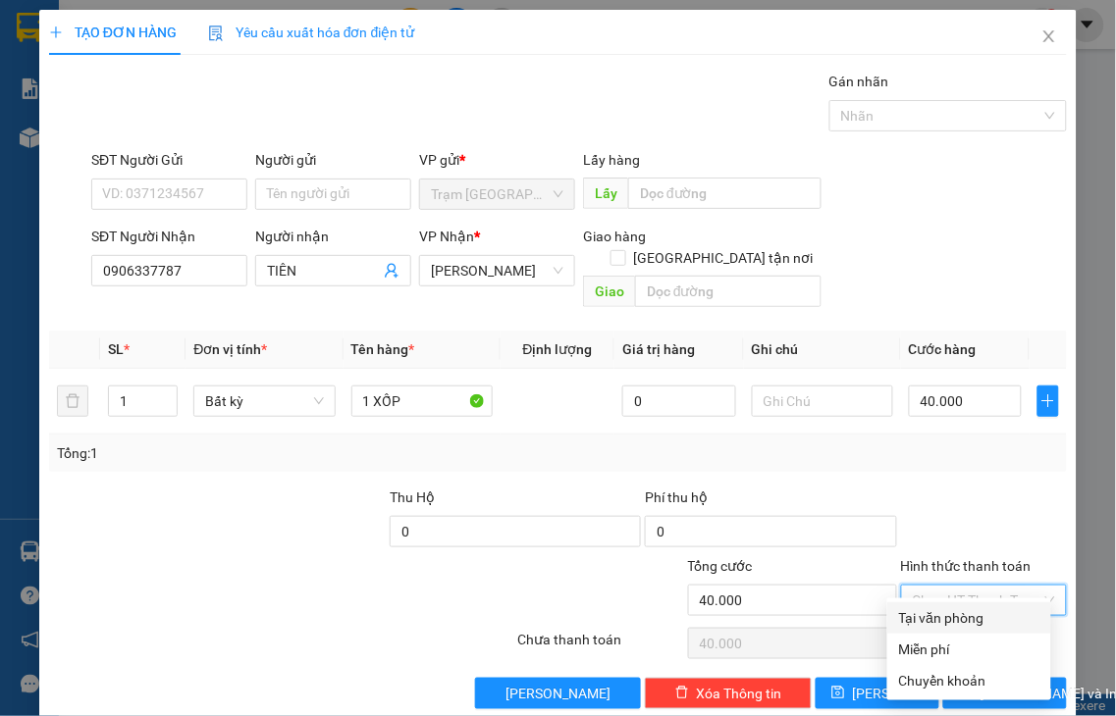
click at [975, 623] on div "Tại văn phòng" at bounding box center [969, 618] width 140 height 22
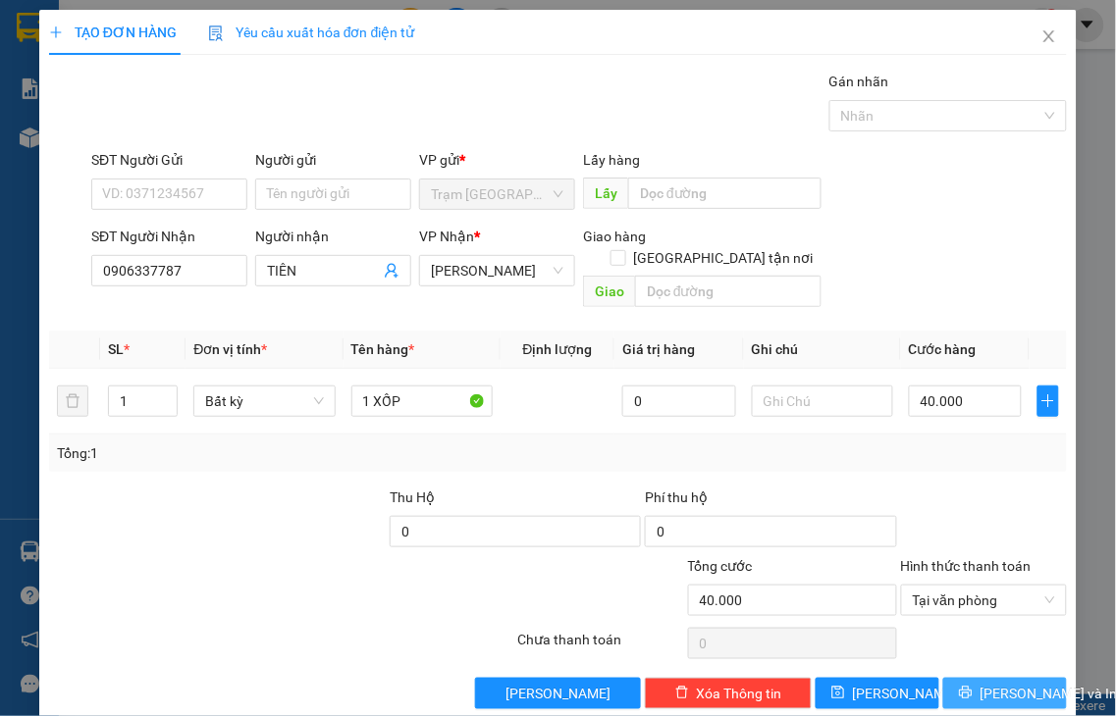
click at [964, 687] on icon "printer" at bounding box center [965, 693] width 13 height 13
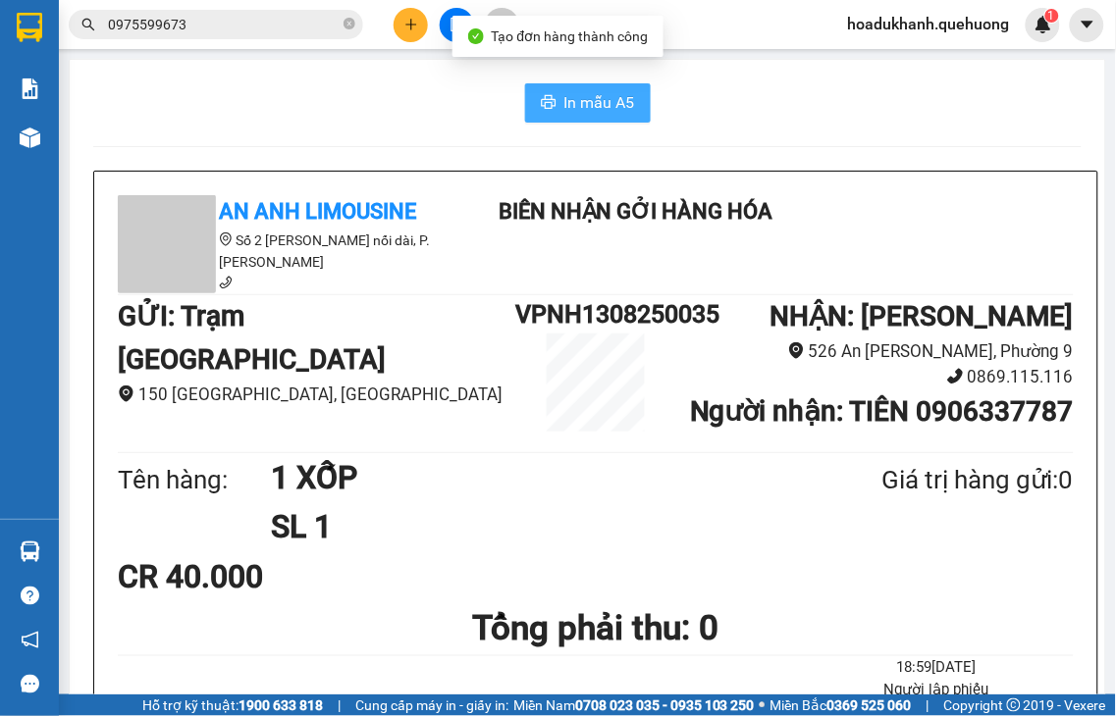
click at [602, 113] on span "In mẫu A5" at bounding box center [599, 102] width 71 height 25
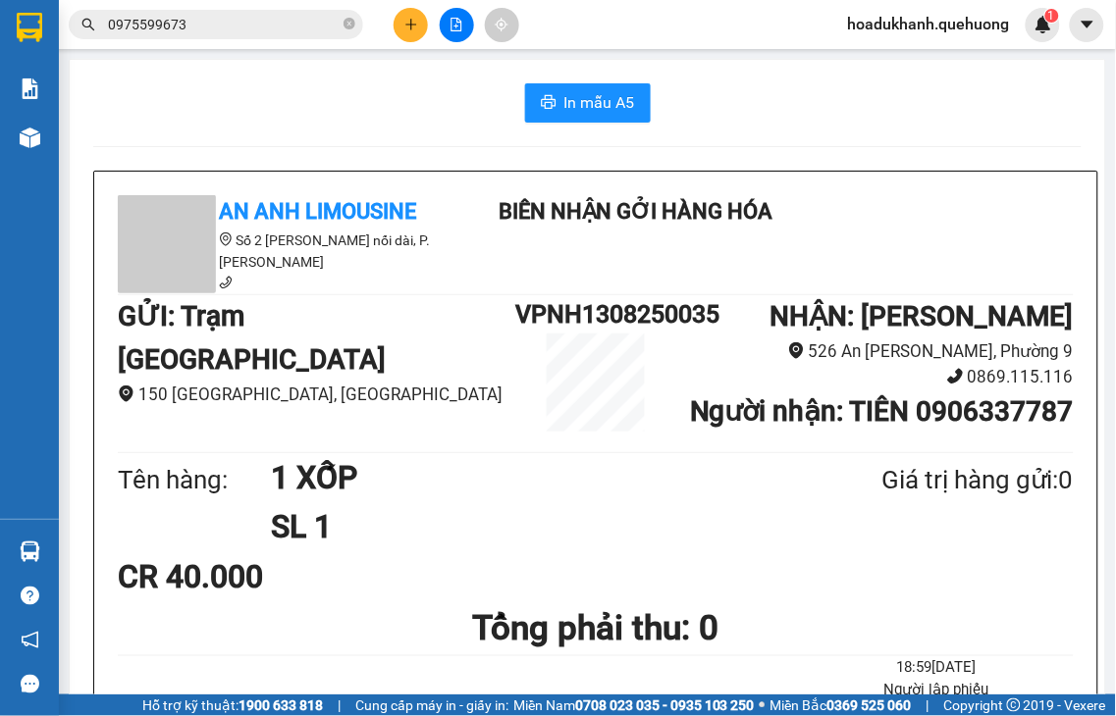
click at [404, 26] on icon "plus" at bounding box center [411, 25] width 14 height 14
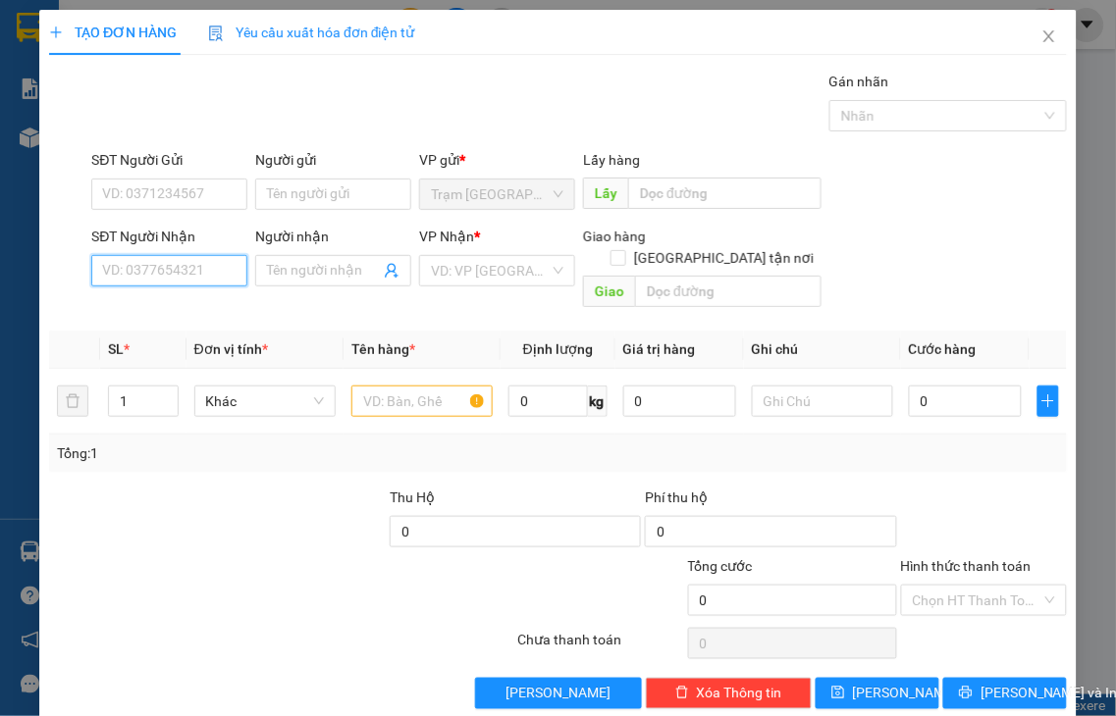
drag, startPoint x: 183, startPoint y: 271, endPoint x: 188, endPoint y: 253, distance: 18.6
click at [187, 263] on input "SĐT Người Nhận" at bounding box center [169, 270] width 156 height 31
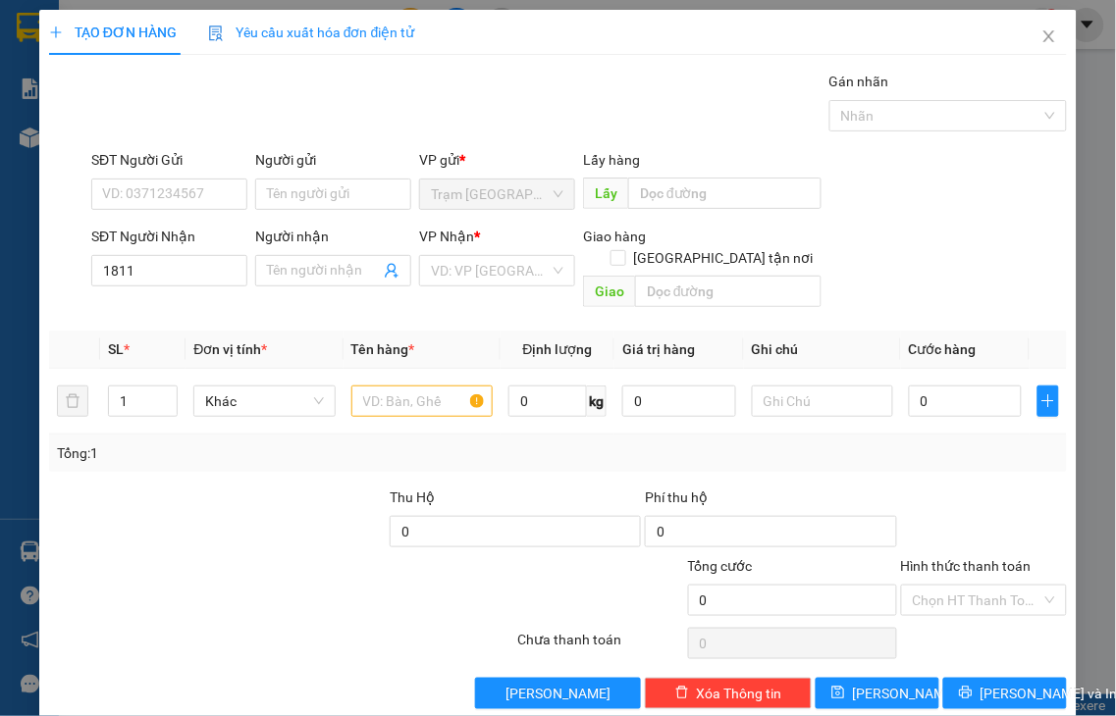
click at [188, 253] on div "SĐT Người Nhận" at bounding box center [169, 240] width 156 height 29
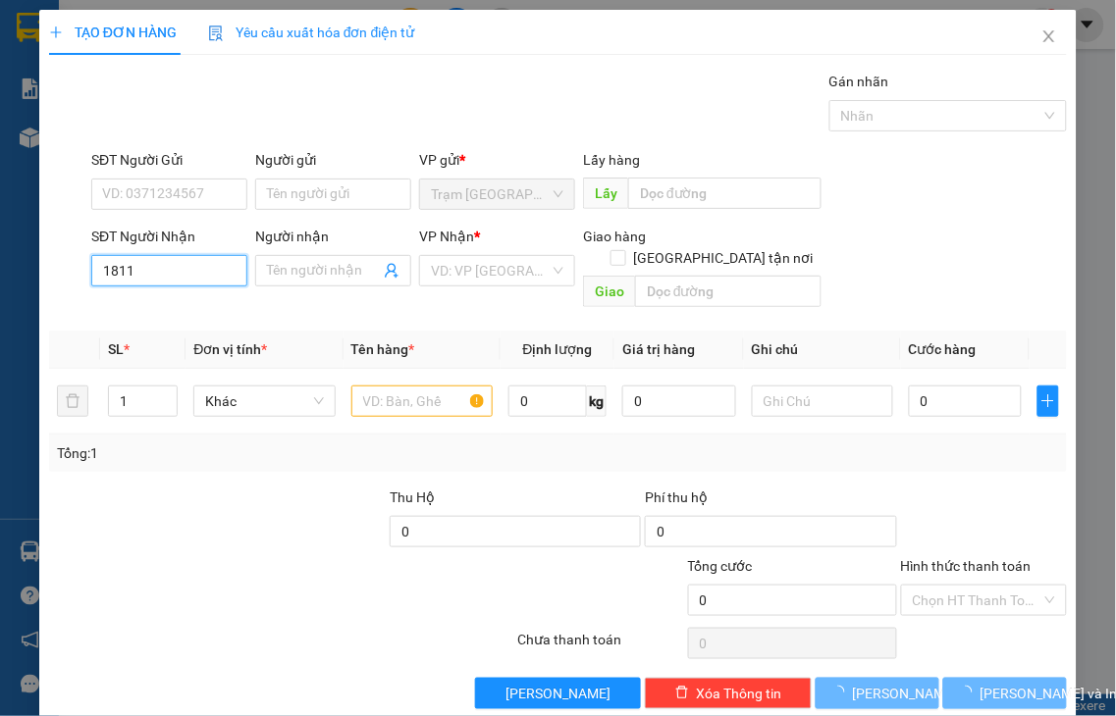
click at [188, 273] on input "1811" at bounding box center [169, 270] width 156 height 31
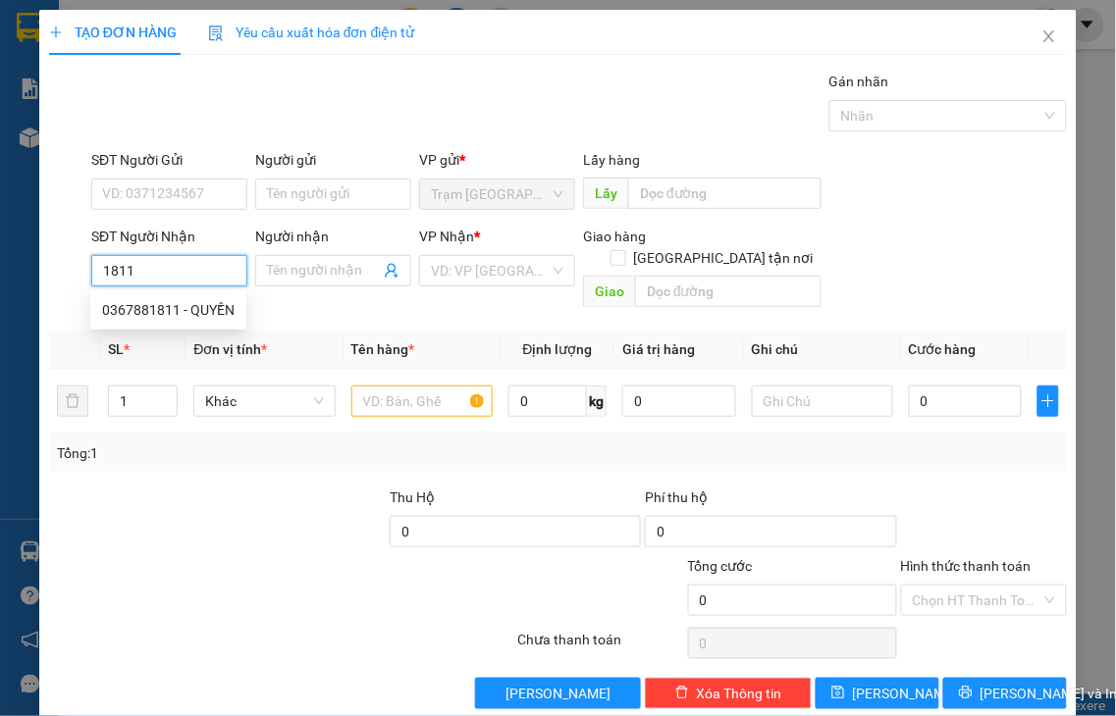
click at [188, 273] on input "1811" at bounding box center [169, 270] width 156 height 31
click at [186, 318] on div "0367881811 - QUYỀN" at bounding box center [168, 310] width 132 height 22
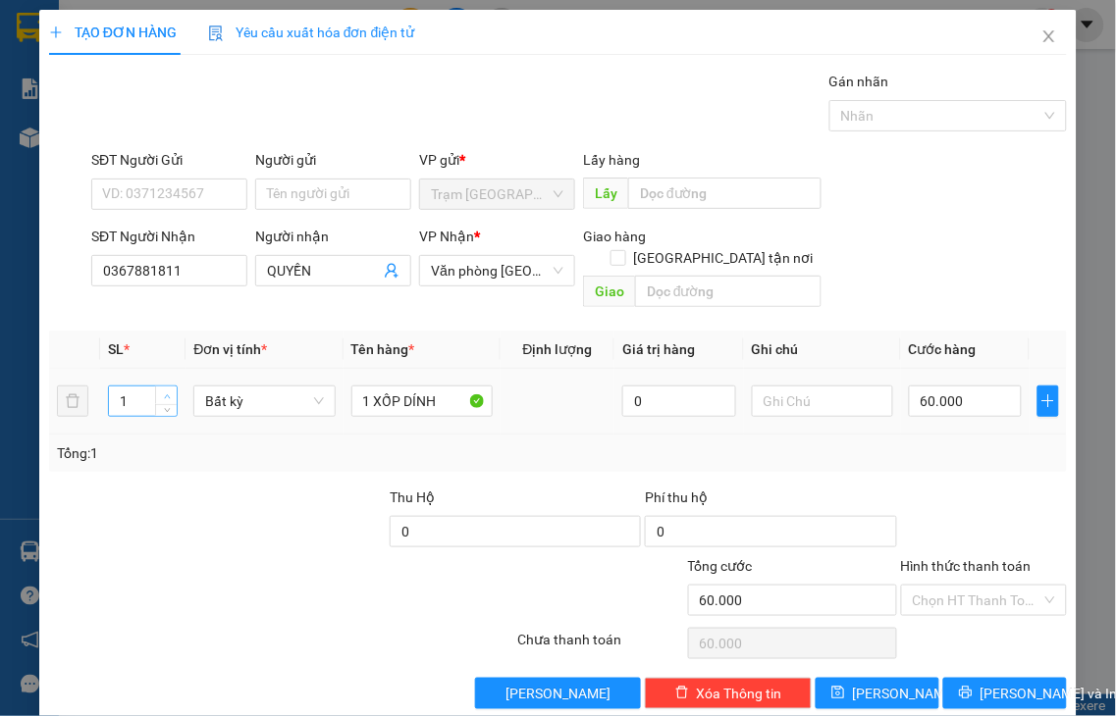
click at [168, 394] on icon "up" at bounding box center [167, 397] width 7 height 7
click at [446, 386] on input "1 XỐP DÍNH" at bounding box center [421, 401] width 141 height 31
click at [943, 386] on input "0" at bounding box center [965, 401] width 113 height 31
click at [963, 558] on label "Hình thức thanh toán" at bounding box center [966, 566] width 131 height 16
click at [963, 586] on input "Hình thức thanh toán" at bounding box center [978, 600] width 130 height 29
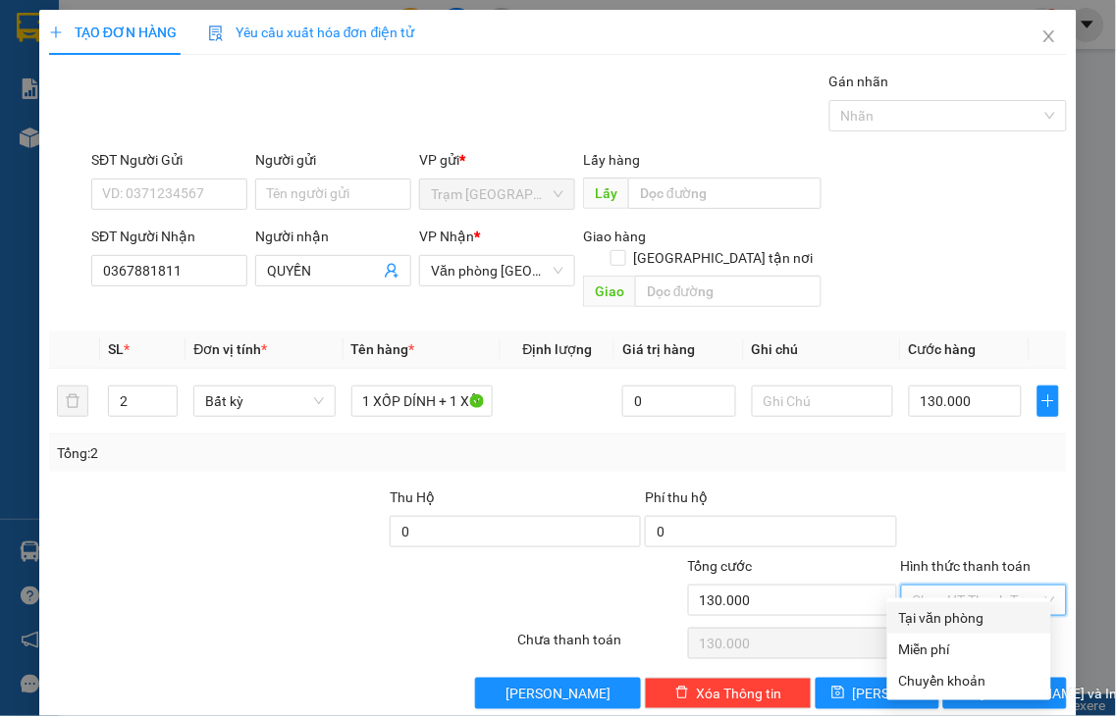
click at [992, 620] on div "Tại văn phòng" at bounding box center [969, 618] width 140 height 22
click at [992, 624] on div "Chọn HT Thanh Toán" at bounding box center [984, 643] width 171 height 39
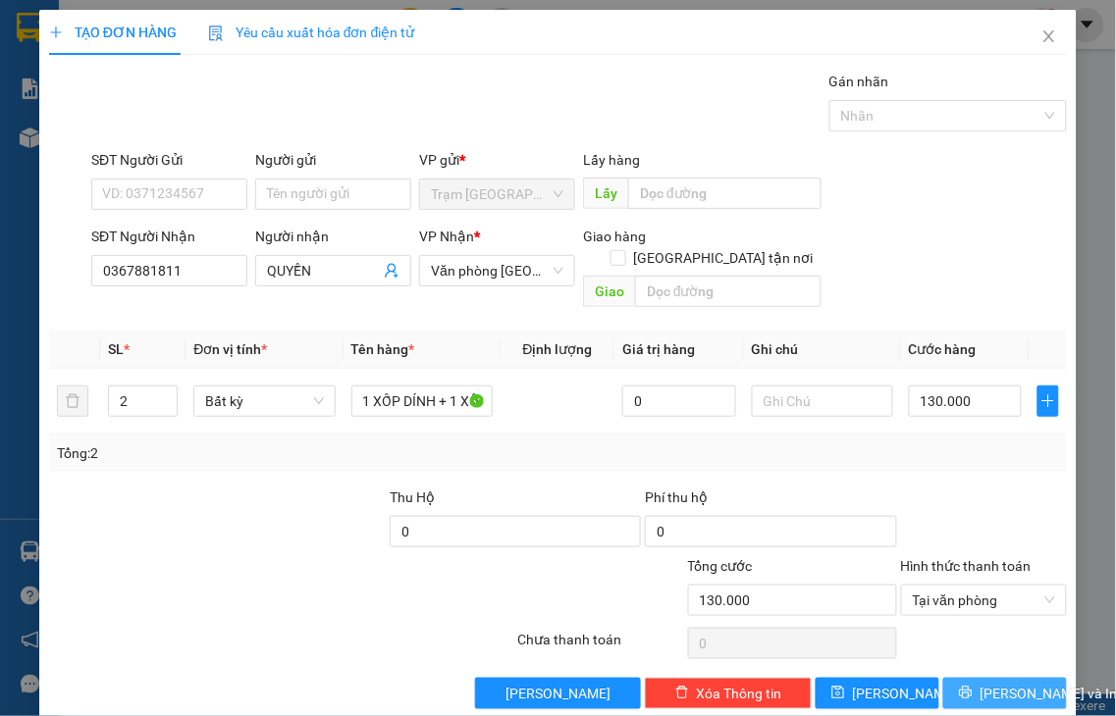
click at [985, 683] on span "[PERSON_NAME] và In" at bounding box center [1048, 694] width 137 height 22
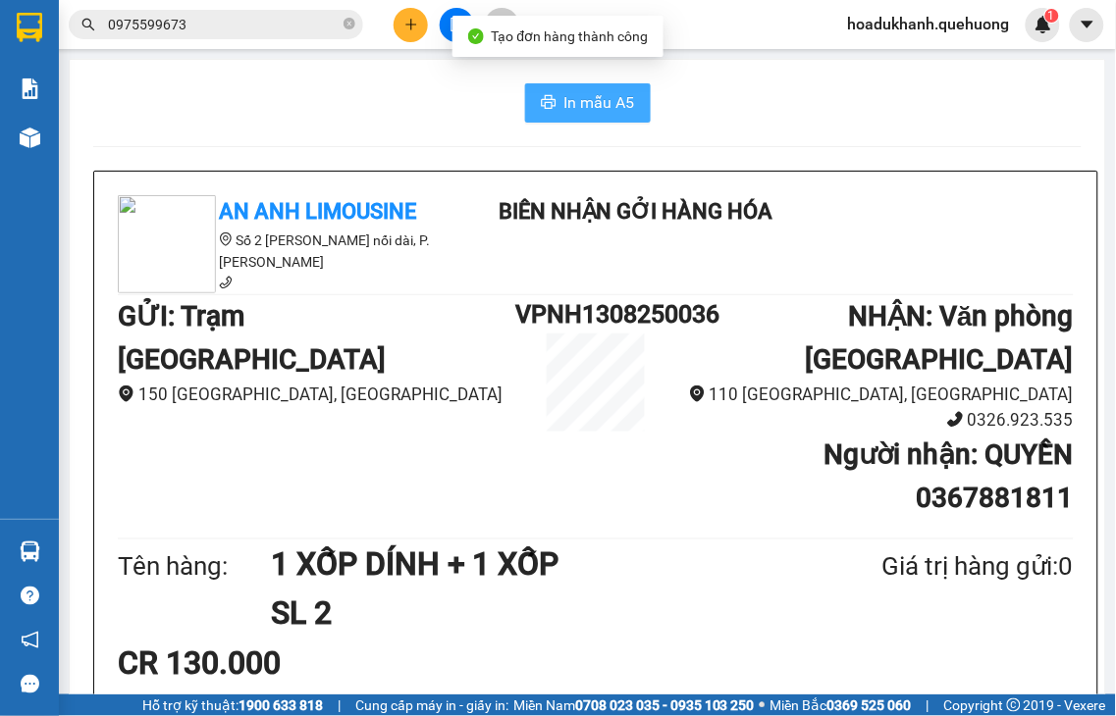
click at [546, 95] on icon "printer" at bounding box center [549, 102] width 16 height 16
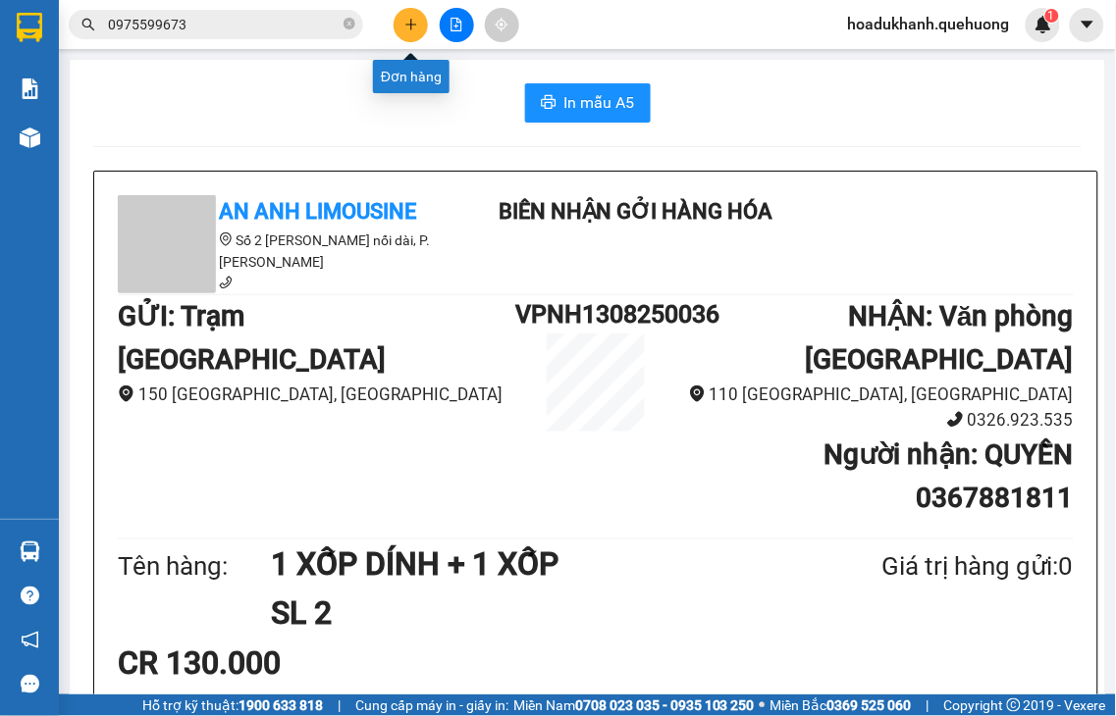
click at [404, 31] on button at bounding box center [411, 25] width 34 height 34
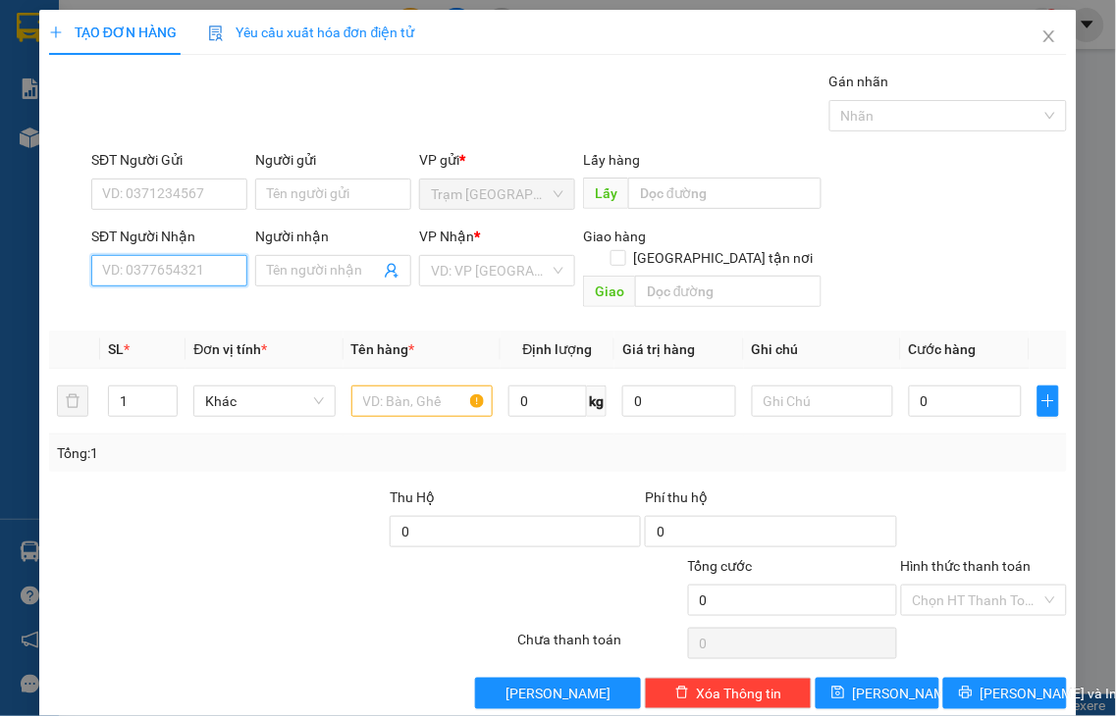
click at [202, 278] on input "SĐT Người Nhận" at bounding box center [169, 270] width 156 height 31
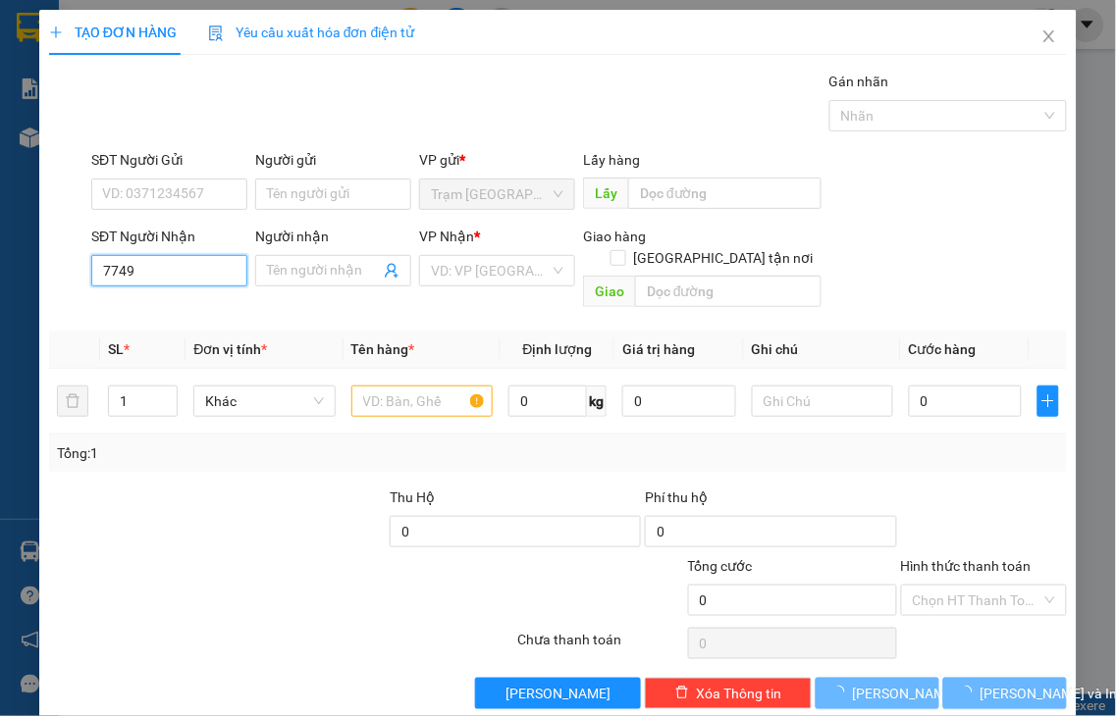
click at [202, 277] on input "7749" at bounding box center [169, 270] width 156 height 31
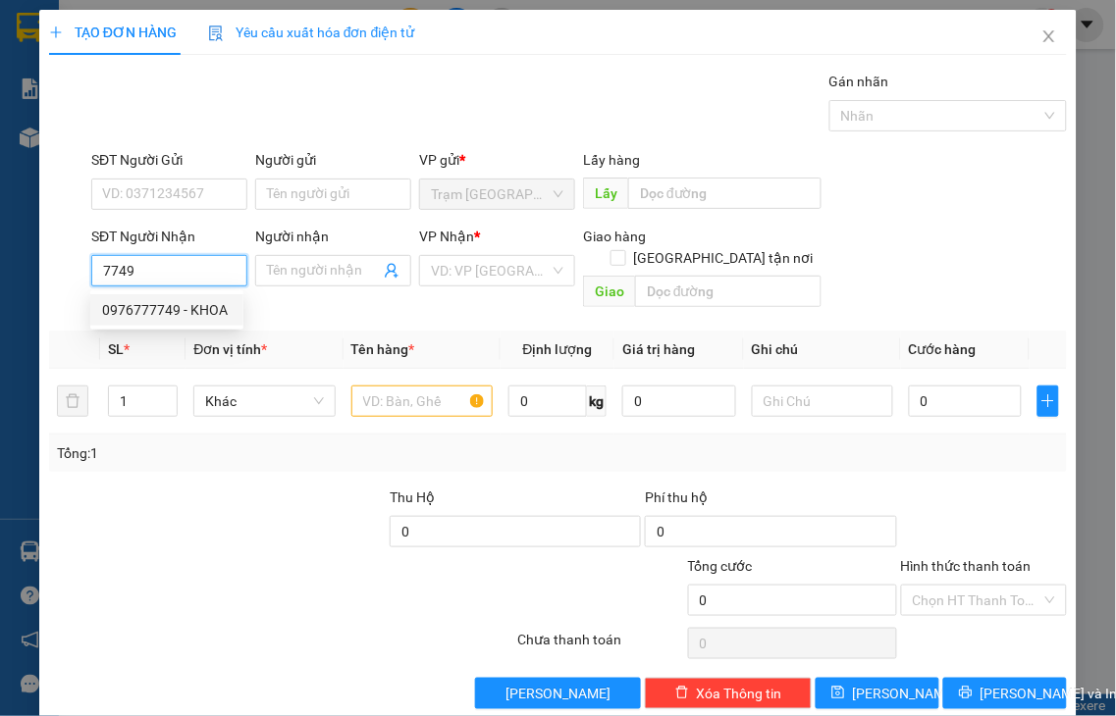
click at [200, 311] on div "0976777749 - KHOA" at bounding box center [167, 310] width 130 height 22
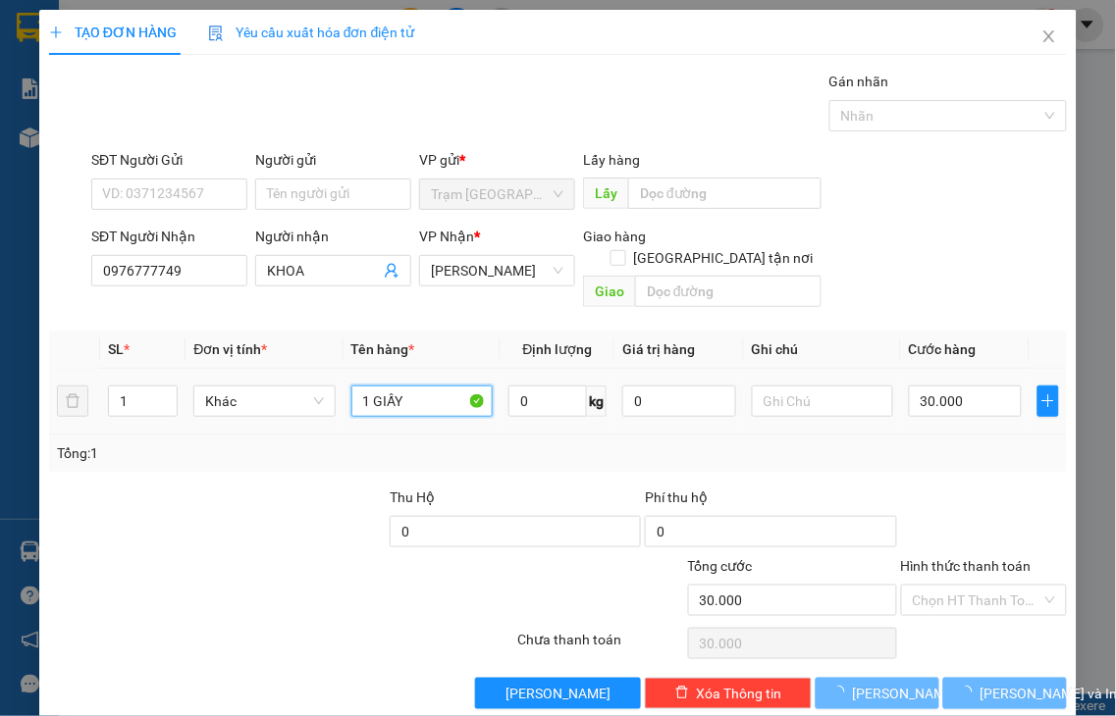
drag, startPoint x: 370, startPoint y: 378, endPoint x: 476, endPoint y: 358, distance: 107.8
click at [481, 386] on input "1 GIẤY" at bounding box center [421, 401] width 141 height 31
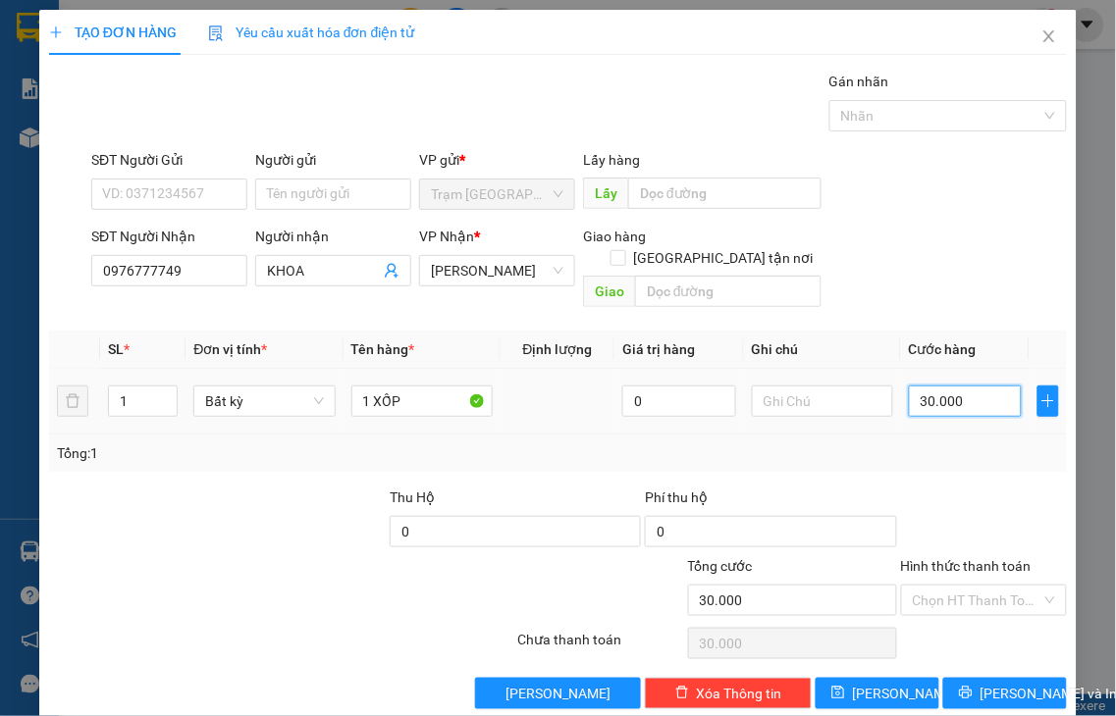
click at [939, 386] on input "30.000" at bounding box center [965, 401] width 113 height 31
click at [969, 558] on label "Hình thức thanh toán" at bounding box center [966, 566] width 131 height 16
click at [969, 586] on input "Hình thức thanh toán" at bounding box center [978, 600] width 130 height 29
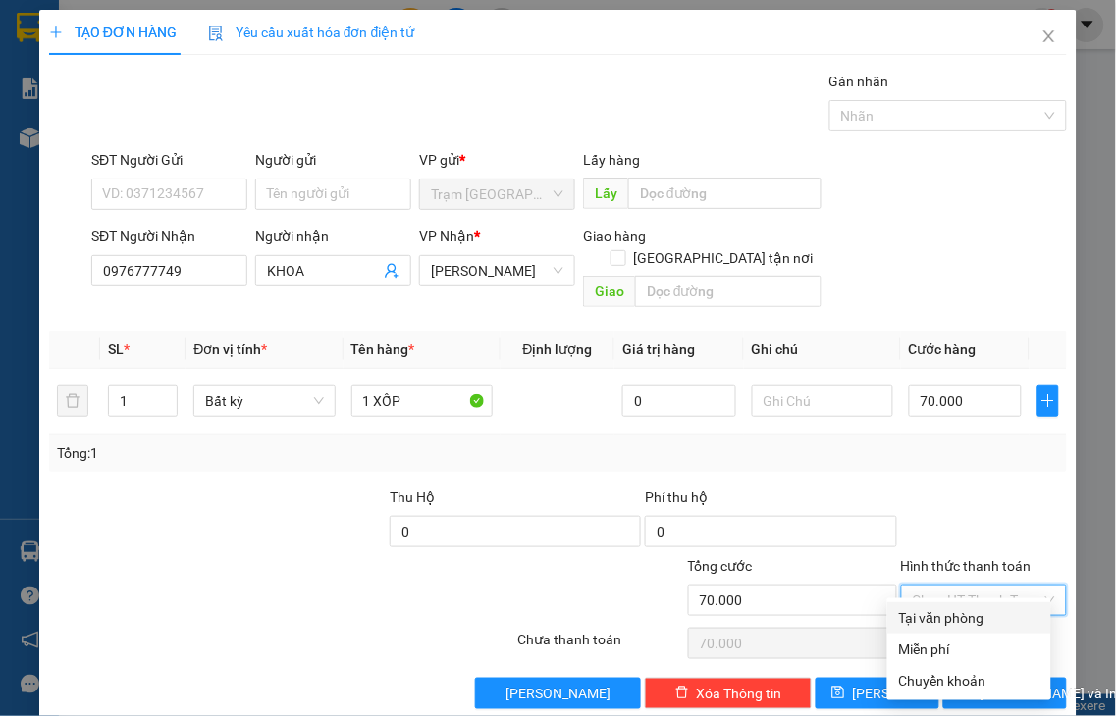
click at [970, 622] on div "Tại văn phòng" at bounding box center [969, 618] width 140 height 22
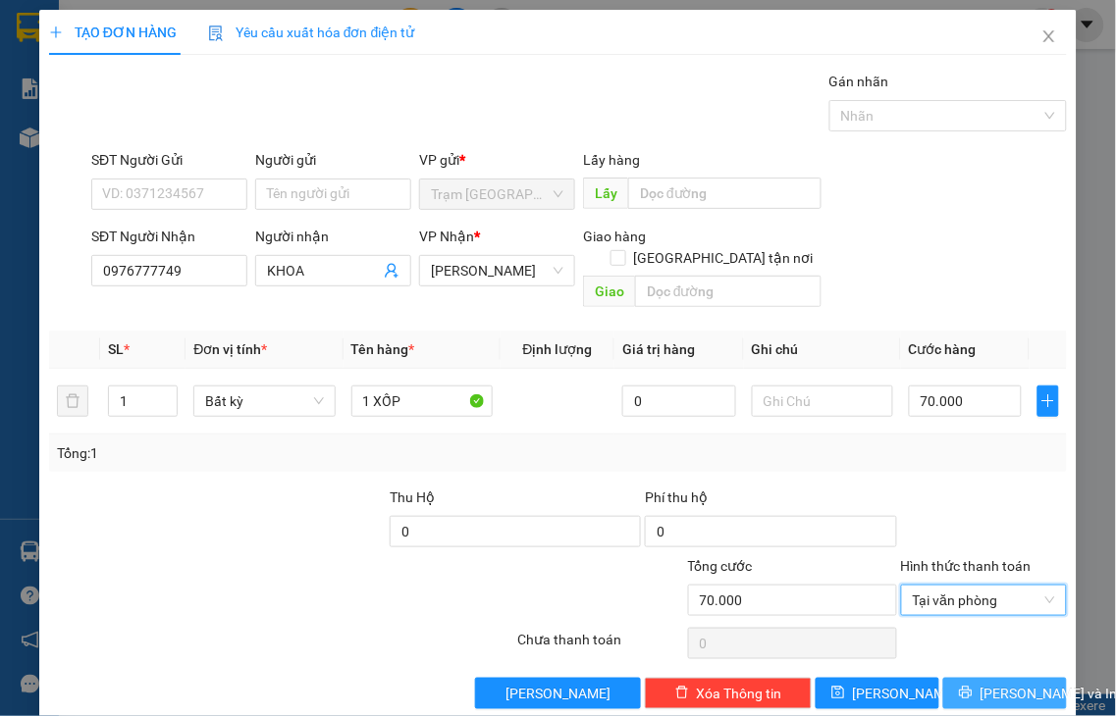
click at [980, 683] on span "[PERSON_NAME] và In" at bounding box center [1048, 694] width 137 height 22
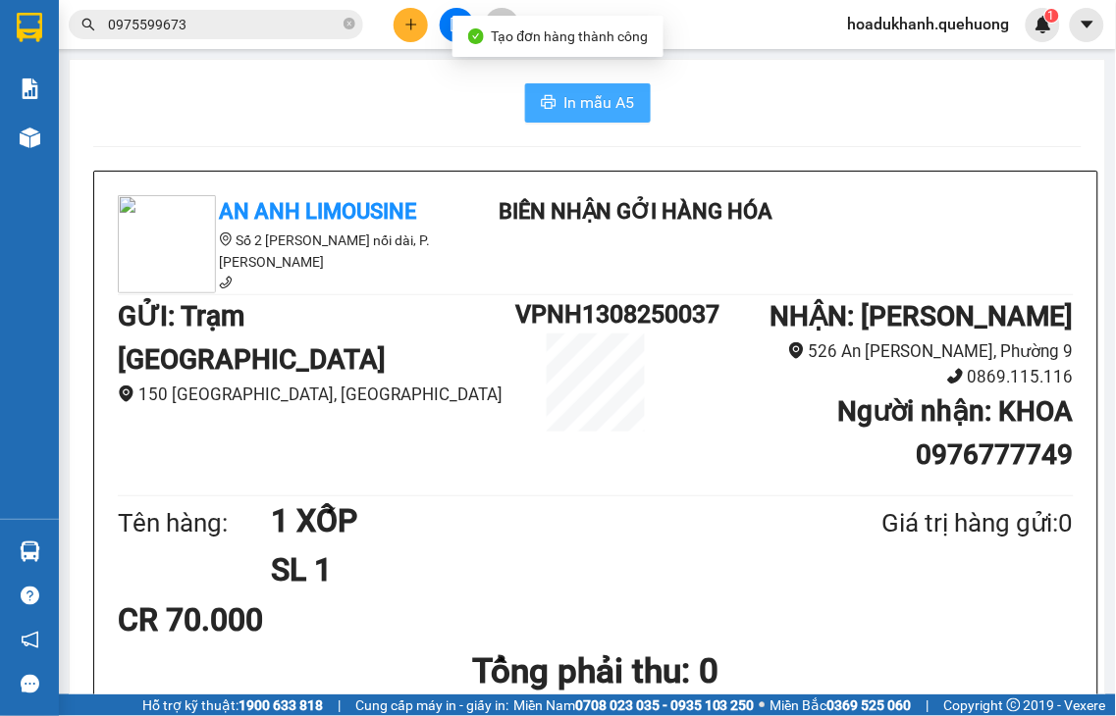
click at [572, 108] on span "In mẫu A5" at bounding box center [599, 102] width 71 height 25
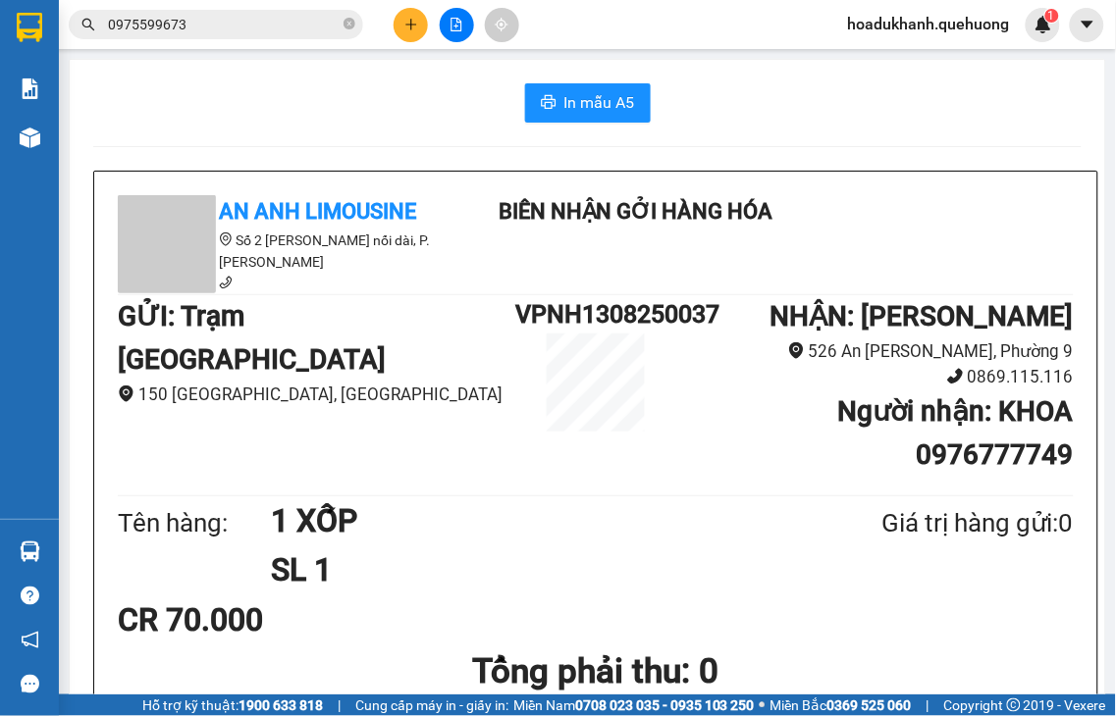
click at [403, 34] on button at bounding box center [411, 25] width 34 height 34
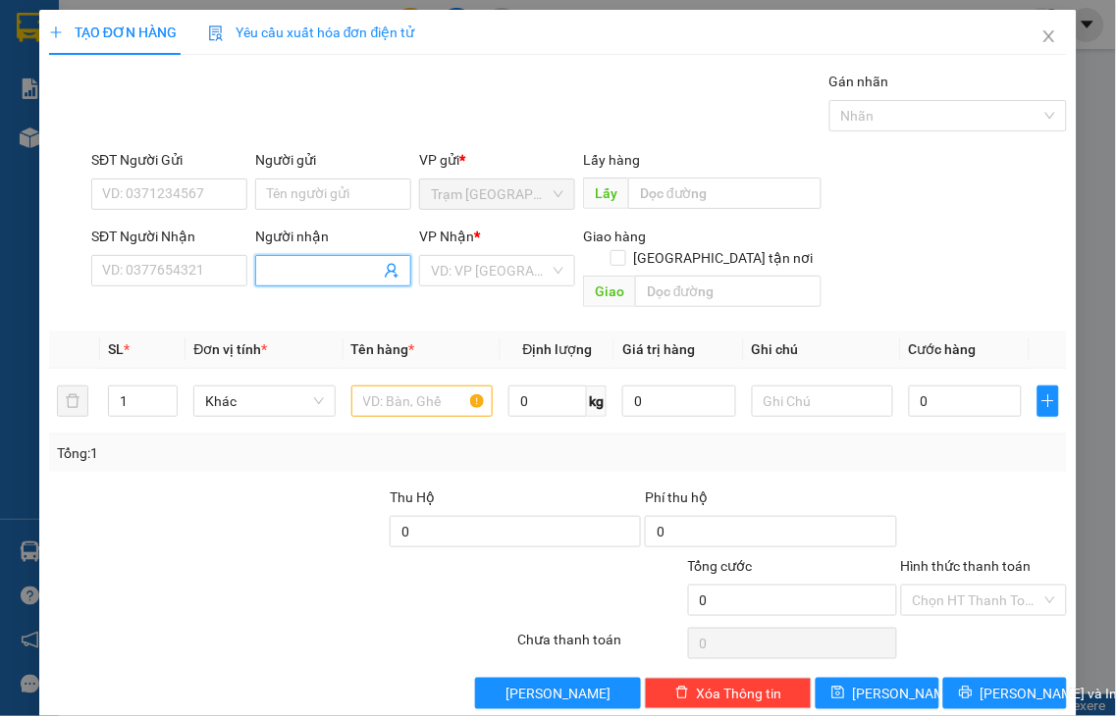
click at [298, 270] on input "Người nhận" at bounding box center [323, 271] width 113 height 22
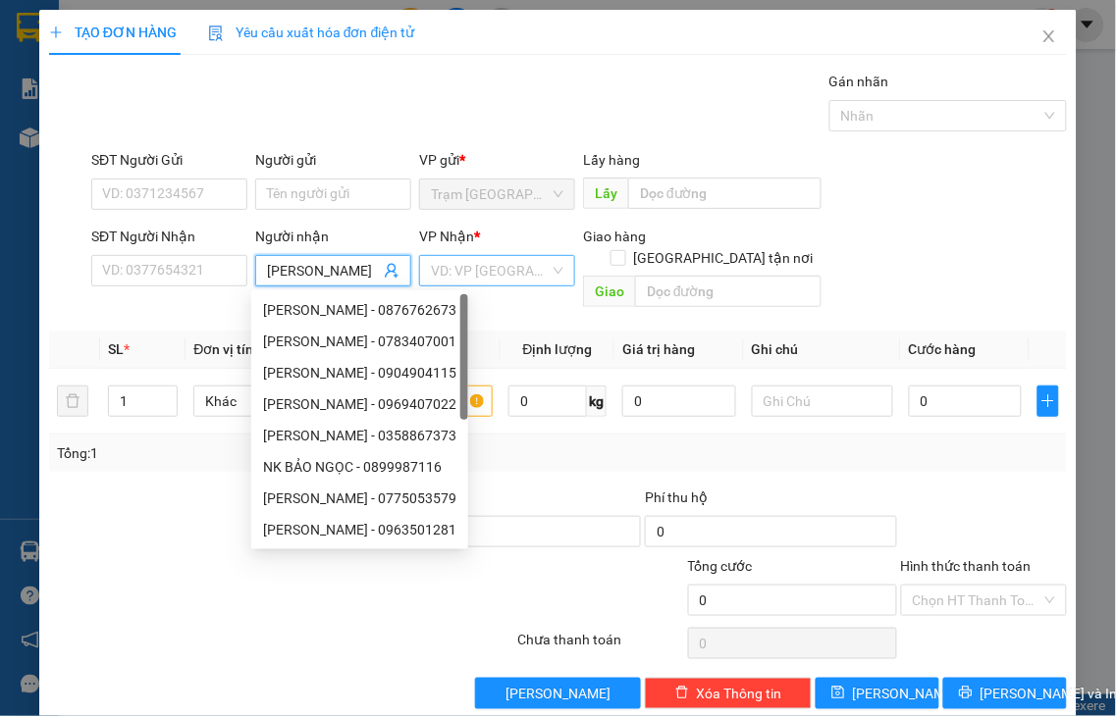
click at [505, 273] on input "search" at bounding box center [490, 270] width 119 height 29
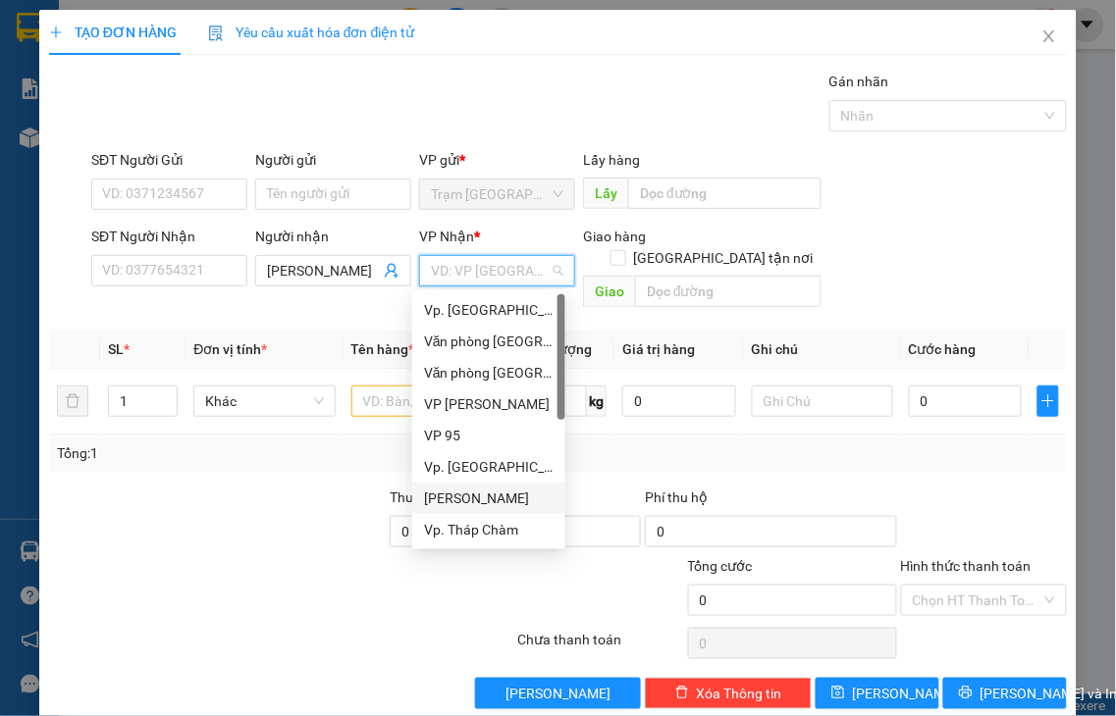
click at [486, 498] on div "[PERSON_NAME]" at bounding box center [489, 499] width 130 height 22
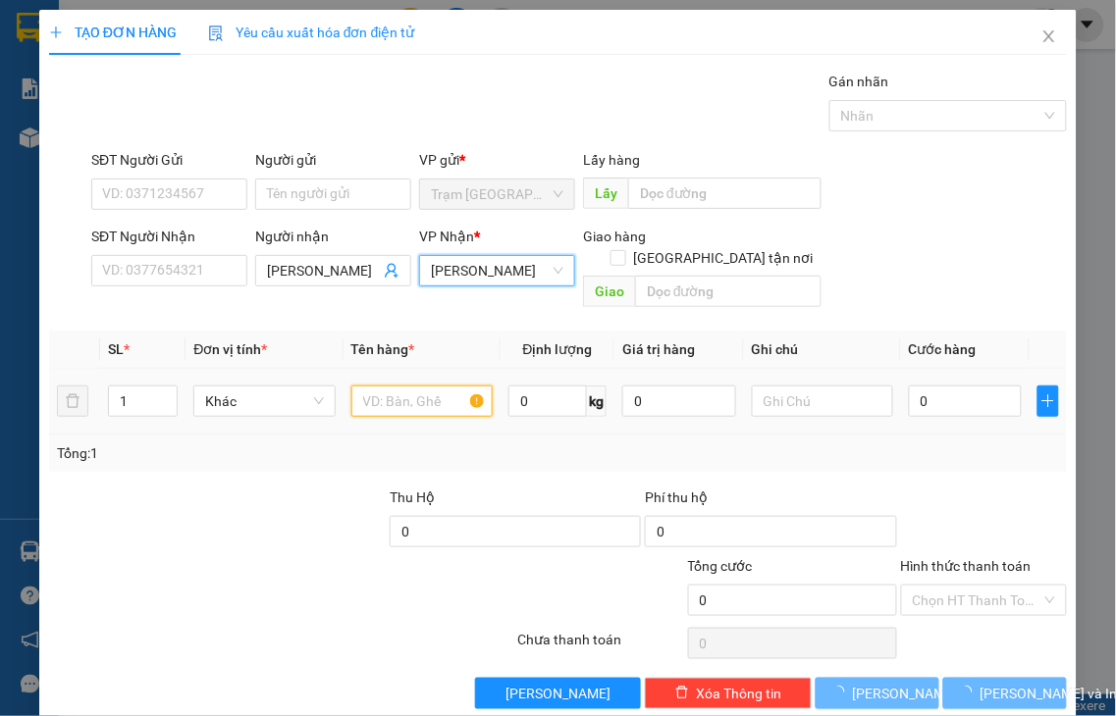
click at [364, 386] on input "text" at bounding box center [421, 401] width 141 height 31
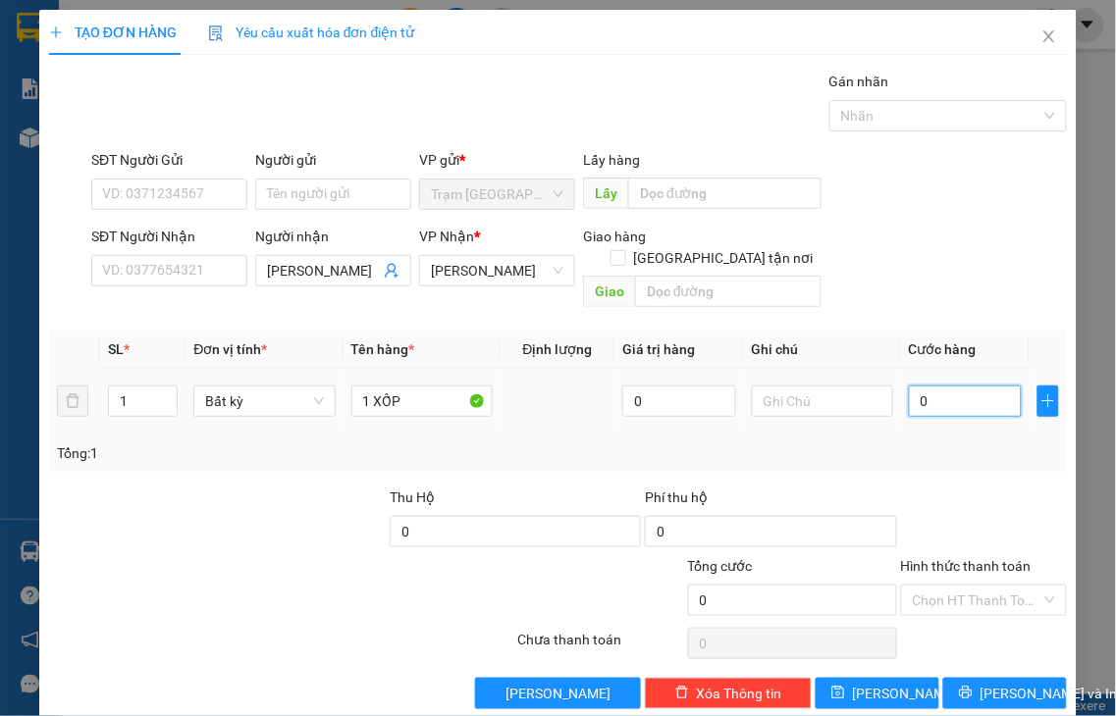
click at [940, 386] on input "0" at bounding box center [965, 401] width 113 height 31
click at [964, 558] on label "Hình thức thanh toán" at bounding box center [966, 566] width 131 height 16
click at [964, 586] on input "Hình thức thanh toán" at bounding box center [978, 600] width 130 height 29
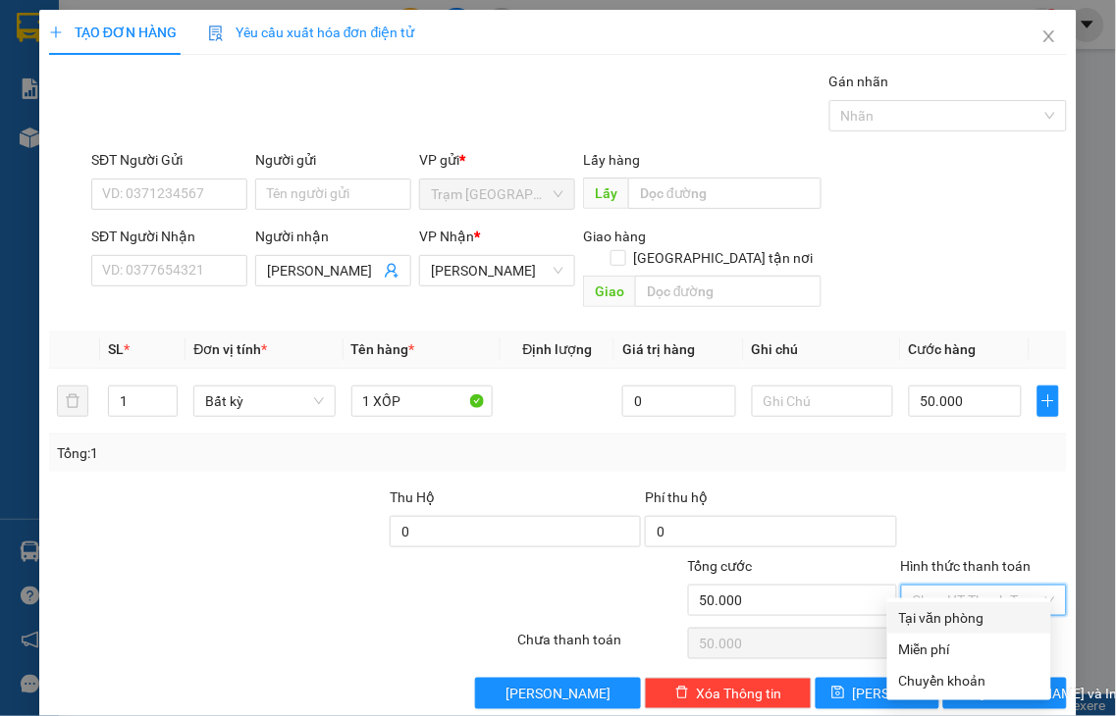
click at [967, 614] on div "Tại văn phòng" at bounding box center [969, 618] width 140 height 22
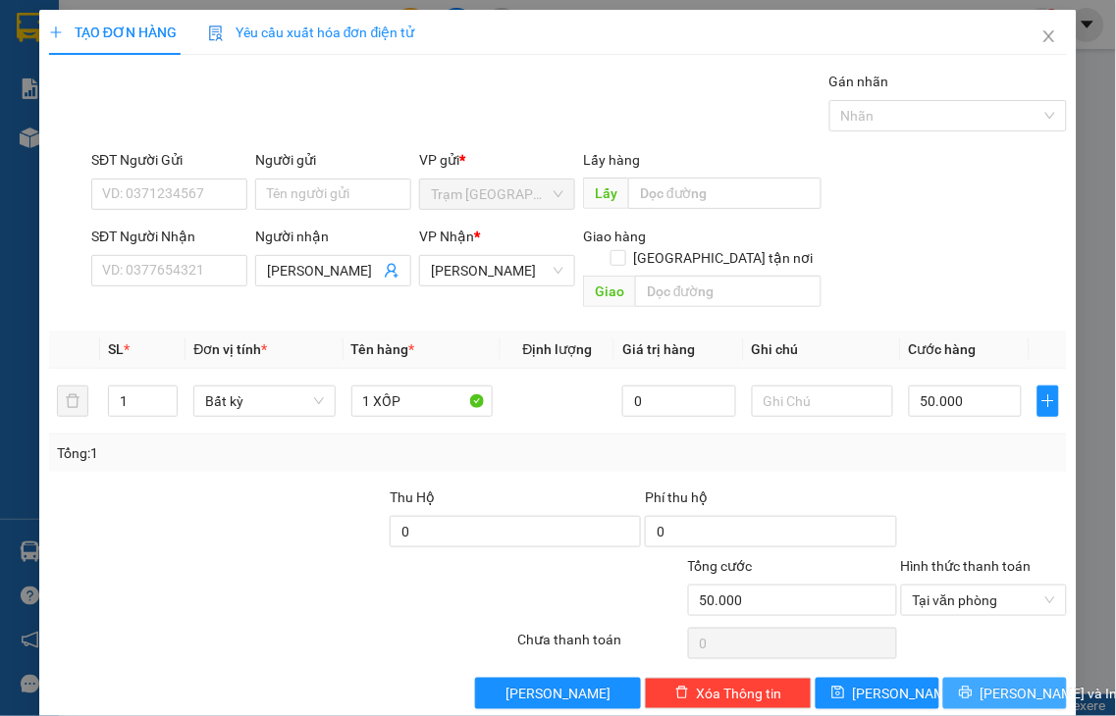
click at [966, 678] on button "[PERSON_NAME] và In" at bounding box center [1005, 693] width 124 height 31
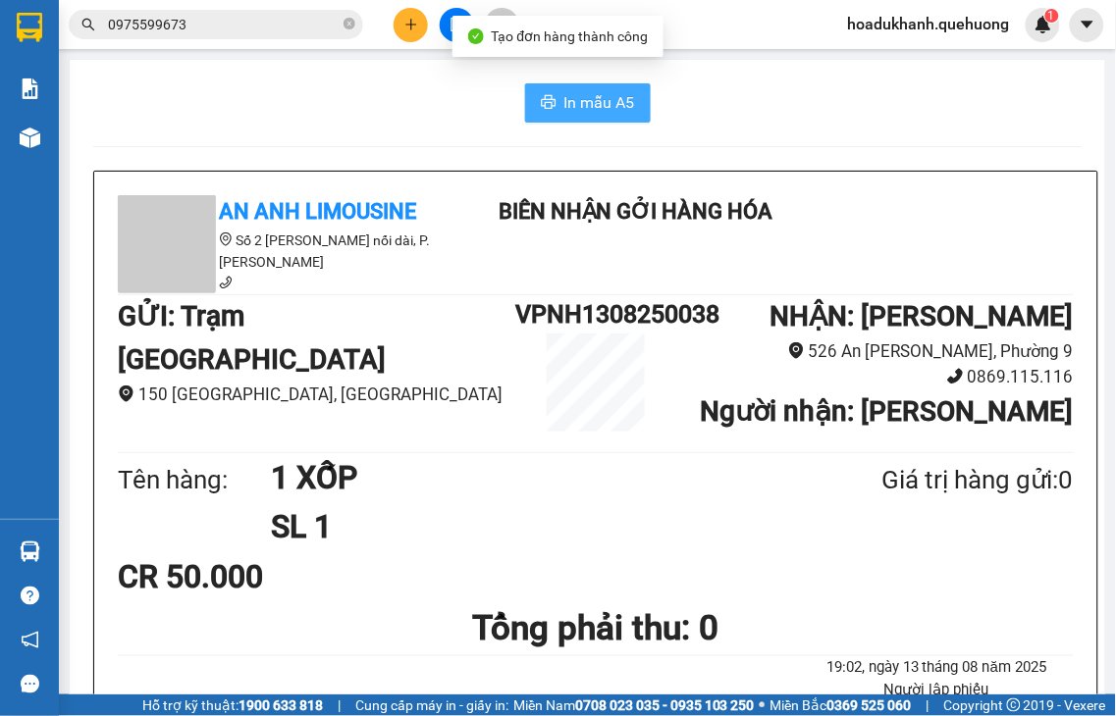
click at [599, 104] on span "In mẫu A5" at bounding box center [599, 102] width 71 height 25
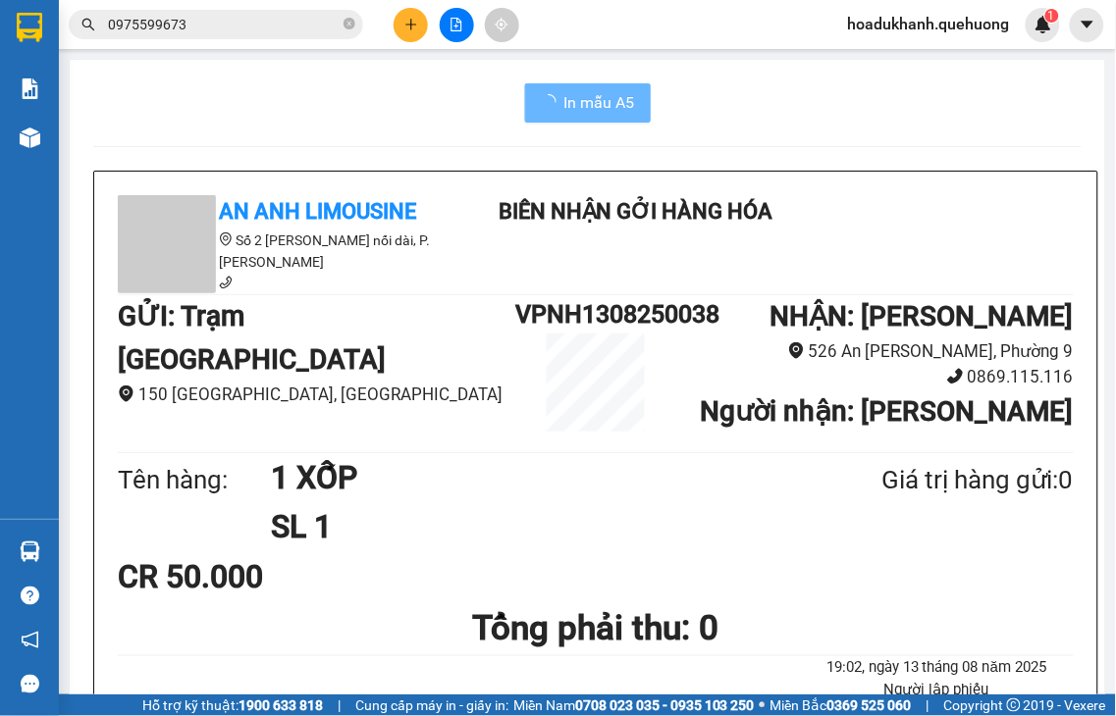
click at [399, 29] on button at bounding box center [411, 25] width 34 height 34
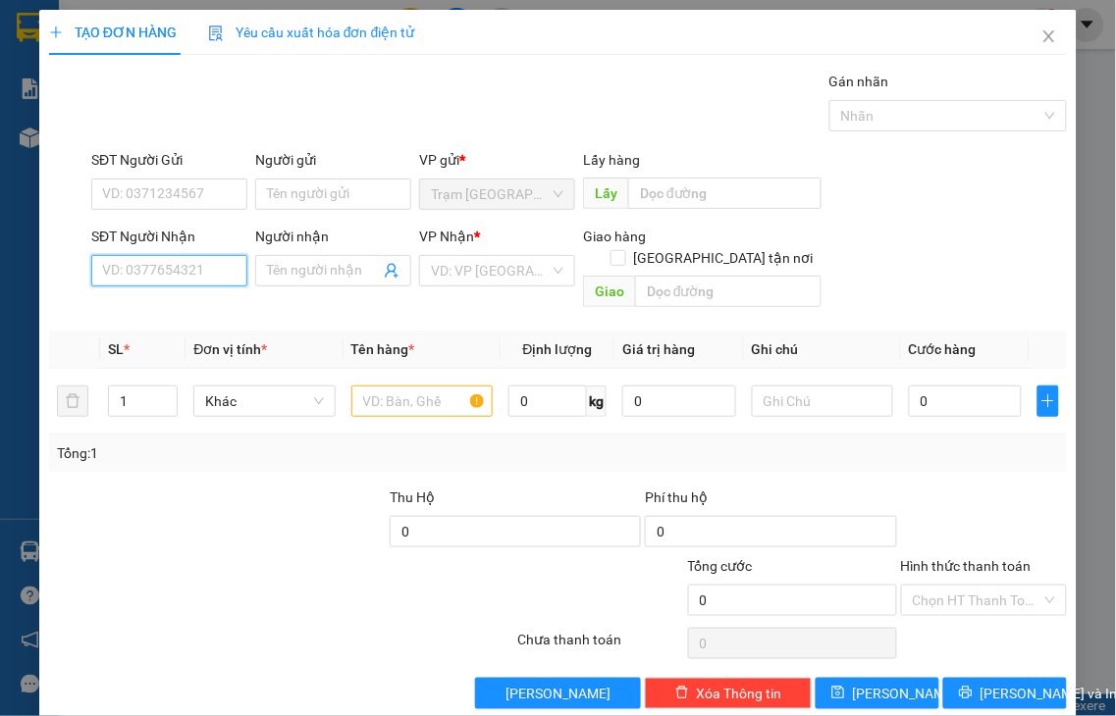
click at [224, 268] on input "SĐT Người Nhận" at bounding box center [169, 270] width 156 height 31
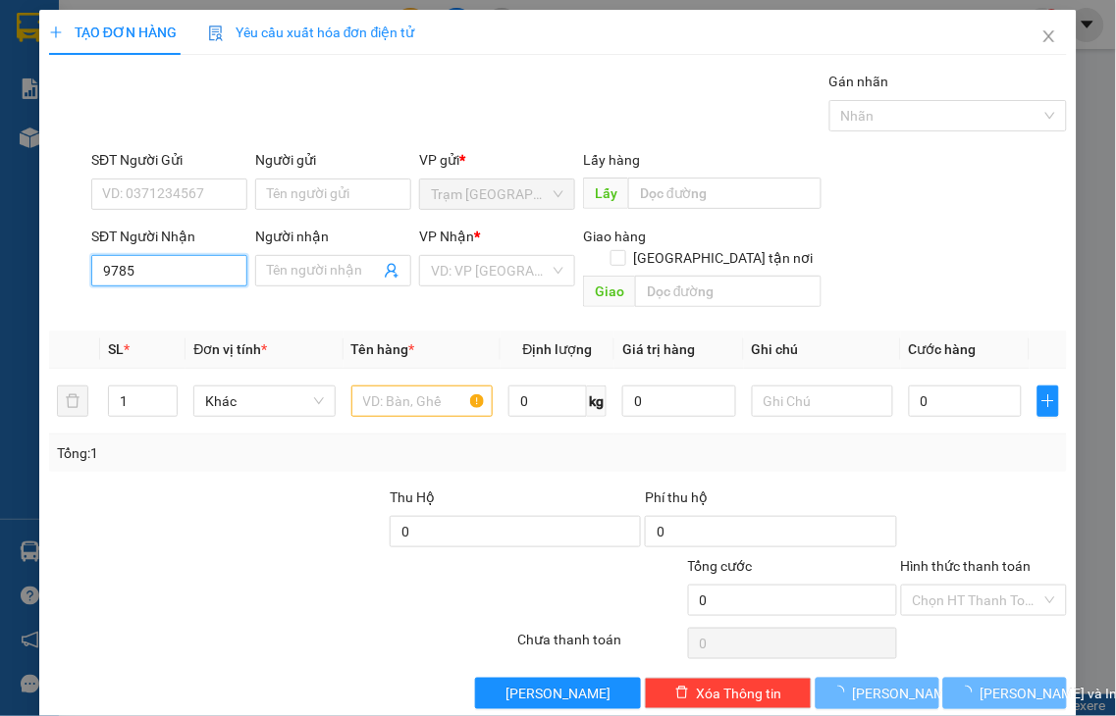
click at [223, 269] on input "9785" at bounding box center [169, 270] width 156 height 31
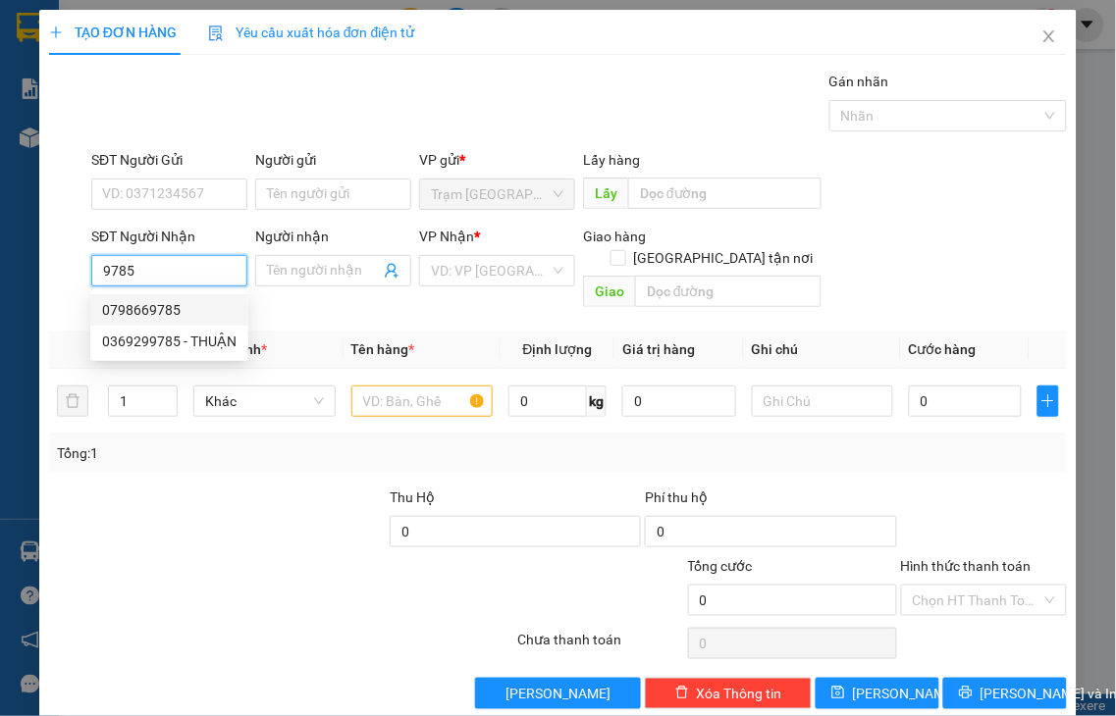
click at [173, 315] on div "0798669785" at bounding box center [169, 310] width 134 height 22
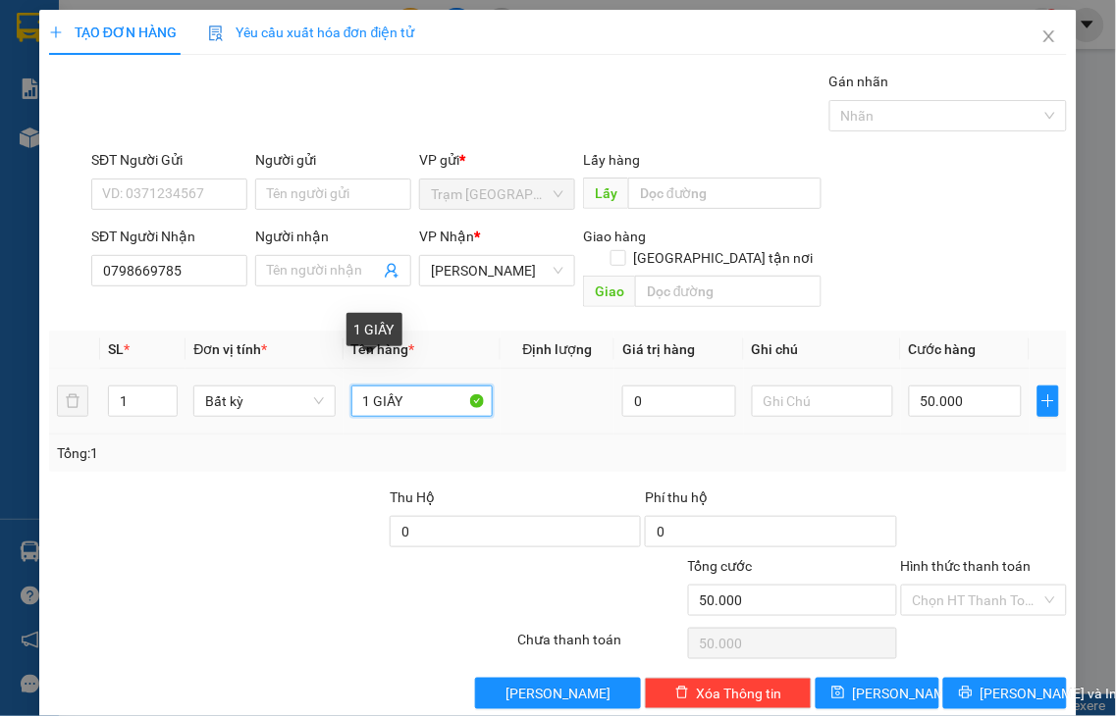
drag, startPoint x: 367, startPoint y: 380, endPoint x: 475, endPoint y: 364, distance: 109.1
click at [475, 386] on input "1 GIẤY" at bounding box center [421, 401] width 141 height 31
click at [933, 558] on label "Hình thức thanh toán" at bounding box center [966, 566] width 131 height 16
click at [933, 586] on input "Hình thức thanh toán" at bounding box center [978, 600] width 130 height 29
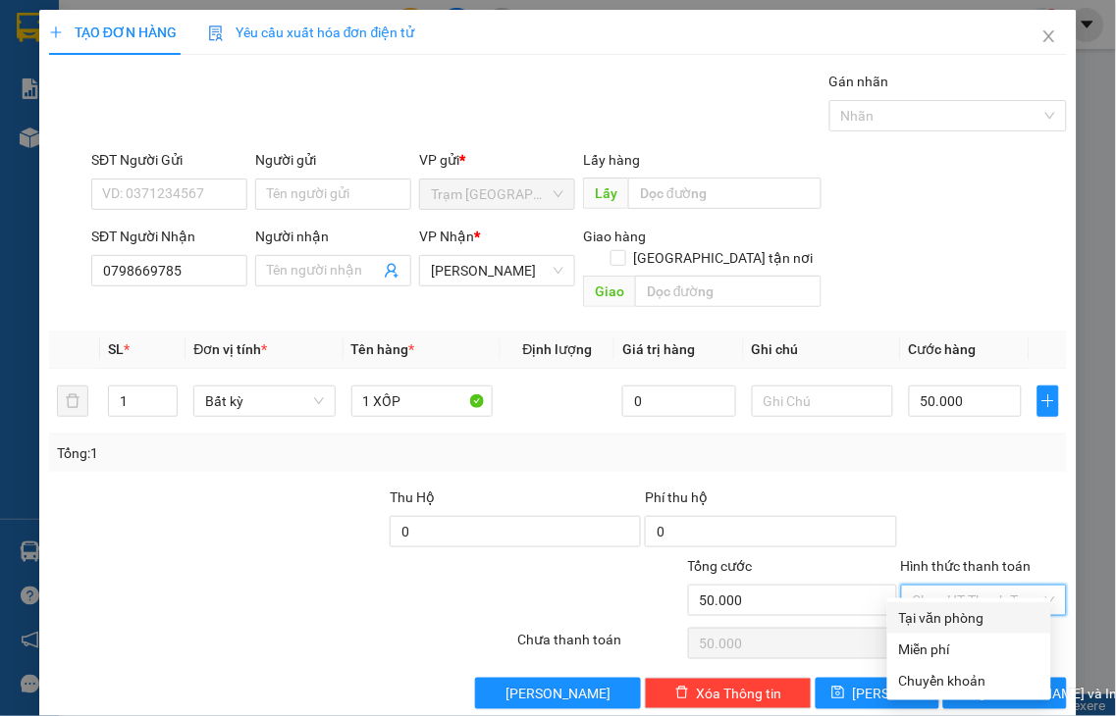
click at [928, 621] on div "Tại văn phòng" at bounding box center [969, 618] width 140 height 22
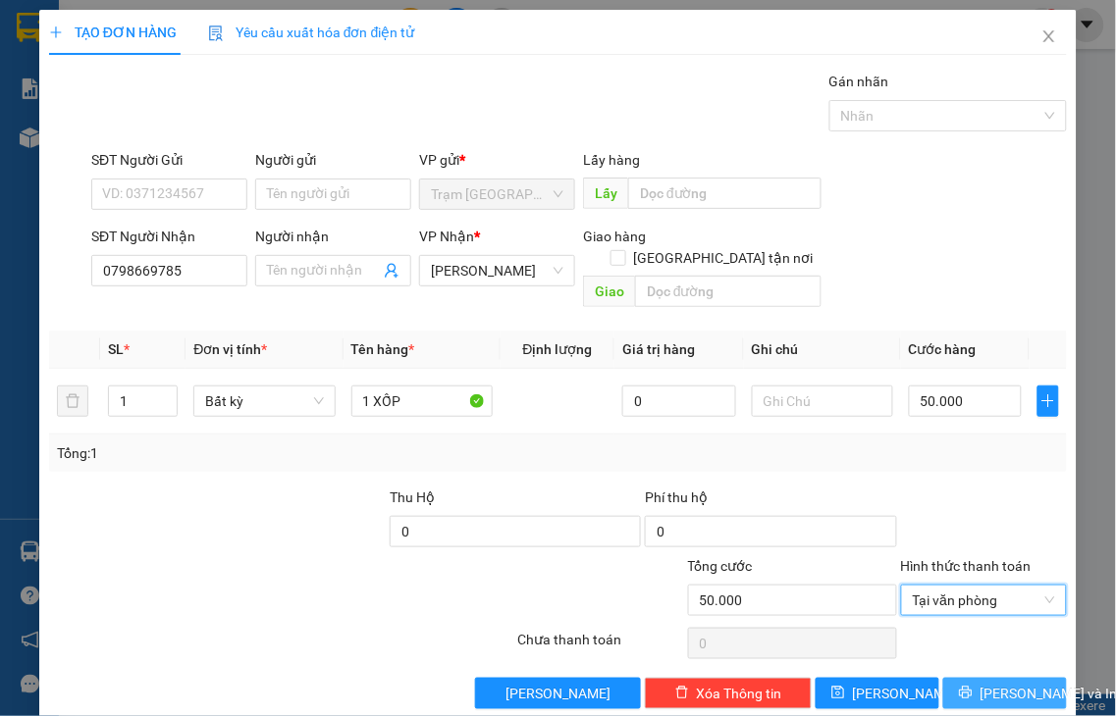
click at [948, 678] on button "[PERSON_NAME] và In" at bounding box center [1005, 693] width 124 height 31
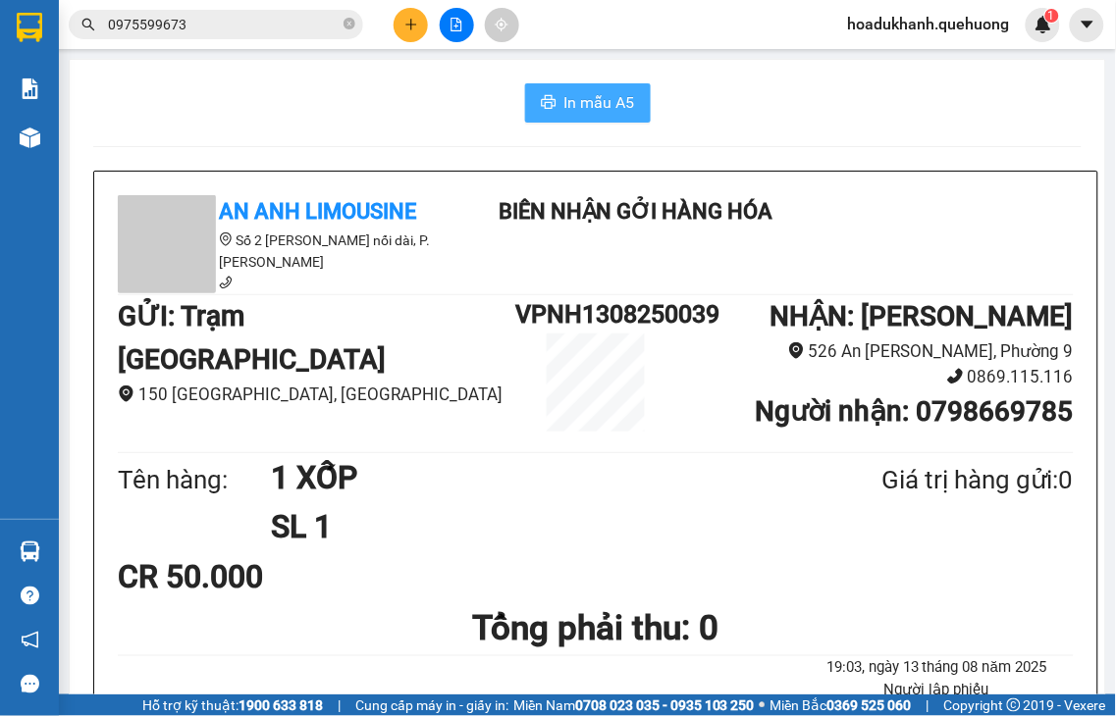
click at [594, 99] on span "In mẫu A5" at bounding box center [599, 102] width 71 height 25
click at [409, 18] on icon "plus" at bounding box center [411, 25] width 14 height 14
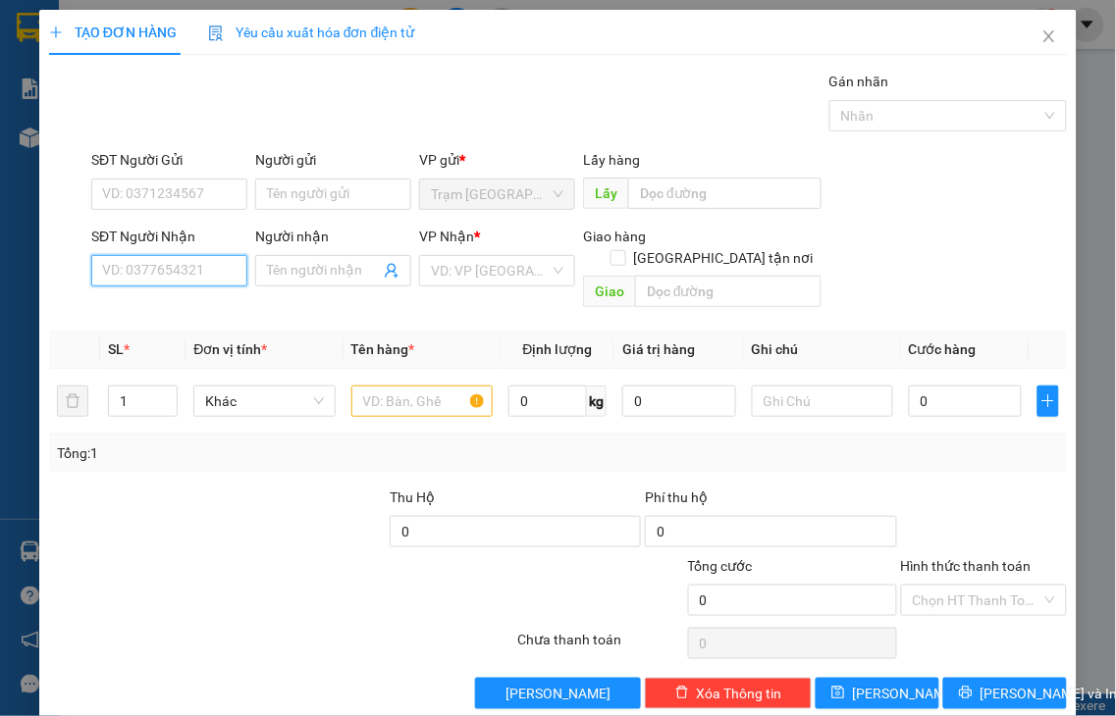
click at [207, 276] on input "SĐT Người Nhận" at bounding box center [169, 270] width 156 height 31
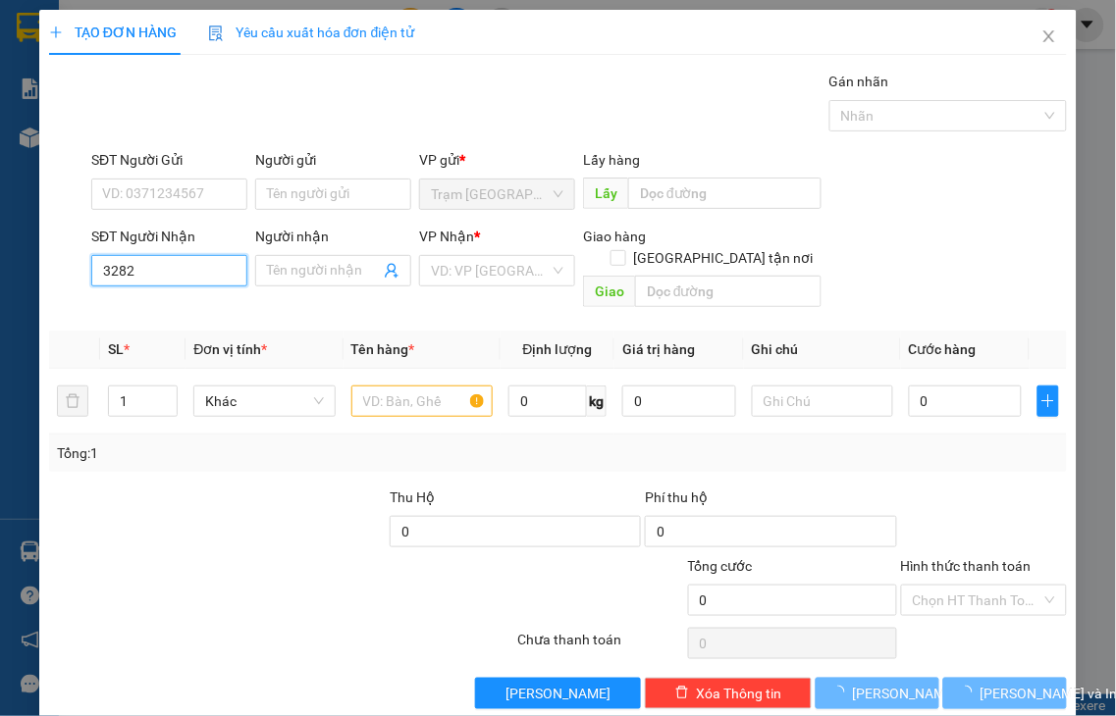
click at [207, 275] on input "3282" at bounding box center [169, 270] width 156 height 31
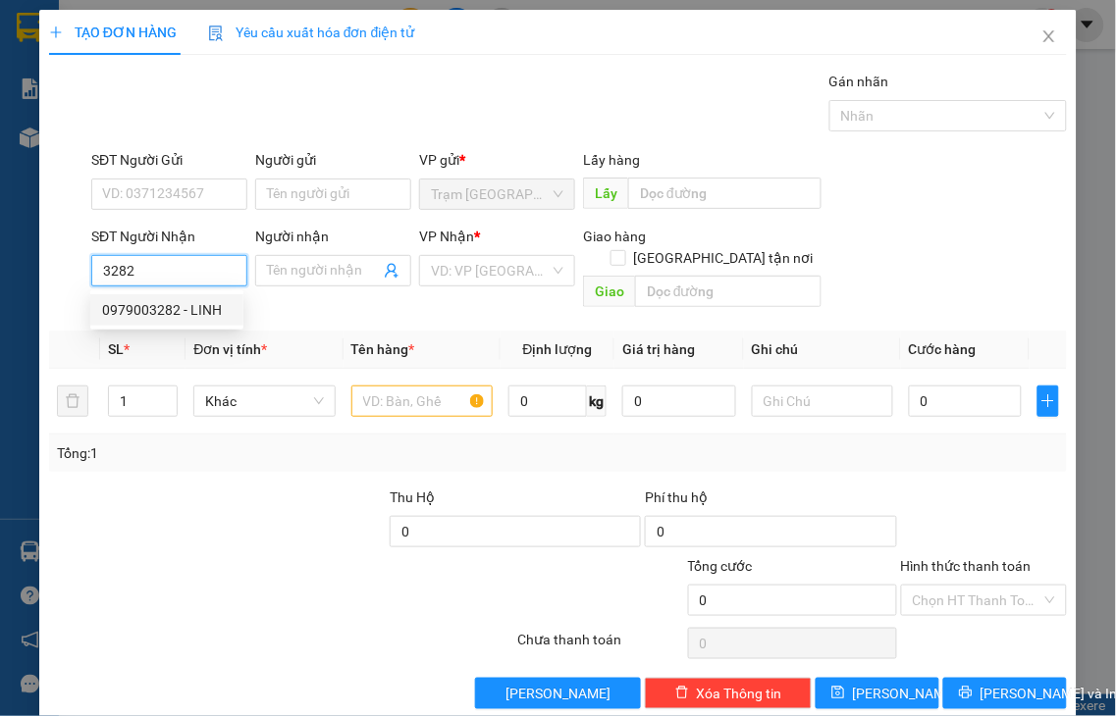
click at [190, 307] on div "0979003282 - LINH" at bounding box center [167, 310] width 130 height 22
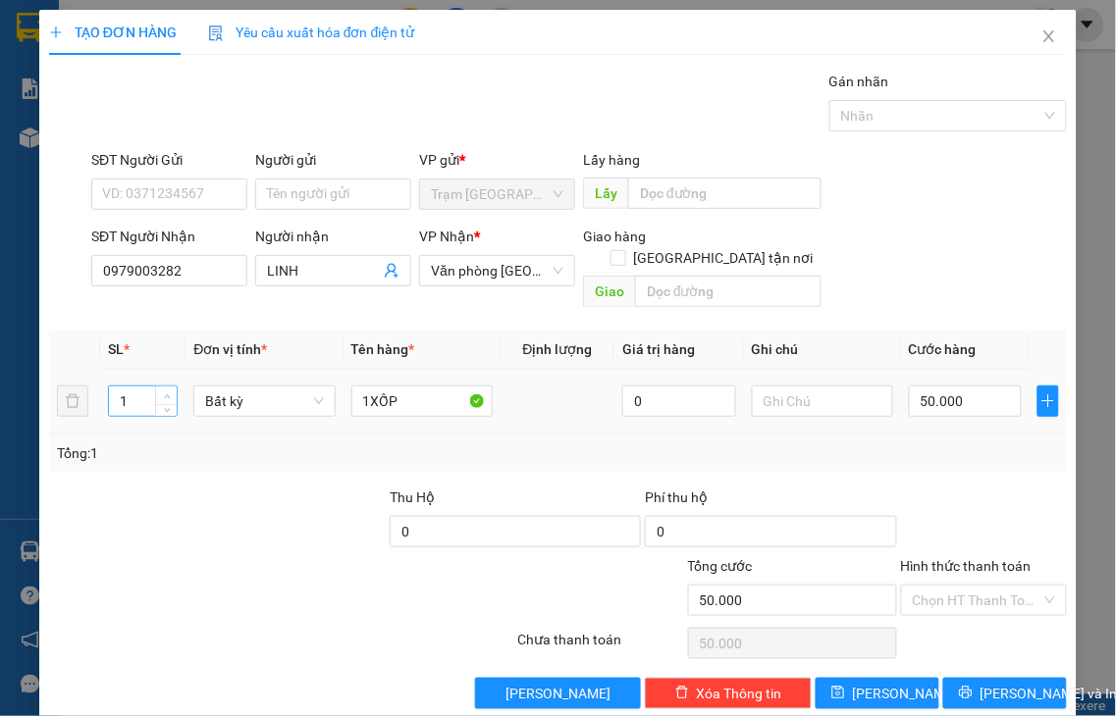
click at [161, 391] on span "up" at bounding box center [167, 397] width 12 height 12
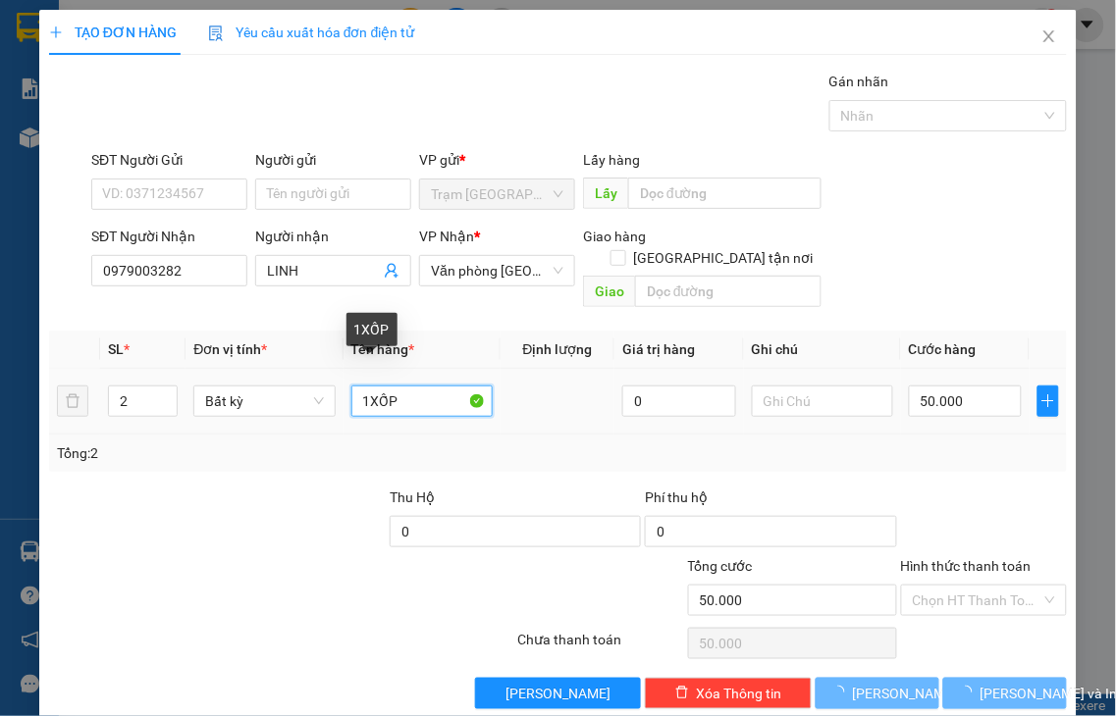
drag, startPoint x: 354, startPoint y: 381, endPoint x: 522, endPoint y: 370, distance: 168.2
click at [522, 370] on tr "2 Bất kỳ 1XỐP 0 50.000" at bounding box center [558, 402] width 1018 height 66
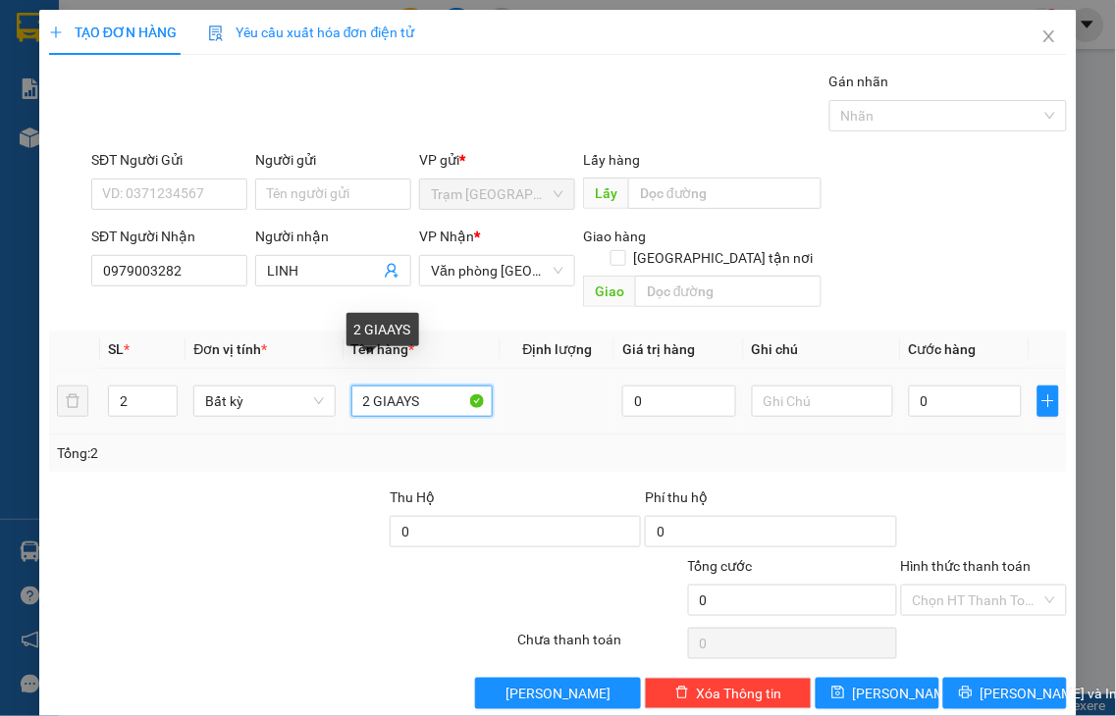
drag, startPoint x: 368, startPoint y: 377, endPoint x: 517, endPoint y: 376, distance: 149.2
click at [517, 376] on tr "2 Bất kỳ 2 GIAAYS 0 0" at bounding box center [558, 402] width 1018 height 66
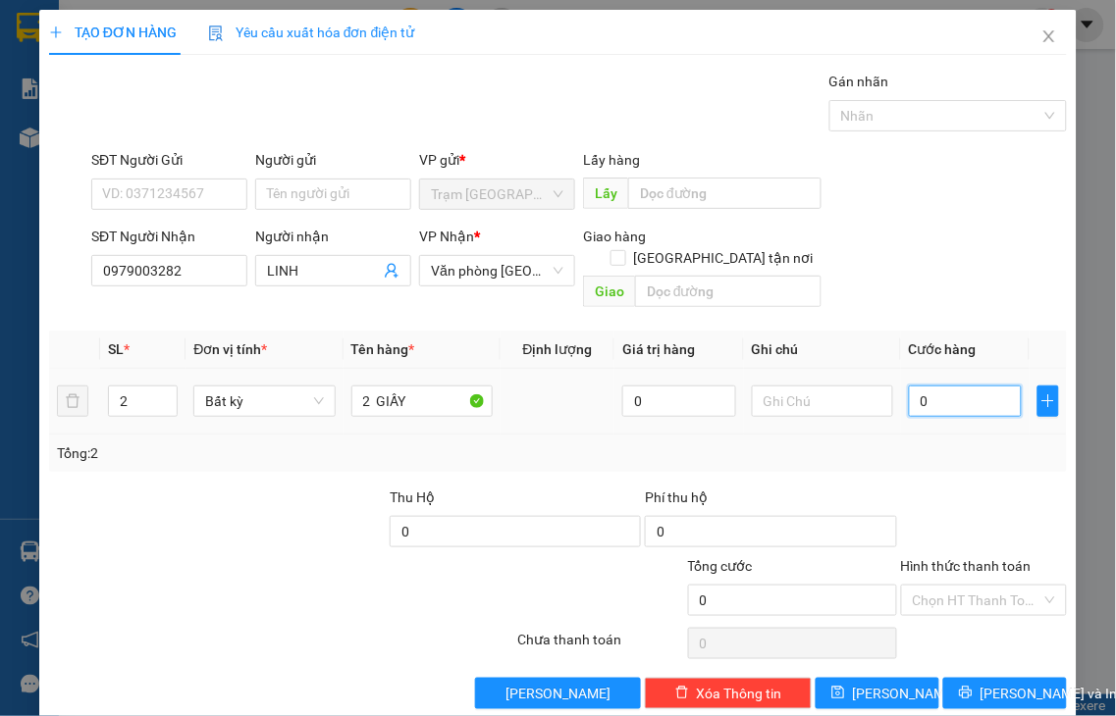
click at [952, 386] on input "0" at bounding box center [965, 401] width 113 height 31
click at [918, 558] on label "Hình thức thanh toán" at bounding box center [966, 566] width 131 height 16
click at [918, 586] on input "Hình thức thanh toán" at bounding box center [978, 600] width 130 height 29
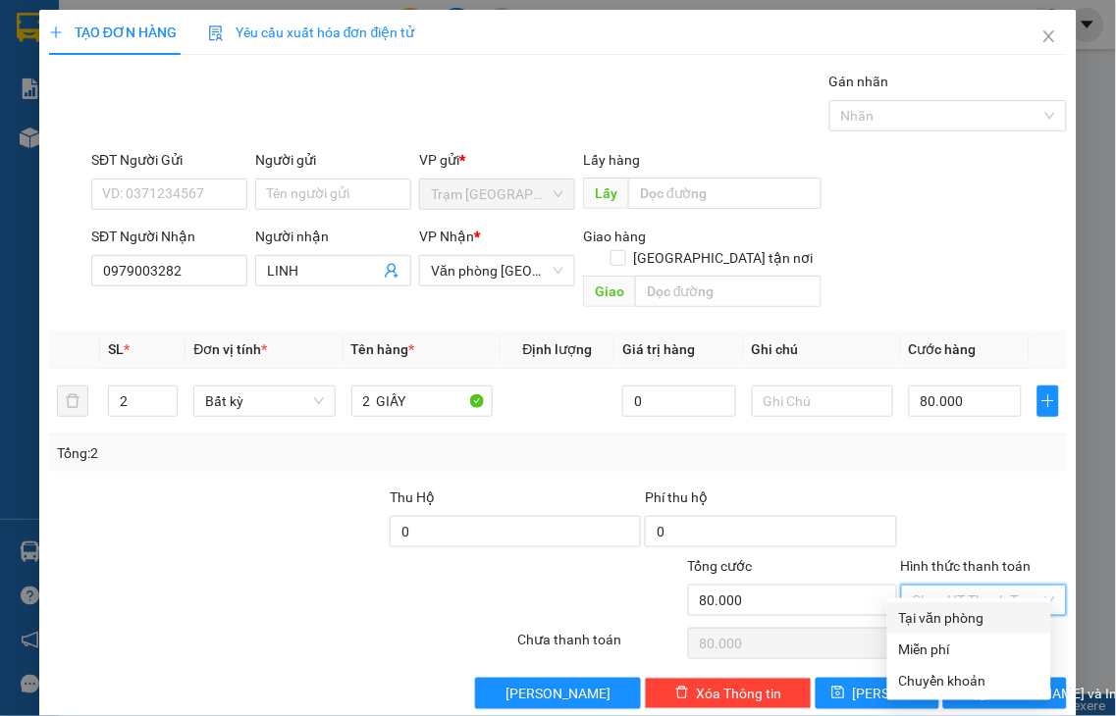
drag, startPoint x: 932, startPoint y: 618, endPoint x: 948, endPoint y: 625, distance: 17.1
click at [932, 616] on div "Tại văn phòng" at bounding box center [969, 618] width 140 height 22
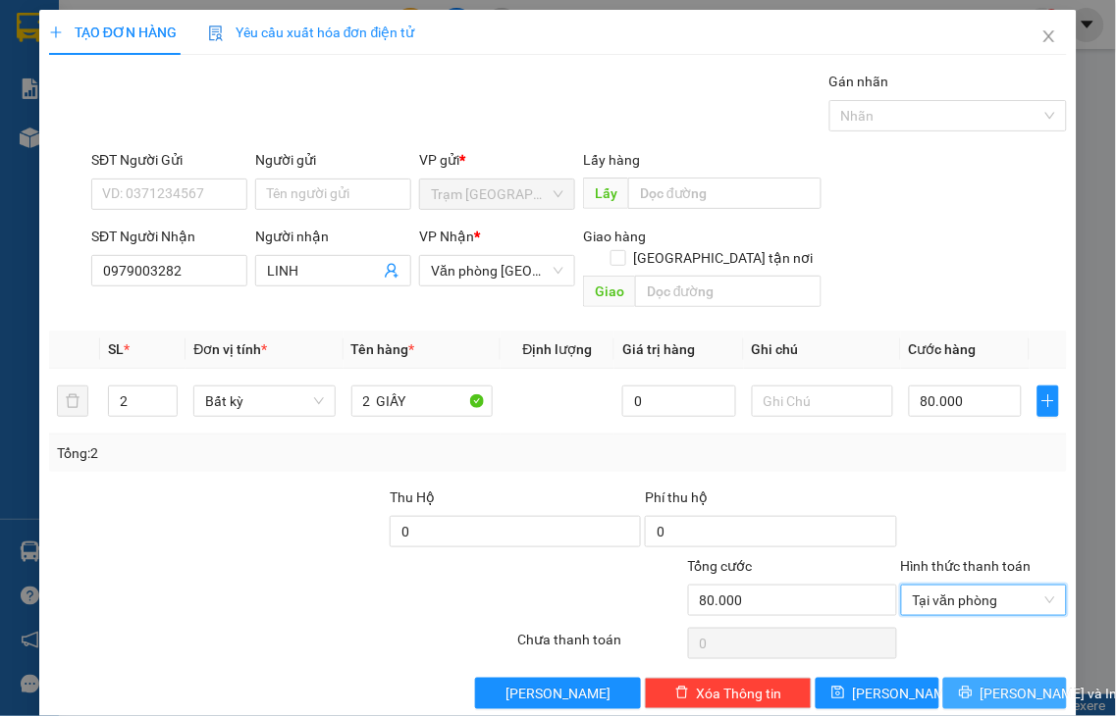
click at [959, 687] on icon "printer" at bounding box center [965, 693] width 13 height 13
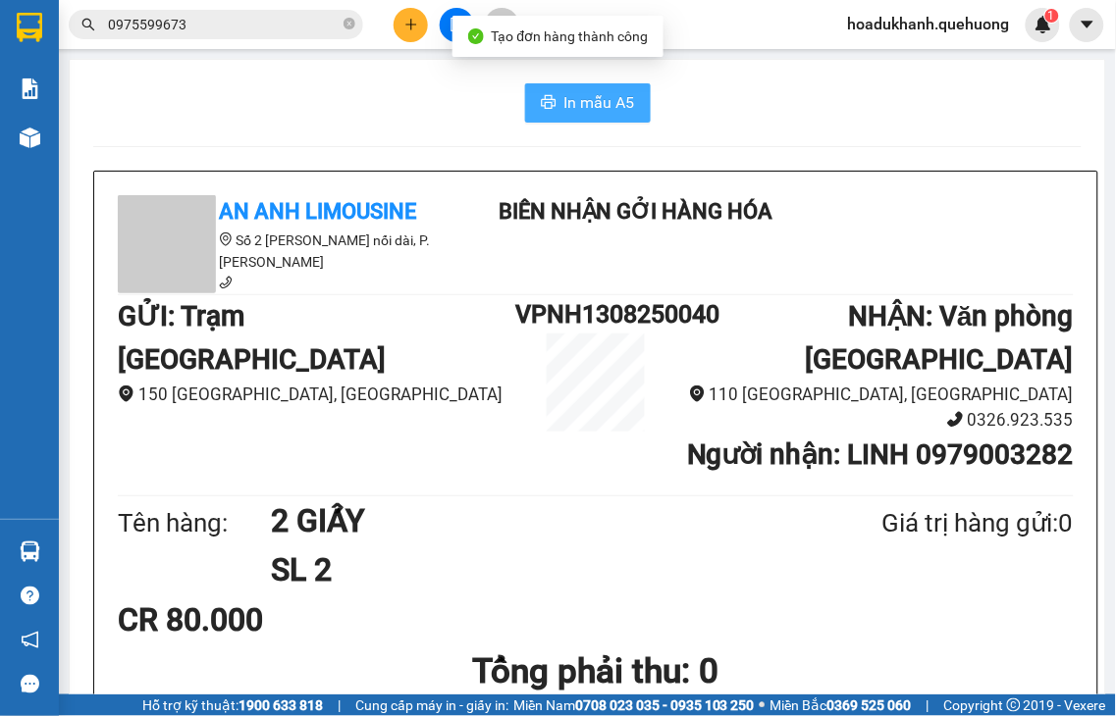
click at [575, 96] on span "In mẫu A5" at bounding box center [599, 102] width 71 height 25
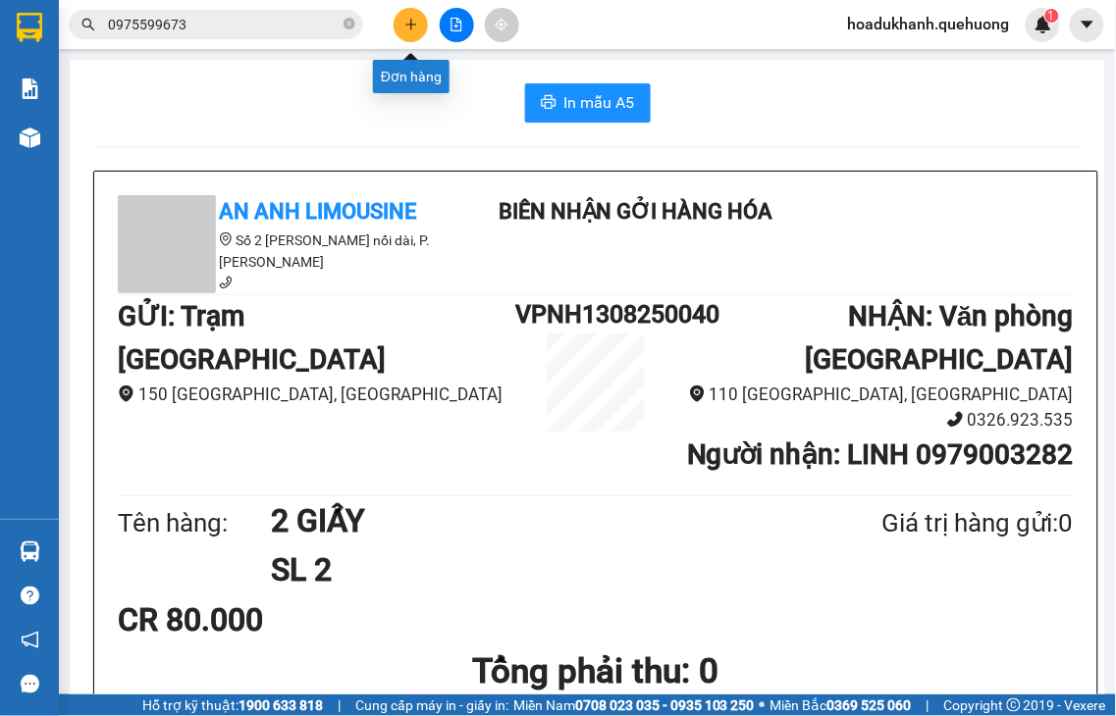
click at [412, 27] on icon "plus" at bounding box center [411, 25] width 14 height 14
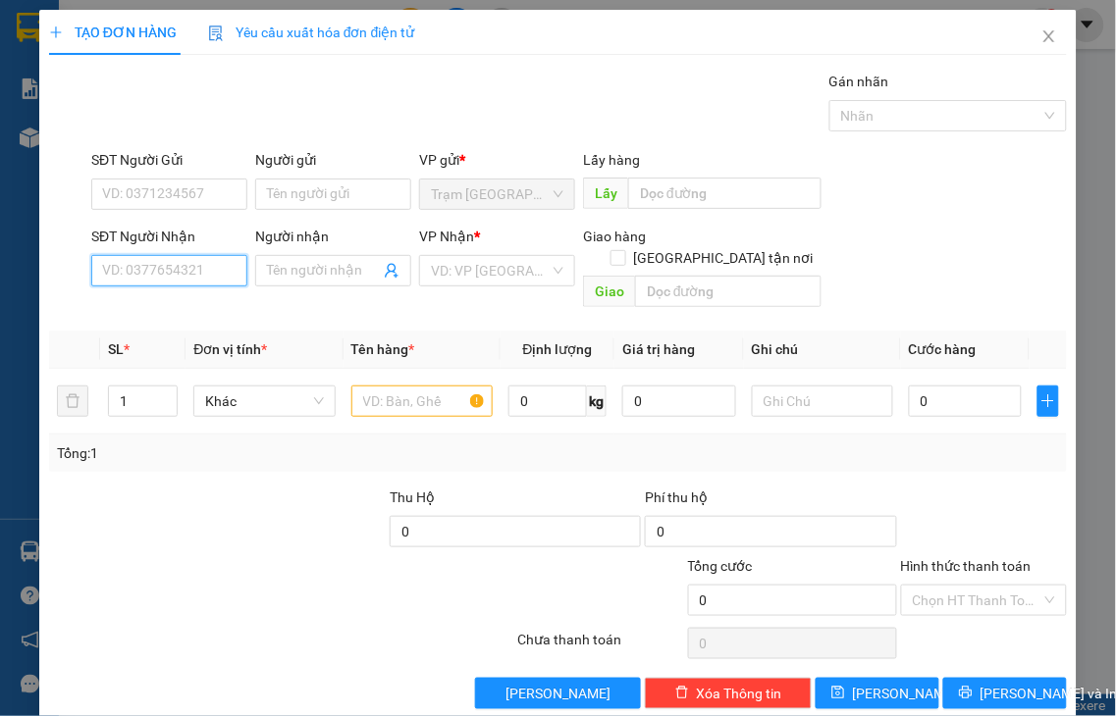
click at [219, 269] on input "SĐT Người Nhận" at bounding box center [169, 270] width 156 height 31
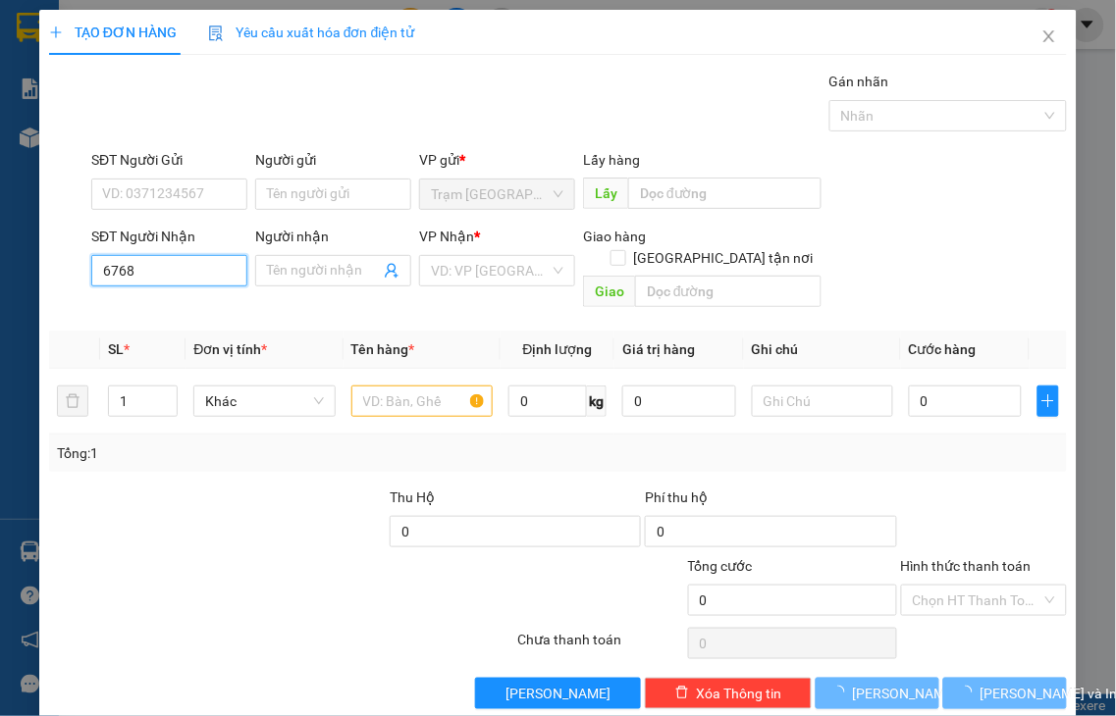
click at [228, 267] on input "6768" at bounding box center [169, 270] width 156 height 31
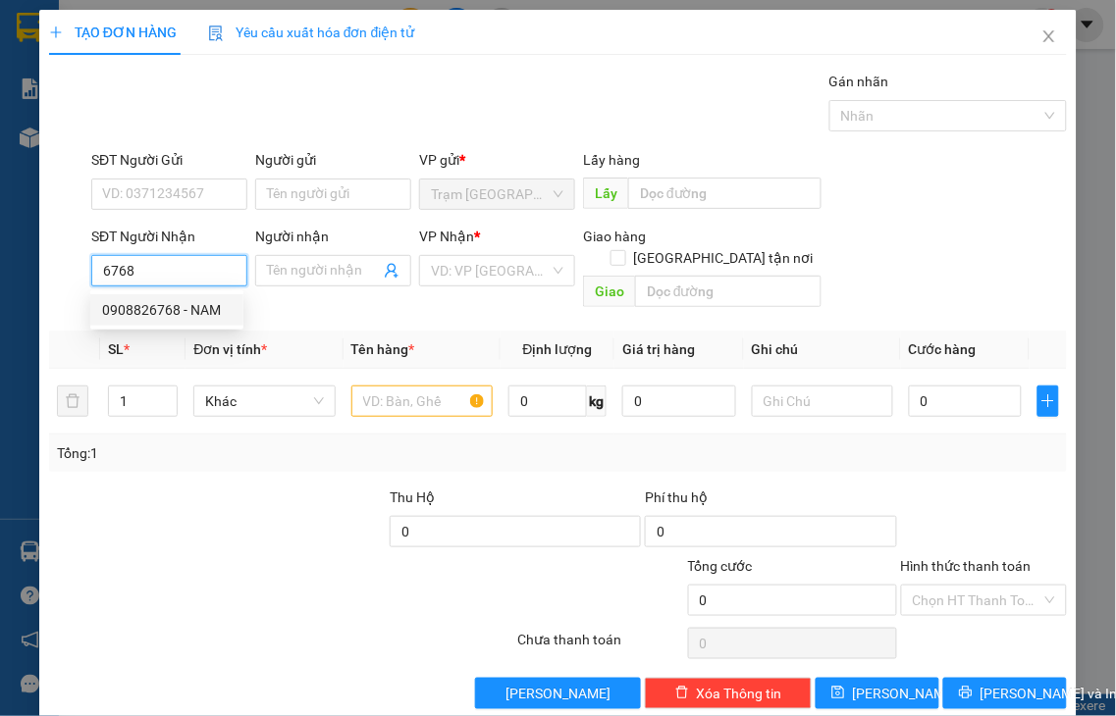
click at [202, 314] on div "0908826768 - NAM" at bounding box center [167, 310] width 130 height 22
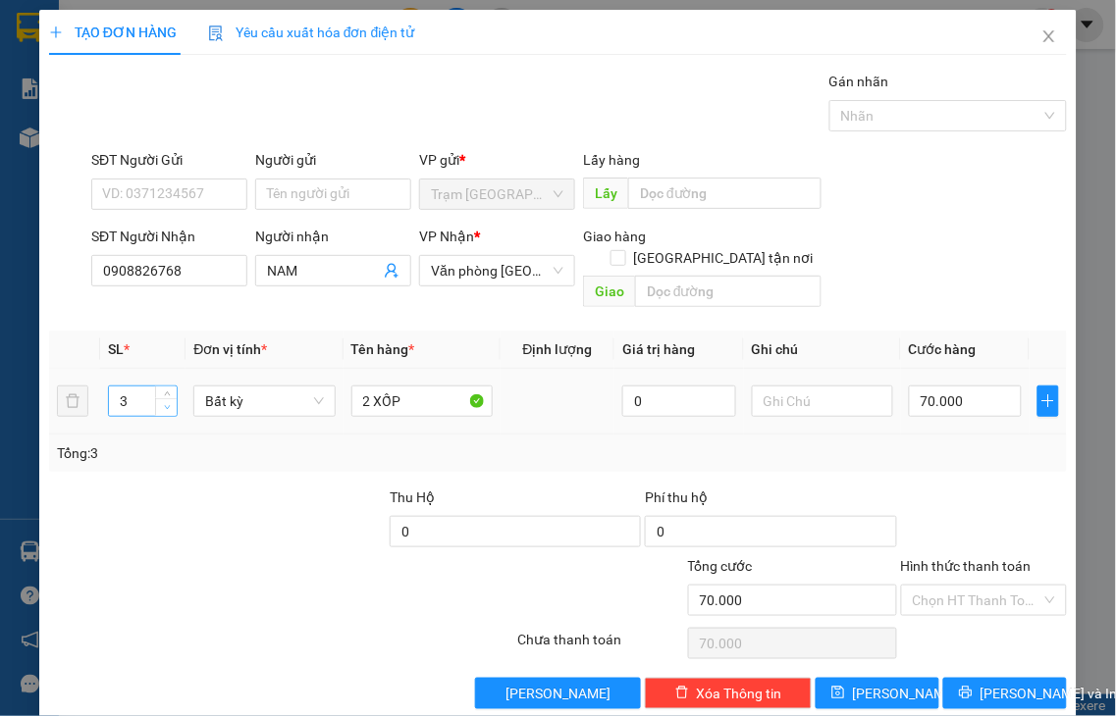
click at [161, 402] on span "down" at bounding box center [167, 408] width 12 height 12
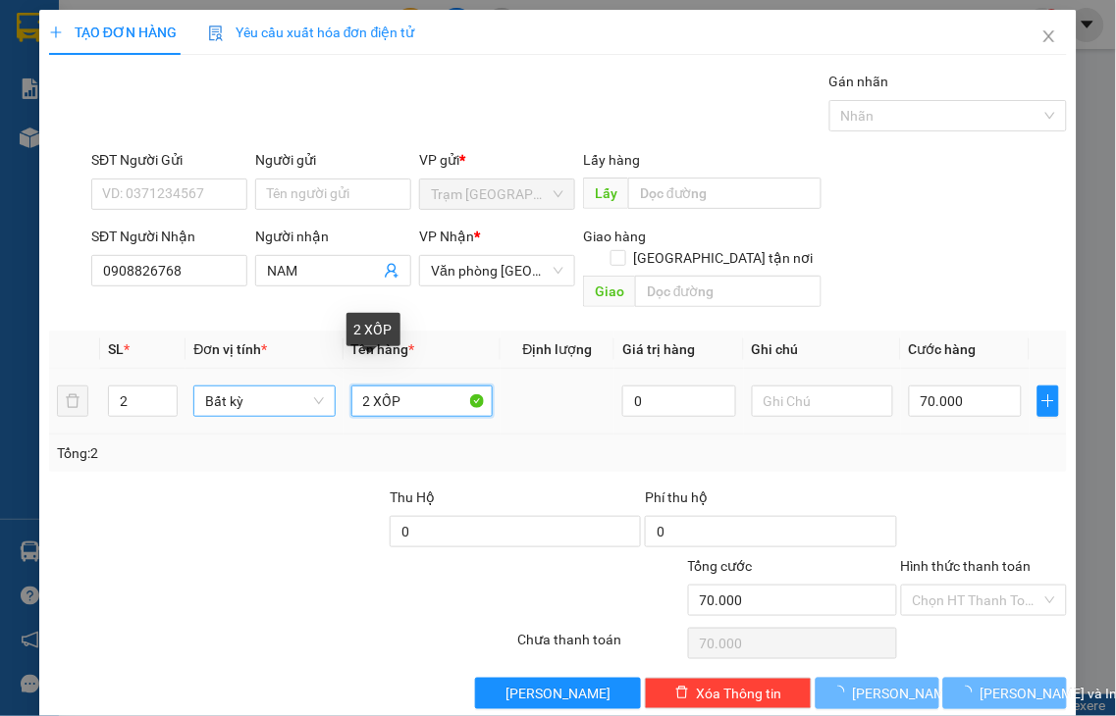
drag, startPoint x: 364, startPoint y: 377, endPoint x: 317, endPoint y: 394, distance: 50.0
click at [317, 394] on tr "2 Bất kỳ 2 XỐP 0 70.000" at bounding box center [558, 402] width 1018 height 66
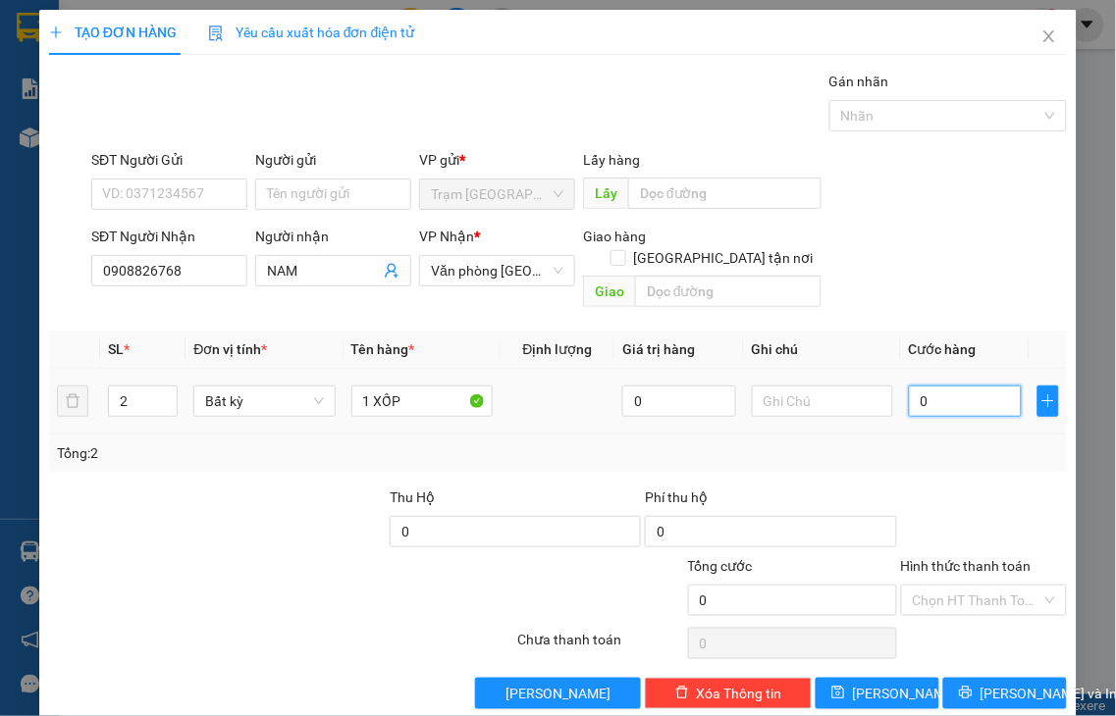
click at [930, 386] on input "0" at bounding box center [965, 401] width 113 height 31
click at [947, 558] on label "Hình thức thanh toán" at bounding box center [966, 566] width 131 height 16
click at [947, 586] on input "Hình thức thanh toán" at bounding box center [978, 600] width 130 height 29
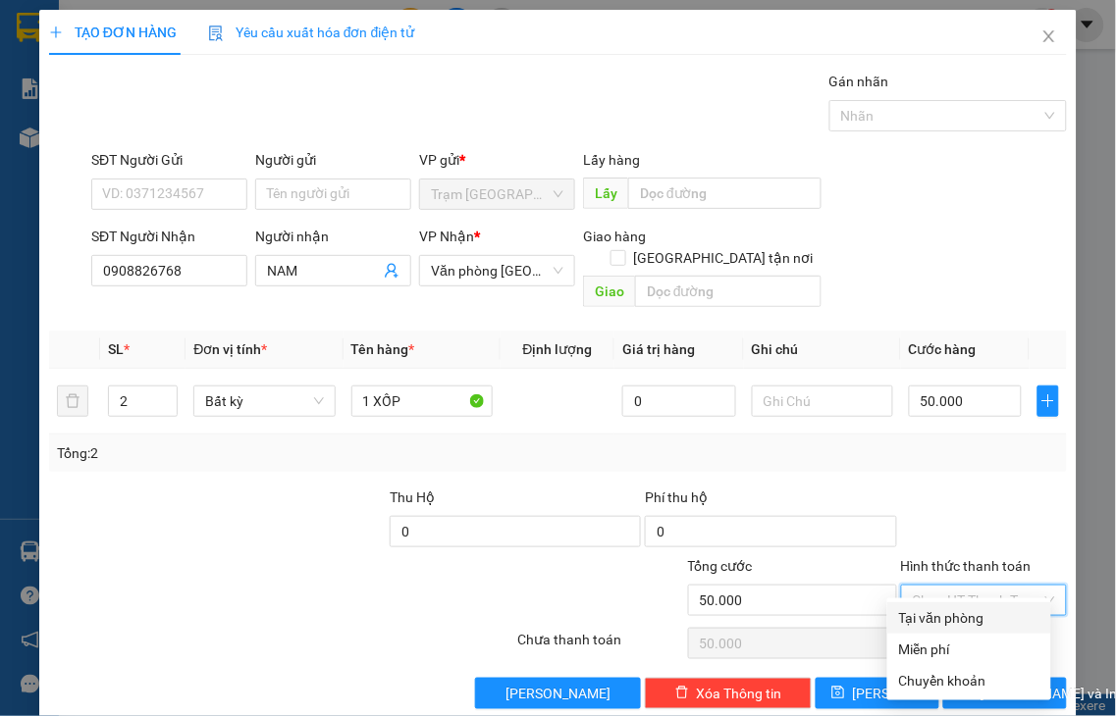
click at [970, 618] on div "Tại văn phòng" at bounding box center [969, 618] width 140 height 22
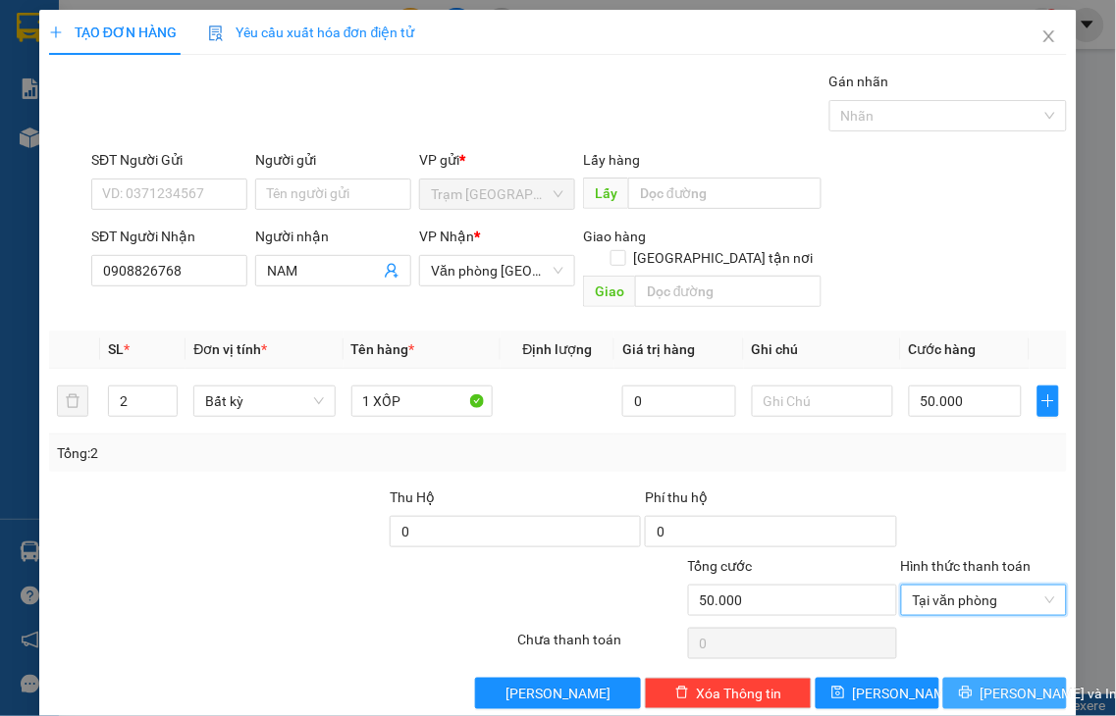
click at [981, 683] on span "[PERSON_NAME] và In" at bounding box center [1048, 694] width 137 height 22
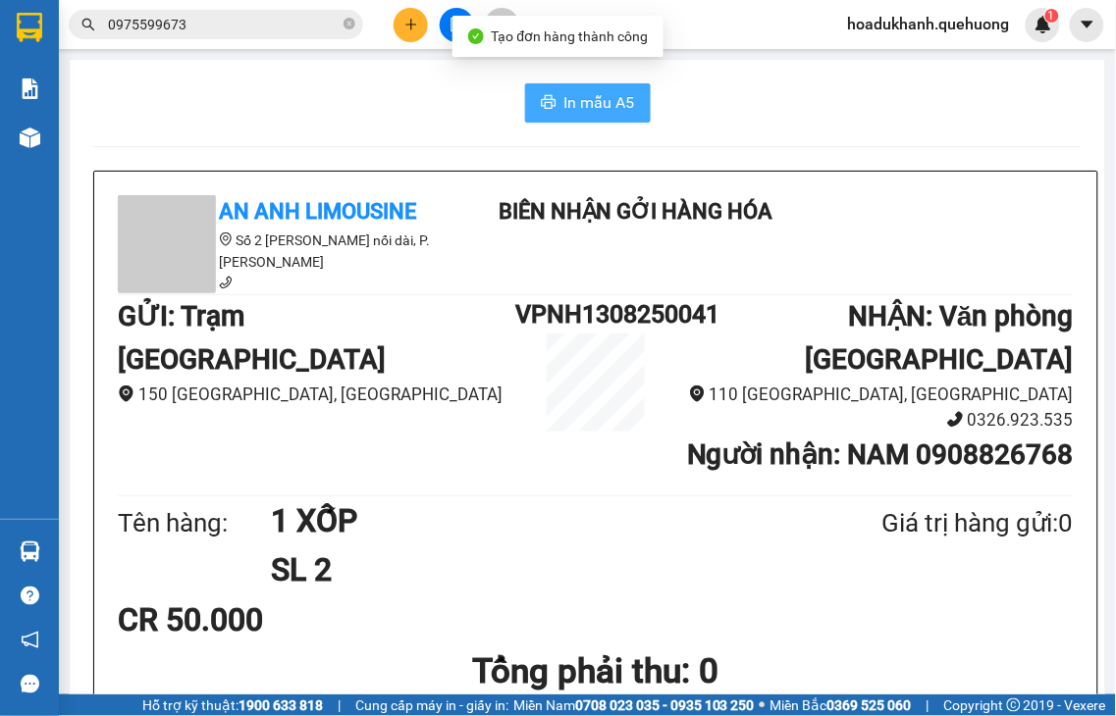
click at [604, 93] on span "In mẫu A5" at bounding box center [599, 102] width 71 height 25
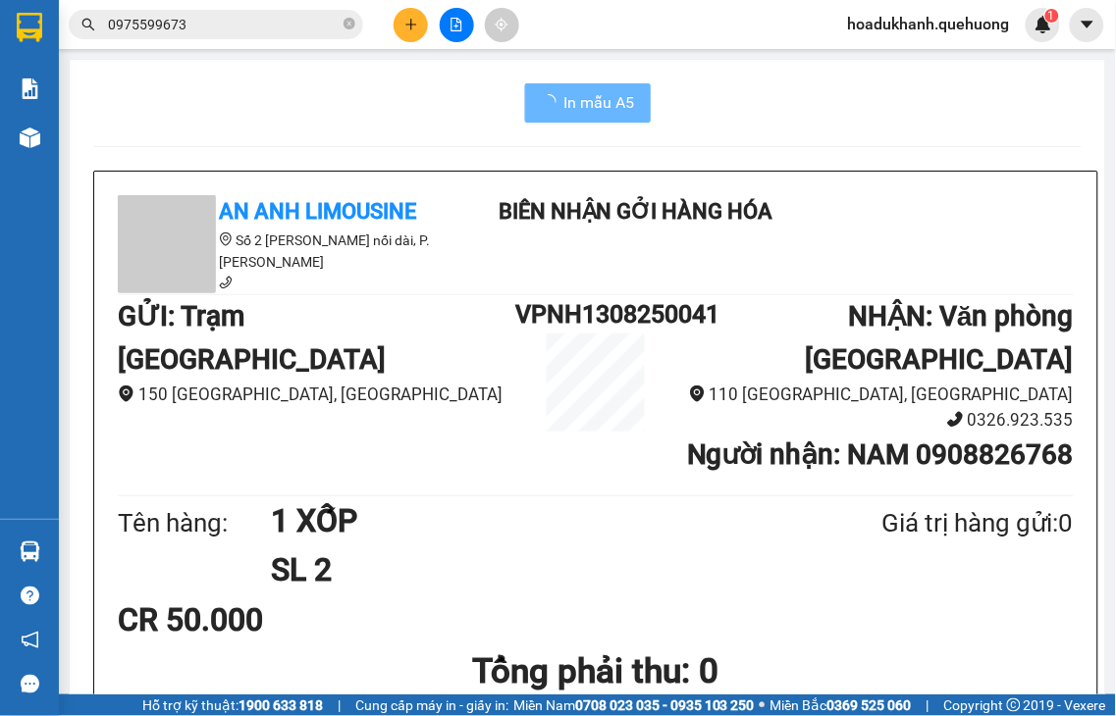
click at [413, 21] on icon "plus" at bounding box center [411, 25] width 14 height 14
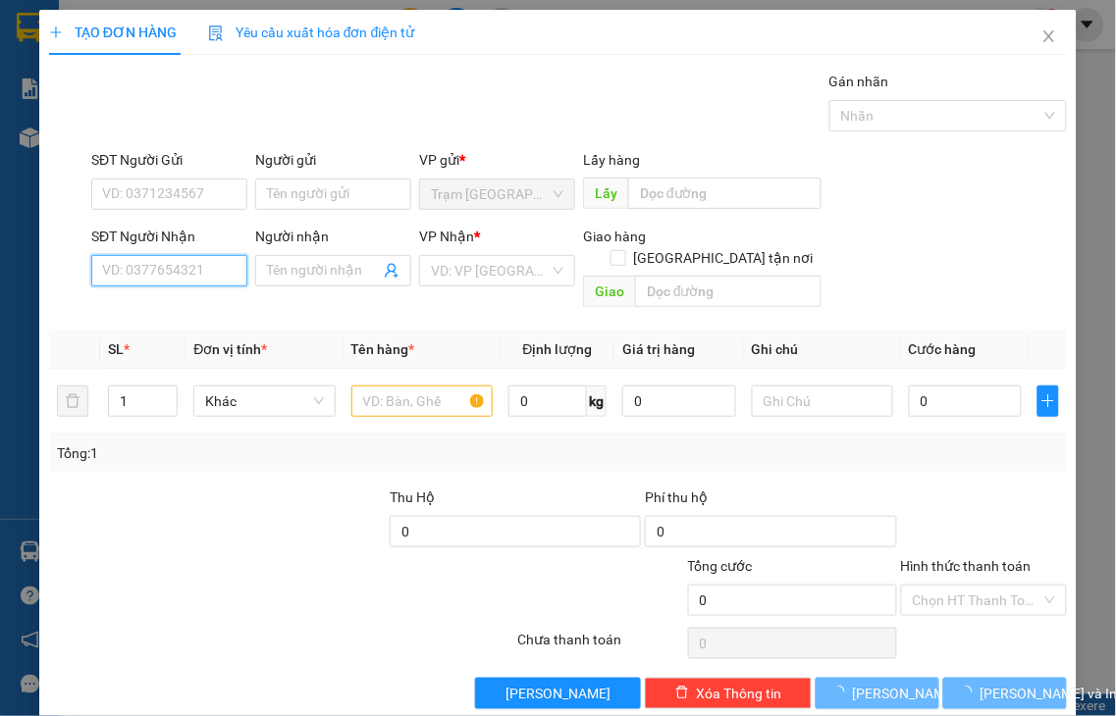
click at [169, 275] on input "SĐT Người Nhận" at bounding box center [169, 270] width 156 height 31
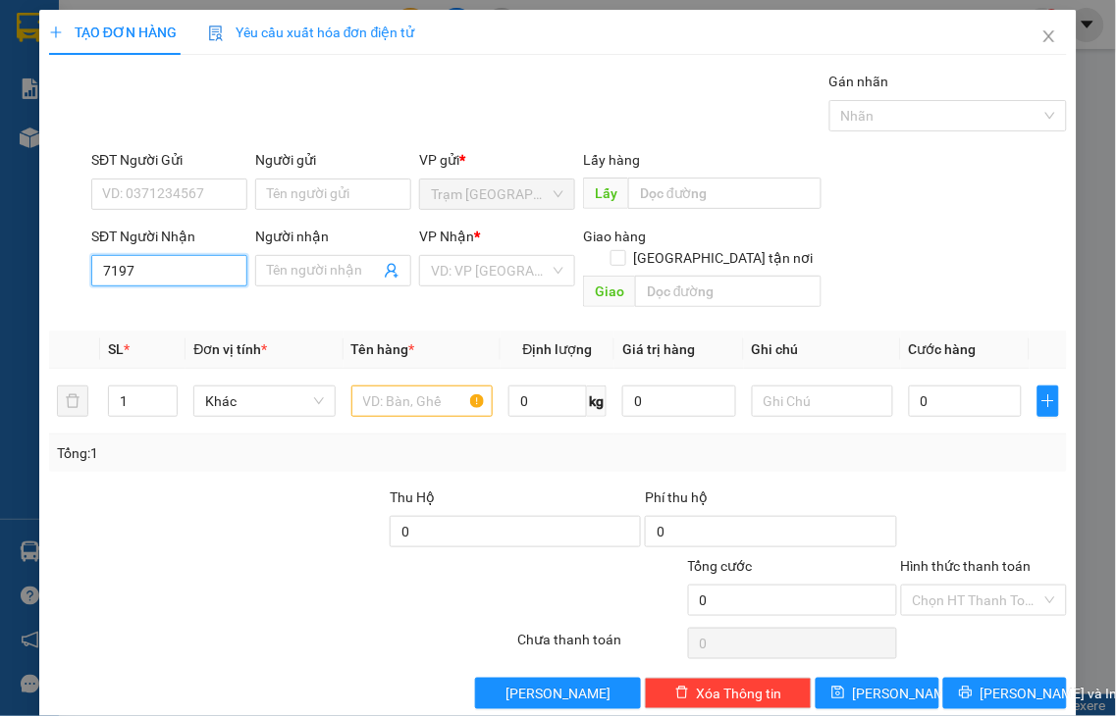
click at [169, 273] on input "7197" at bounding box center [169, 270] width 156 height 31
click at [178, 310] on div "0909827197 - CHỊ SÁU" at bounding box center [171, 310] width 139 height 22
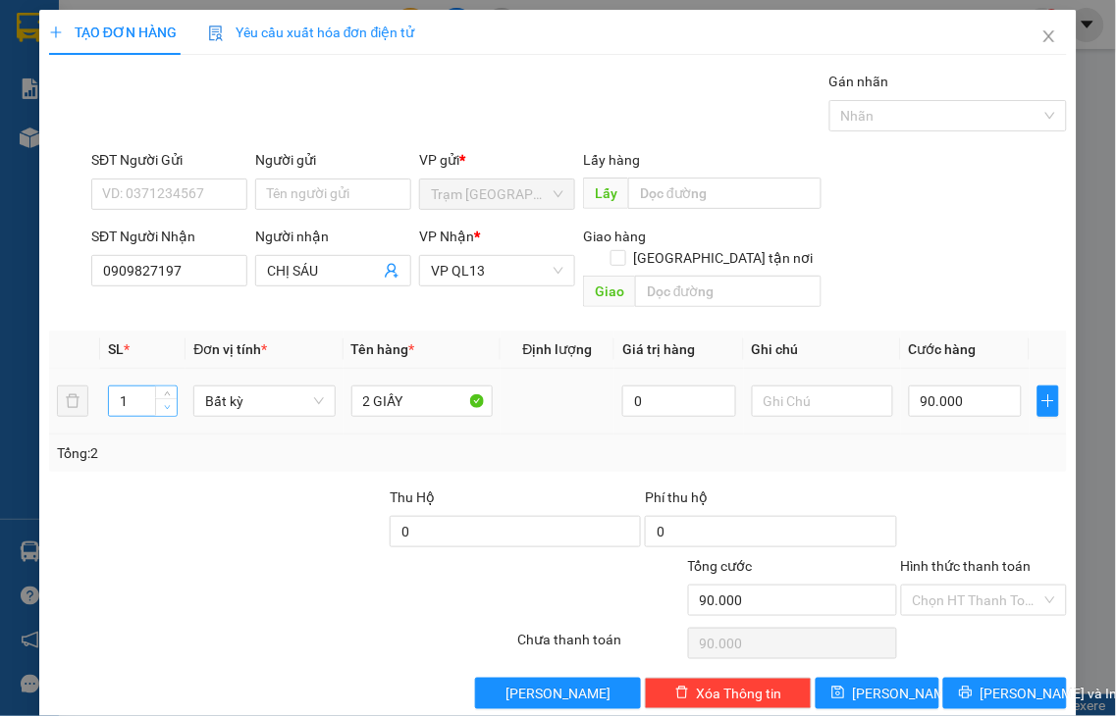
click at [157, 398] on span "Decrease Value" at bounding box center [166, 407] width 22 height 18
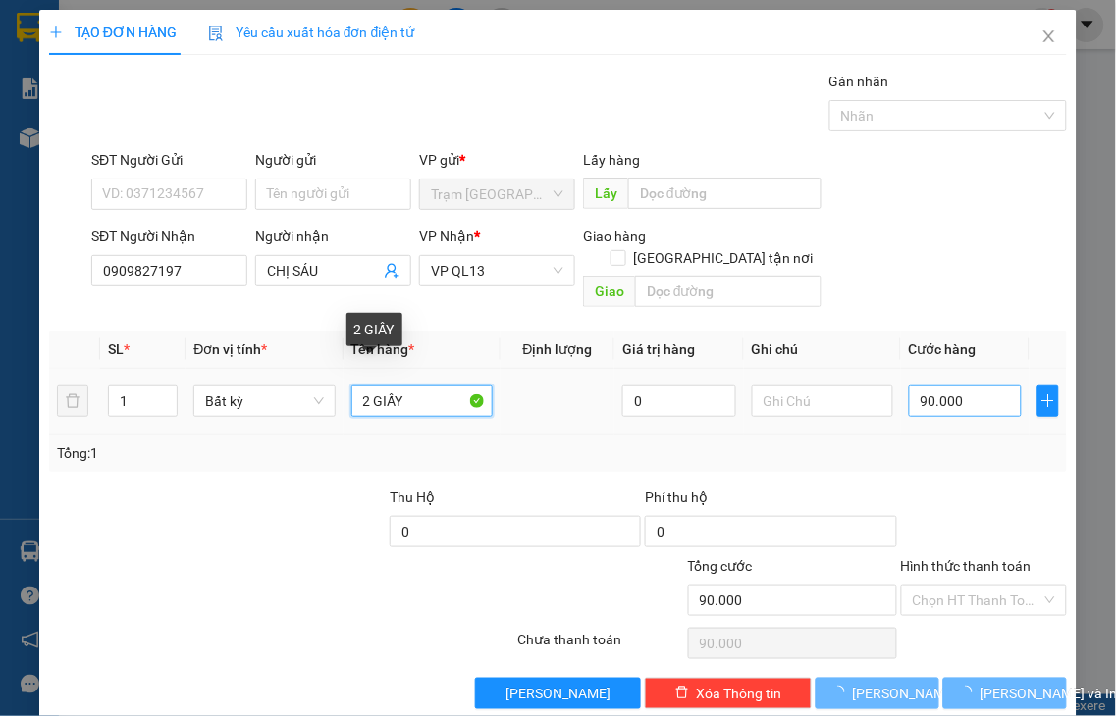
drag, startPoint x: 365, startPoint y: 377, endPoint x: 972, endPoint y: 371, distance: 606.5
click at [335, 383] on tr "1 Bất kỳ 2 GIẤY 0 90.000" at bounding box center [558, 402] width 1018 height 66
click at [972, 386] on input "90.000" at bounding box center [965, 401] width 113 height 31
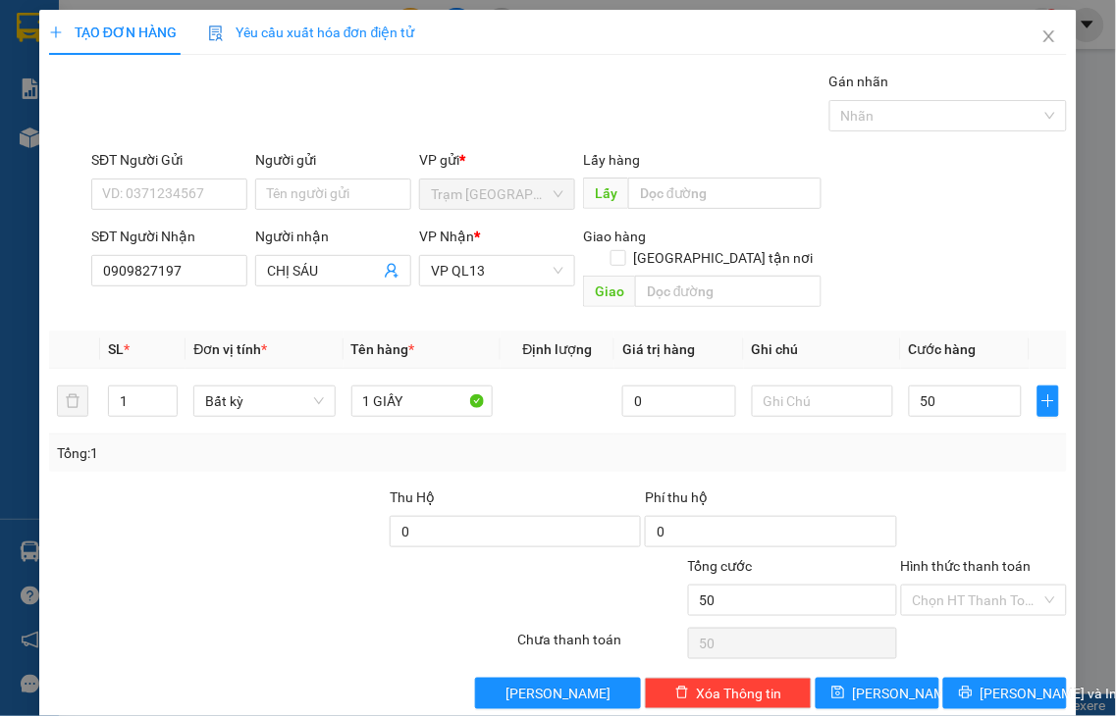
click at [959, 558] on label "Hình thức thanh toán" at bounding box center [966, 566] width 131 height 16
click at [959, 586] on input "Hình thức thanh toán" at bounding box center [978, 600] width 130 height 29
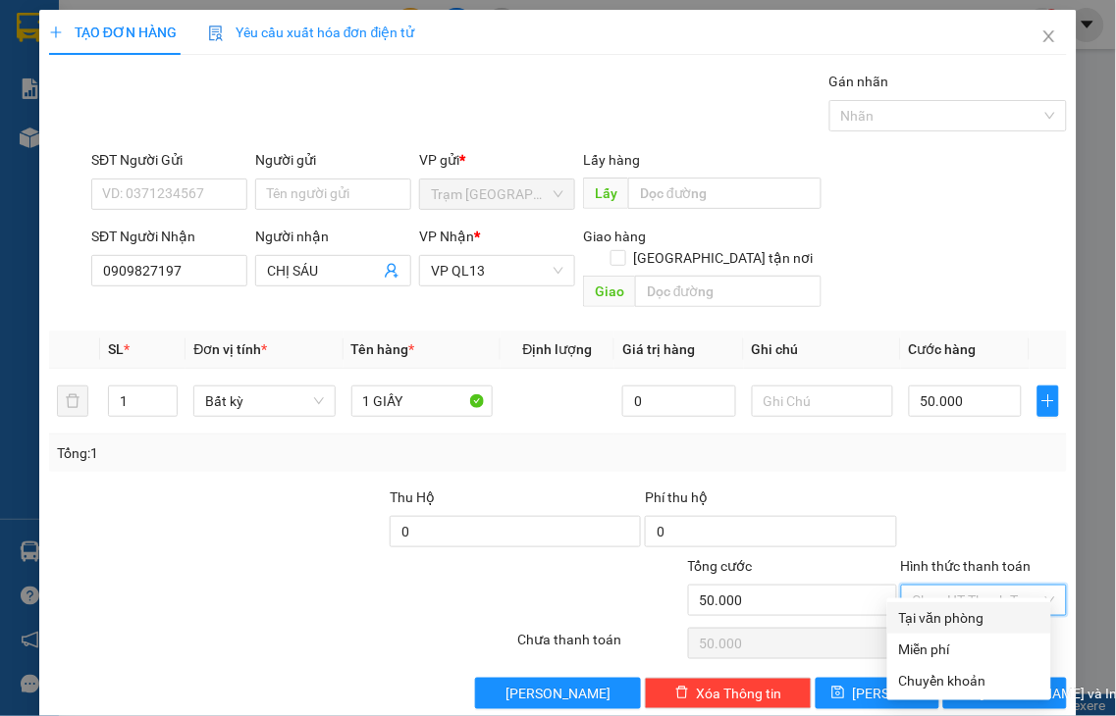
click at [966, 620] on div "Tại văn phòng" at bounding box center [969, 618] width 140 height 22
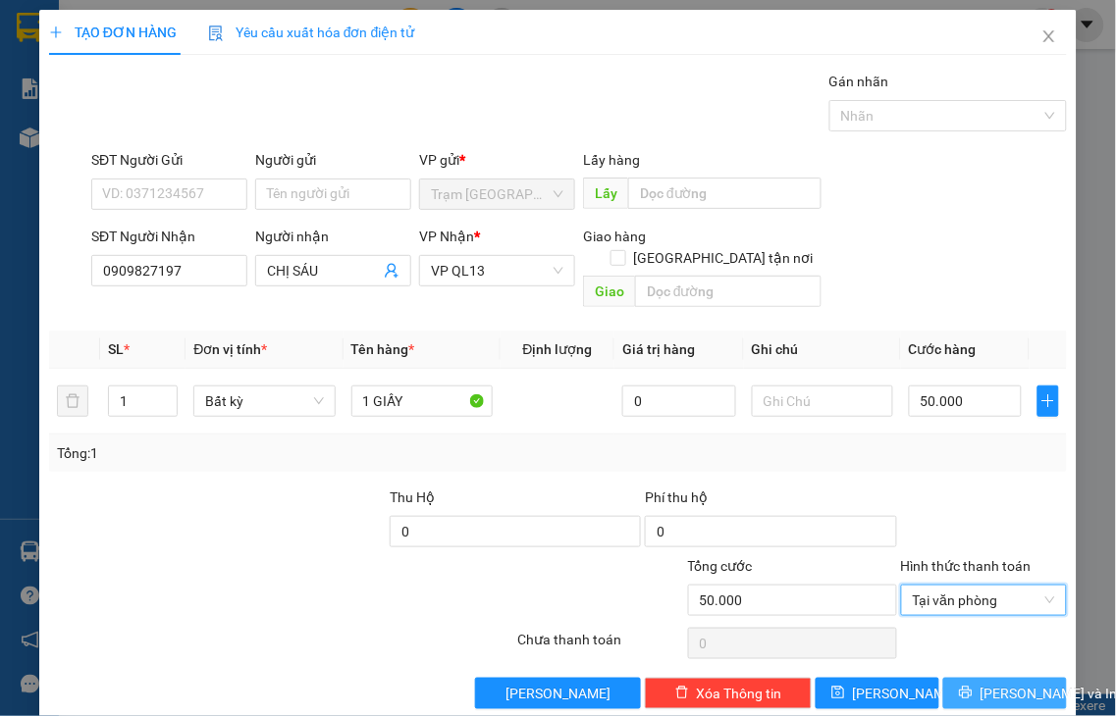
click at [966, 678] on button "[PERSON_NAME] và In" at bounding box center [1005, 693] width 124 height 31
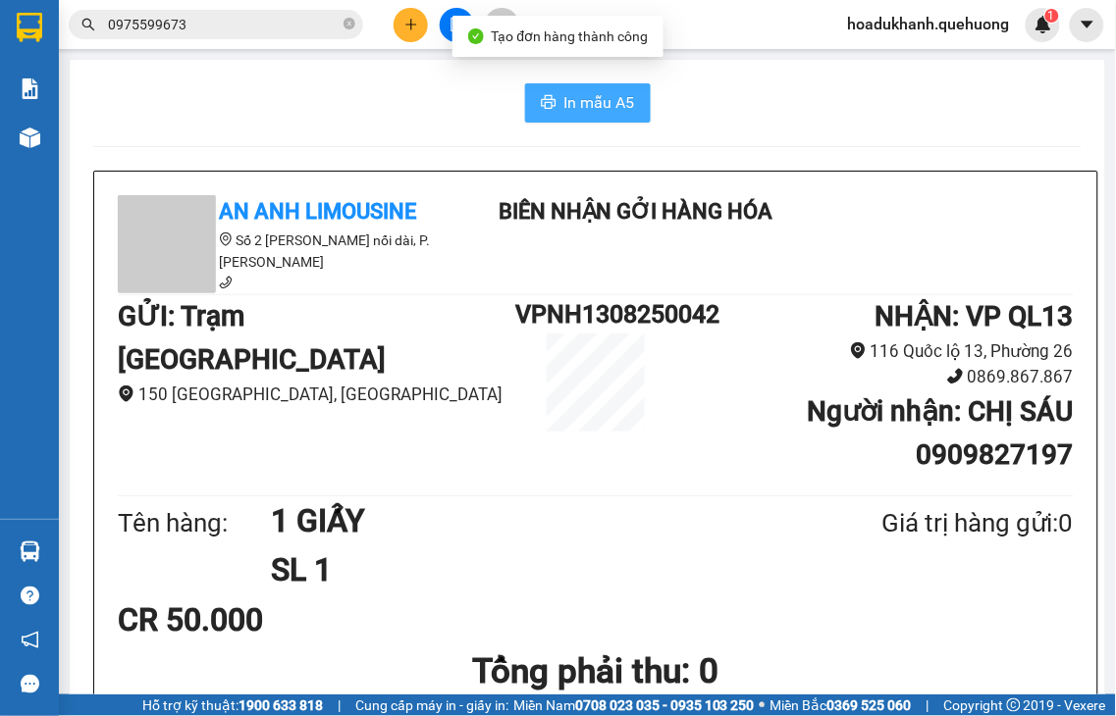
click at [565, 102] on span "In mẫu A5" at bounding box center [599, 102] width 71 height 25
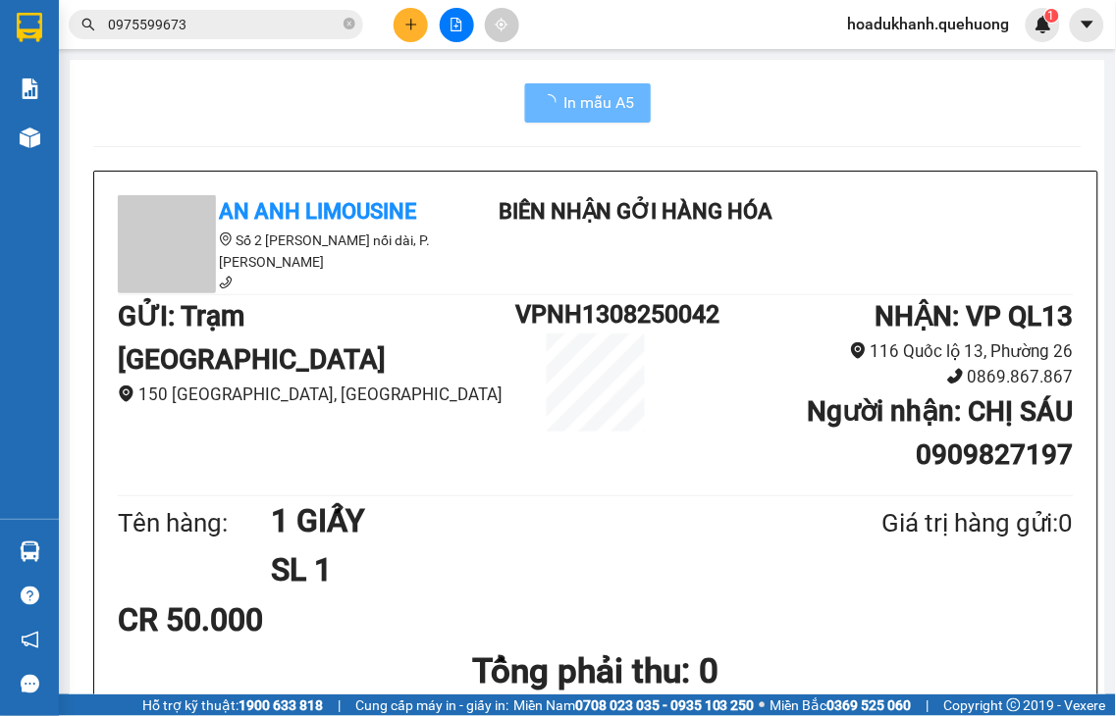
click at [404, 21] on icon "plus" at bounding box center [411, 25] width 14 height 14
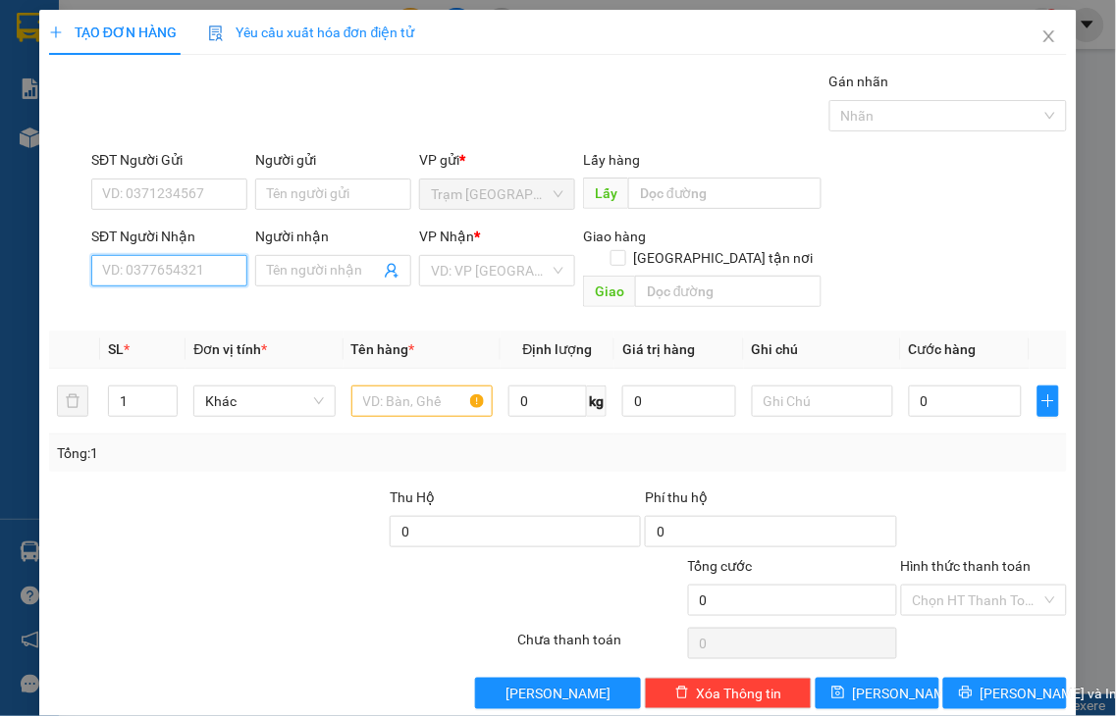
click at [181, 275] on input "SĐT Người Nhận" at bounding box center [169, 270] width 156 height 31
click at [175, 305] on div "0902811841 - HƯỜNG" at bounding box center [173, 310] width 142 height 22
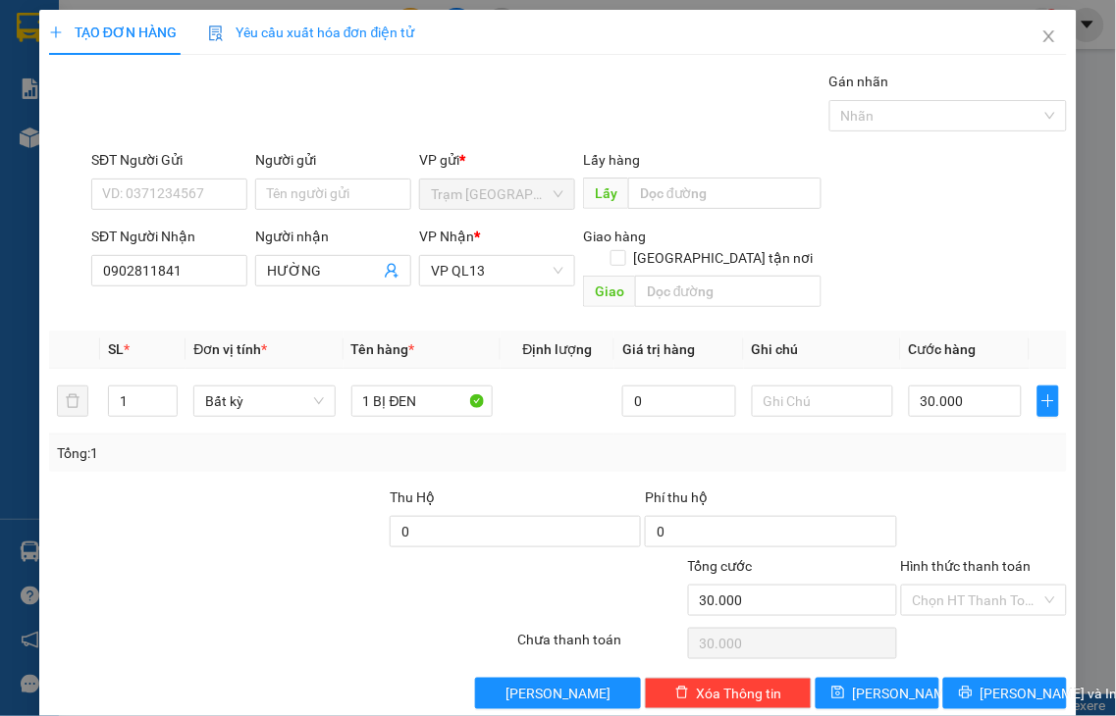
click at [981, 558] on label "Hình thức thanh toán" at bounding box center [966, 566] width 131 height 16
click at [981, 586] on input "Hình thức thanh toán" at bounding box center [978, 600] width 130 height 29
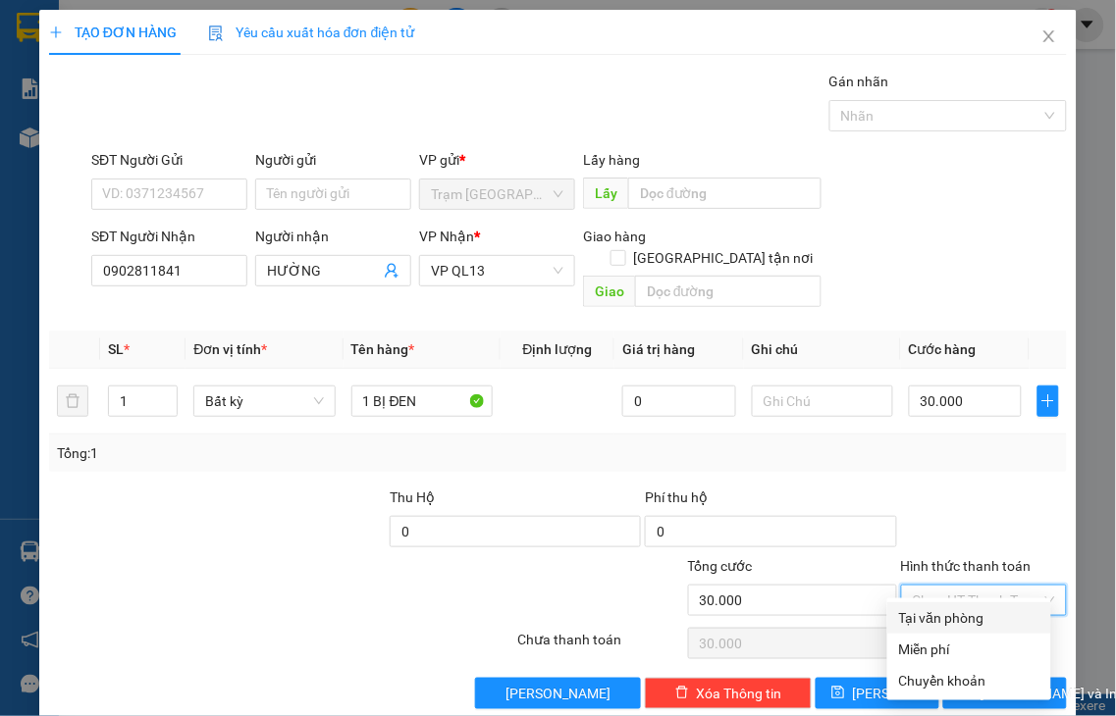
click at [976, 626] on div "Tại văn phòng" at bounding box center [969, 618] width 140 height 22
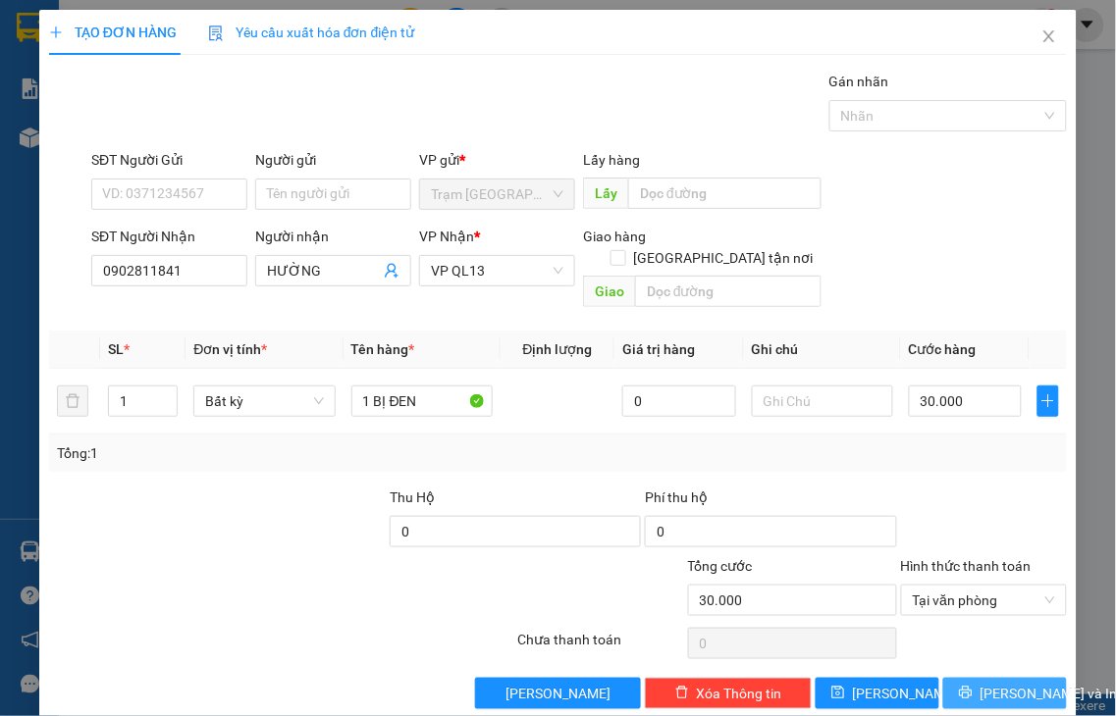
click at [967, 680] on button "[PERSON_NAME] và In" at bounding box center [1005, 693] width 124 height 31
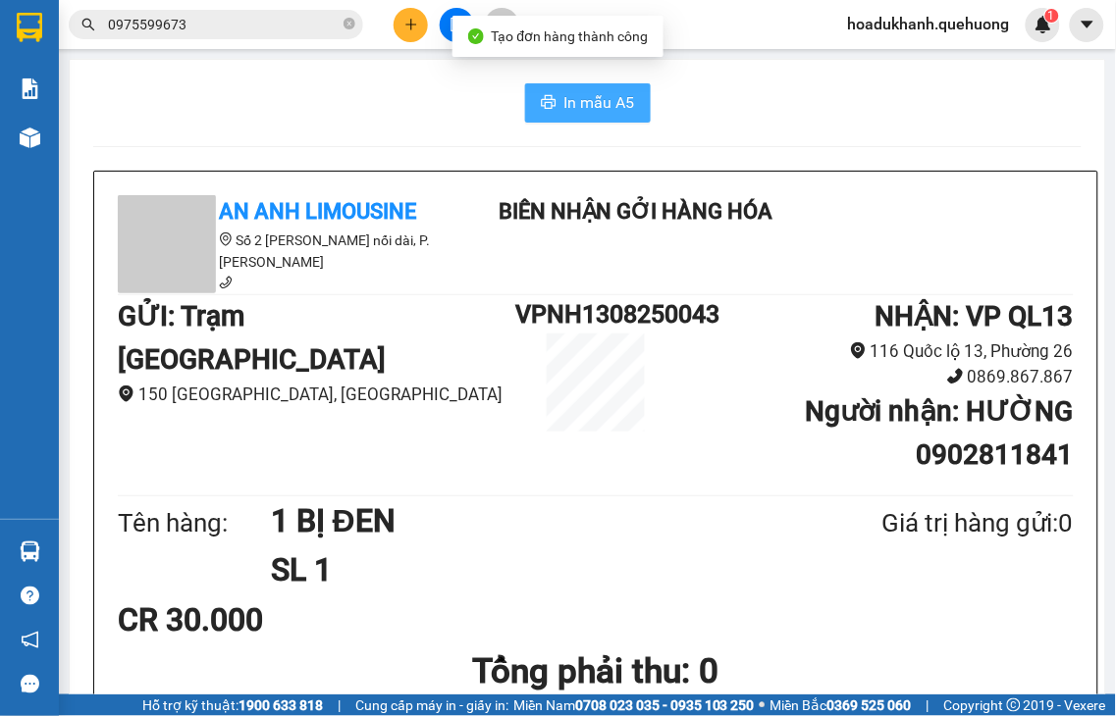
click at [601, 95] on span "In mẫu A5" at bounding box center [599, 102] width 71 height 25
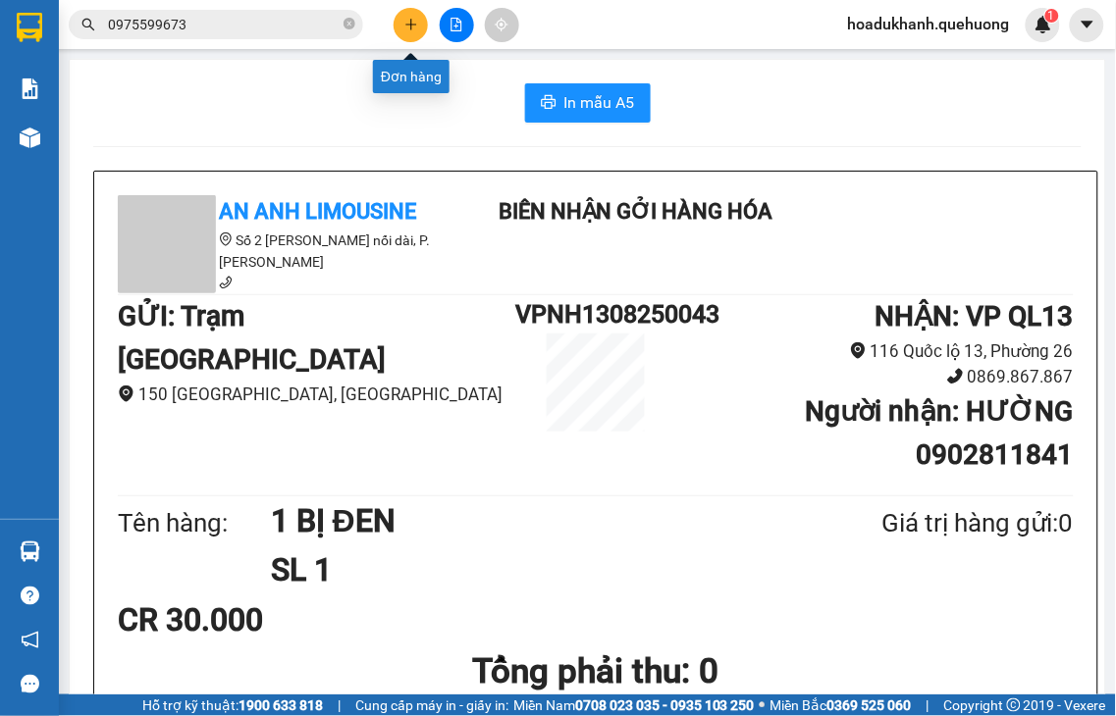
click at [408, 31] on button at bounding box center [411, 25] width 34 height 34
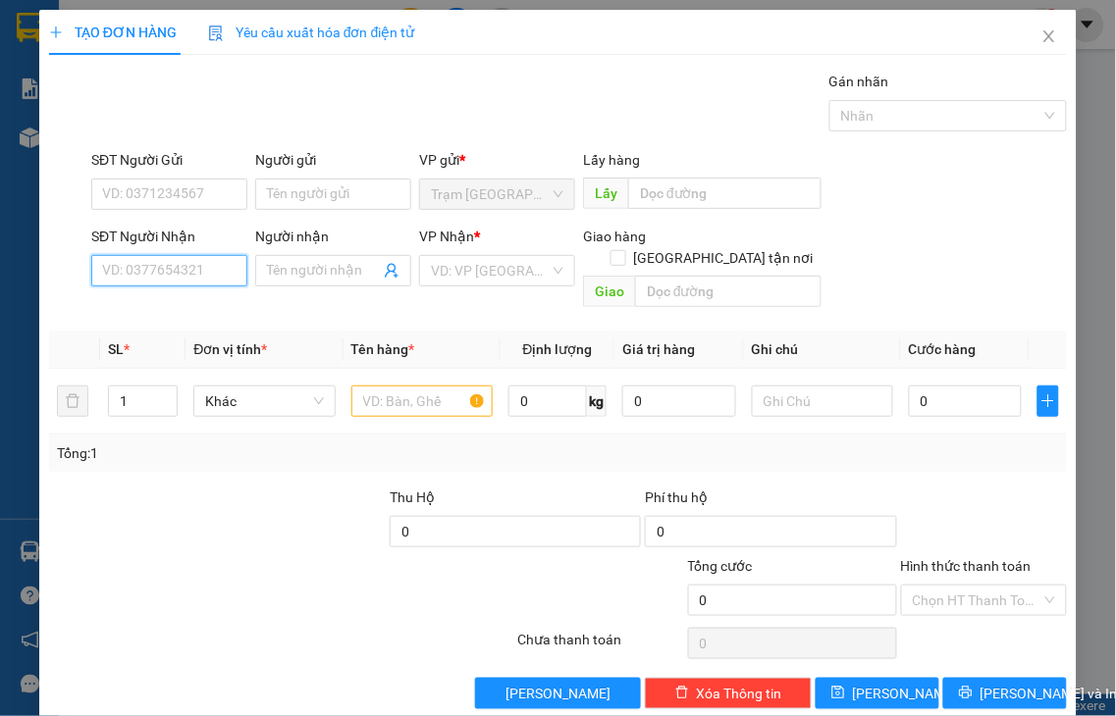
click at [179, 273] on input "SĐT Người Nhận" at bounding box center [169, 270] width 156 height 31
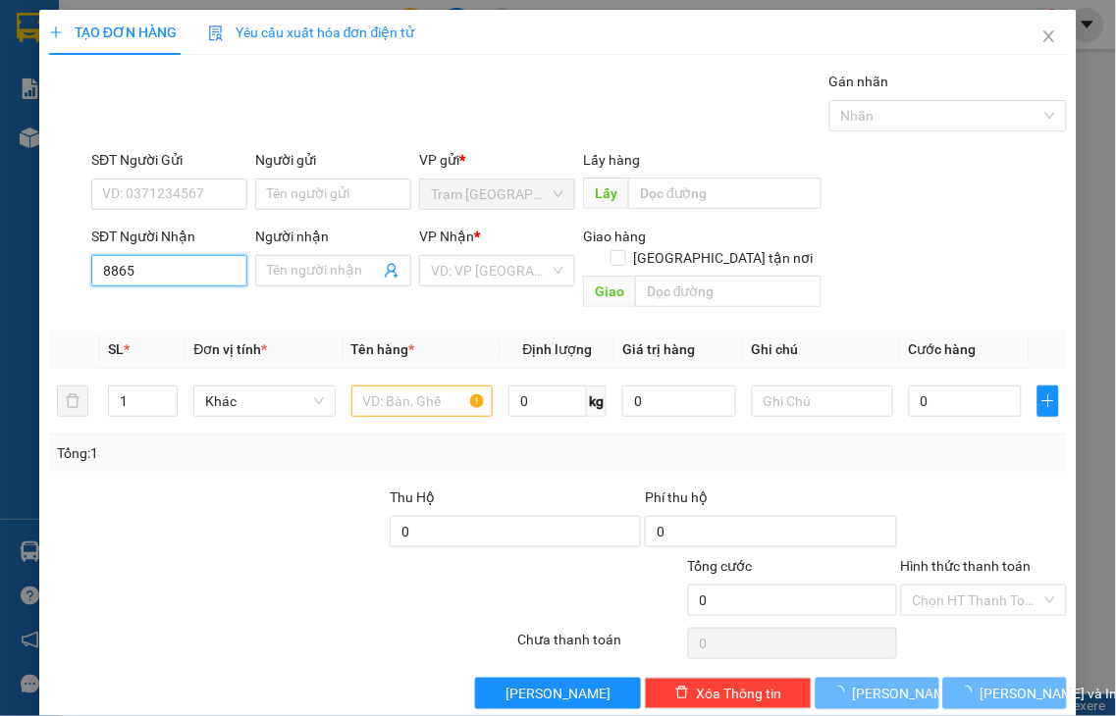
click at [179, 273] on input "8865" at bounding box center [169, 270] width 156 height 31
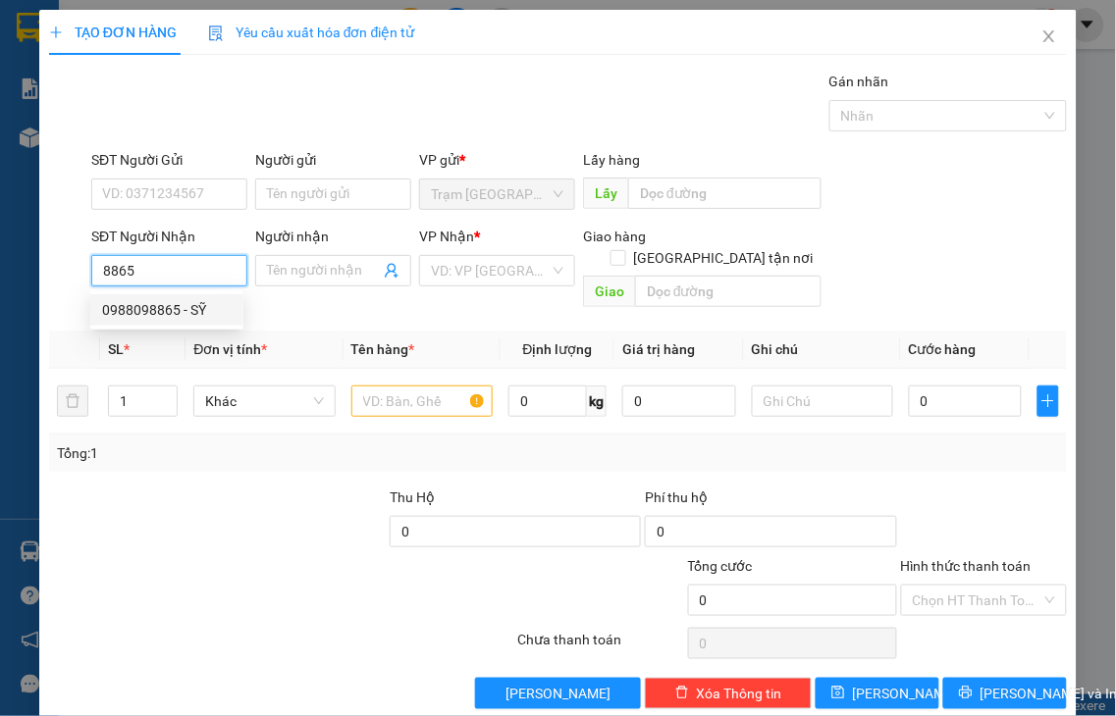
click at [184, 319] on div "0988098865 - SỸ" at bounding box center [167, 310] width 130 height 22
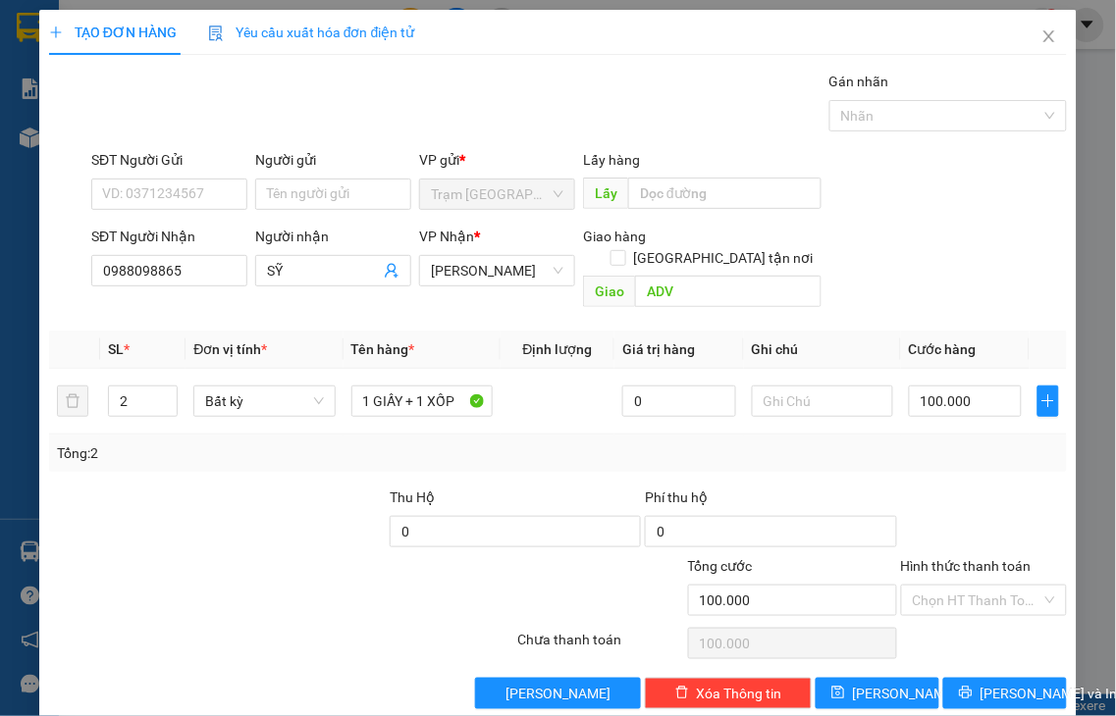
click at [956, 558] on label "Hình thức thanh toán" at bounding box center [966, 566] width 131 height 16
click at [956, 586] on input "Hình thức thanh toán" at bounding box center [978, 600] width 130 height 29
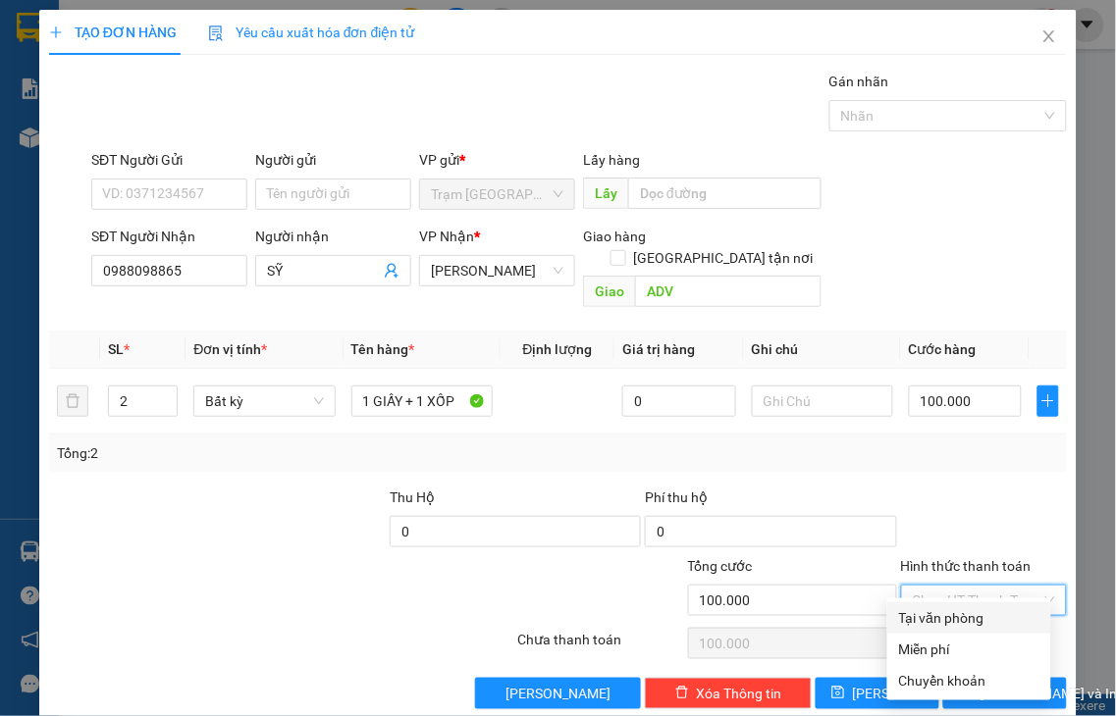
click at [969, 624] on div "Tại văn phòng" at bounding box center [969, 618] width 140 height 22
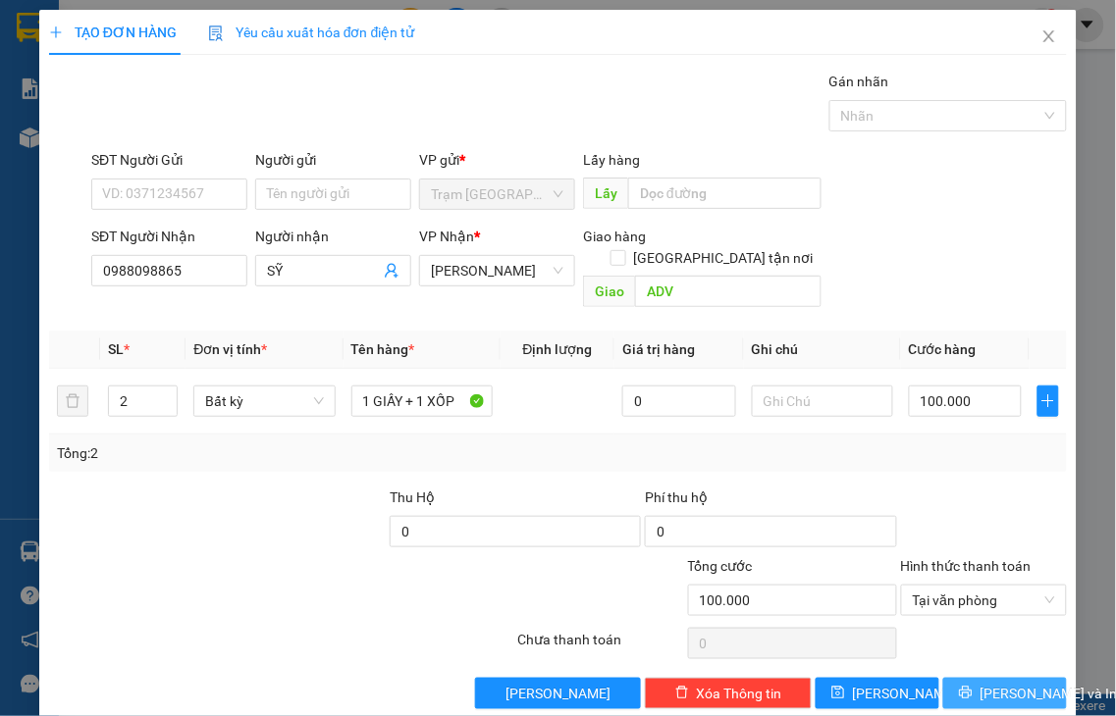
drag, startPoint x: 982, startPoint y: 670, endPoint x: 954, endPoint y: 662, distance: 29.5
click at [981, 683] on span "[PERSON_NAME] và In" at bounding box center [1048, 694] width 137 height 22
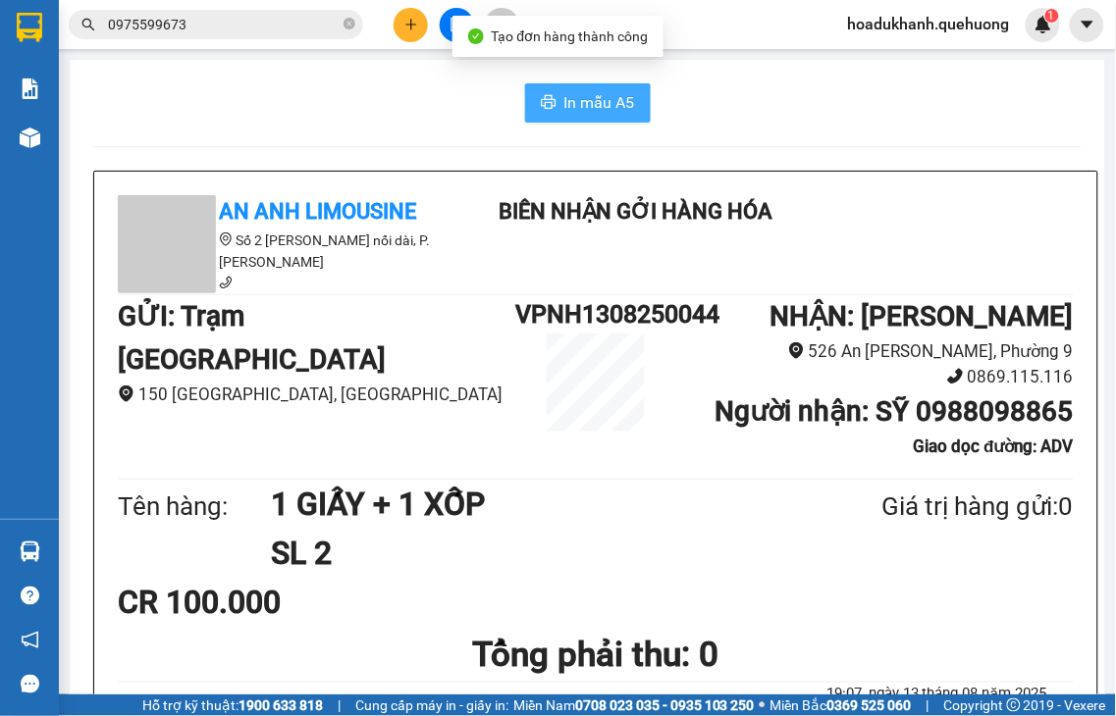
click at [565, 103] on span "In mẫu A5" at bounding box center [599, 102] width 71 height 25
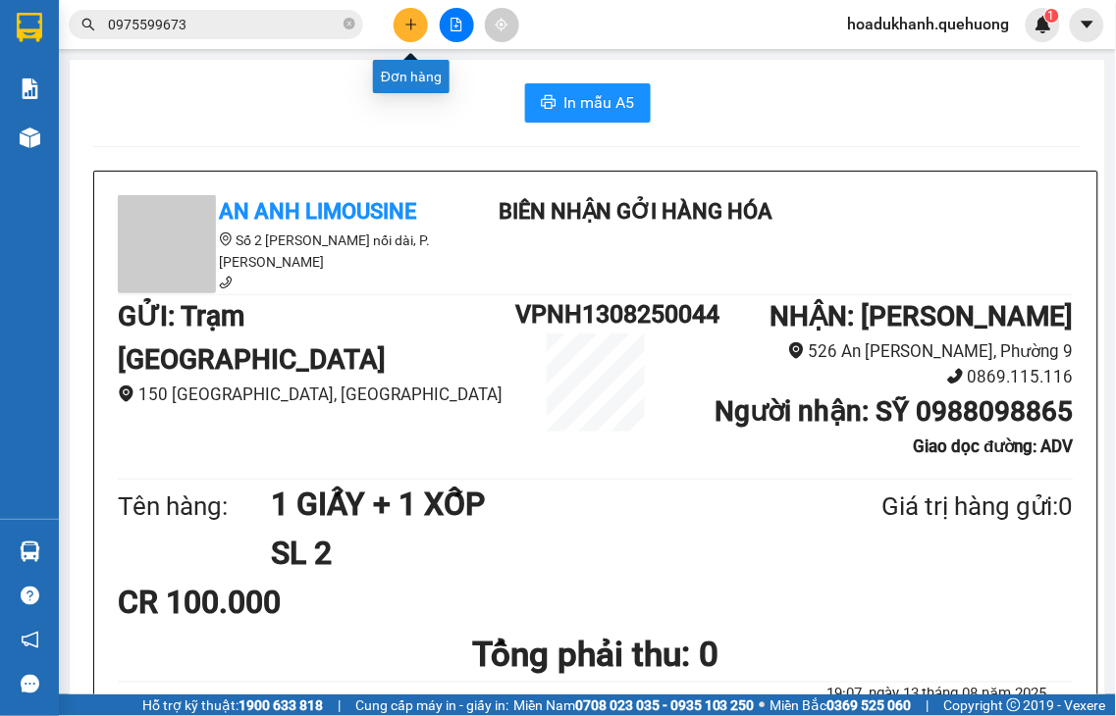
click at [408, 26] on icon "plus" at bounding box center [411, 25] width 14 height 14
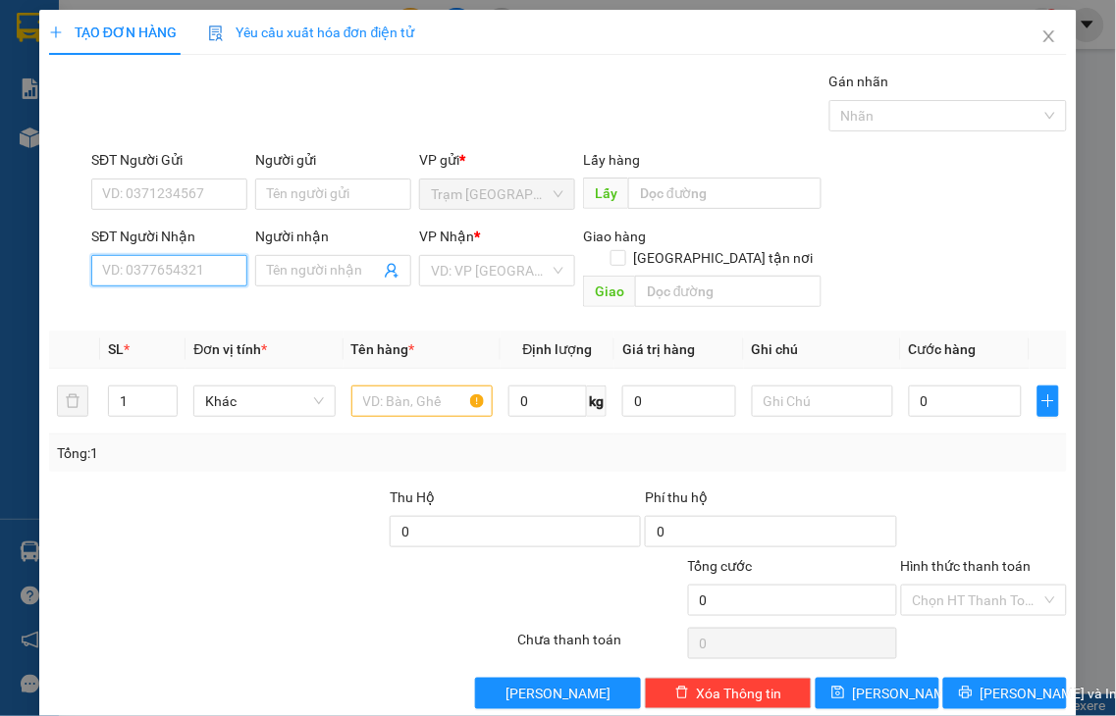
click at [189, 263] on input "SĐT Người Nhận" at bounding box center [169, 270] width 156 height 31
click at [209, 312] on div "0942622119 - HỒNG" at bounding box center [167, 310] width 130 height 22
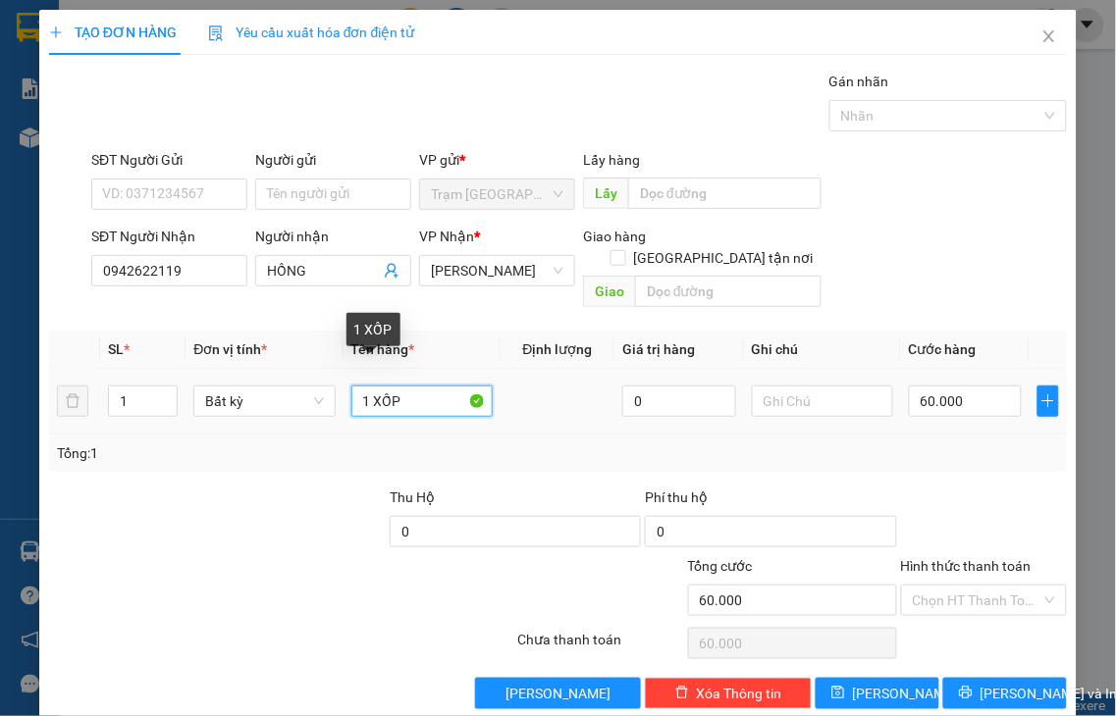
drag, startPoint x: 371, startPoint y: 379, endPoint x: 428, endPoint y: 375, distance: 57.1
click at [428, 386] on input "1 XỐP" at bounding box center [421, 401] width 141 height 31
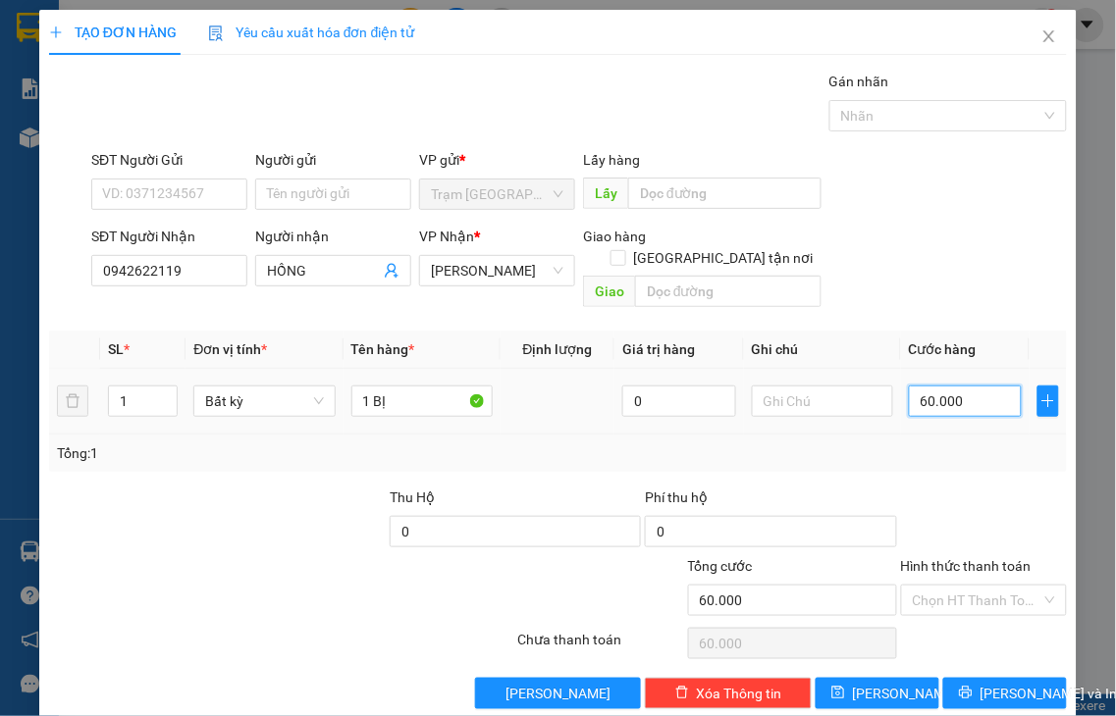
click at [976, 386] on input "60.000" at bounding box center [965, 401] width 113 height 31
click at [963, 558] on label "Hình thức thanh toán" at bounding box center [966, 566] width 131 height 16
click at [963, 586] on input "Hình thức thanh toán" at bounding box center [978, 600] width 130 height 29
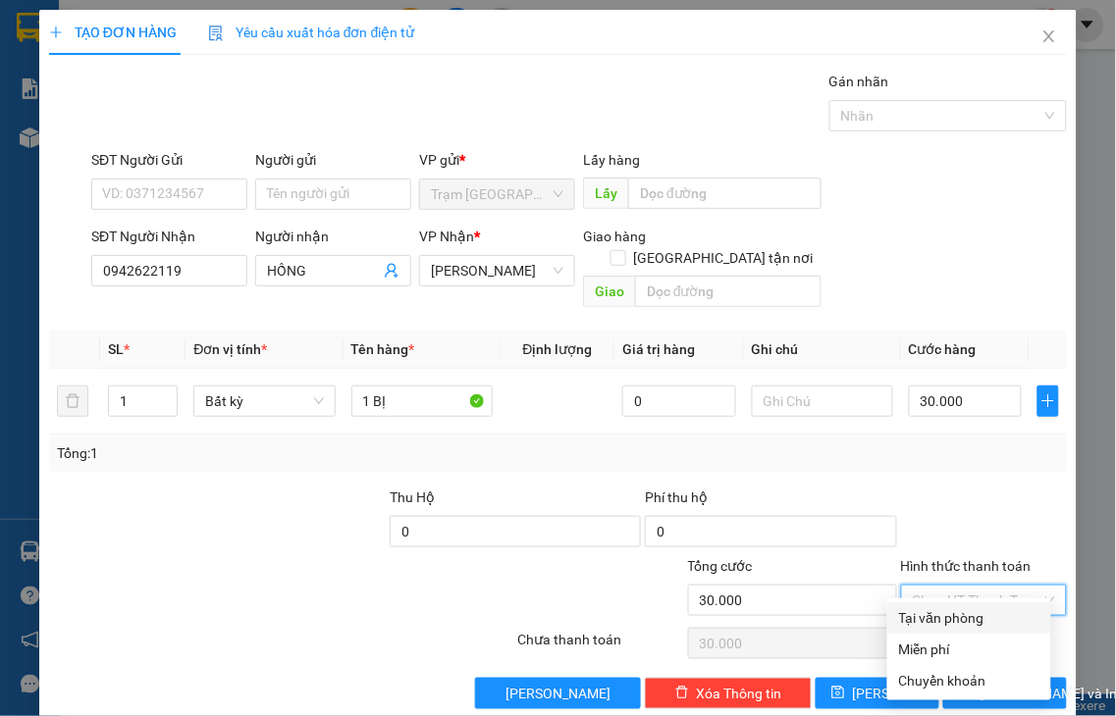
click at [982, 611] on div "Tại văn phòng" at bounding box center [969, 618] width 140 height 22
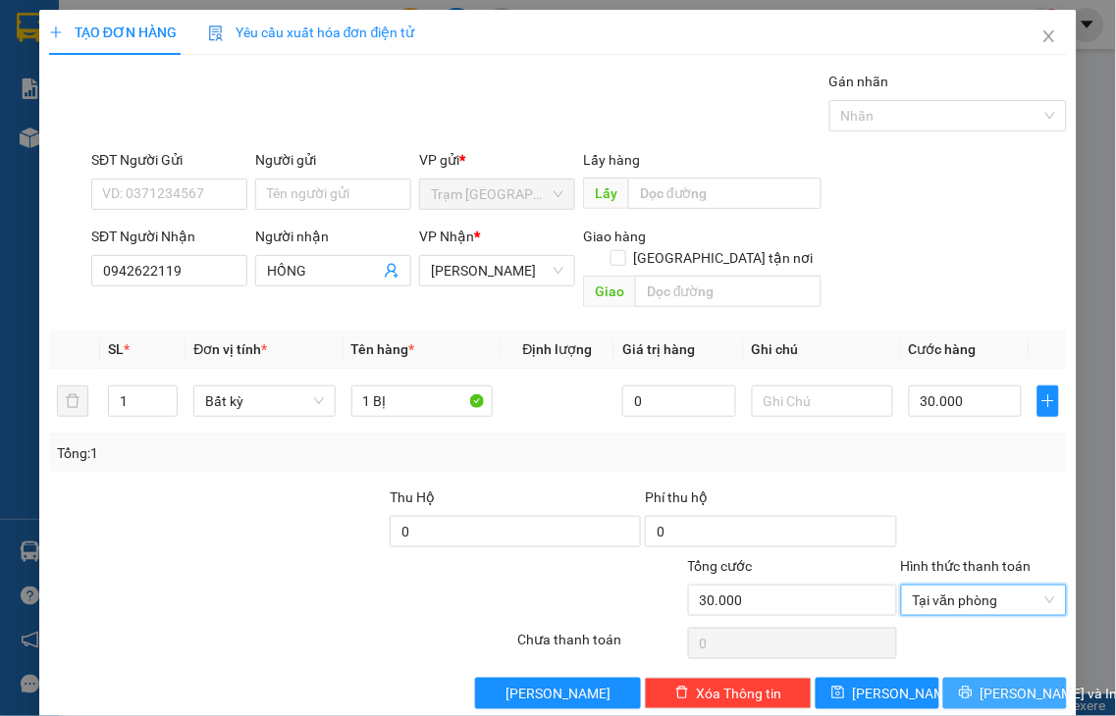
click at [980, 683] on span "[PERSON_NAME] và In" at bounding box center [1048, 694] width 137 height 22
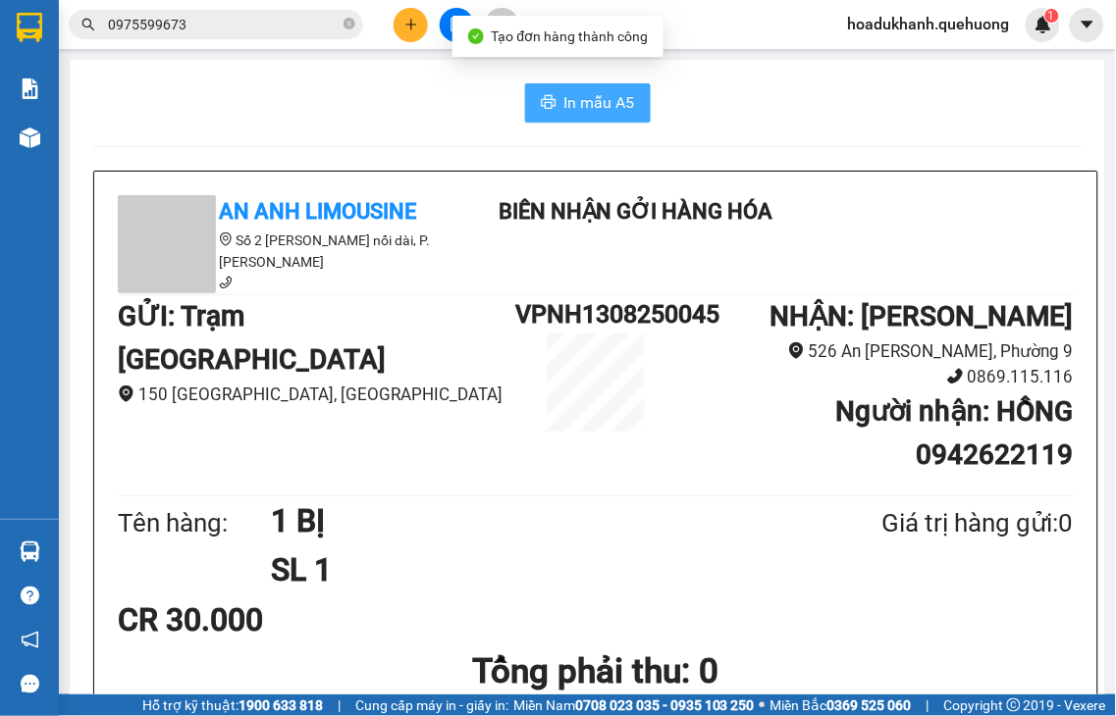
click at [565, 103] on span "In mẫu A5" at bounding box center [599, 102] width 71 height 25
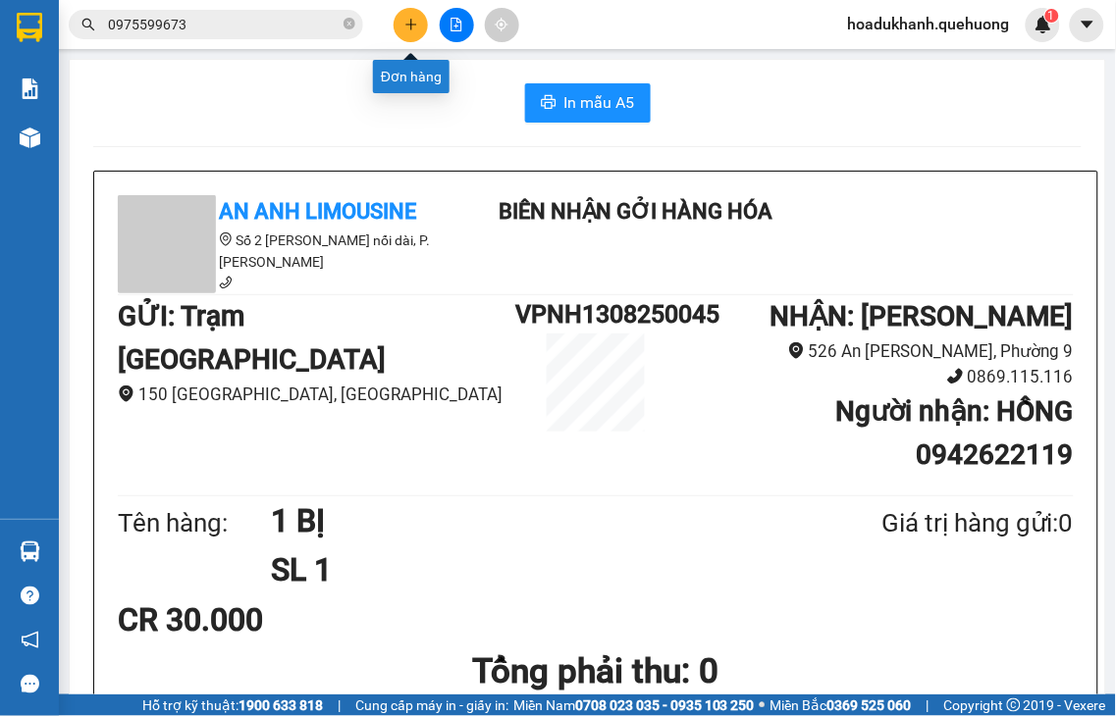
click at [405, 31] on button at bounding box center [411, 25] width 34 height 34
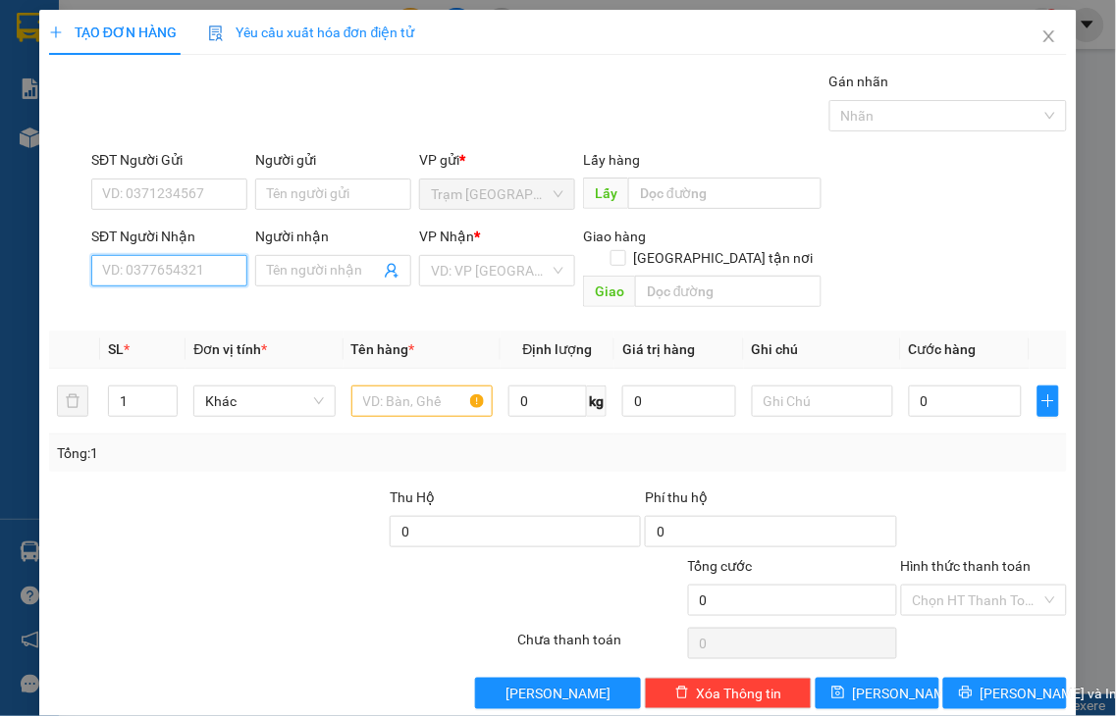
click at [202, 273] on input "SĐT Người Nhận" at bounding box center [169, 270] width 156 height 31
click at [144, 308] on div "0377432378 - TÂN" at bounding box center [167, 310] width 130 height 22
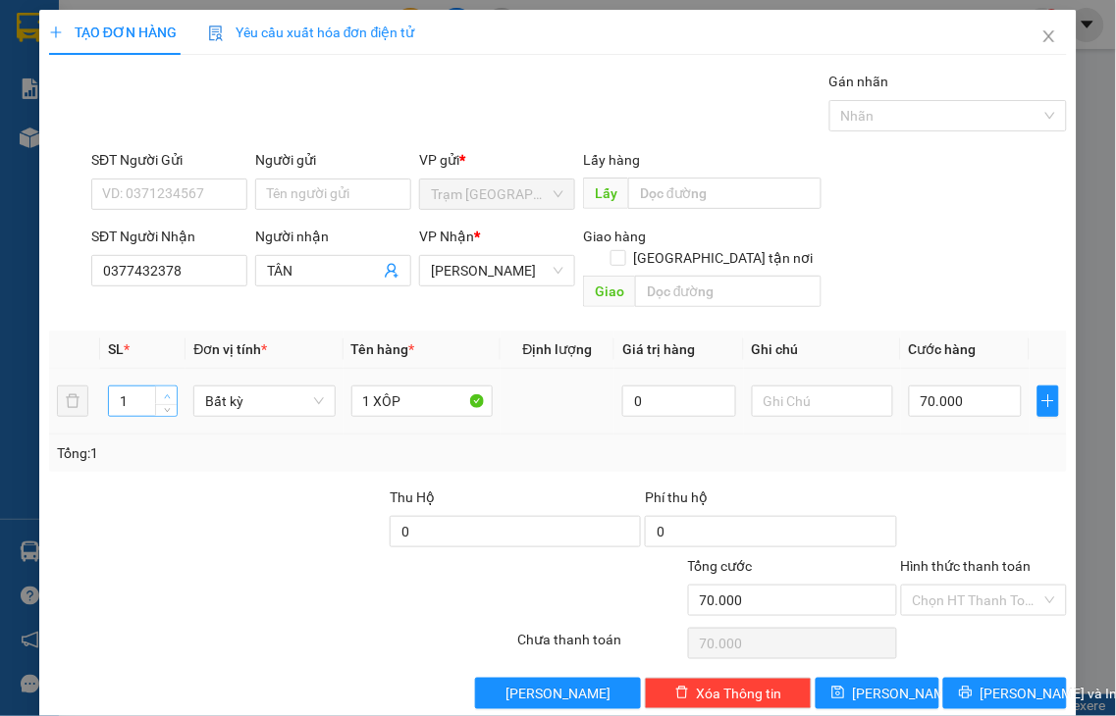
click at [164, 394] on icon "up" at bounding box center [167, 397] width 7 height 7
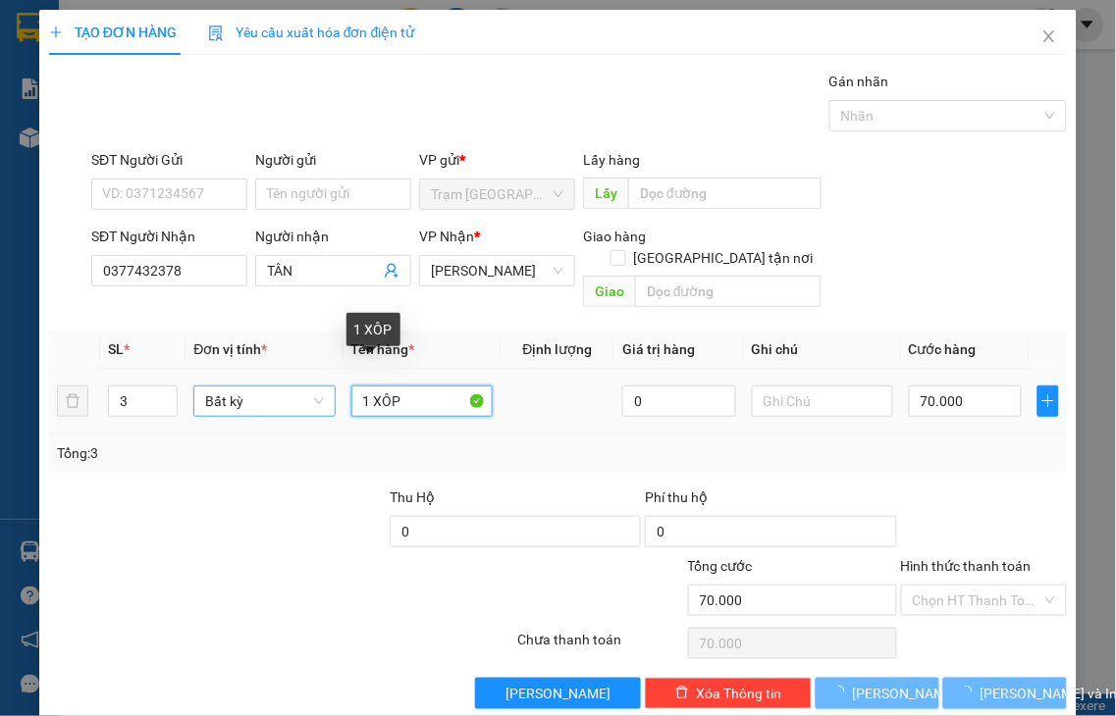
drag, startPoint x: 364, startPoint y: 375, endPoint x: 325, endPoint y: 387, distance: 41.0
click at [325, 387] on tr "3 Bất kỳ 1 XÔP 0 70.000" at bounding box center [558, 402] width 1018 height 66
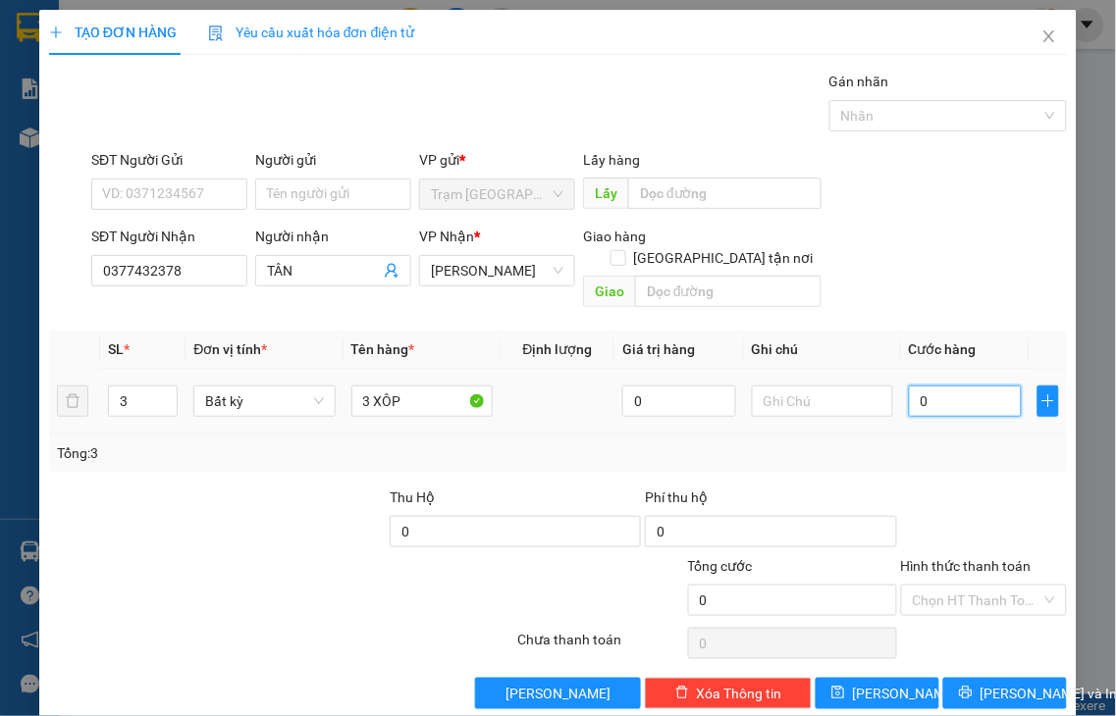
drag, startPoint x: 926, startPoint y: 381, endPoint x: 909, endPoint y: 383, distance: 17.8
click at [926, 386] on input "0" at bounding box center [965, 401] width 113 height 31
click at [969, 558] on label "Hình thức thanh toán" at bounding box center [966, 566] width 131 height 16
click at [969, 586] on input "Hình thức thanh toán" at bounding box center [978, 600] width 130 height 29
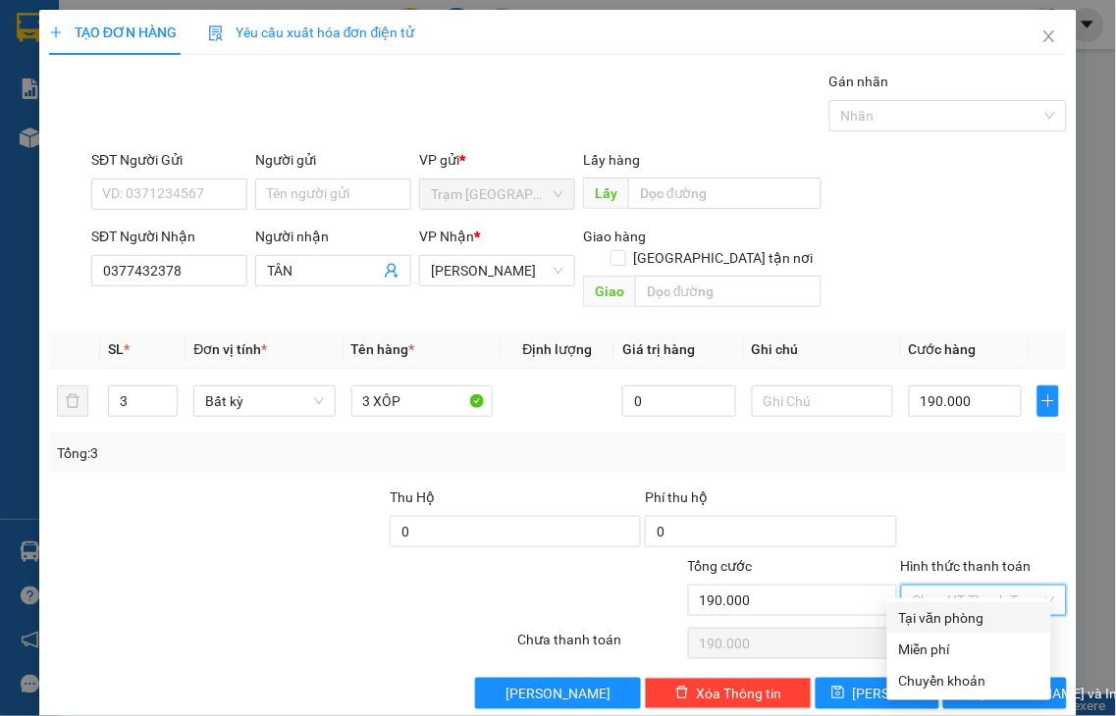
click at [968, 618] on div "Tại văn phòng" at bounding box center [969, 618] width 140 height 22
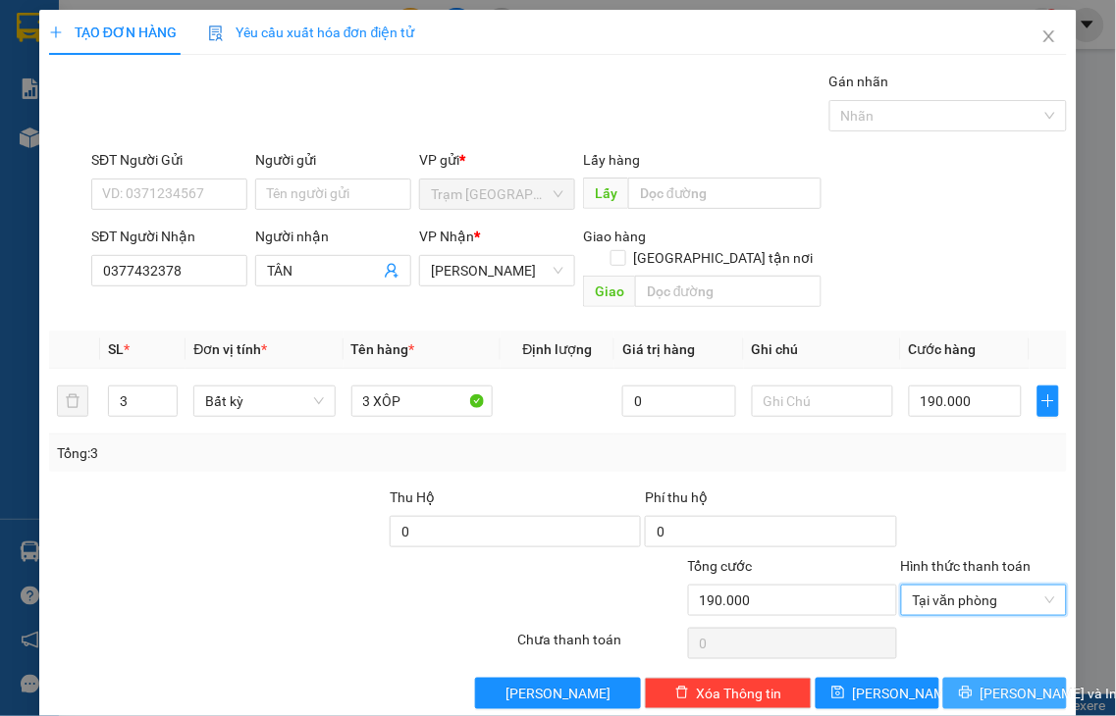
click at [982, 683] on span "[PERSON_NAME] và In" at bounding box center [1048, 694] width 137 height 22
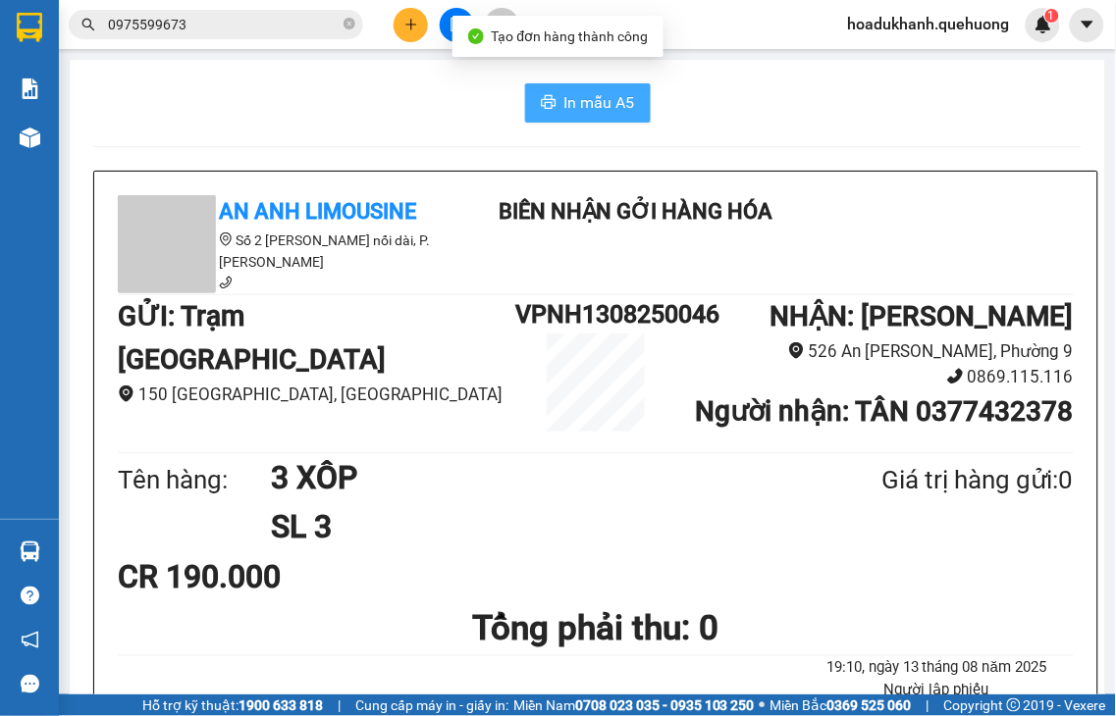
click at [606, 106] on span "In mẫu A5" at bounding box center [599, 102] width 71 height 25
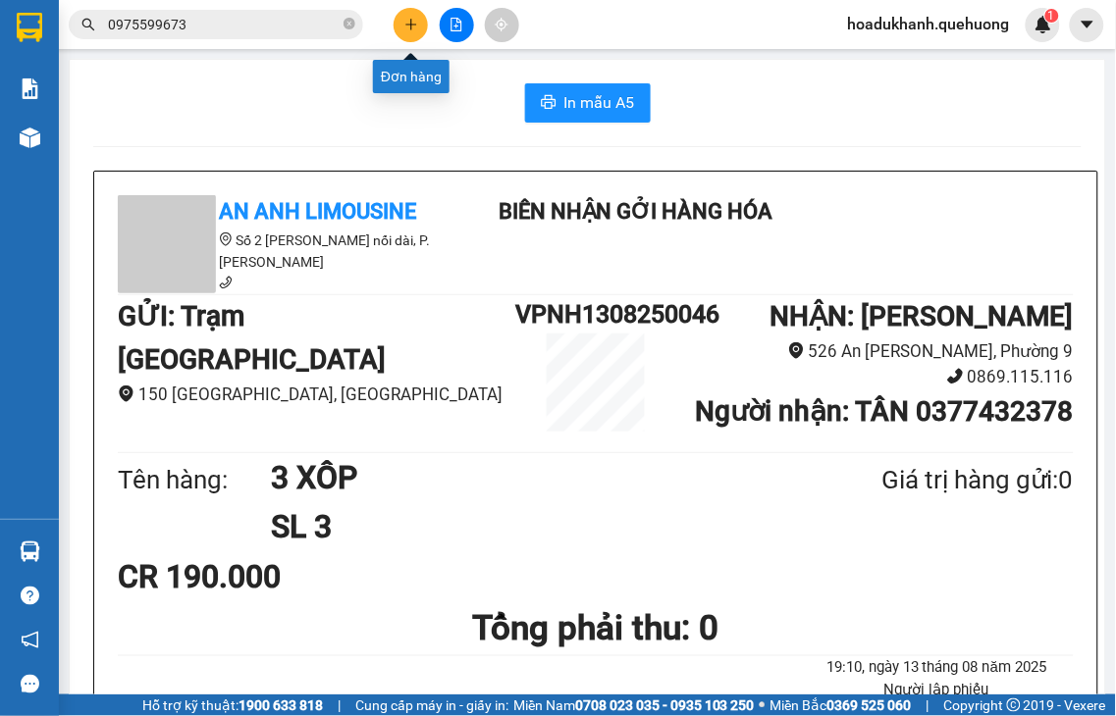
click at [413, 26] on icon "plus" at bounding box center [411, 25] width 14 height 14
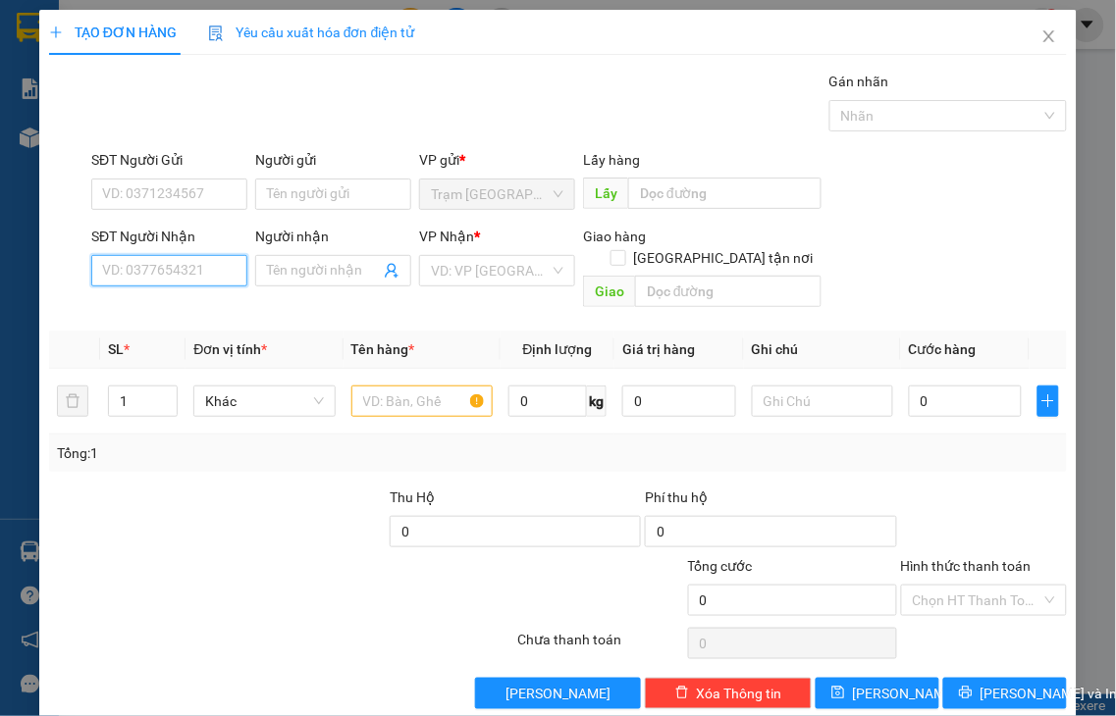
click at [159, 275] on input "SĐT Người Nhận" at bounding box center [169, 270] width 156 height 31
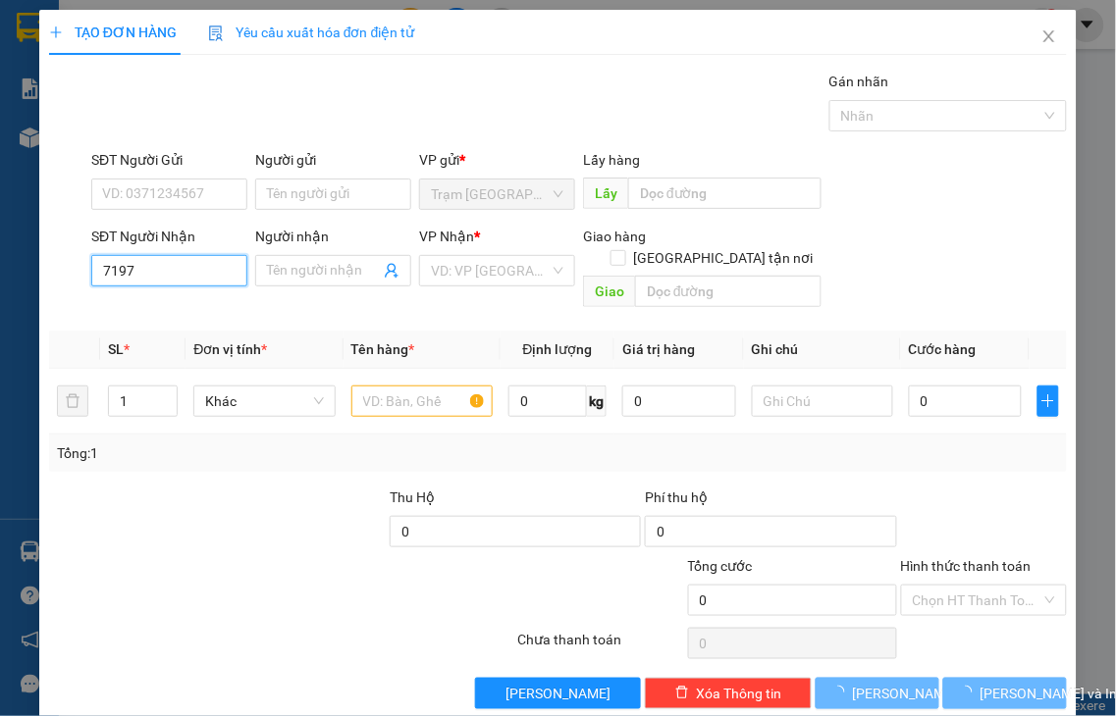
click at [157, 275] on input "7197" at bounding box center [169, 270] width 156 height 31
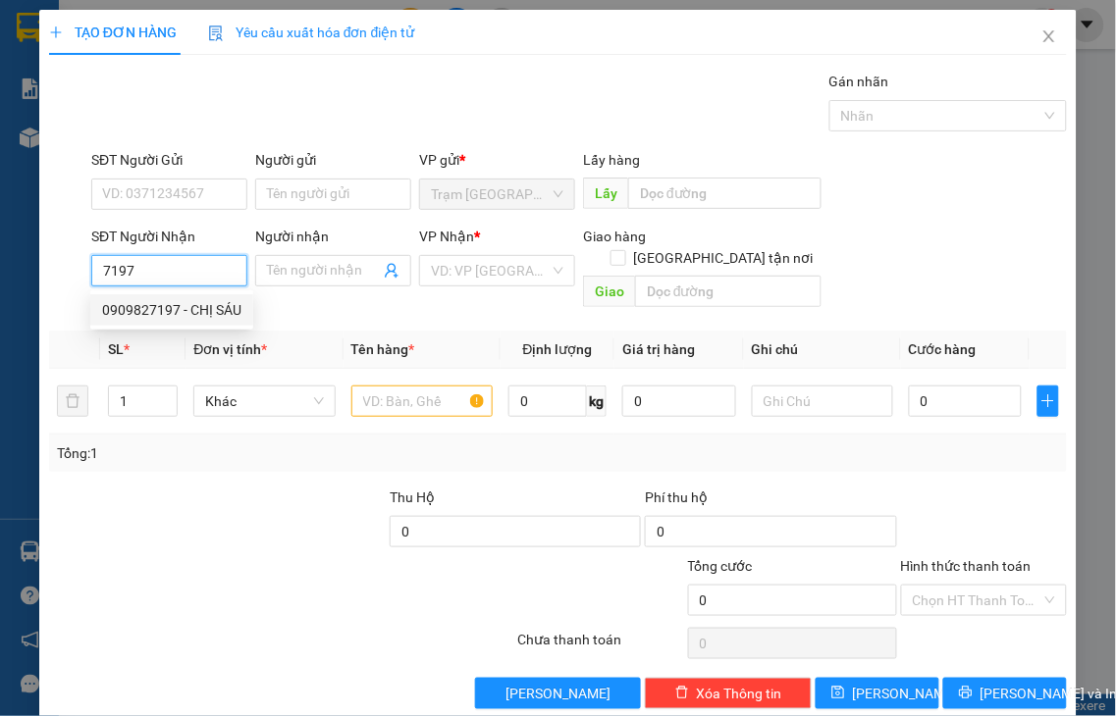
click at [190, 308] on div "0909827197 - CHỊ SÁU" at bounding box center [171, 310] width 139 height 22
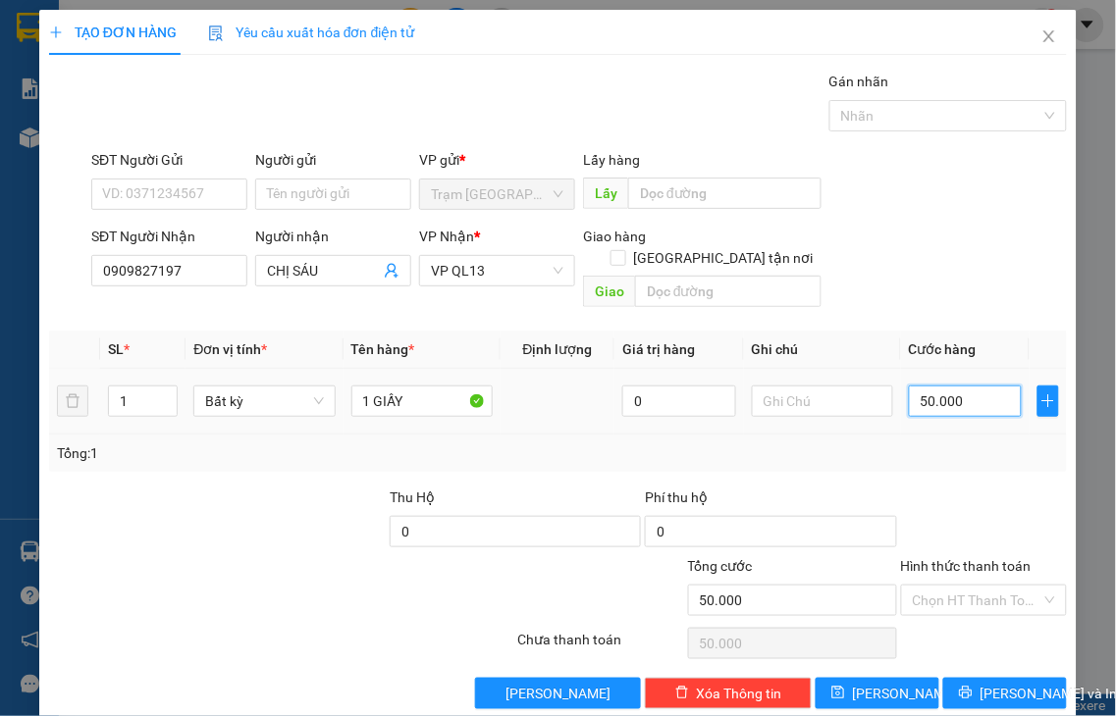
click at [962, 386] on input "50.000" at bounding box center [965, 401] width 113 height 31
click at [960, 558] on label "Hình thức thanh toán" at bounding box center [966, 566] width 131 height 16
click at [960, 586] on input "Hình thức thanh toán" at bounding box center [978, 600] width 130 height 29
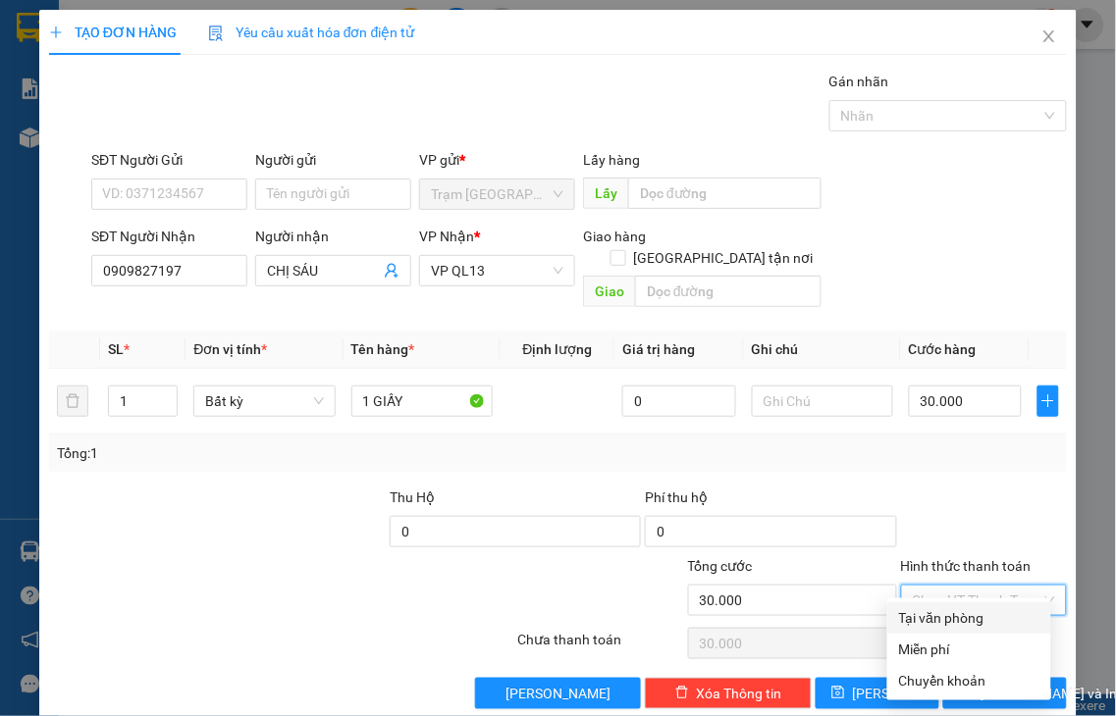
click at [968, 621] on div "Tại văn phòng" at bounding box center [969, 618] width 140 height 22
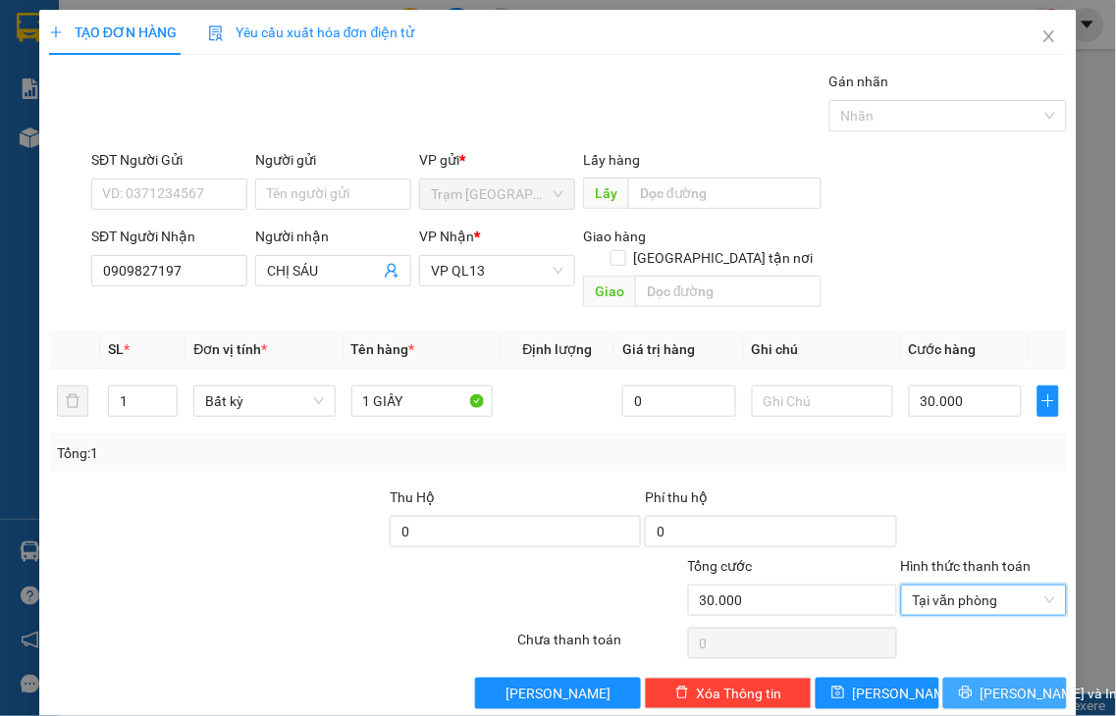
click at [980, 683] on span "[PERSON_NAME] và In" at bounding box center [1048, 694] width 137 height 22
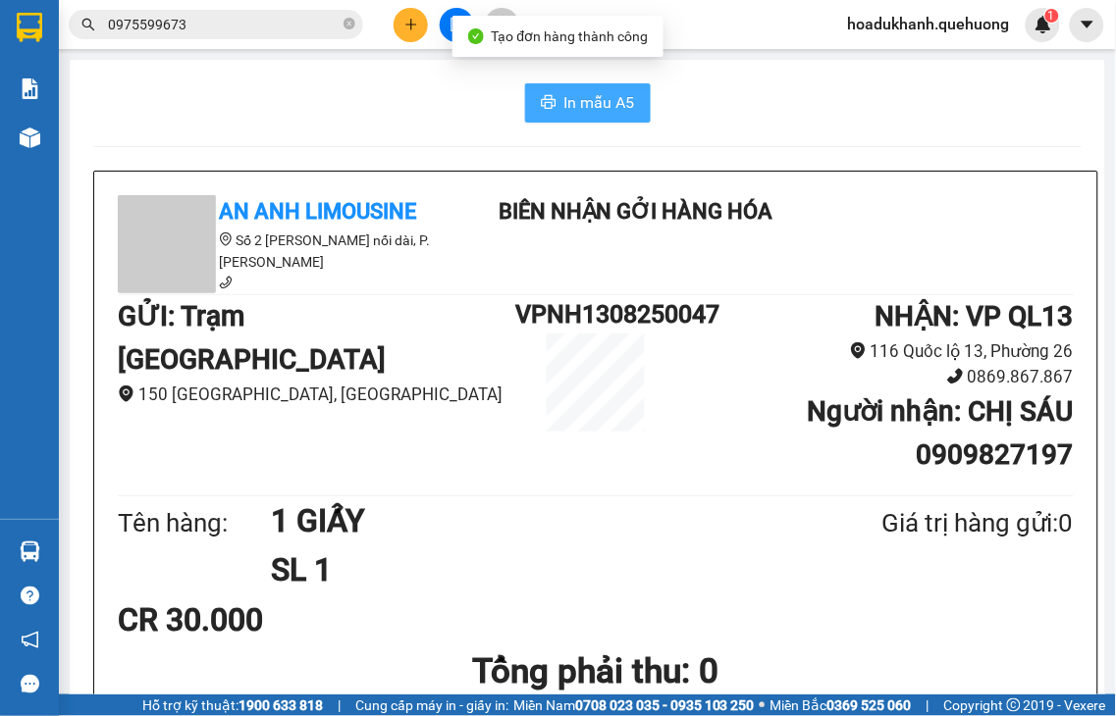
click at [564, 100] on span "In mẫu A5" at bounding box center [599, 102] width 71 height 25
click at [582, 108] on span "In mẫu A5" at bounding box center [599, 102] width 71 height 25
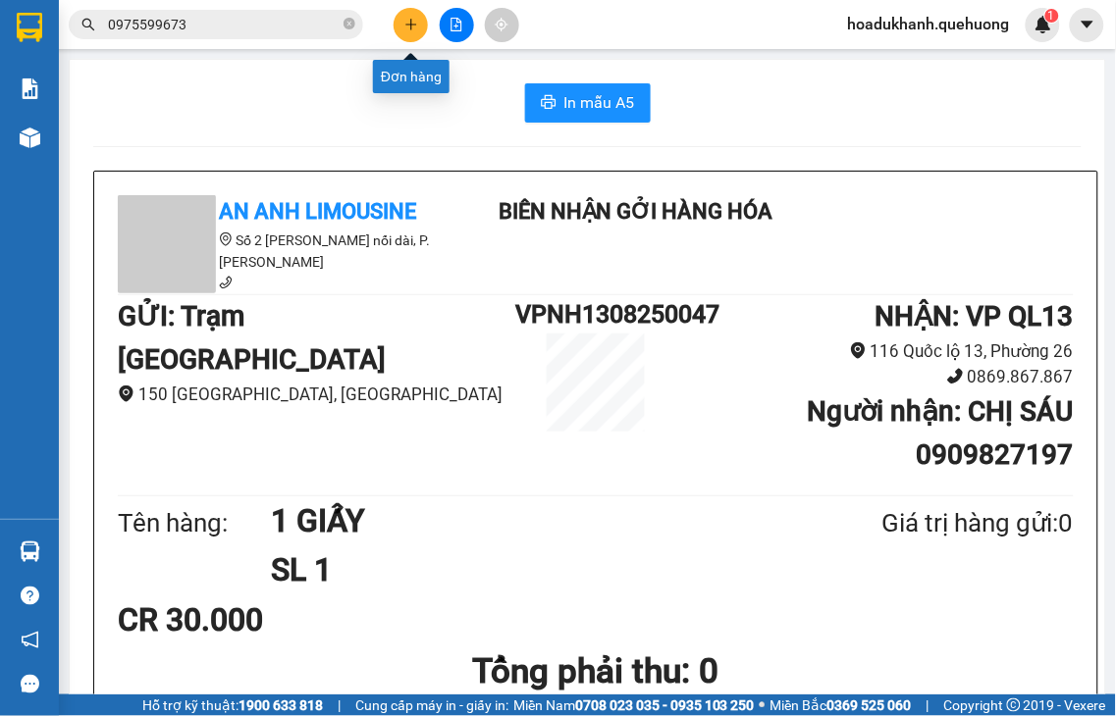
click at [417, 29] on icon "plus" at bounding box center [411, 25] width 14 height 14
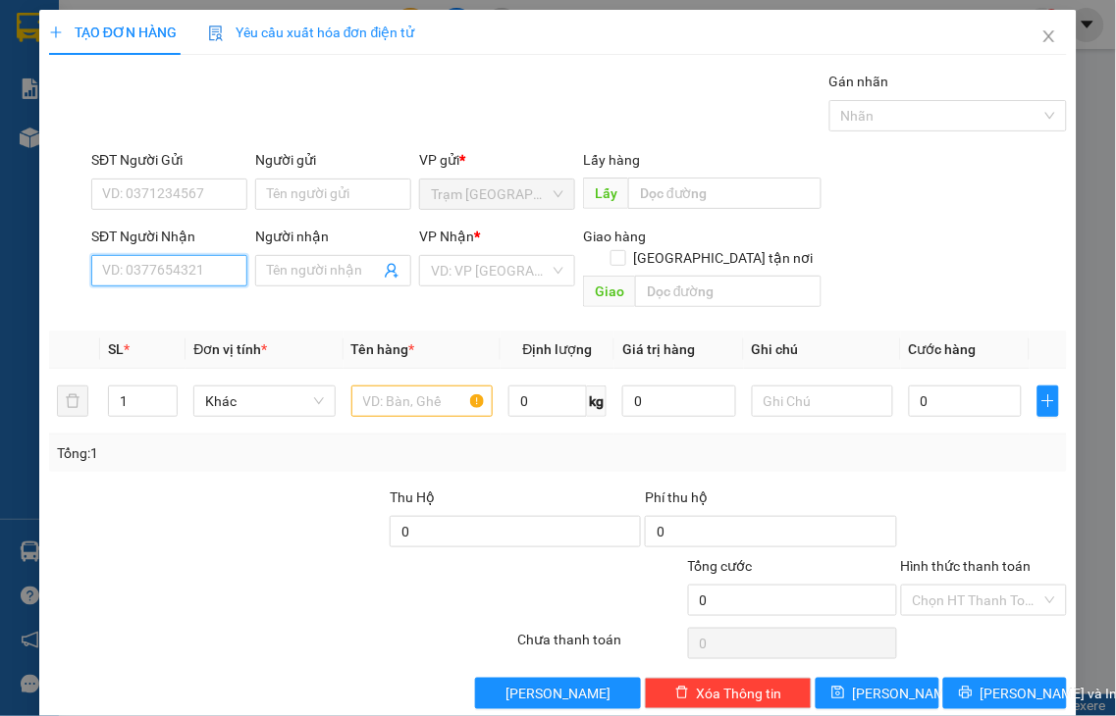
click at [214, 265] on input "SĐT Người Nhận" at bounding box center [169, 270] width 156 height 31
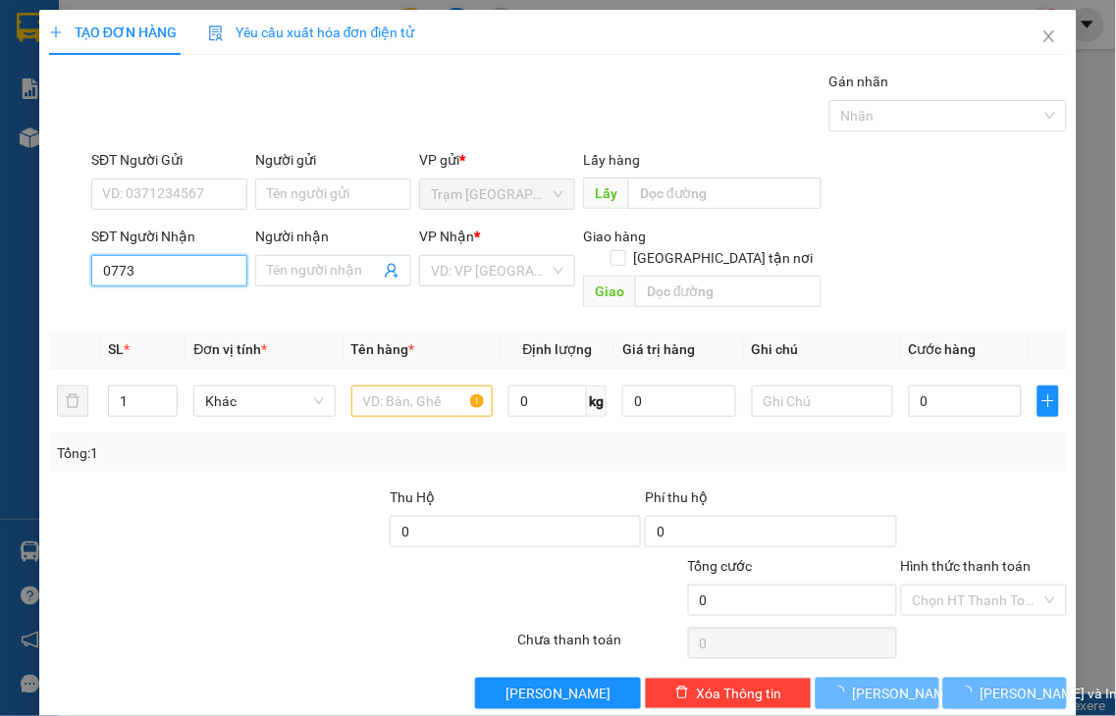
click at [207, 266] on input "0773" at bounding box center [169, 270] width 156 height 31
click at [76, 268] on div "SĐT Người Nhận 0773 0773 Người nhận Tên người nhận VP Nhận * VD: VP [GEOGRAPHIC…" at bounding box center [558, 271] width 1022 height 90
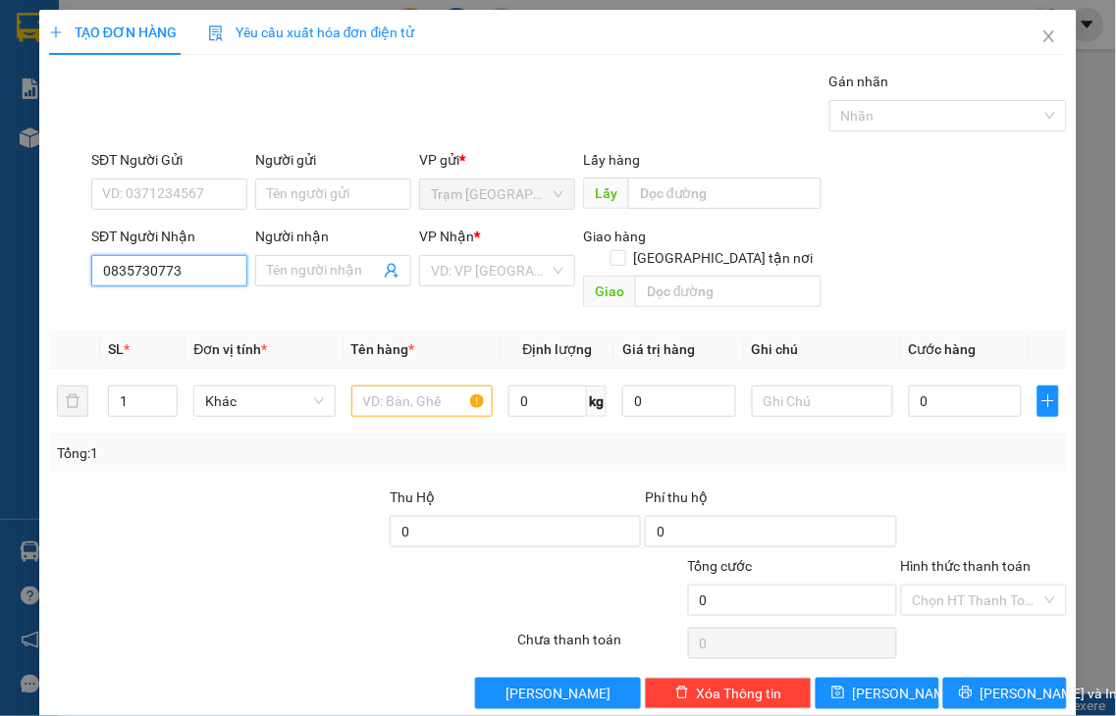
click at [212, 261] on input "0835730773" at bounding box center [169, 270] width 156 height 31
drag, startPoint x: 182, startPoint y: 273, endPoint x: 0, endPoint y: 280, distance: 181.7
click at [0, 280] on div "TẠO ĐƠN HÀNG Yêu cầu xuất hóa đơn điện tử Transit Pickup Surcharge Ids Transit …" at bounding box center [558, 358] width 1116 height 716
click at [172, 272] on input "0929" at bounding box center [169, 270] width 156 height 31
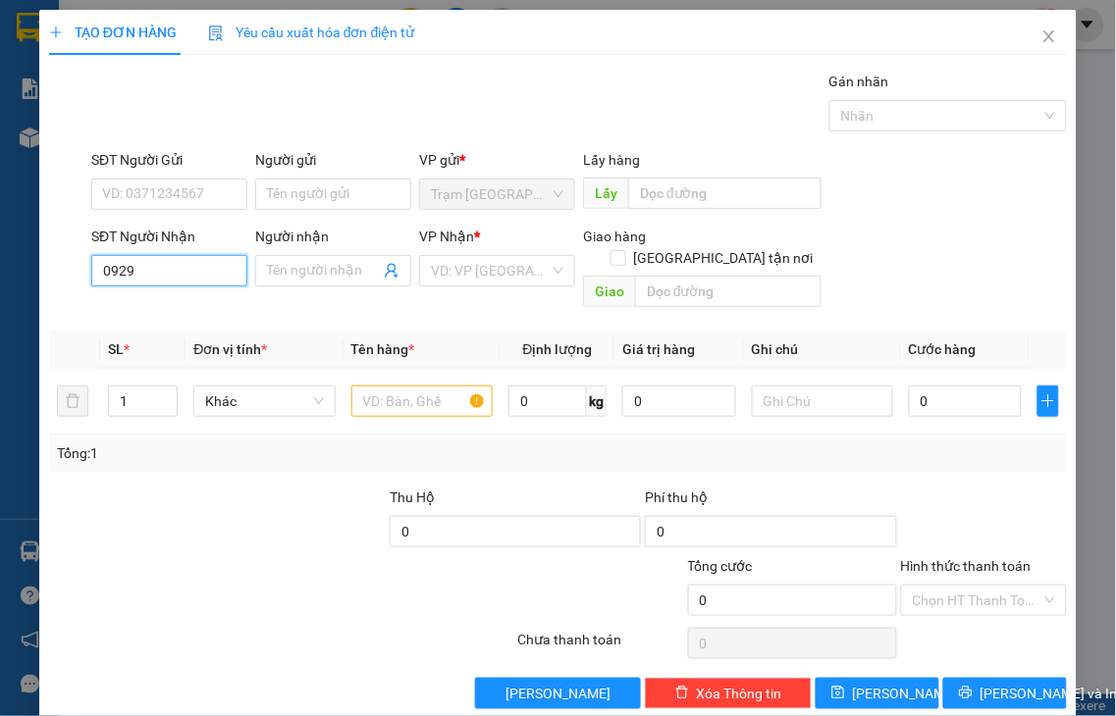
click at [172, 272] on input "0929" at bounding box center [169, 270] width 156 height 31
click at [184, 269] on input "0943750929" at bounding box center [169, 270] width 156 height 31
click at [184, 272] on input "094375092" at bounding box center [169, 270] width 156 height 31
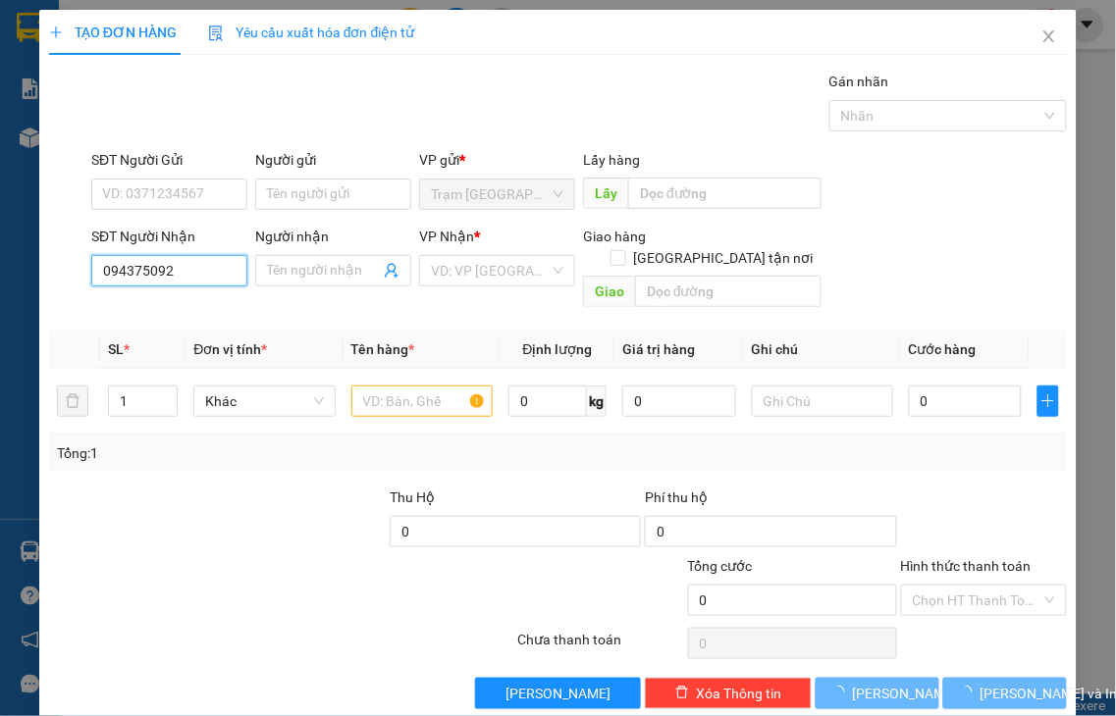
click at [184, 272] on input "094375092" at bounding box center [169, 270] width 156 height 31
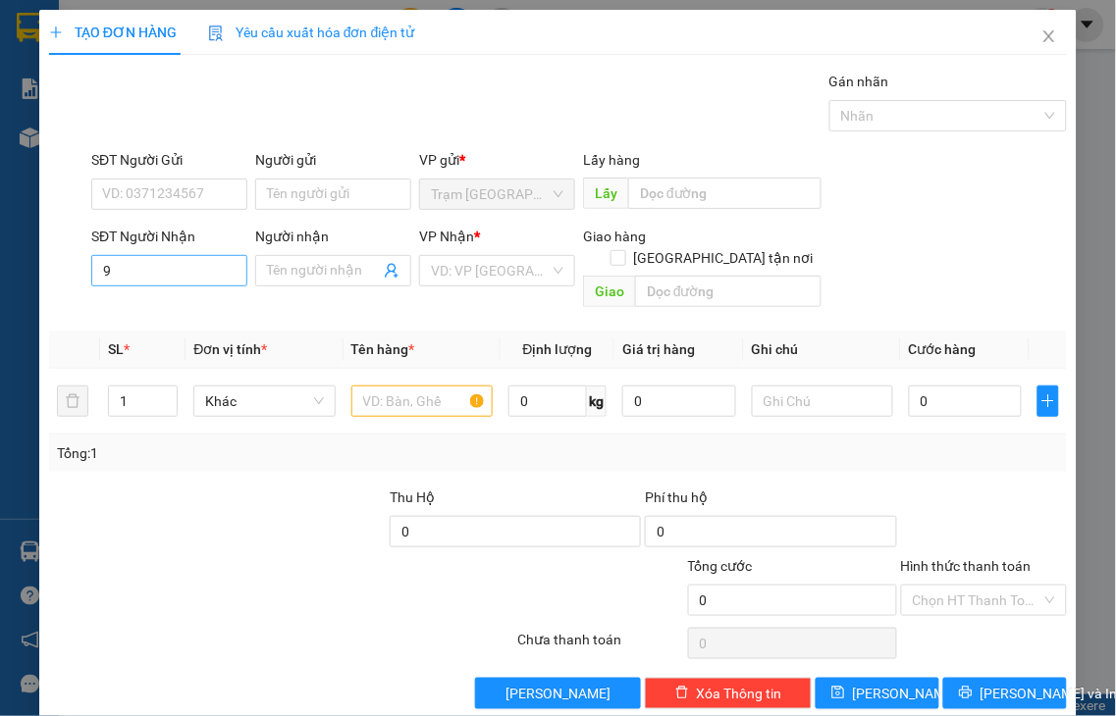
drag, startPoint x: 72, startPoint y: 269, endPoint x: 91, endPoint y: 266, distance: 19.8
click at [88, 266] on div "SĐT Người Nhận 9 9 Người nhận Tên người nhận VP Nhận * VD: VP Sài Gòn Giao hàng…" at bounding box center [558, 271] width 1022 height 90
drag, startPoint x: 109, startPoint y: 265, endPoint x: 84, endPoint y: 273, distance: 25.8
click at [84, 273] on div "SĐT Người Nhận 9 9 Người nhận Tên người nhận VP Nhận * VD: VP Sài Gòn Giao hàng…" at bounding box center [558, 271] width 1022 height 90
click at [135, 191] on input "SĐT Người Gửi" at bounding box center [169, 194] width 156 height 31
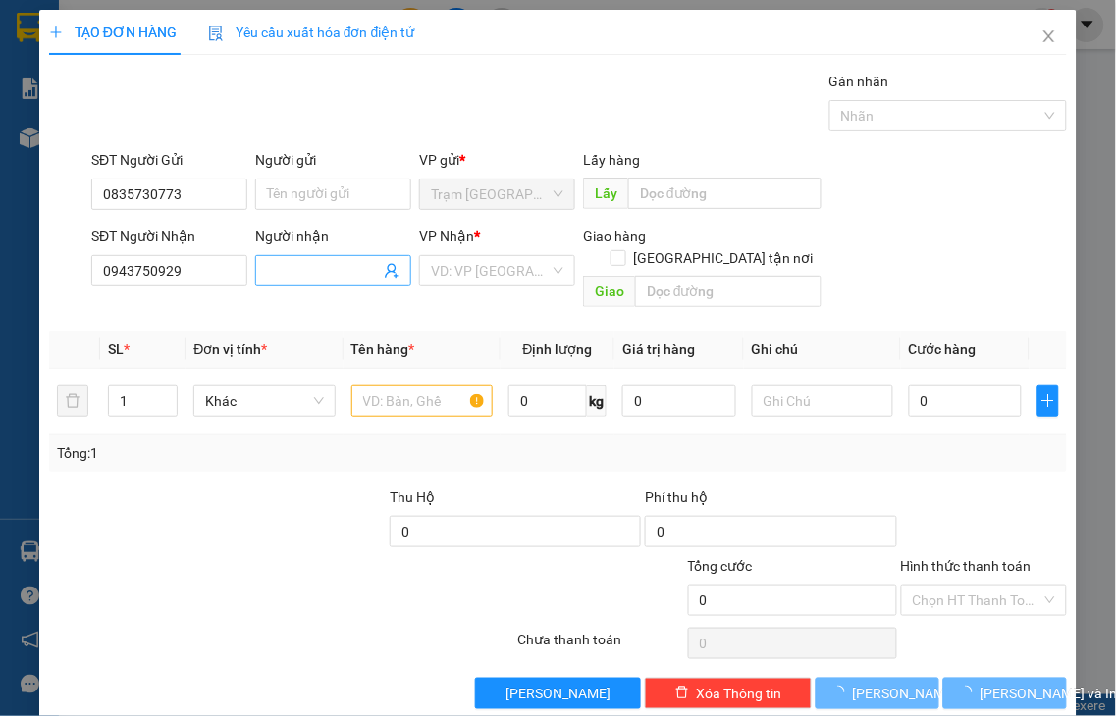
click at [269, 269] on input "Người nhận" at bounding box center [323, 271] width 113 height 22
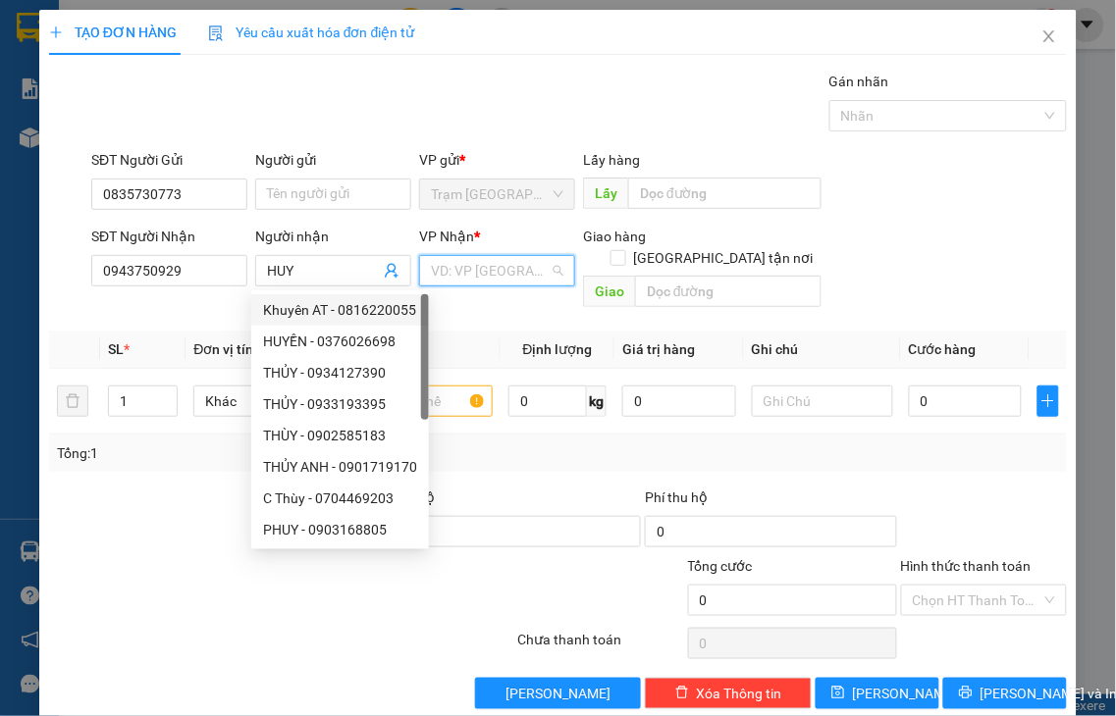
click at [493, 269] on input "search" at bounding box center [490, 270] width 119 height 29
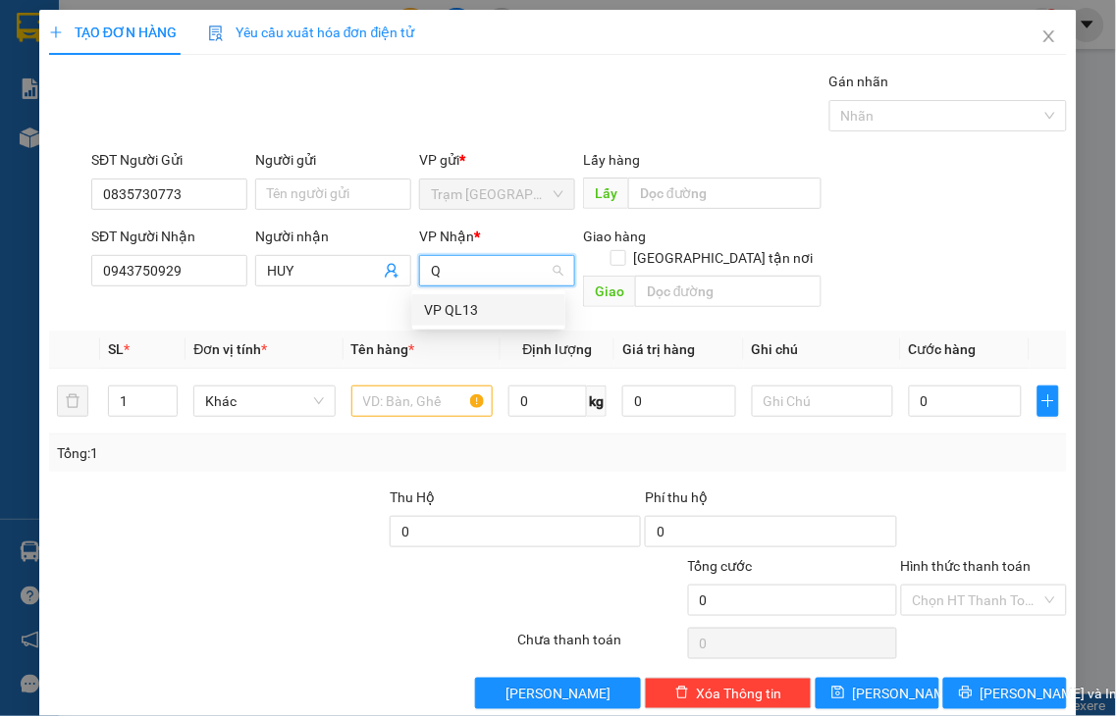
click at [456, 302] on div "VP QL13" at bounding box center [489, 310] width 130 height 22
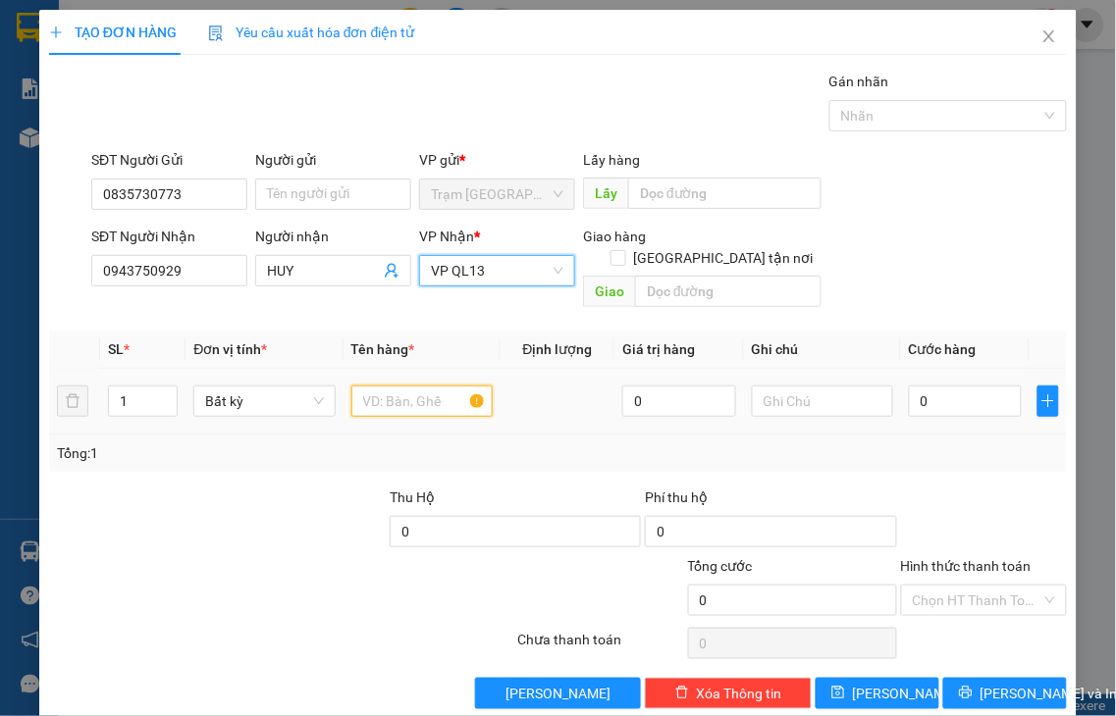
click at [406, 386] on input "text" at bounding box center [421, 401] width 141 height 31
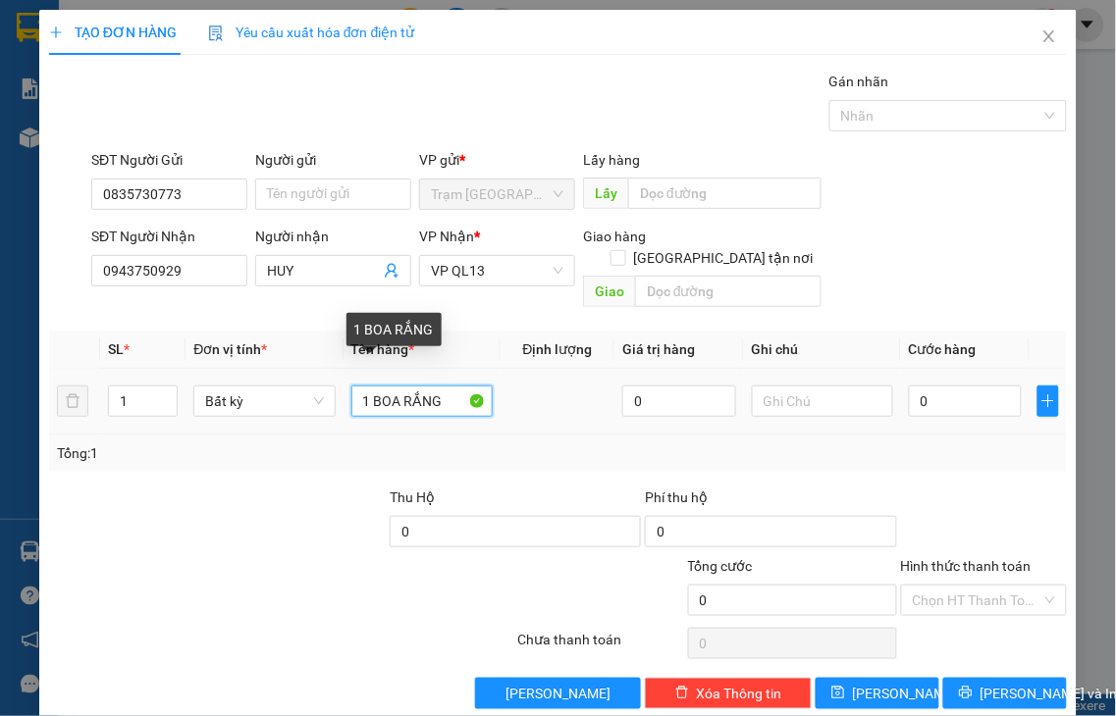
drag, startPoint x: 370, startPoint y: 375, endPoint x: 487, endPoint y: 375, distance: 116.8
click at [487, 375] on td "1 BOA RẮNG" at bounding box center [421, 402] width 157 height 66
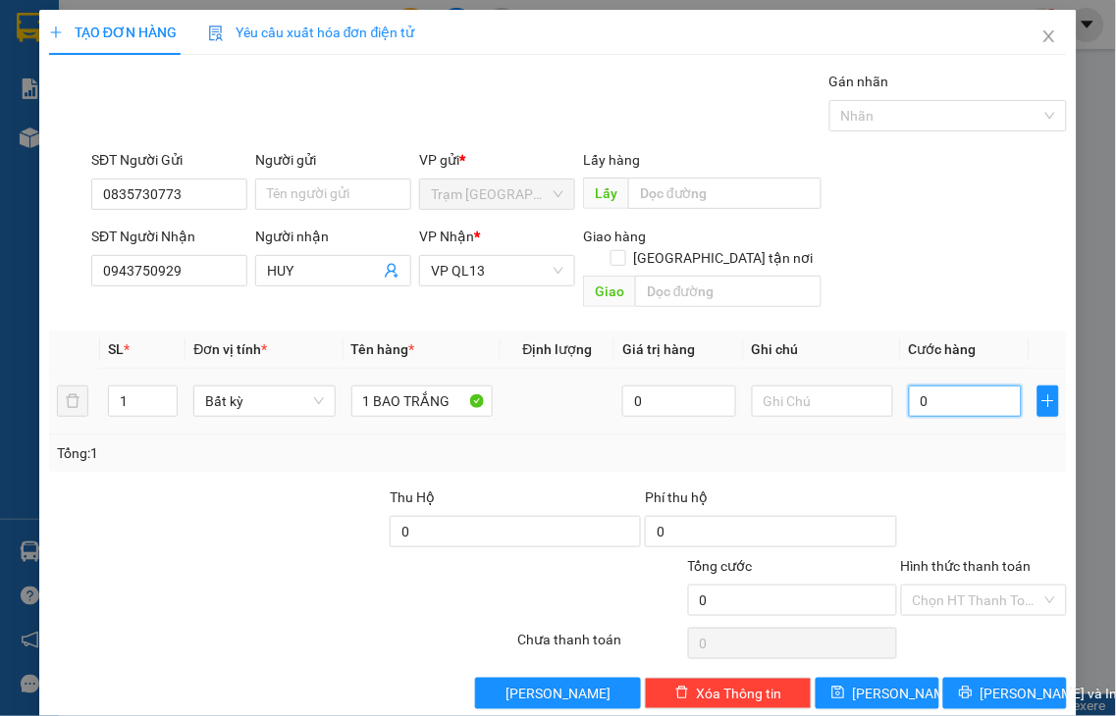
click at [975, 386] on input "0" at bounding box center [965, 401] width 113 height 31
click at [981, 558] on label "Hình thức thanh toán" at bounding box center [966, 566] width 131 height 16
click at [981, 586] on input "Hình thức thanh toán" at bounding box center [978, 600] width 130 height 29
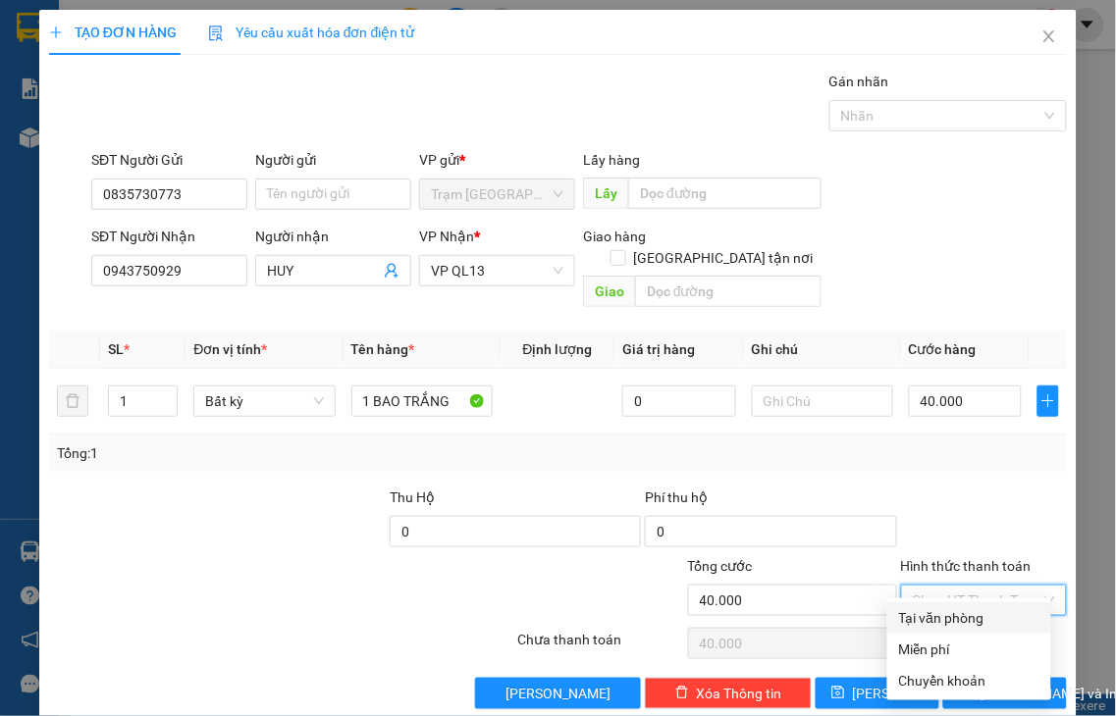
click at [965, 616] on div "Tại văn phòng" at bounding box center [969, 618] width 140 height 22
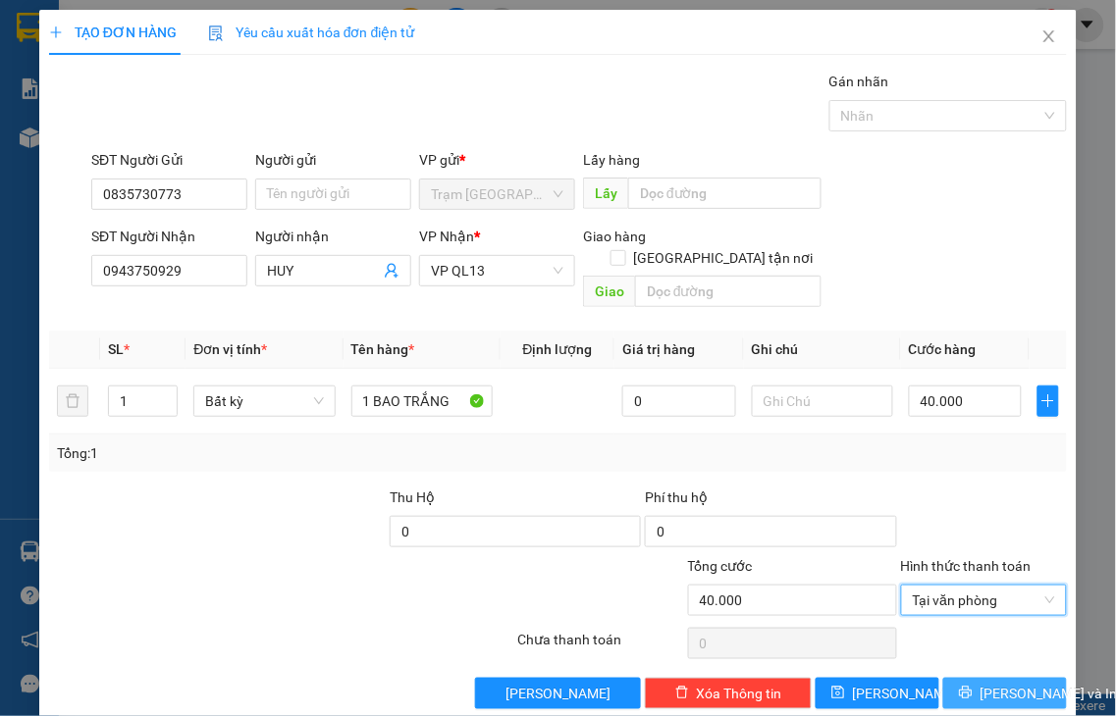
click at [980, 683] on span "[PERSON_NAME] và In" at bounding box center [1048, 694] width 137 height 22
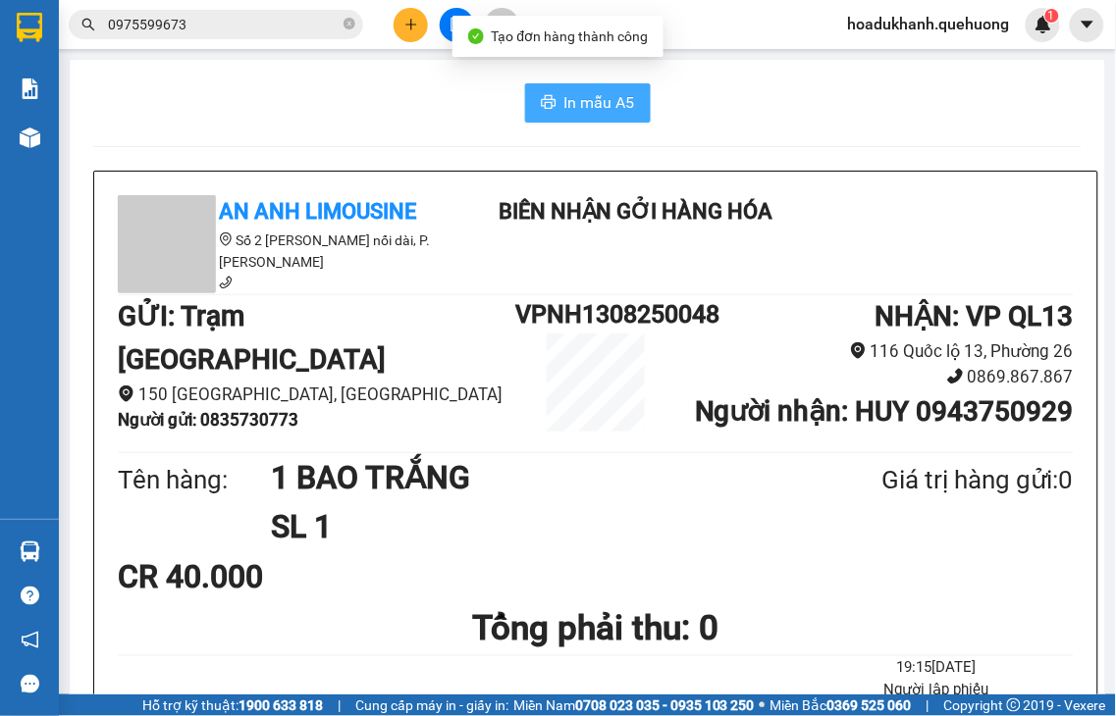
click at [567, 96] on span "In mẫu A5" at bounding box center [599, 102] width 71 height 25
click at [604, 114] on span "In mẫu A5" at bounding box center [599, 102] width 71 height 25
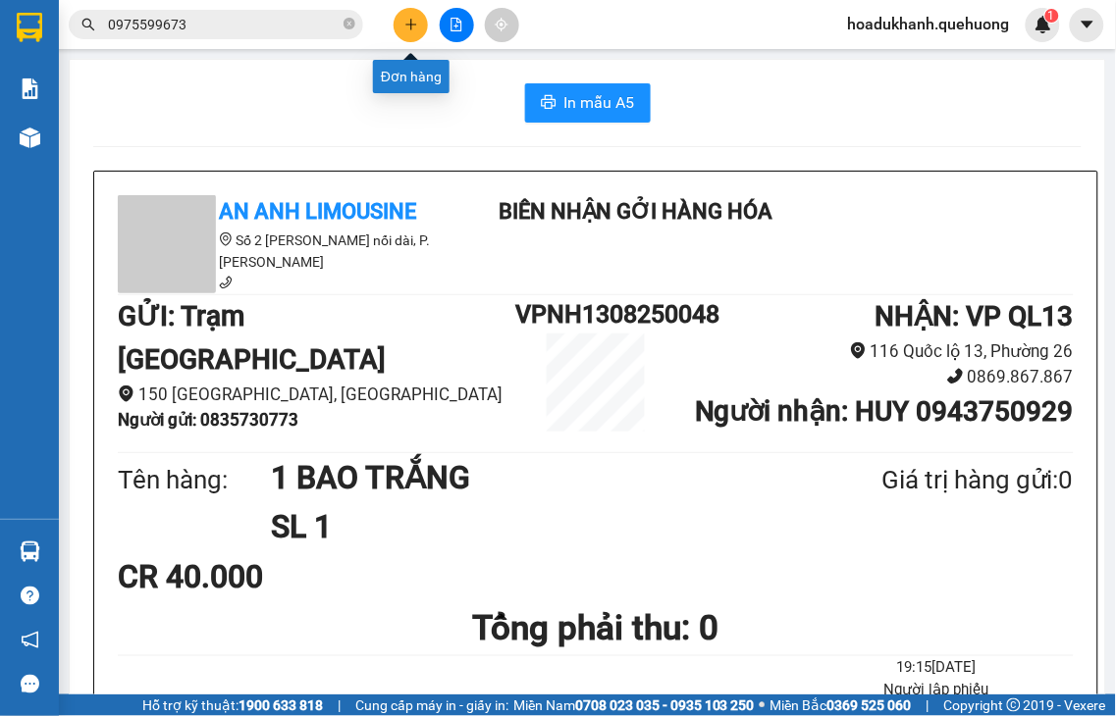
click at [410, 26] on icon "plus" at bounding box center [410, 24] width 1 height 11
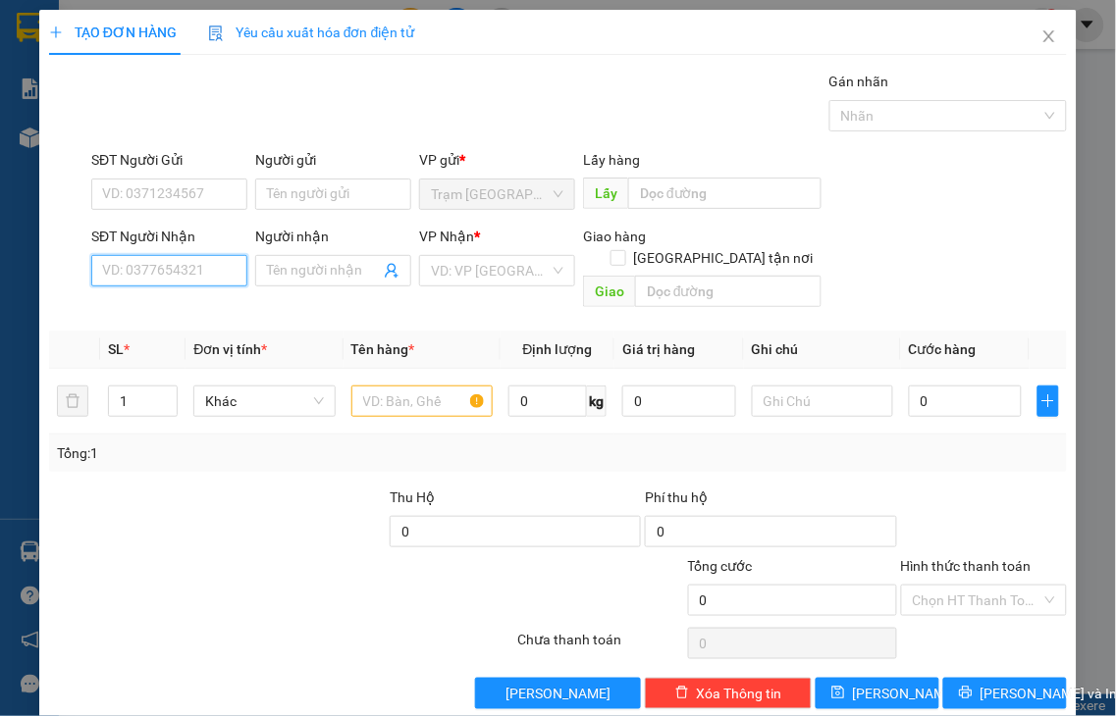
click at [217, 265] on input "SĐT Người Nhận" at bounding box center [169, 270] width 156 height 31
click at [182, 308] on div "0961527481 - LIÊN" at bounding box center [167, 310] width 130 height 22
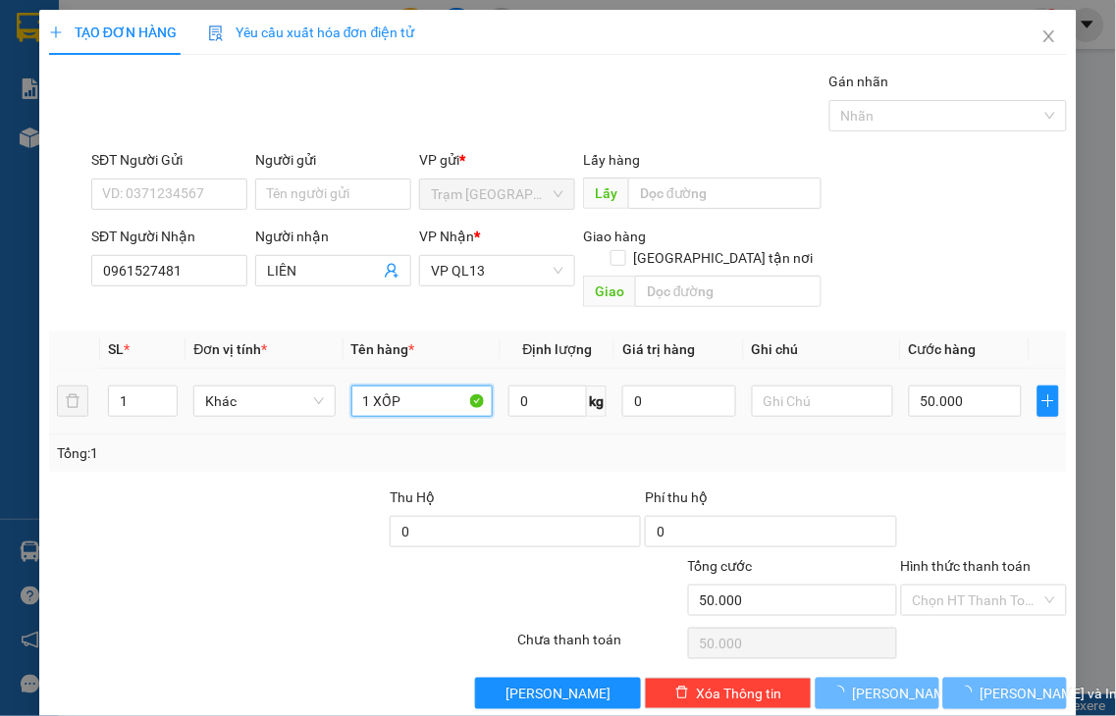
click at [503, 369] on tr "1 Khác 1 XỐP 0 kg 0 50.000" at bounding box center [558, 402] width 1018 height 66
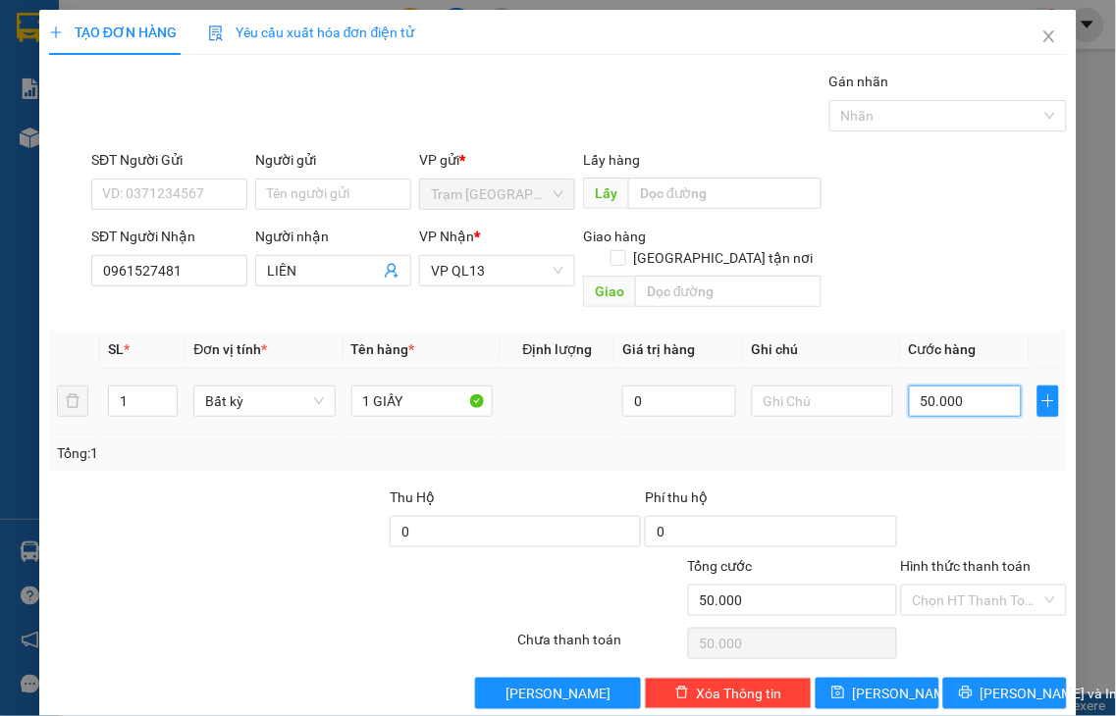
click at [975, 391] on input "50.000" at bounding box center [965, 401] width 113 height 31
click at [968, 558] on label "Hình thức thanh toán" at bounding box center [966, 566] width 131 height 16
click at [968, 586] on input "Hình thức thanh toán" at bounding box center [978, 600] width 130 height 29
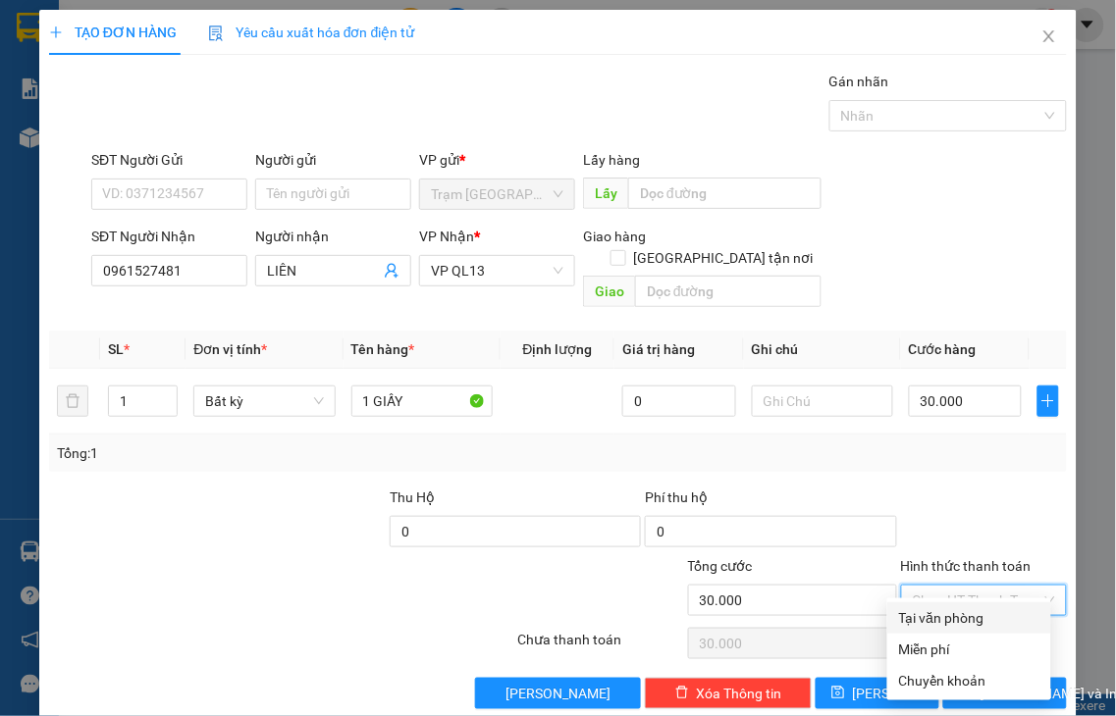
click at [996, 615] on div "Tại văn phòng" at bounding box center [969, 618] width 140 height 22
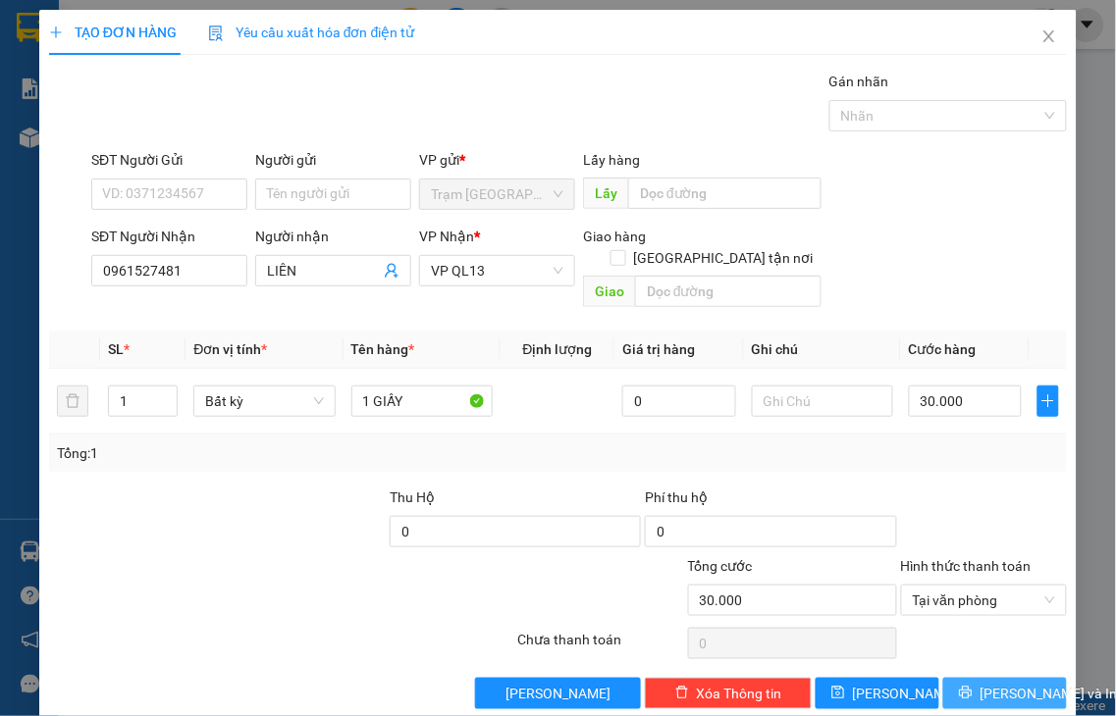
click at [984, 683] on span "[PERSON_NAME] và In" at bounding box center [1048, 694] width 137 height 22
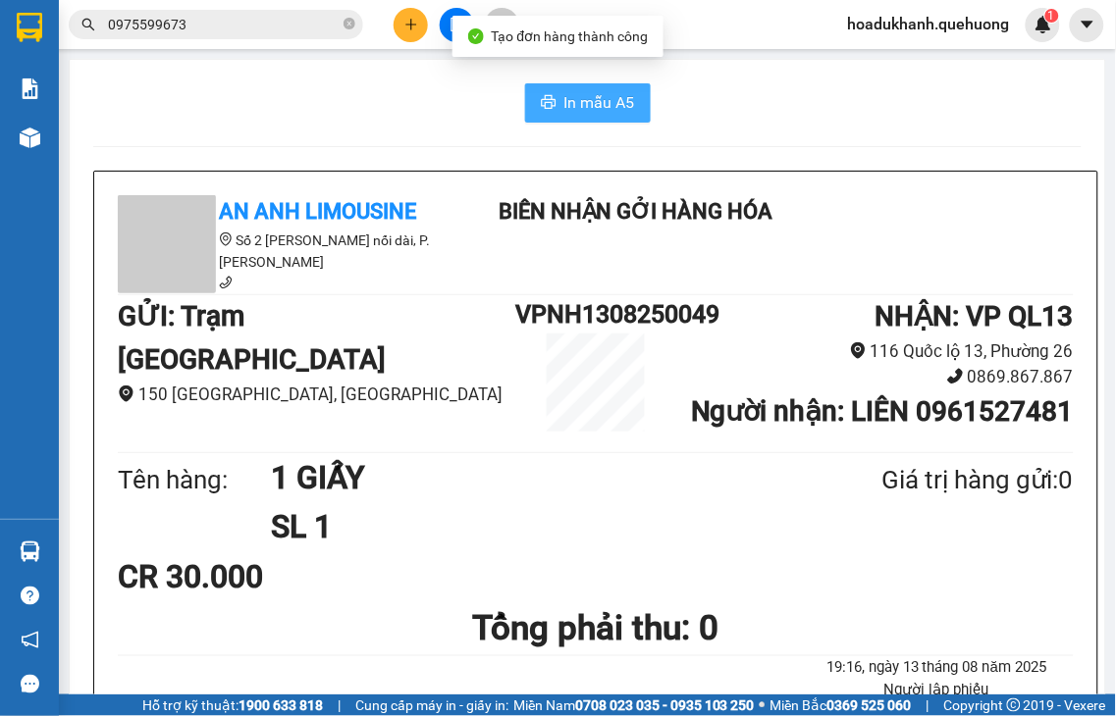
click at [545, 104] on icon "printer" at bounding box center [549, 102] width 16 height 16
click at [405, 24] on icon "plus" at bounding box center [411, 25] width 14 height 14
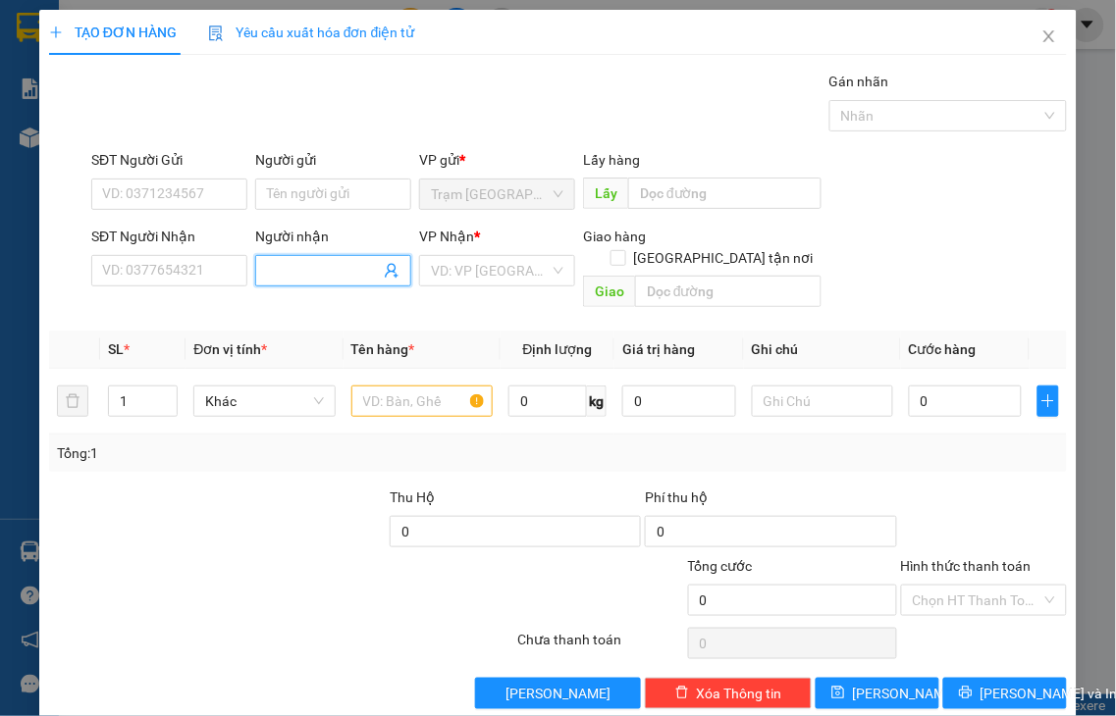
click at [289, 266] on input "Người nhận" at bounding box center [323, 271] width 113 height 22
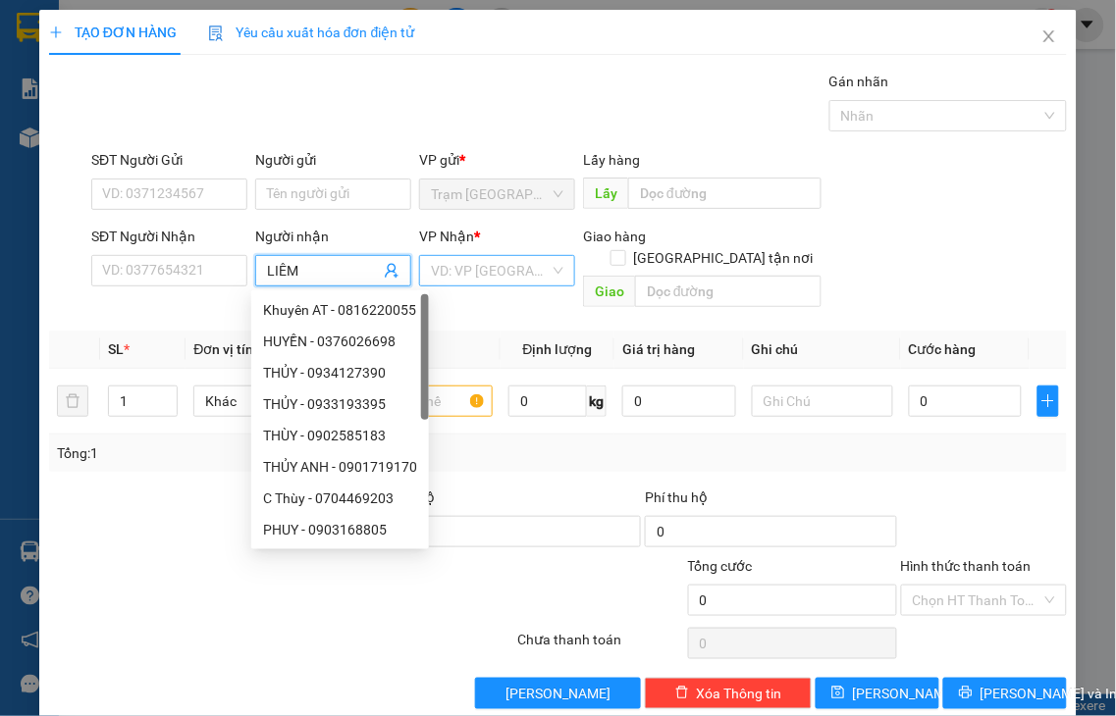
click at [445, 278] on input "search" at bounding box center [490, 270] width 119 height 29
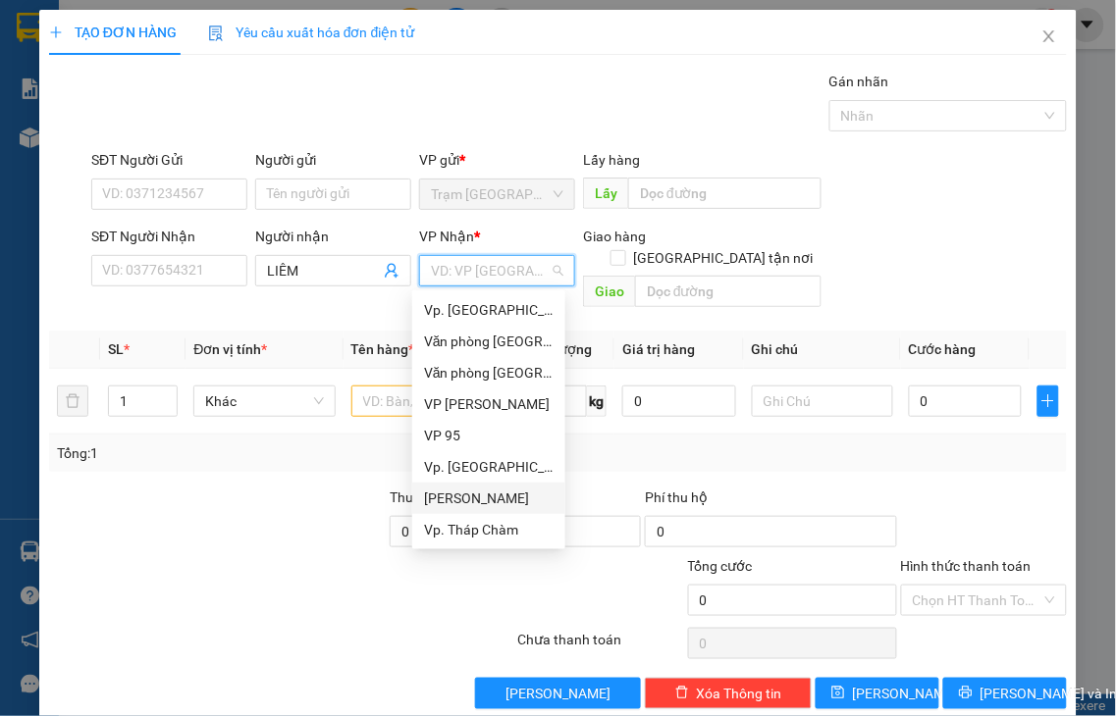
drag, startPoint x: 484, startPoint y: 499, endPoint x: 355, endPoint y: 414, distance: 153.8
click at [478, 496] on div "[PERSON_NAME]" at bounding box center [489, 499] width 130 height 22
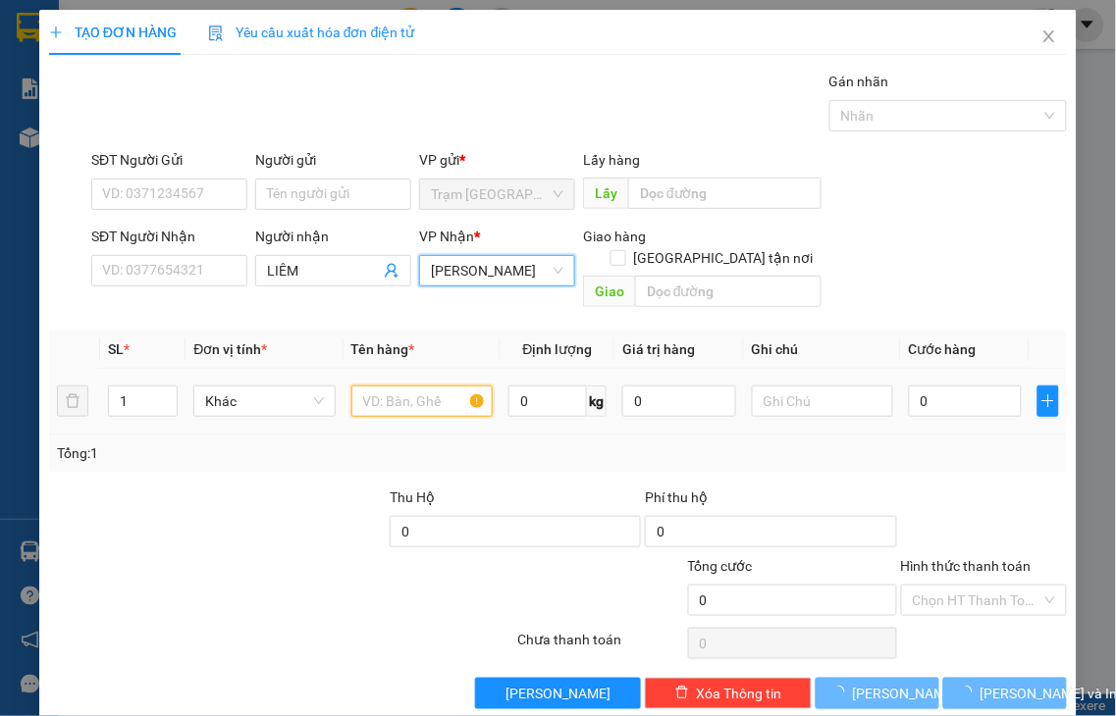
click at [373, 386] on input "text" at bounding box center [421, 401] width 141 height 31
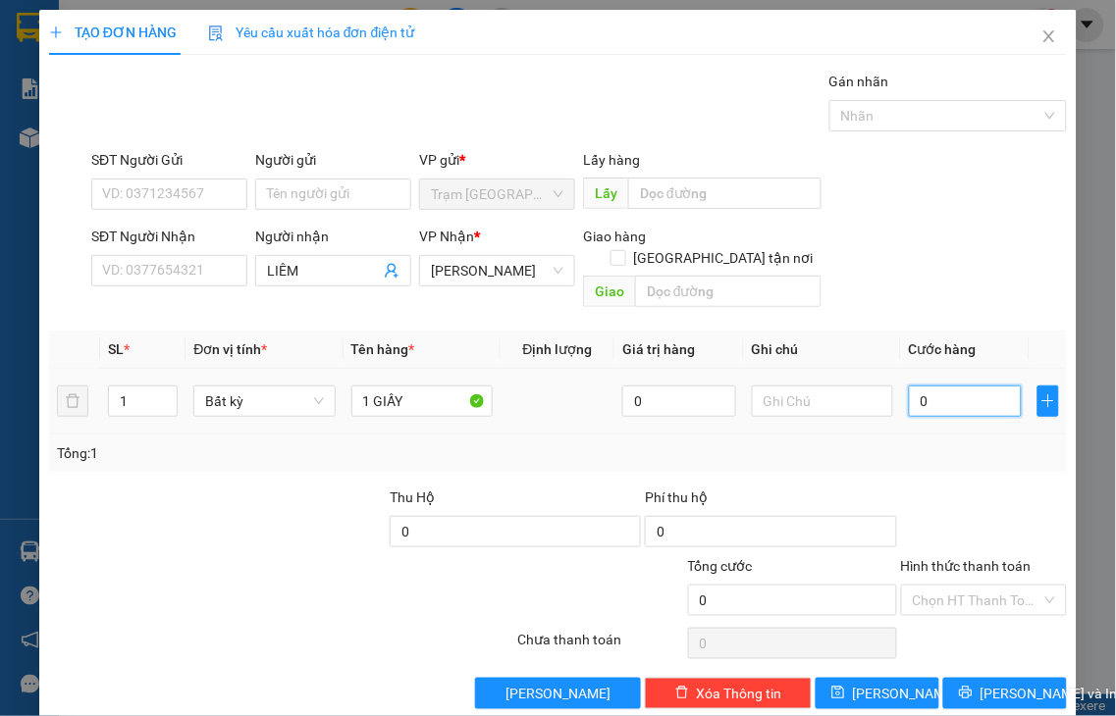
click at [909, 390] on input "0" at bounding box center [965, 401] width 113 height 31
click at [987, 558] on label "Hình thức thanh toán" at bounding box center [966, 566] width 131 height 16
click at [987, 586] on input "Hình thức thanh toán" at bounding box center [978, 600] width 130 height 29
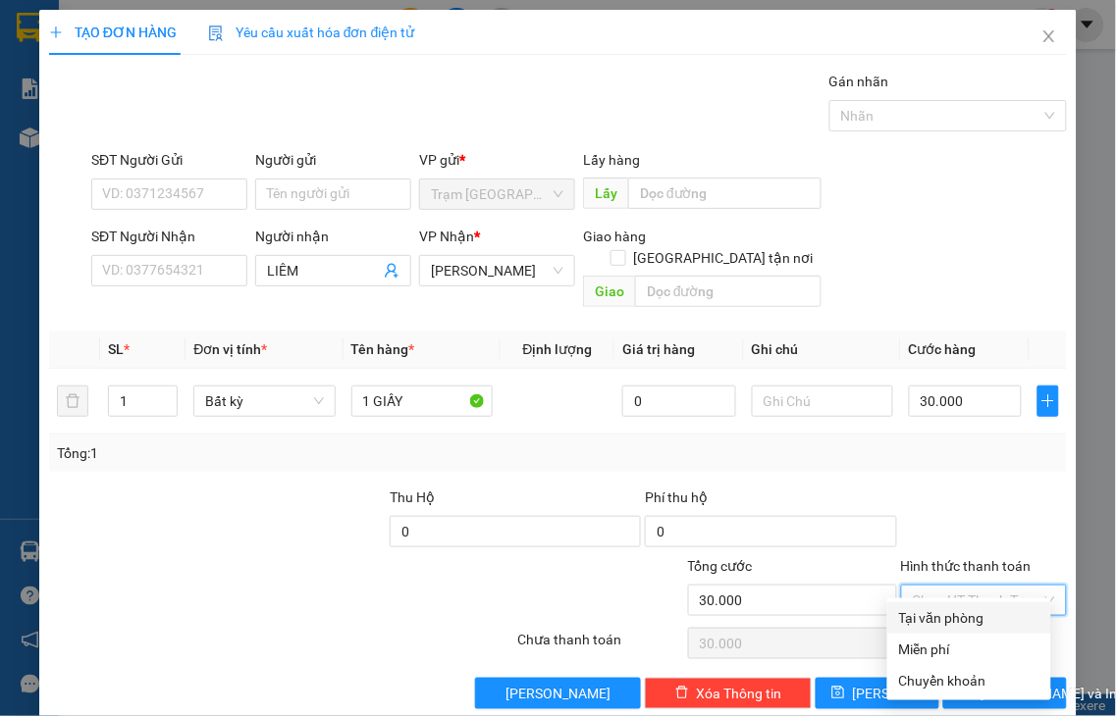
click at [965, 616] on div "Tại văn phòng" at bounding box center [969, 618] width 140 height 22
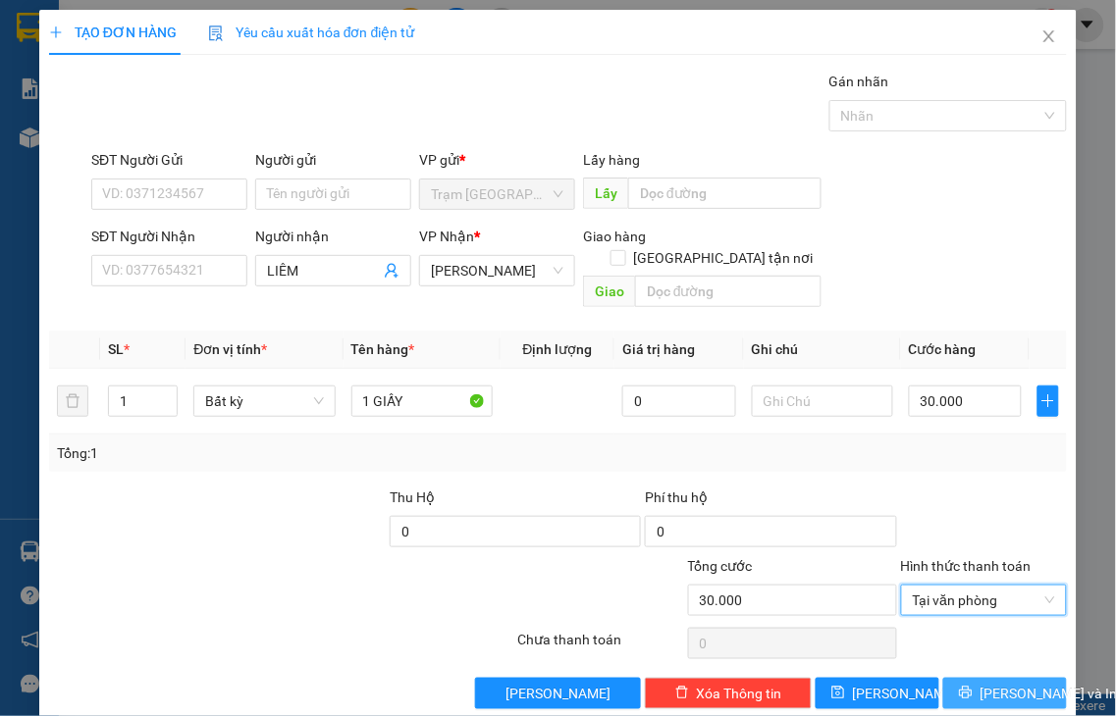
click at [980, 683] on span "[PERSON_NAME] và In" at bounding box center [1048, 694] width 137 height 22
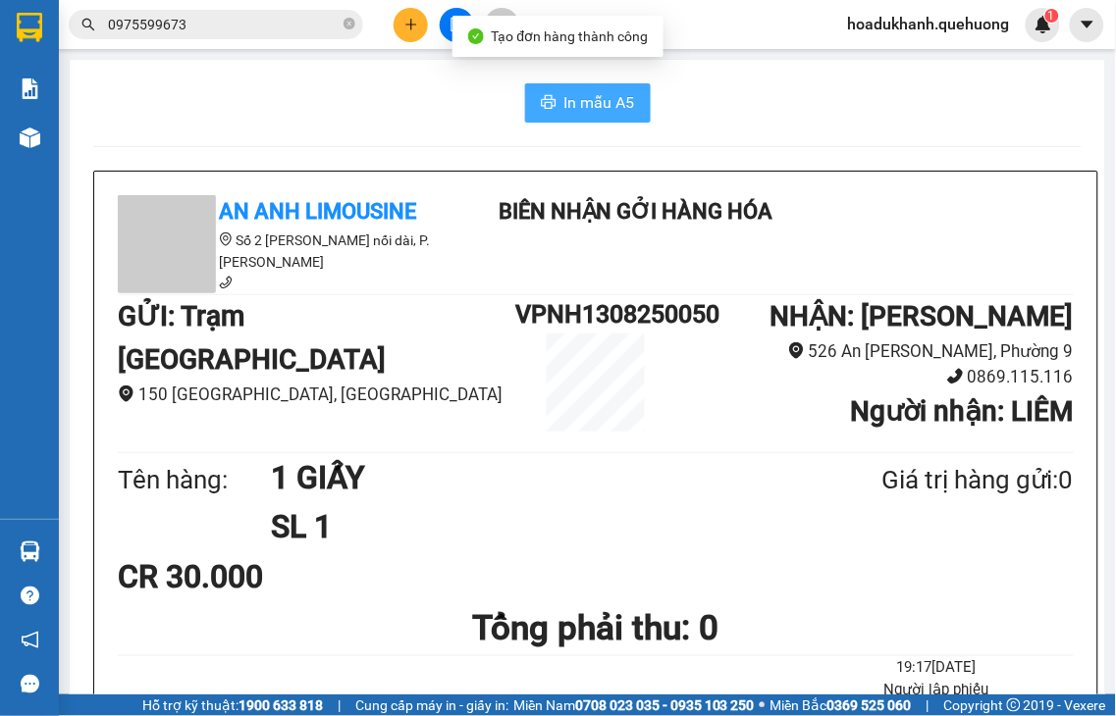
click at [584, 106] on span "In mẫu A5" at bounding box center [599, 102] width 71 height 25
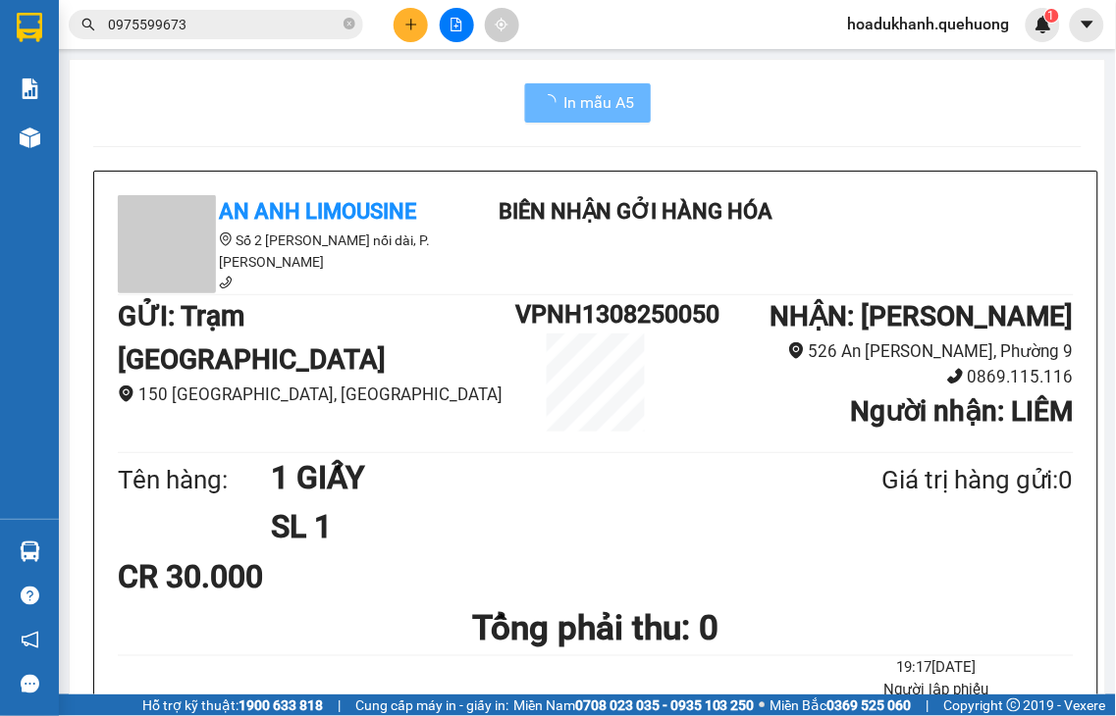
click at [404, 29] on icon "plus" at bounding box center [411, 25] width 14 height 14
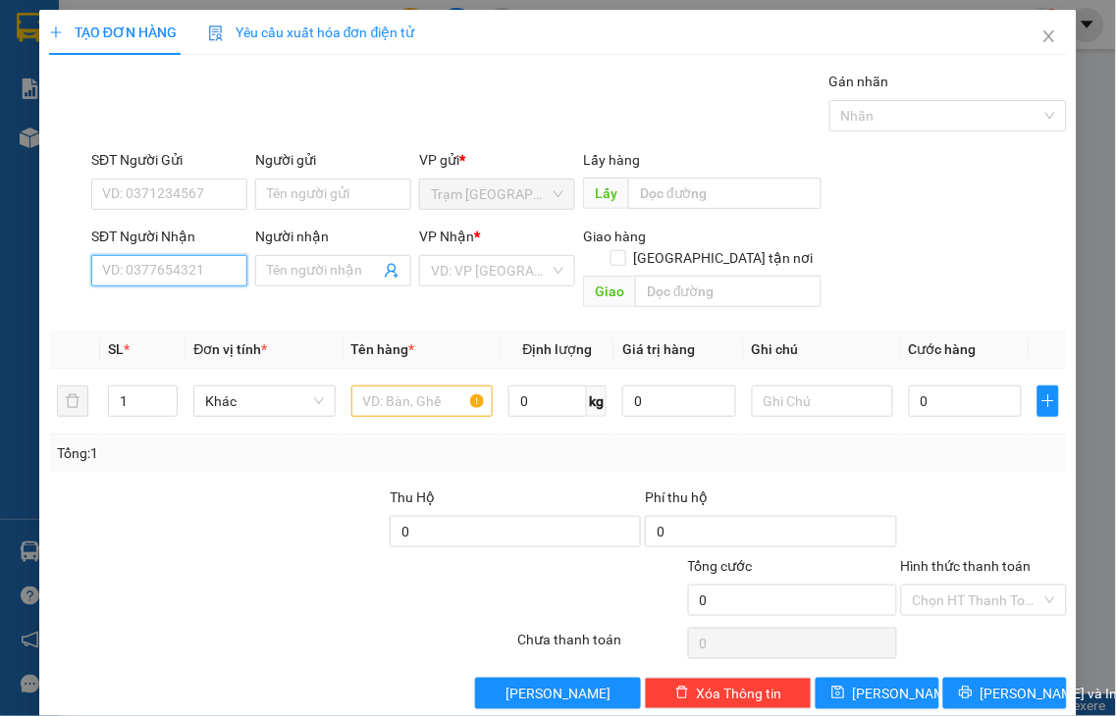
click at [230, 267] on input "SĐT Người Nhận" at bounding box center [169, 270] width 156 height 31
click at [216, 278] on input "4234" at bounding box center [169, 270] width 156 height 31
drag, startPoint x: 196, startPoint y: 310, endPoint x: 292, endPoint y: 349, distance: 103.9
click at [197, 310] on div "0799094234 - [PERSON_NAME]" at bounding box center [198, 310] width 193 height 22
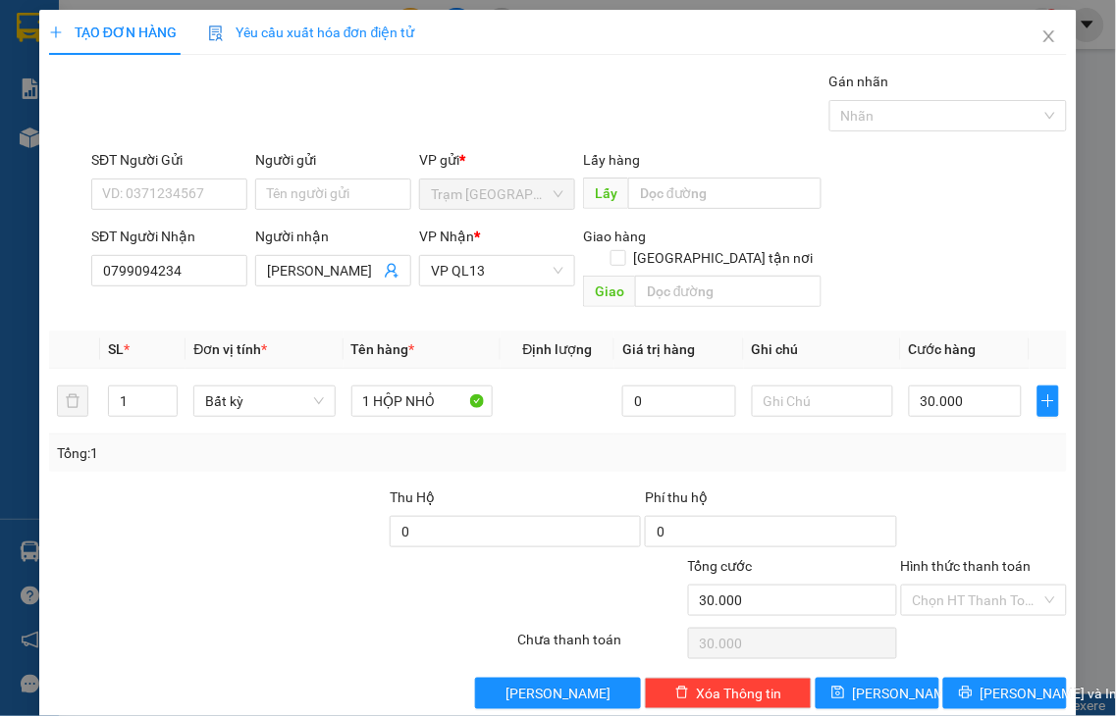
click at [967, 558] on label "Hình thức thanh toán" at bounding box center [966, 566] width 131 height 16
click at [967, 586] on input "Hình thức thanh toán" at bounding box center [978, 600] width 130 height 29
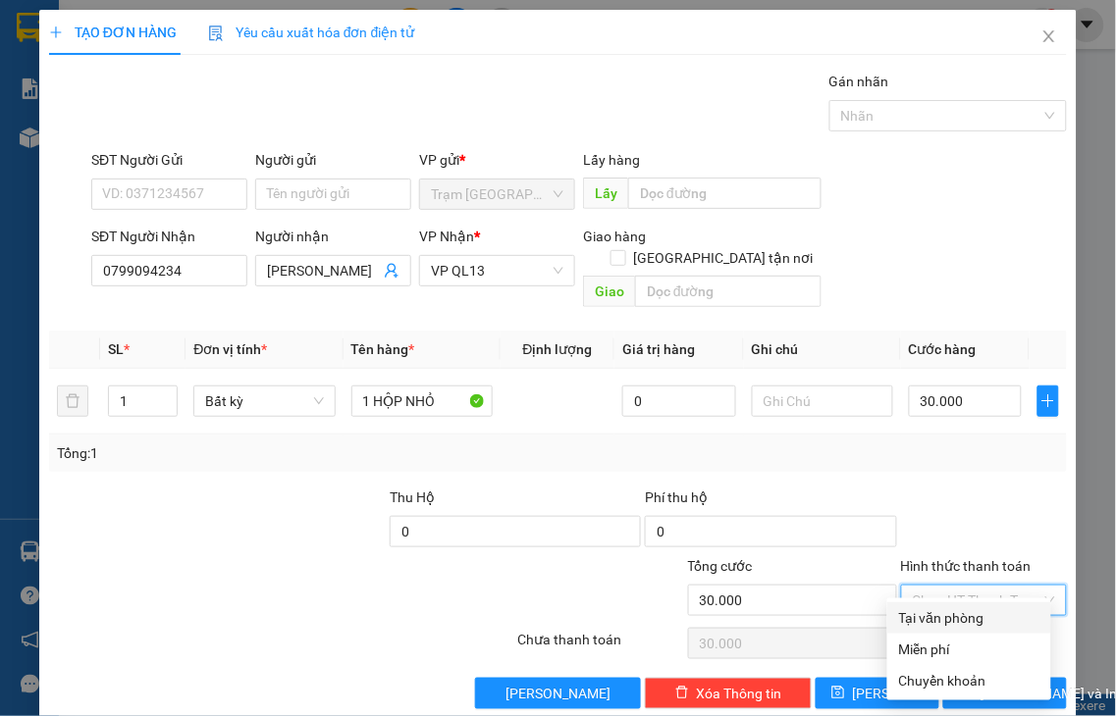
click at [985, 616] on div "Tại văn phòng" at bounding box center [969, 618] width 140 height 22
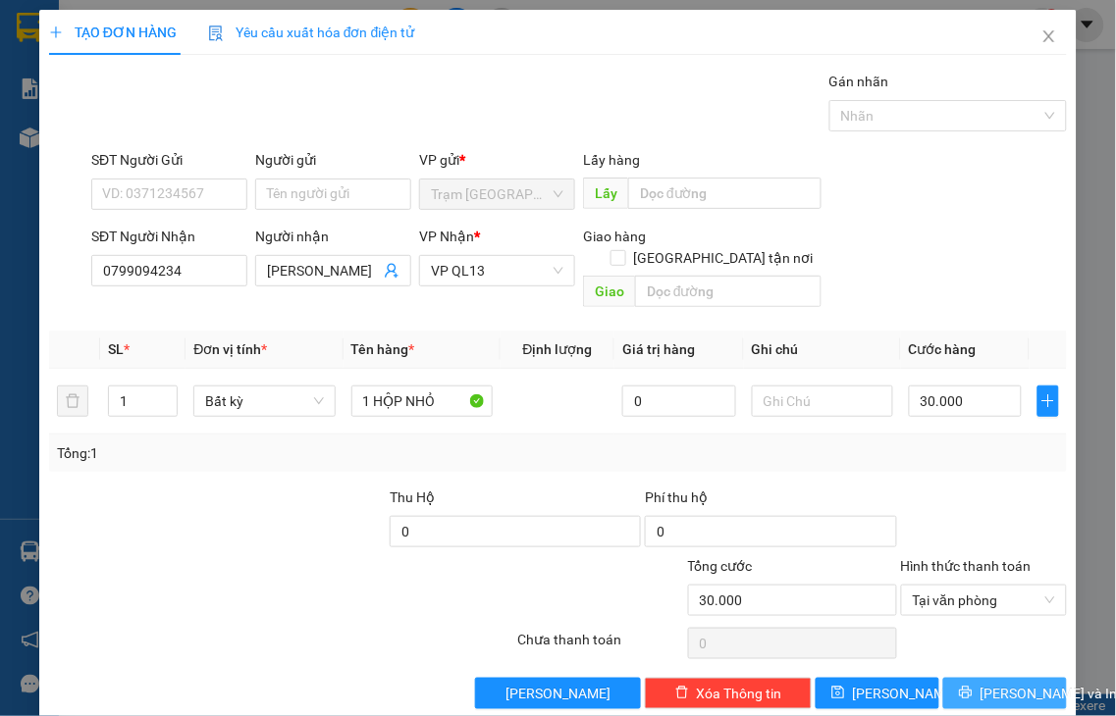
click at [991, 683] on span "[PERSON_NAME] và In" at bounding box center [1048, 694] width 137 height 22
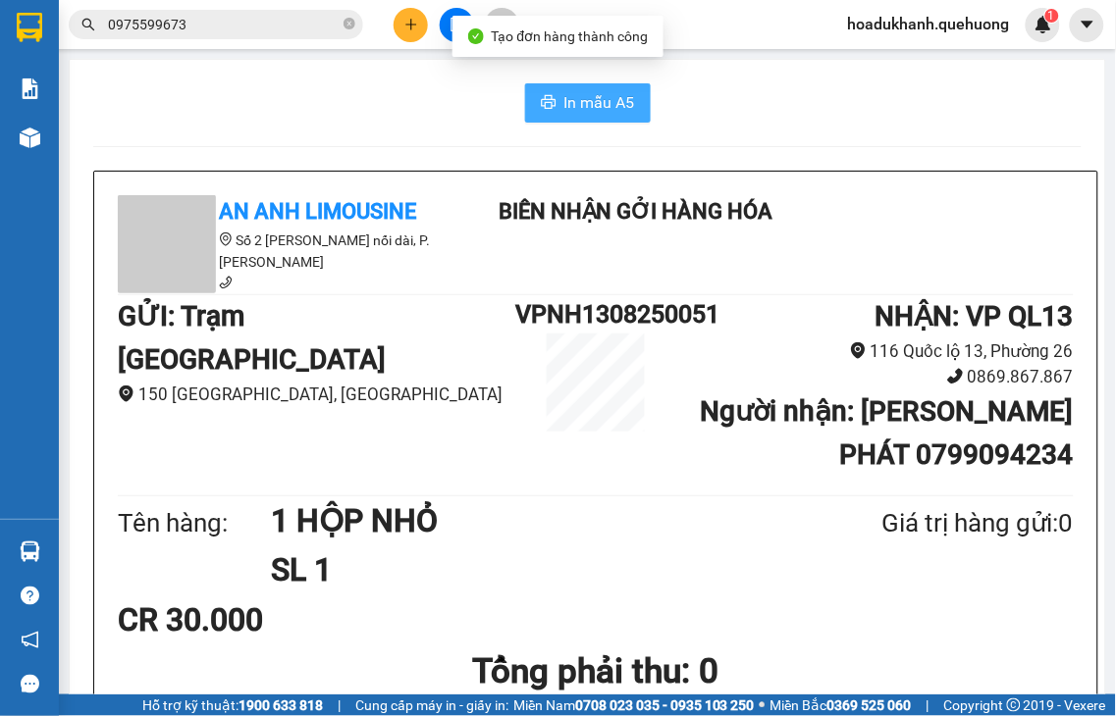
click at [601, 93] on span "In mẫu A5" at bounding box center [599, 102] width 71 height 25
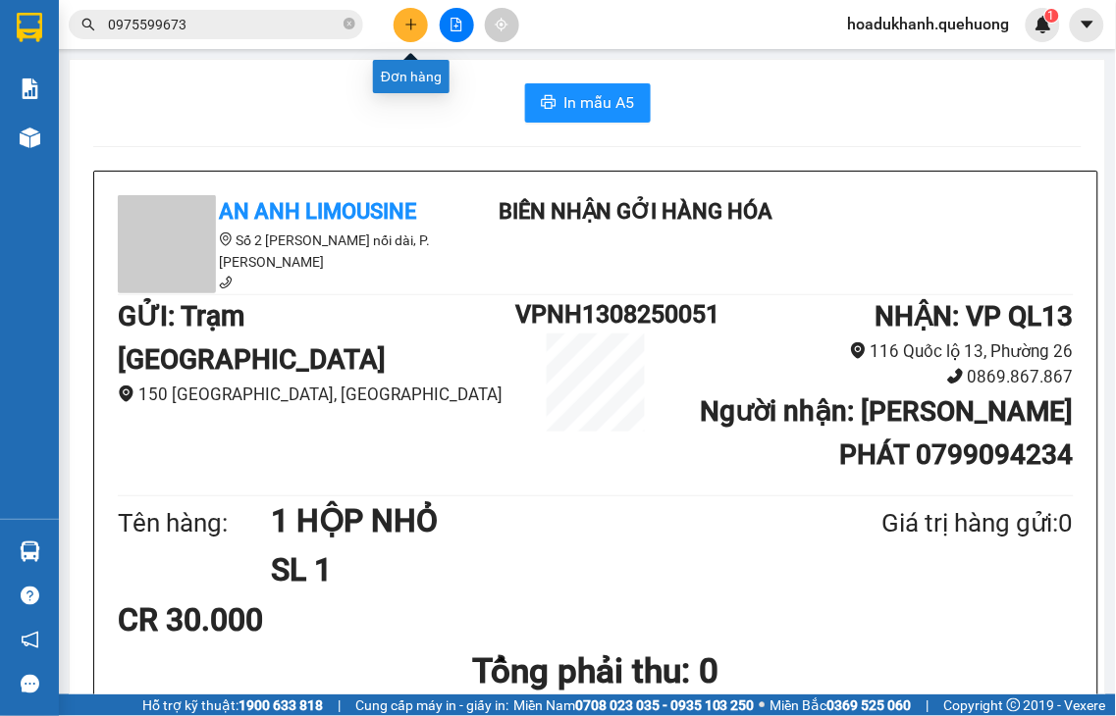
click at [413, 29] on icon "plus" at bounding box center [411, 25] width 14 height 14
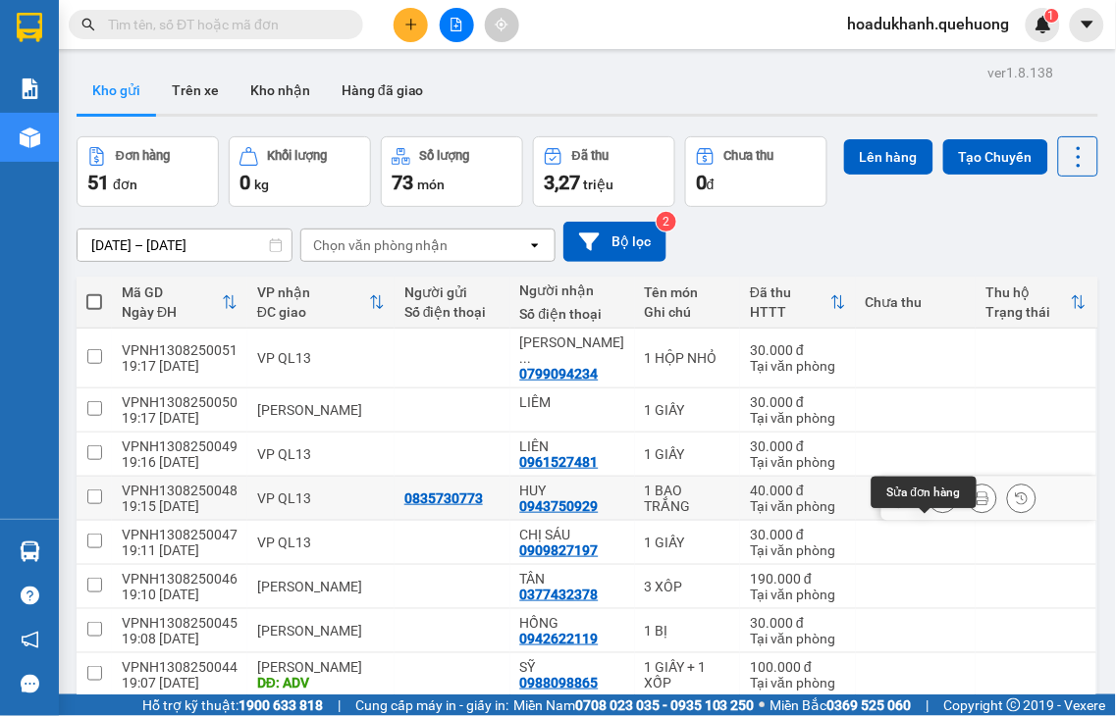
click at [936, 505] on icon at bounding box center [943, 499] width 14 height 14
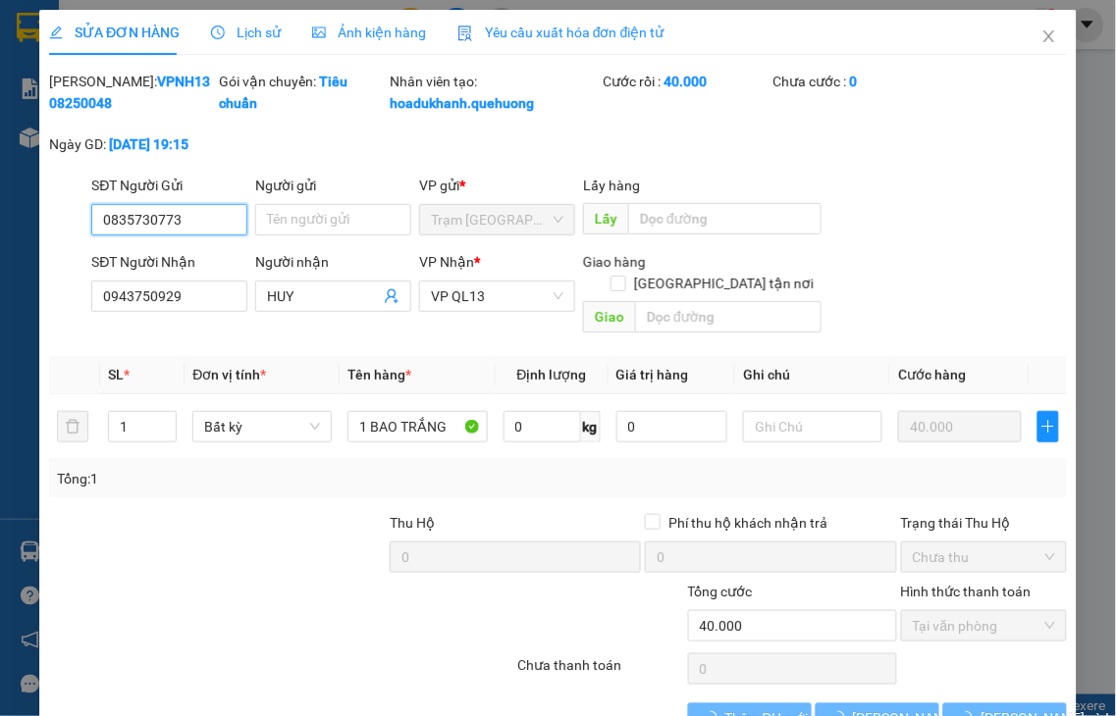
type input "0835730773"
type input "0943750929"
type input "HUY"
type input "40.000"
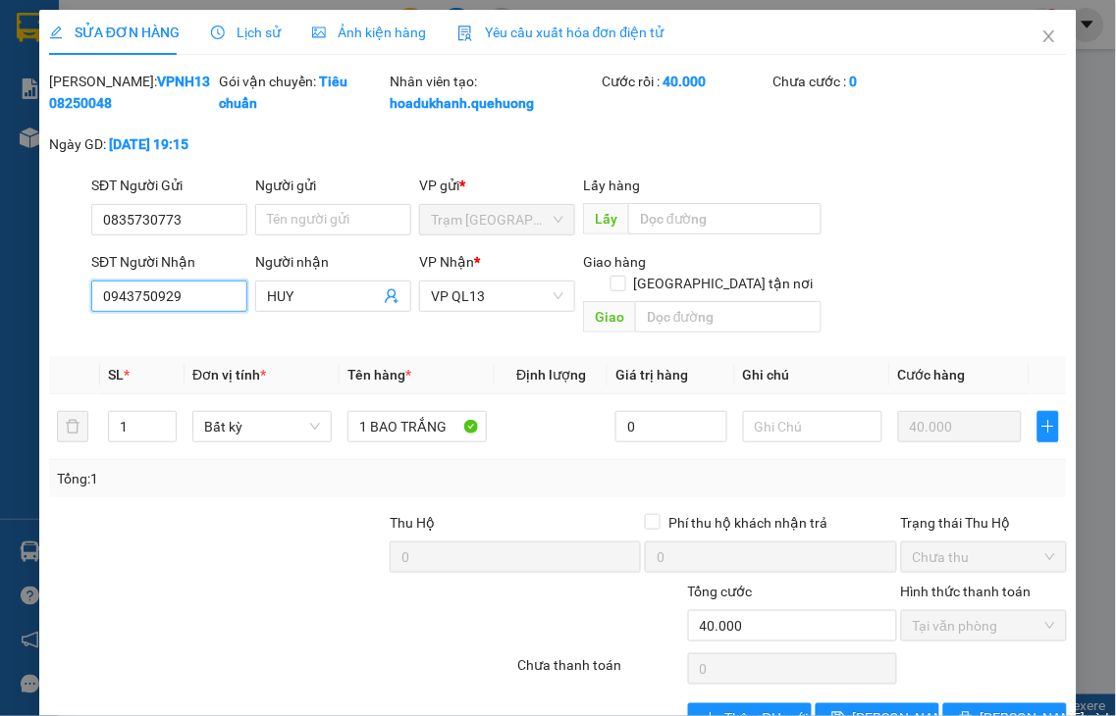
click at [169, 312] on input "0943750929" at bounding box center [169, 296] width 156 height 31
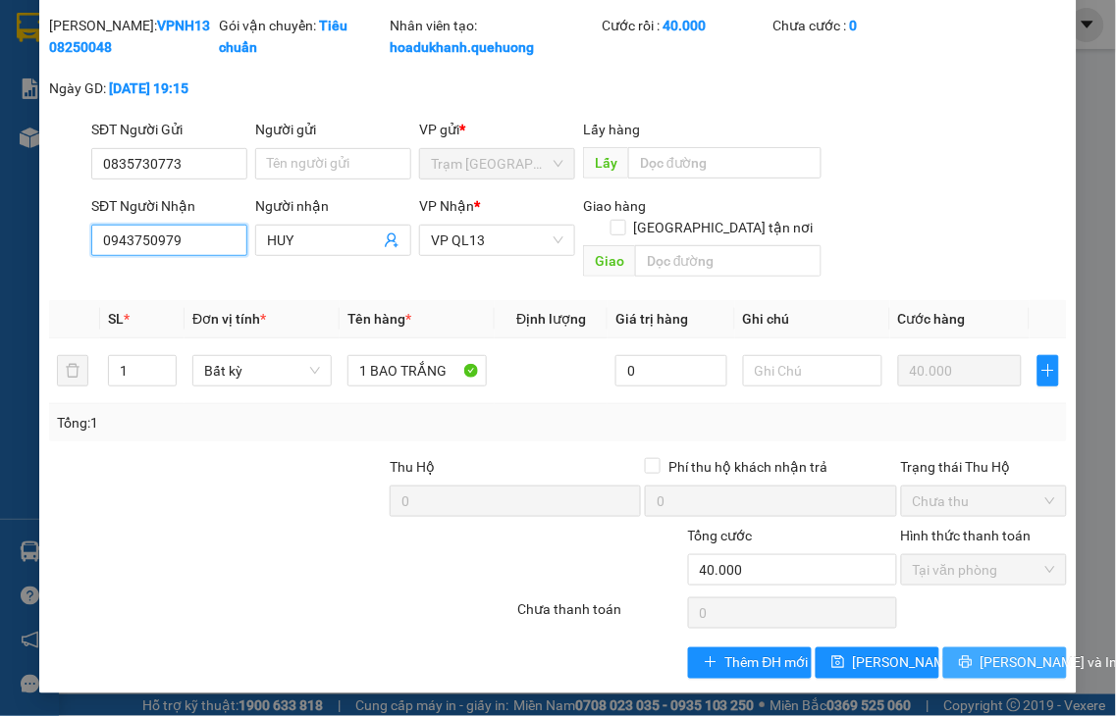
type input "0943750979"
click at [980, 656] on span "[PERSON_NAME] và In" at bounding box center [1048, 664] width 137 height 22
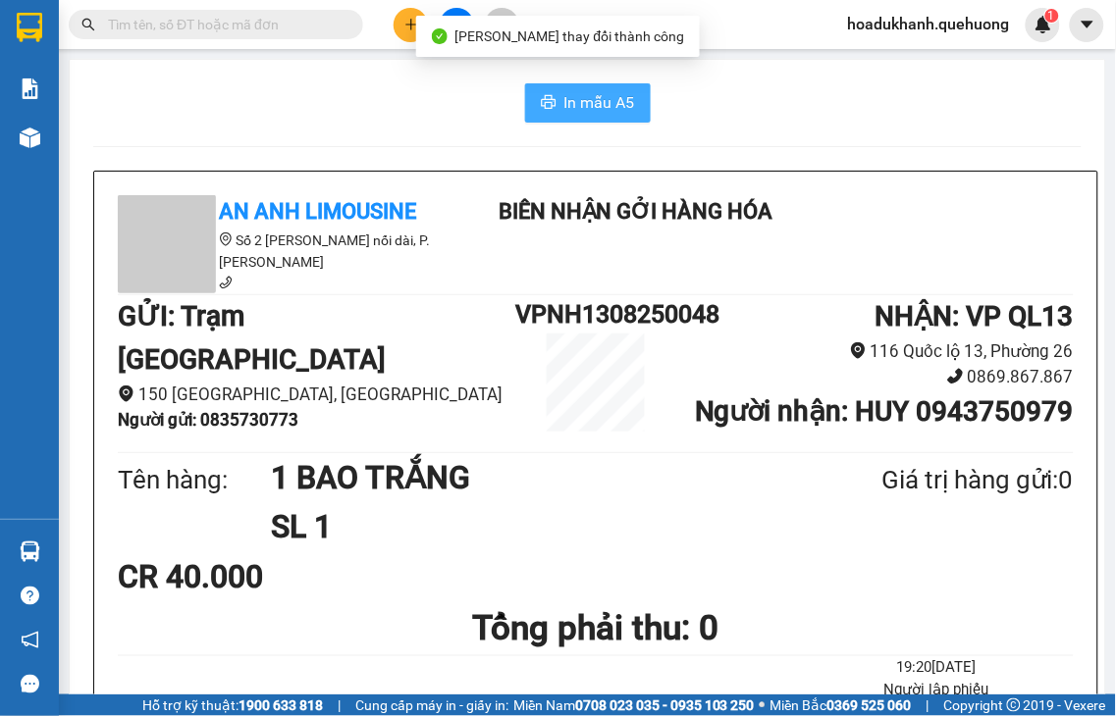
click at [590, 95] on span "In mẫu A5" at bounding box center [599, 102] width 71 height 25
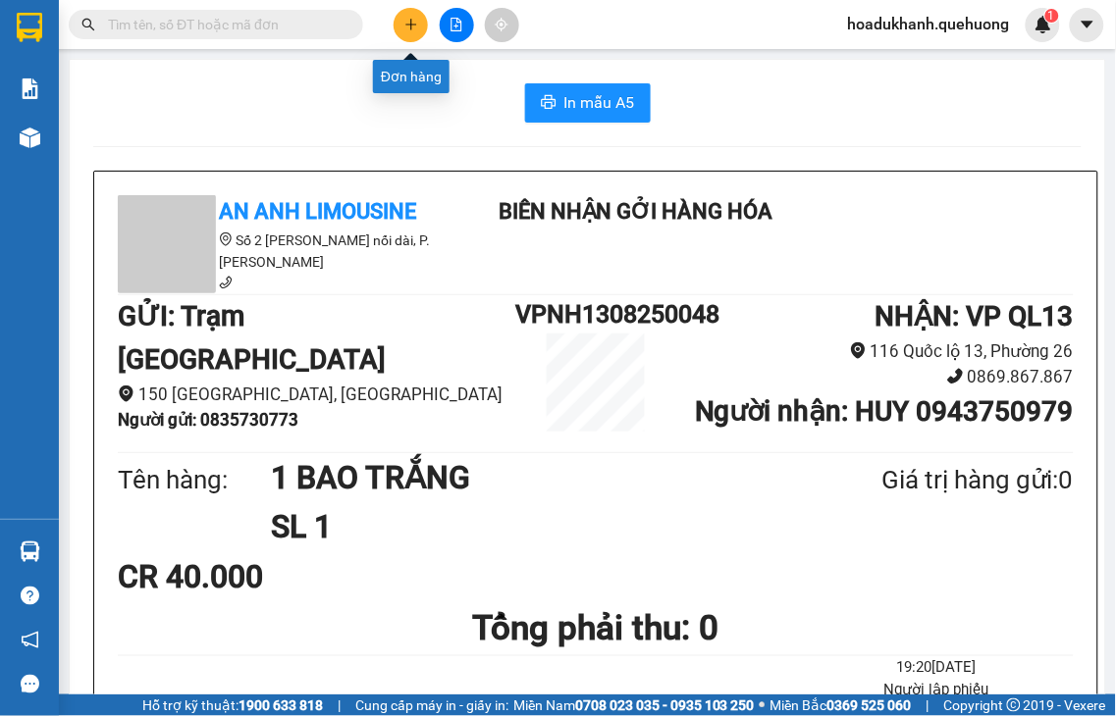
click at [413, 23] on icon "plus" at bounding box center [411, 25] width 14 height 14
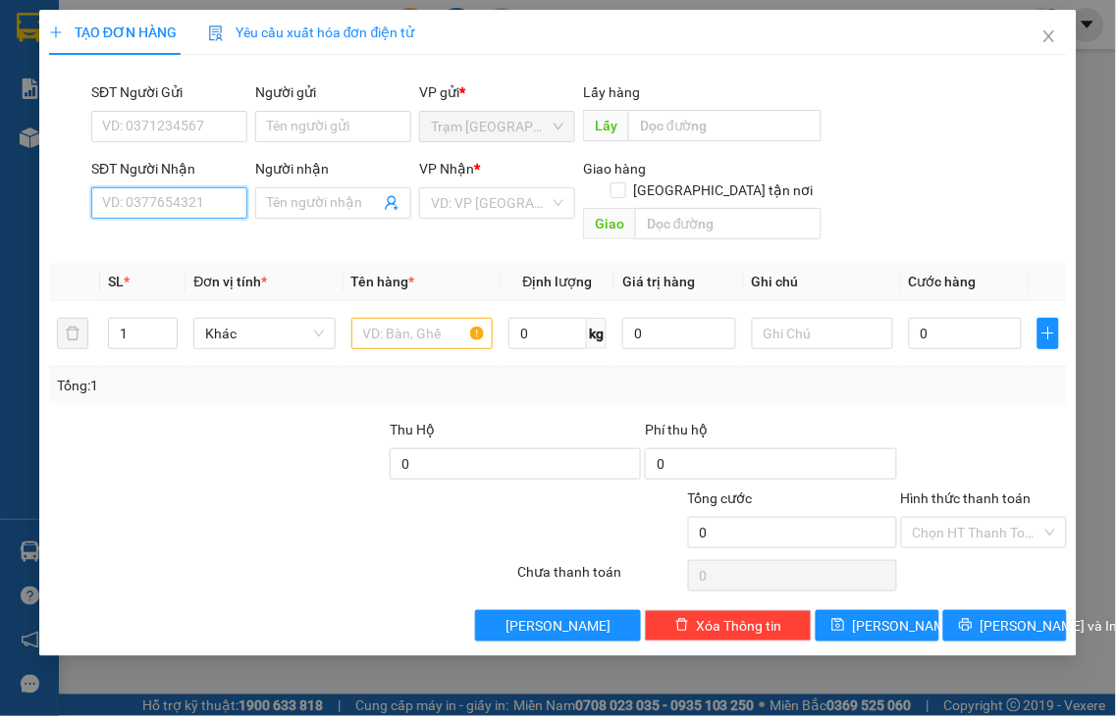
click at [182, 200] on input "SĐT Người Nhận" at bounding box center [169, 202] width 156 height 31
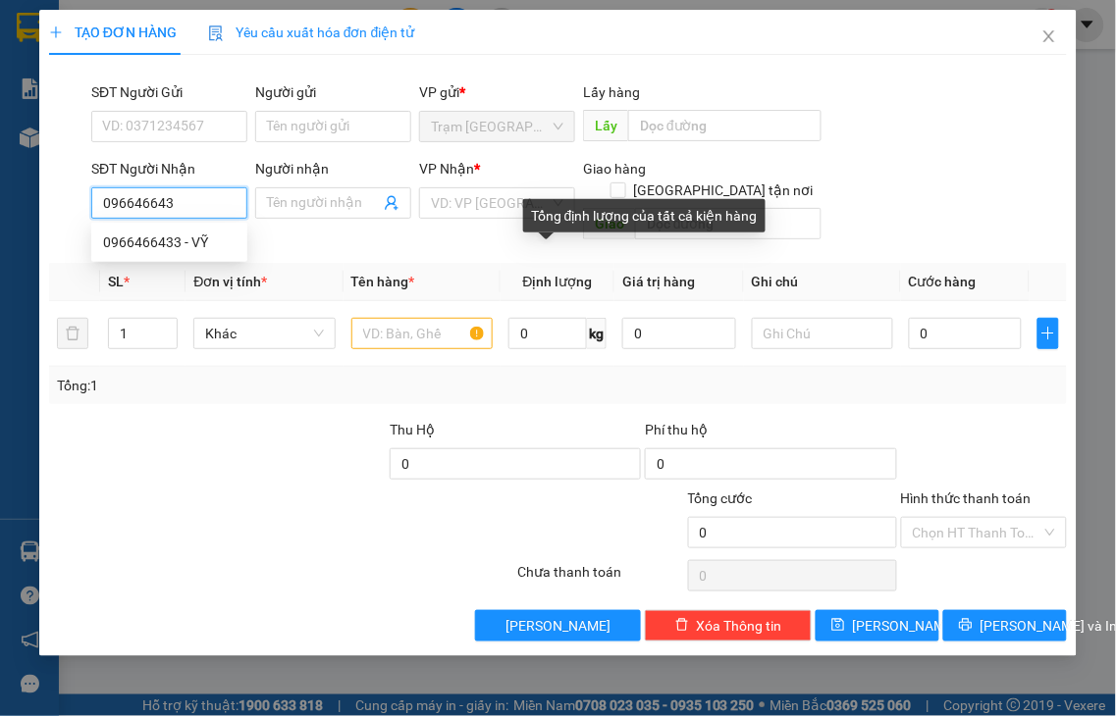
type input "0966466433"
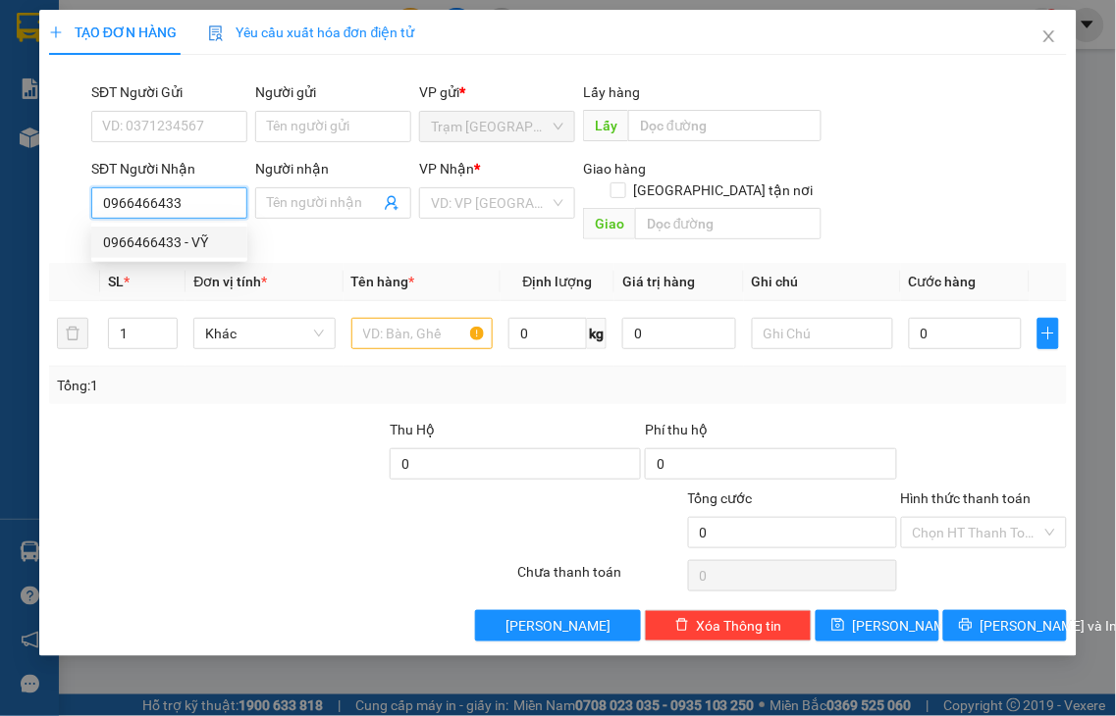
click at [157, 240] on div "0966466433 - VỸ" at bounding box center [169, 243] width 132 height 22
type input "VỸ"
type input "40.000"
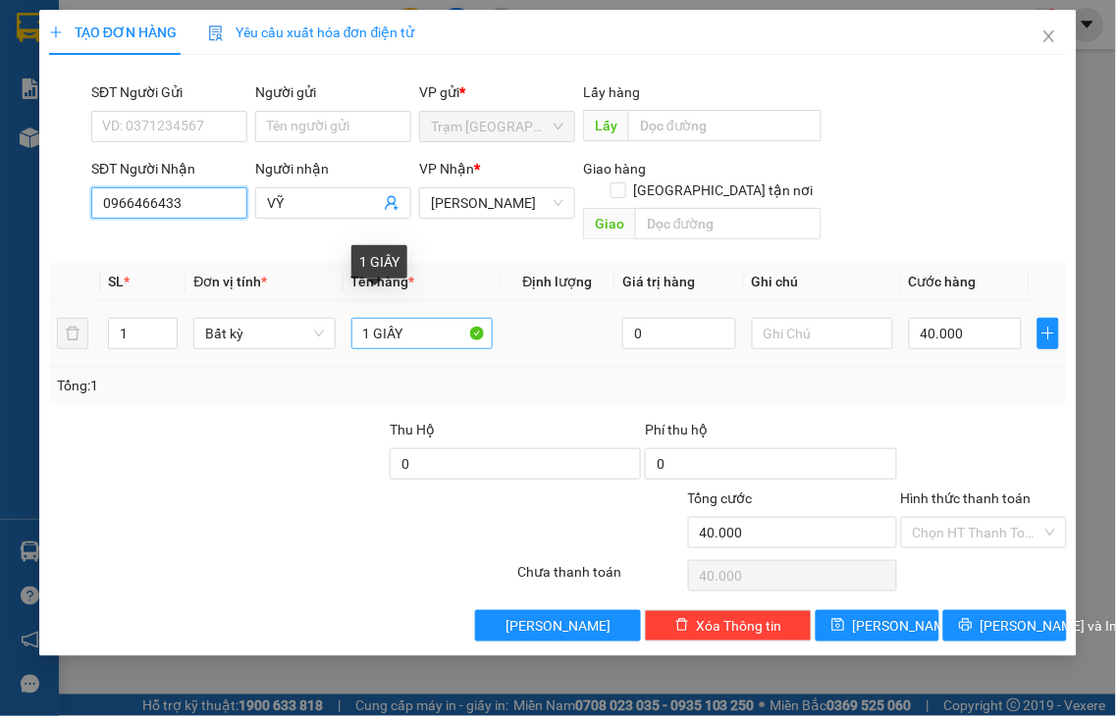
type input "0966466433"
drag, startPoint x: 374, startPoint y: 306, endPoint x: 562, endPoint y: 306, distance: 188.4
click at [562, 306] on tr "1 Bất kỳ 1 GIẤY 0 40.000" at bounding box center [558, 334] width 1018 height 66
type input "1 XỐP"
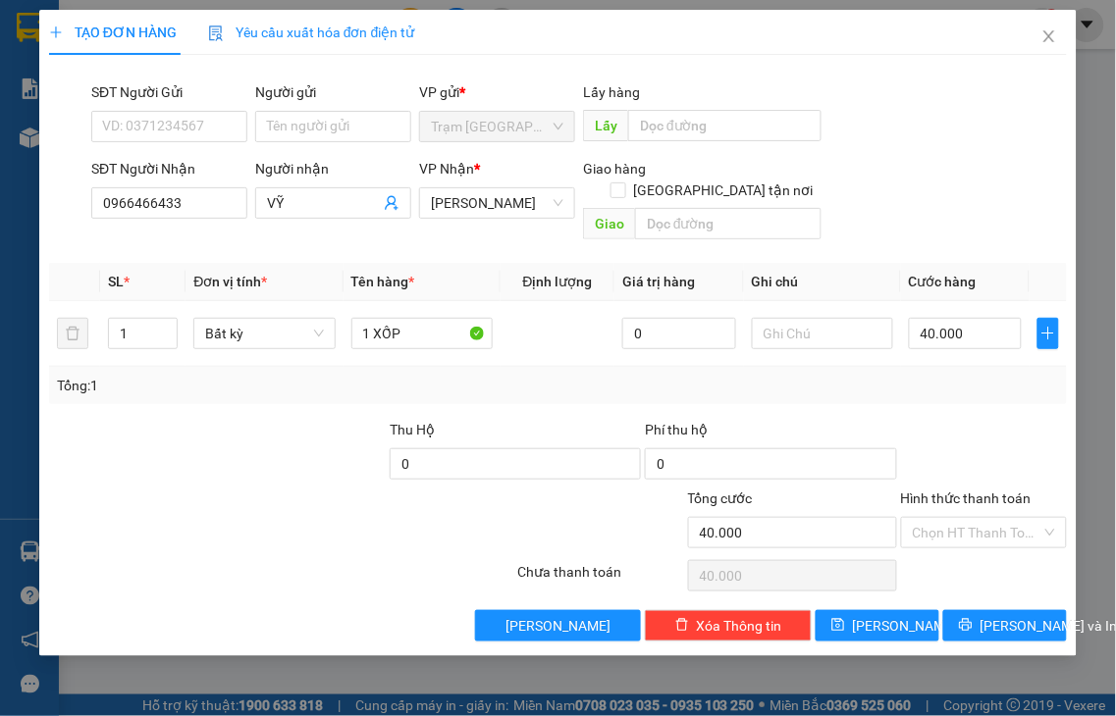
click at [975, 491] on label "Hình thức thanh toán" at bounding box center [966, 499] width 131 height 16
click at [975, 518] on input "Hình thức thanh toán" at bounding box center [978, 532] width 130 height 29
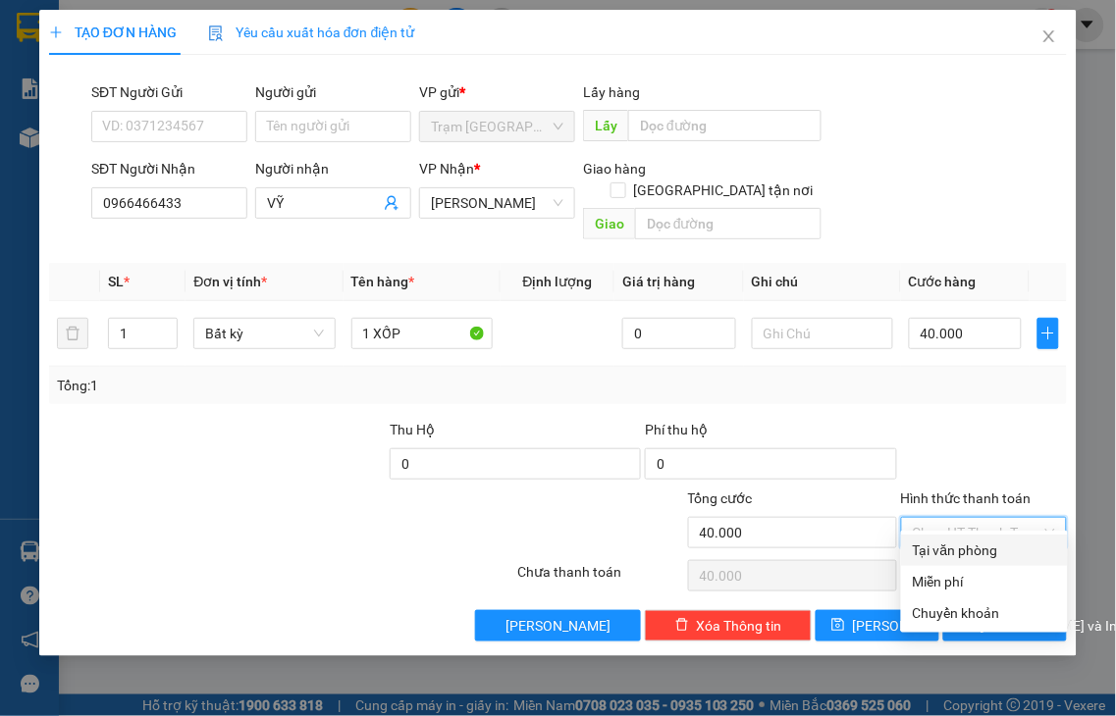
click at [995, 546] on div "Tại văn phòng" at bounding box center [984, 551] width 143 height 22
type input "0"
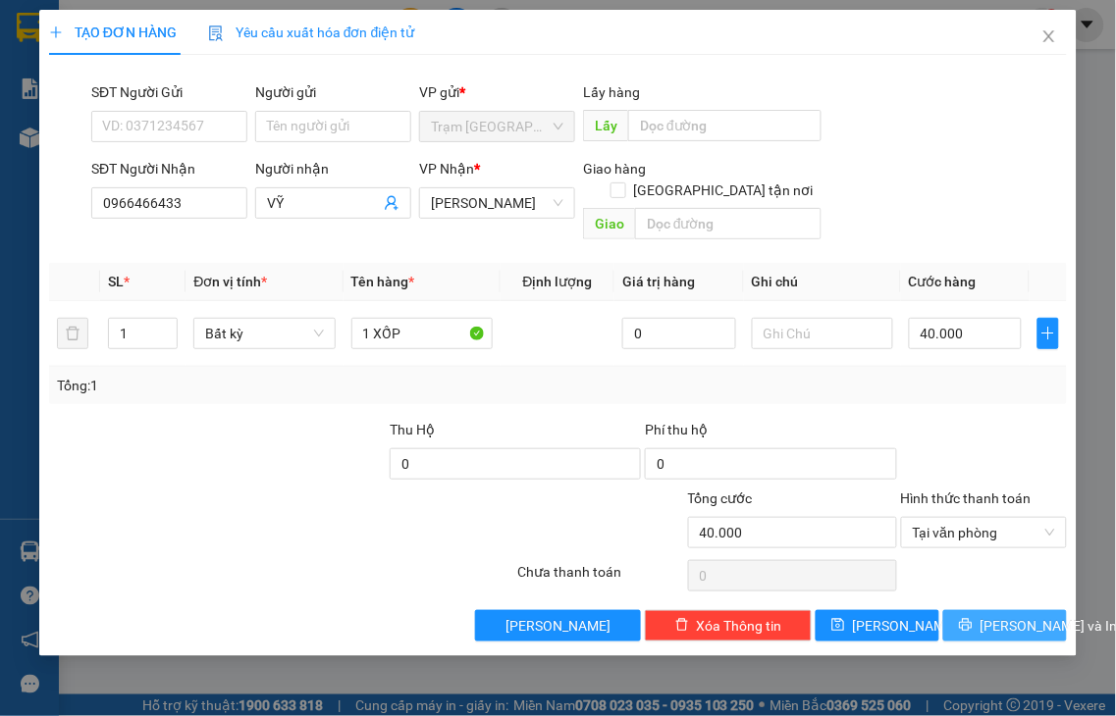
click at [1009, 615] on span "[PERSON_NAME] và In" at bounding box center [1048, 626] width 137 height 22
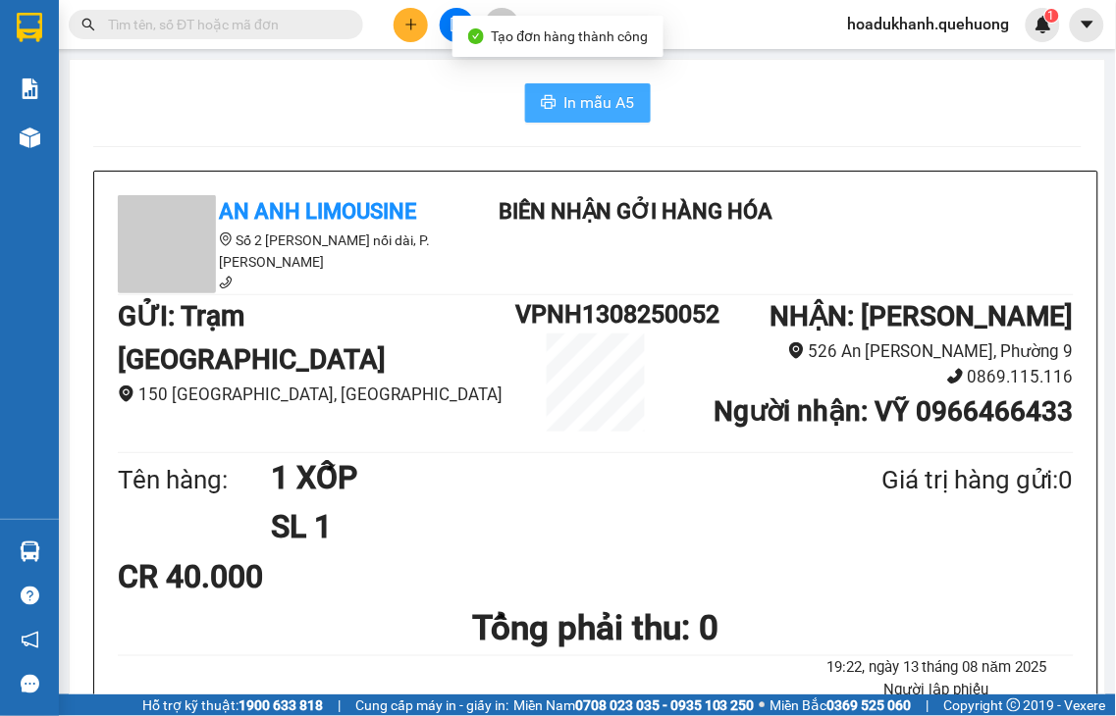
click at [583, 112] on span "In mẫu A5" at bounding box center [599, 102] width 71 height 25
